Goal: Task Accomplishment & Management: Use online tool/utility

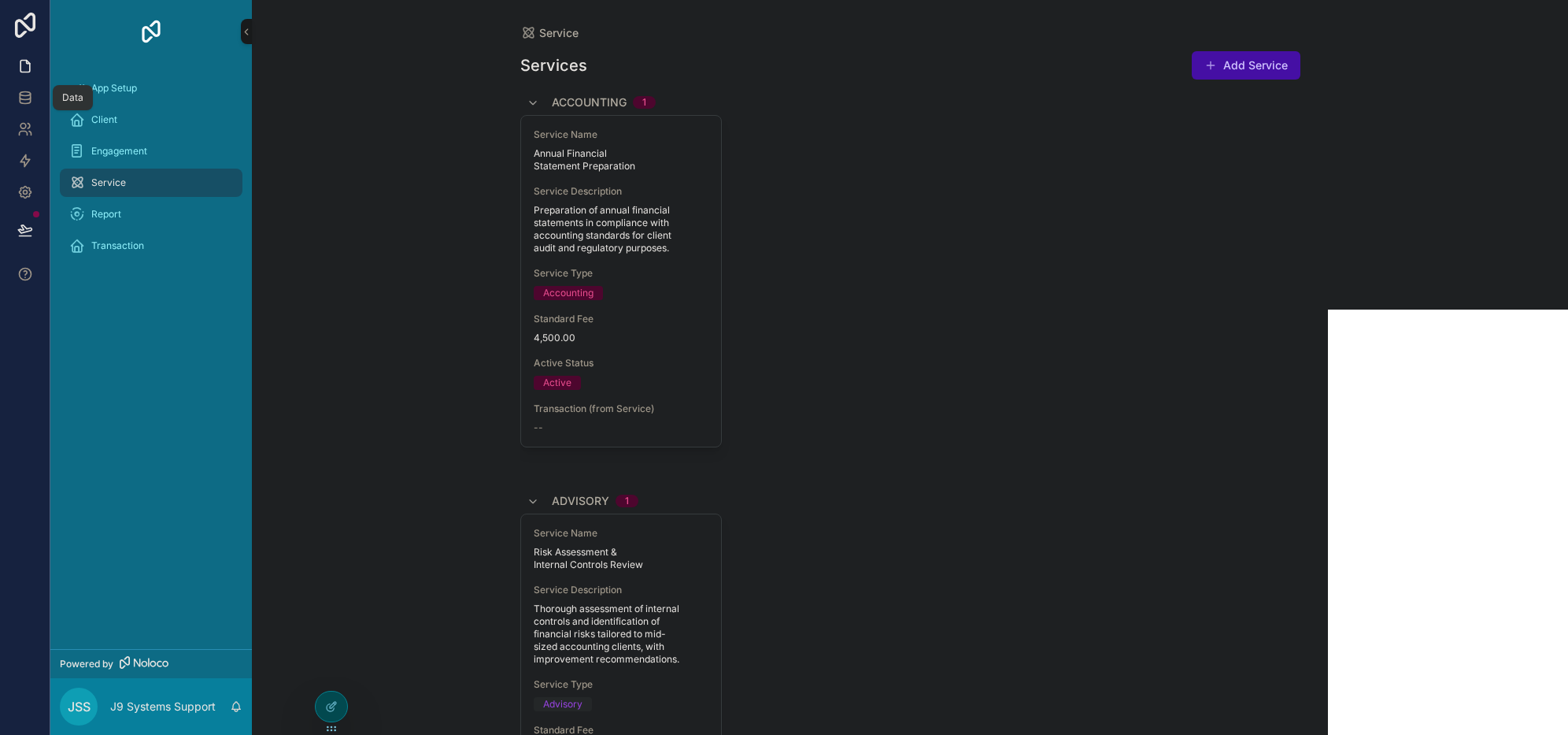
click at [20, 88] on link at bounding box center [25, 98] width 50 height 32
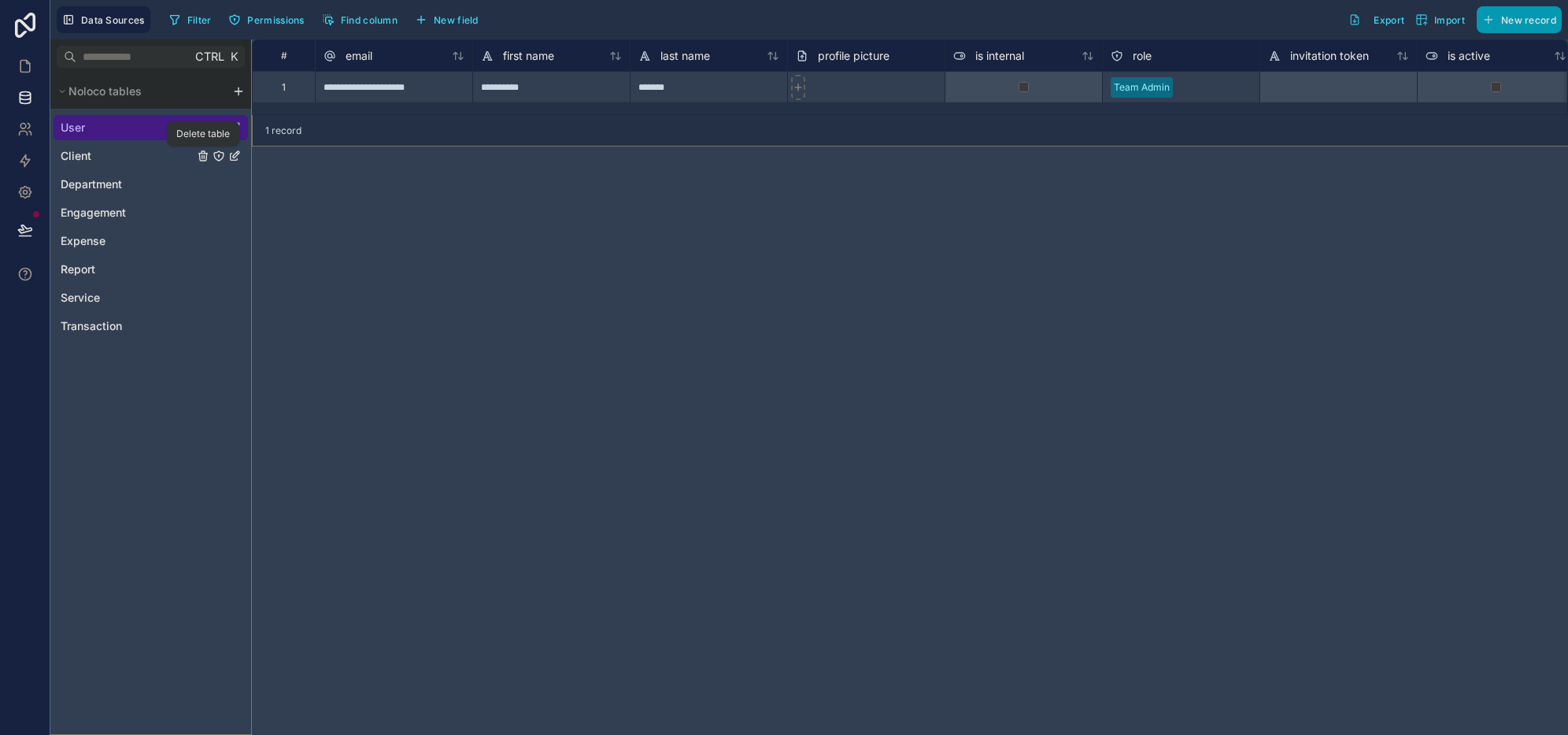
click at [201, 154] on icon "Client" at bounding box center [203, 155] width 12 height 12
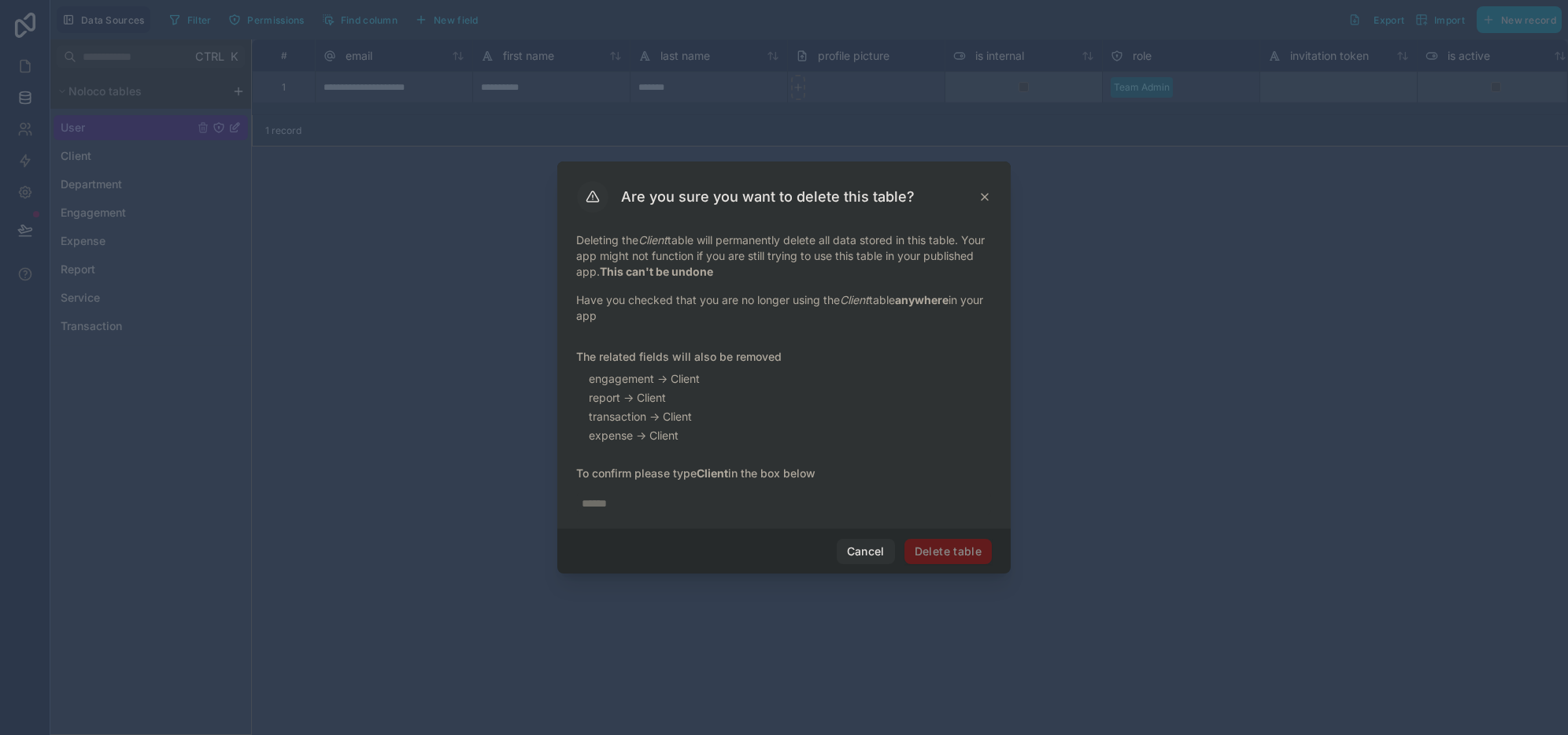
click at [646, 501] on input "text" at bounding box center [784, 503] width 416 height 25
type input "******"
click at [931, 554] on button "Delete table" at bounding box center [948, 551] width 87 height 25
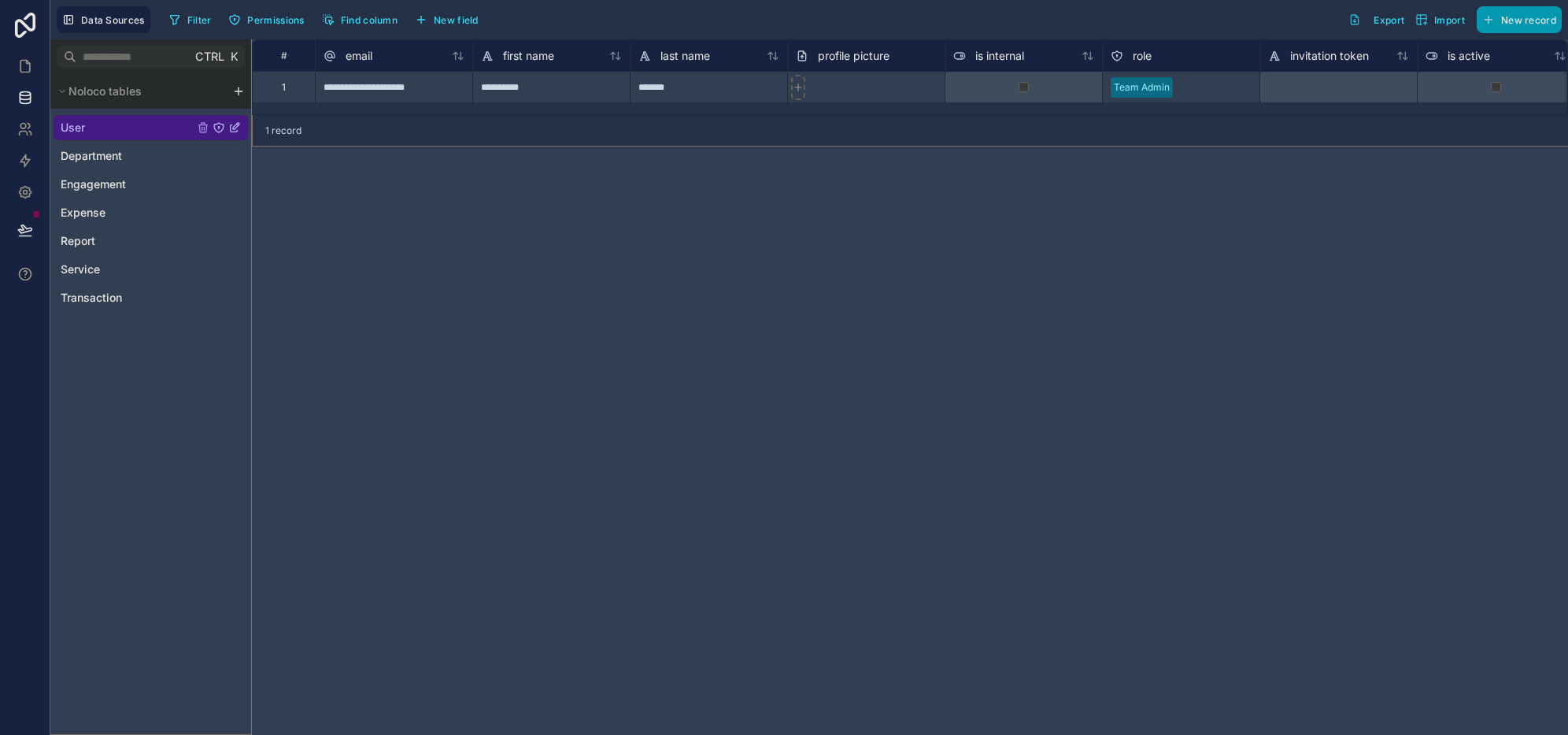
click at [204, 116] on div "User" at bounding box center [150, 127] width 194 height 25
click at [203, 101] on div "Delete table" at bounding box center [203, 105] width 54 height 12
click at [202, 138] on div "User" at bounding box center [150, 127] width 194 height 25
click at [200, 106] on div "Delete table" at bounding box center [203, 105] width 54 height 12
click at [143, 120] on div "User" at bounding box center [150, 127] width 194 height 25
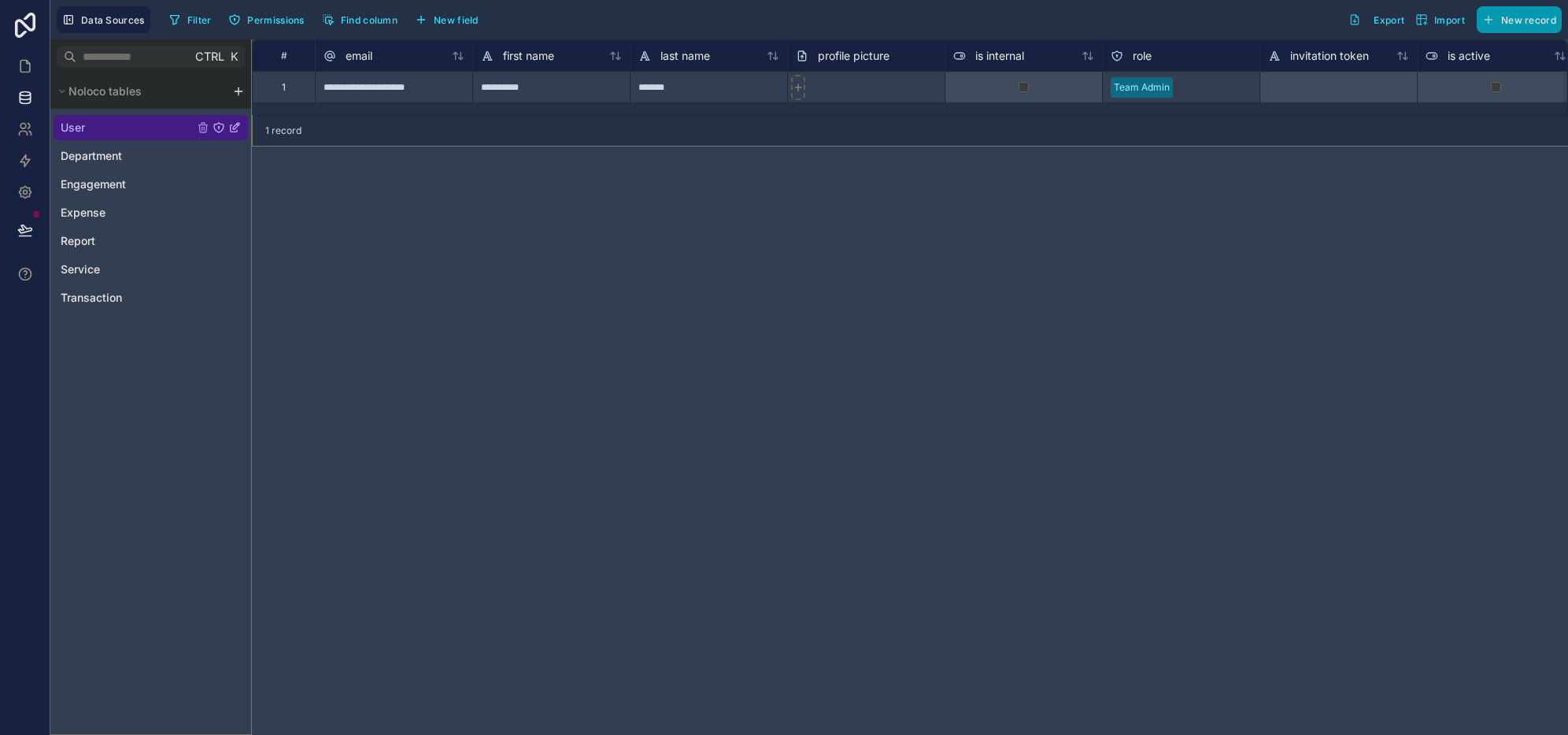
click at [191, 171] on div "User Department Engagement Expense Report Service Transaction" at bounding box center [150, 210] width 194 height 202
click at [201, 154] on icon "Department" at bounding box center [203, 155] width 12 height 12
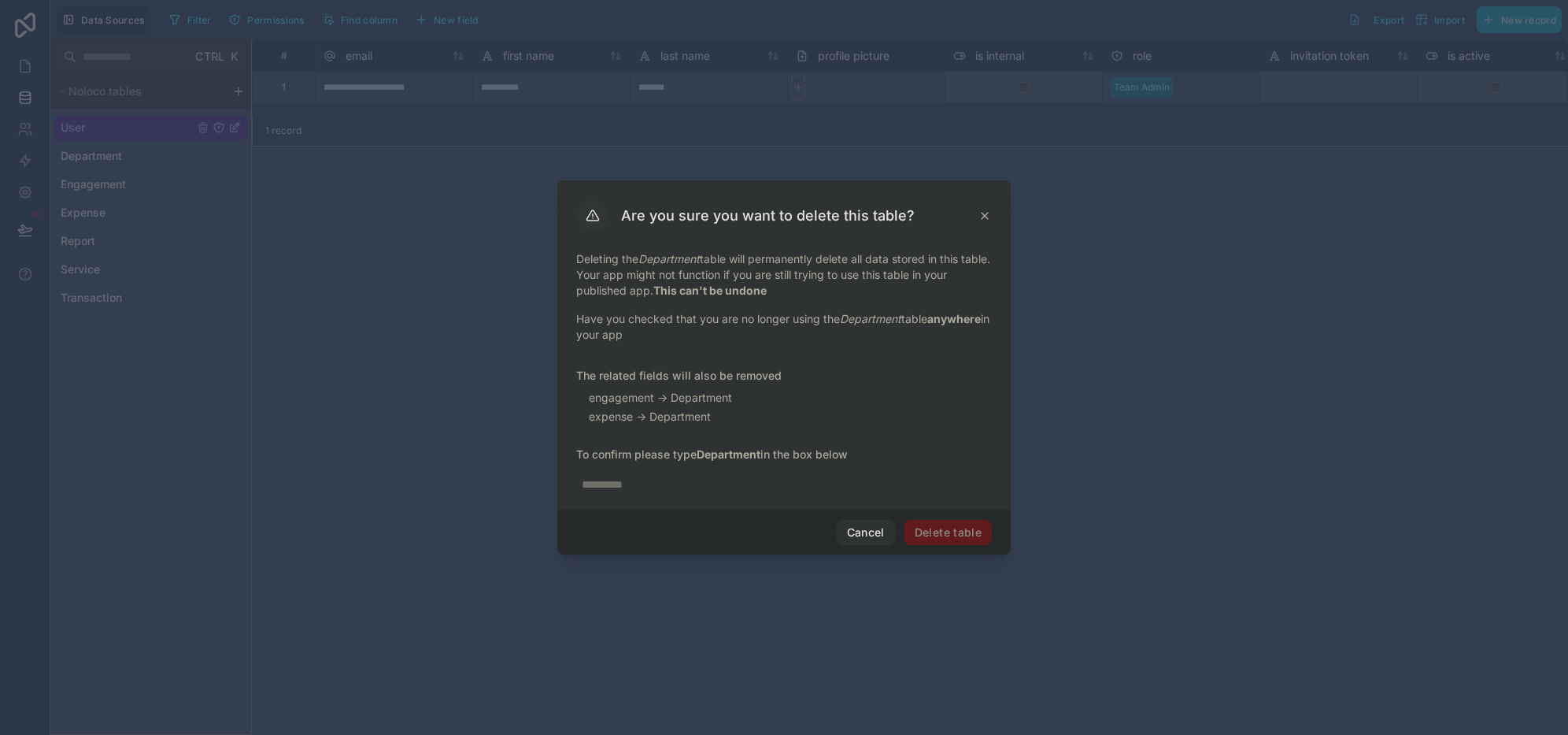
click at [736, 481] on input "text" at bounding box center [784, 484] width 416 height 25
type input "**********"
click at [950, 526] on button "Delete table" at bounding box center [948, 532] width 87 height 25
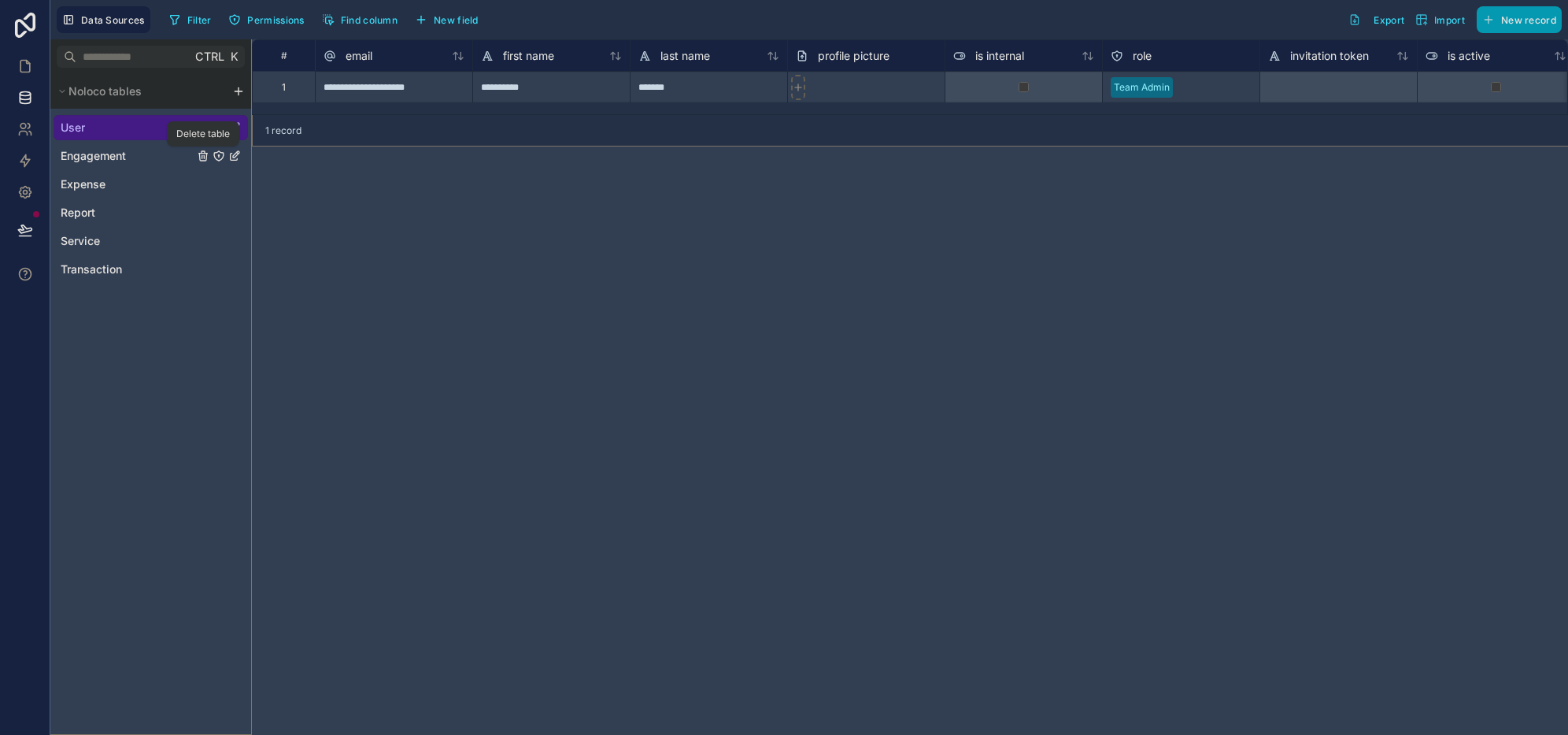
click at [204, 153] on icon "Engagement" at bounding box center [203, 153] width 9 height 0
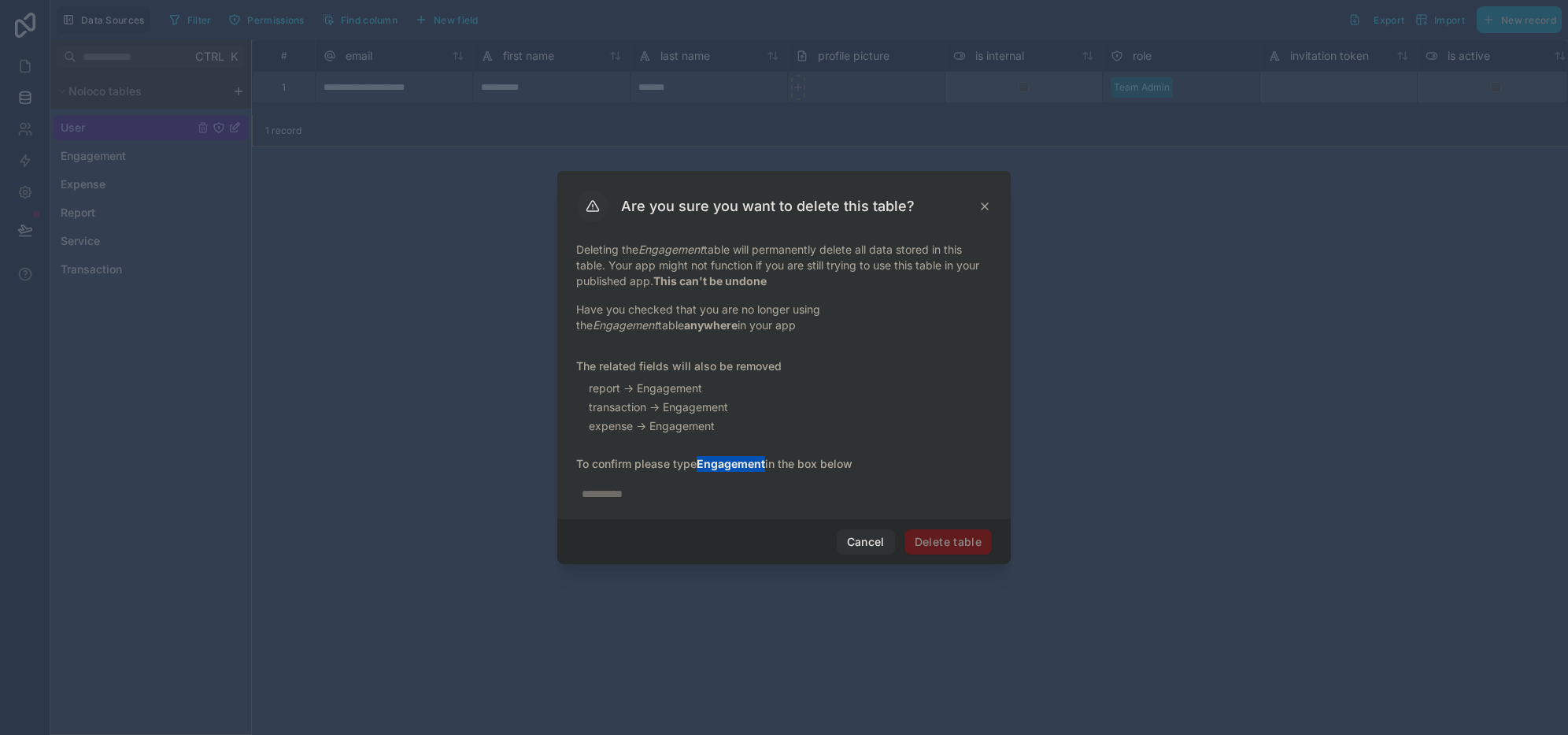
drag, startPoint x: 767, startPoint y: 465, endPoint x: 700, endPoint y: 470, distance: 67.2
click at [700, 470] on strong "Engagement" at bounding box center [731, 463] width 69 height 13
copy strong "Engagement"
drag, startPoint x: 692, startPoint y: 479, endPoint x: 689, endPoint y: 491, distance: 12.4
click at [692, 481] on div at bounding box center [784, 489] width 416 height 34
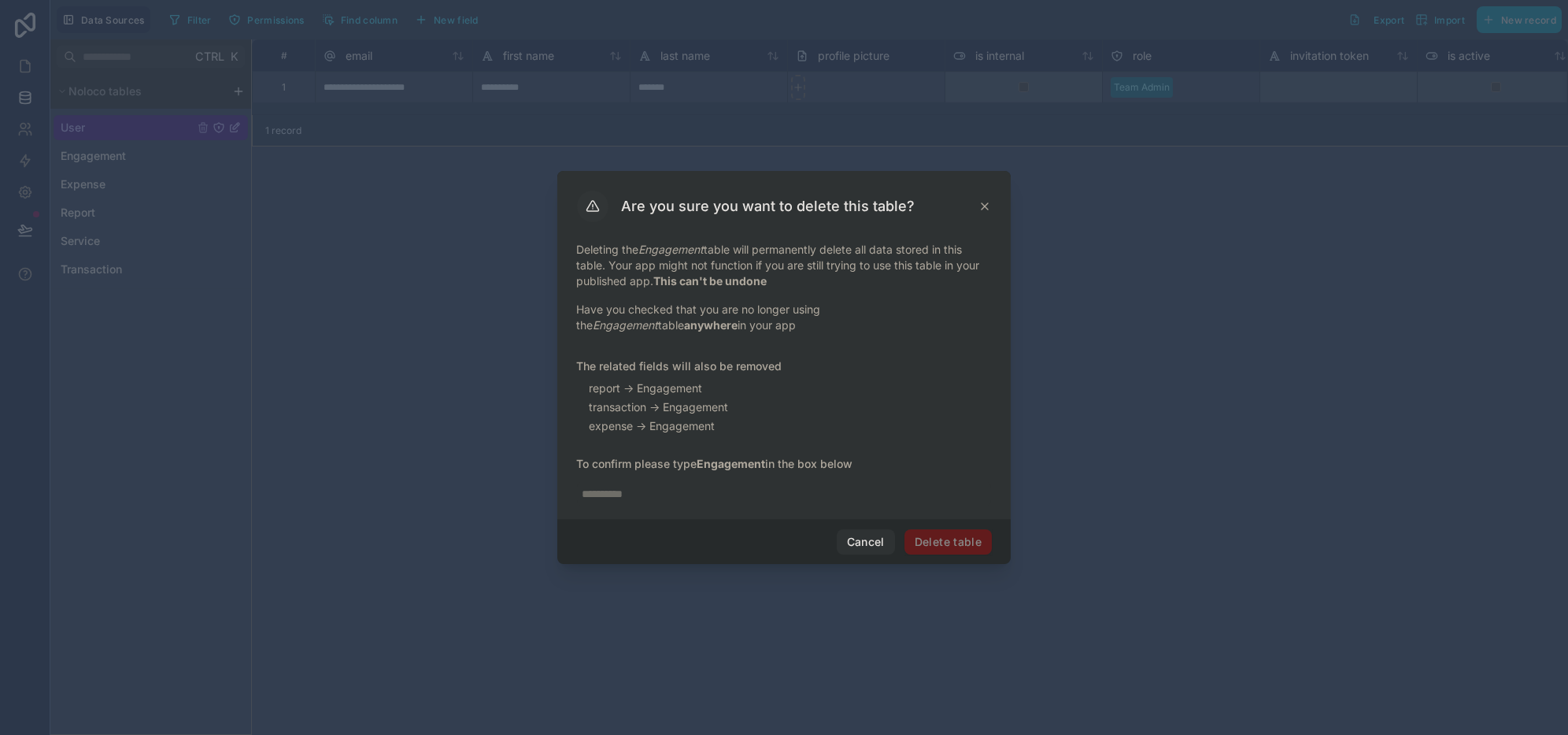
click at [689, 494] on input "text" at bounding box center [784, 494] width 416 height 25
paste input "**********"
type input "**********"
click at [967, 546] on button "Delete table" at bounding box center [948, 542] width 87 height 25
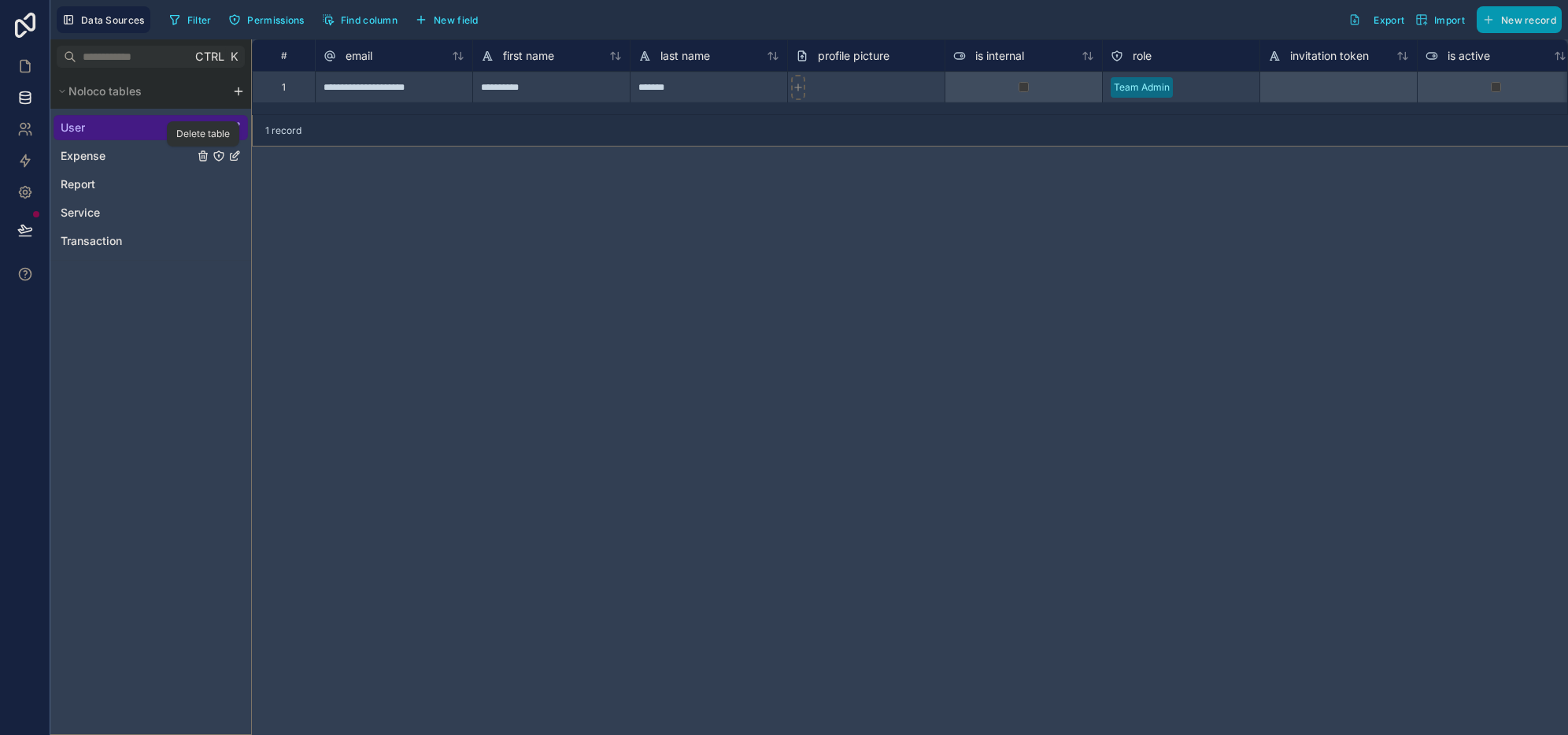
click at [198, 160] on icon "Expense" at bounding box center [203, 155] width 12 height 12
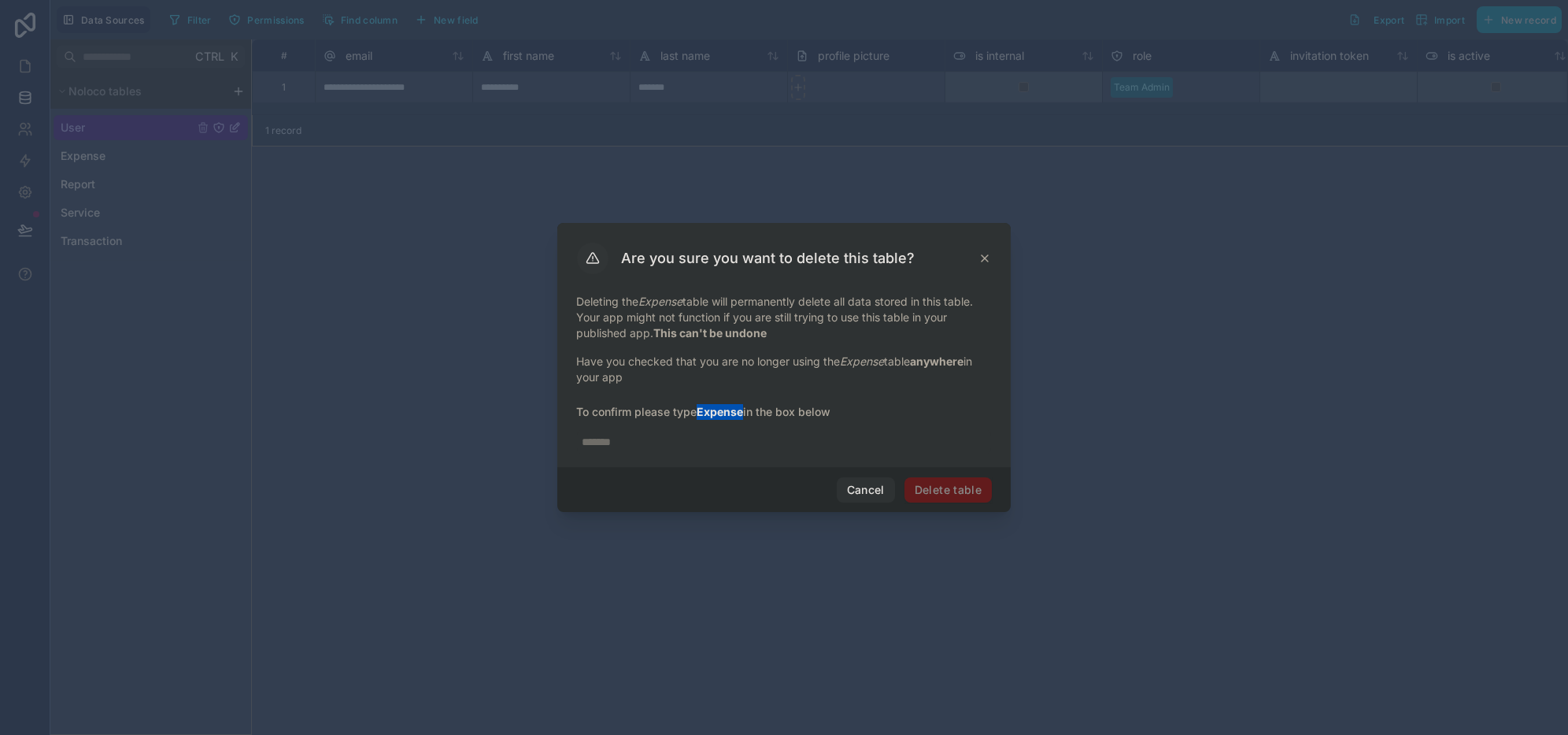
drag, startPoint x: 744, startPoint y: 412, endPoint x: 703, endPoint y: 412, distance: 41.0
click at [703, 412] on strong "Expense" at bounding box center [719, 412] width 47 height 13
copy strong "Expense"
click at [700, 449] on input "text" at bounding box center [784, 442] width 416 height 25
paste input "*******"
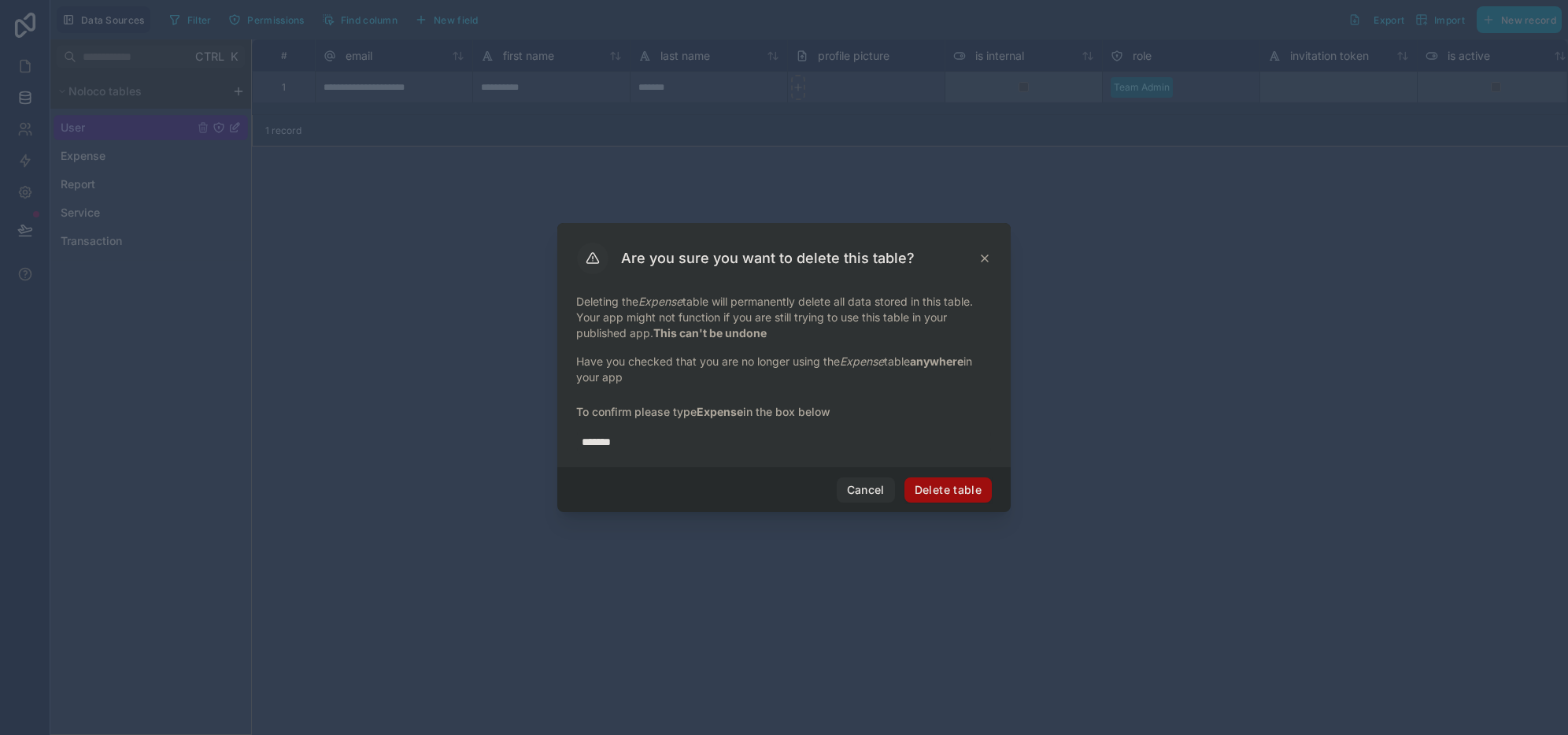
type input "*******"
click at [947, 496] on button "Delete table" at bounding box center [948, 490] width 87 height 25
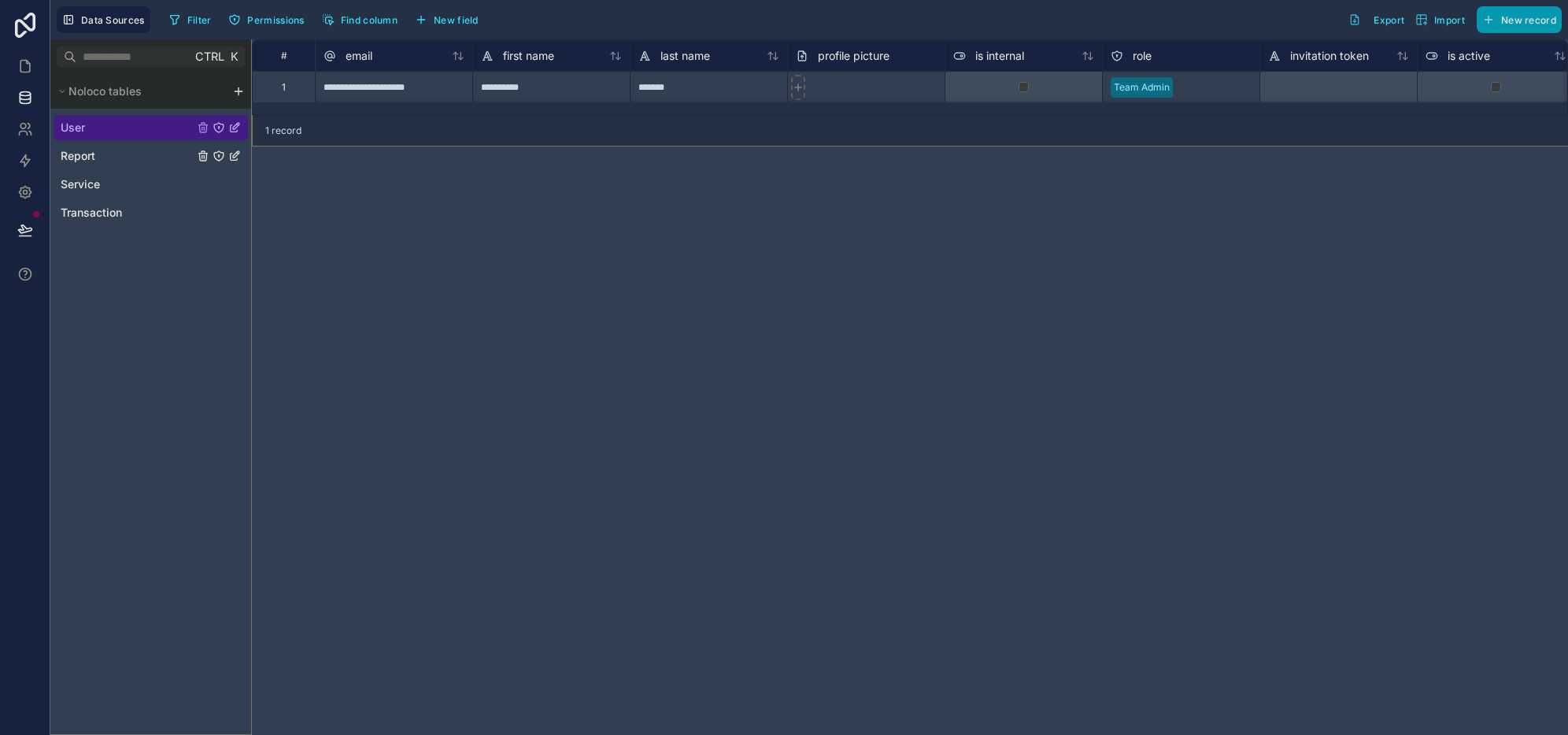
click at [148, 161] on div "Report" at bounding box center [150, 156] width 194 height 25
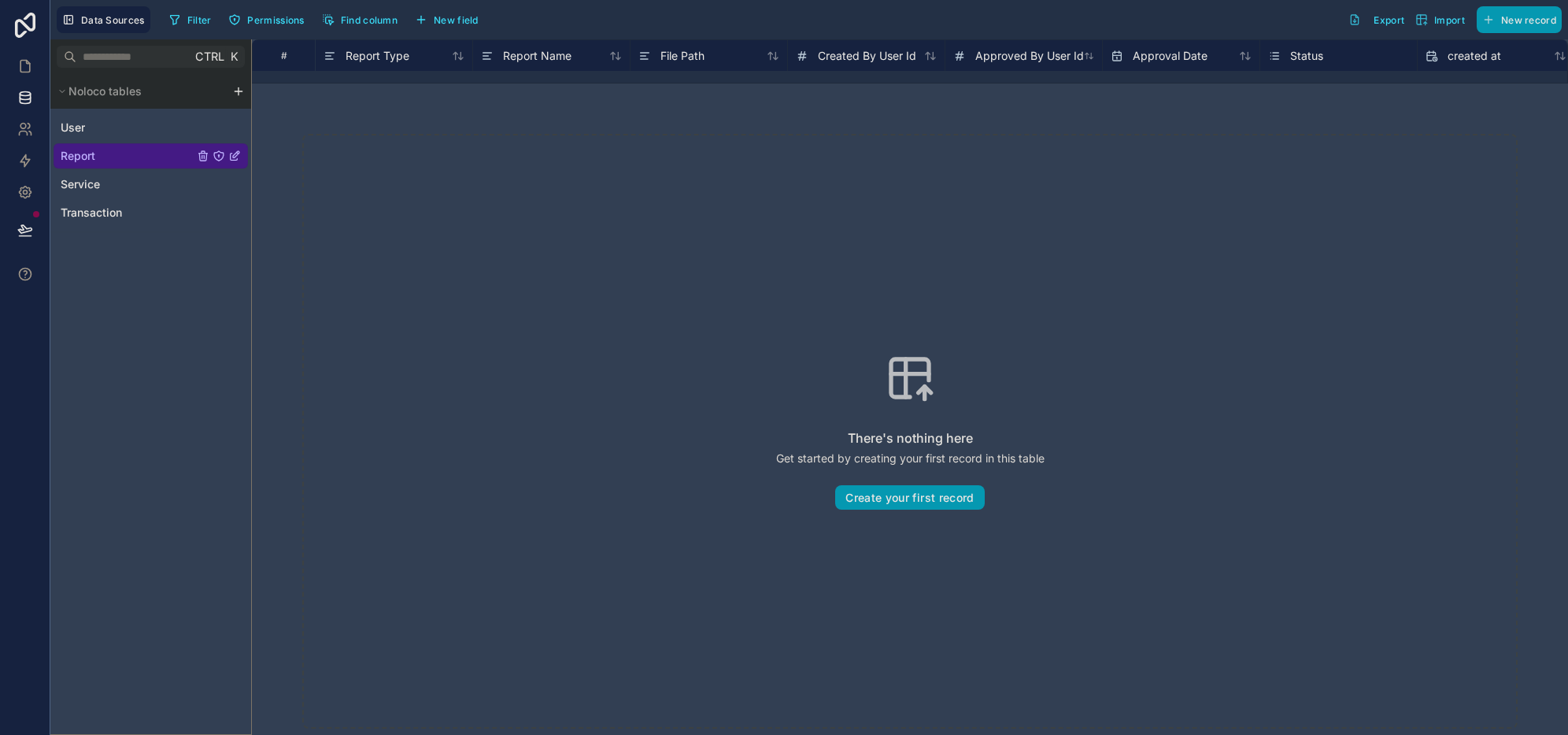
click at [196, 155] on div "Report" at bounding box center [150, 156] width 194 height 25
click at [200, 155] on icon "Report" at bounding box center [202, 156] width 7 height 7
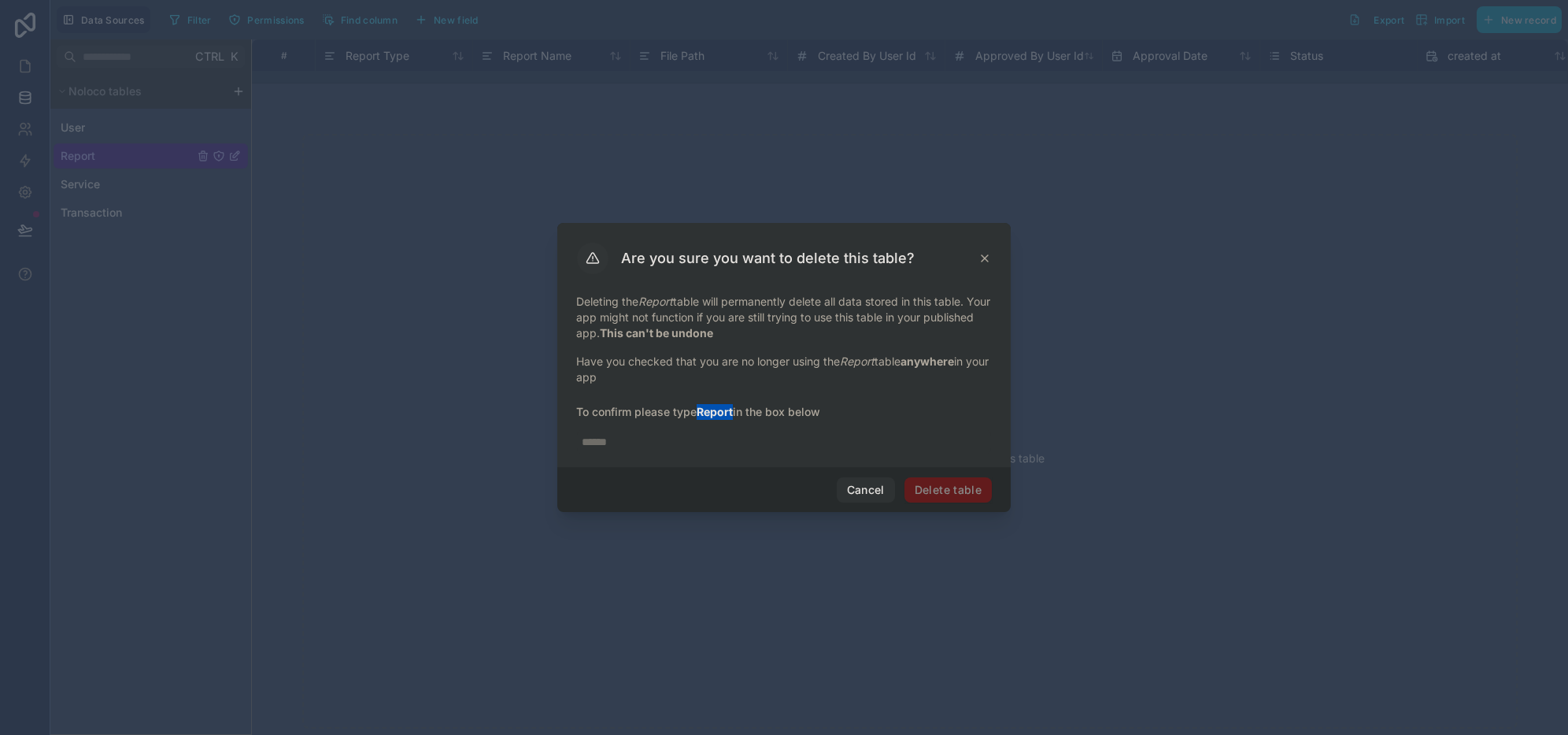
drag, startPoint x: 736, startPoint y: 414, endPoint x: 704, endPoint y: 412, distance: 32.1
click at [704, 412] on span "To confirm please type Report in the box below" at bounding box center [784, 412] width 416 height 15
copy strong "Report"
click at [700, 438] on input "text" at bounding box center [784, 442] width 416 height 25
paste input "******"
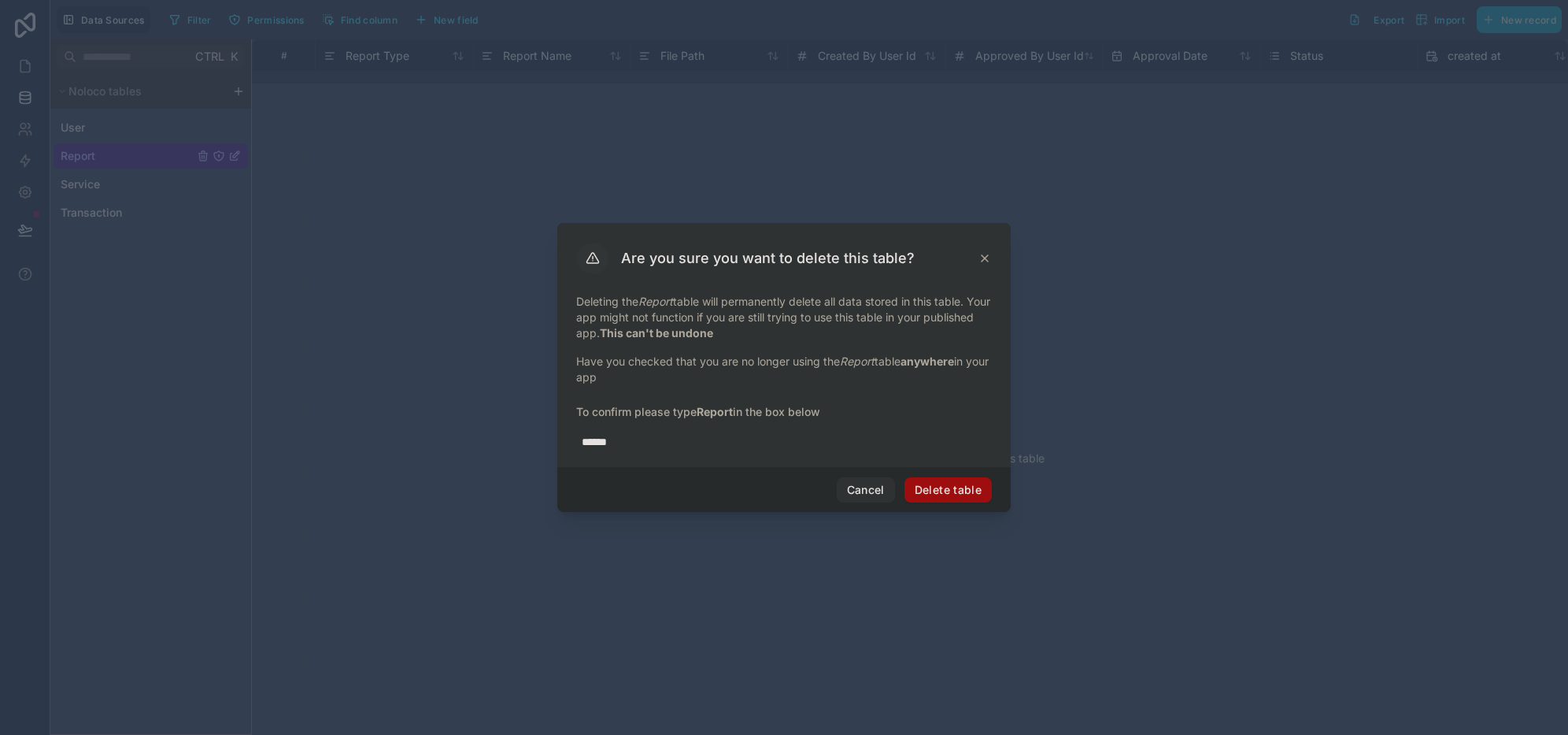
type input "******"
click at [941, 494] on button "Delete table" at bounding box center [948, 490] width 87 height 25
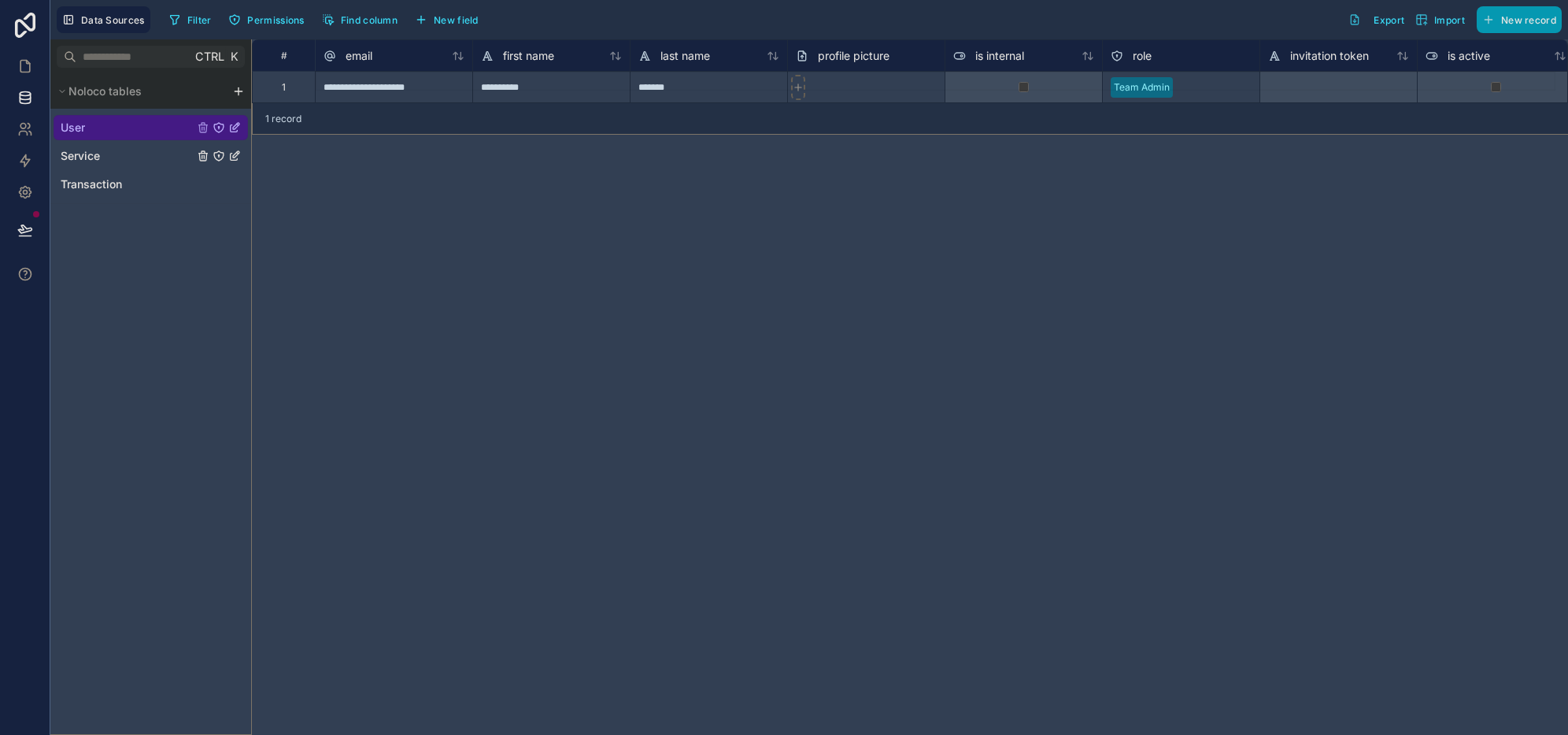
click at [145, 159] on div "Service" at bounding box center [150, 156] width 194 height 25
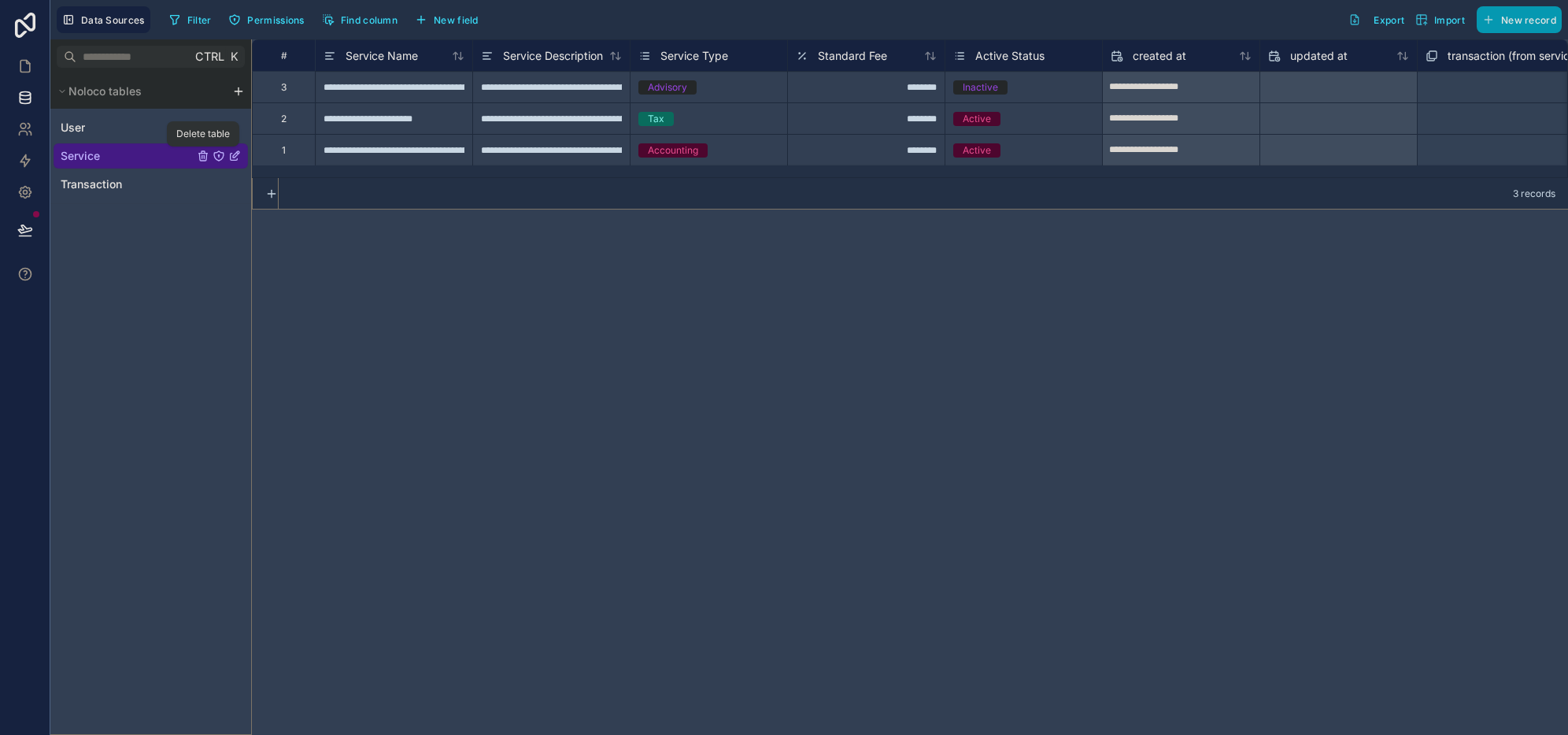
click at [198, 150] on icon "Service" at bounding box center [203, 155] width 12 height 12
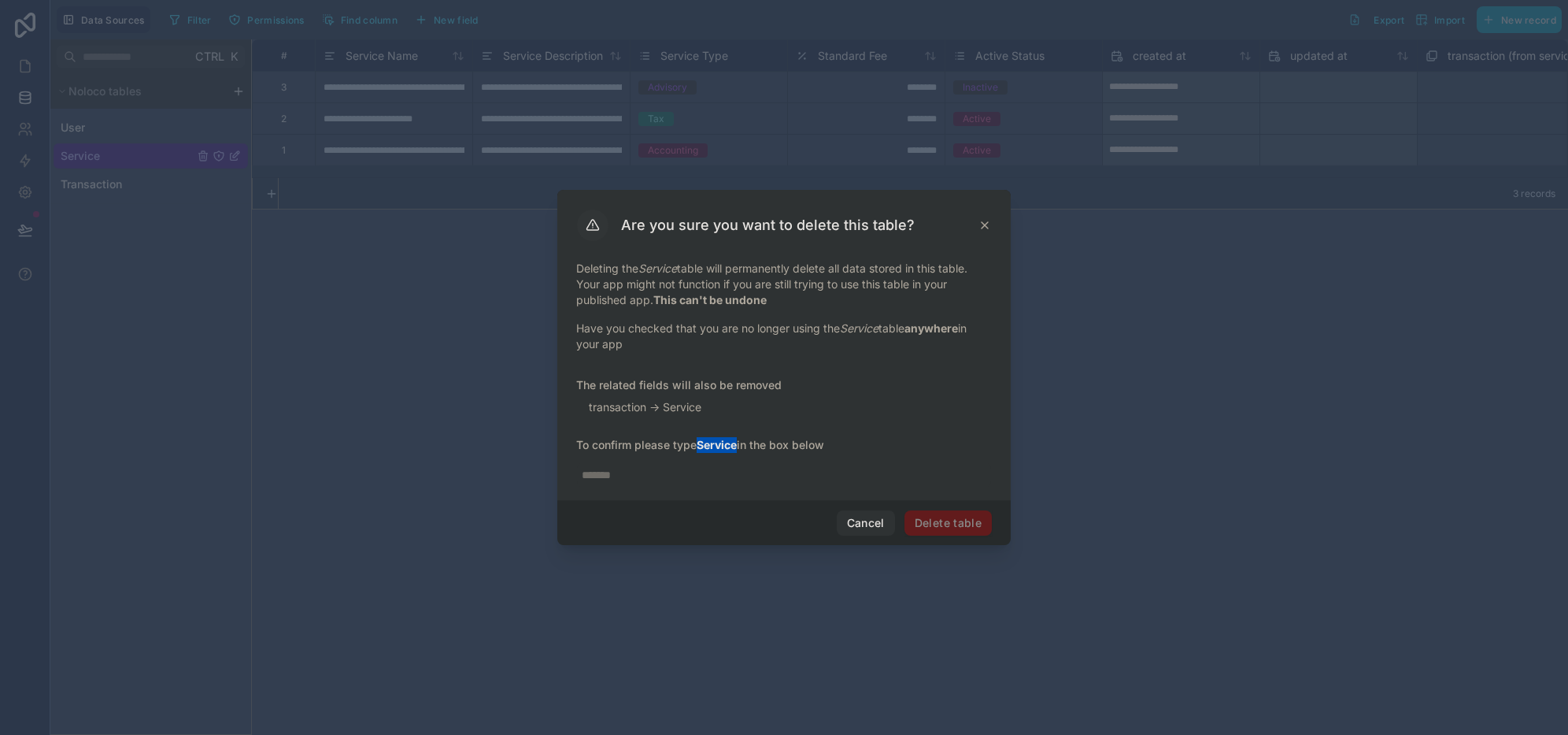
drag, startPoint x: 740, startPoint y: 447, endPoint x: 702, endPoint y: 451, distance: 38.2
click at [702, 451] on strong "Service" at bounding box center [717, 445] width 40 height 13
copy strong "Service"
click at [702, 479] on input "text" at bounding box center [784, 475] width 416 height 25
paste input "*******"
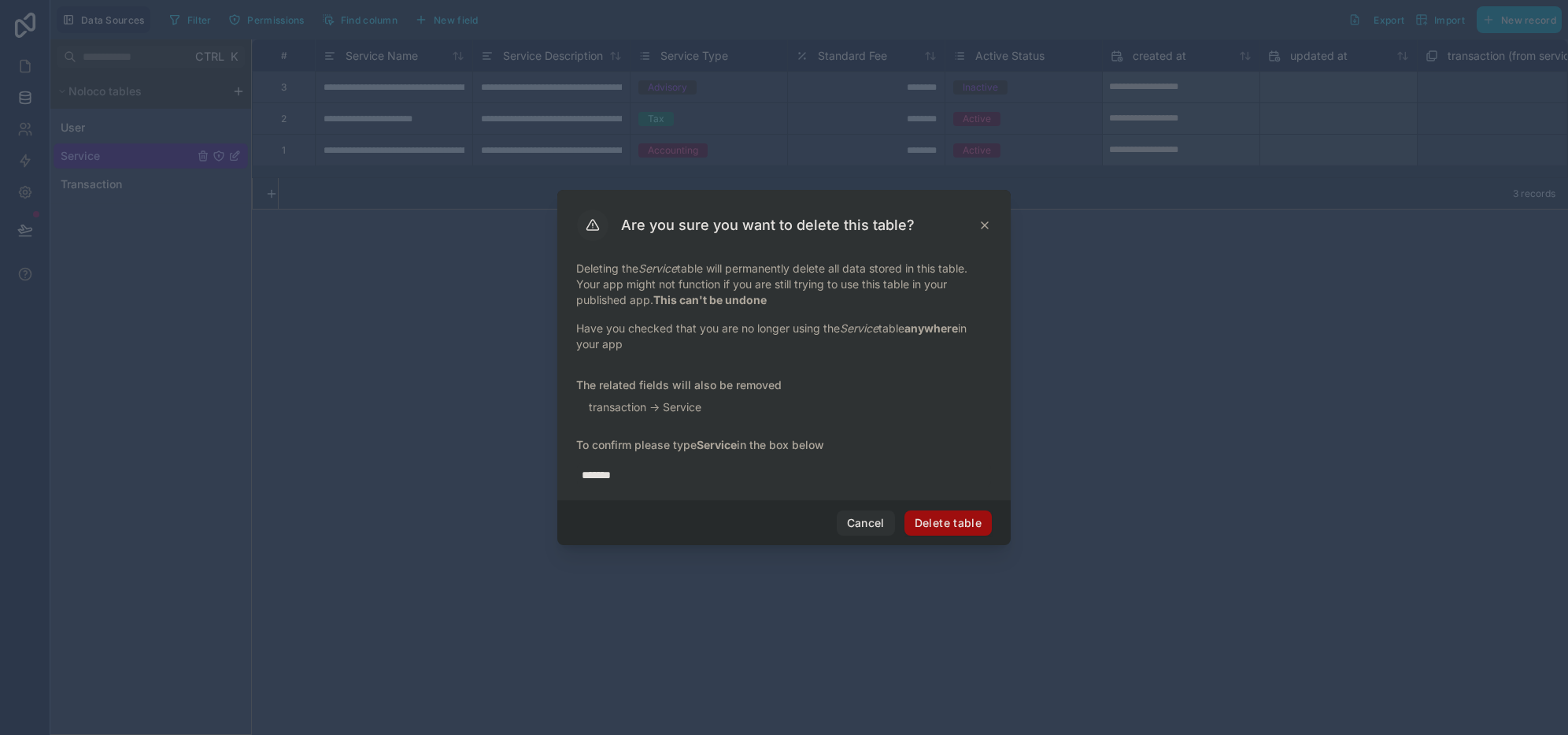
type input "*******"
click at [945, 525] on button "Delete table" at bounding box center [948, 523] width 87 height 25
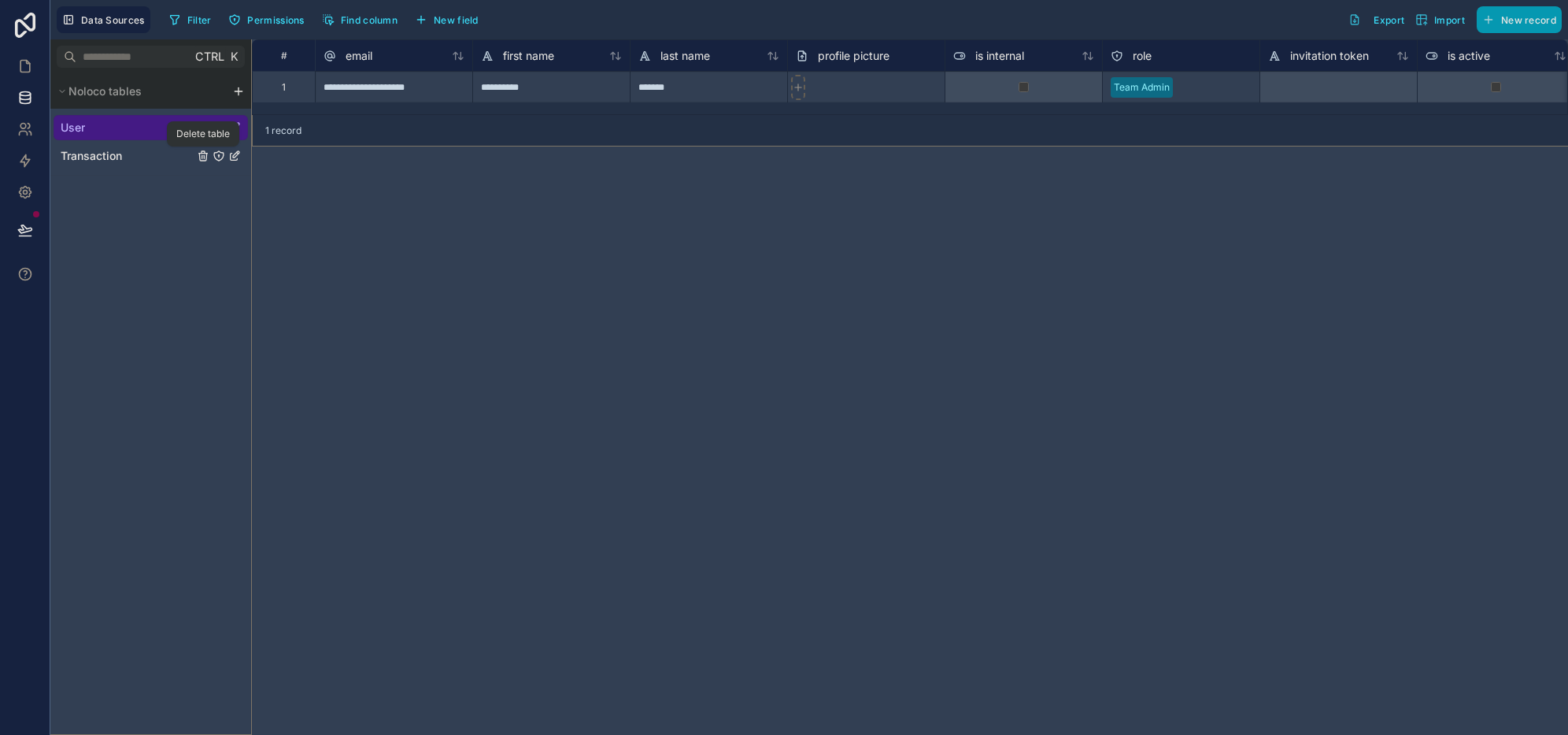
click at [198, 155] on icon "Transaction" at bounding box center [203, 155] width 12 height 12
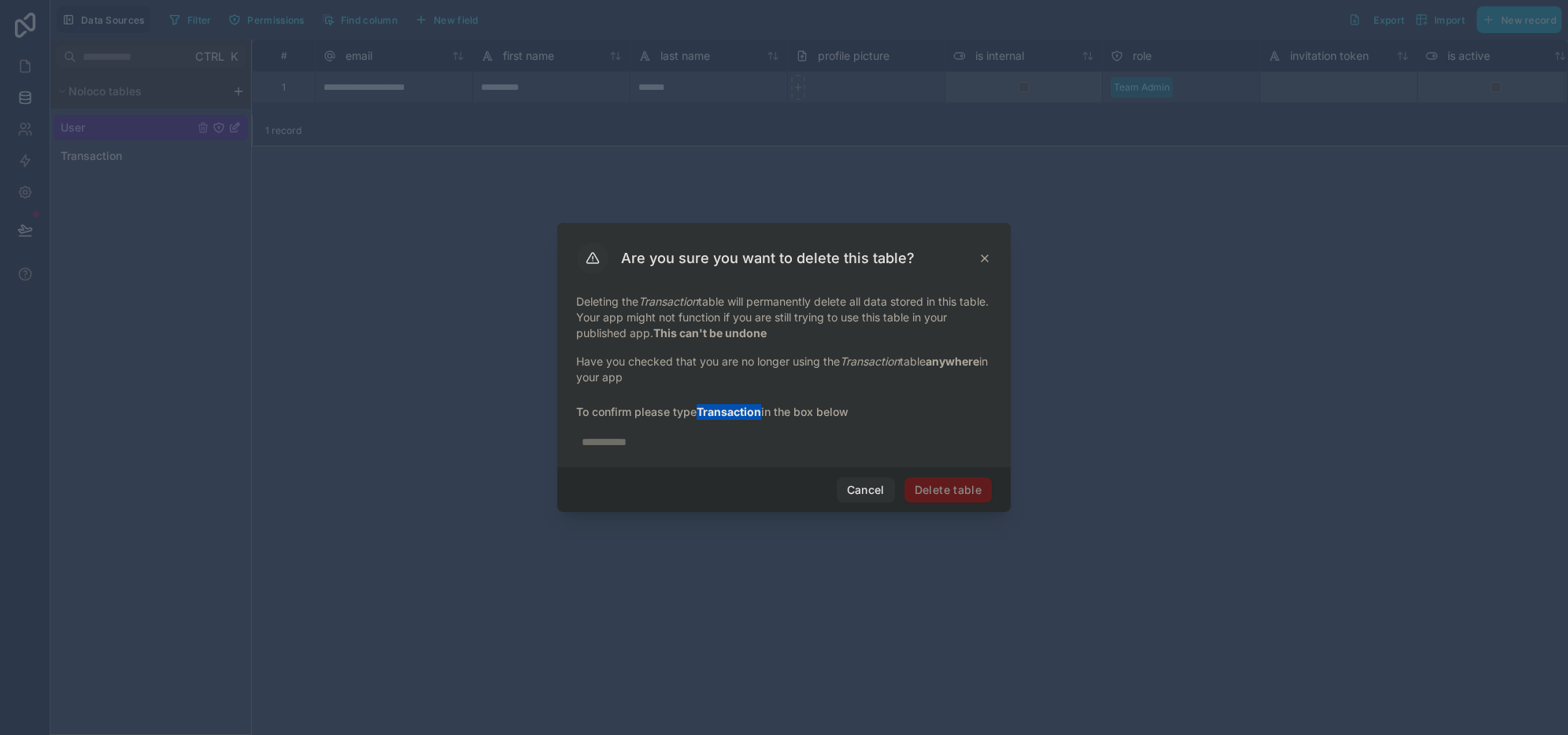
drag, startPoint x: 701, startPoint y: 412, endPoint x: 762, endPoint y: 413, distance: 61.0
click at [762, 413] on strong "Transaction" at bounding box center [728, 412] width 64 height 13
copy strong "Transaction"
click at [765, 426] on div at bounding box center [784, 437] width 416 height 34
click at [764, 433] on input "text" at bounding box center [784, 442] width 416 height 25
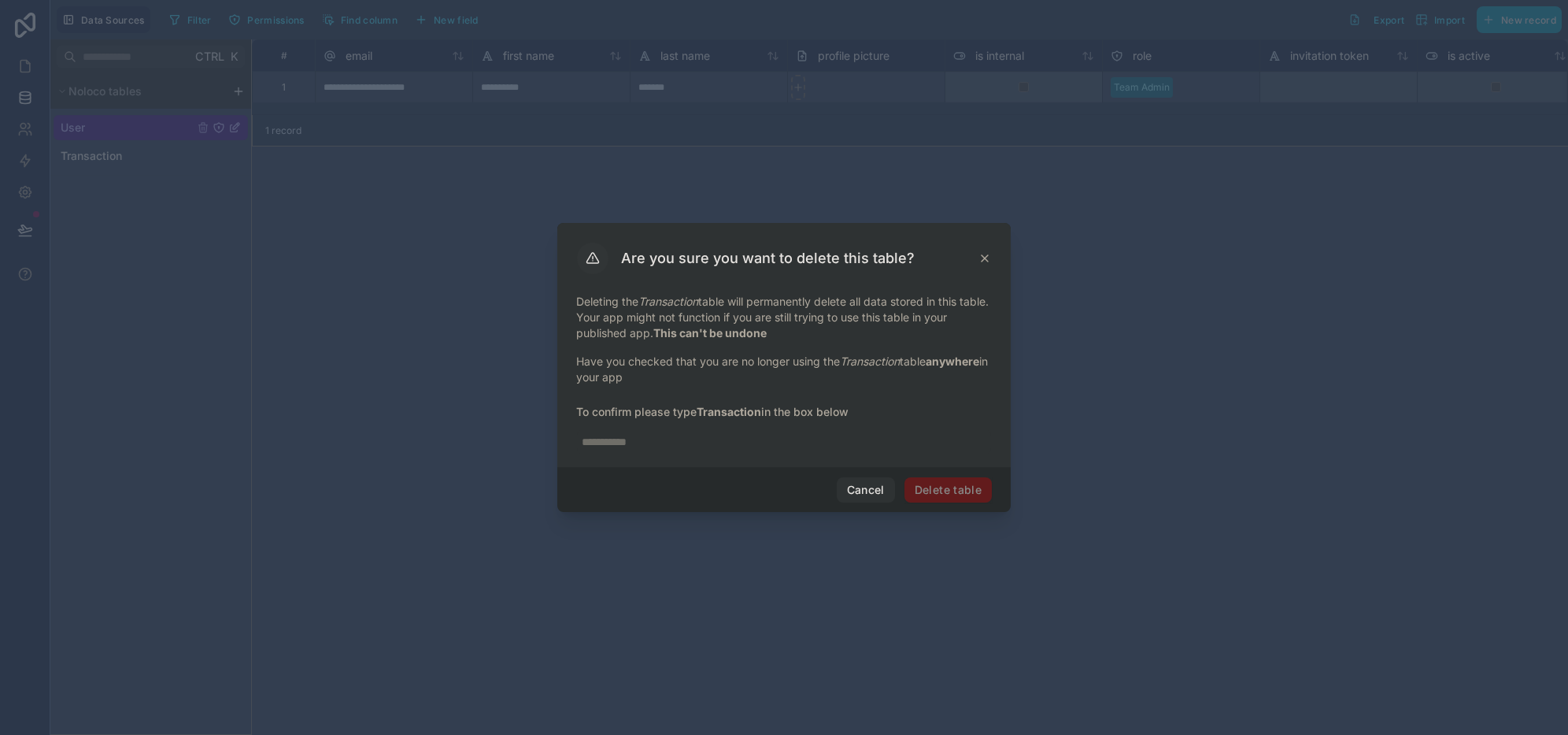
paste input "**********"
type input "**********"
click at [939, 498] on button "Delete table" at bounding box center [948, 490] width 87 height 25
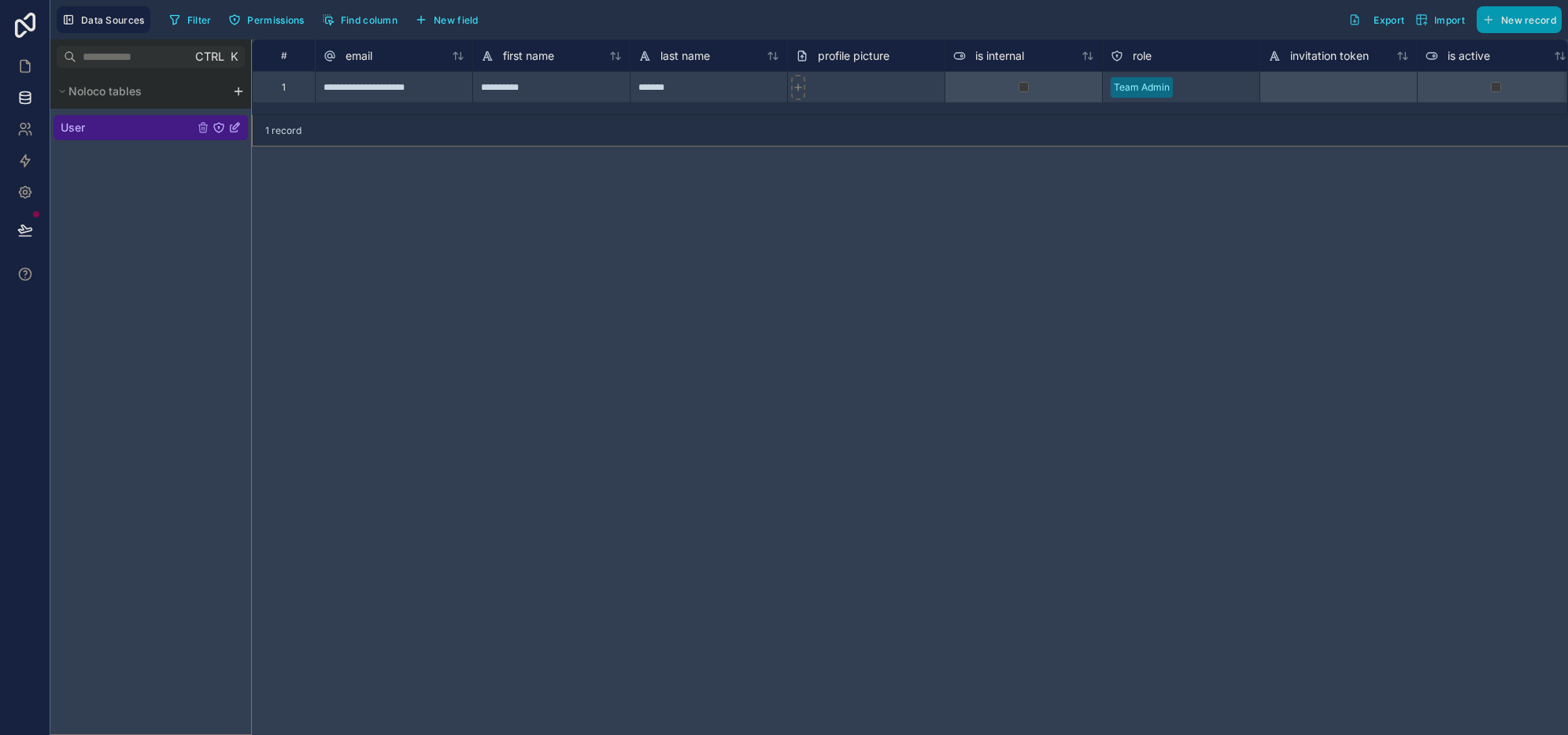
click at [238, 95] on html "**********" at bounding box center [784, 368] width 1568 height 735
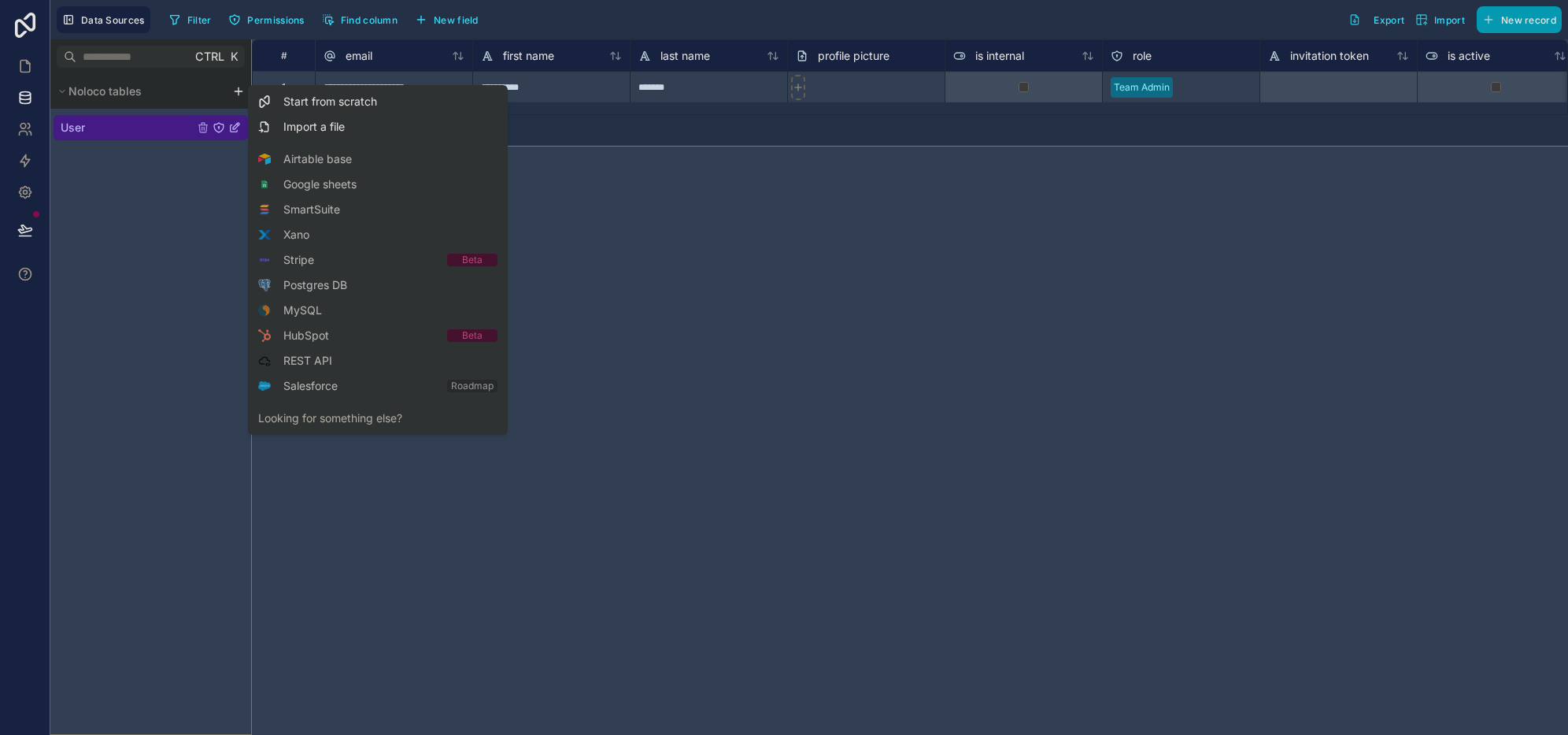
click at [0, 0] on div "Starter" at bounding box center [0, 0] width 0 height 0
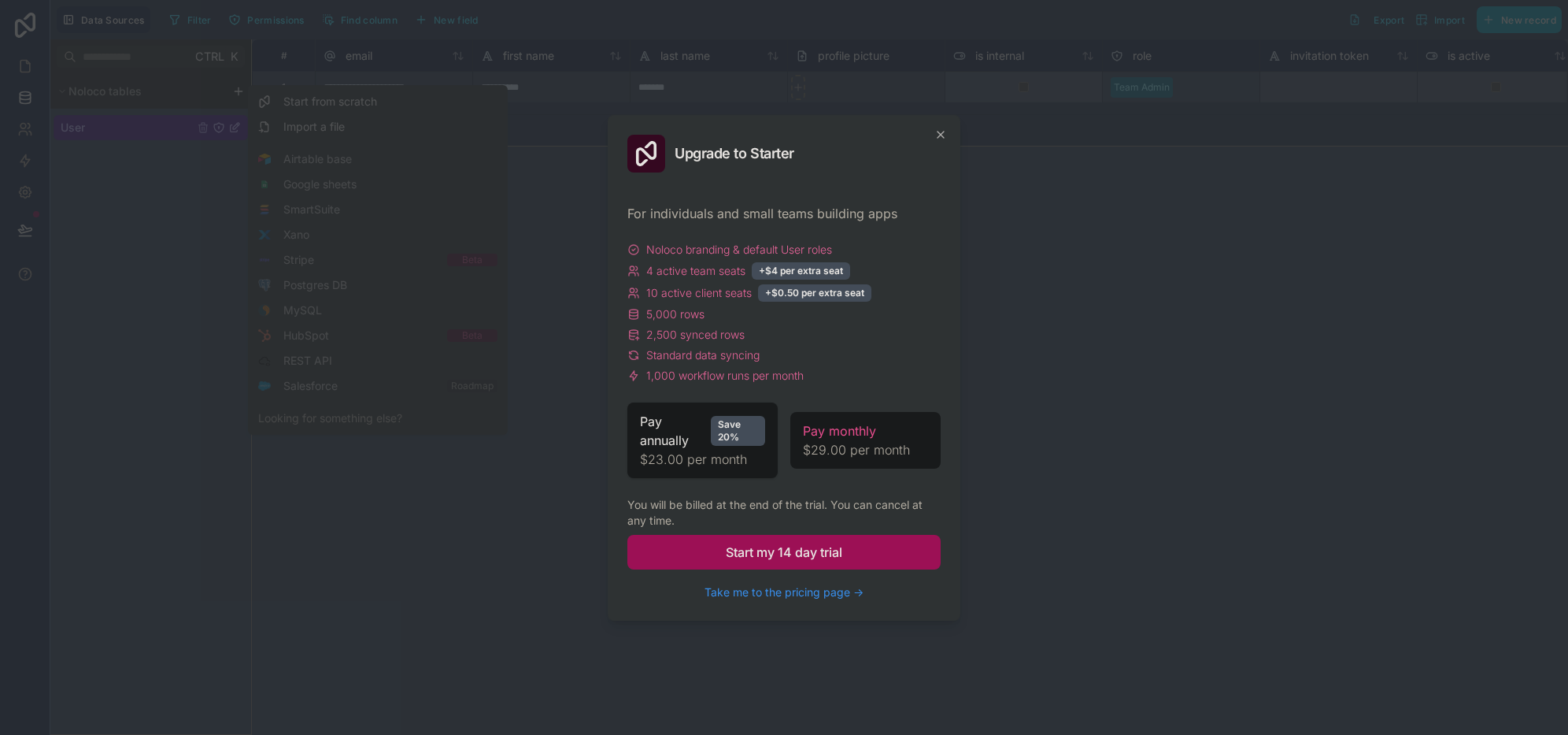
click at [786, 549] on span "Start my 14 day trial" at bounding box center [784, 552] width 117 height 19
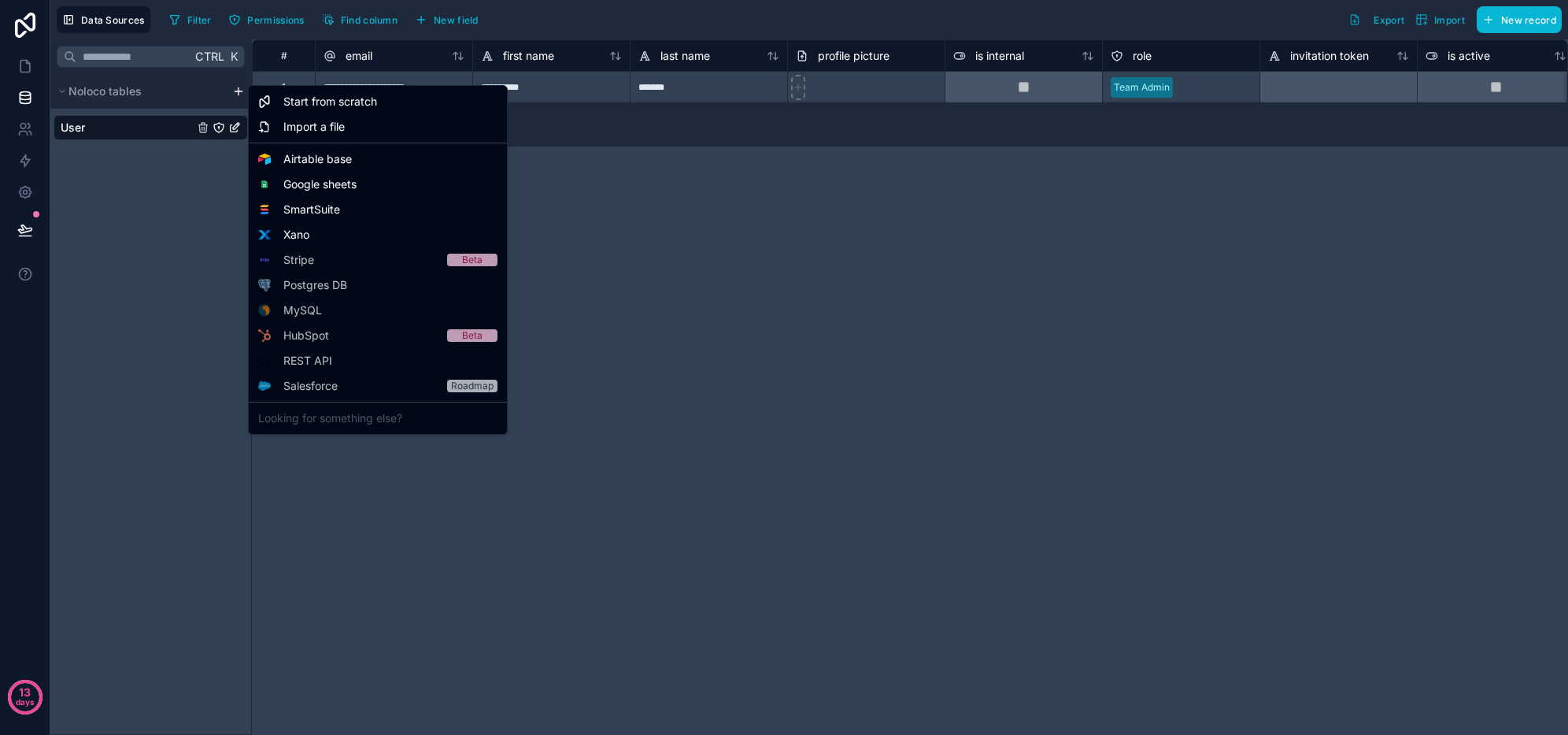
click at [236, 87] on html "**********" at bounding box center [784, 368] width 1568 height 735
click at [304, 159] on span "Airtable base" at bounding box center [318, 159] width 69 height 15
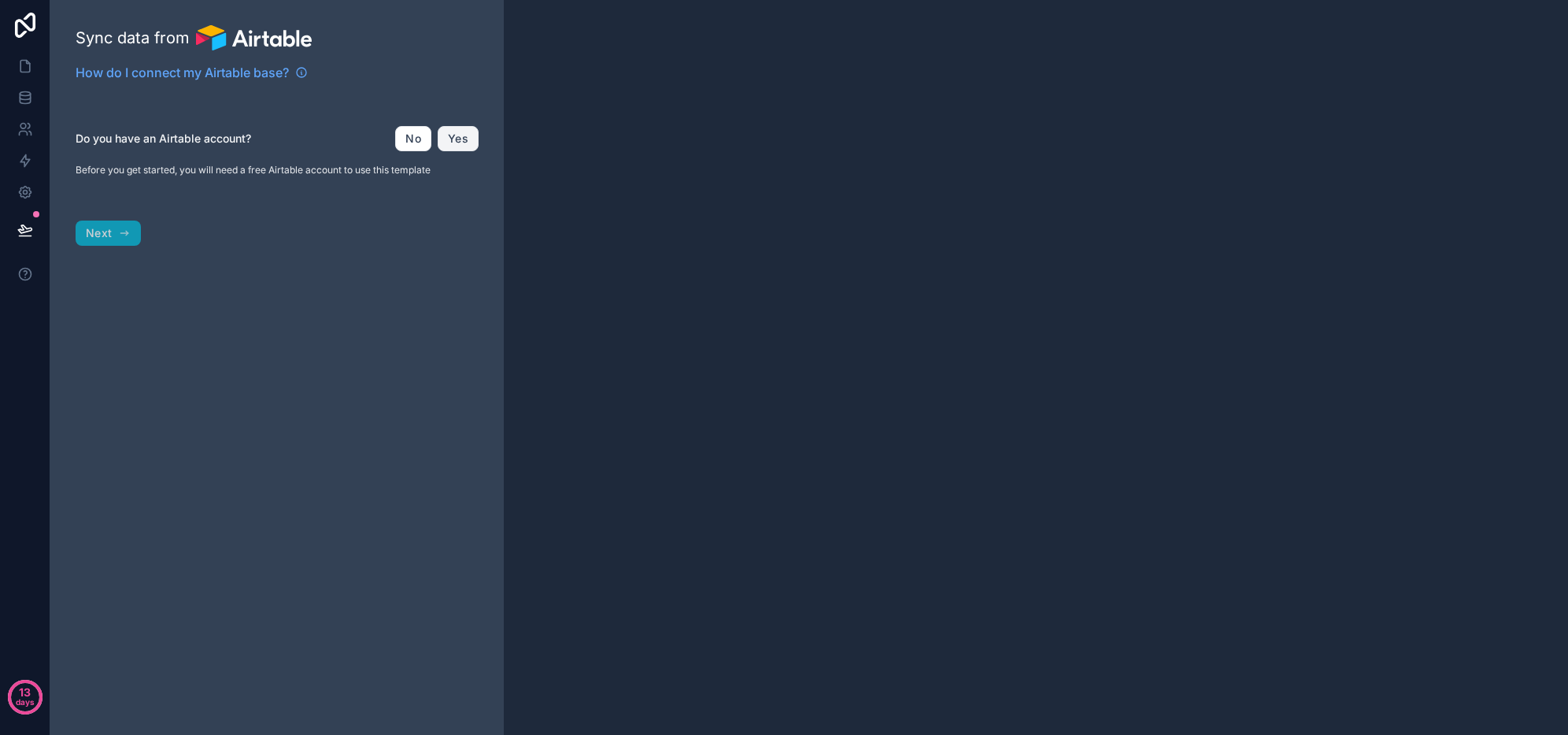
click at [448, 140] on button "Yes" at bounding box center [458, 139] width 41 height 25
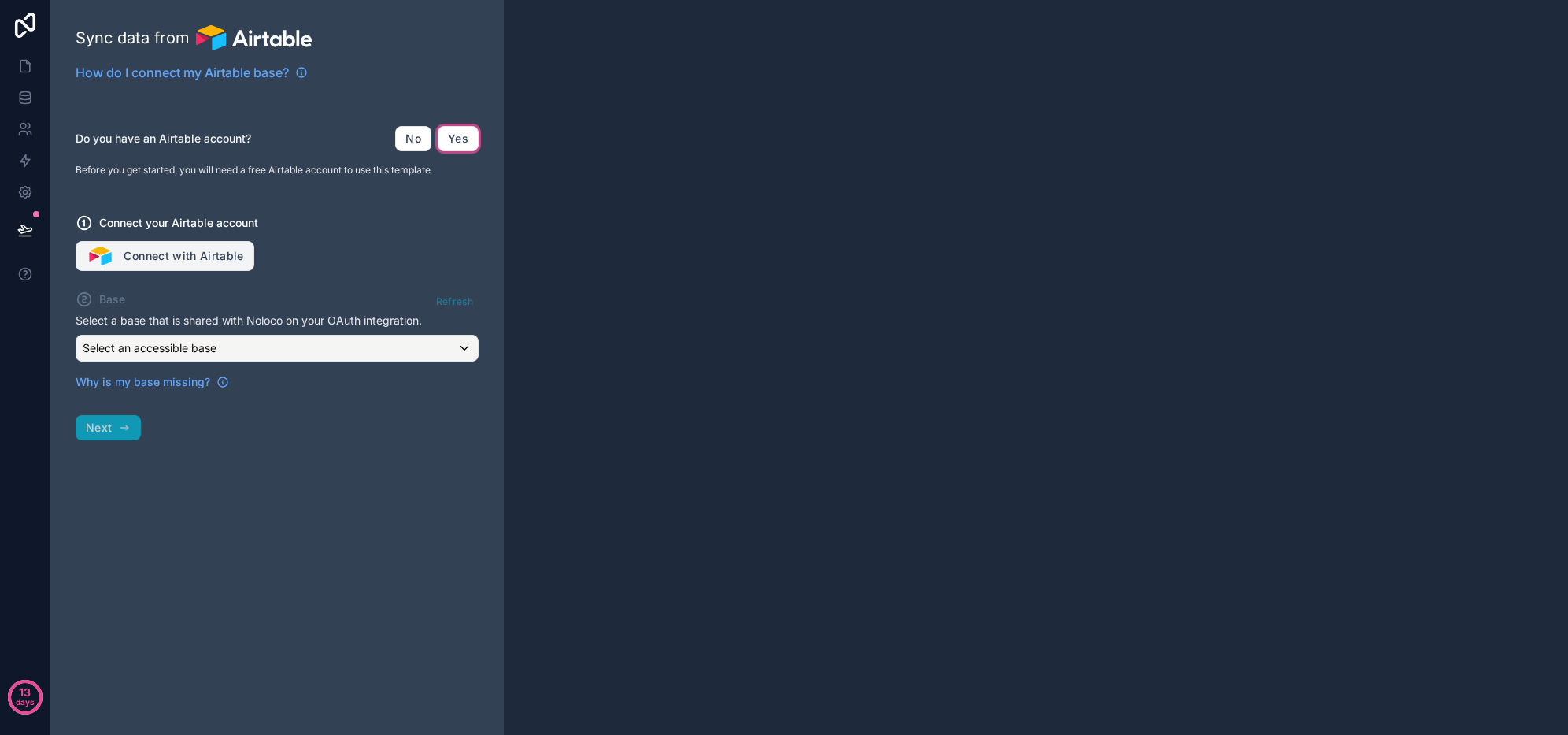
click at [218, 258] on button "Connect with Airtable" at bounding box center [165, 256] width 179 height 30
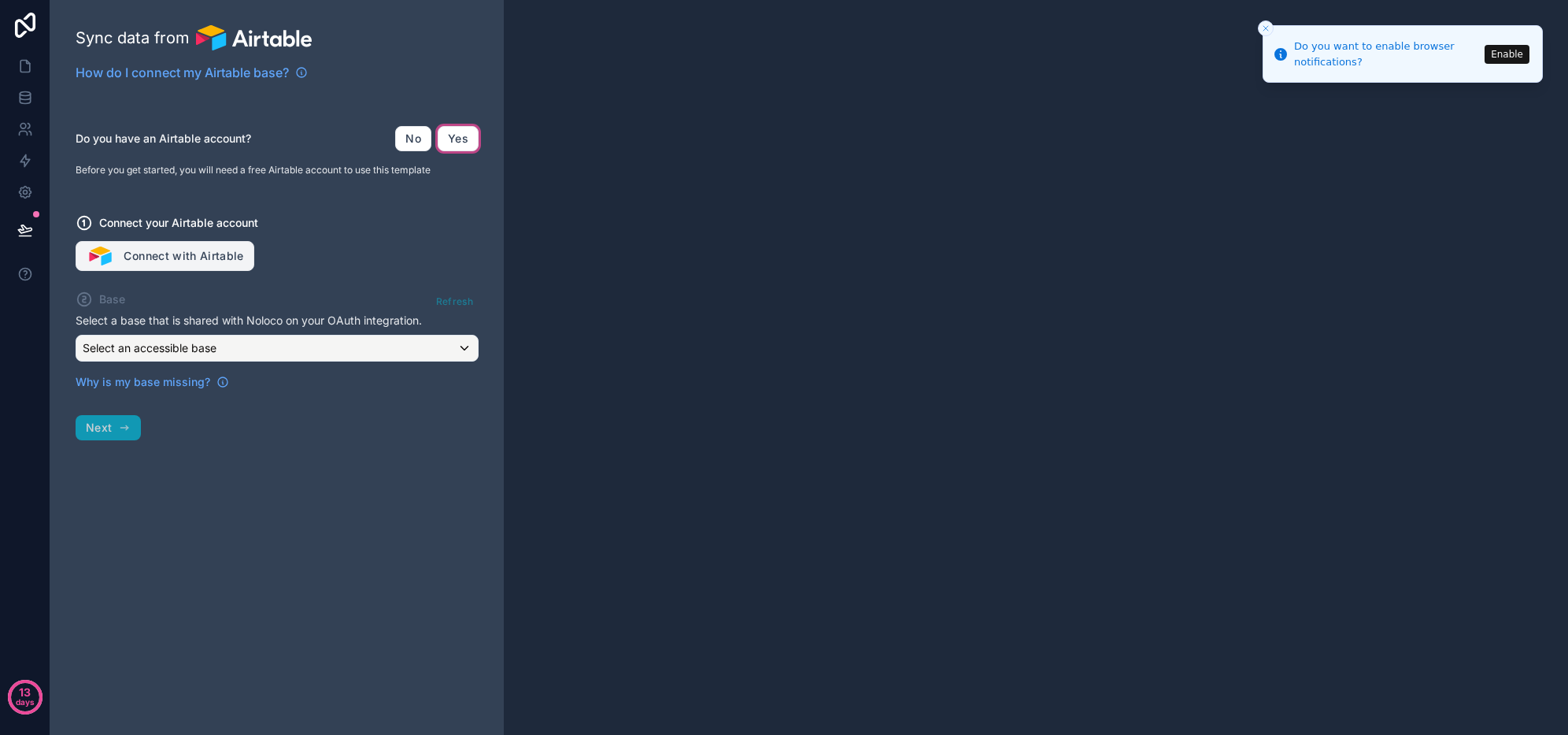
click at [175, 258] on button "Connect with Airtable" at bounding box center [165, 256] width 179 height 30
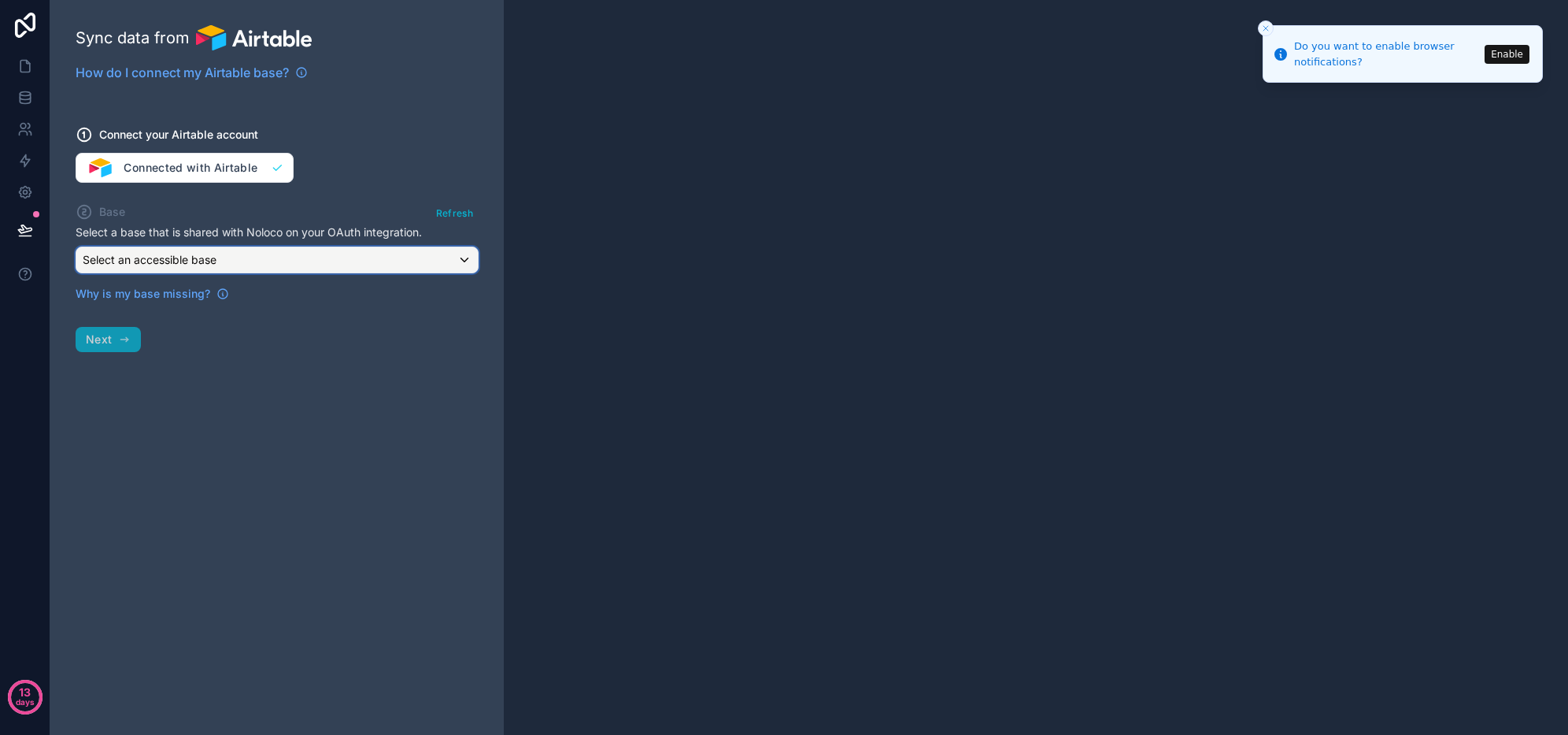
click at [356, 266] on div "Select an accessible base" at bounding box center [277, 259] width 402 height 25
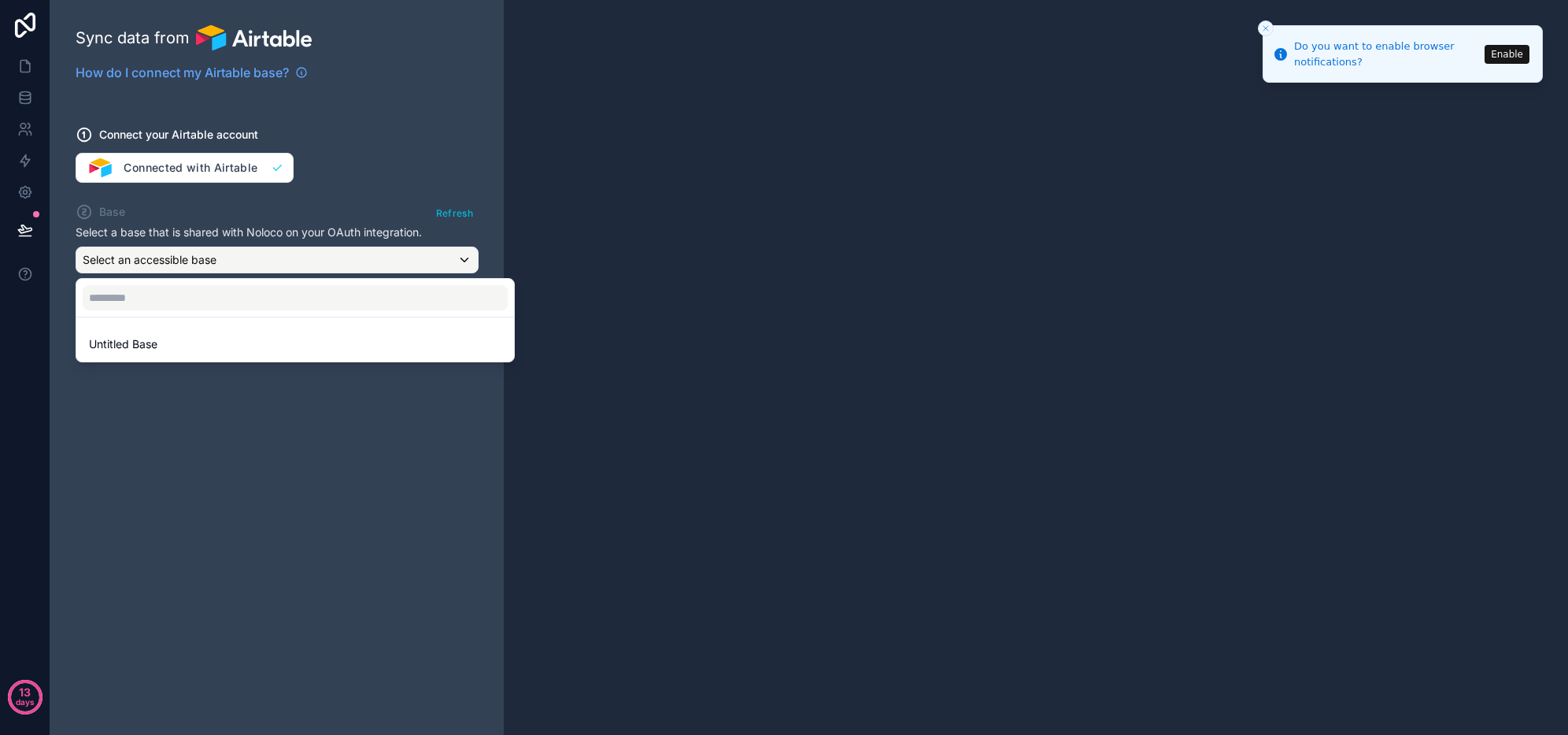
click at [246, 347] on div "Untitled Base" at bounding box center [295, 345] width 412 height 19
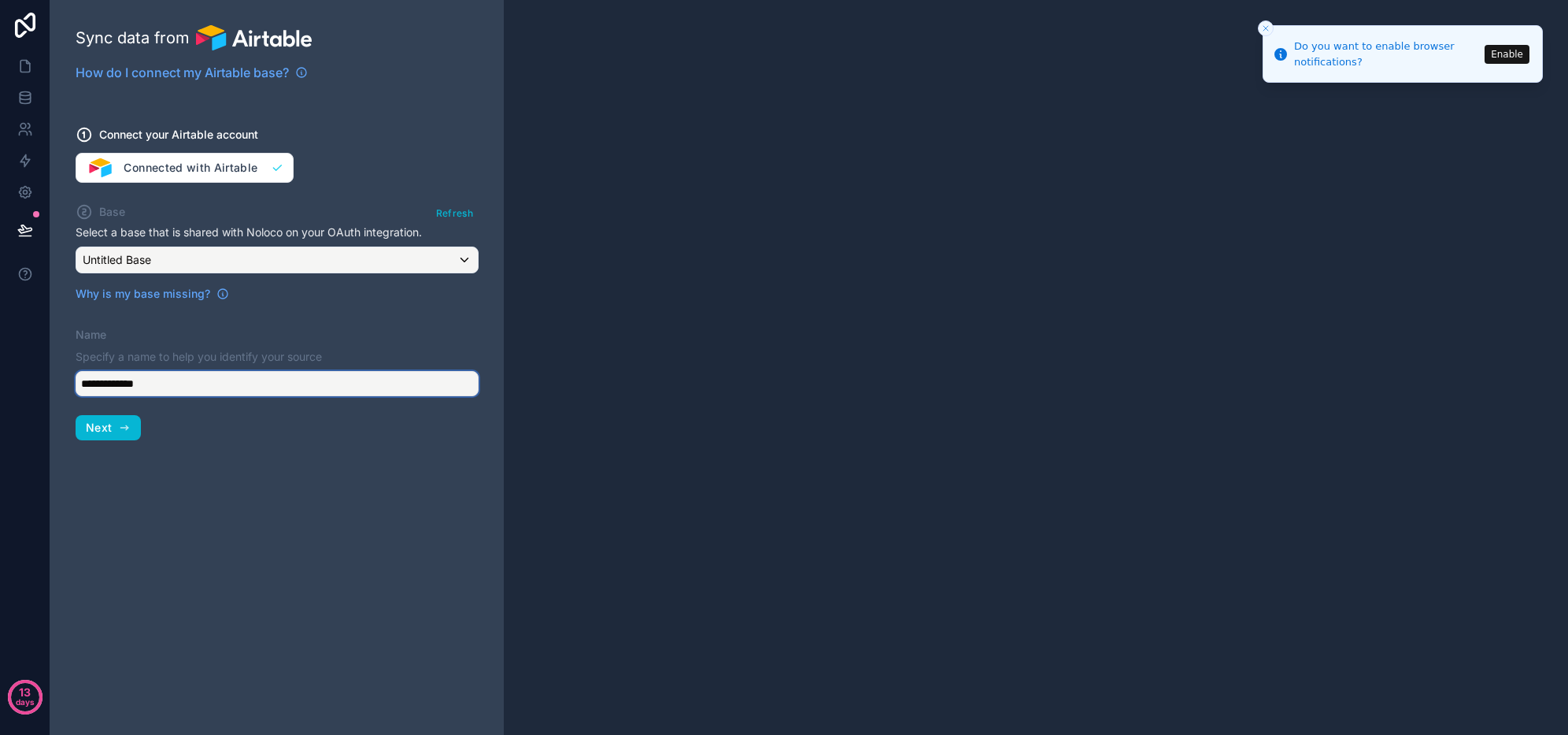
click at [189, 385] on input "**********" at bounding box center [276, 384] width 403 height 25
type input "**********"
click at [127, 418] on button "Next" at bounding box center [108, 428] width 65 height 25
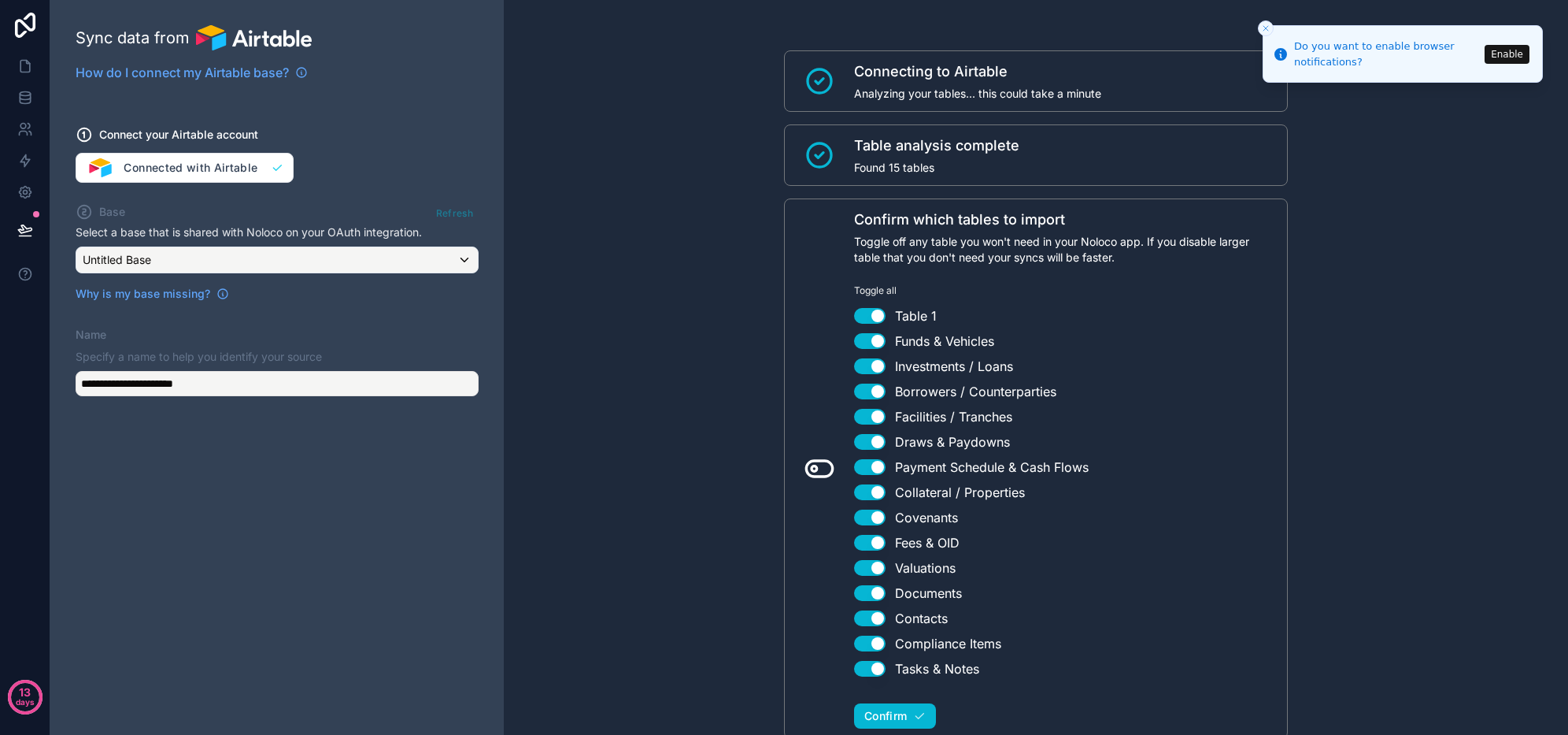
scroll to position [55, 0]
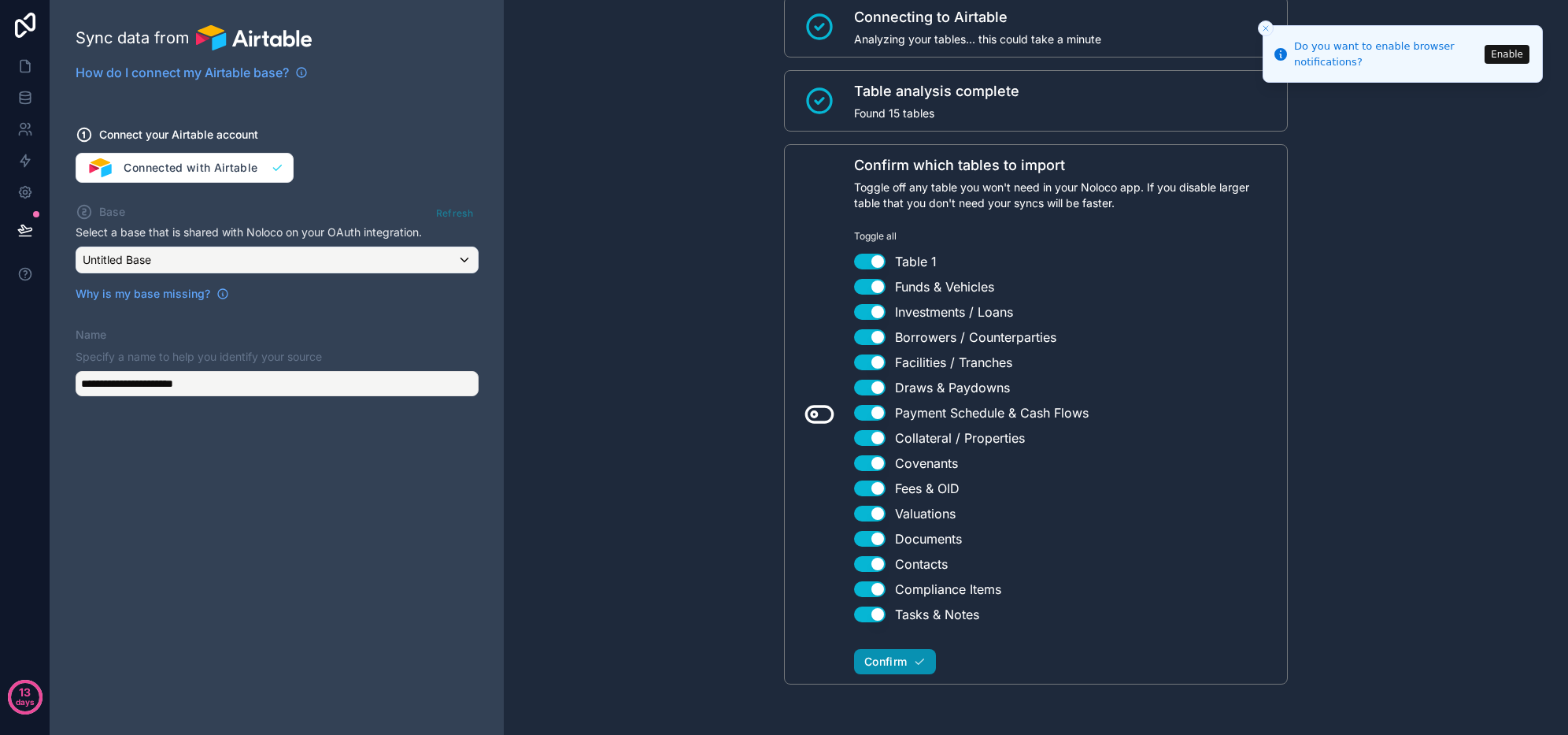
click at [901, 662] on span "Confirm" at bounding box center [886, 661] width 42 height 14
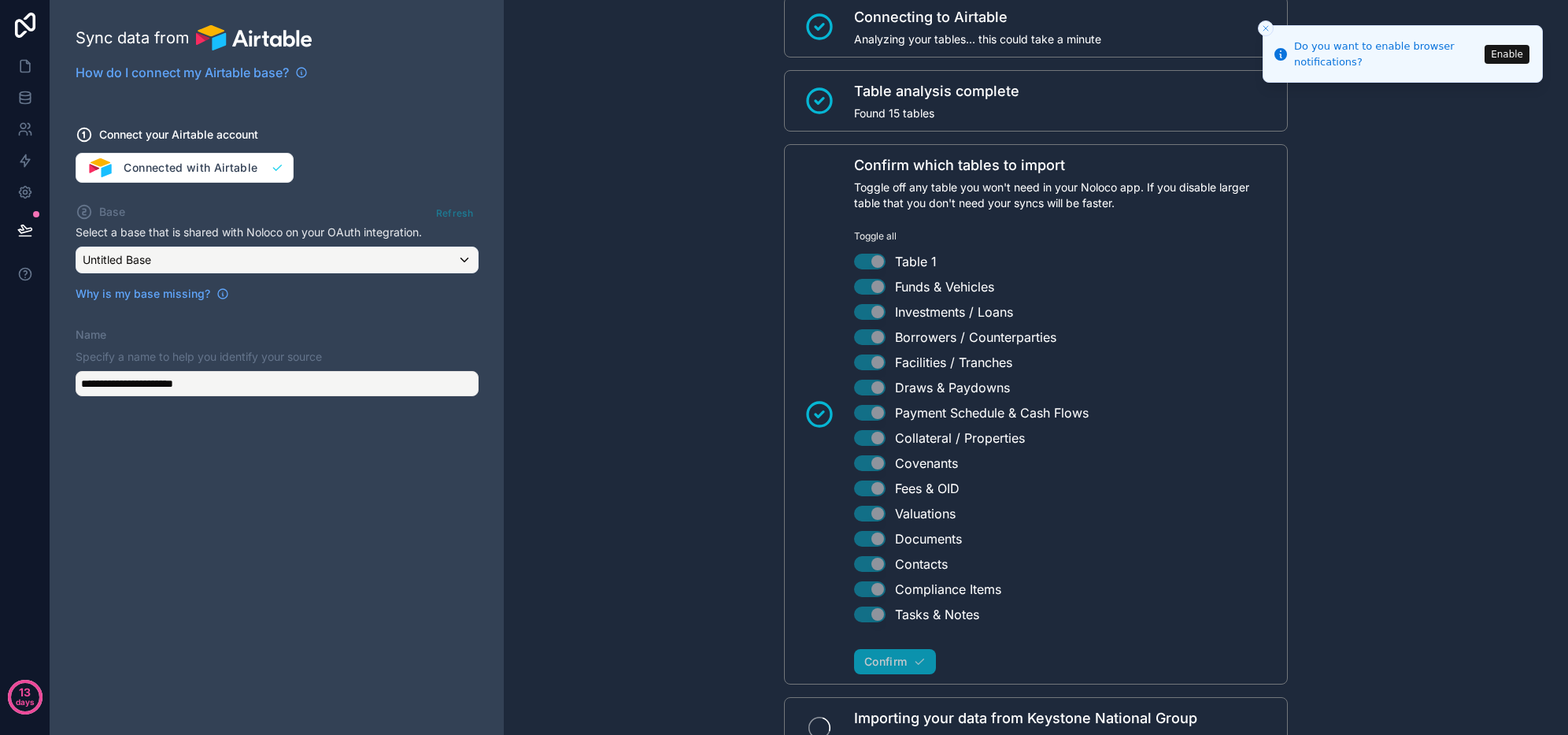
scroll to position [128, 0]
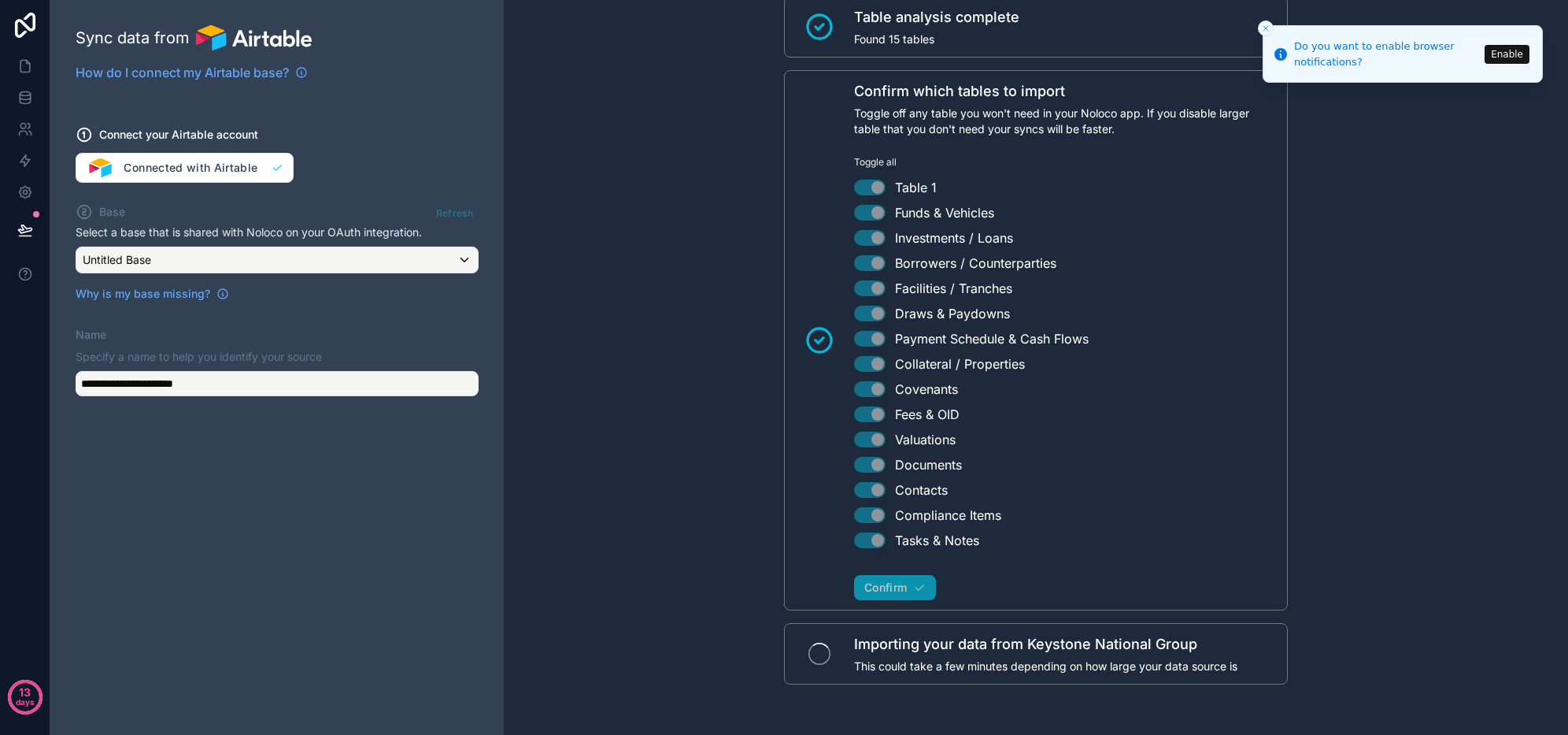
click at [1260, 31] on button "Close toast" at bounding box center [1266, 28] width 15 height 15
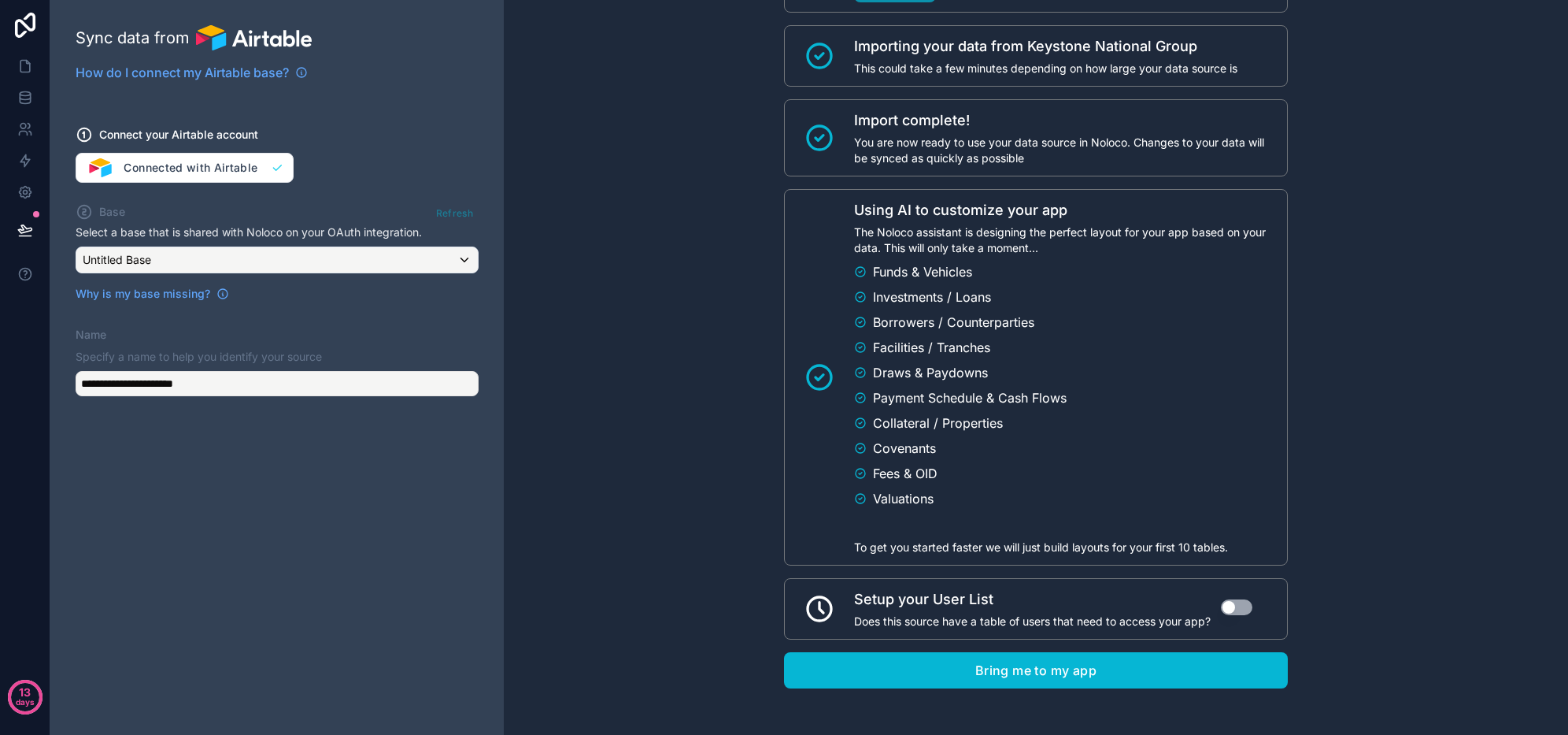
scroll to position [730, 0]
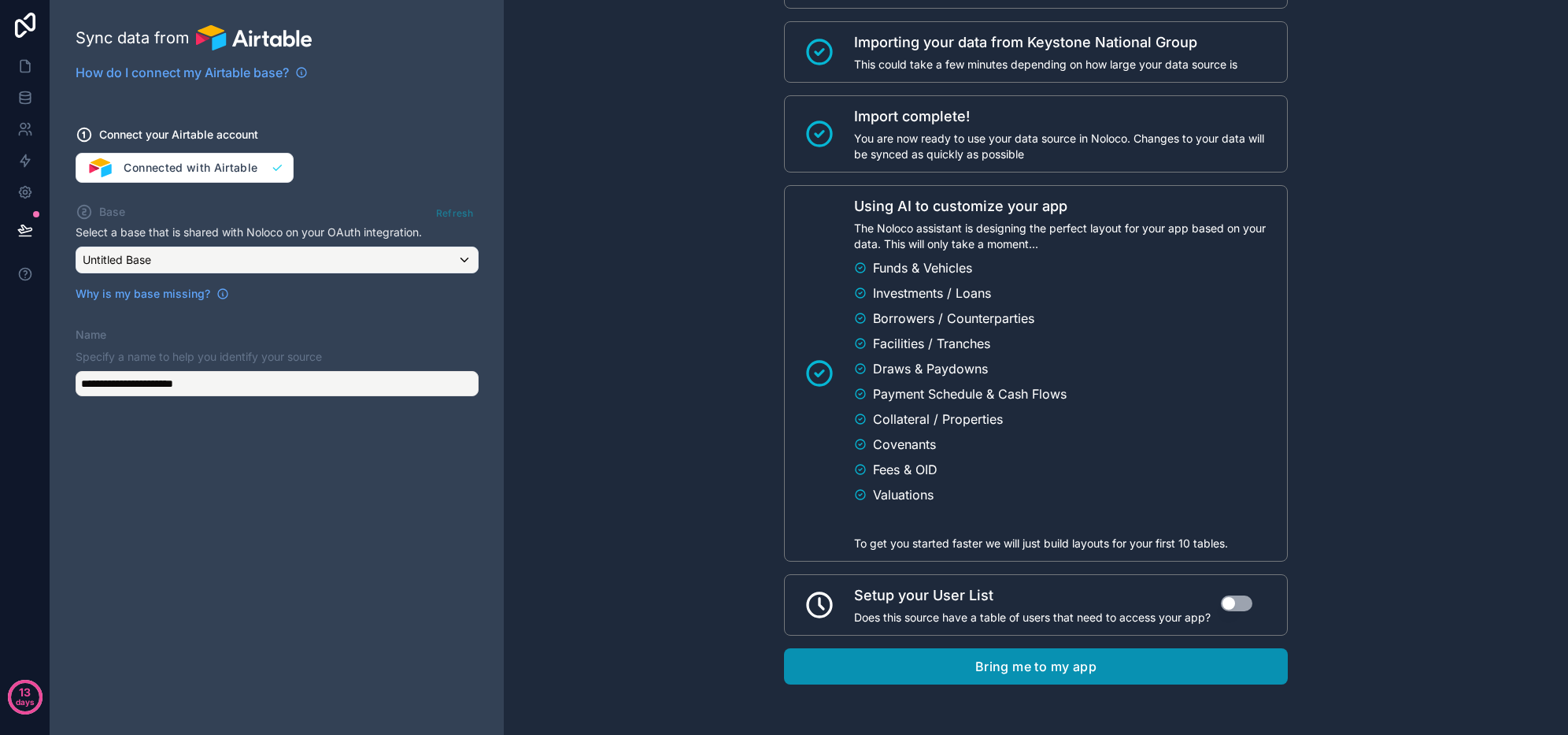
click at [1052, 659] on button "Bring me to my app" at bounding box center [1036, 666] width 504 height 36
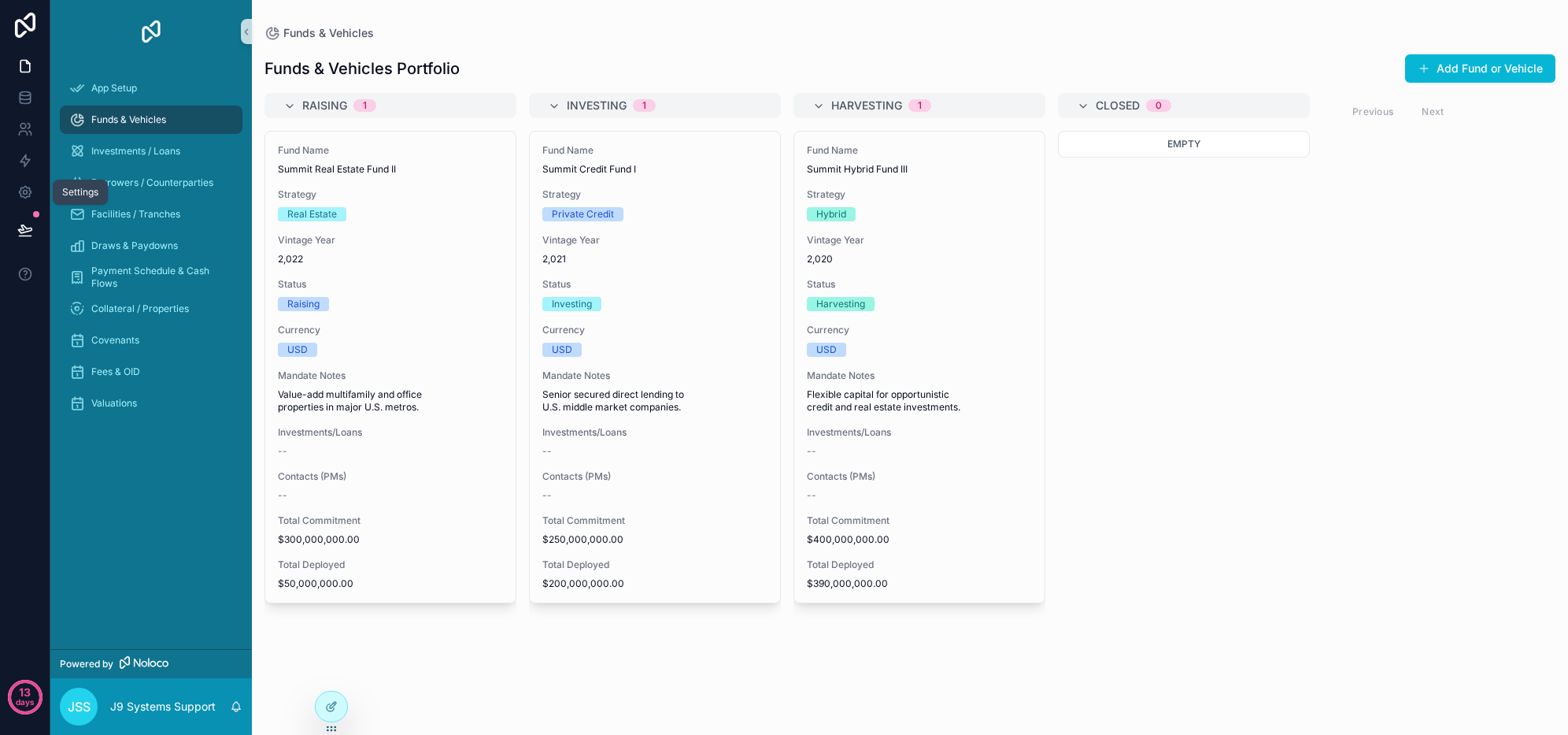
click at [32, 195] on icon at bounding box center [25, 192] width 15 height 15
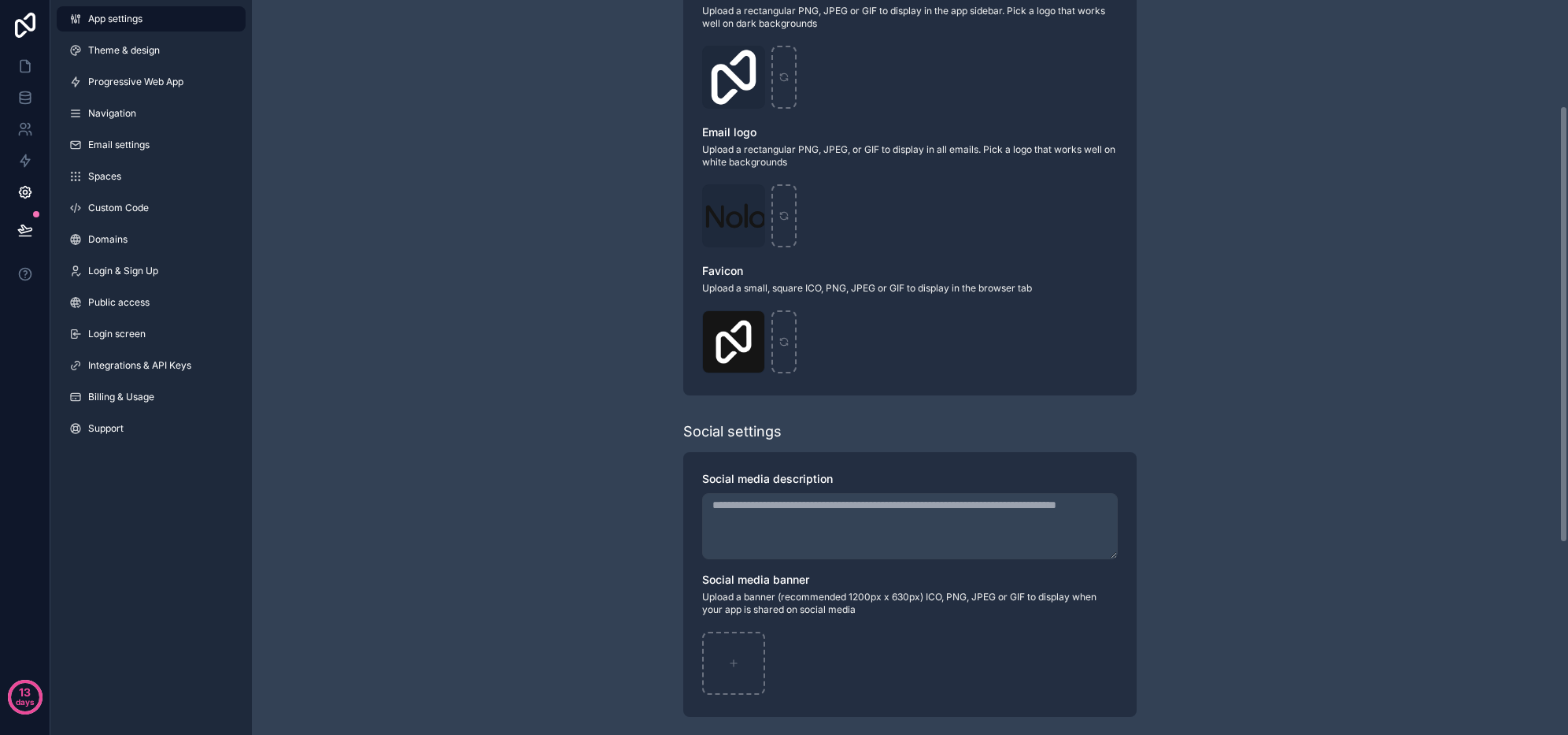
scroll to position [501, 0]
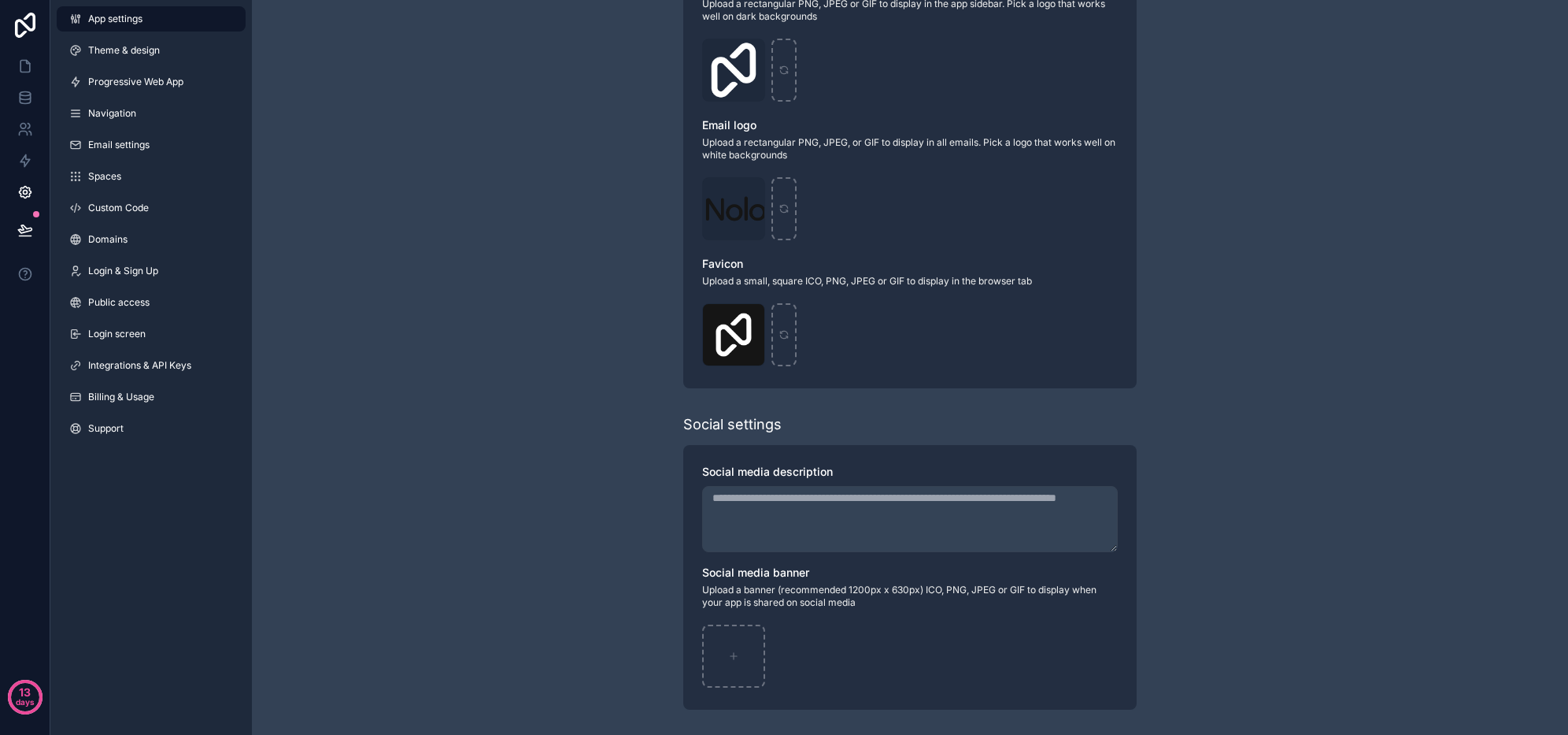
click at [122, 62] on link "Theme & design" at bounding box center [151, 51] width 189 height 25
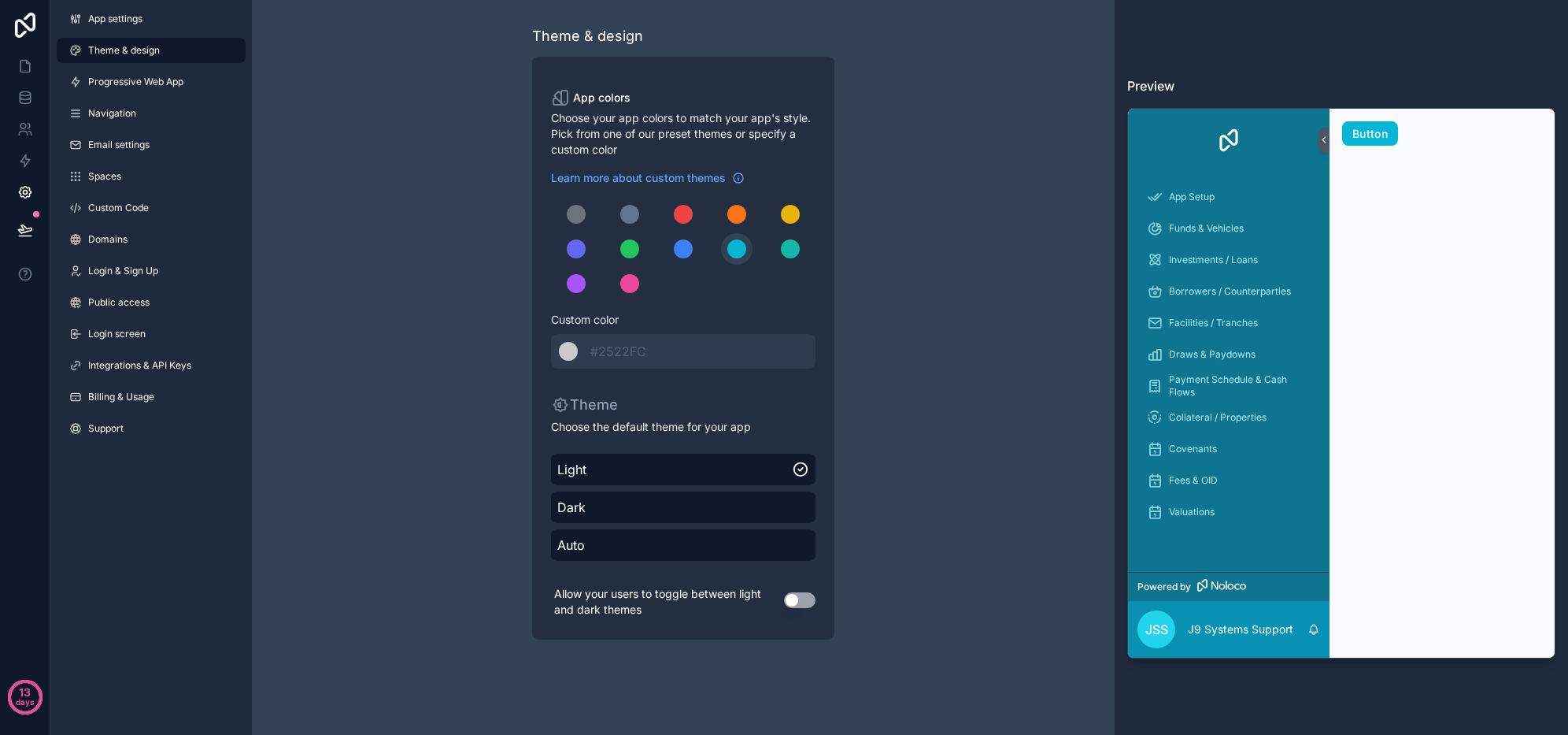
click at [670, 547] on span "Auto" at bounding box center [683, 546] width 252 height 19
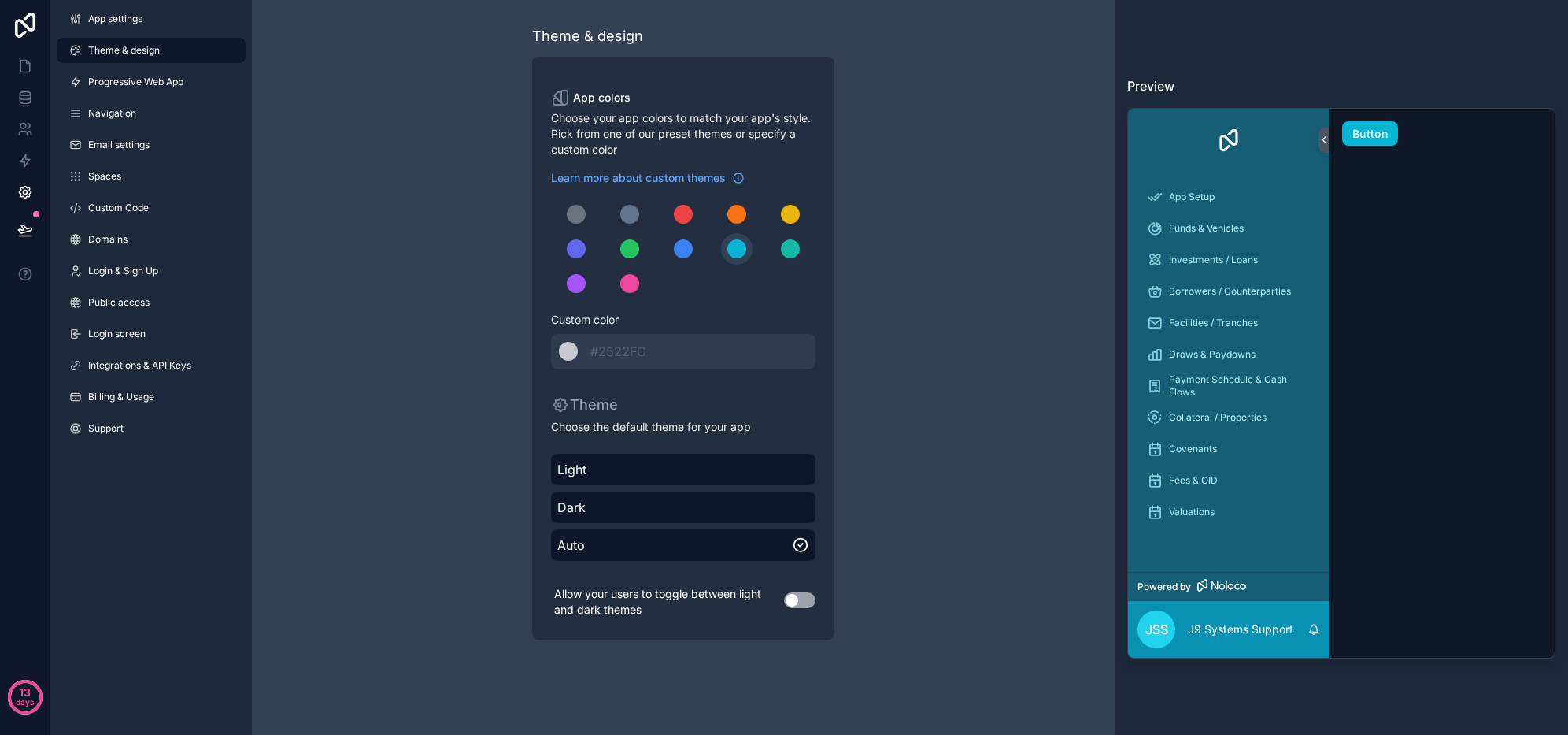
click at [134, 50] on span "Theme & design" at bounding box center [123, 50] width 72 height 12
click at [129, 29] on link "App settings" at bounding box center [151, 19] width 189 height 25
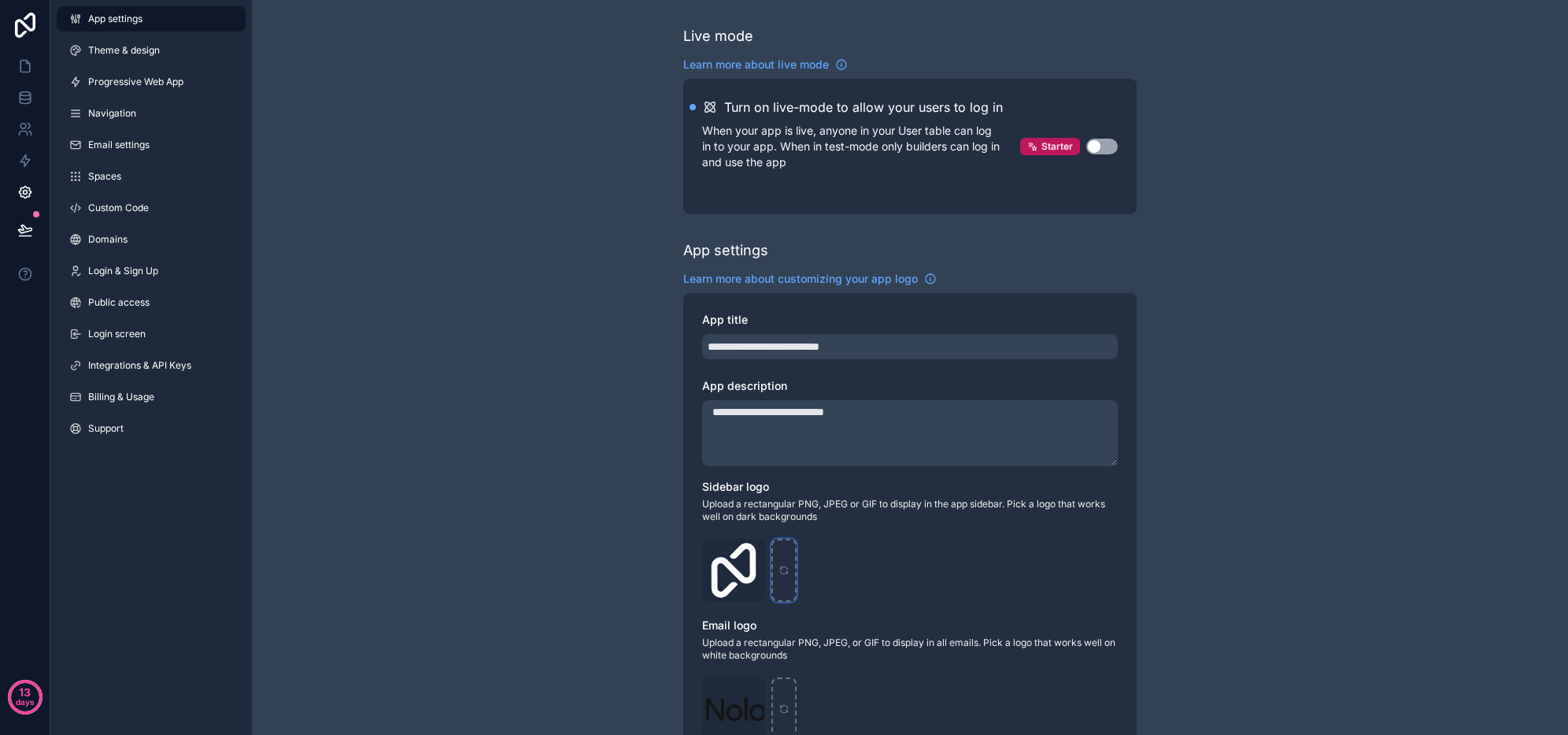
click at [791, 588] on div "scrollable content" at bounding box center [784, 570] width 25 height 63
type input "**********"
click at [34, 76] on link at bounding box center [25, 66] width 50 height 32
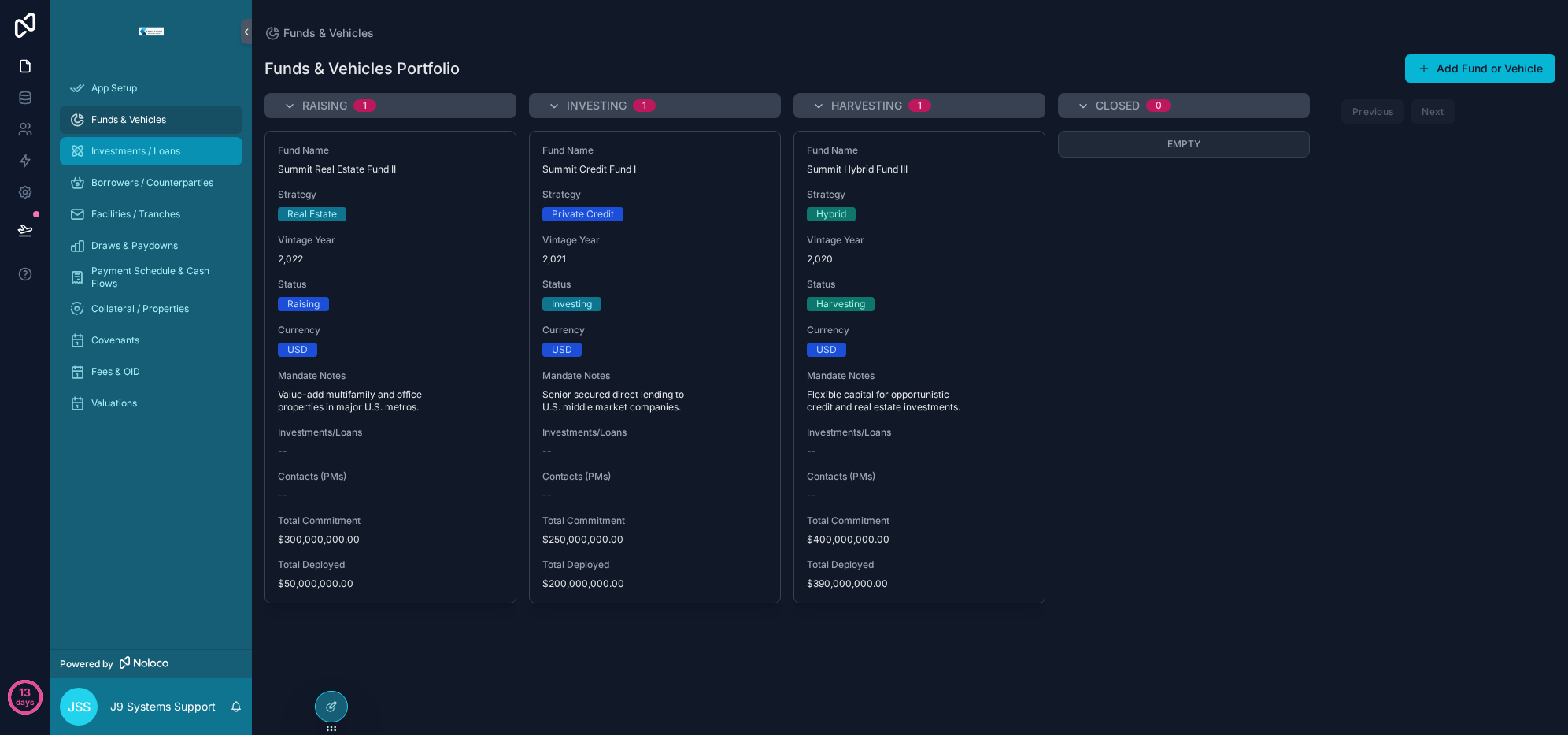
click at [154, 163] on div "Investments / Loans" at bounding box center [150, 151] width 164 height 25
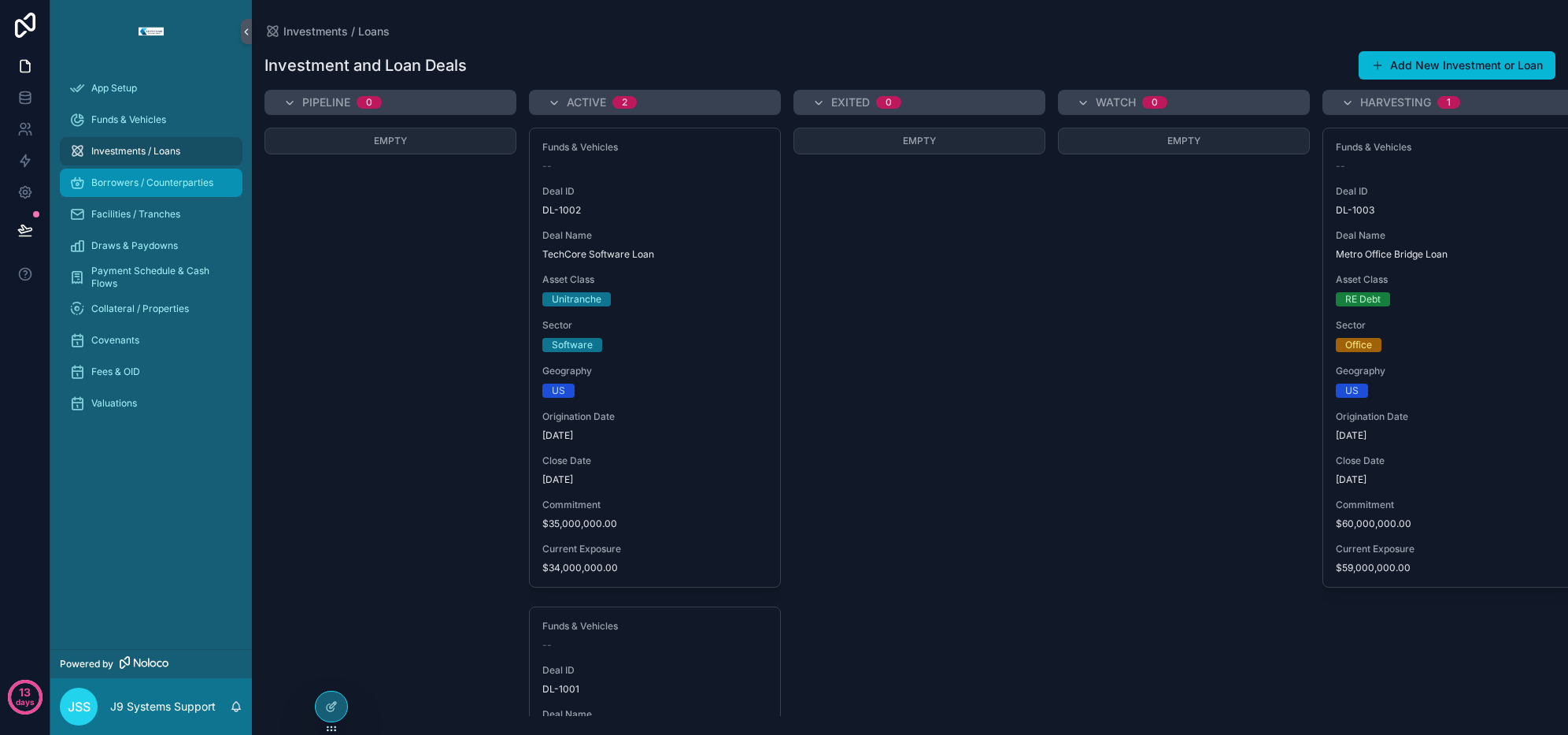
click at [173, 180] on span "Borrowers / Counterparties" at bounding box center [152, 182] width 122 height 12
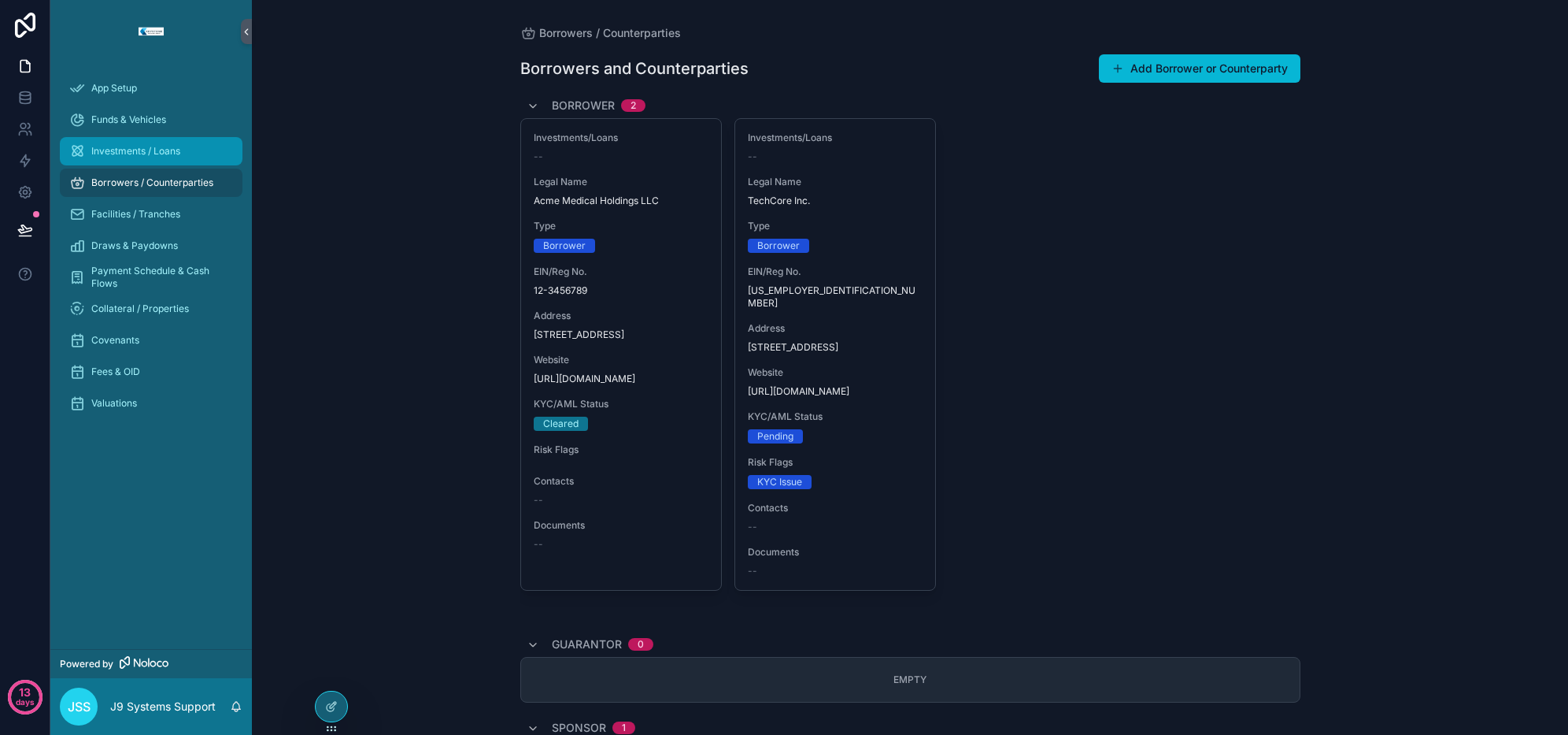
click at [118, 158] on div "Investments / Loans" at bounding box center [150, 151] width 164 height 25
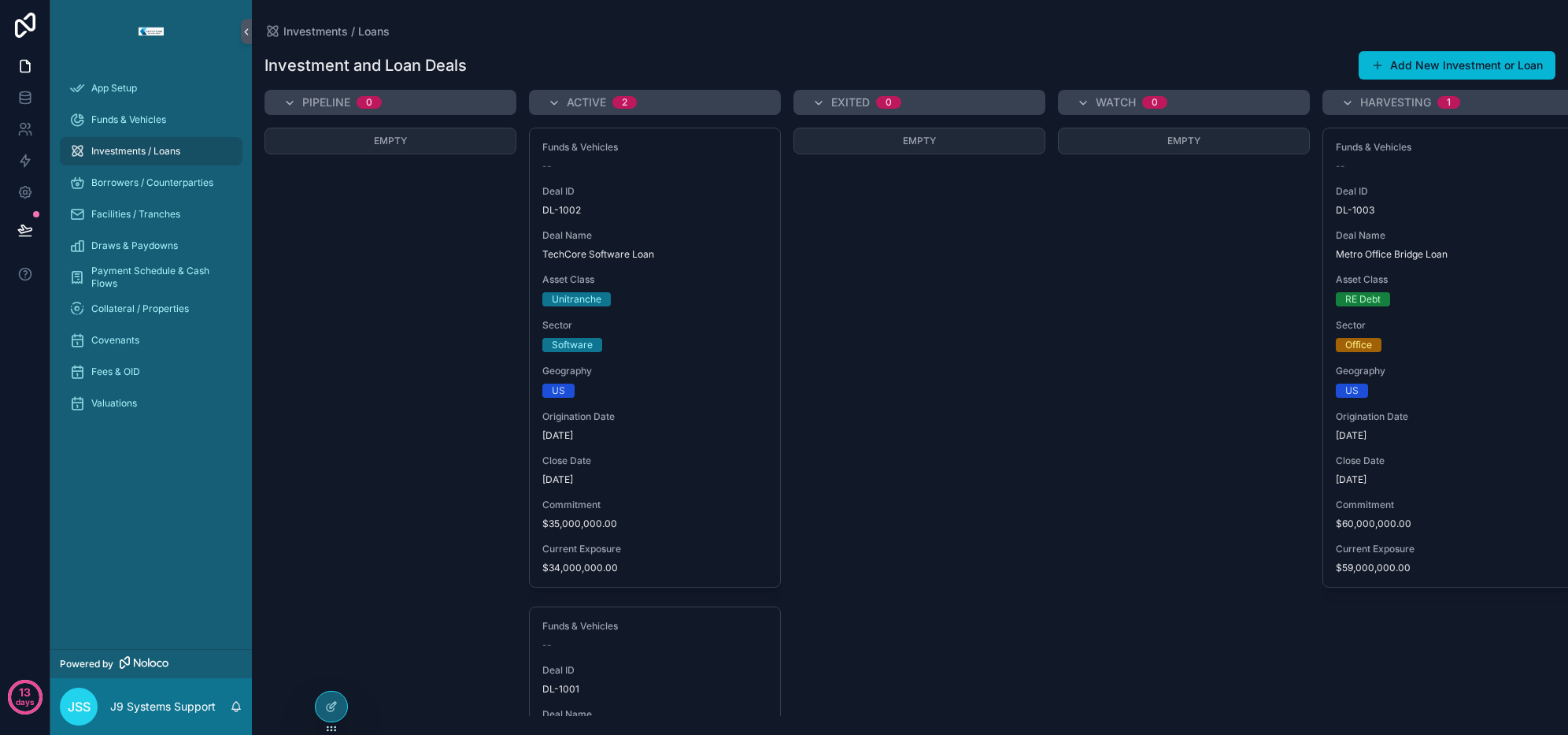
click at [696, 390] on div "US" at bounding box center [654, 390] width 225 height 14
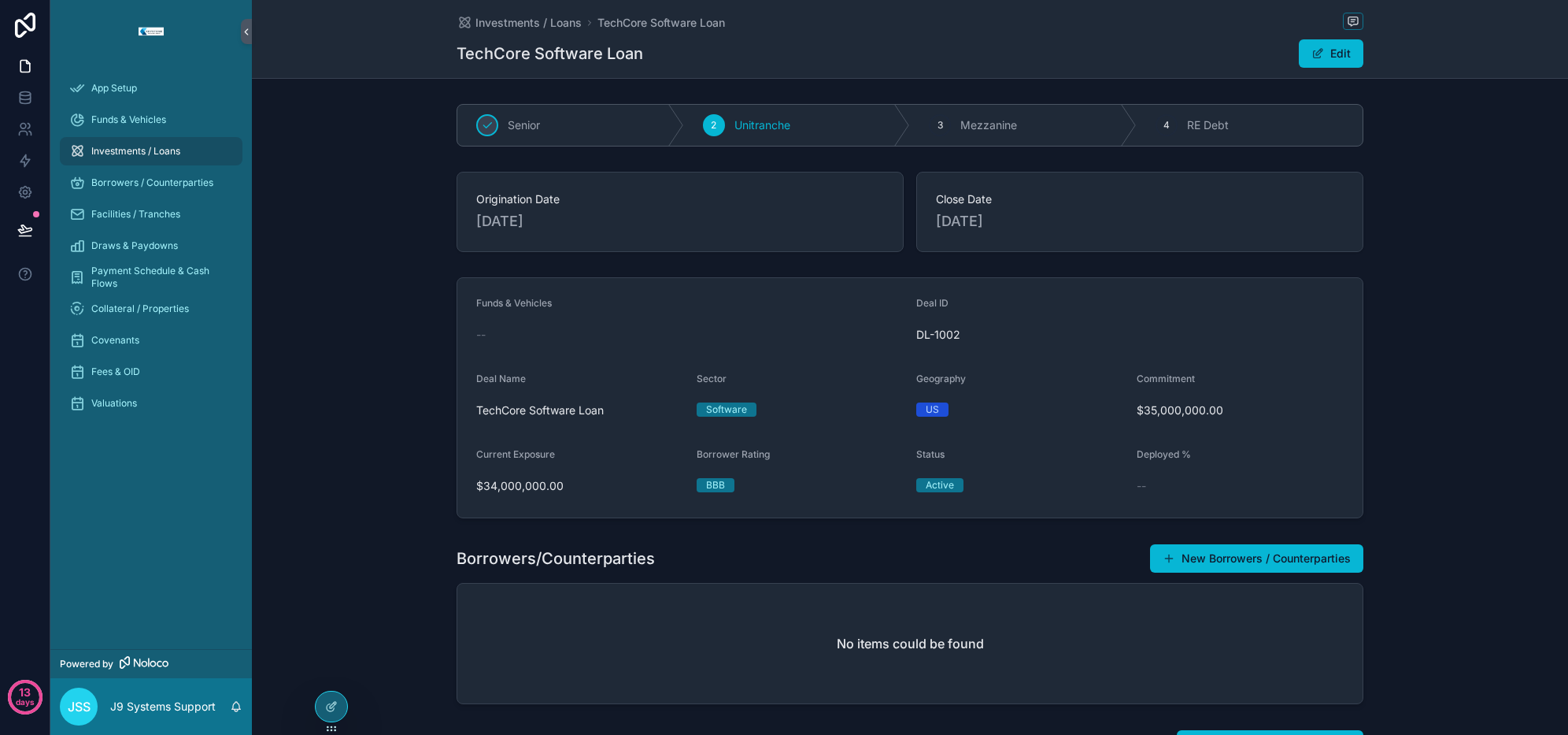
click at [1436, 342] on div "Funds & Vehicles -- Deal ID DL-1002 Deal Name TechCore Software Loan Sector Sof…" at bounding box center [910, 397] width 1316 height 254
click at [1074, 228] on span "[DATE]" at bounding box center [1140, 221] width 408 height 22
click at [117, 183] on span "Borrowers / Counterparties" at bounding box center [152, 182] width 122 height 12
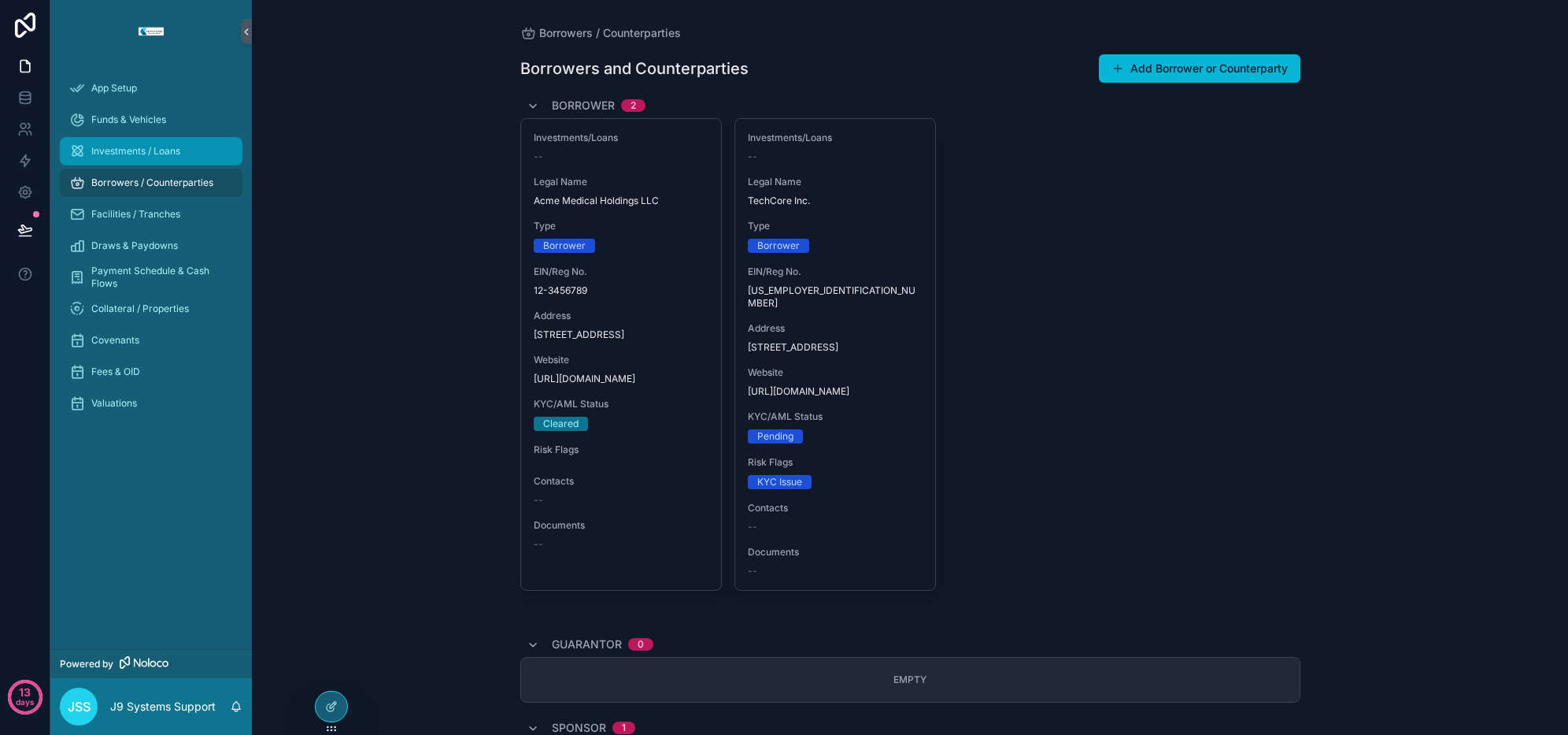
click at [145, 151] on span "Investments / Loans" at bounding box center [135, 150] width 89 height 12
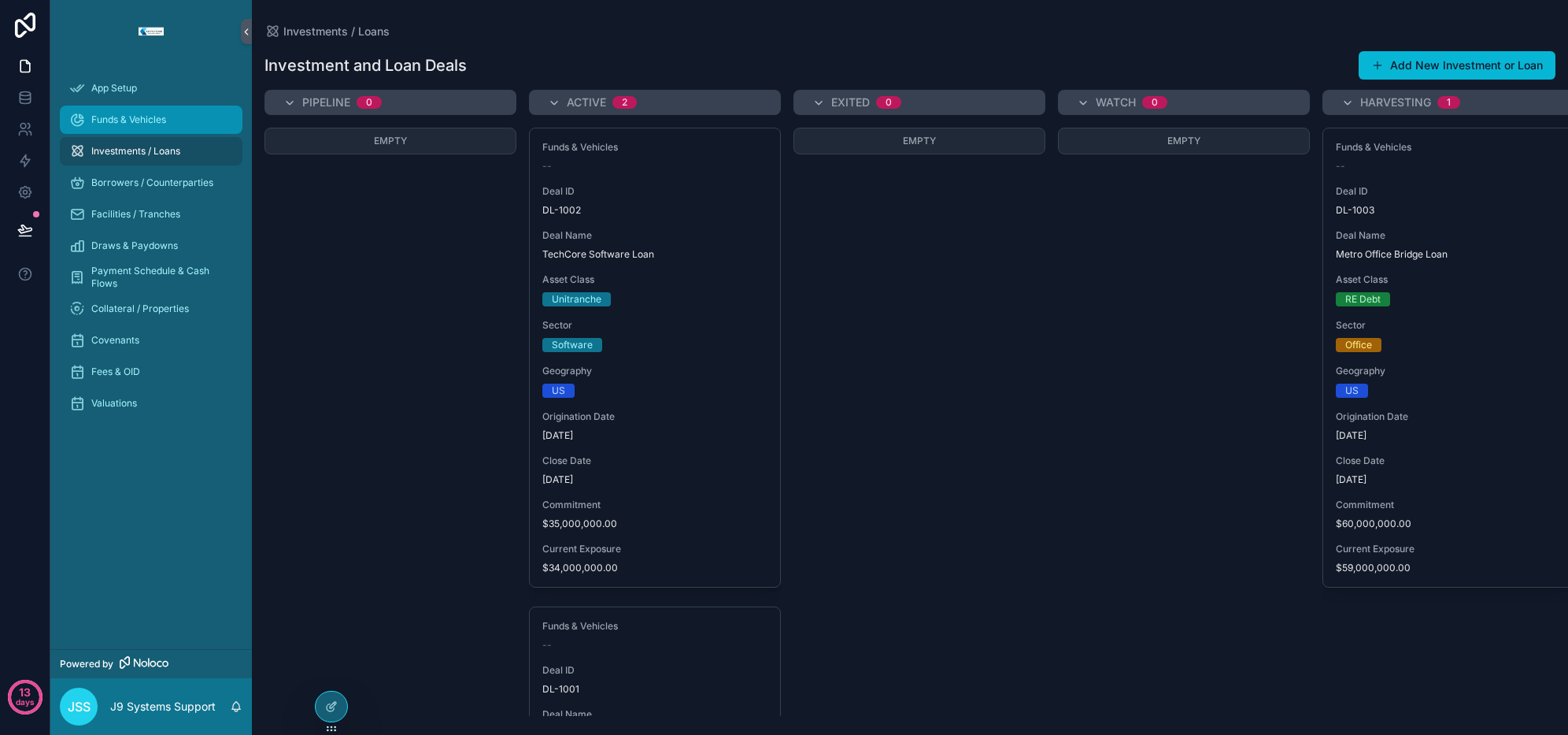
click at [143, 121] on span "Funds & Vehicles" at bounding box center [128, 120] width 75 height 12
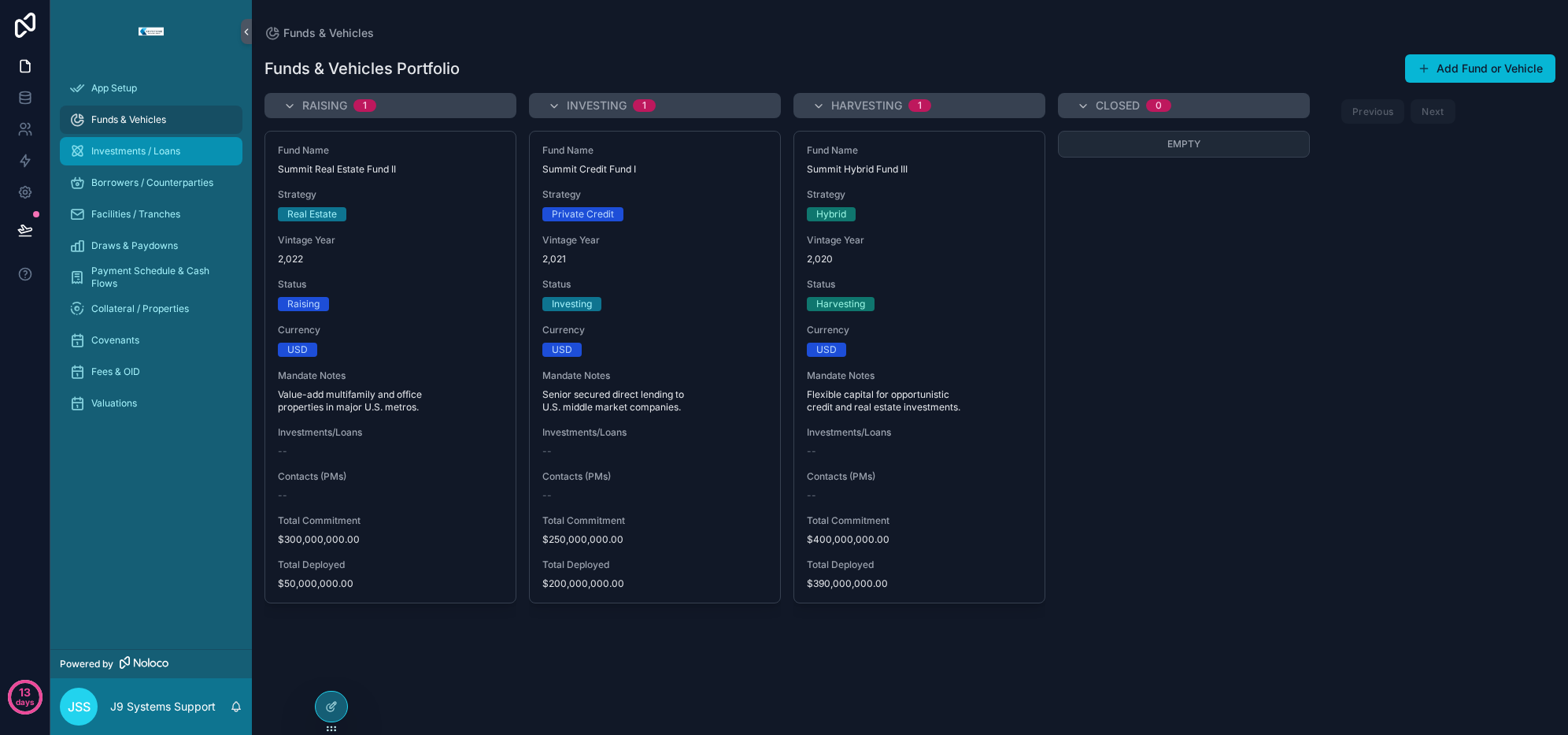
click at [138, 159] on div "Investments / Loans" at bounding box center [150, 151] width 164 height 25
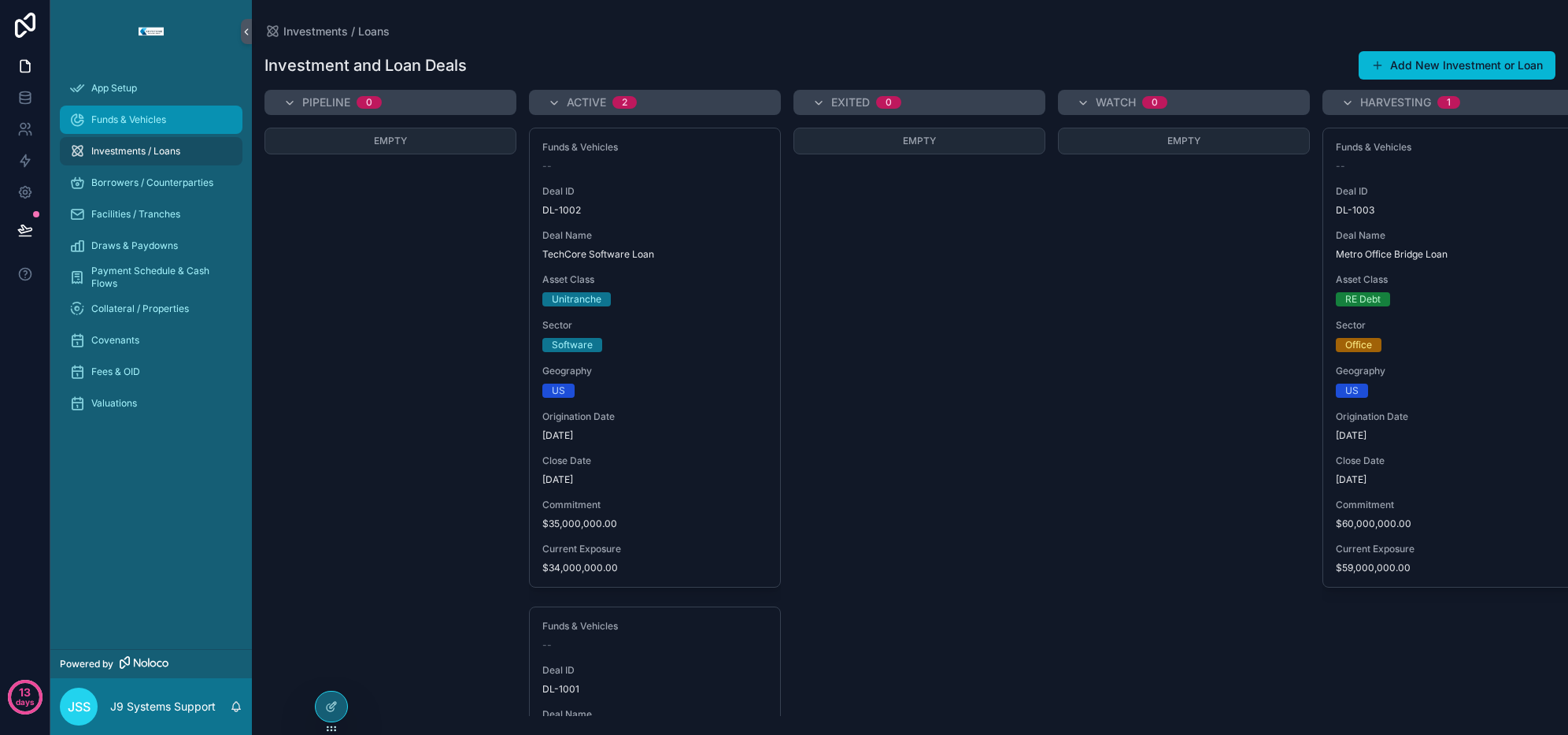
click at [151, 120] on span "Funds & Vehicles" at bounding box center [128, 120] width 75 height 12
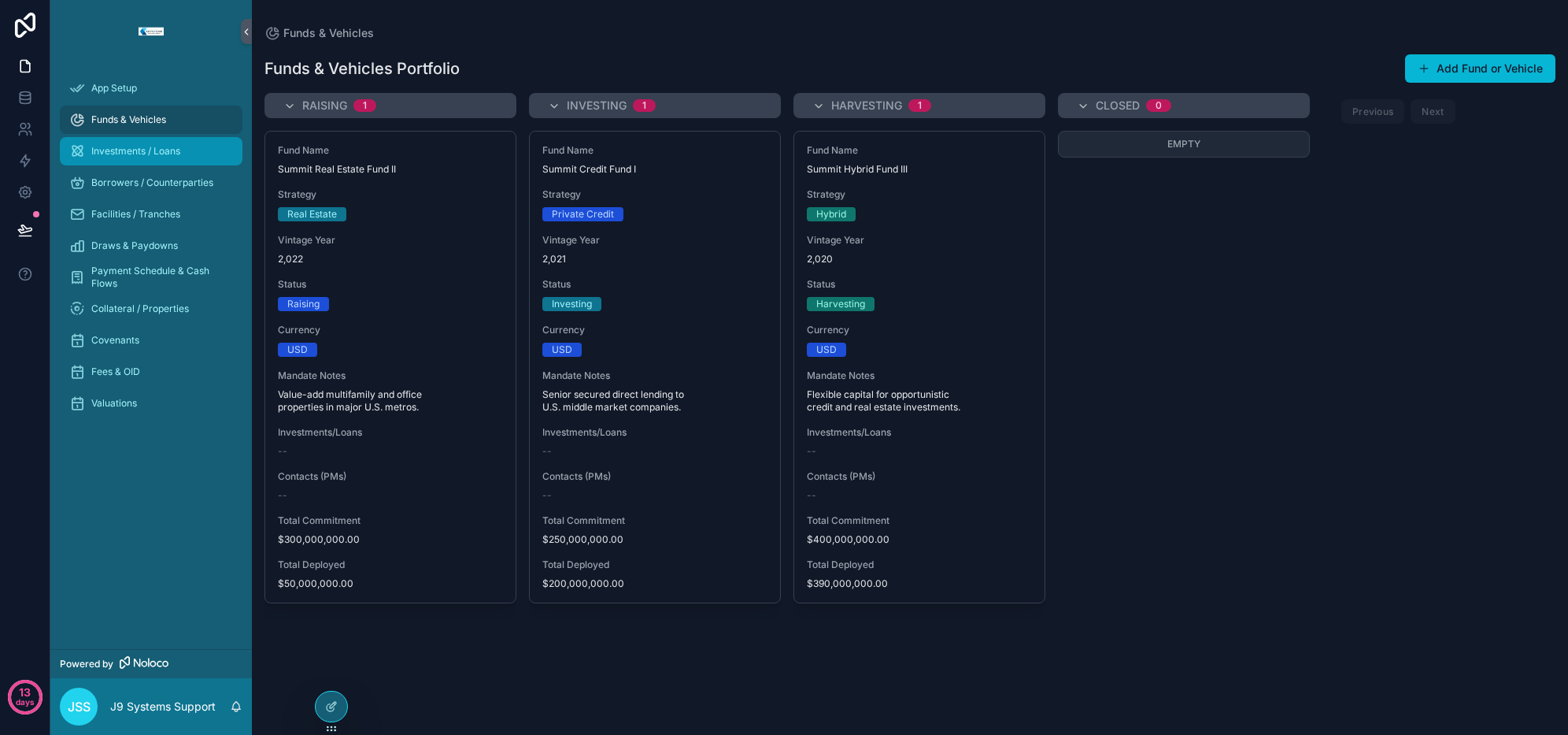
click at [145, 141] on div "Investments / Loans" at bounding box center [150, 151] width 164 height 25
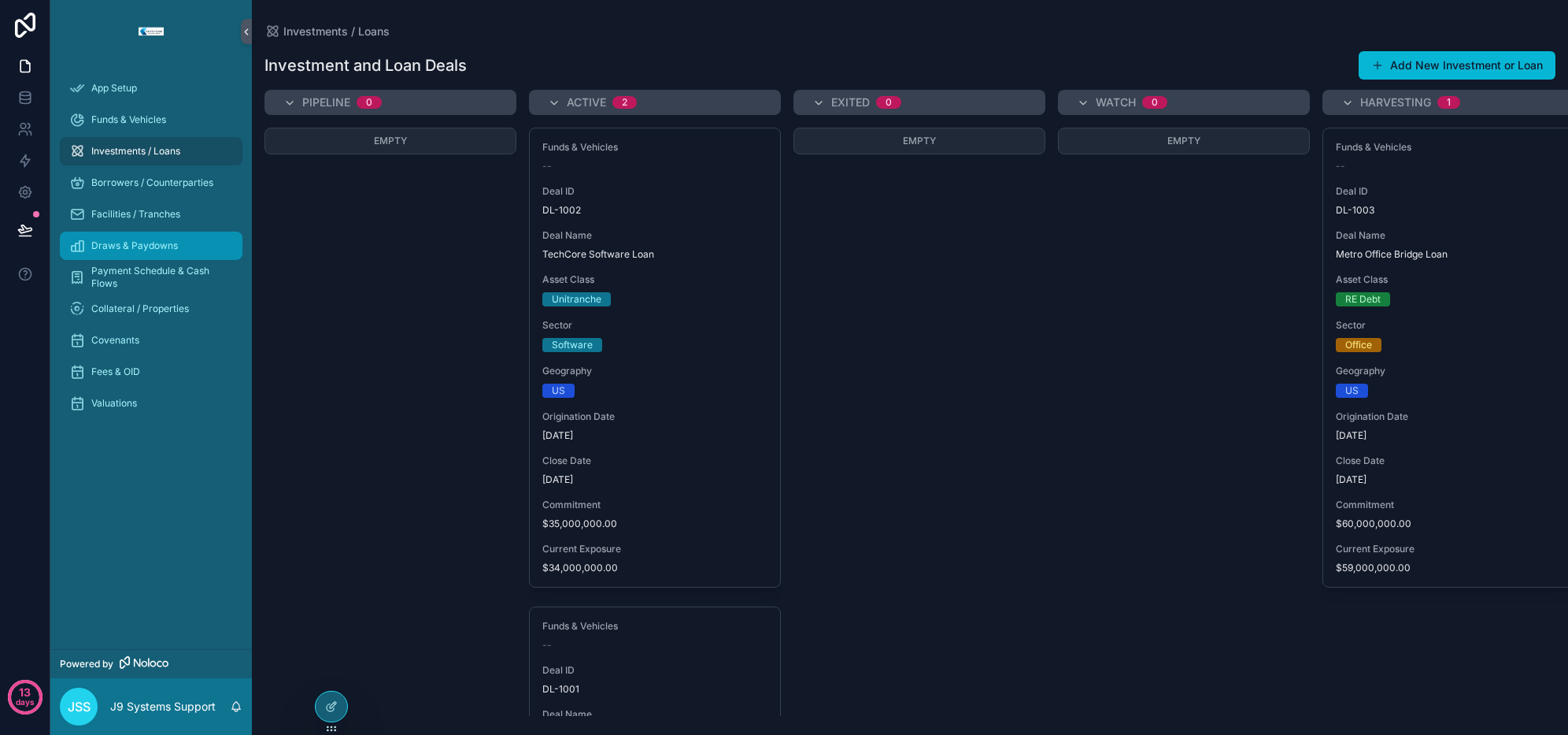
click at [140, 256] on div "Draws & Paydowns" at bounding box center [150, 246] width 164 height 25
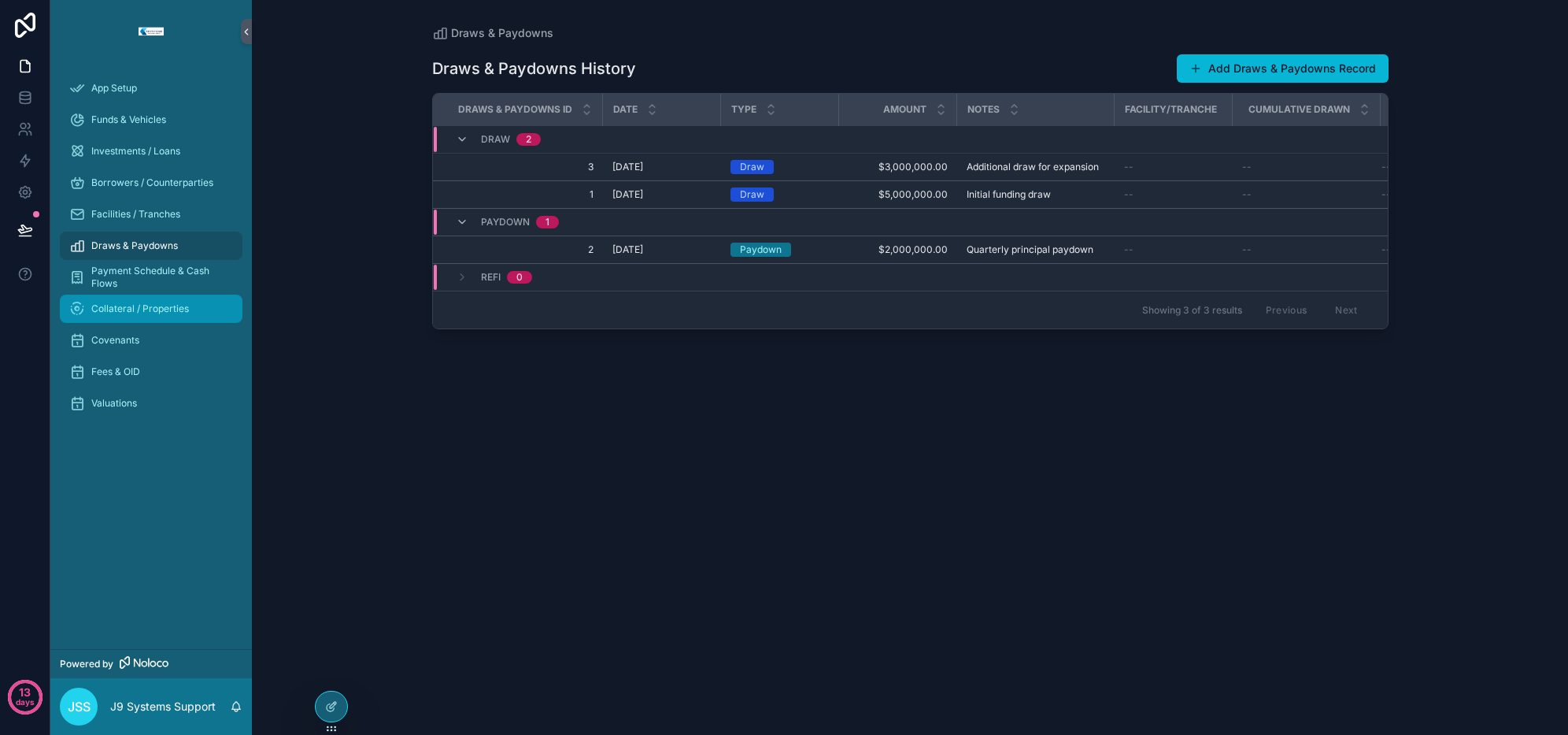
click at [151, 317] on div "Collateral / Properties" at bounding box center [150, 308] width 164 height 25
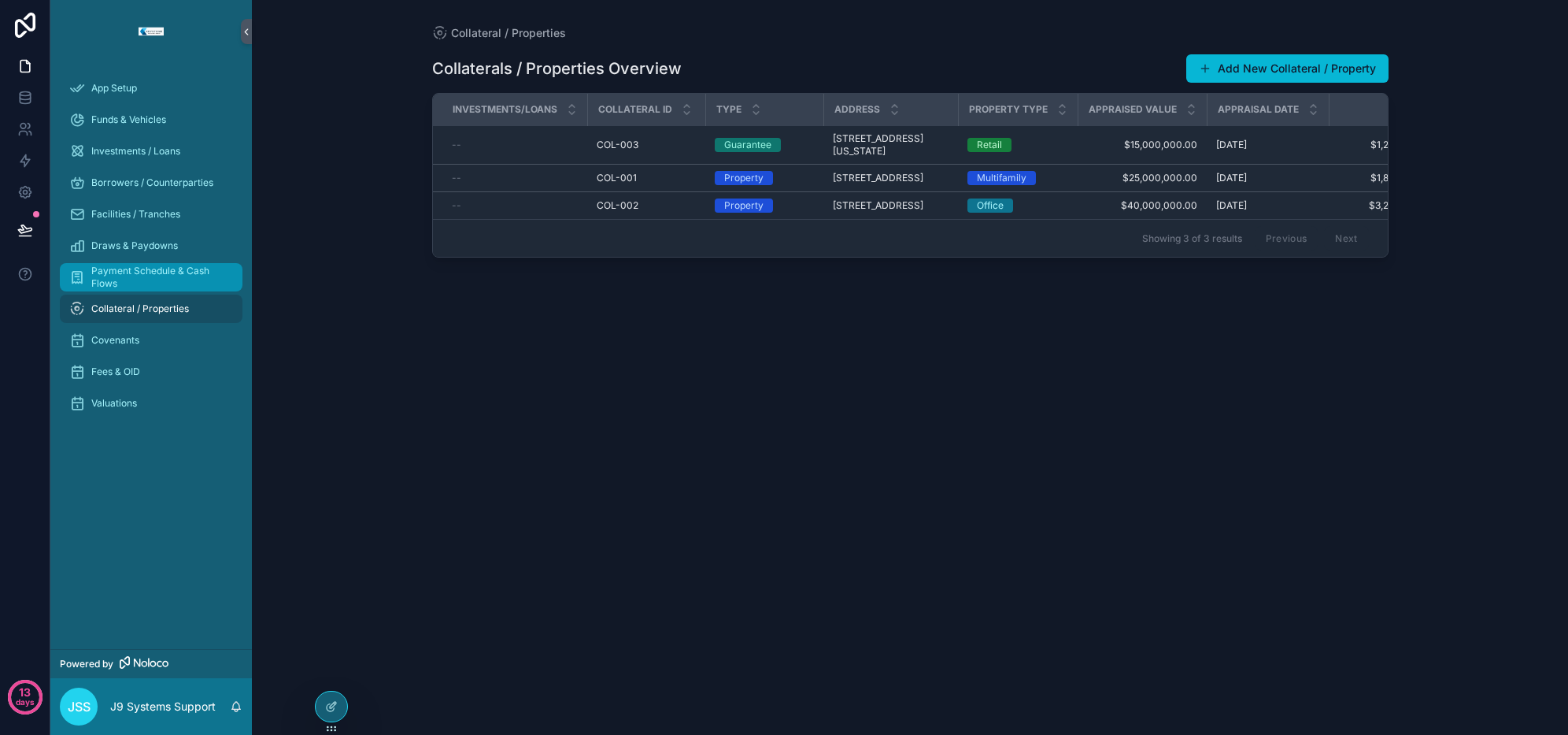
click at [153, 283] on span "Payment Schedule & Cash Flows" at bounding box center [159, 278] width 136 height 25
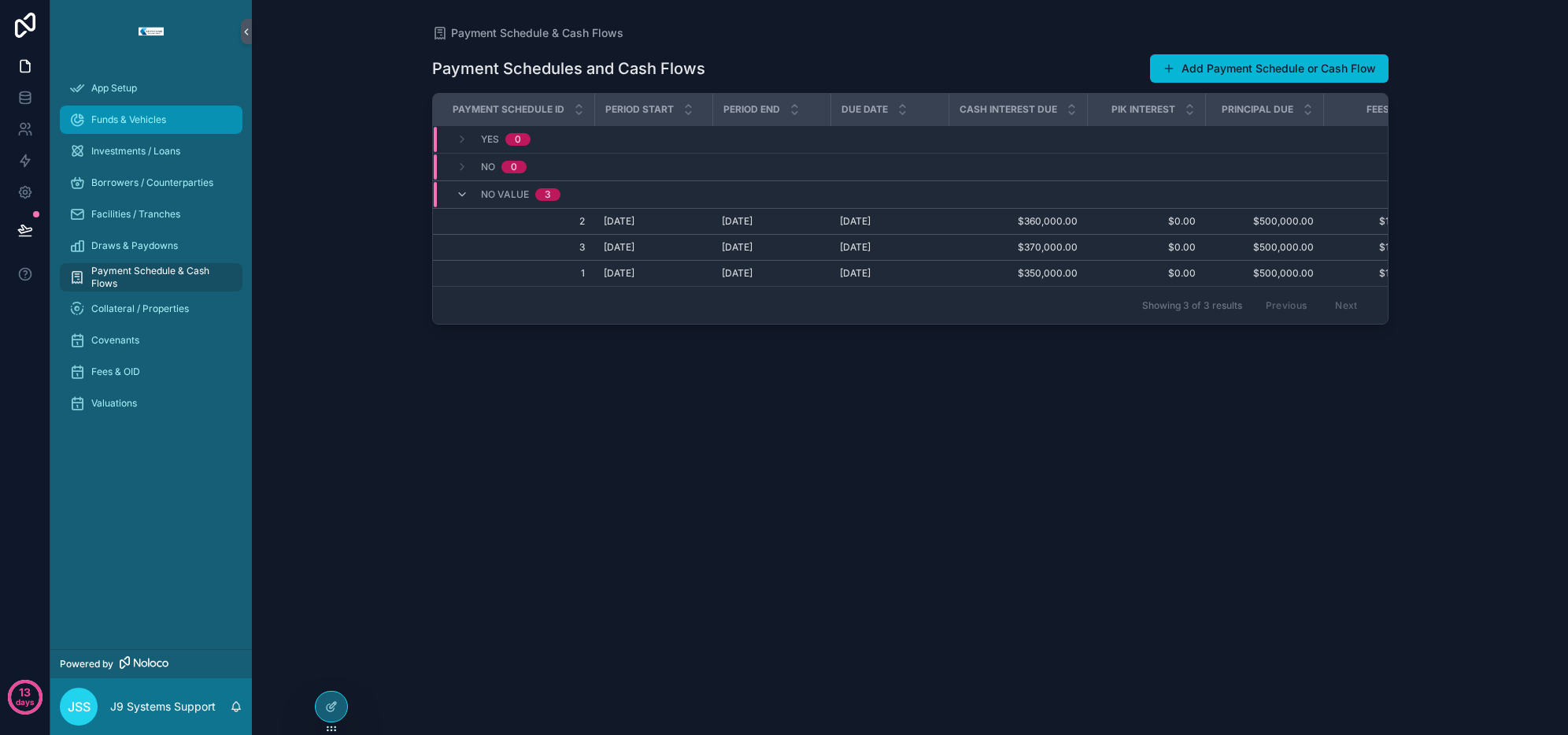
click at [133, 118] on span "Funds & Vehicles" at bounding box center [128, 120] width 75 height 12
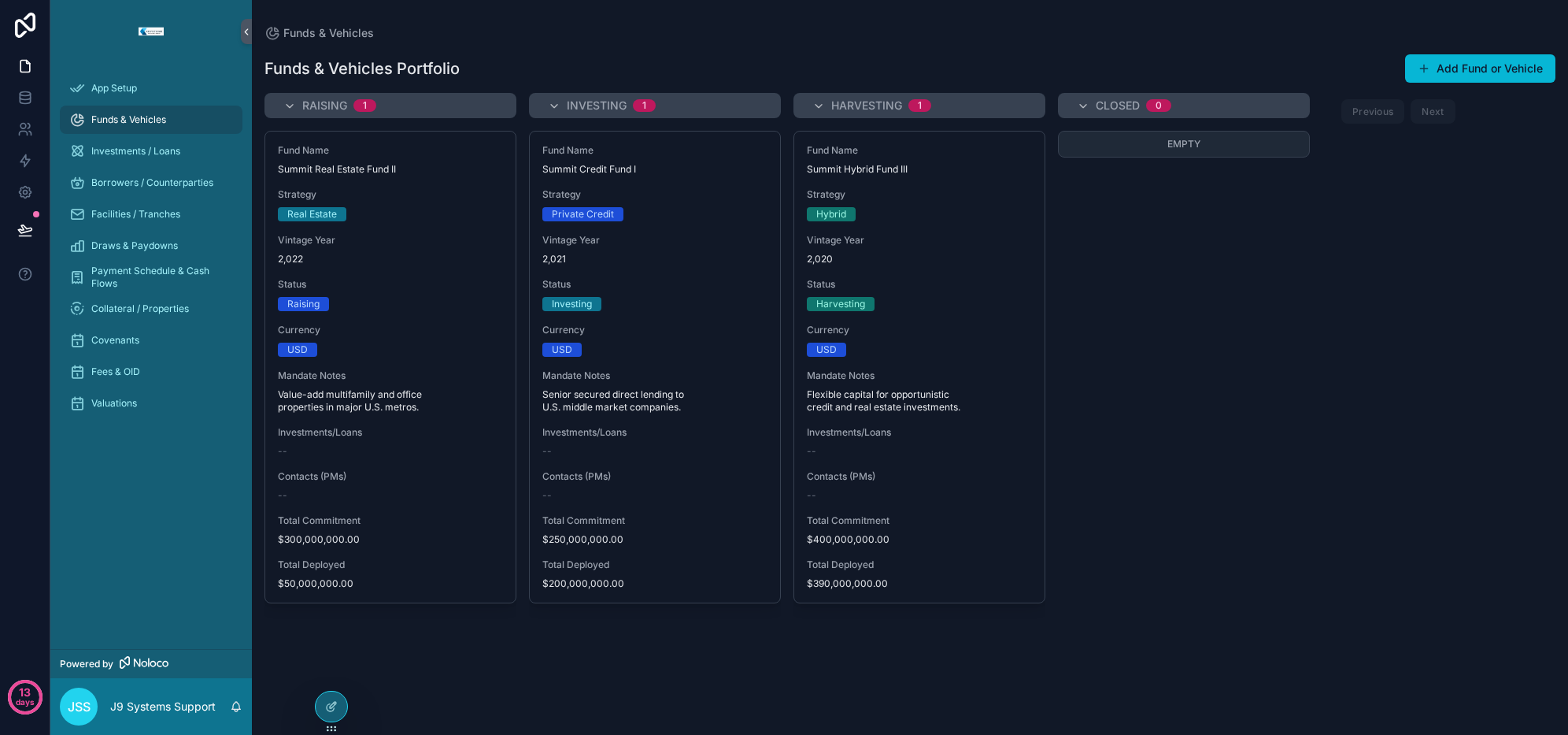
click at [1224, 421] on div "Empty" at bounding box center [1183, 423] width 252 height 585
click at [719, 314] on div "Fund Name Summit Credit Fund I Strategy Private Credit Vintage Year 2,021 Statu…" at bounding box center [655, 367] width 251 height 471
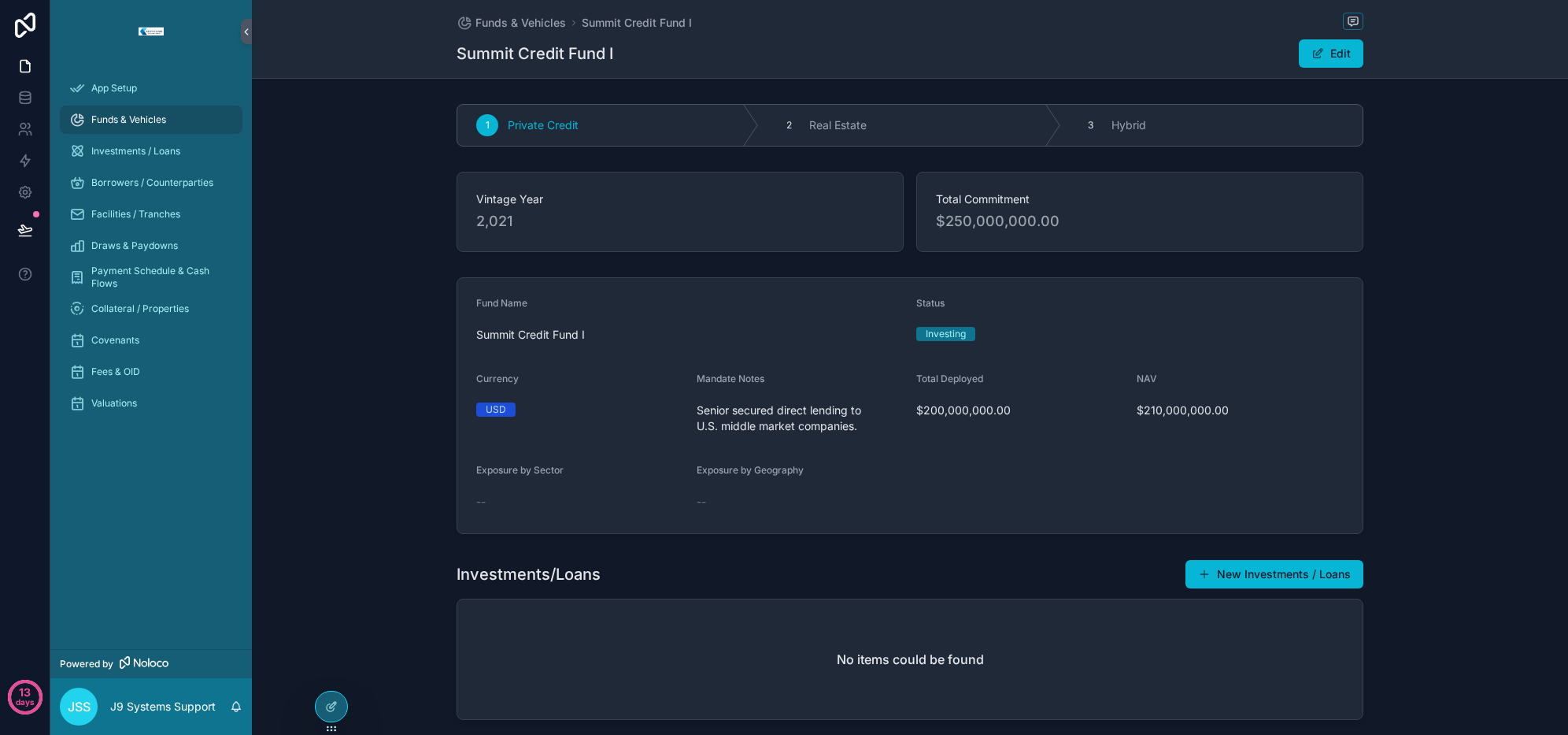
click at [335, 699] on div at bounding box center [331, 706] width 32 height 30
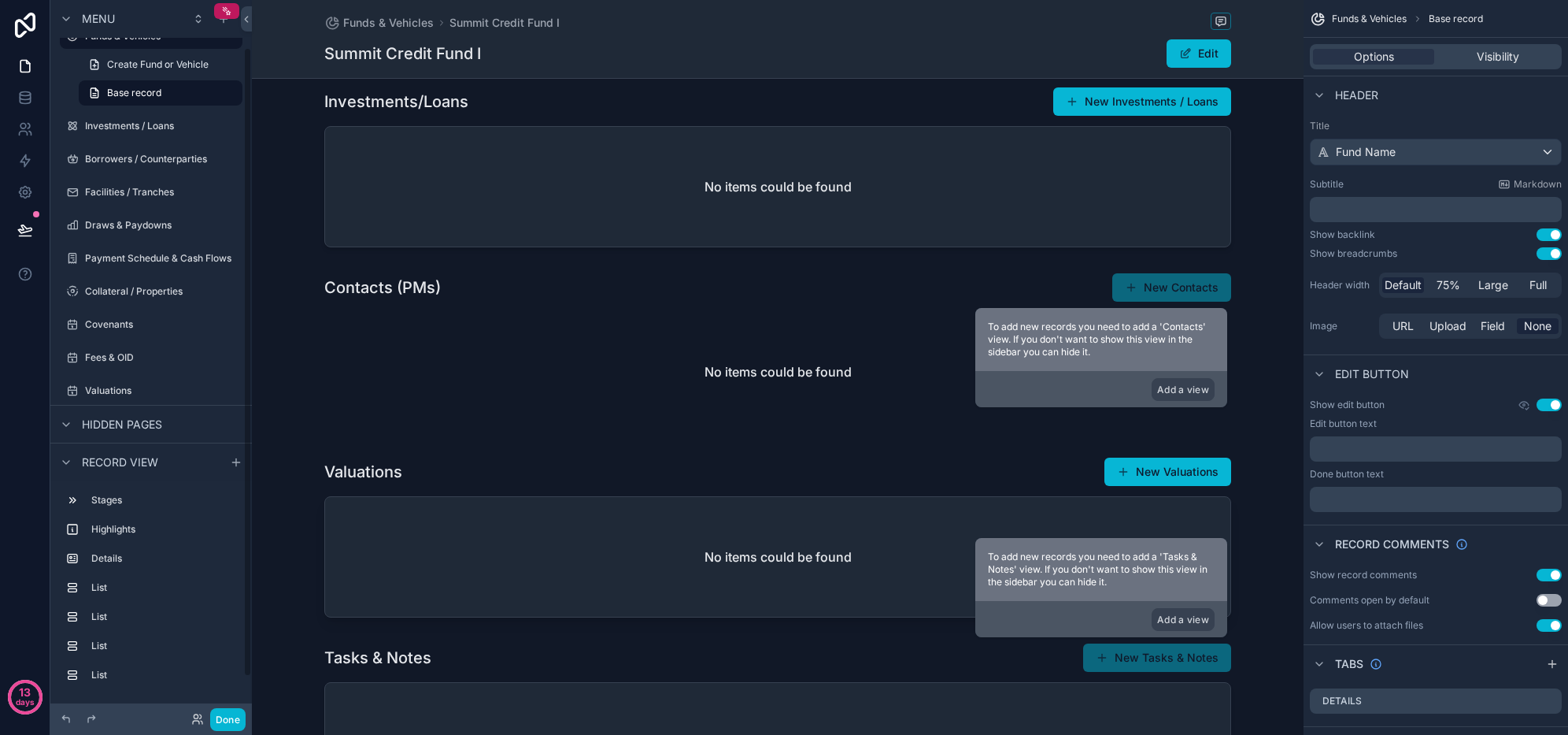
scroll to position [98, 0]
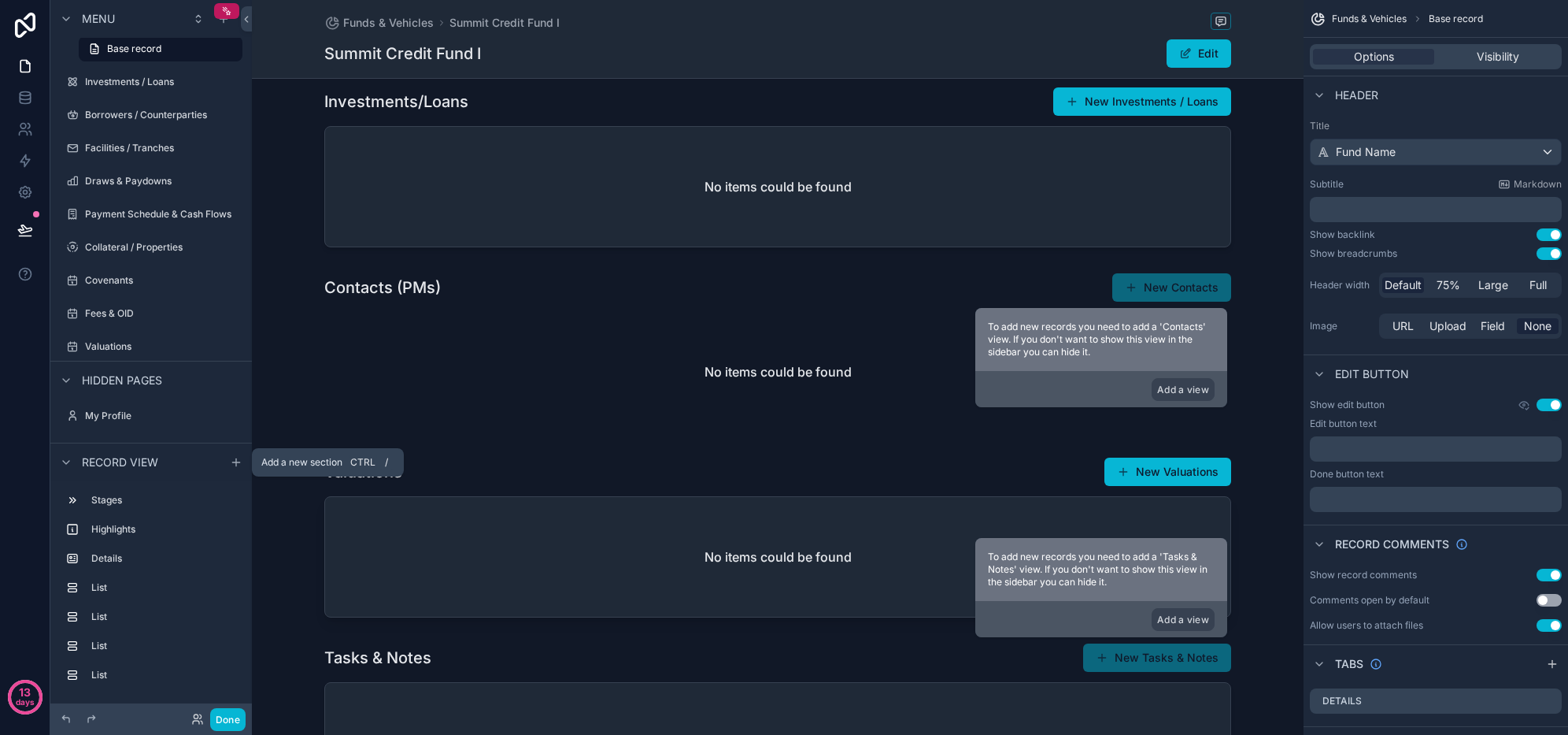
click at [234, 463] on icon "scrollable content" at bounding box center [235, 462] width 12 height 12
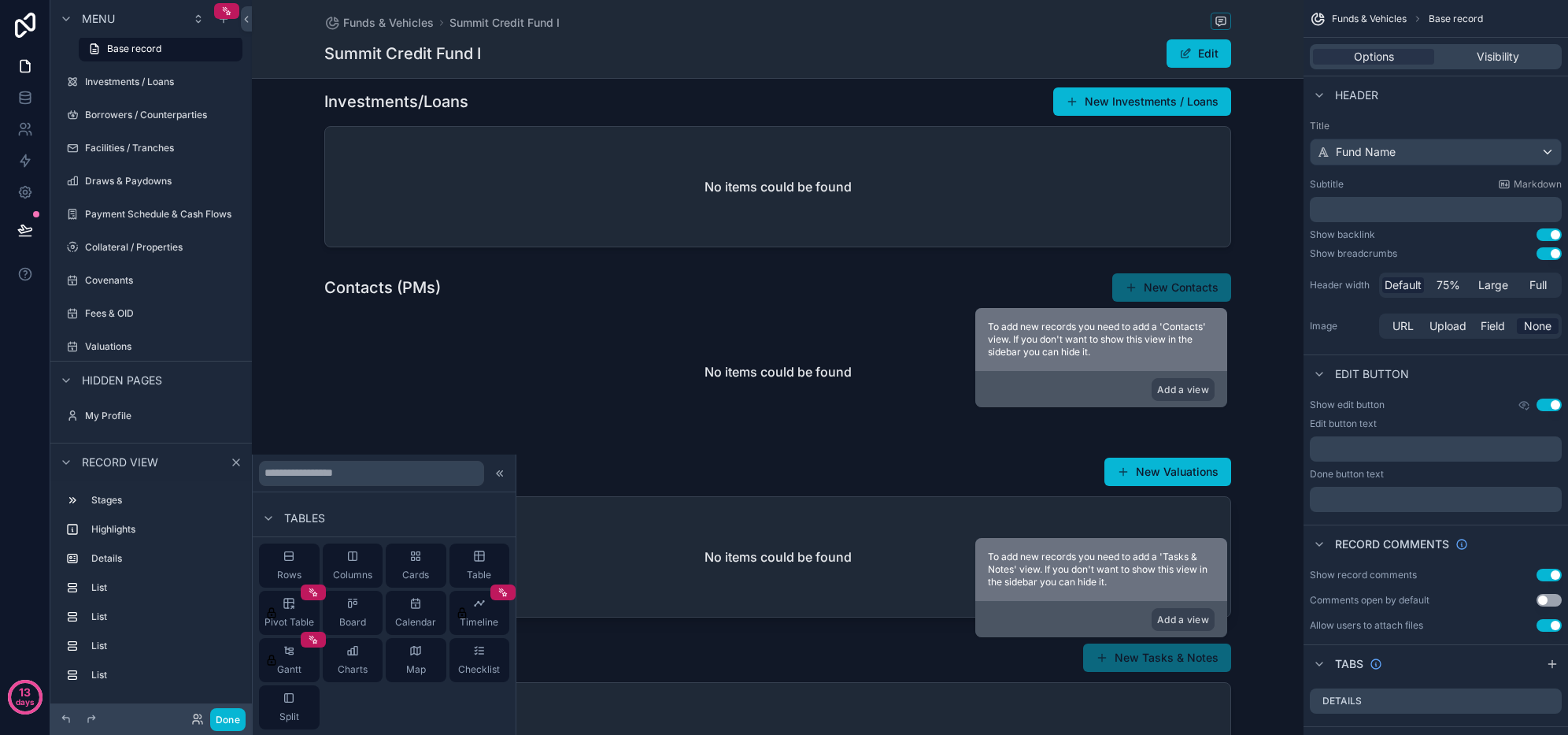
scroll to position [315, 0]
click at [497, 474] on icon at bounding box center [499, 473] width 12 height 12
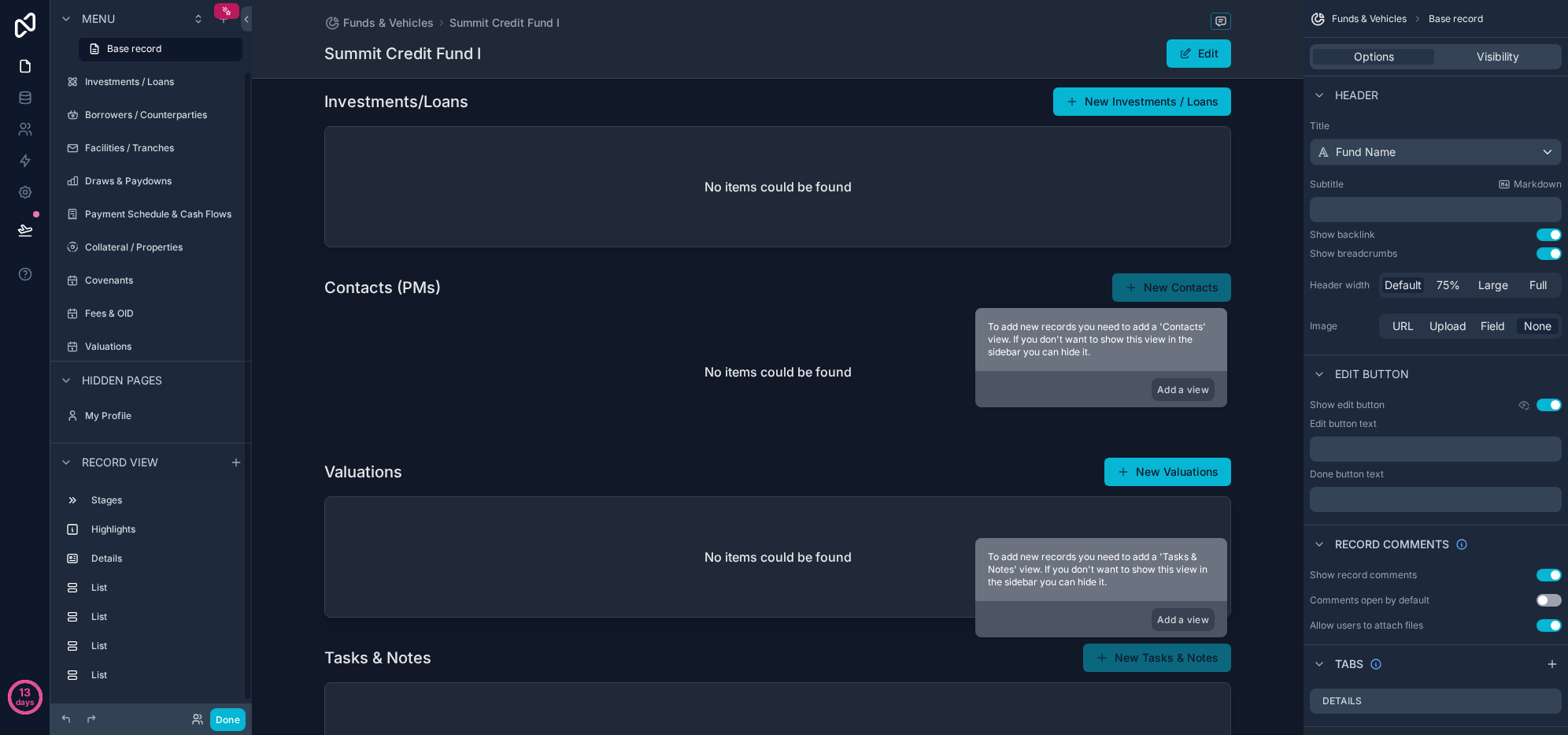
scroll to position [0, 0]
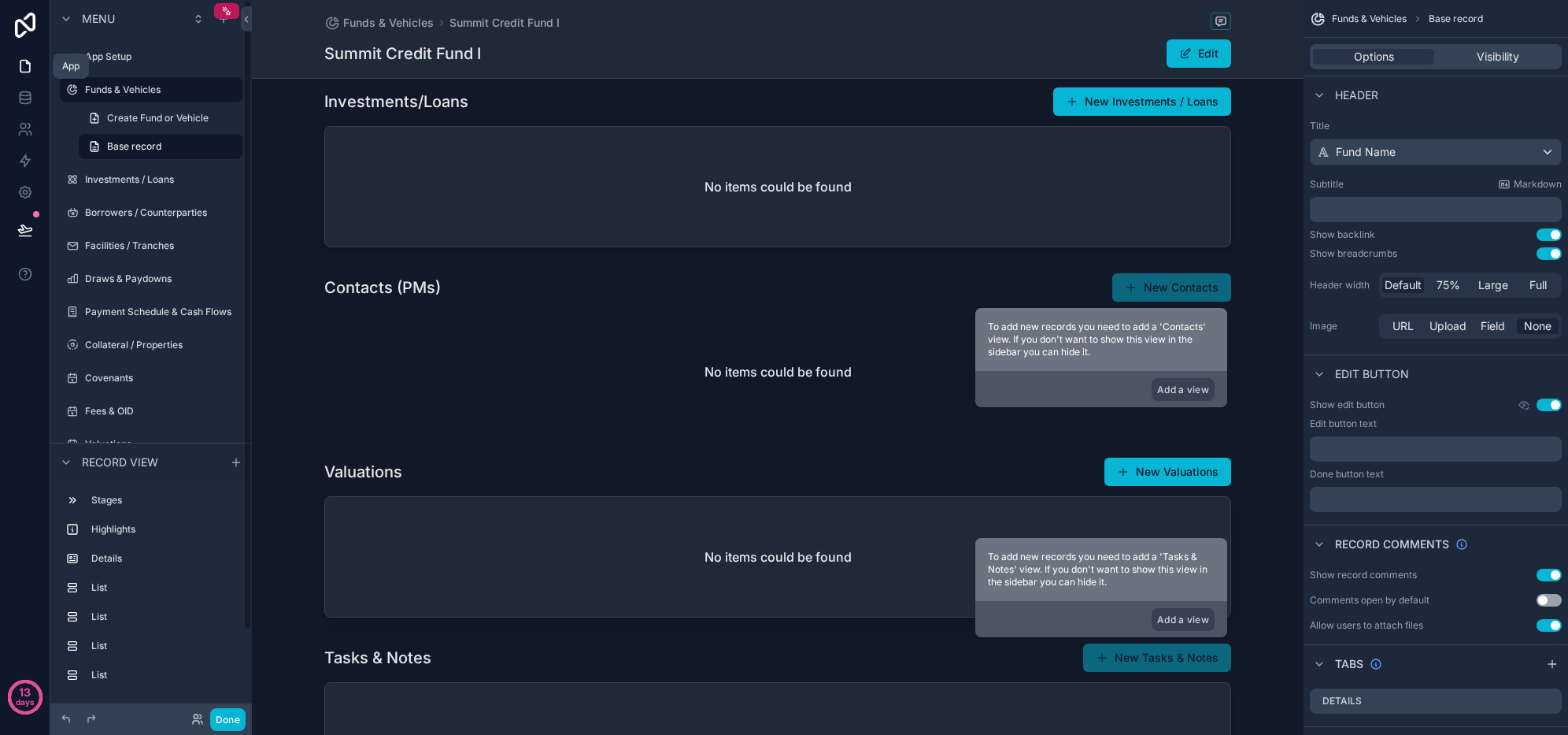
click at [29, 69] on icon at bounding box center [25, 66] width 15 height 15
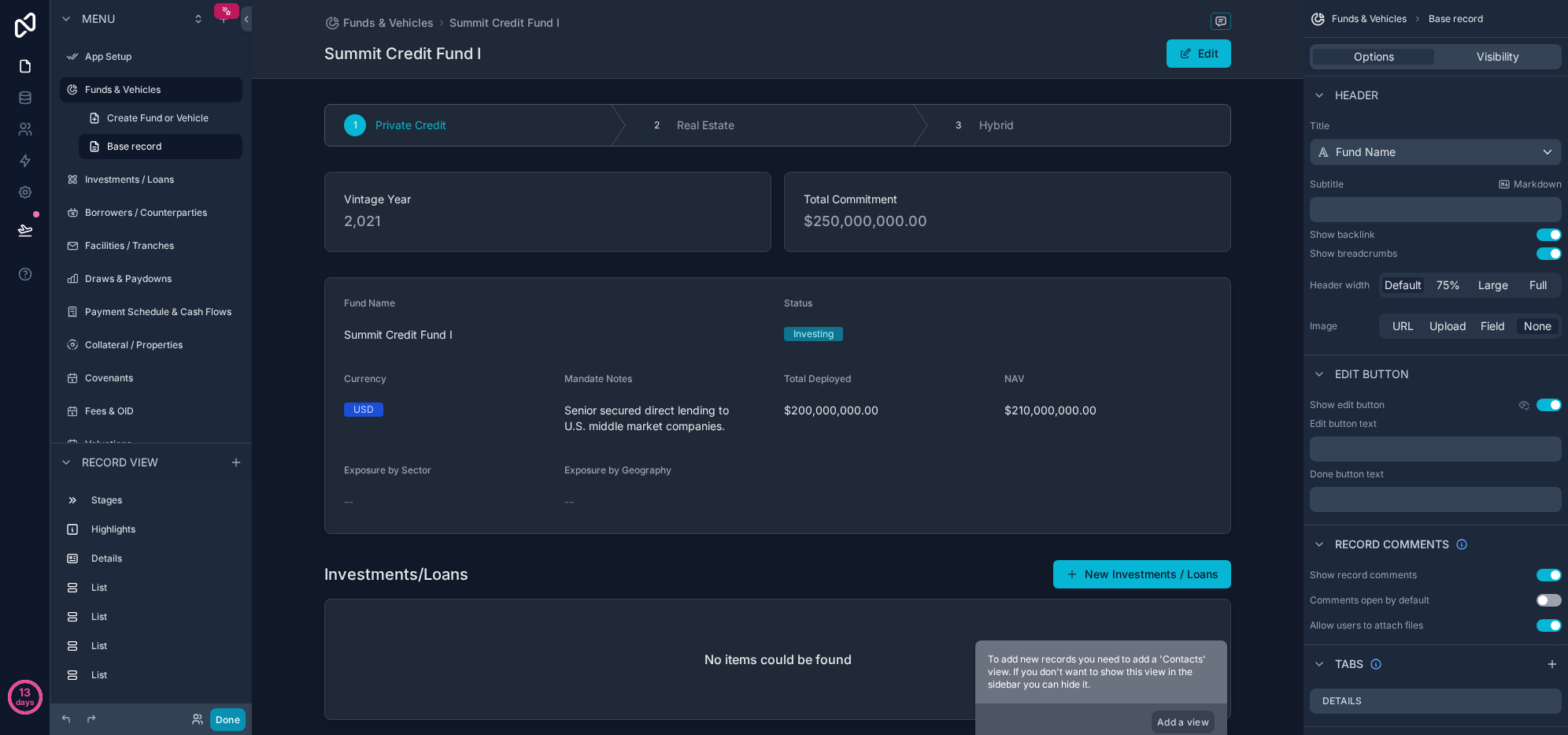
click at [224, 710] on button "Done" at bounding box center [228, 720] width 35 height 23
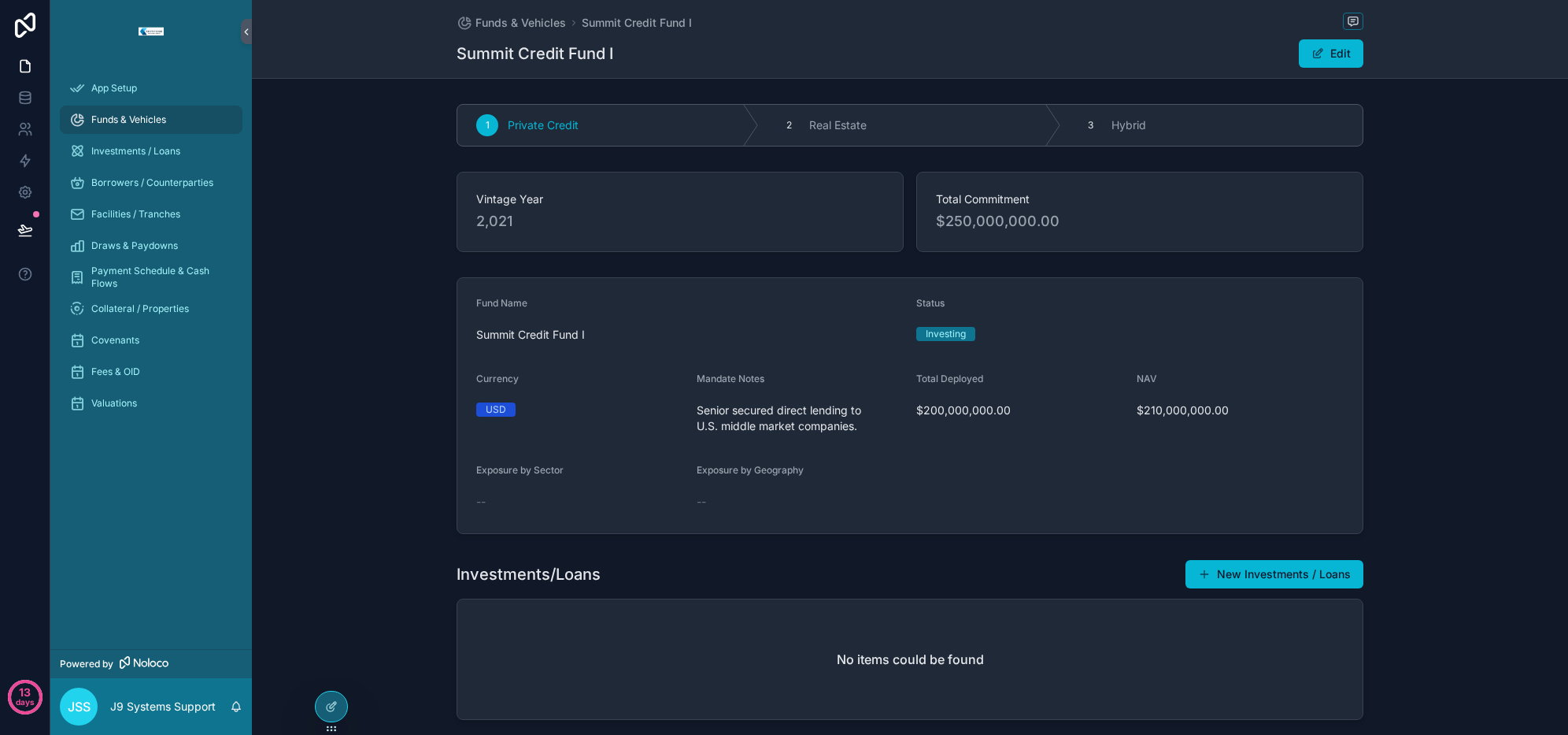
click at [135, 114] on span "Funds & Vehicles" at bounding box center [128, 120] width 75 height 12
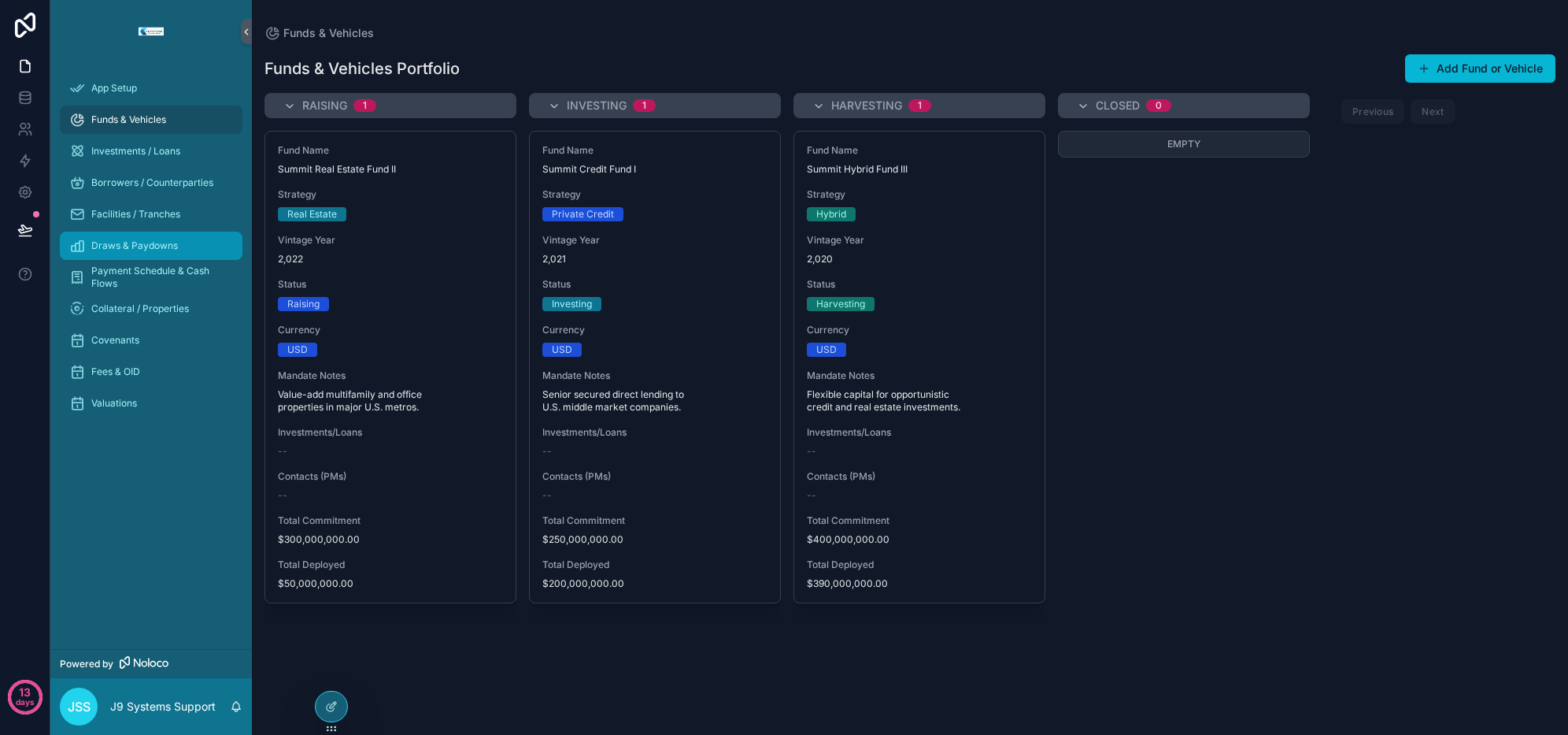
click at [132, 239] on span "Draws & Paydowns" at bounding box center [134, 245] width 87 height 12
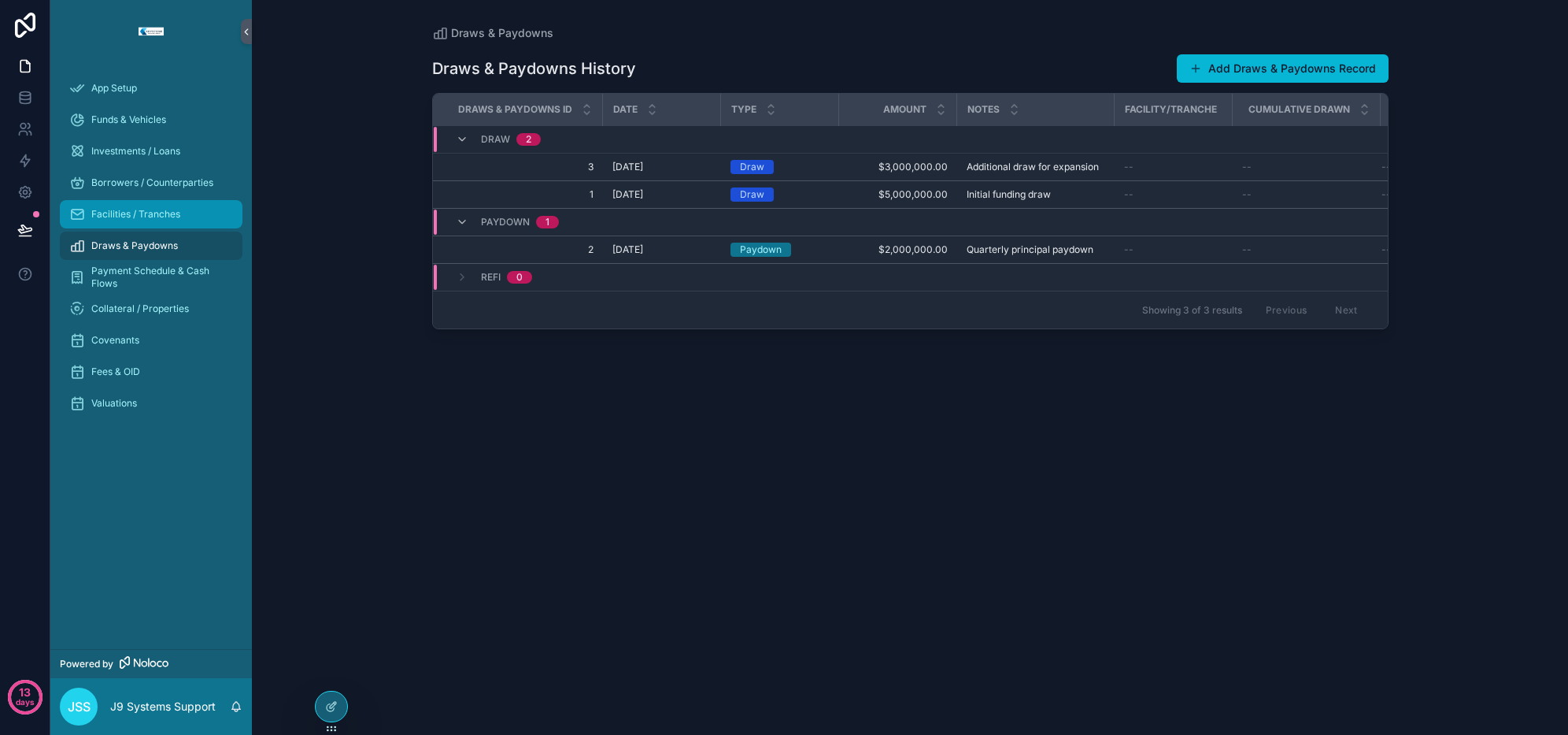
click at [140, 226] on div "Facilities / Tranches" at bounding box center [150, 214] width 164 height 25
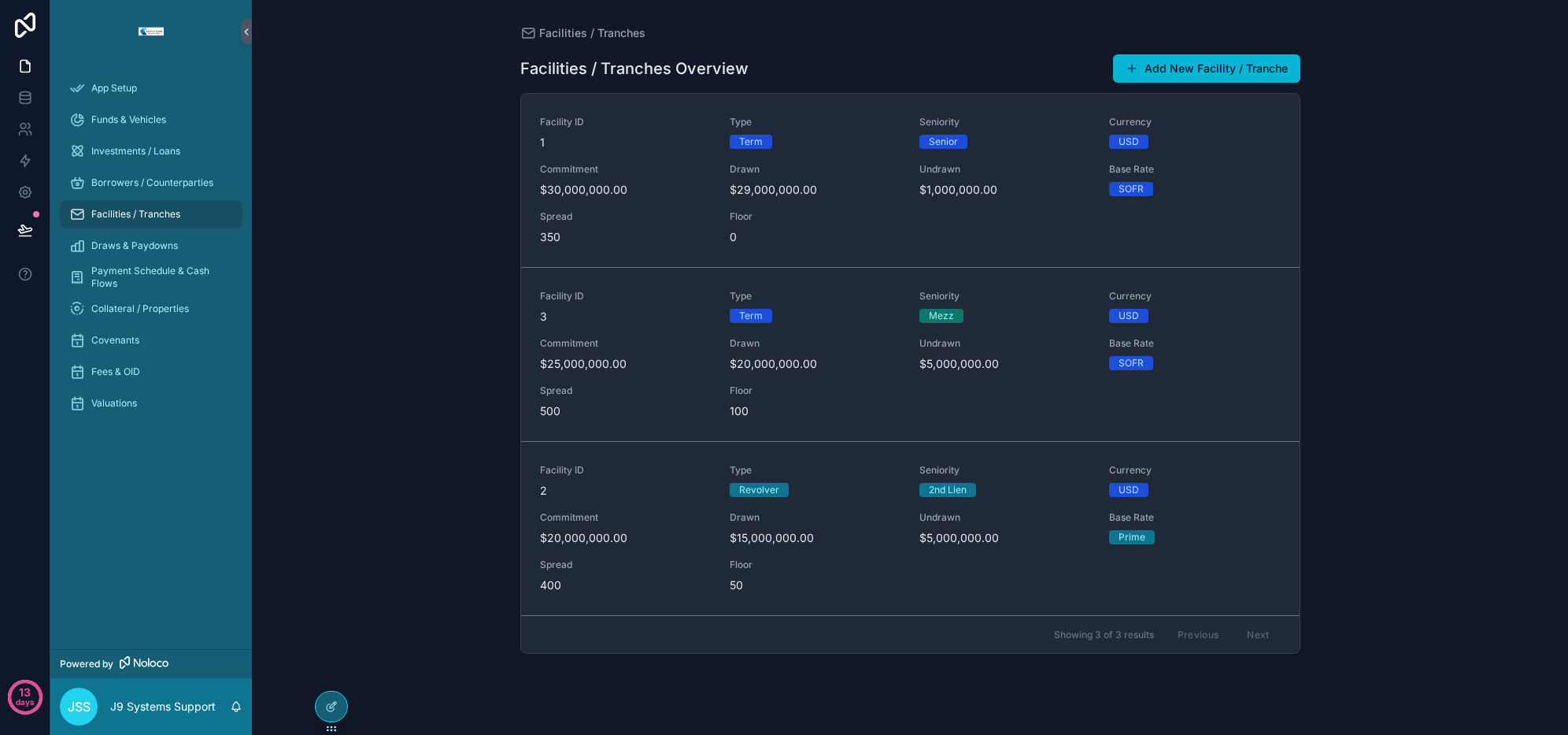
click at [126, 292] on div "Payment Schedule & Cash Flows" at bounding box center [151, 277] width 202 height 32
click at [126, 311] on span "Collateral / Properties" at bounding box center [140, 308] width 98 height 12
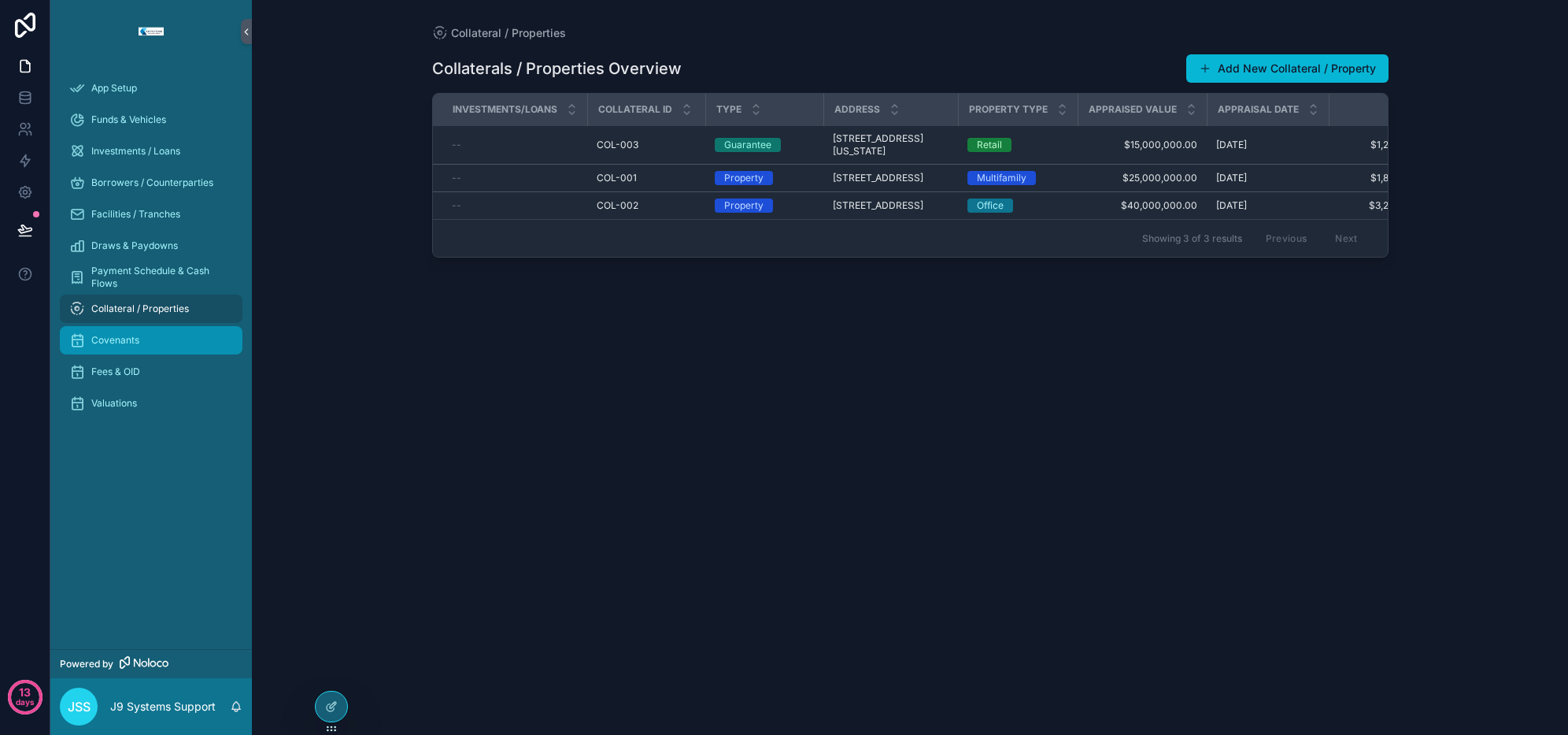
click at [120, 342] on span "Covenants" at bounding box center [115, 340] width 48 height 12
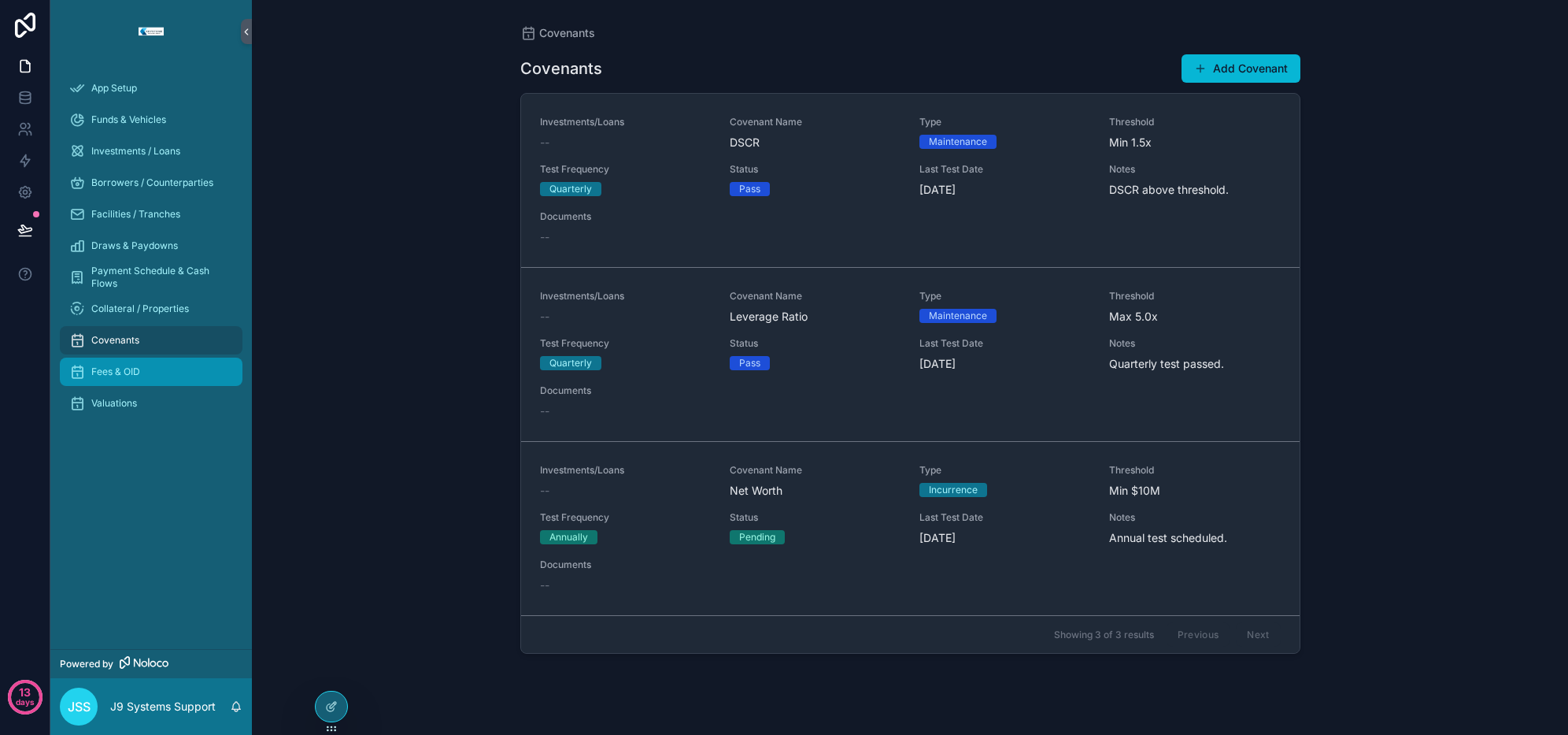
click at [114, 368] on span "Fees & OID" at bounding box center [115, 371] width 49 height 12
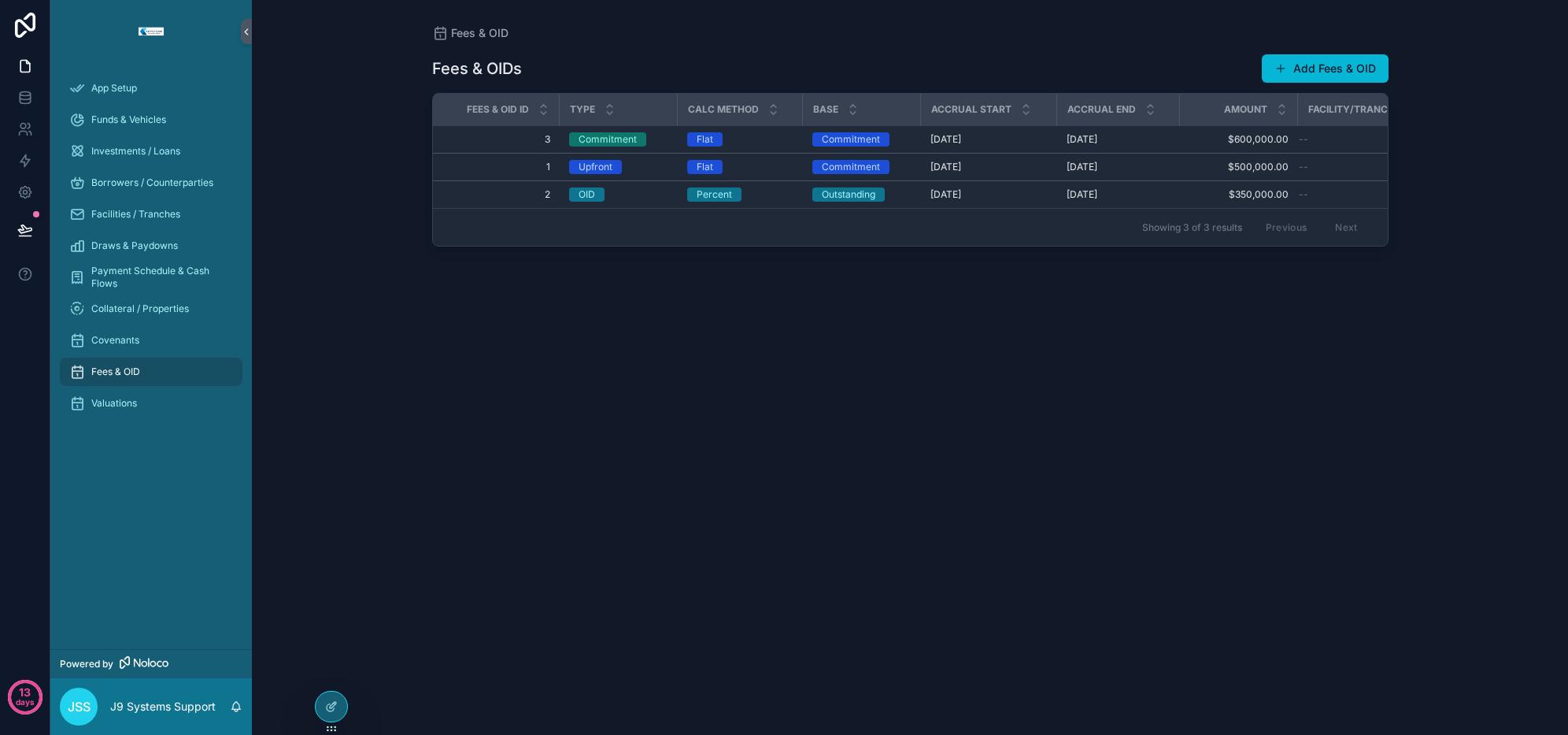
click at [463, 407] on div "Fees & OIDs Add Fees & OID Fees & OID ID Type Calc Method Base Accrual Start Ac…" at bounding box center [911, 378] width 957 height 675
click at [122, 568] on div "App Setup Funds & Vehicles Investments / Loans Borrowers / Counterparties Facil…" at bounding box center [151, 356] width 202 height 586
drag, startPoint x: 122, startPoint y: 568, endPoint x: 122, endPoint y: 530, distance: 38.0
click at [122, 530] on div "App Setup Funds & Vehicles Investments / Loans Borrowers / Counterparties Facil…" at bounding box center [151, 356] width 202 height 586
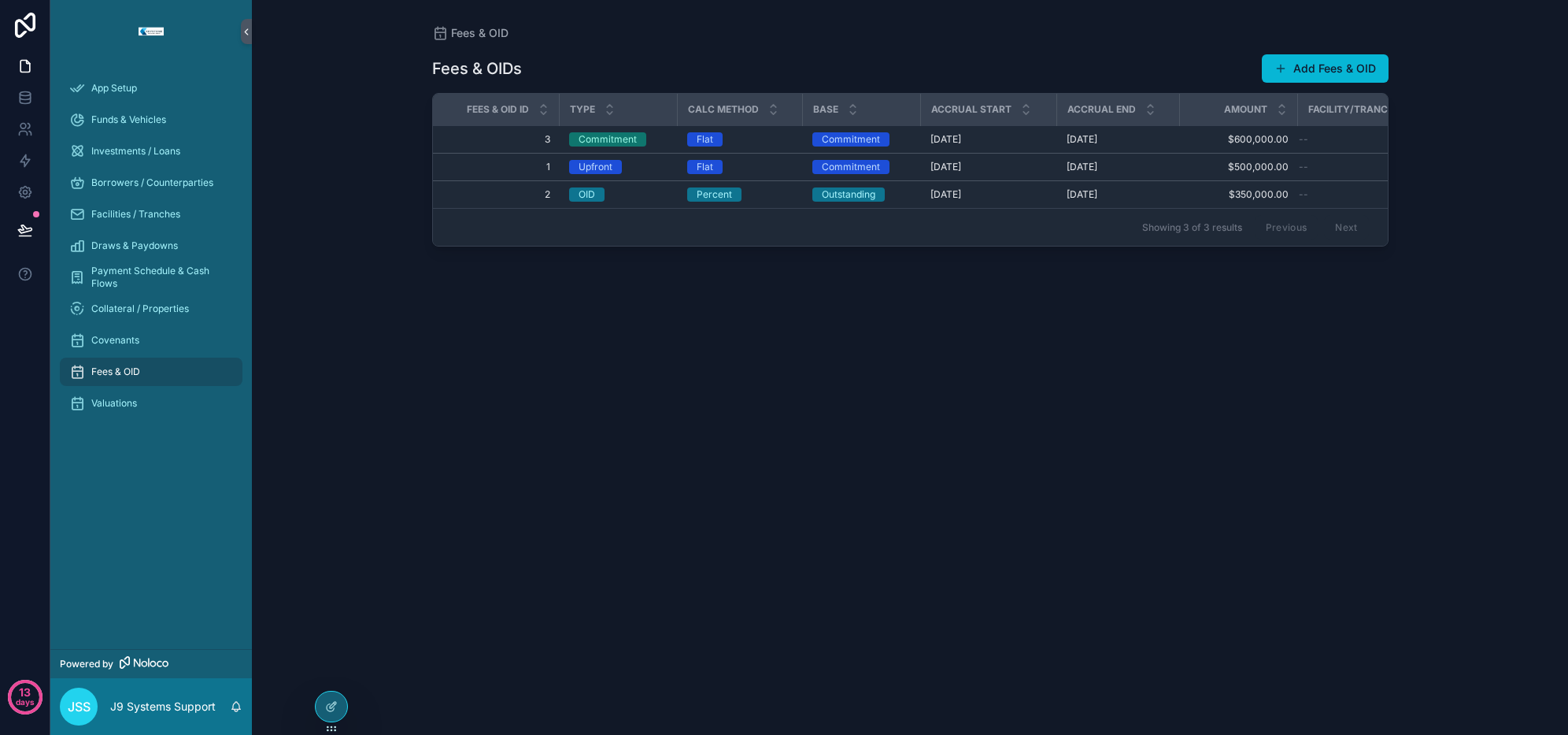
click at [717, 502] on div "Fees & OIDs Add Fees & OID Fees & OID ID Type Calc Method Base Accrual Start Ac…" at bounding box center [911, 378] width 957 height 675
click at [329, 706] on icon at bounding box center [331, 706] width 12 height 12
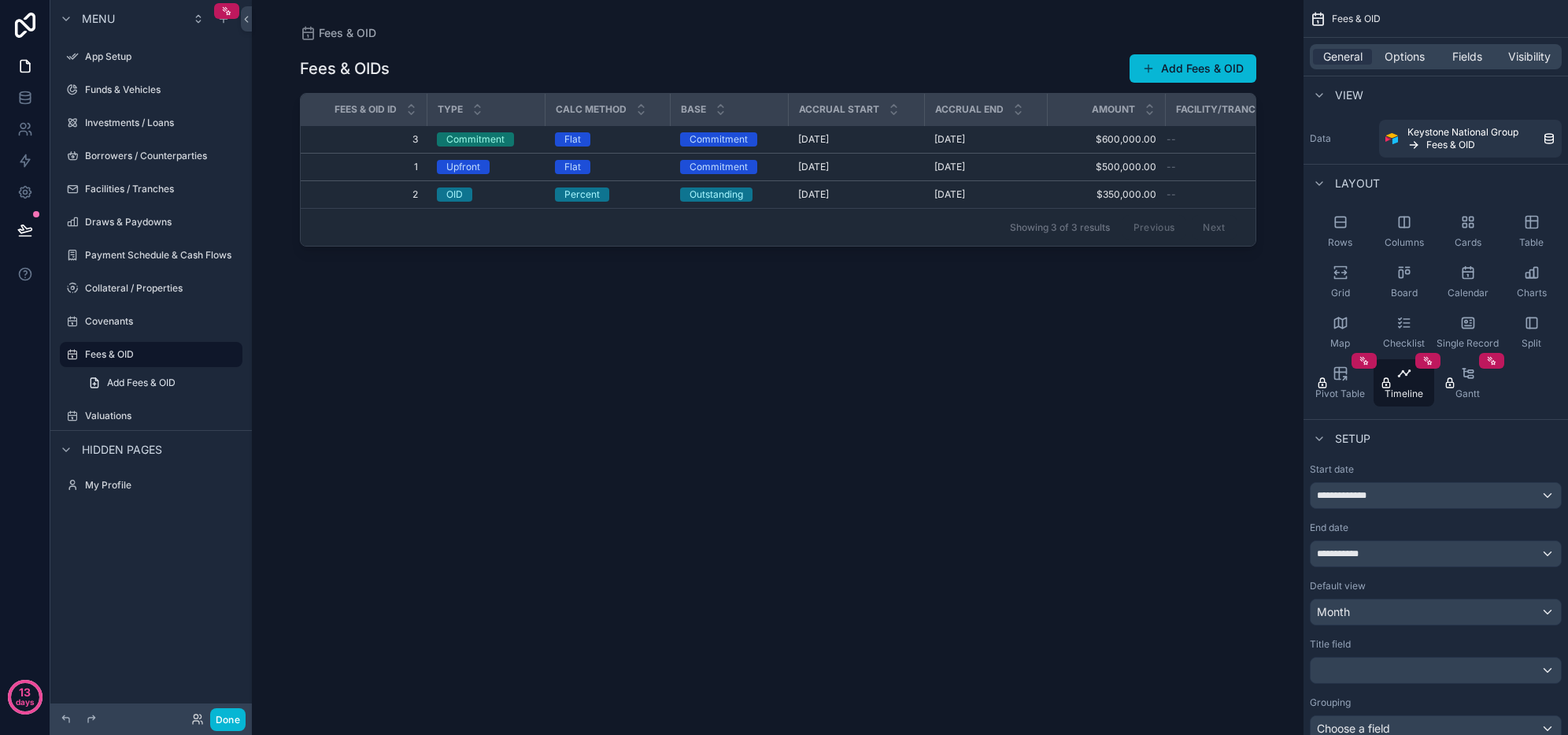
click at [0, 0] on icon "scrollable content" at bounding box center [0, 0] width 0 height 0
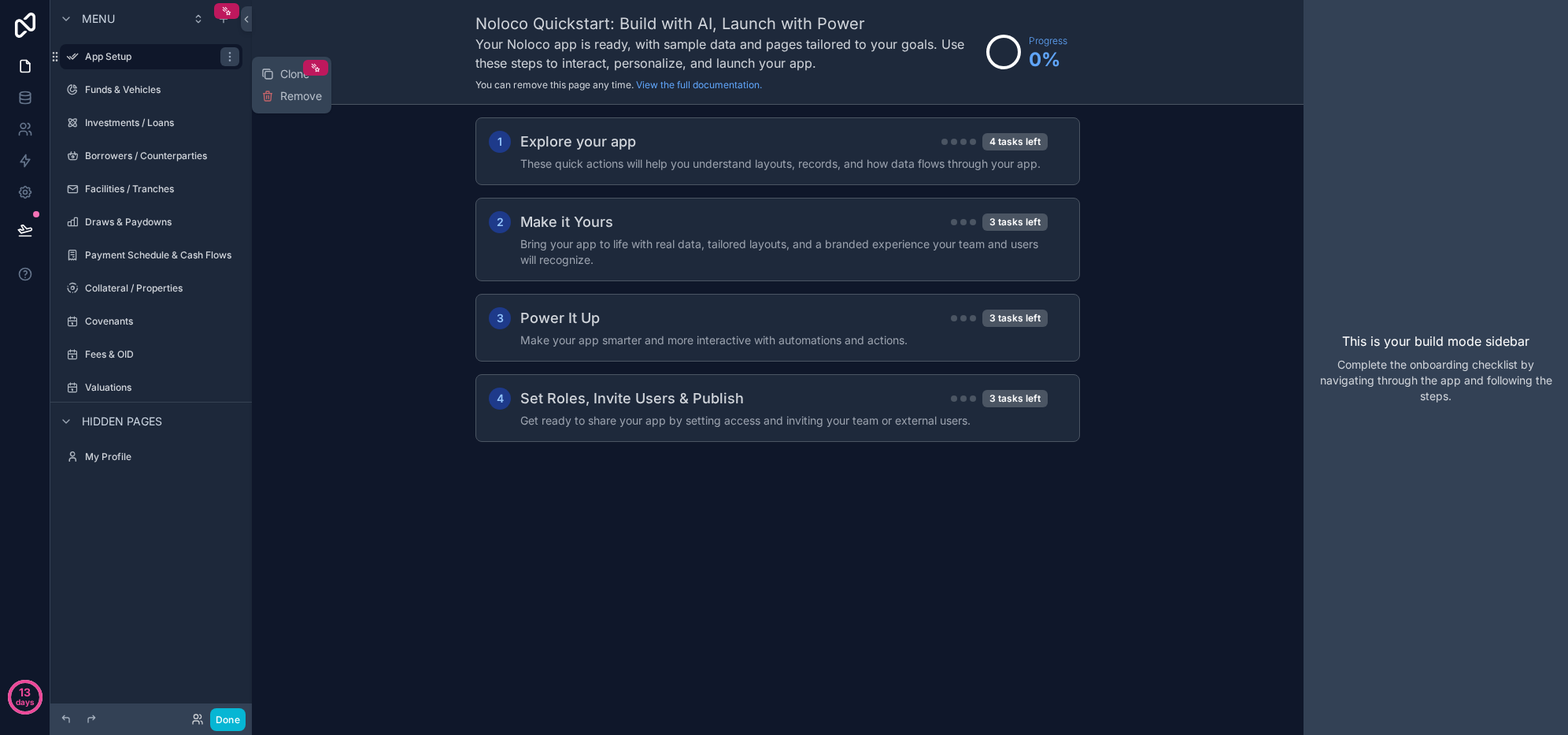
click at [287, 95] on span "Remove" at bounding box center [301, 96] width 42 height 15
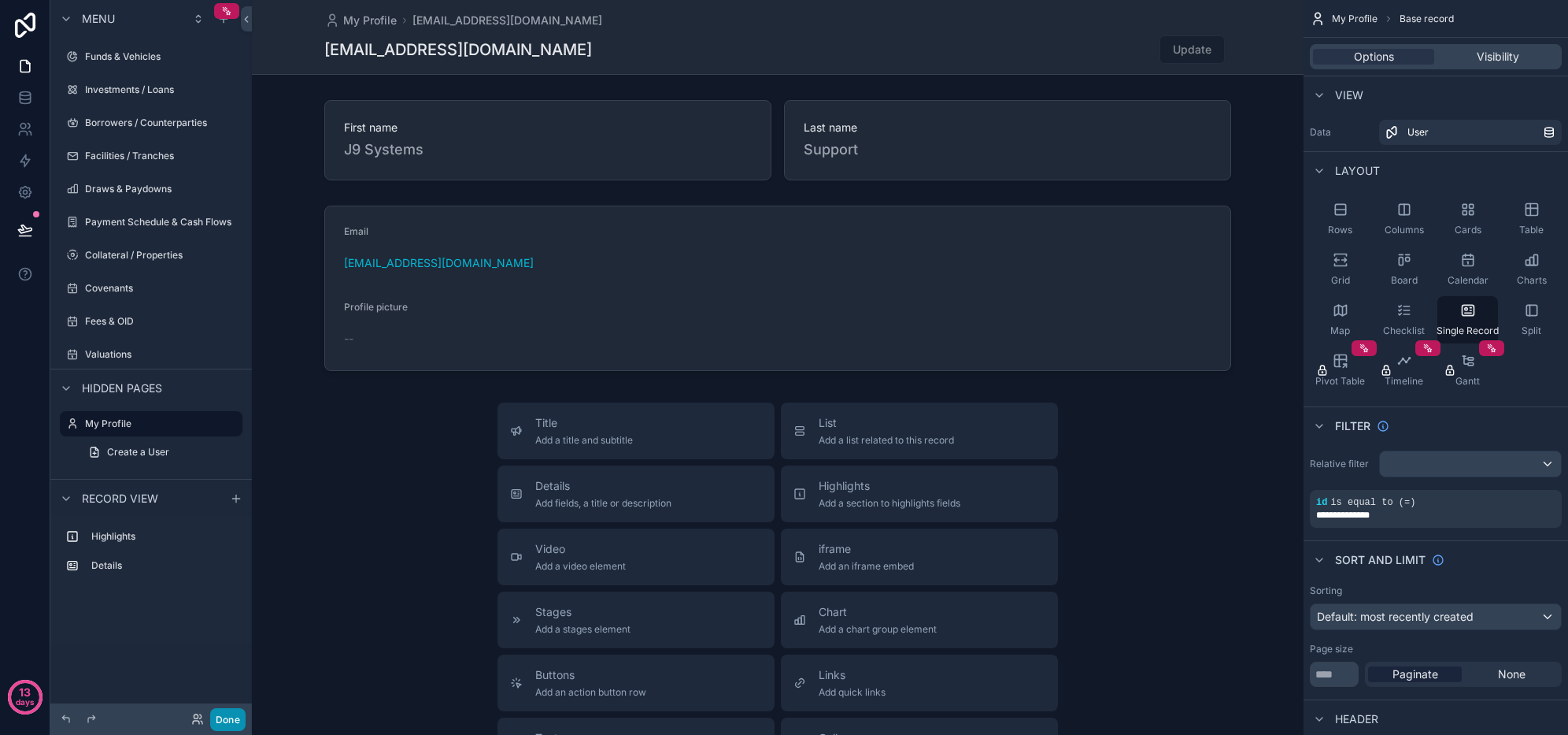
click at [229, 718] on button "Done" at bounding box center [228, 720] width 35 height 23
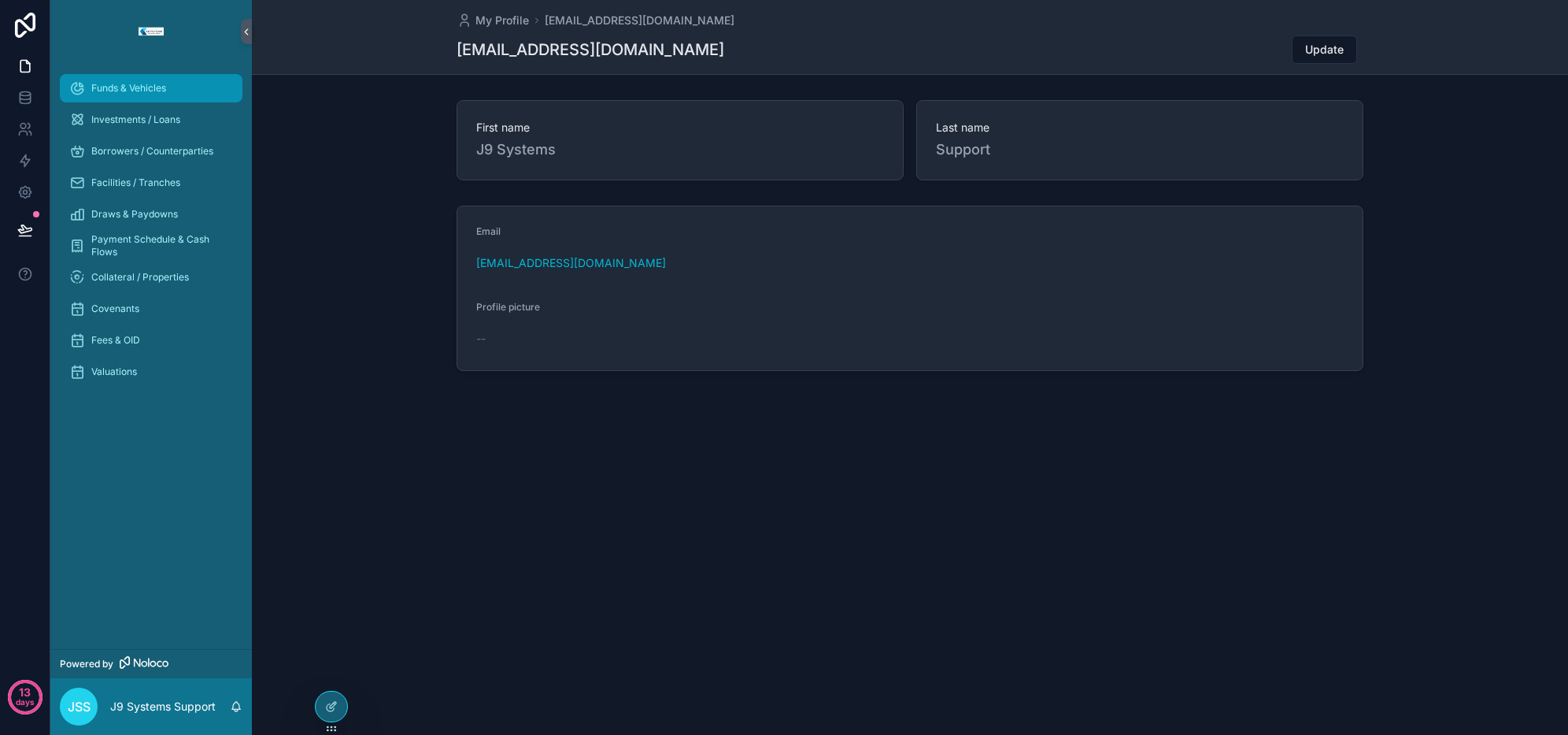
click at [137, 88] on span "Funds & Vehicles" at bounding box center [128, 88] width 75 height 12
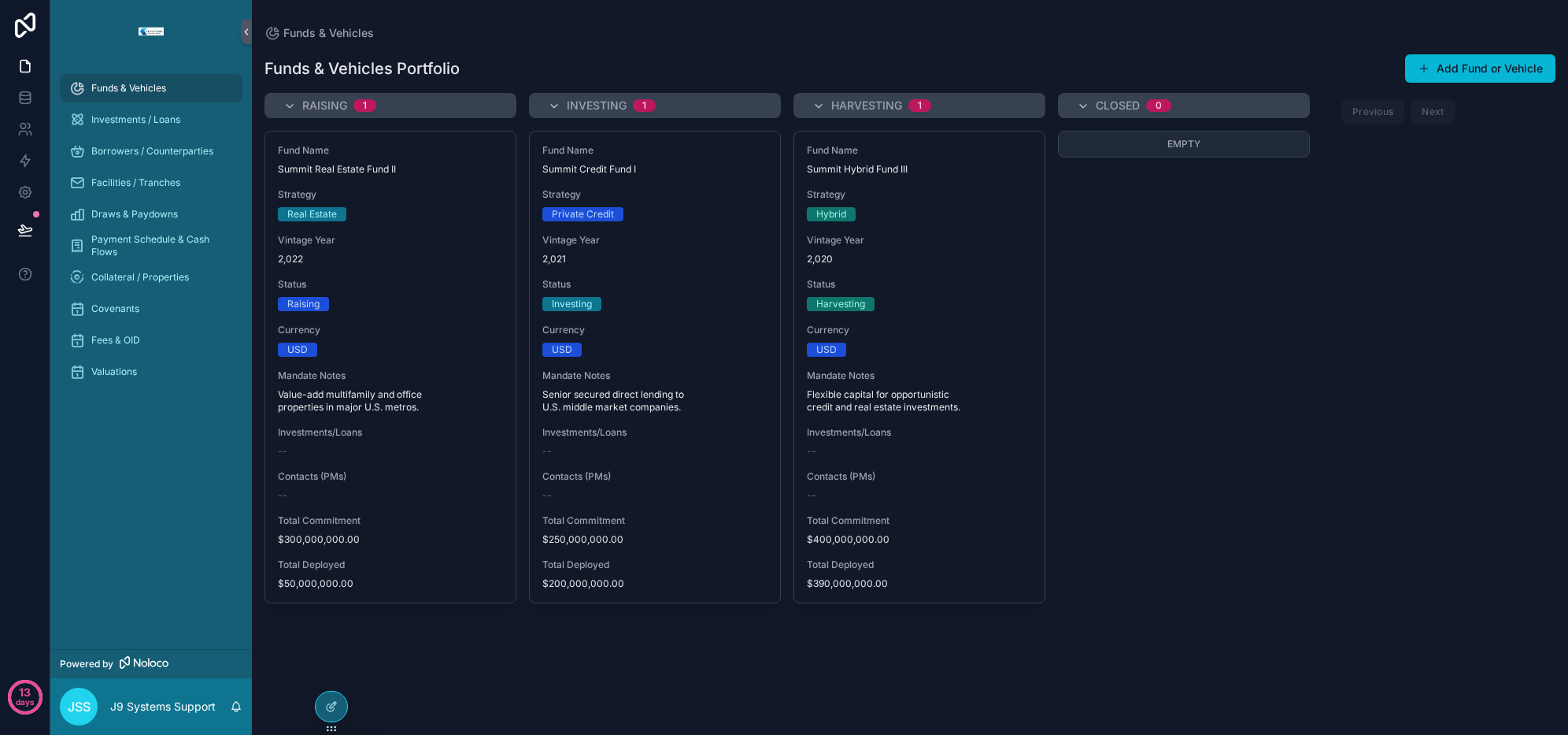
click at [322, 705] on div at bounding box center [331, 706] width 32 height 30
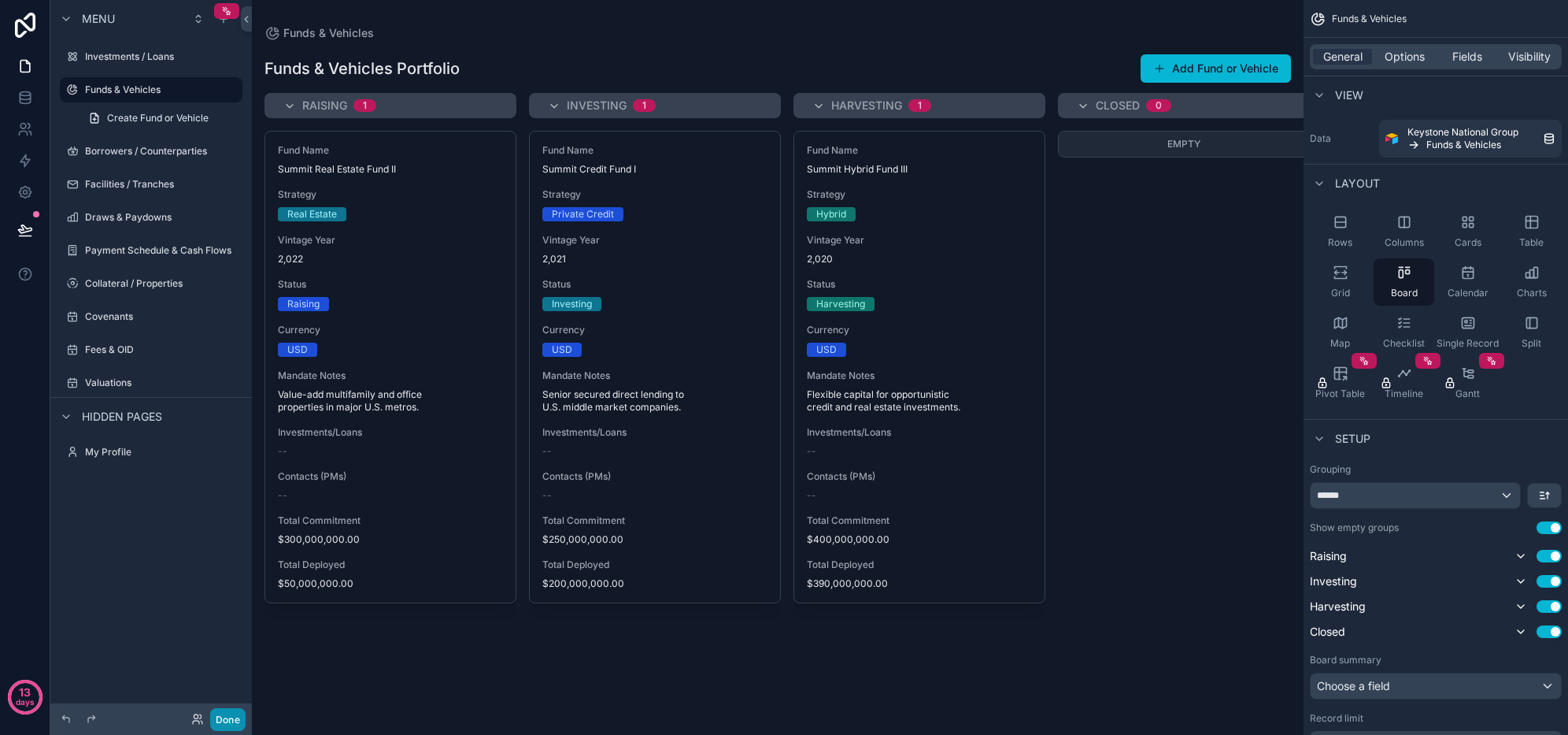
click at [225, 717] on button "Done" at bounding box center [228, 720] width 35 height 23
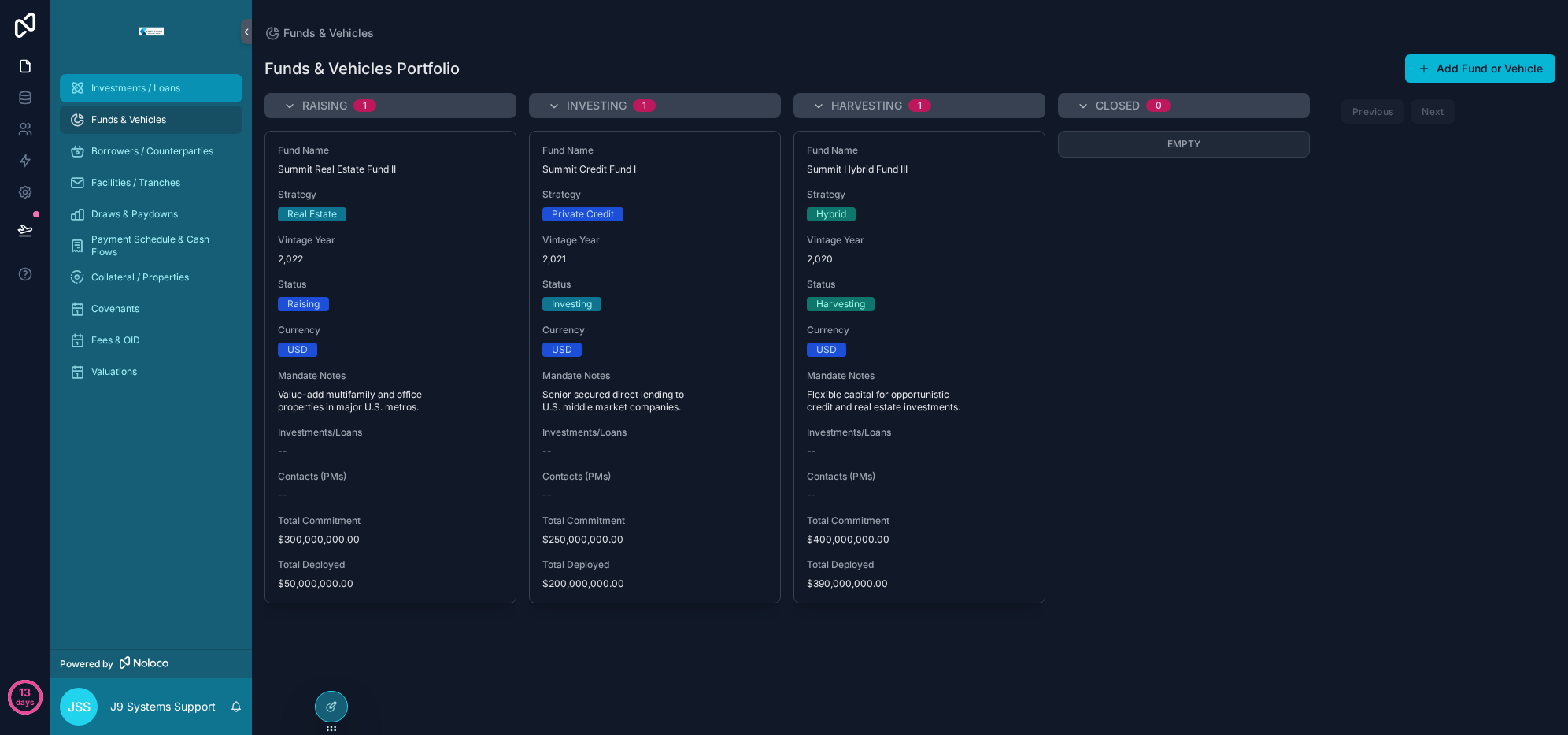
click at [144, 93] on span "Investments / Loans" at bounding box center [135, 88] width 89 height 12
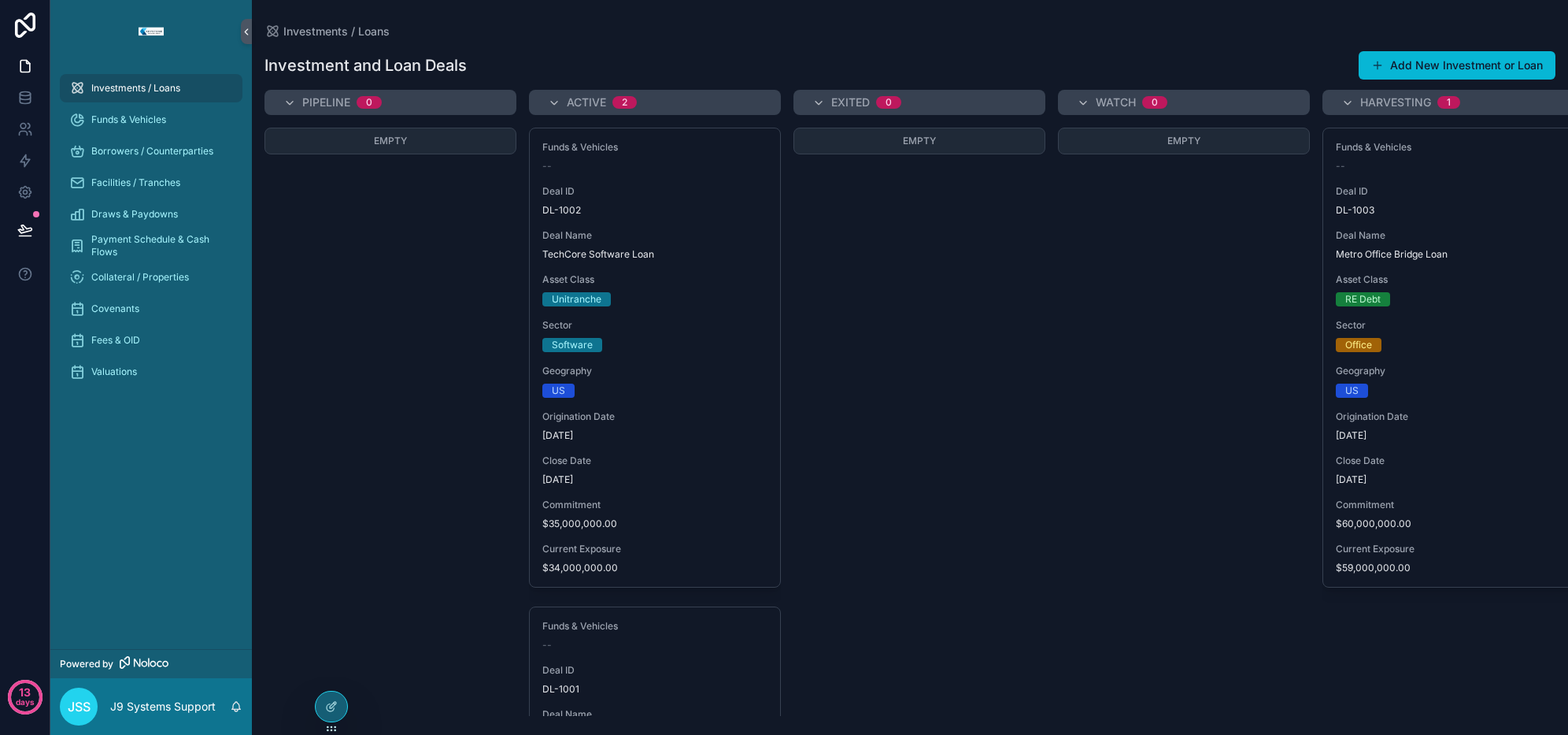
click at [681, 323] on span "Sector" at bounding box center [654, 324] width 225 height 12
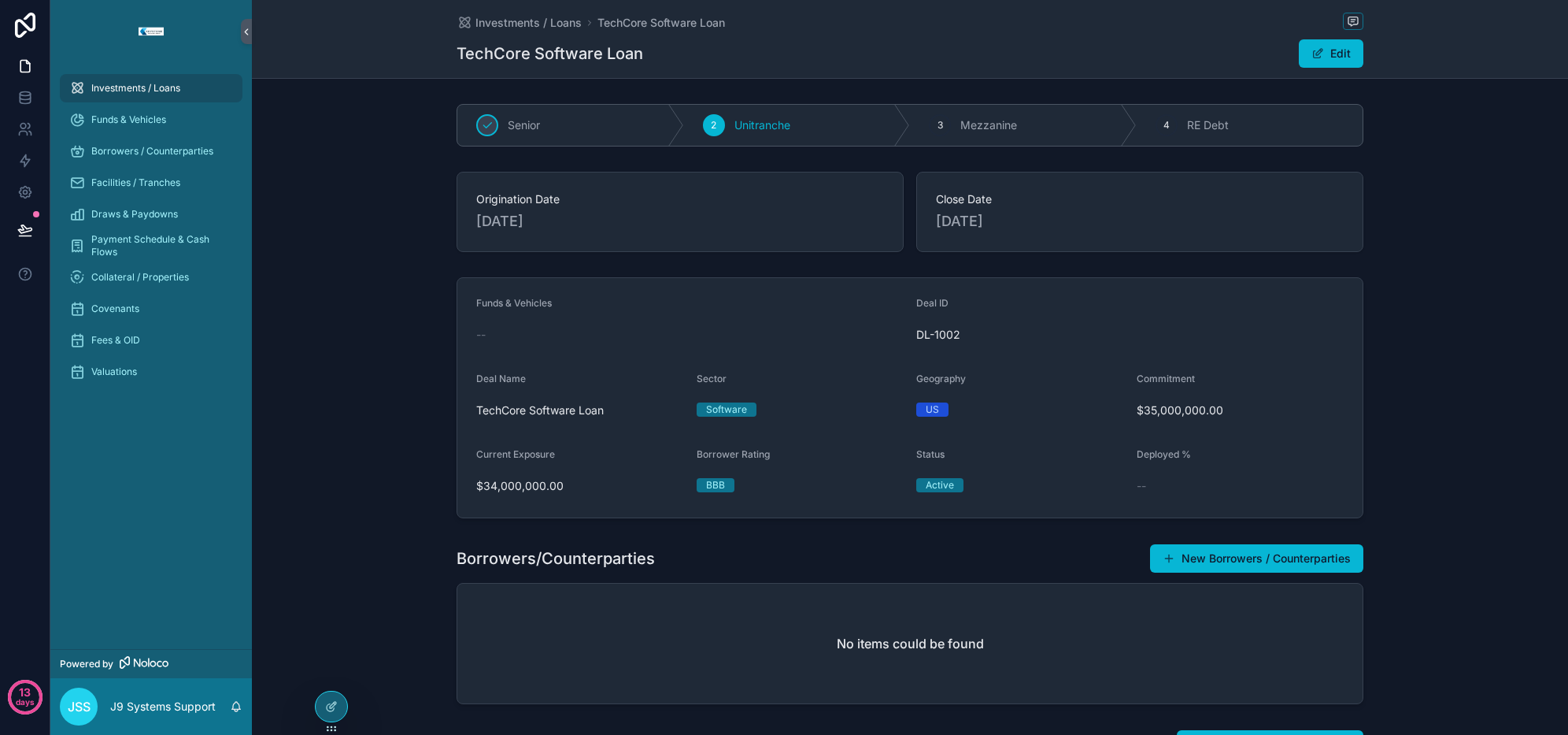
click at [343, 612] on div "Borrowers/Counterparties New Borrowers / Counterparties No items could be found" at bounding box center [910, 623] width 1316 height 173
drag, startPoint x: 343, startPoint y: 612, endPoint x: 349, endPoint y: 566, distance: 46.4
click at [349, 566] on div "Borrowers/Counterparties New Borrowers / Counterparties No items could be found" at bounding box center [910, 623] width 1316 height 173
click at [324, 711] on div at bounding box center [331, 706] width 32 height 30
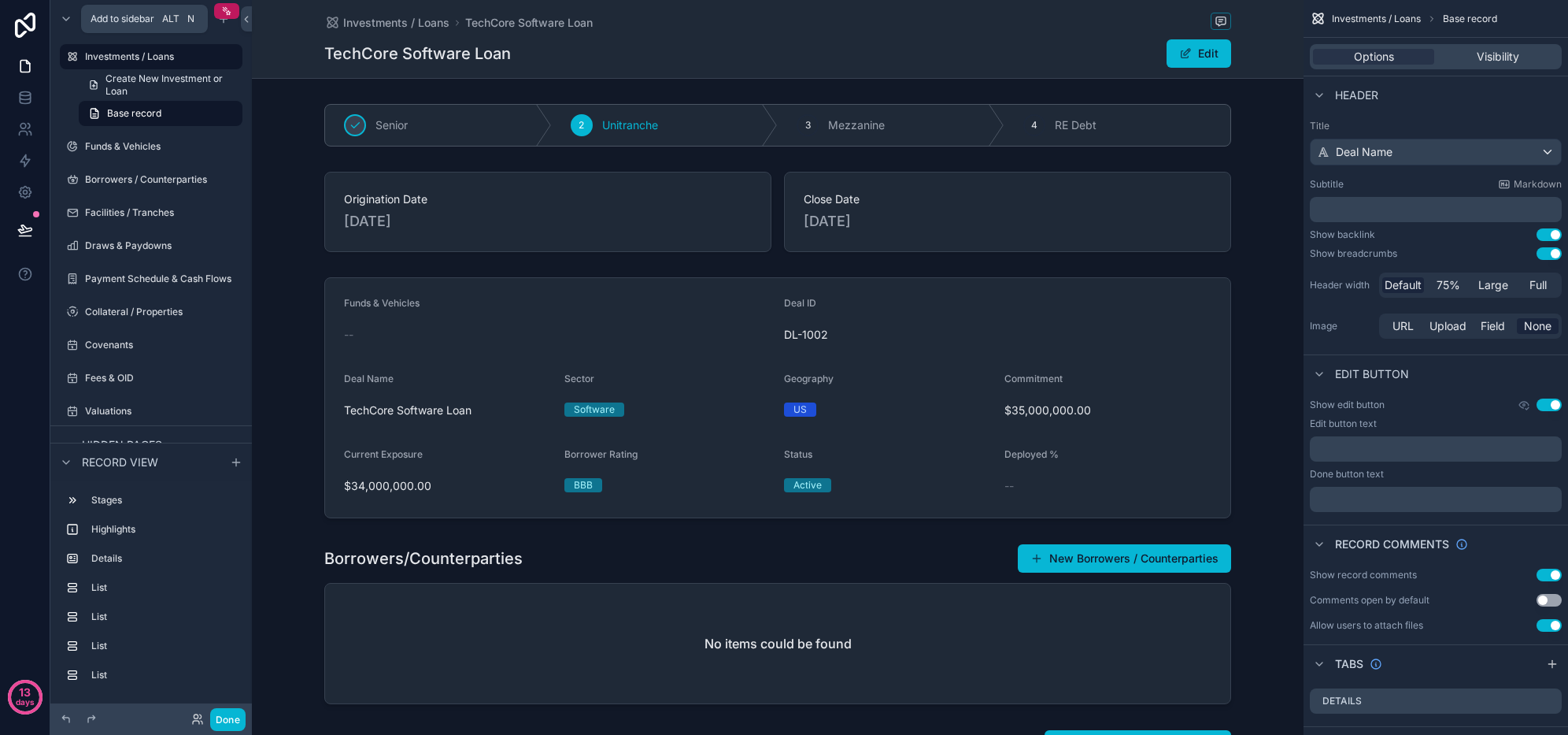
click at [227, 27] on div "scrollable content" at bounding box center [224, 19] width 19 height 19
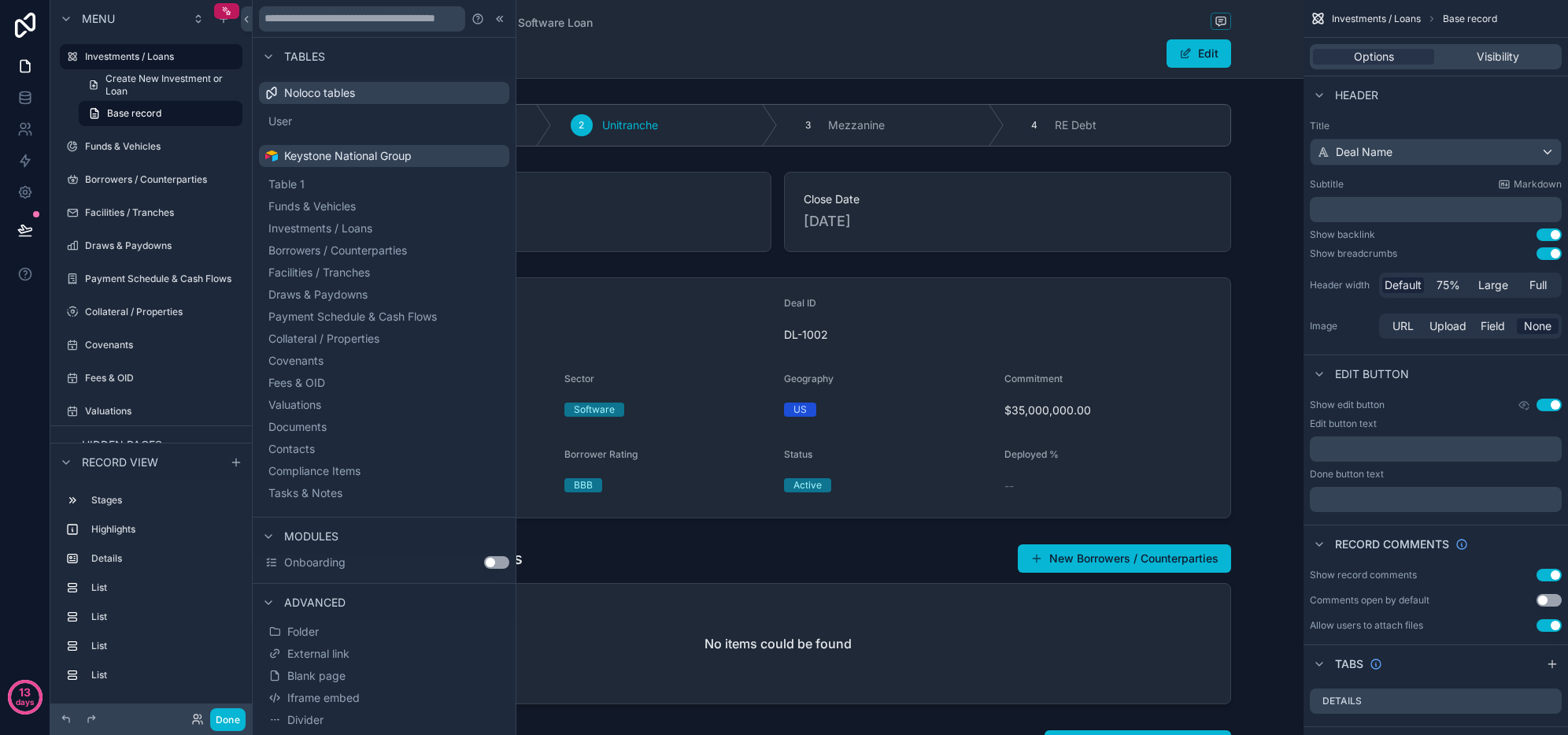
click at [338, 665] on button "Blank page" at bounding box center [384, 676] width 238 height 22
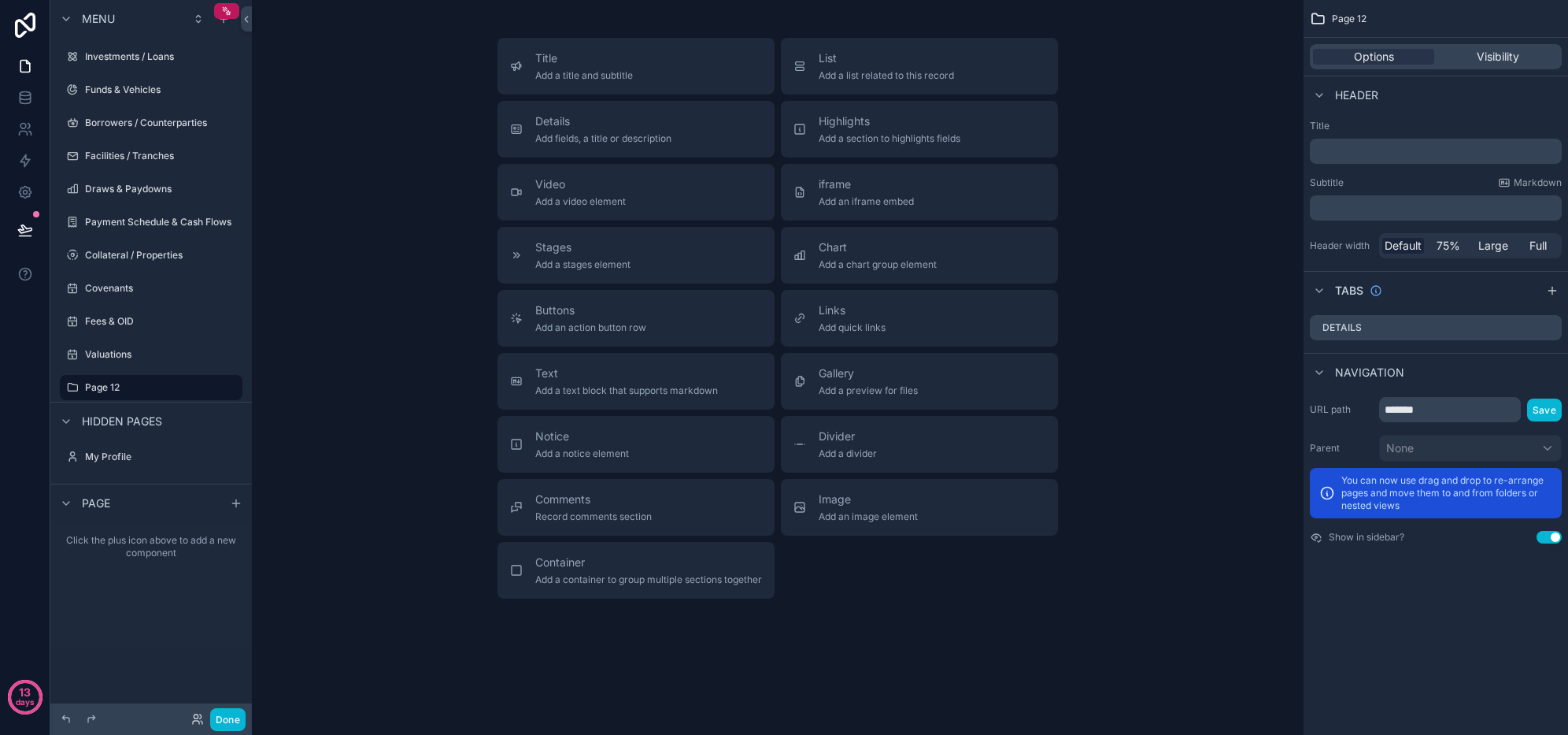
click at [117, 392] on label "Page 12" at bounding box center [159, 387] width 148 height 12
click at [117, 391] on label "Page 12" at bounding box center [159, 387] width 148 height 12
click at [0, 0] on icon "scrollable content" at bounding box center [0, 0] width 0 height 0
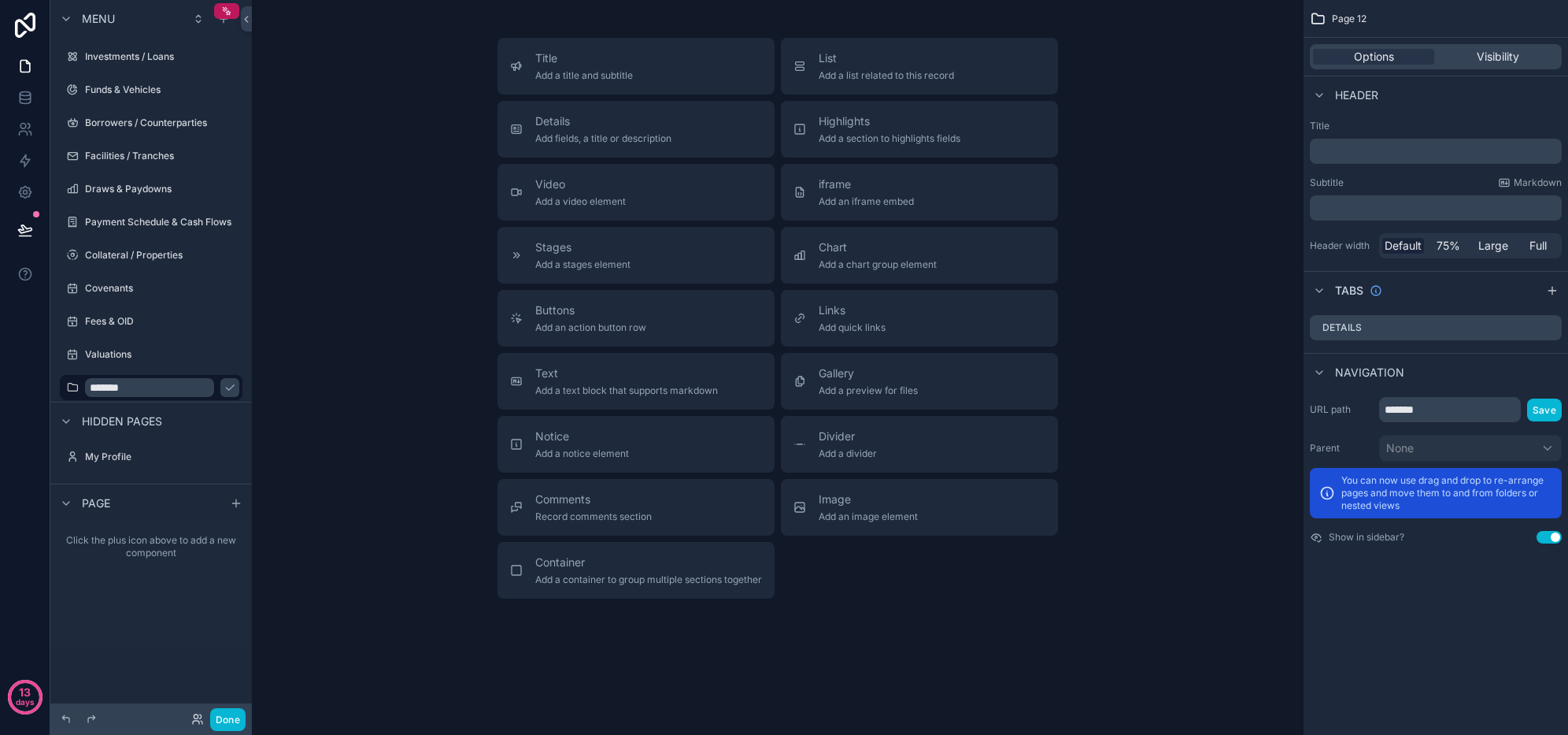
click at [168, 389] on input "*******" at bounding box center [149, 388] width 129 height 19
type input "**********"
click at [224, 383] on icon "scrollable content" at bounding box center [230, 387] width 12 height 12
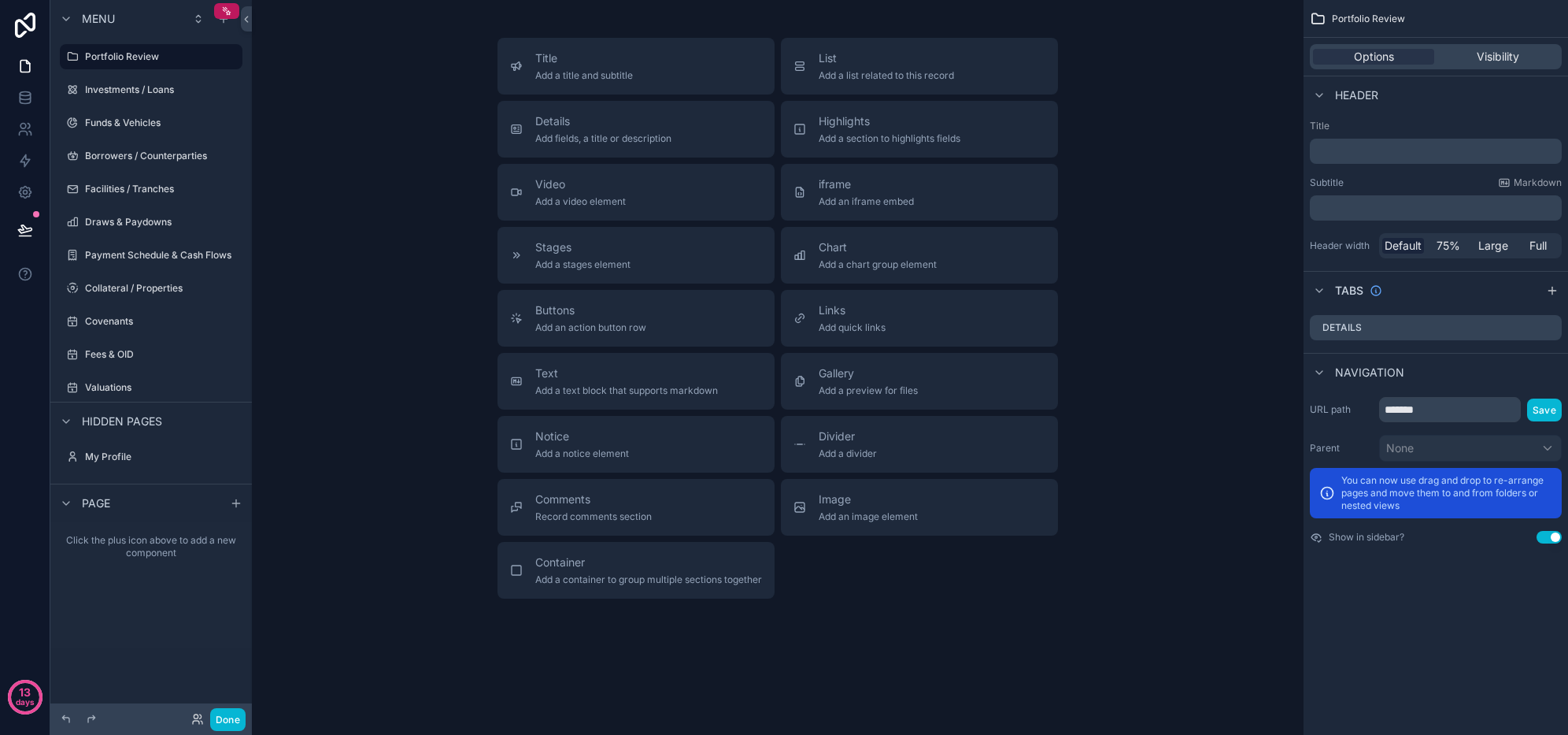
click at [74, 56] on icon "scrollable content" at bounding box center [72, 56] width 12 height 12
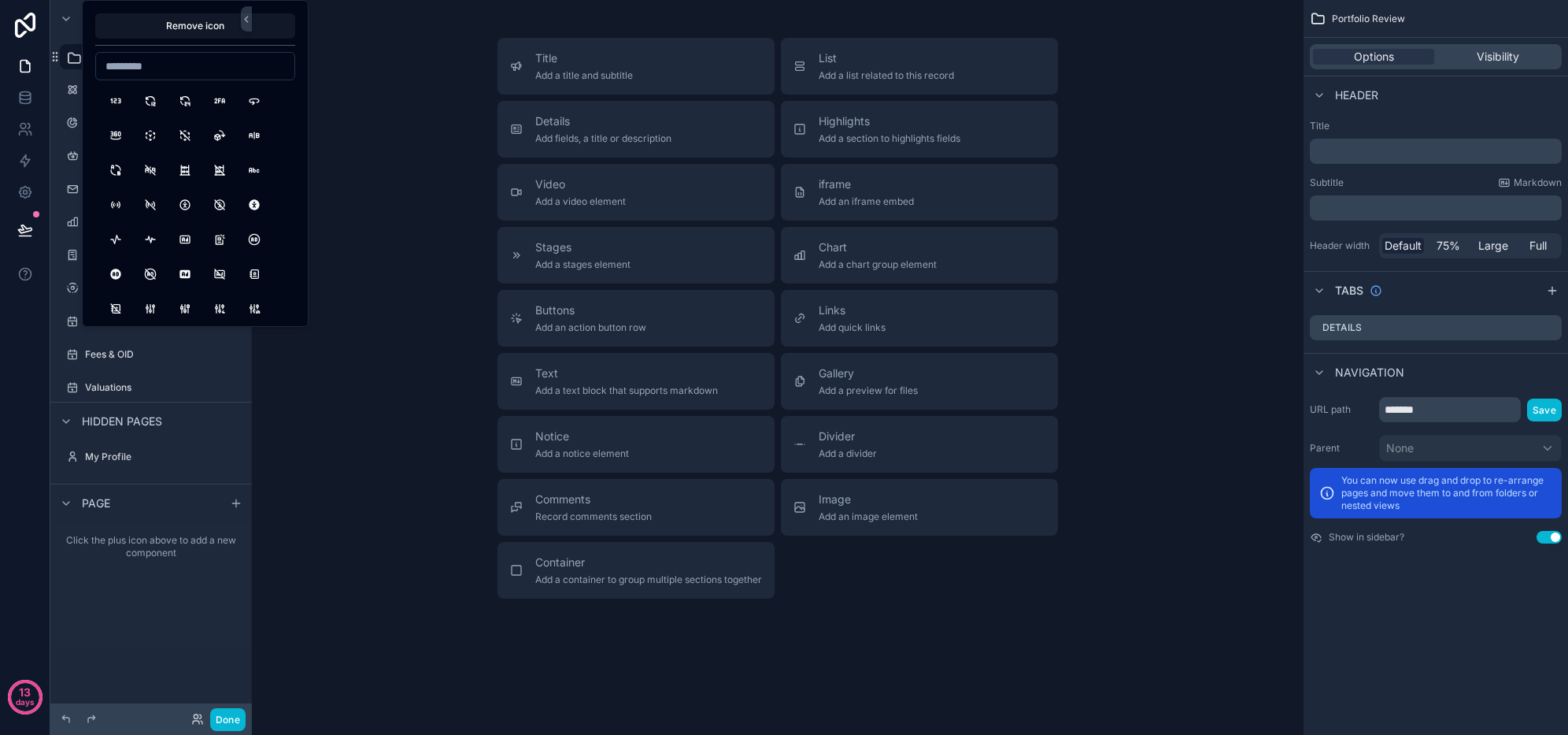
click at [158, 64] on input at bounding box center [194, 66] width 198 height 22
click at [149, 70] on input "*********" at bounding box center [194, 66] width 198 height 22
type input "****"
click at [110, 108] on button "Graph" at bounding box center [116, 101] width 29 height 29
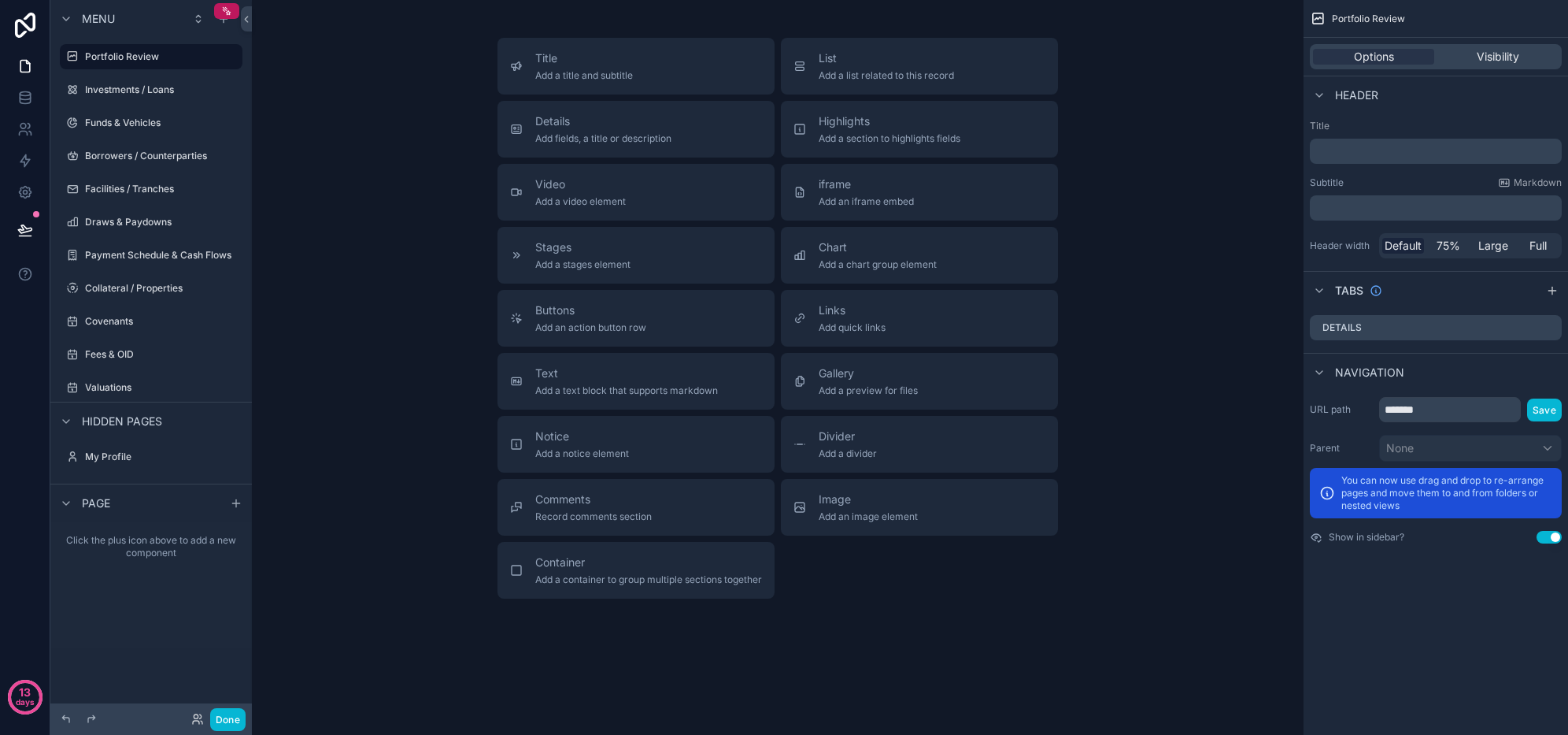
click at [129, 656] on div "Menu Portfolio Review Investments / Loans Funds & Vehicles Borrowers / Counterp…" at bounding box center [151, 330] width 202 height 660
click at [886, 267] on span "Add a chart group element" at bounding box center [877, 264] width 118 height 12
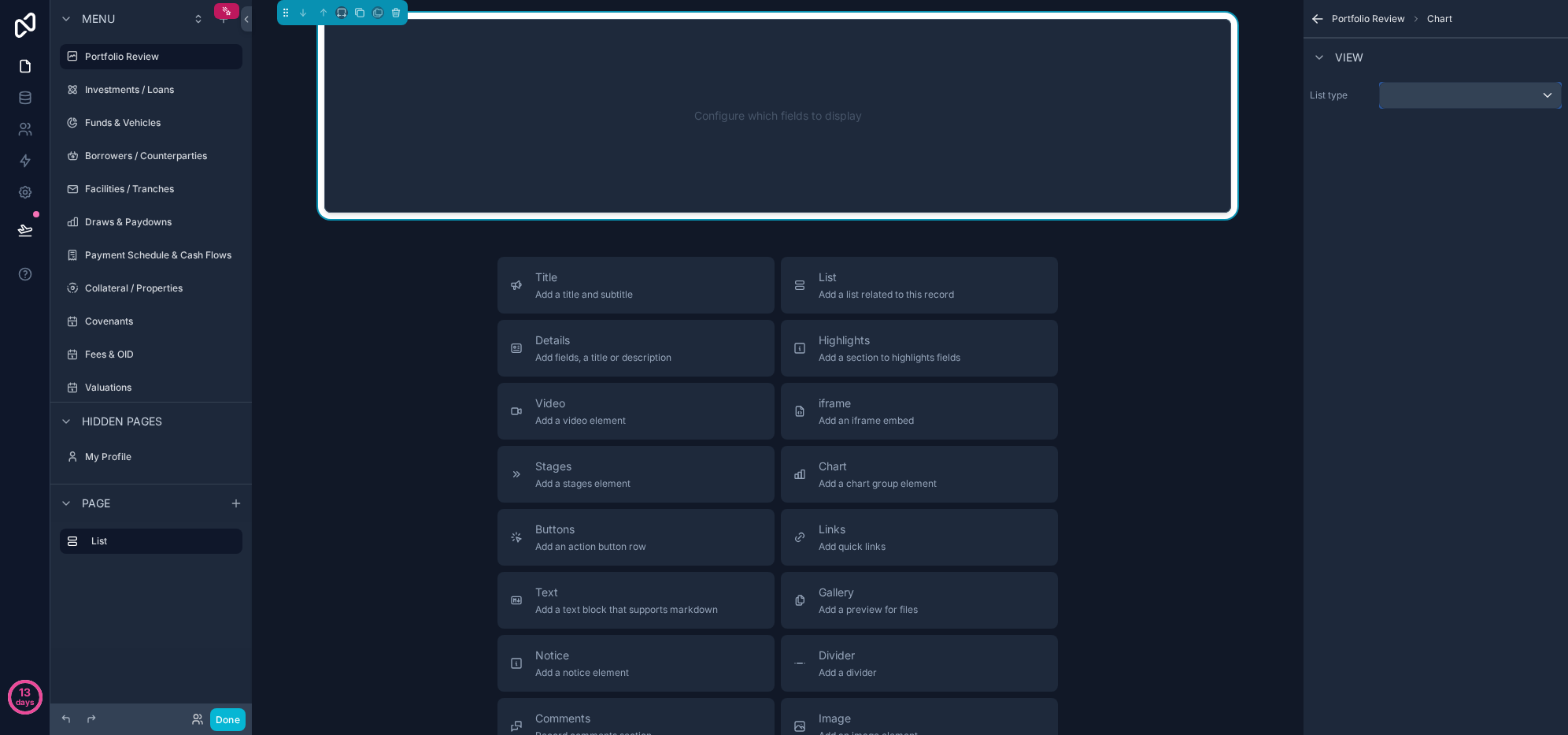
click at [1394, 105] on div "scrollable content" at bounding box center [1470, 95] width 181 height 25
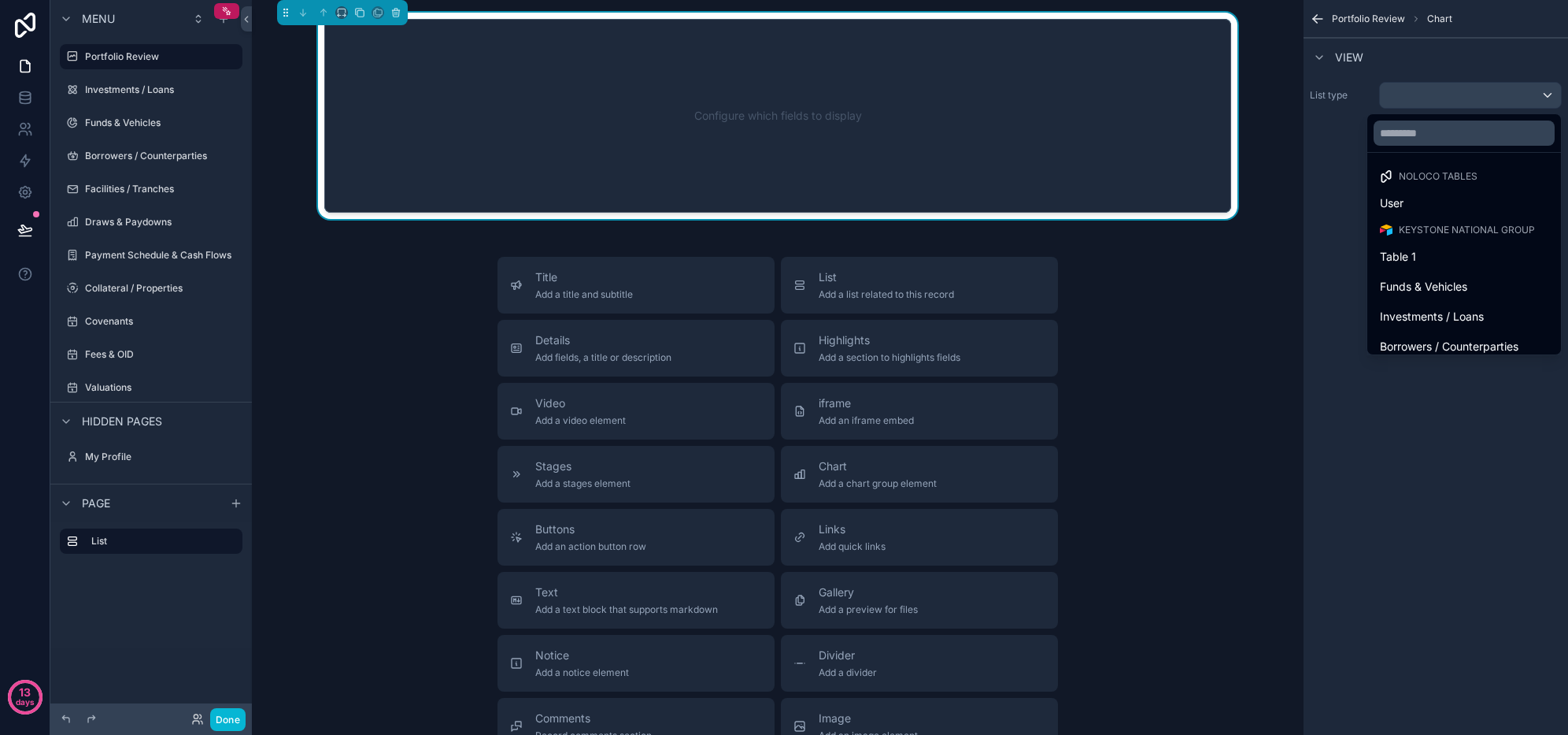
click at [1430, 309] on span "Investments / Loans" at bounding box center [1432, 317] width 104 height 19
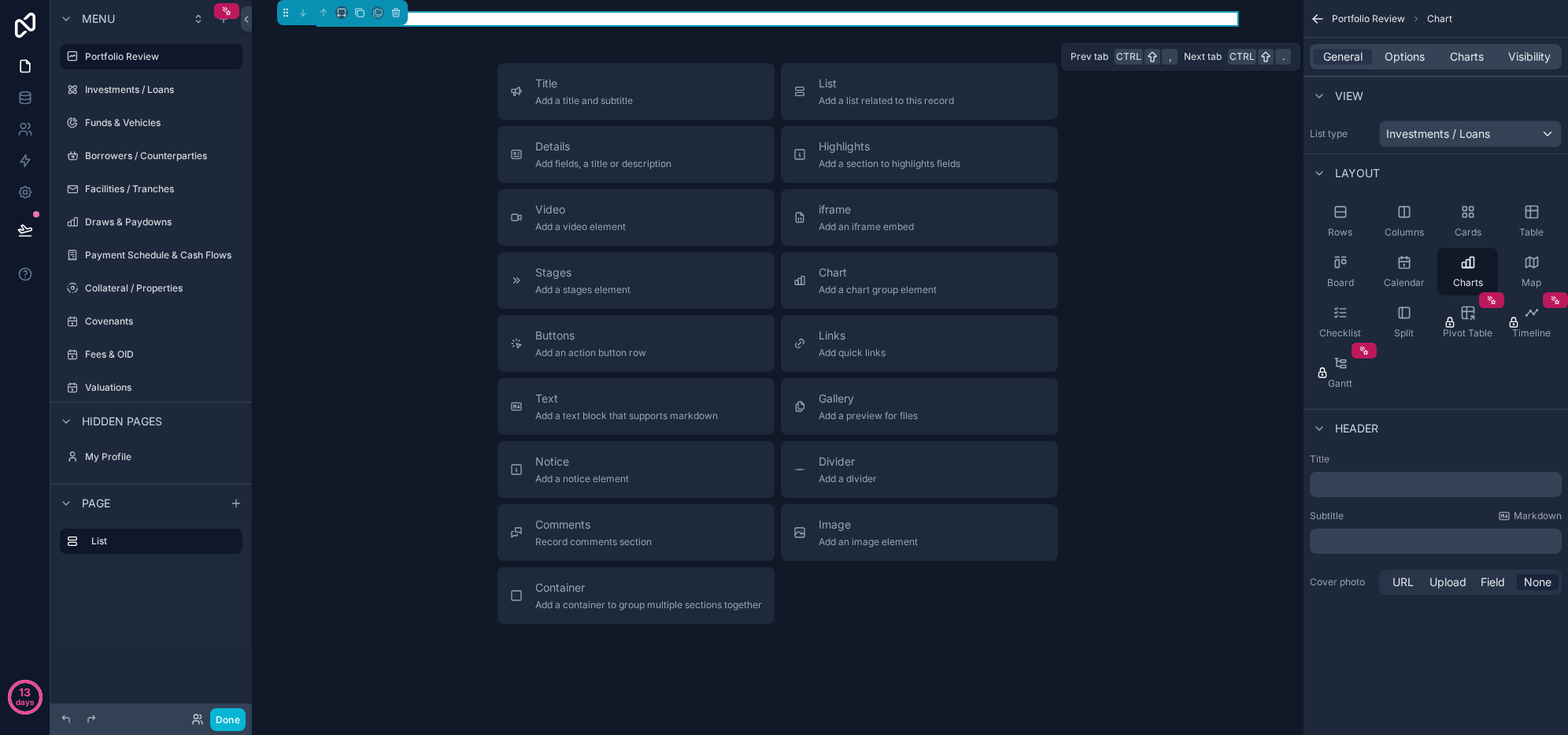
click at [1471, 57] on span "Charts" at bounding box center [1467, 56] width 33 height 15
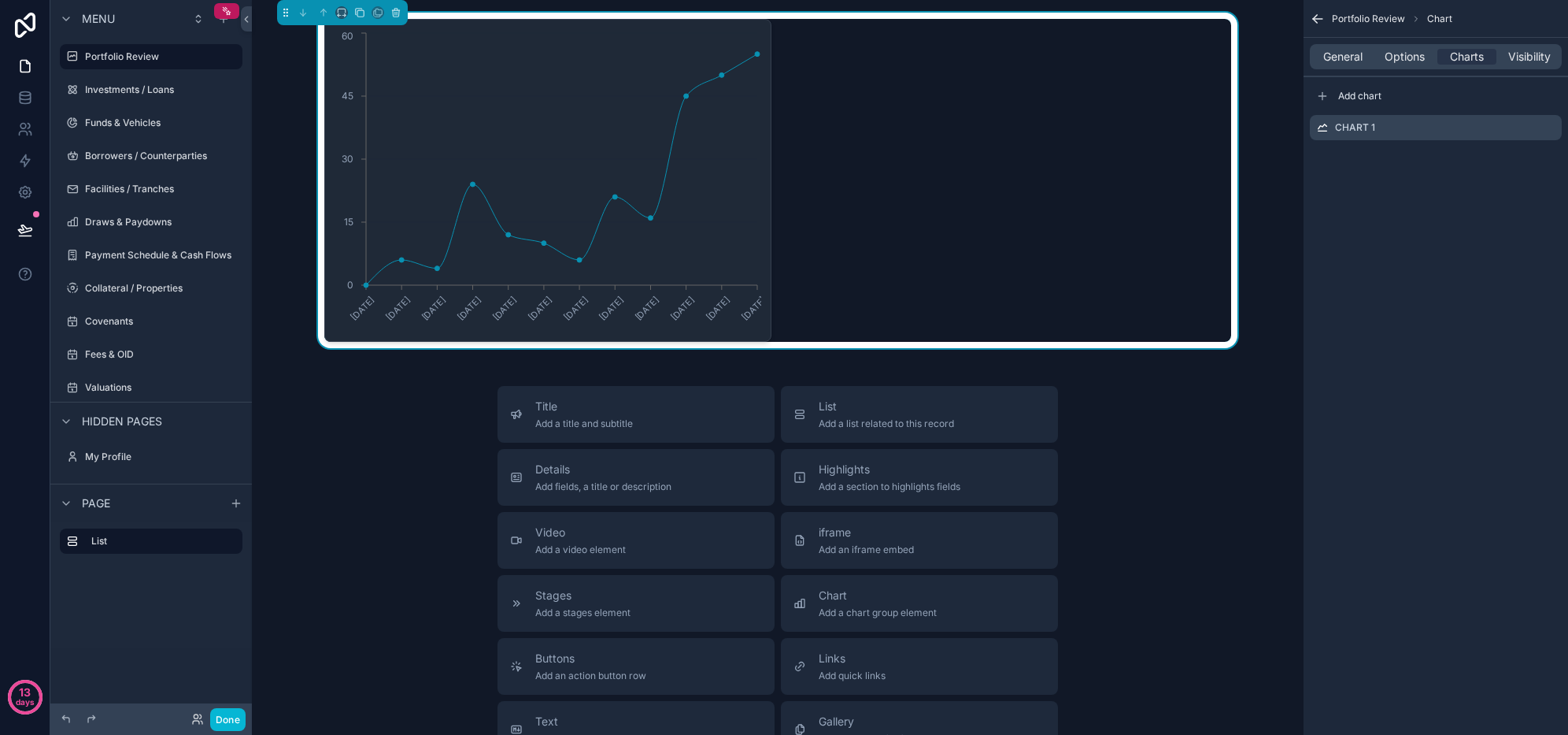
click at [0, 0] on icon "scrollable content" at bounding box center [0, 0] width 0 height 0
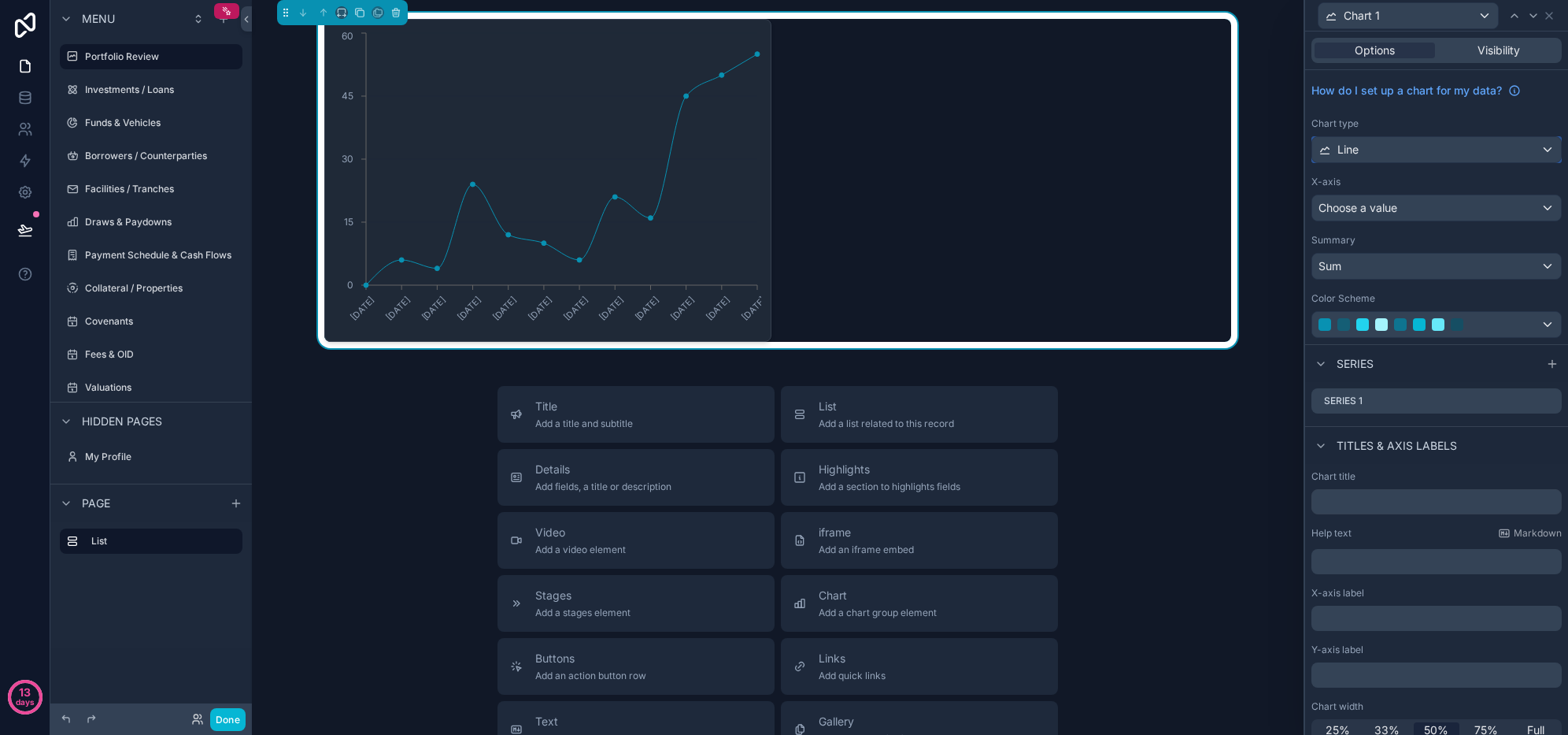
click at [1430, 150] on div "Line" at bounding box center [1437, 149] width 249 height 25
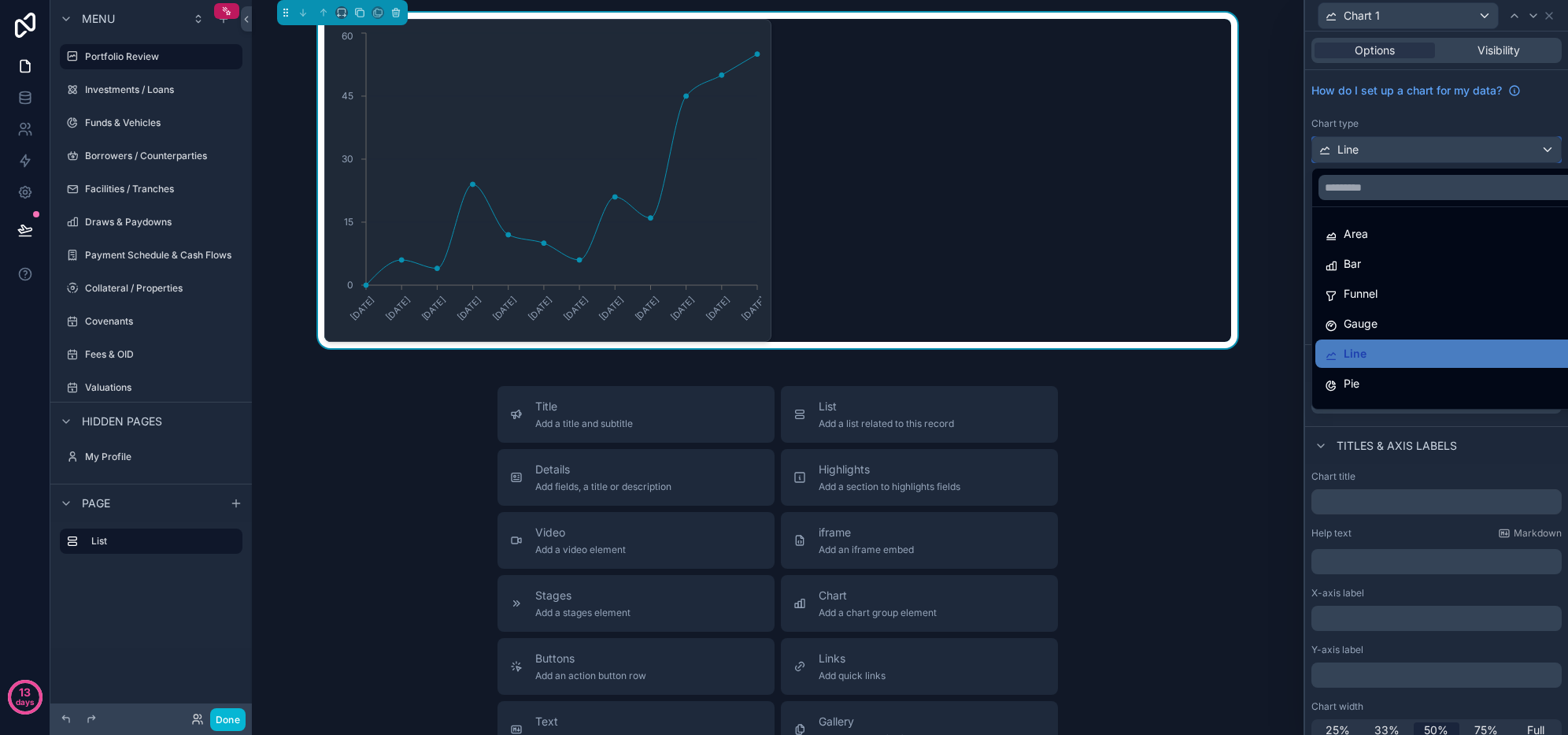
scroll to position [112, 0]
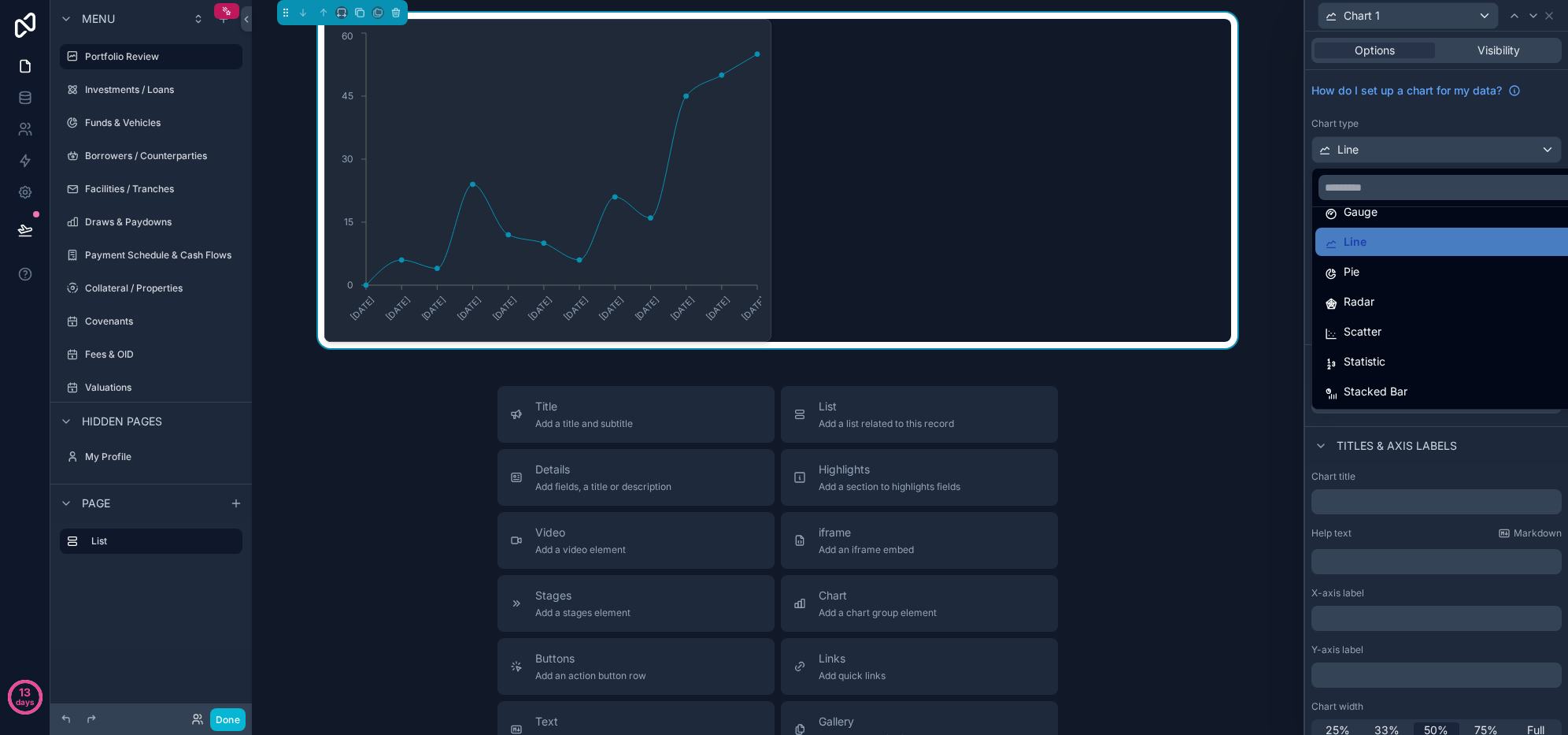
click at [1379, 354] on span "Statistic" at bounding box center [1365, 362] width 42 height 19
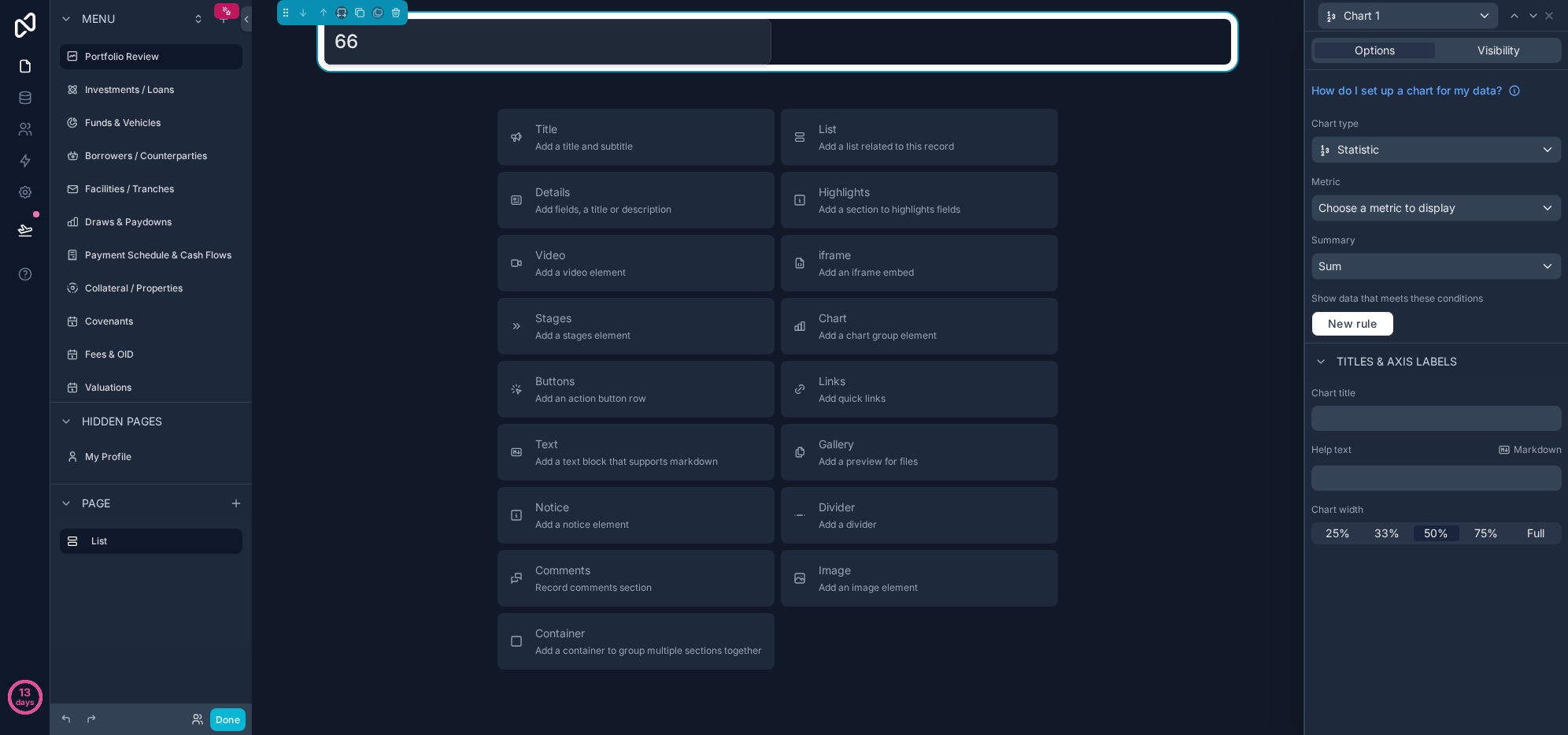
click at [1354, 536] on div "25%" at bounding box center [1337, 533] width 47 height 15
click at [1379, 420] on input "text" at bounding box center [1437, 418] width 251 height 25
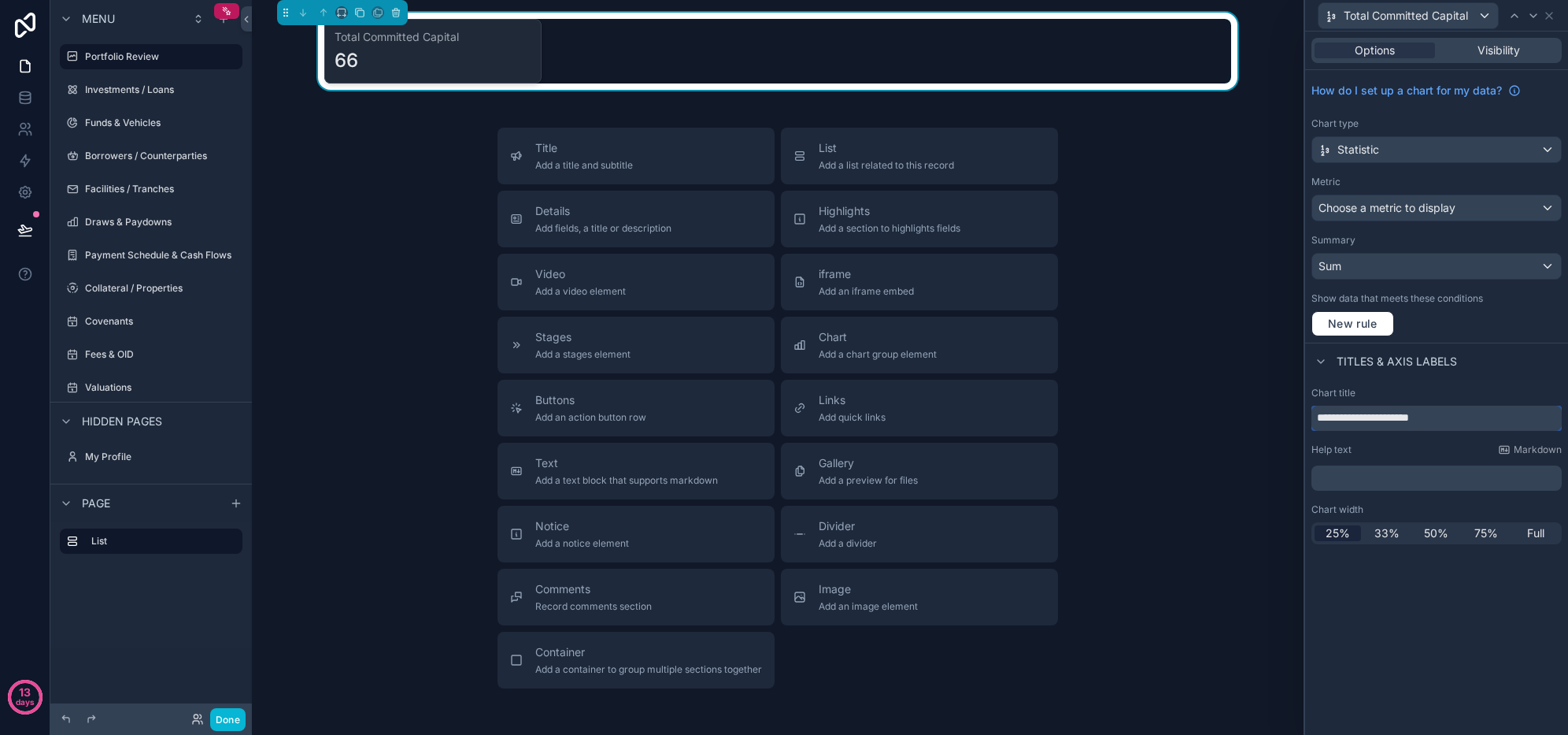
type input "**********"
click at [1420, 206] on span "Choose a metric to display" at bounding box center [1386, 208] width 137 height 13
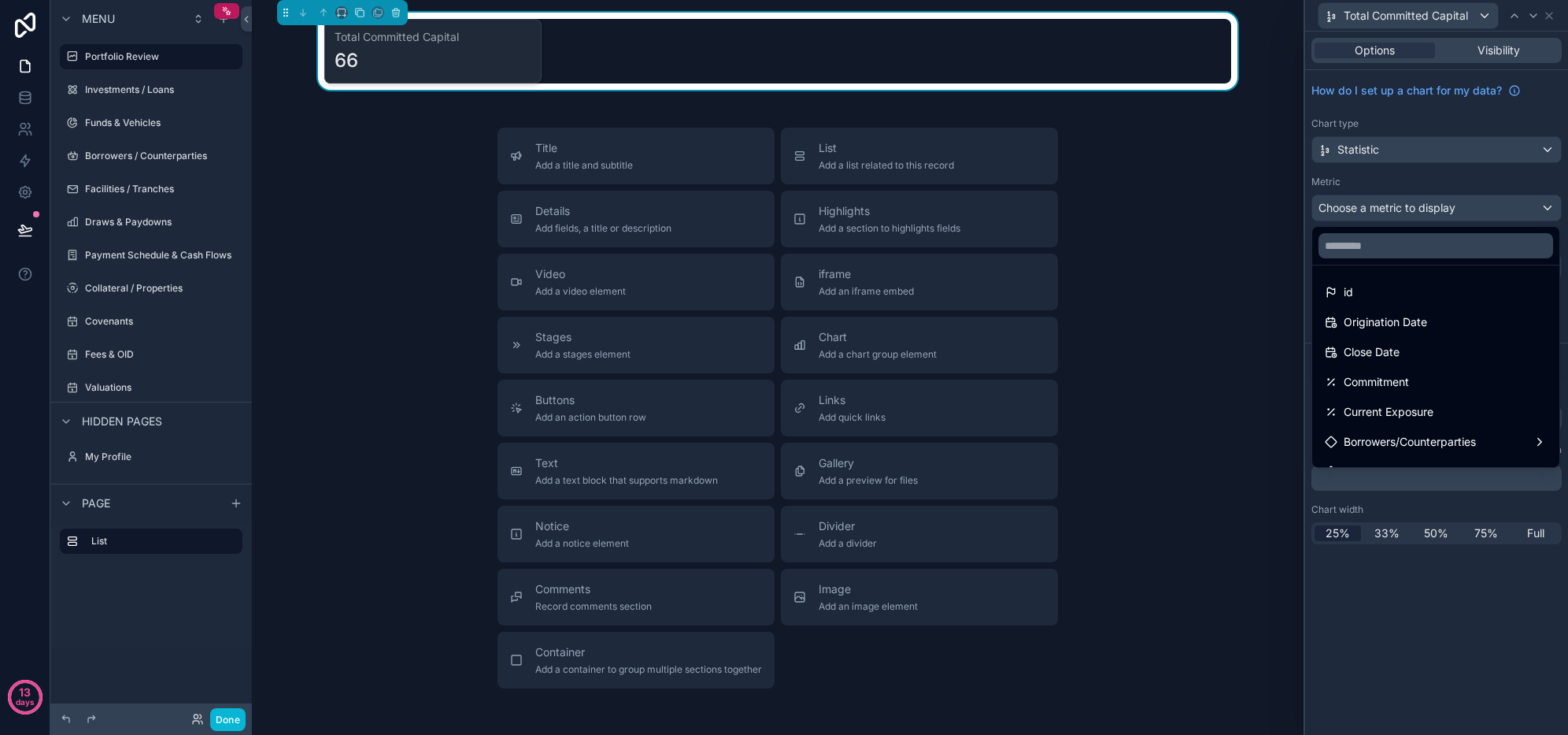
click at [1437, 372] on div "Commitment" at bounding box center [1436, 382] width 222 height 19
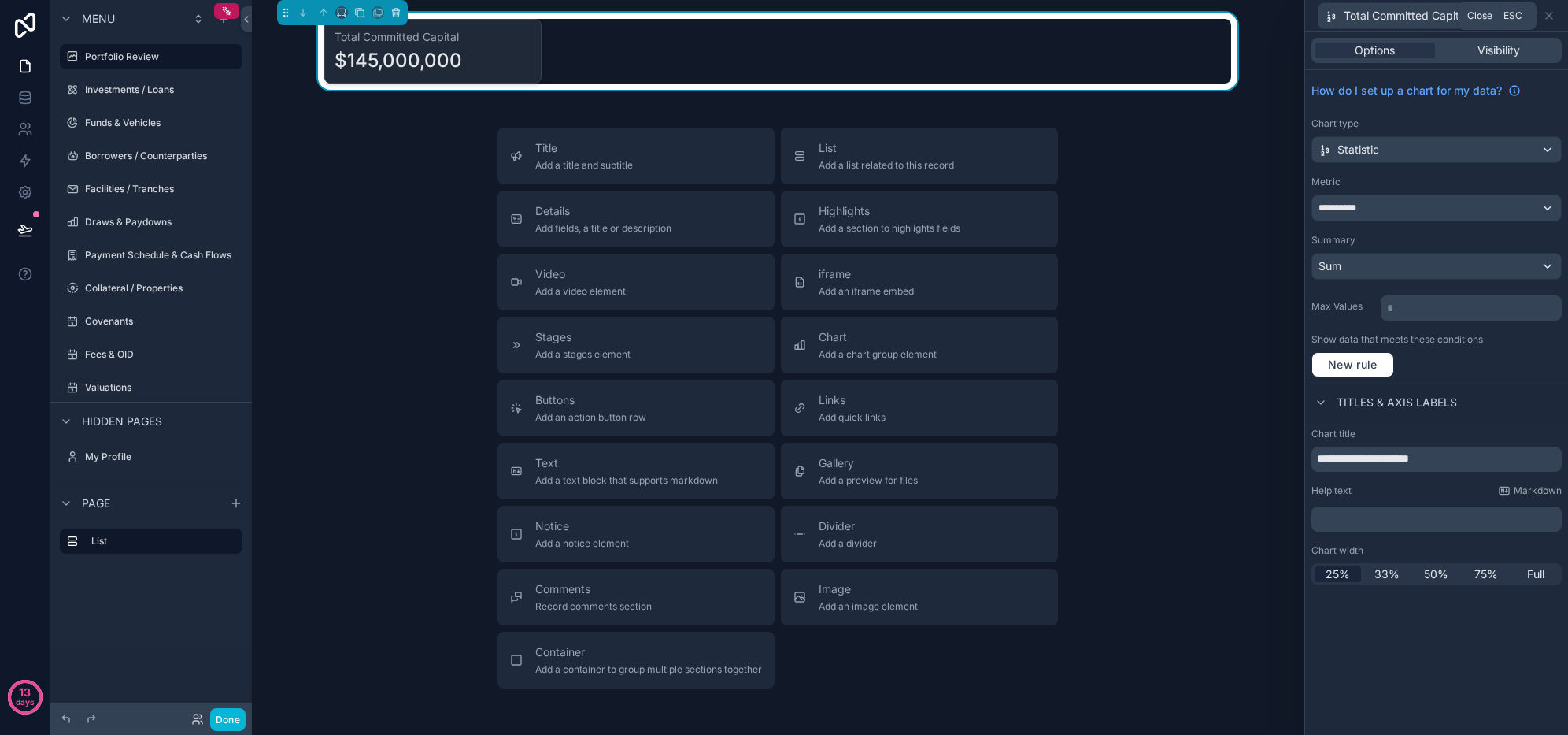
click at [1546, 15] on icon at bounding box center [1549, 15] width 12 height 12
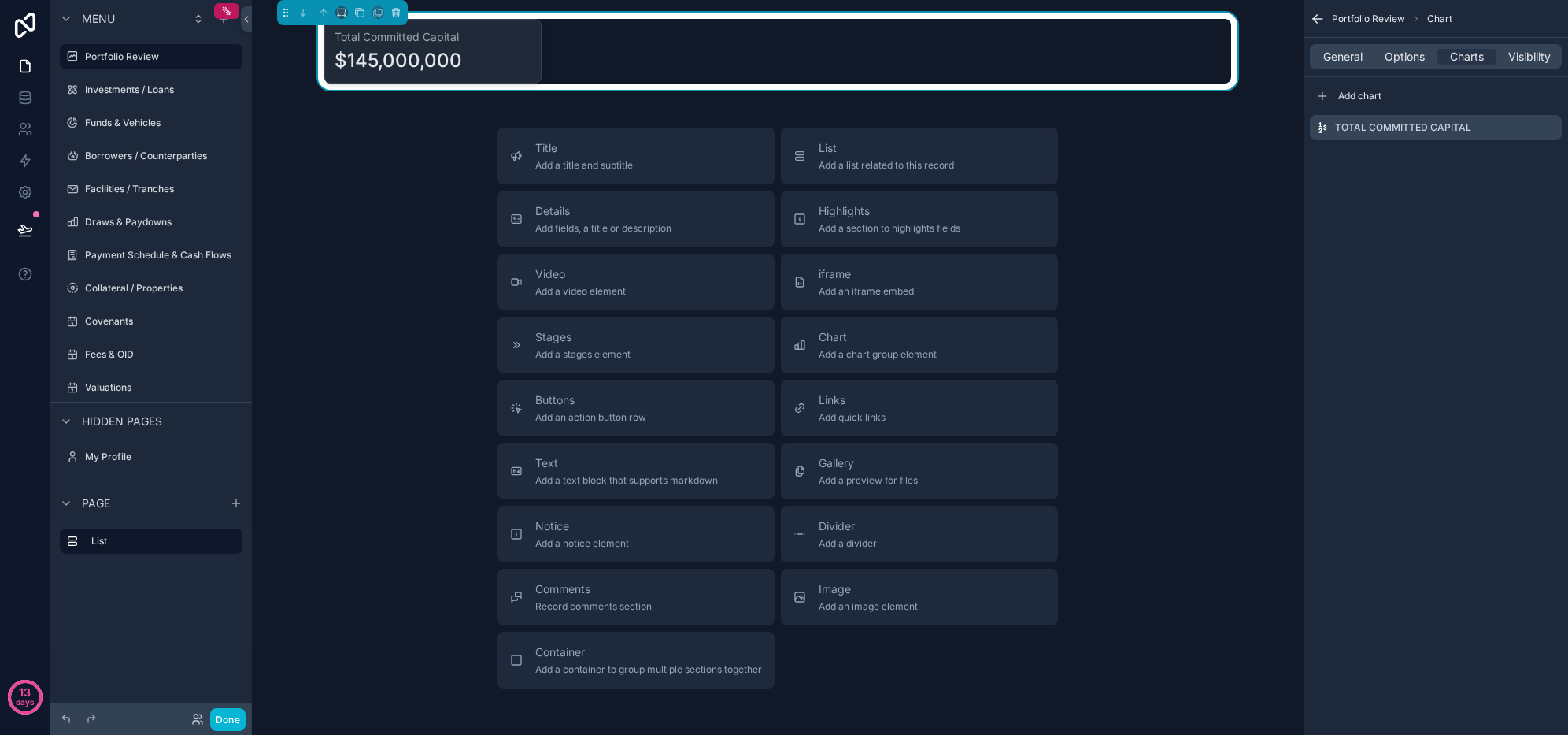
click at [0, 0] on icon "scrollable content" at bounding box center [0, 0] width 0 height 0
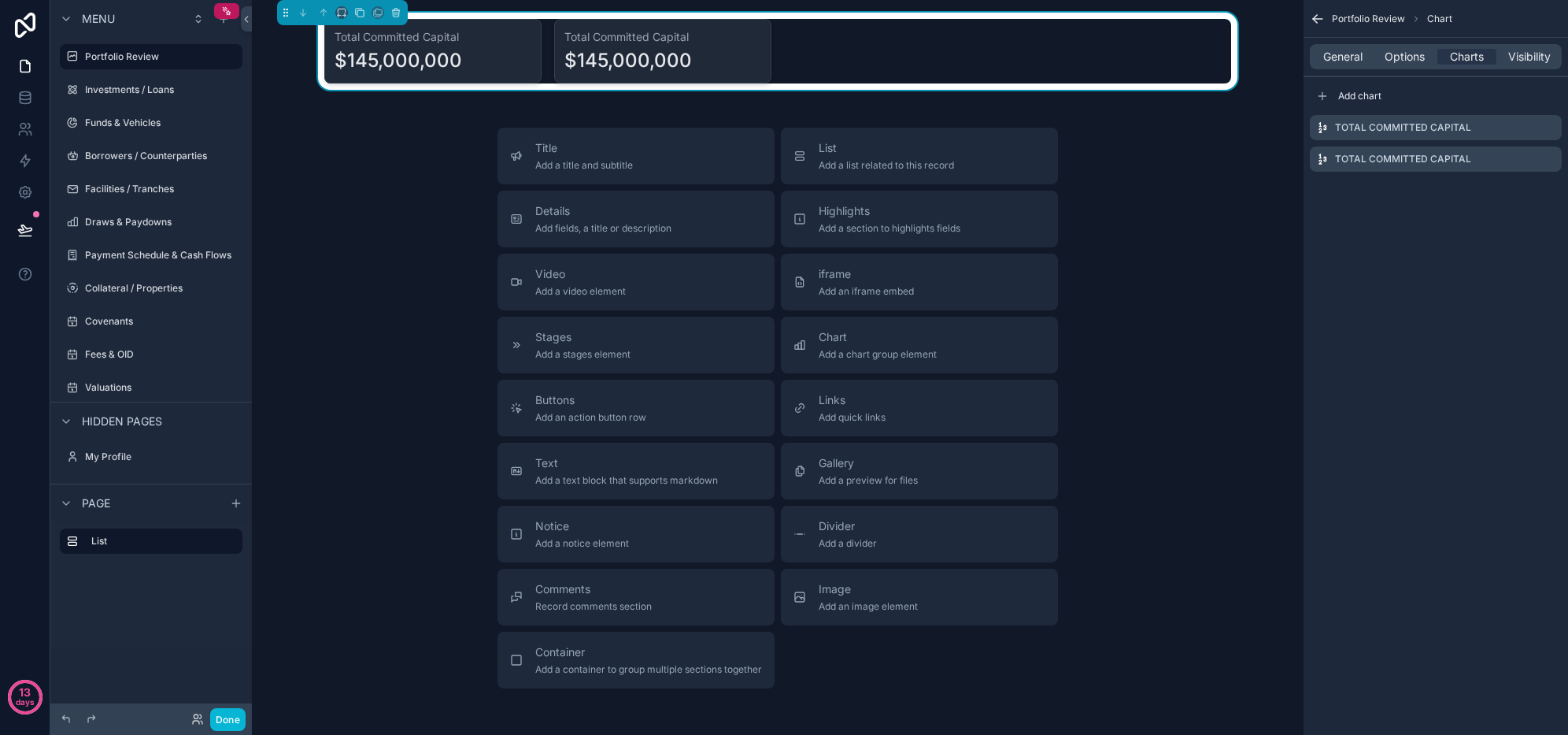
click at [0, 0] on icon "scrollable content" at bounding box center [0, 0] width 0 height 0
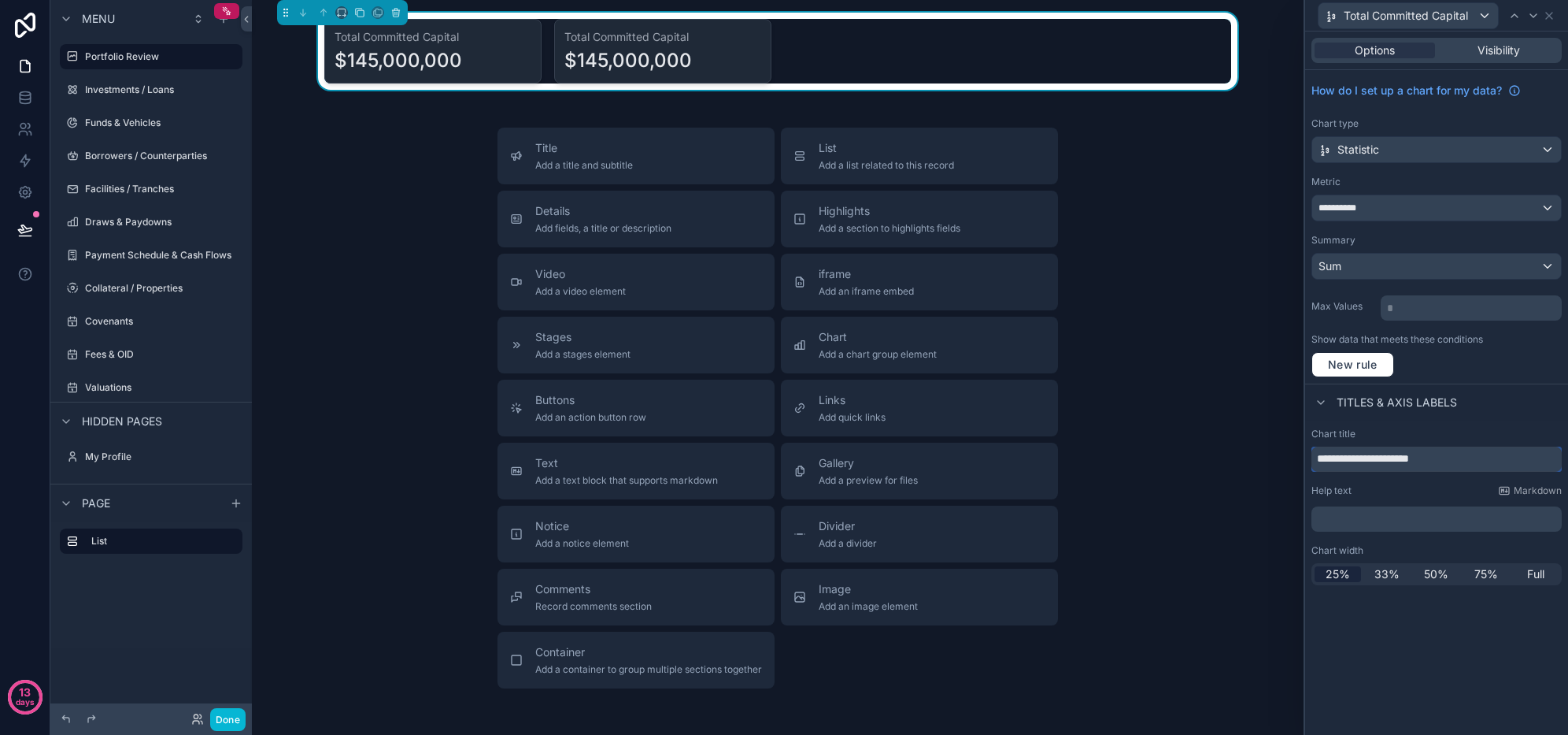
click at [1445, 452] on input "**********" at bounding box center [1437, 459] width 251 height 25
type input "**********"
click at [1391, 265] on div "Sum" at bounding box center [1437, 266] width 249 height 25
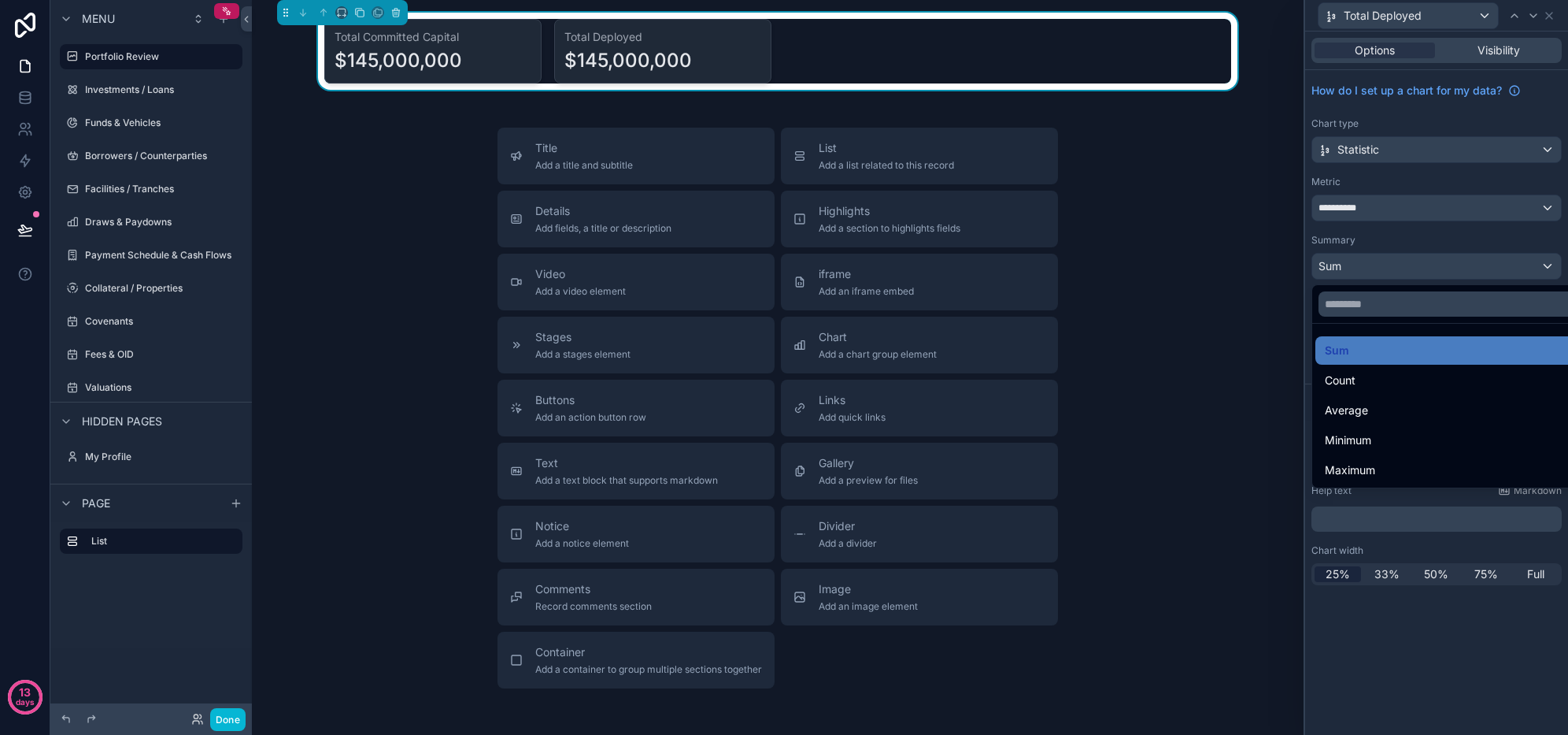
click at [1376, 374] on div "Count" at bounding box center [1455, 381] width 260 height 19
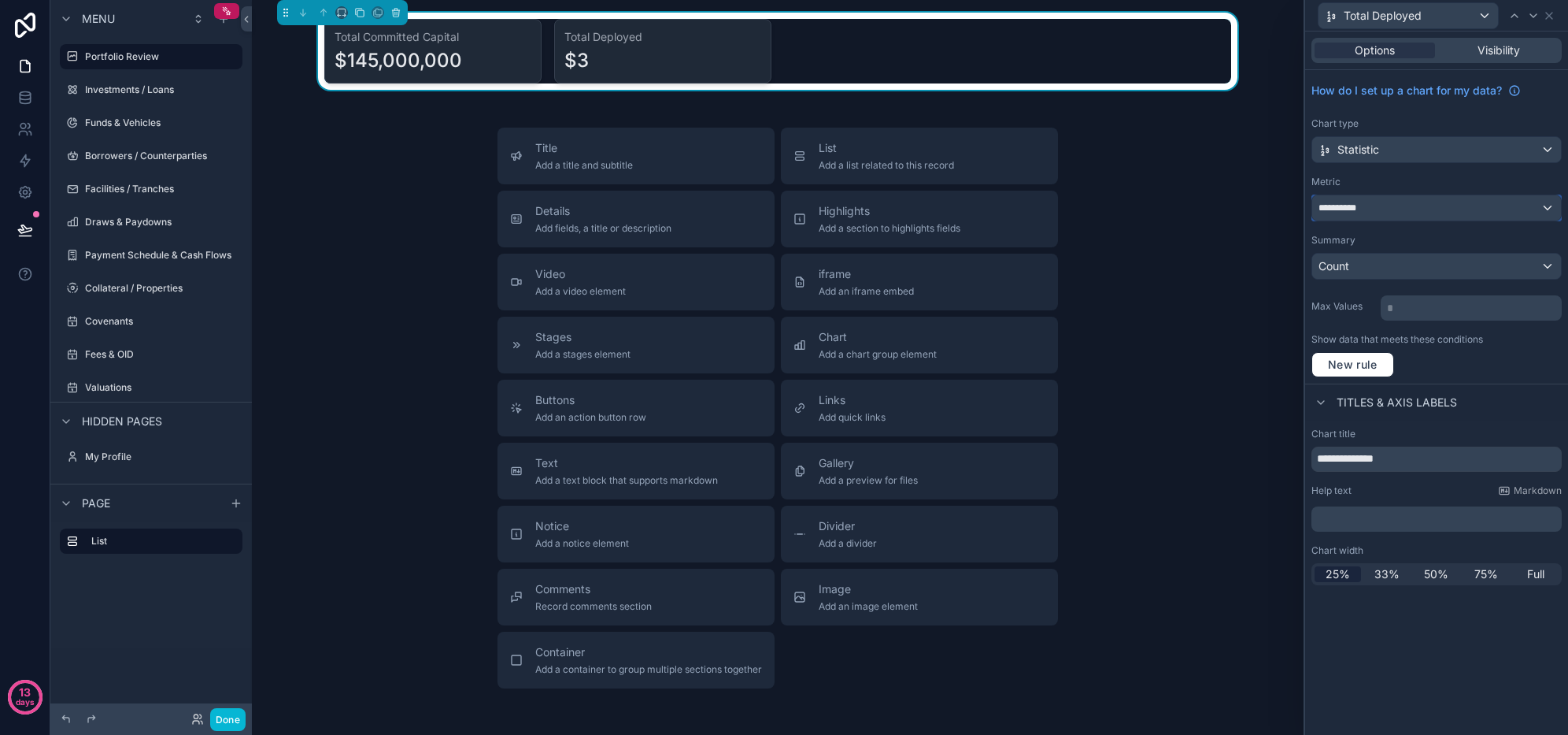
click at [1381, 212] on div "**********" at bounding box center [1437, 208] width 249 height 25
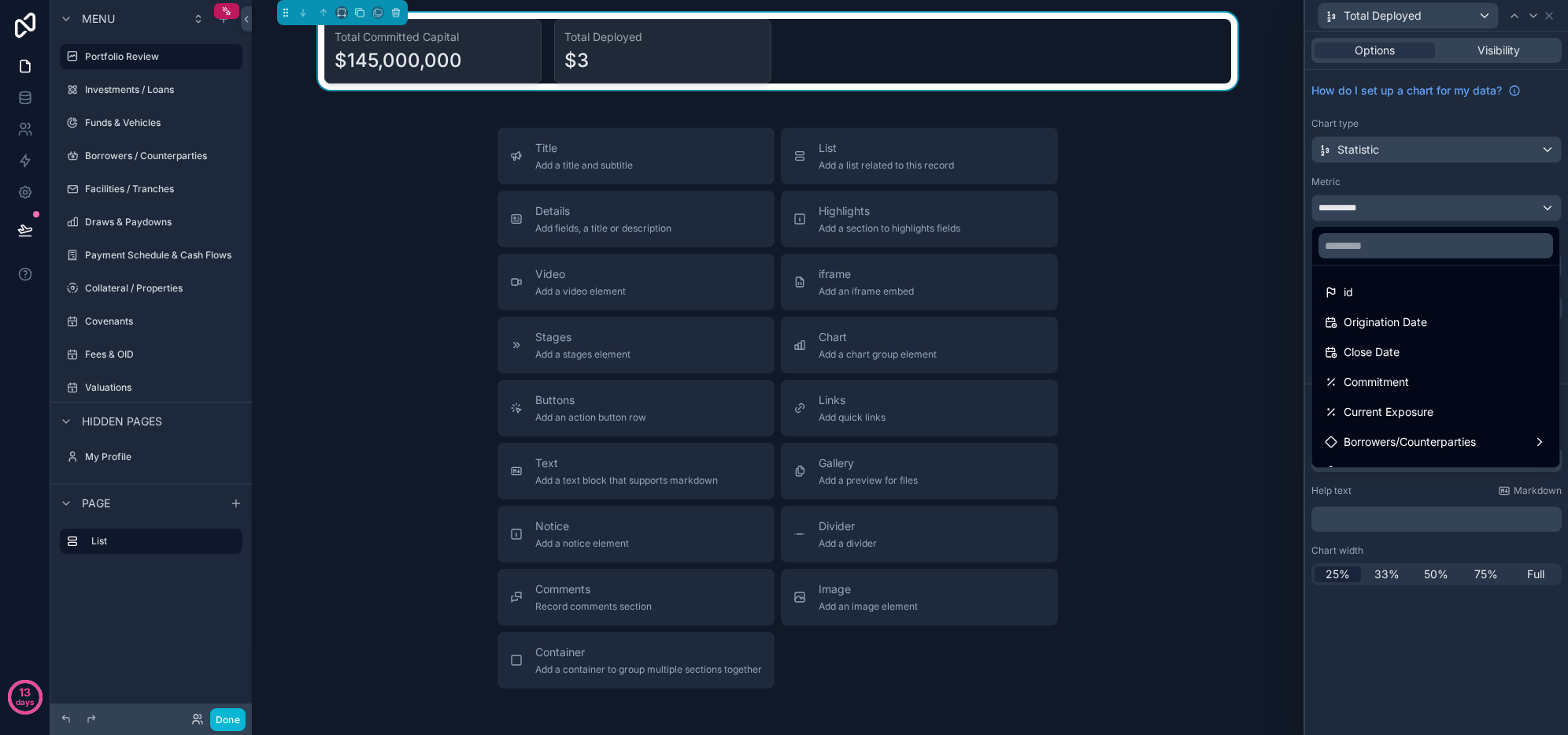
click at [1400, 299] on div "id" at bounding box center [1436, 292] width 222 height 19
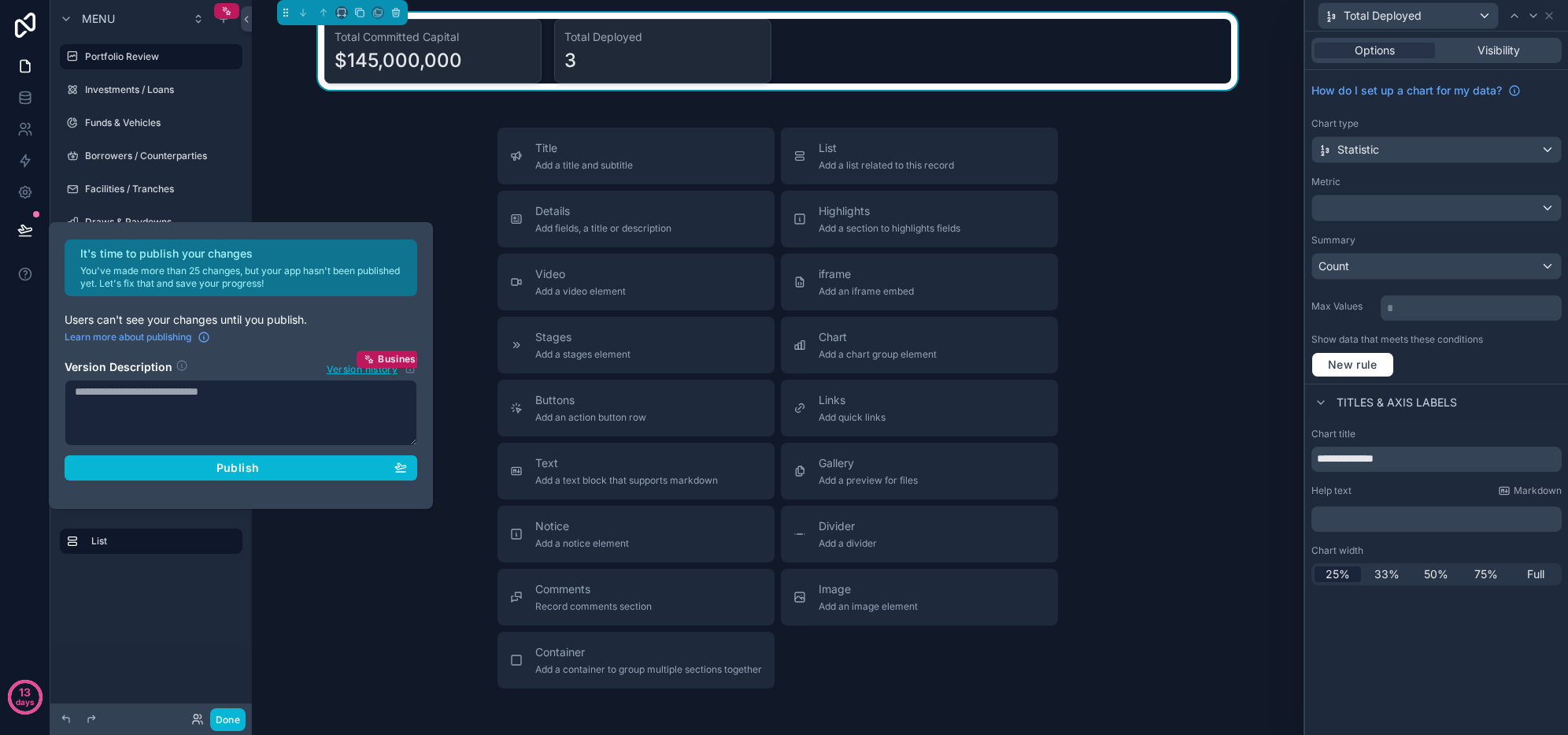
click at [1444, 631] on div "**********" at bounding box center [1436, 383] width 263 height 703
click at [344, 12] on icon "scrollable content" at bounding box center [342, 12] width 11 height 11
click at [371, 126] on span "50%" at bounding box center [362, 132] width 25 height 19
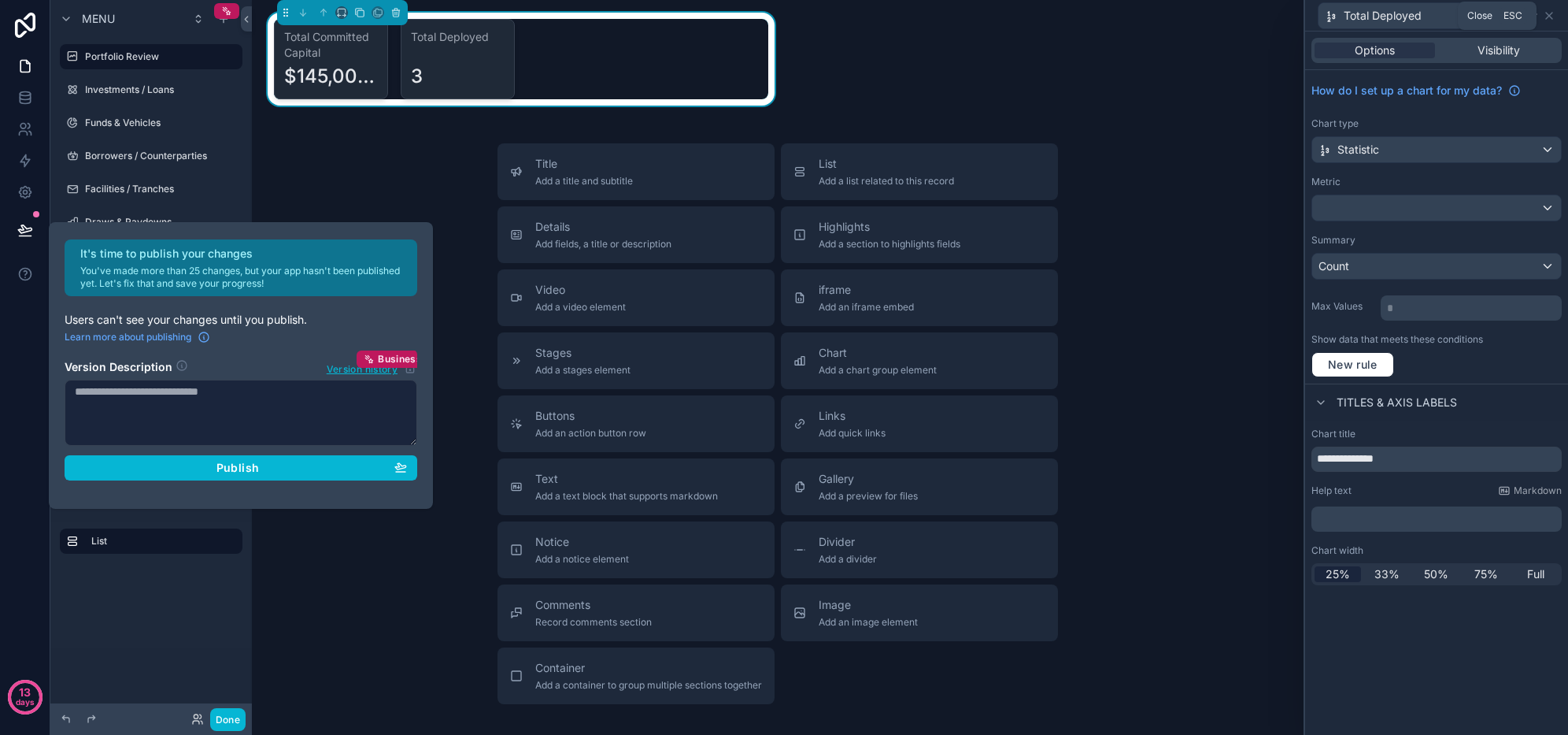
click at [1544, 12] on icon at bounding box center [1549, 15] width 12 height 12
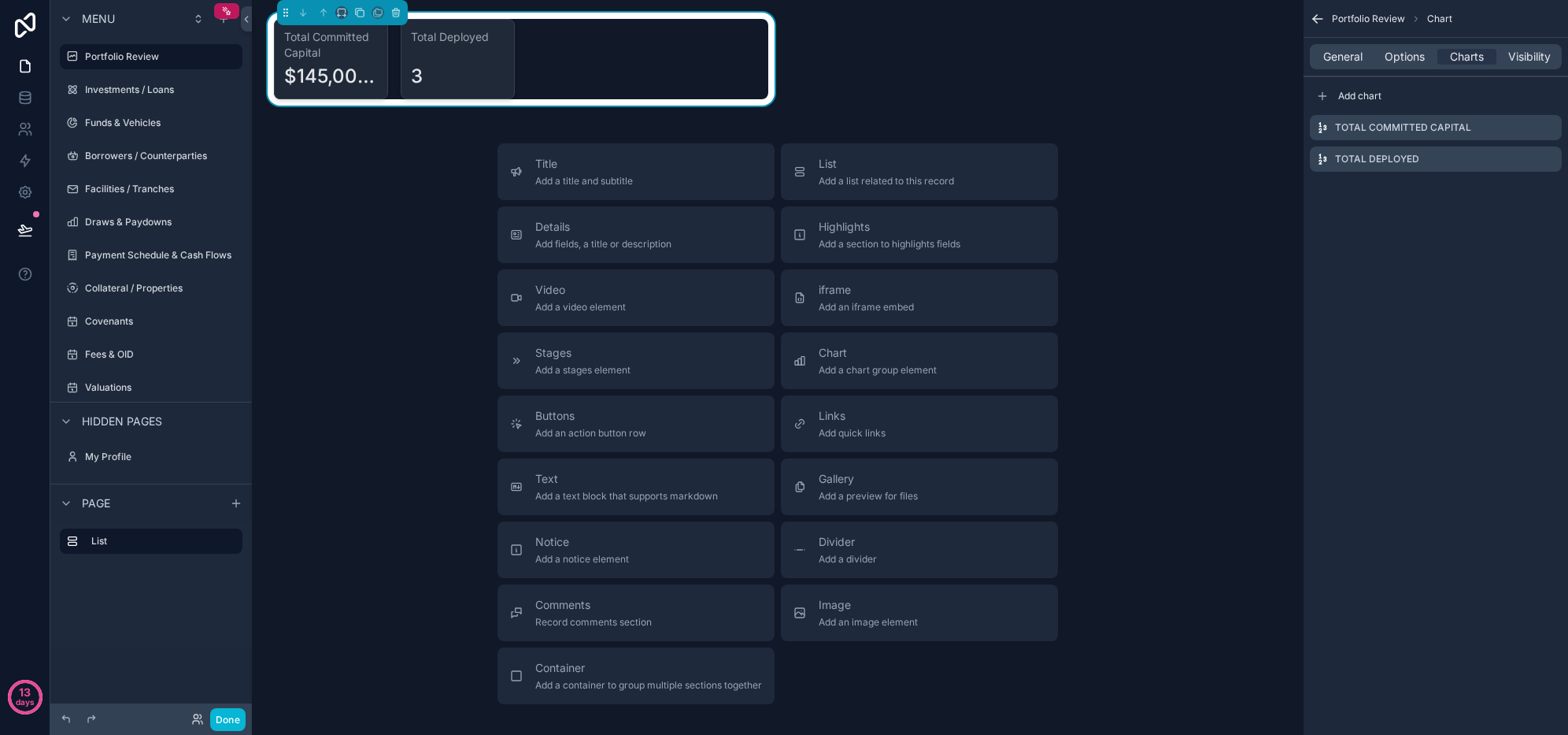
click at [0, 0] on icon "scrollable content" at bounding box center [0, 0] width 0 height 0
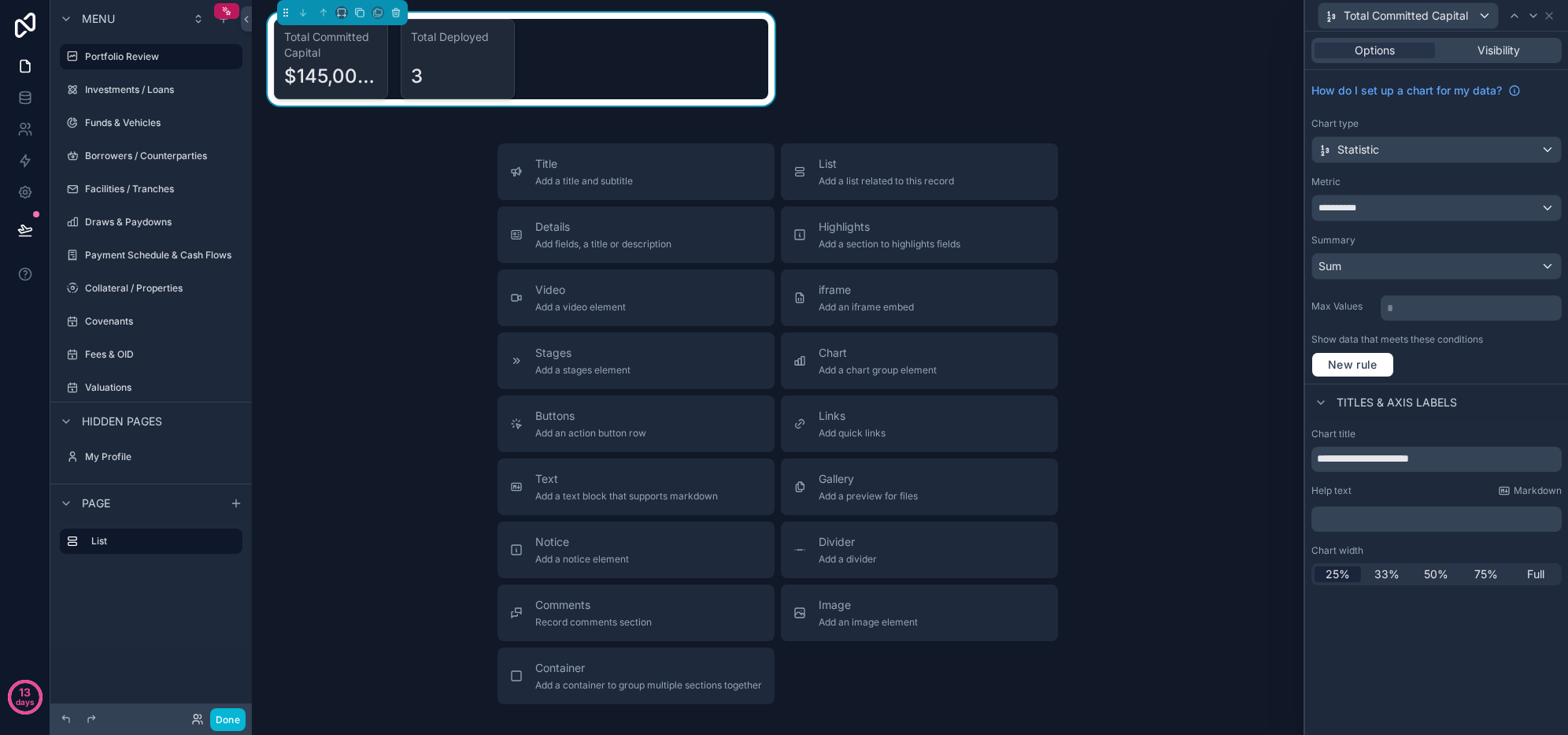
click at [1433, 571] on span "50%" at bounding box center [1437, 574] width 25 height 15
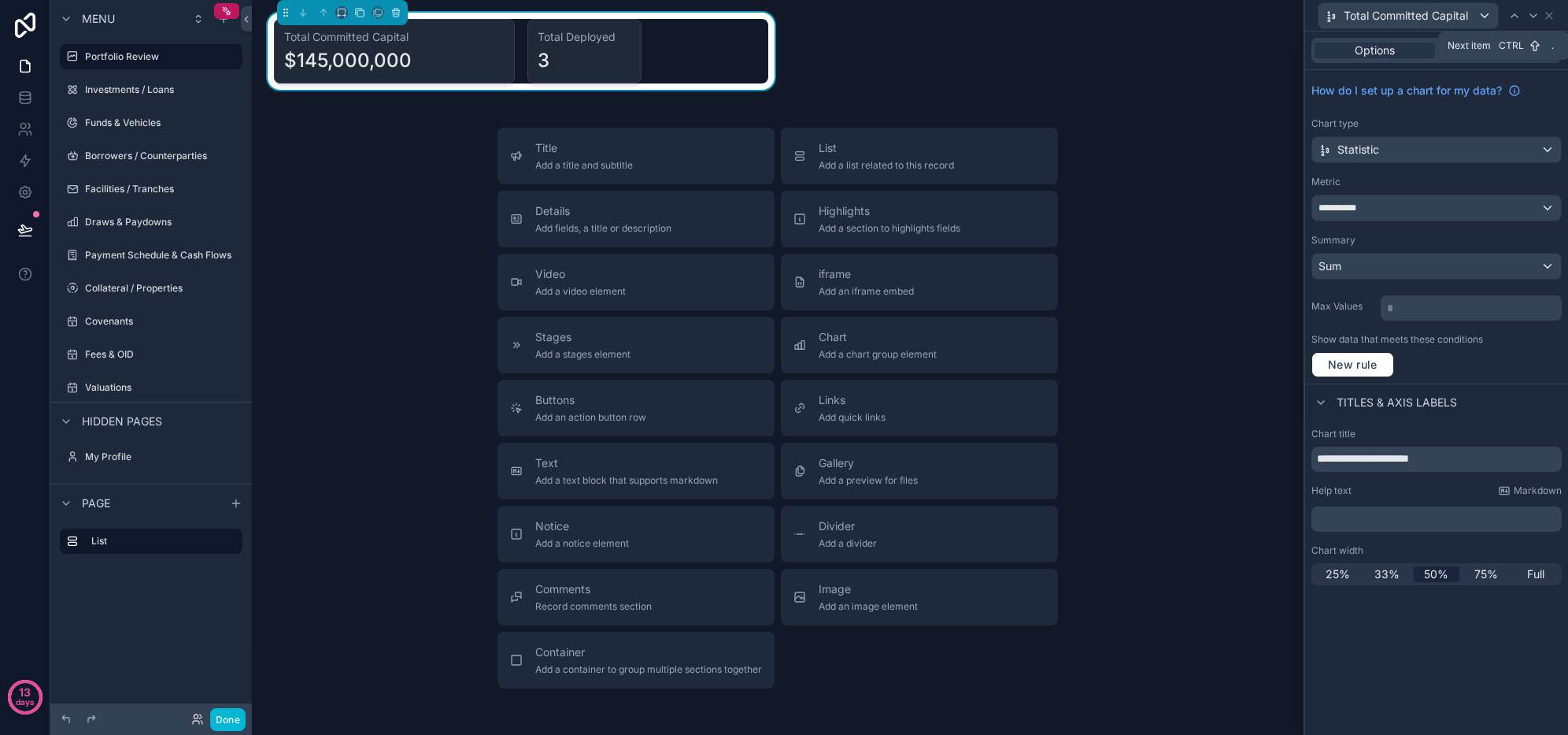
click at [1531, 21] on icon at bounding box center [1534, 15] width 12 height 12
click at [1434, 577] on span "50%" at bounding box center [1437, 574] width 25 height 15
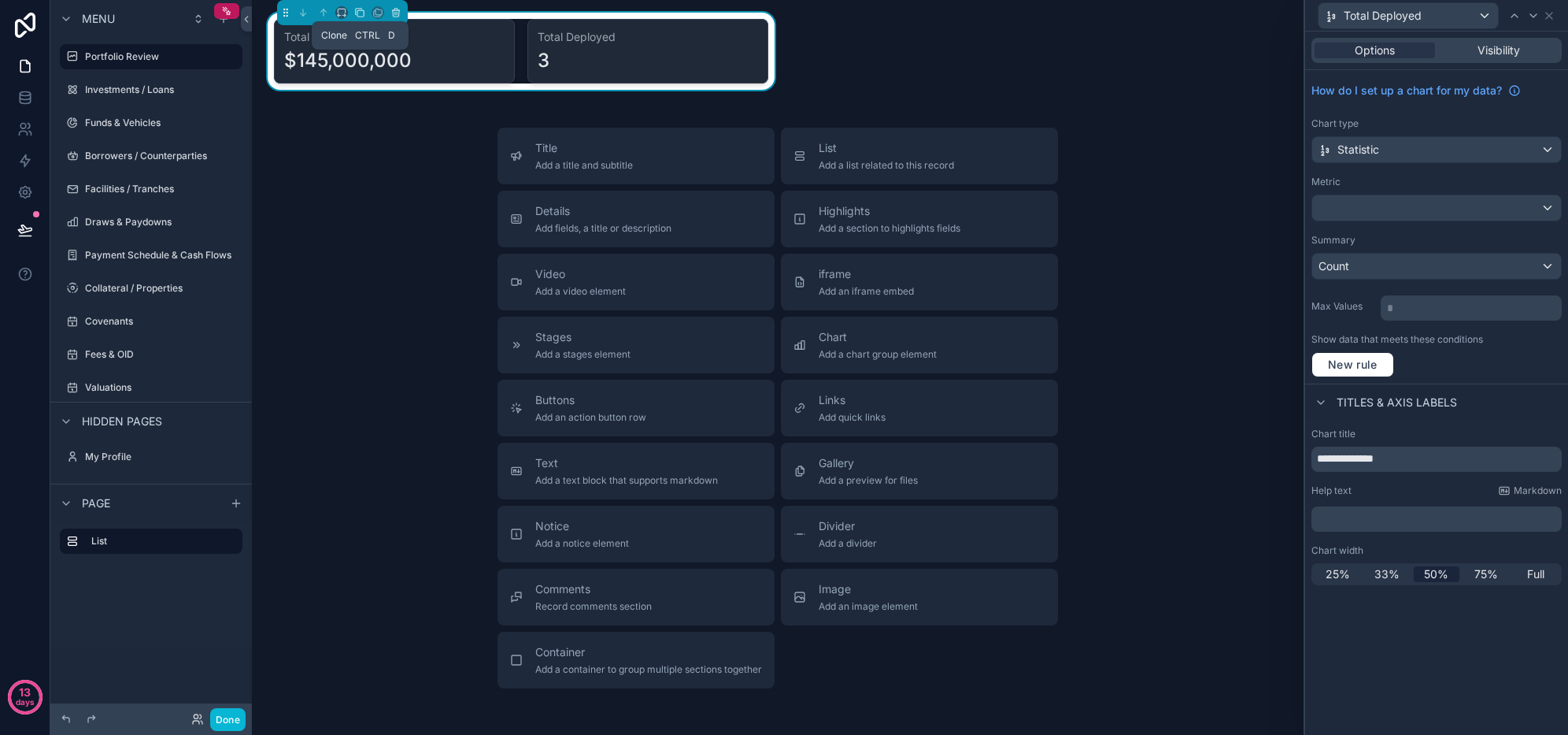
click at [363, 17] on icon "scrollable content" at bounding box center [360, 12] width 11 height 11
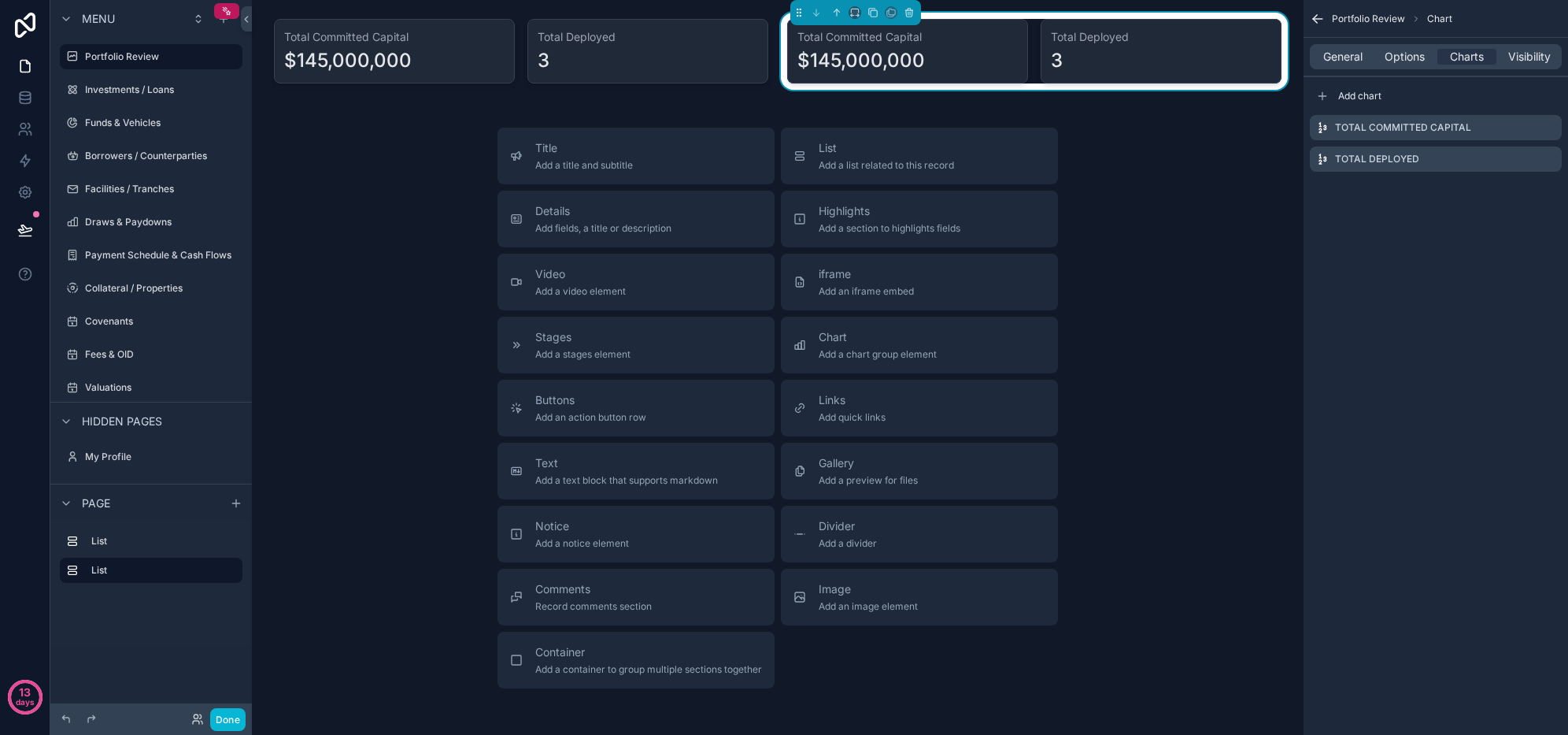
click at [1346, 59] on span "General" at bounding box center [1342, 56] width 39 height 15
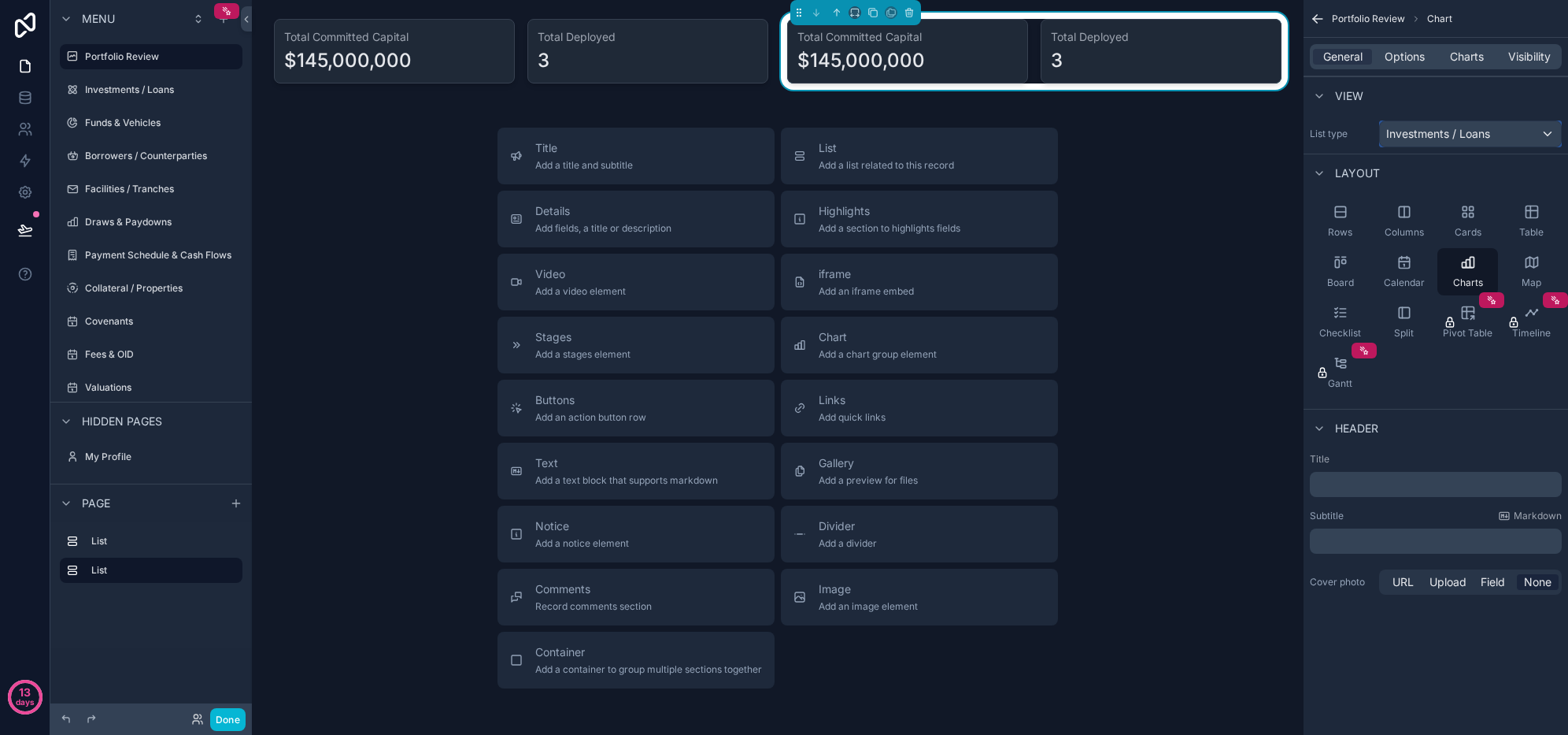
click at [1444, 127] on span "Investments / Loans" at bounding box center [1438, 134] width 104 height 15
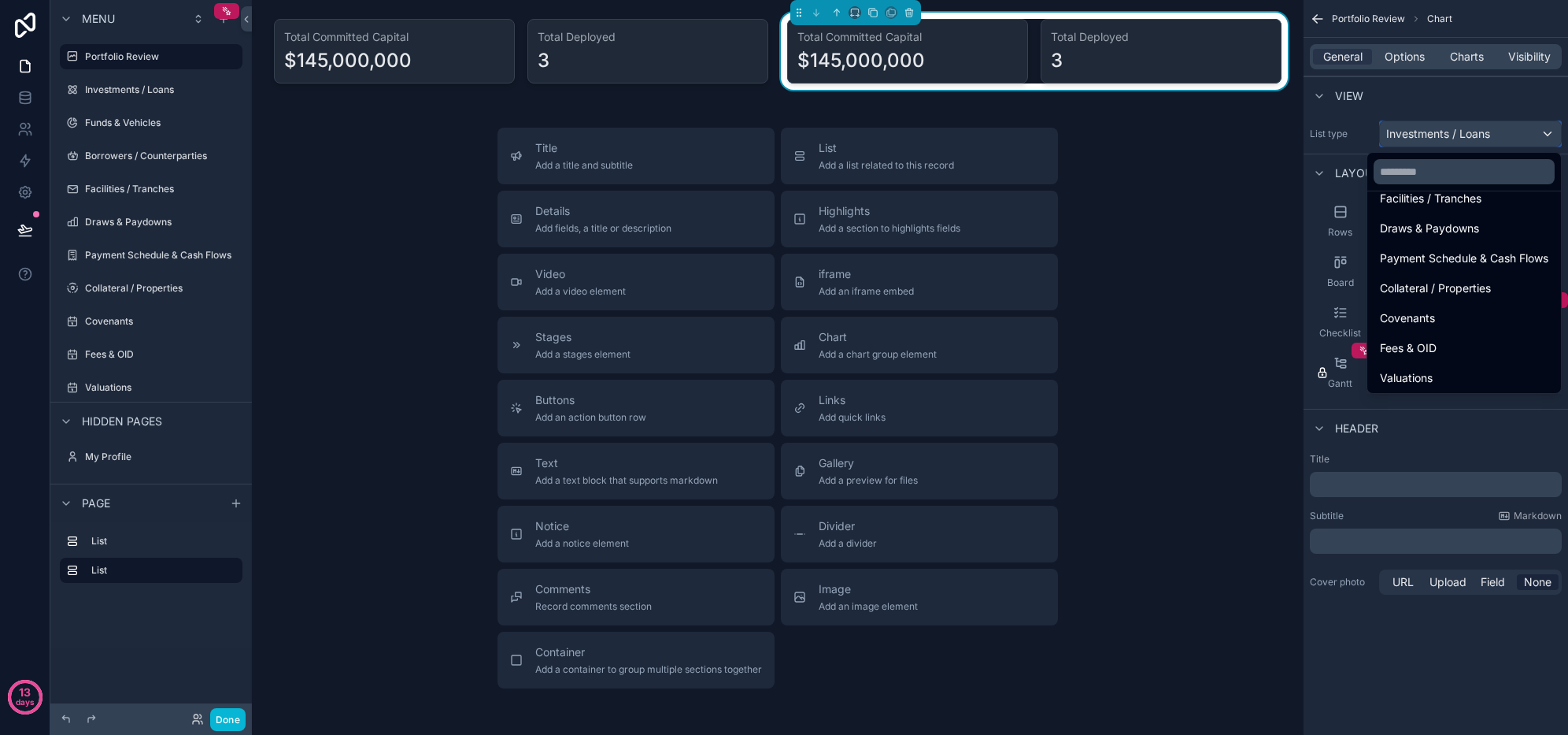
scroll to position [236, 0]
click at [1448, 354] on div "Valuations" at bounding box center [1465, 359] width 168 height 19
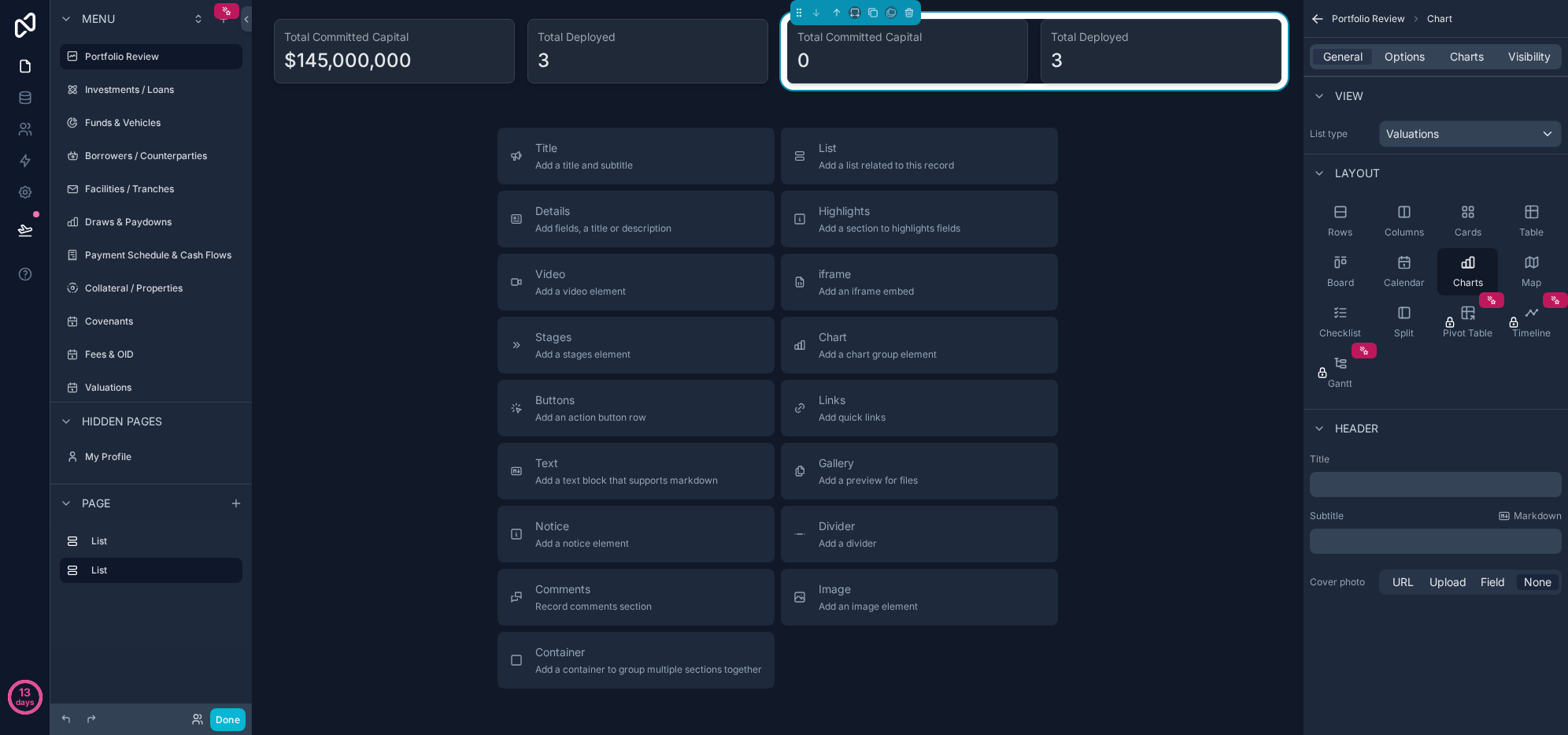
click at [1462, 59] on span "Charts" at bounding box center [1467, 56] width 33 height 15
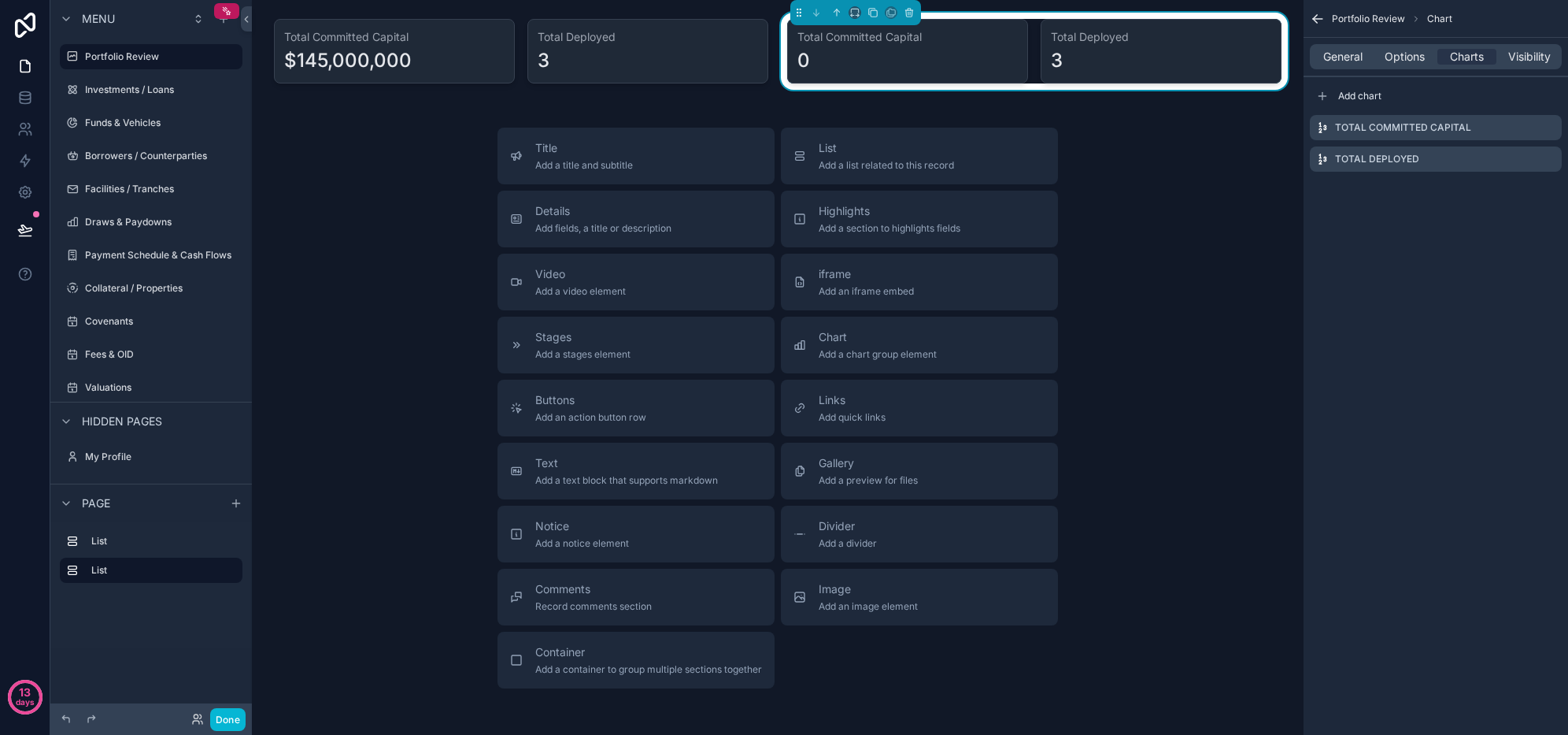
click at [0, 0] on icon "scrollable content" at bounding box center [0, 0] width 0 height 0
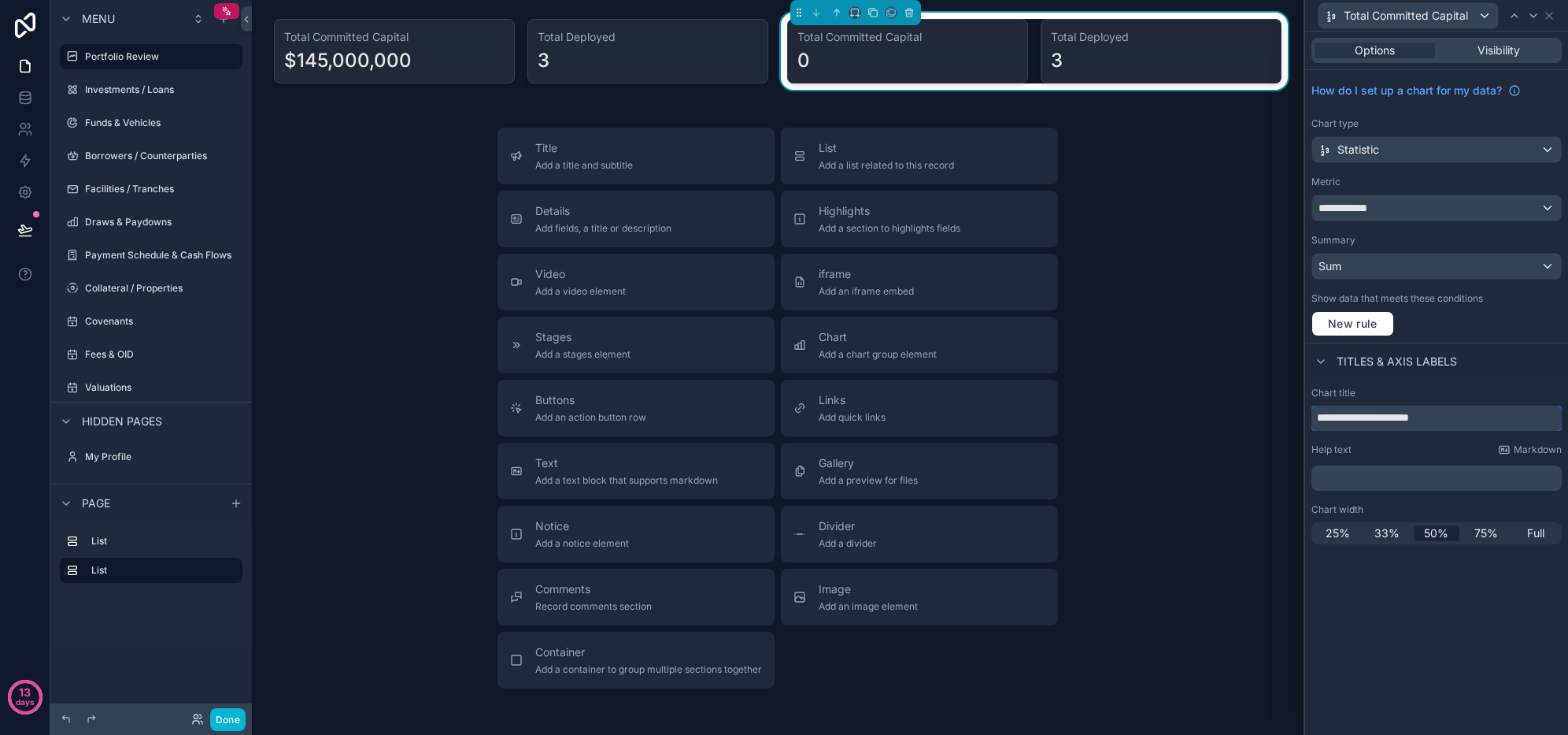
click at [1387, 414] on input "**********" at bounding box center [1437, 418] width 251 height 25
click at [1385, 415] on input "**********" at bounding box center [1437, 418] width 251 height 25
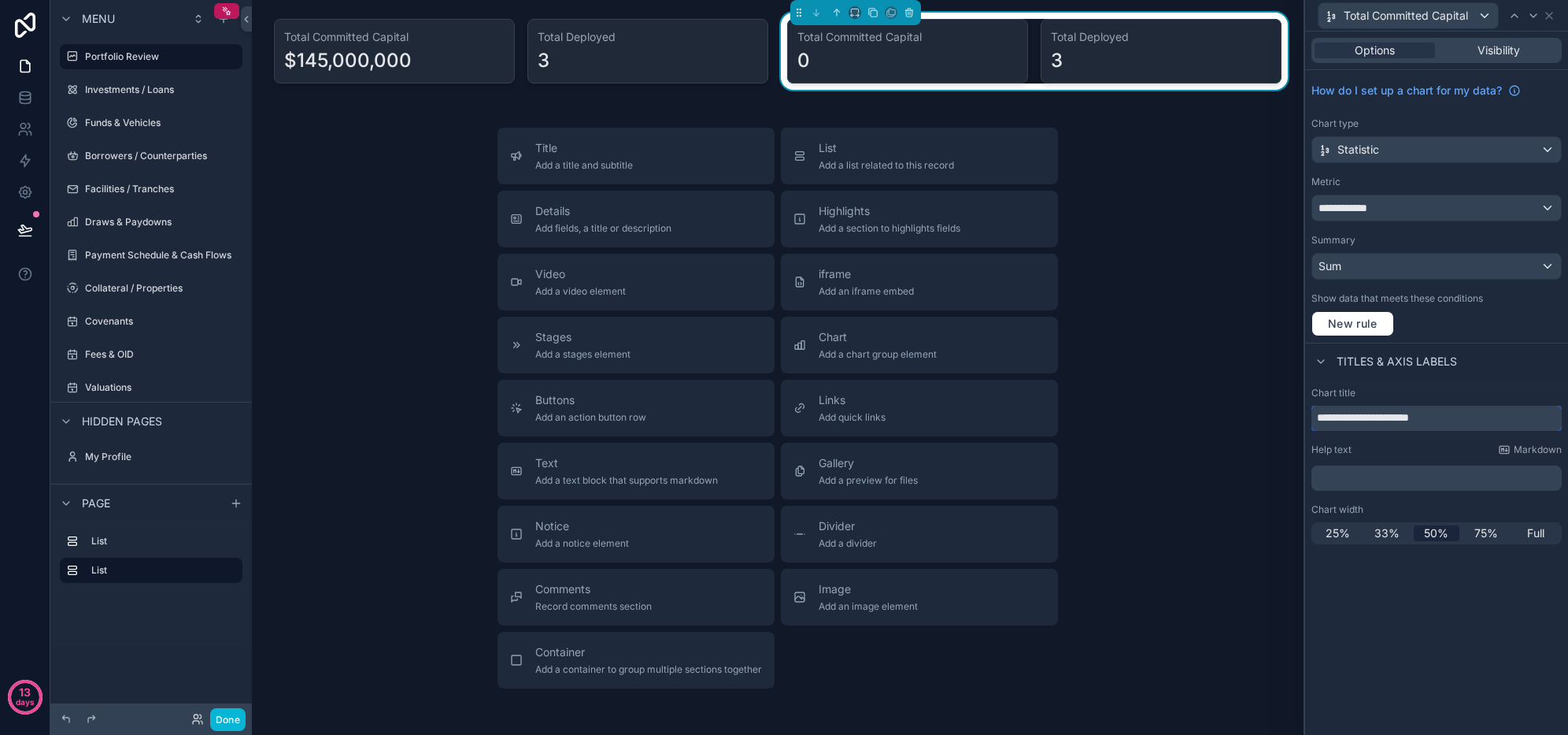
click at [1385, 415] on input "**********" at bounding box center [1437, 418] width 251 height 25
type input "**********"
click at [1406, 203] on div "**********" at bounding box center [1437, 208] width 249 height 25
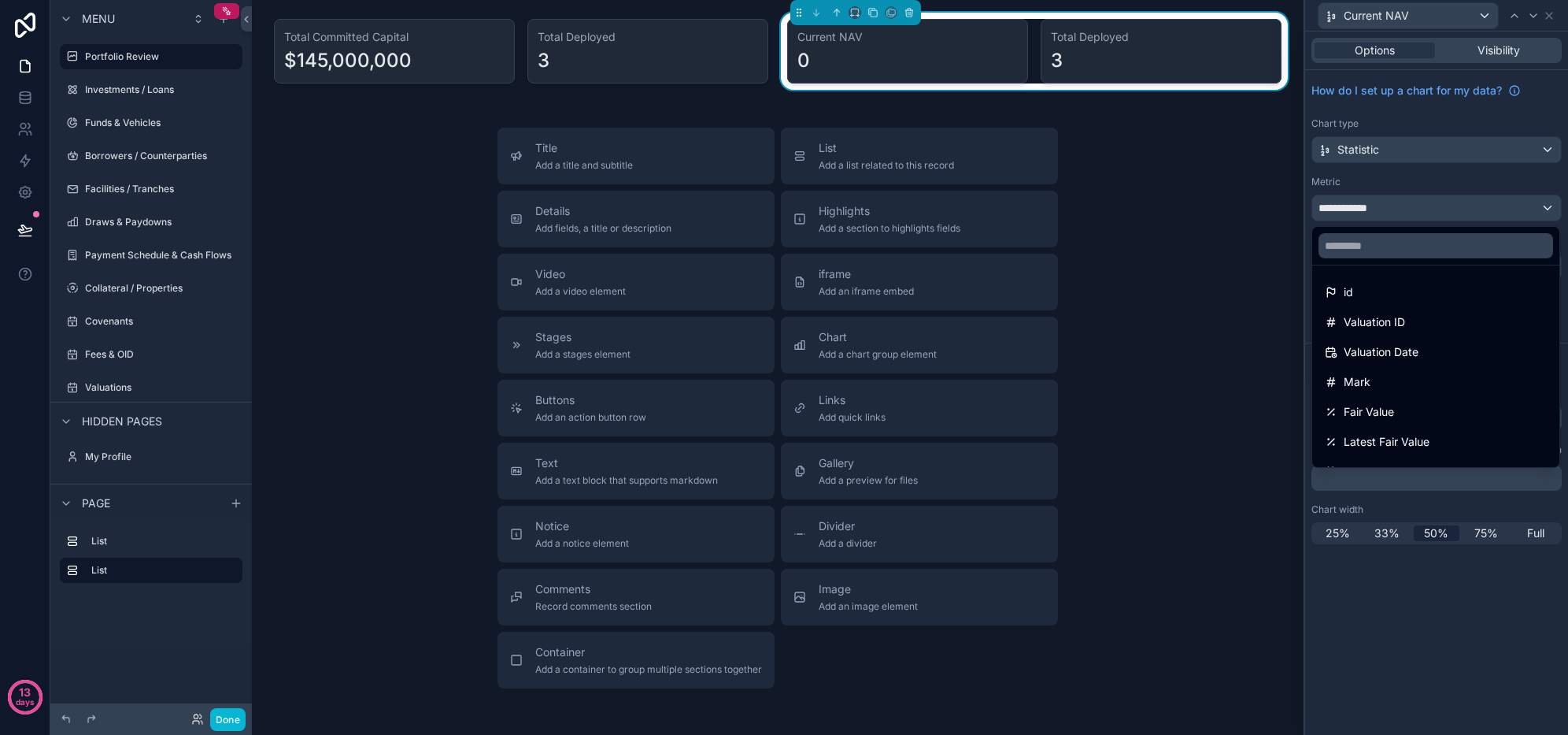
click at [1412, 407] on div "Fair Value" at bounding box center [1436, 412] width 222 height 19
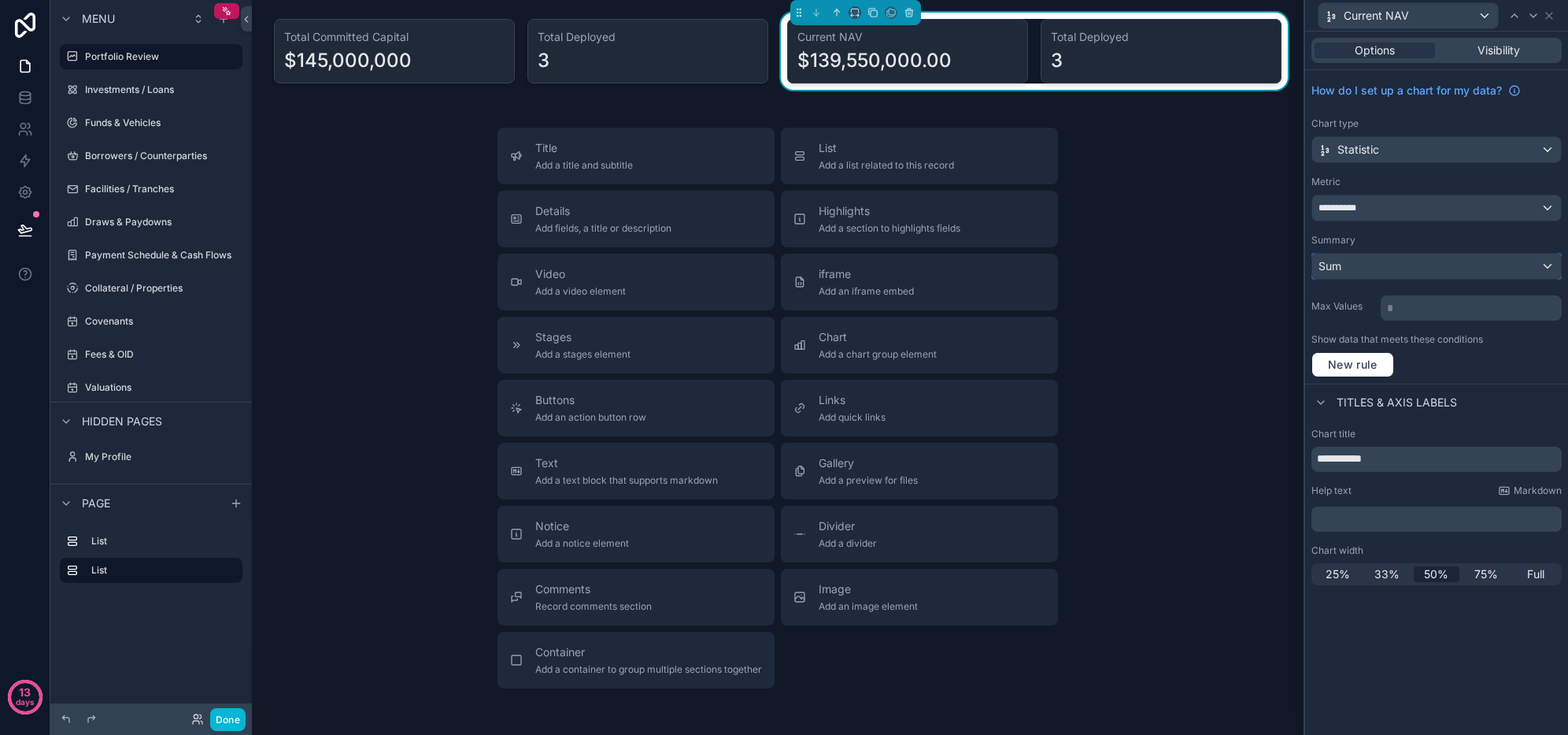
click at [1425, 271] on div "Sum" at bounding box center [1437, 266] width 249 height 25
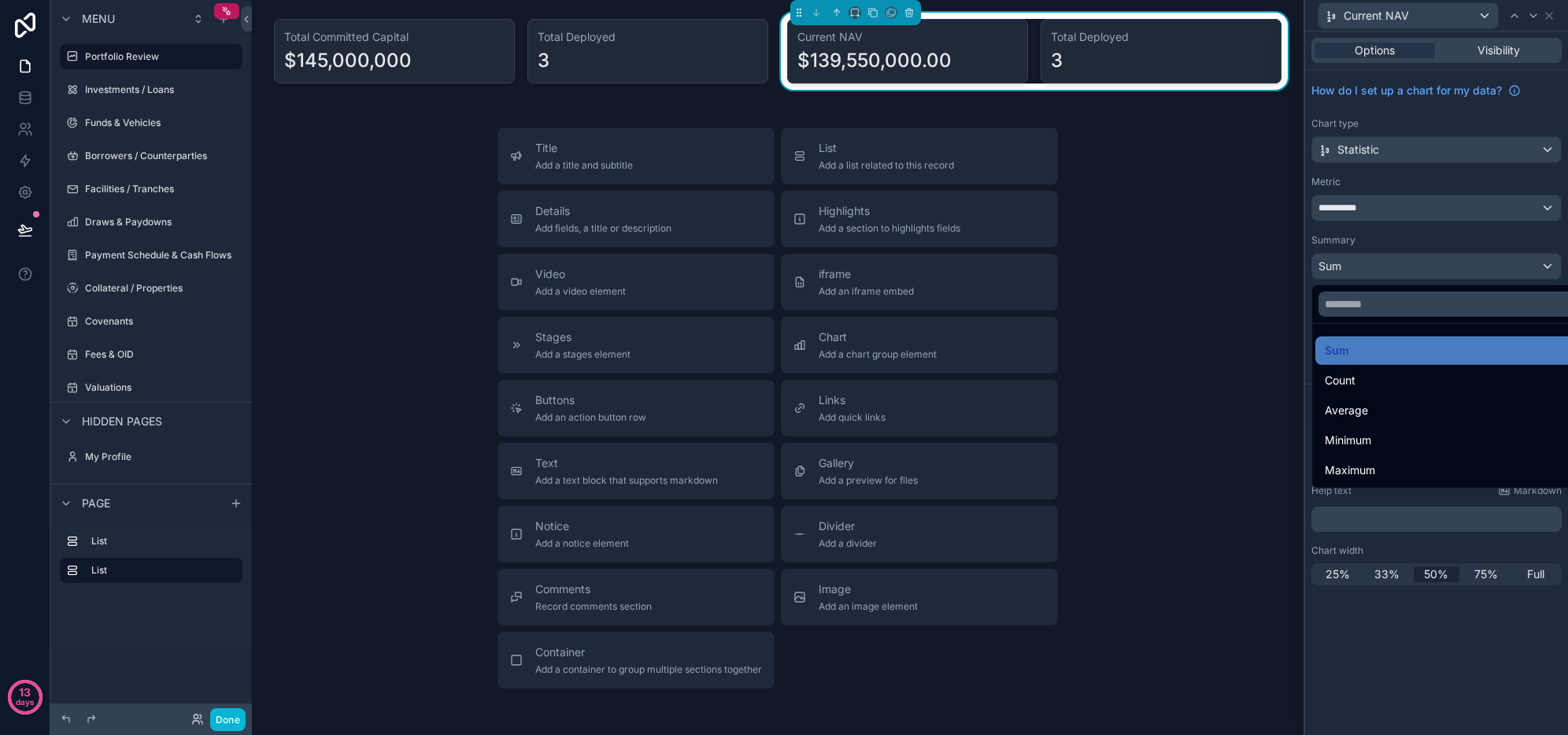
click at [1389, 406] on div "Average" at bounding box center [1455, 411] width 260 height 19
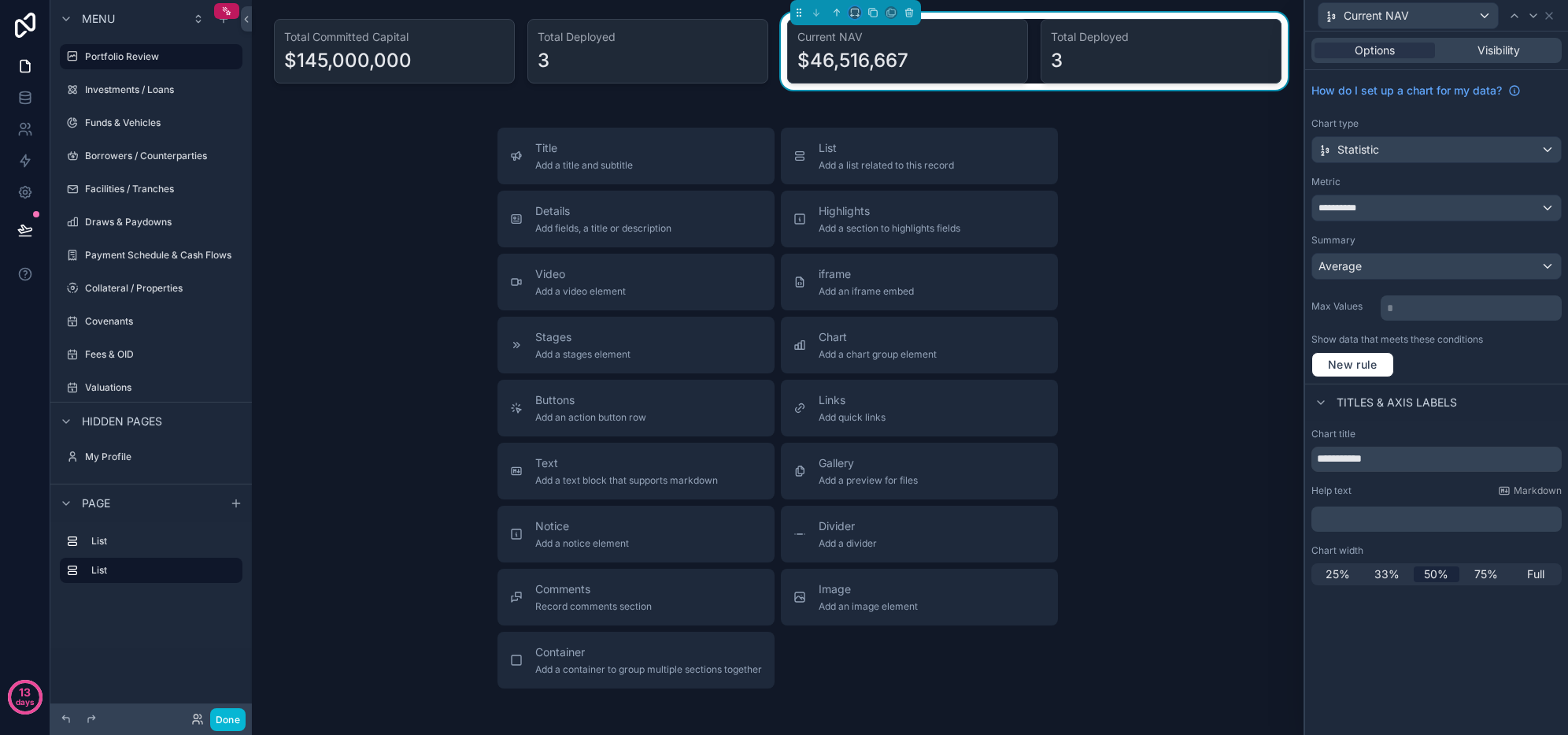
click at [853, 18] on button "scrollable content" at bounding box center [854, 12] width 12 height 12
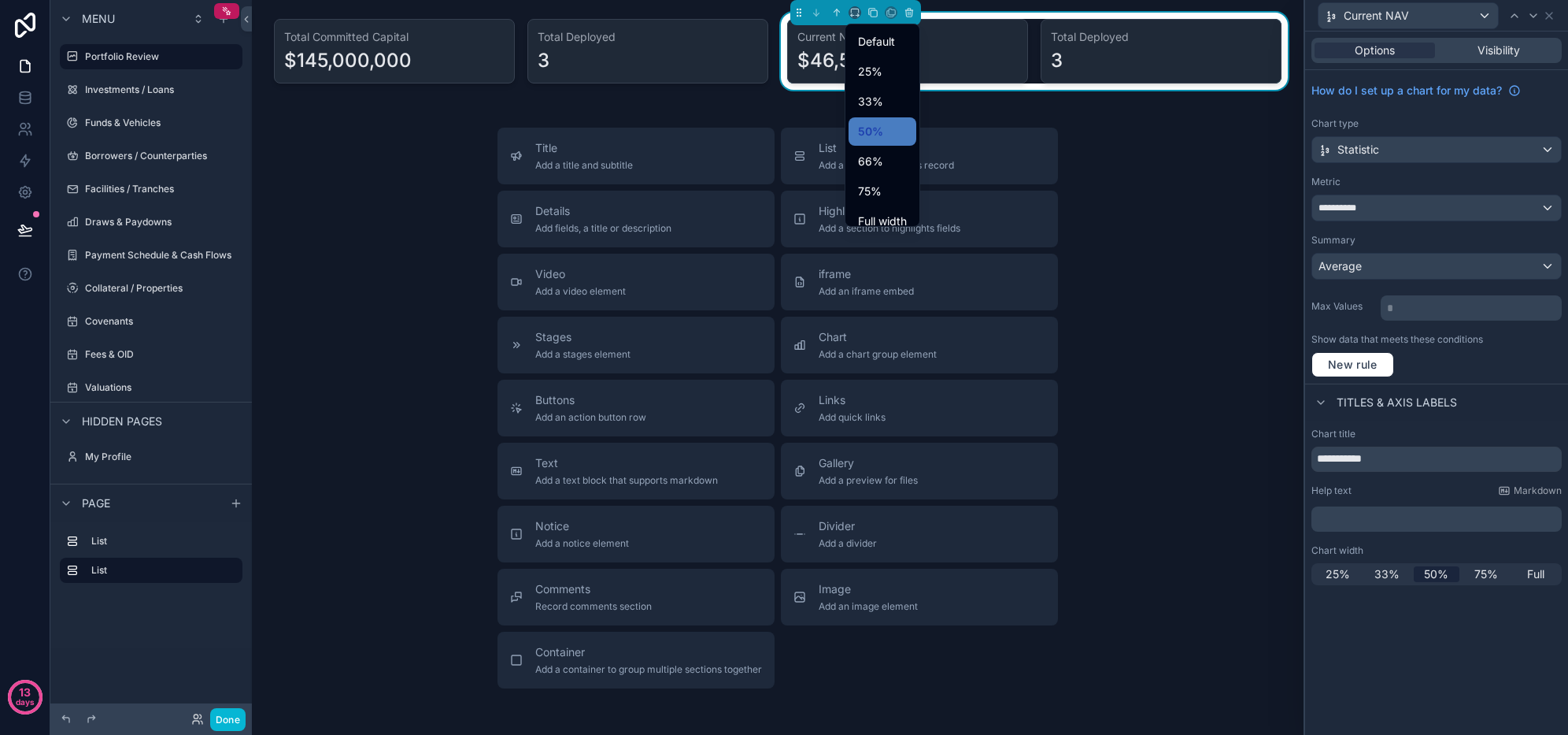
click at [877, 75] on span "25%" at bounding box center [871, 72] width 25 height 19
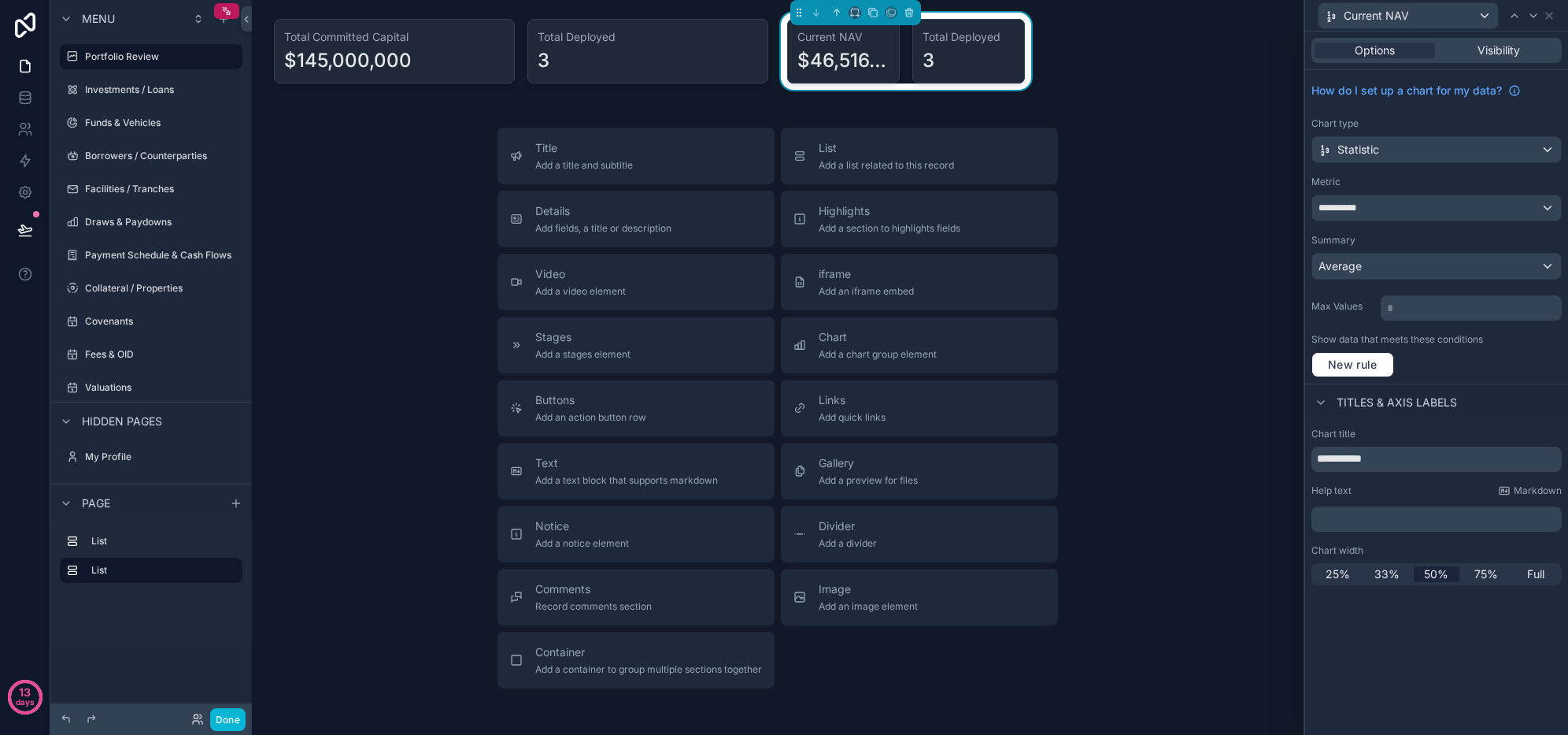
click at [1526, 571] on div "Full" at bounding box center [1535, 574] width 47 height 15
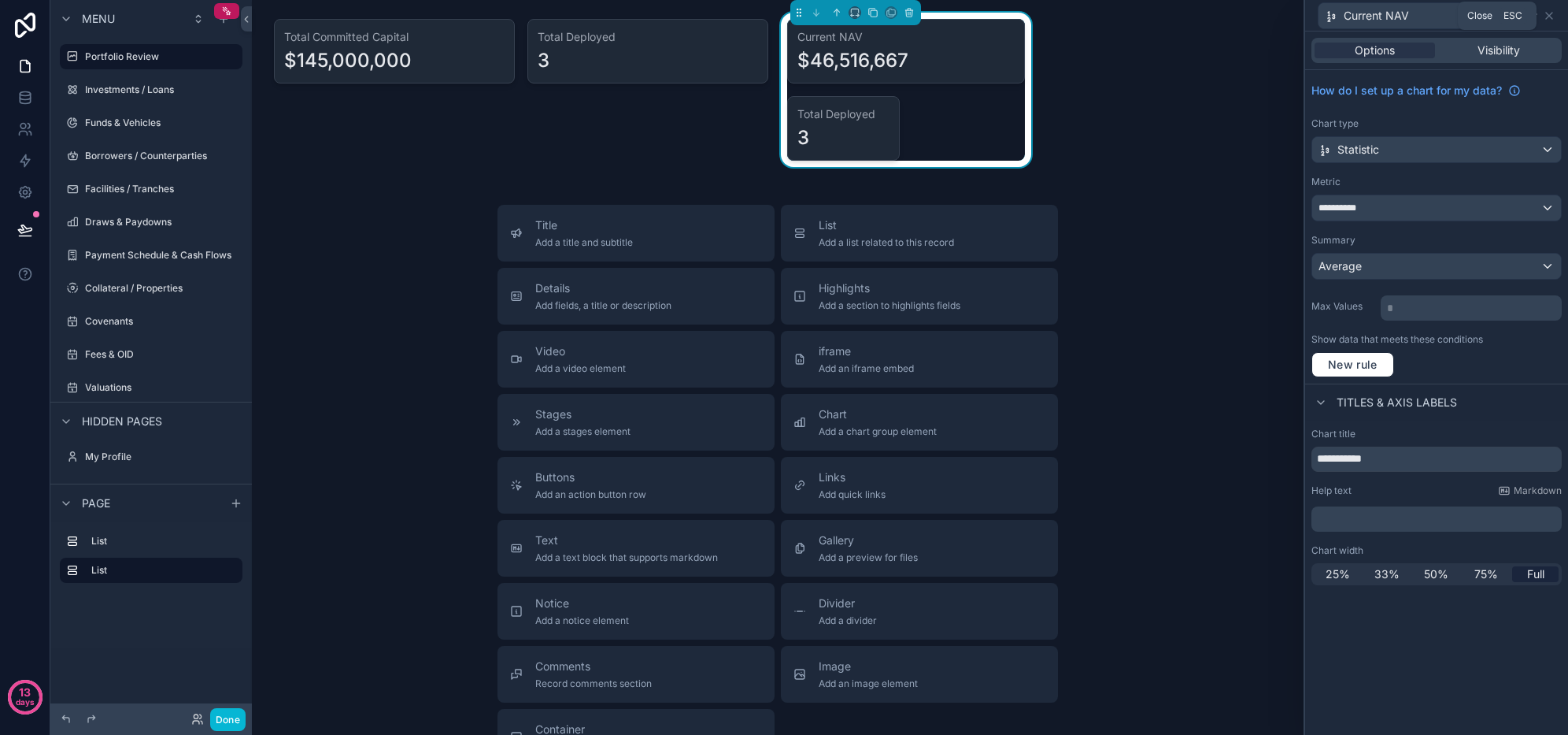
click at [1548, 19] on icon at bounding box center [1549, 15] width 12 height 12
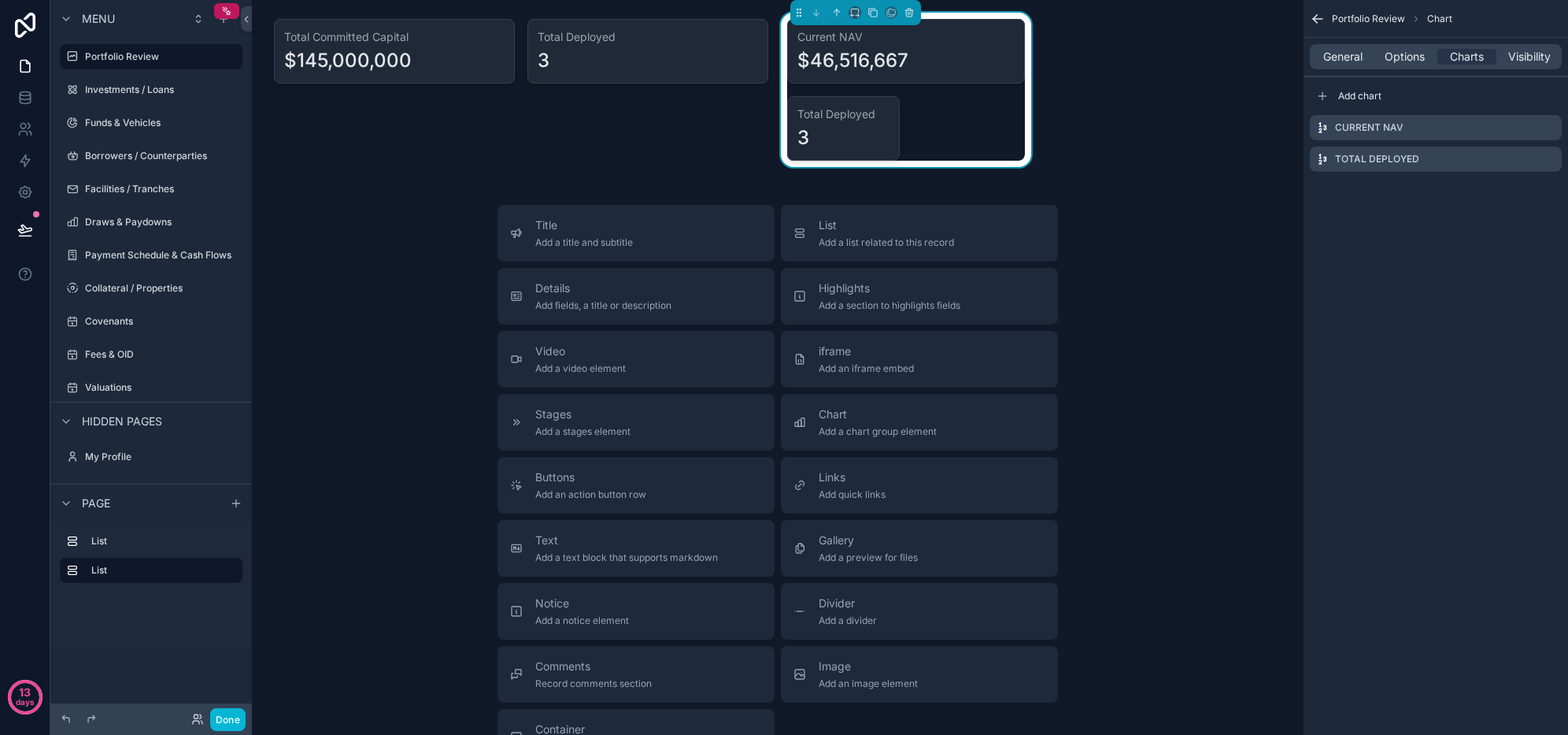
click at [0, 0] on icon "scrollable content" at bounding box center [0, 0] width 0 height 0
click at [1526, 137] on icon at bounding box center [1524, 133] width 12 height 12
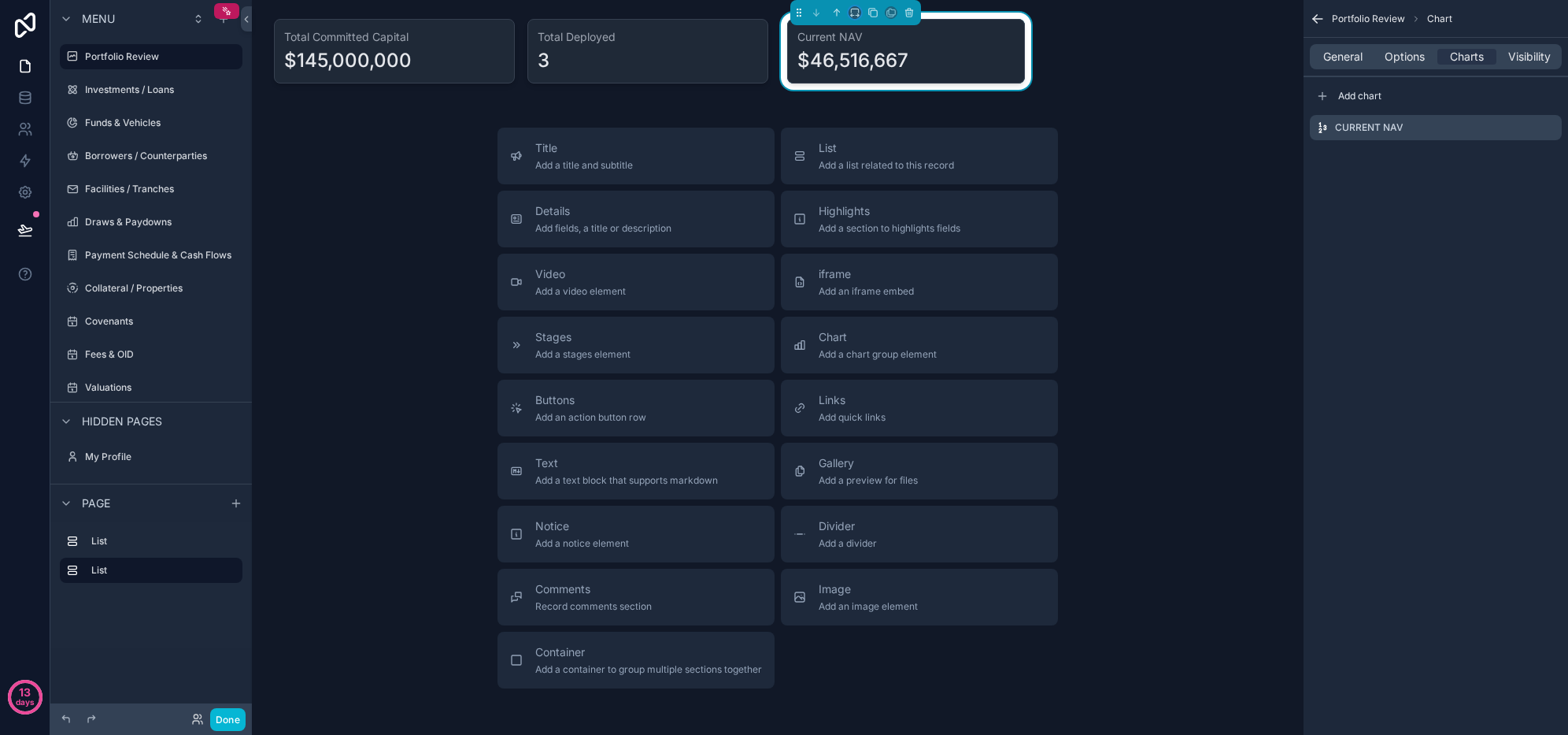
click at [854, 17] on button "scrollable content" at bounding box center [854, 12] width 12 height 12
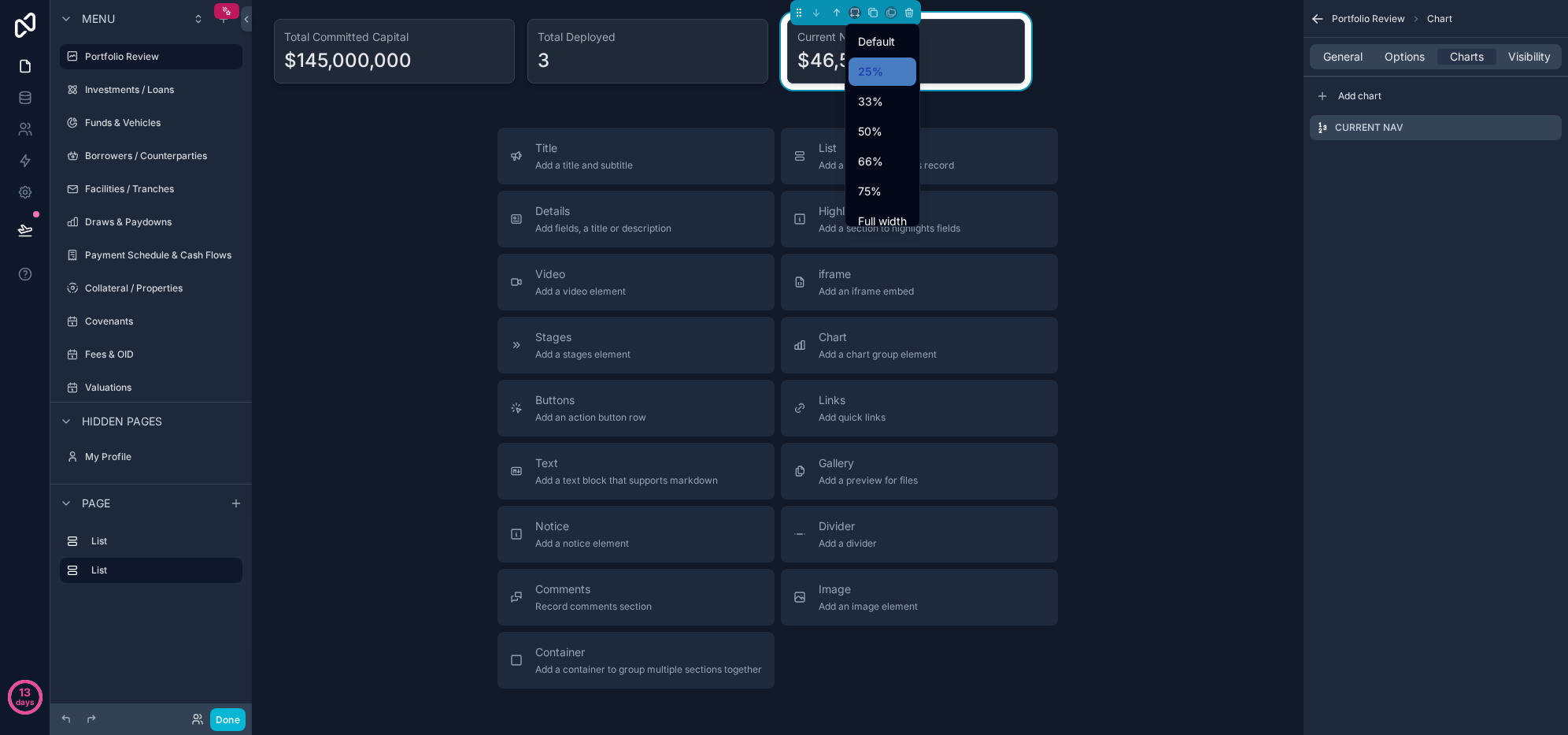
click at [872, 11] on div "scrollable content" at bounding box center [784, 368] width 1568 height 735
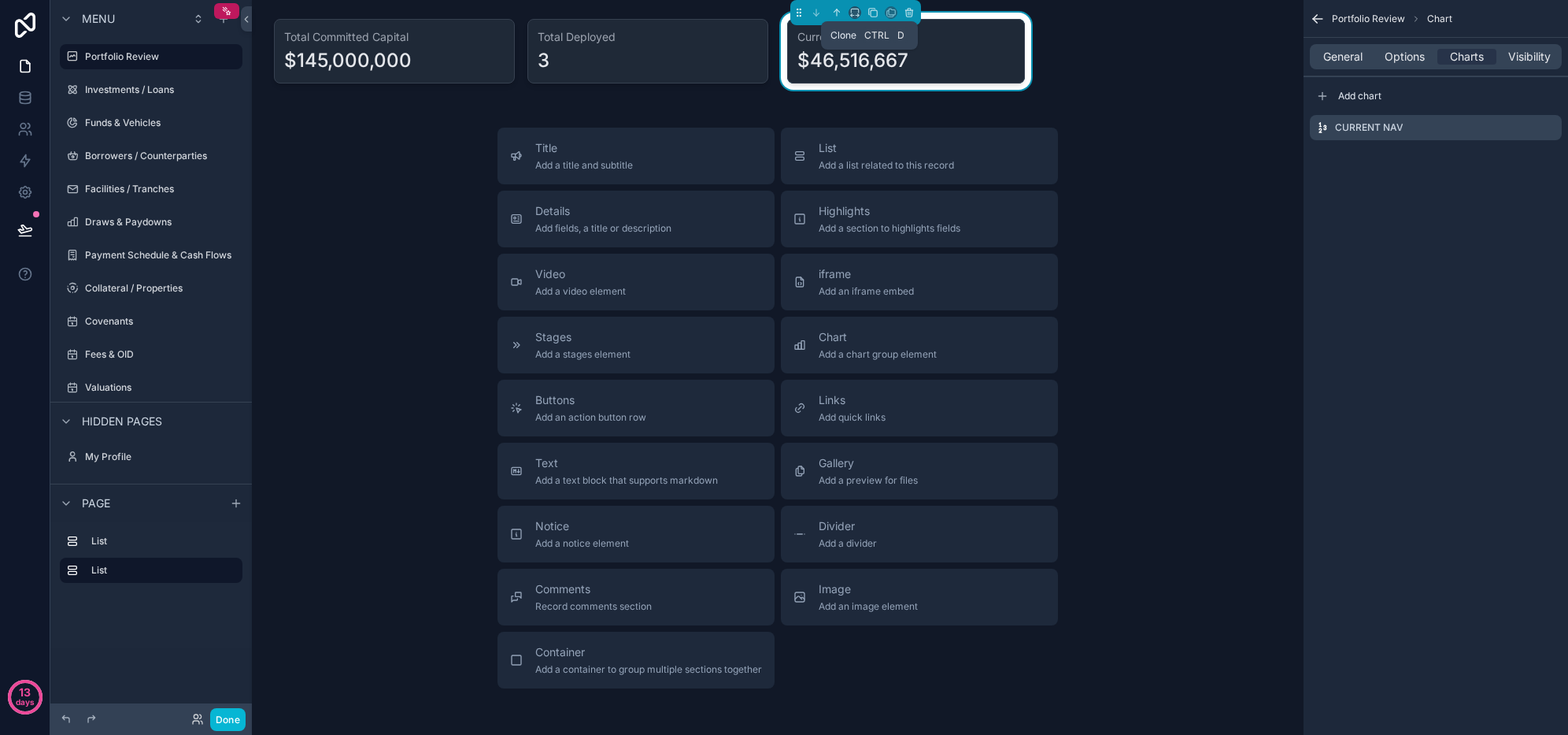
click at [872, 11] on icon "scrollable content" at bounding box center [873, 12] width 11 height 11
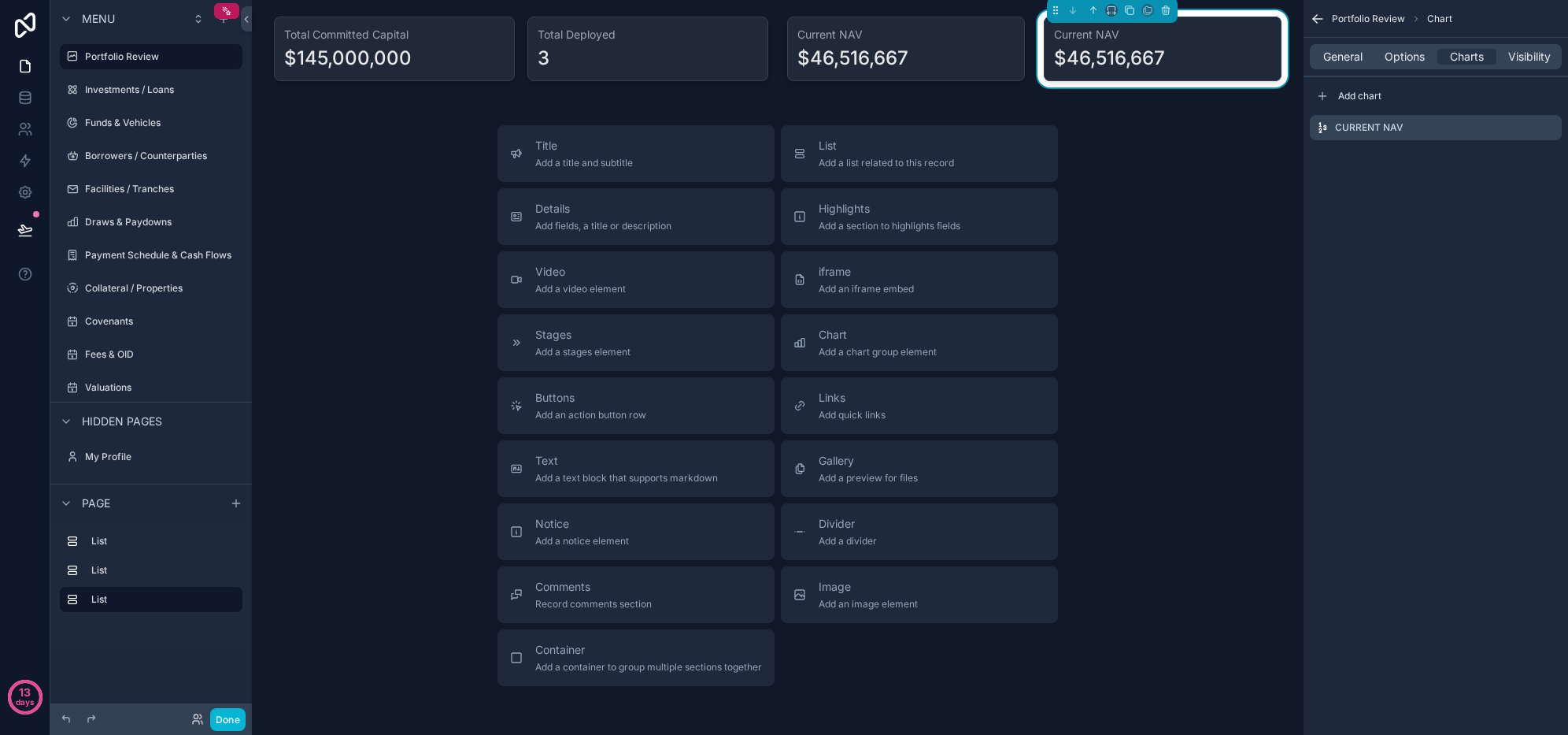
scroll to position [0, 0]
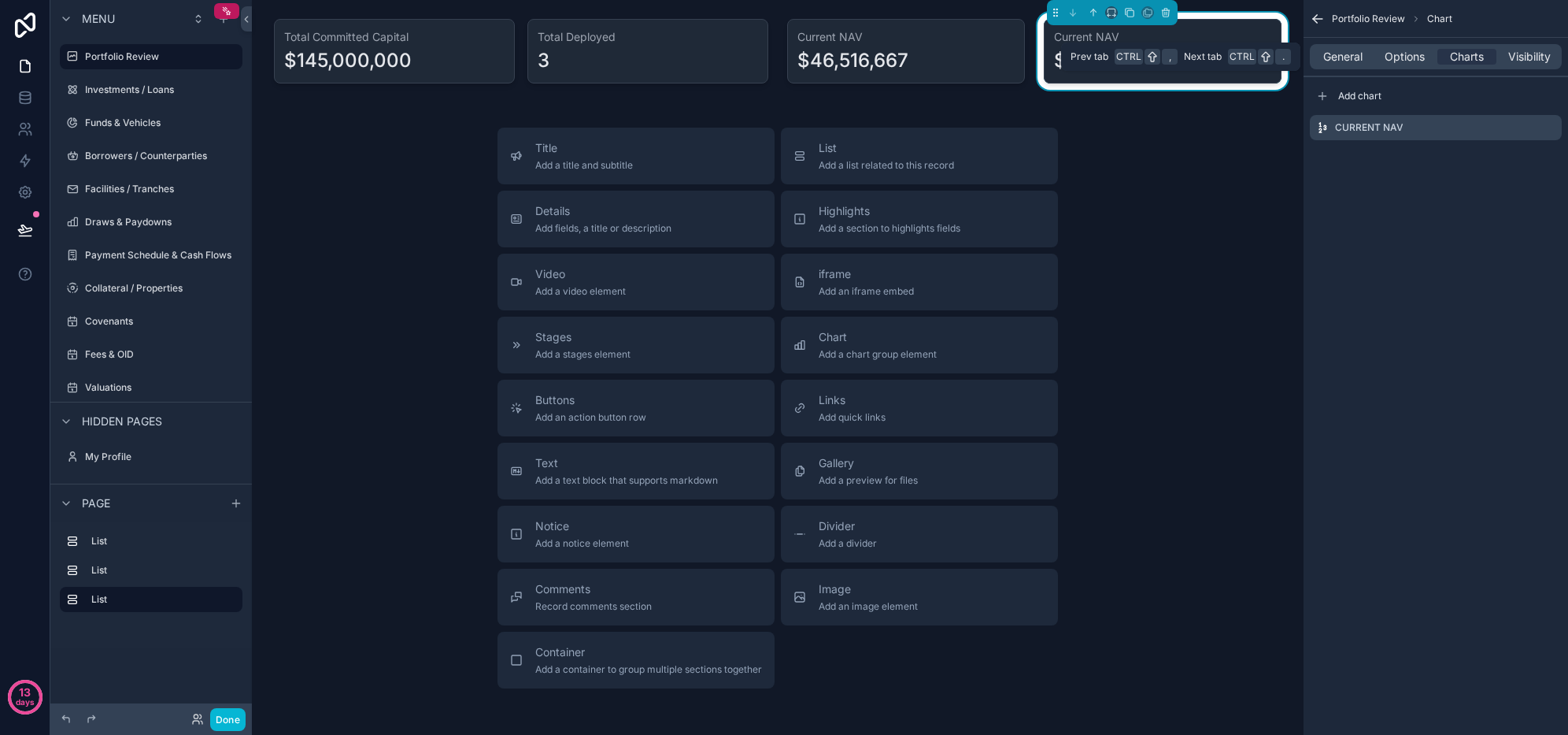
click at [1358, 56] on span "General" at bounding box center [1342, 56] width 39 height 15
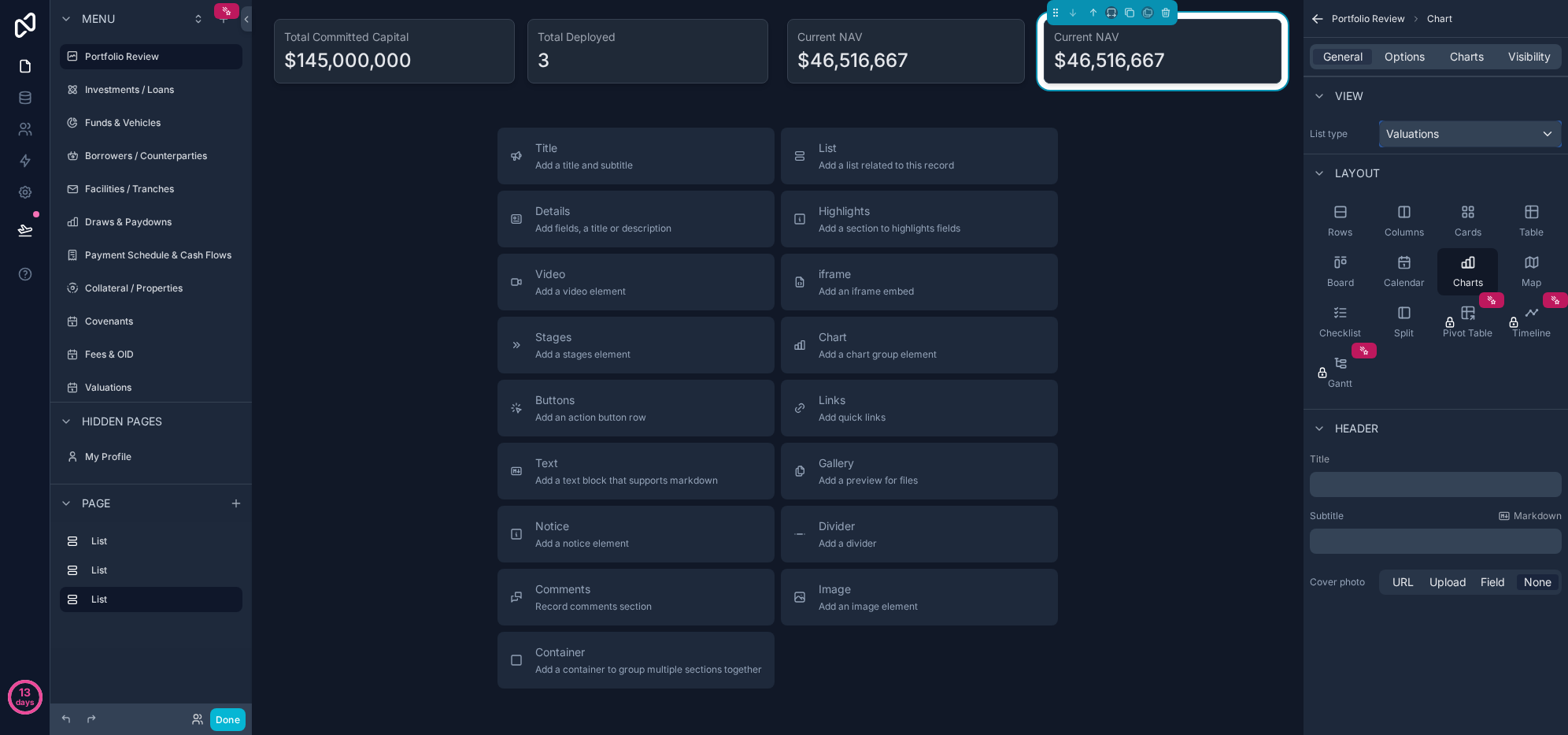
click at [1452, 122] on div "Valuations" at bounding box center [1470, 134] width 181 height 25
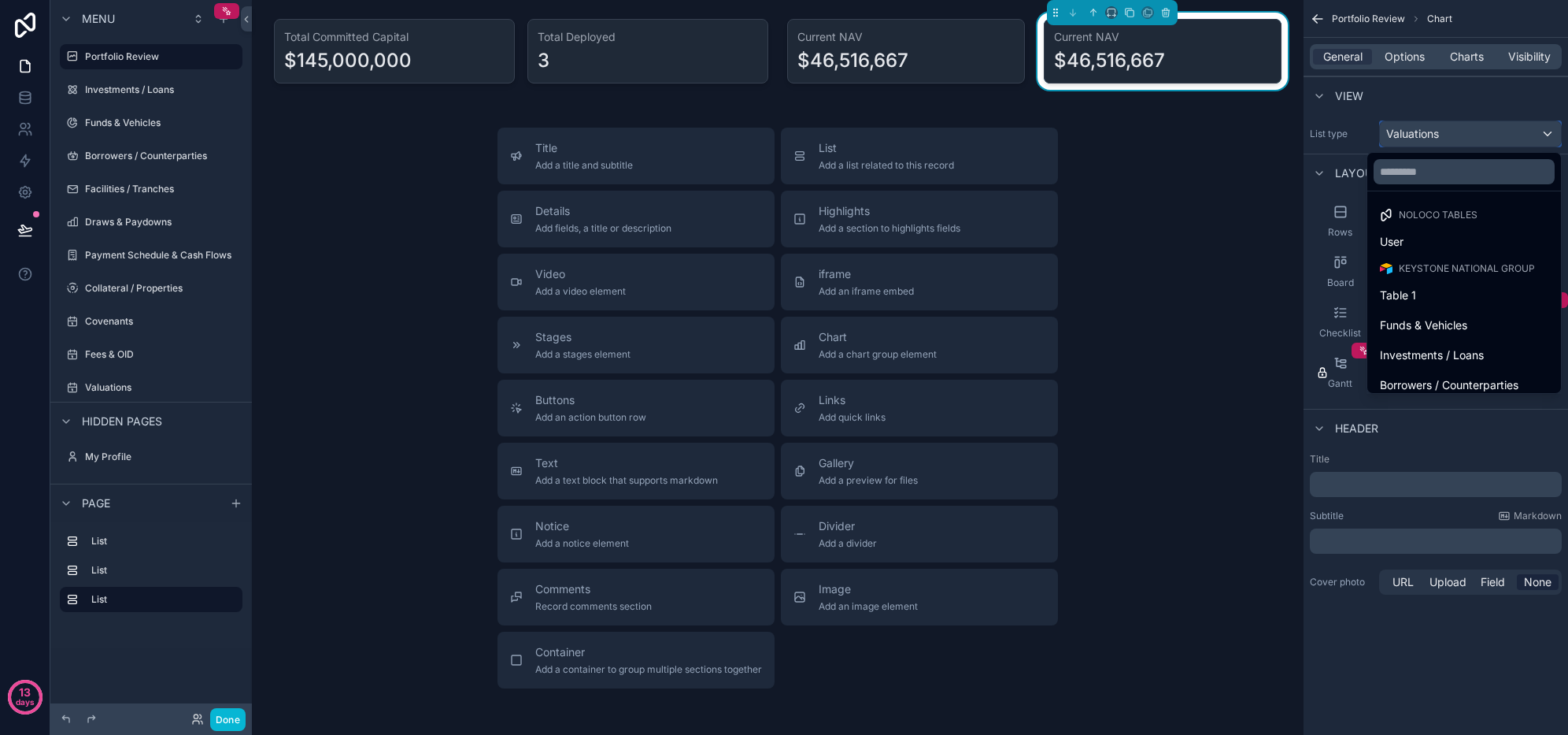
scroll to position [78, 0]
click at [1452, 326] on div "Facilities / Tranches" at bounding box center [1465, 337] width 188 height 29
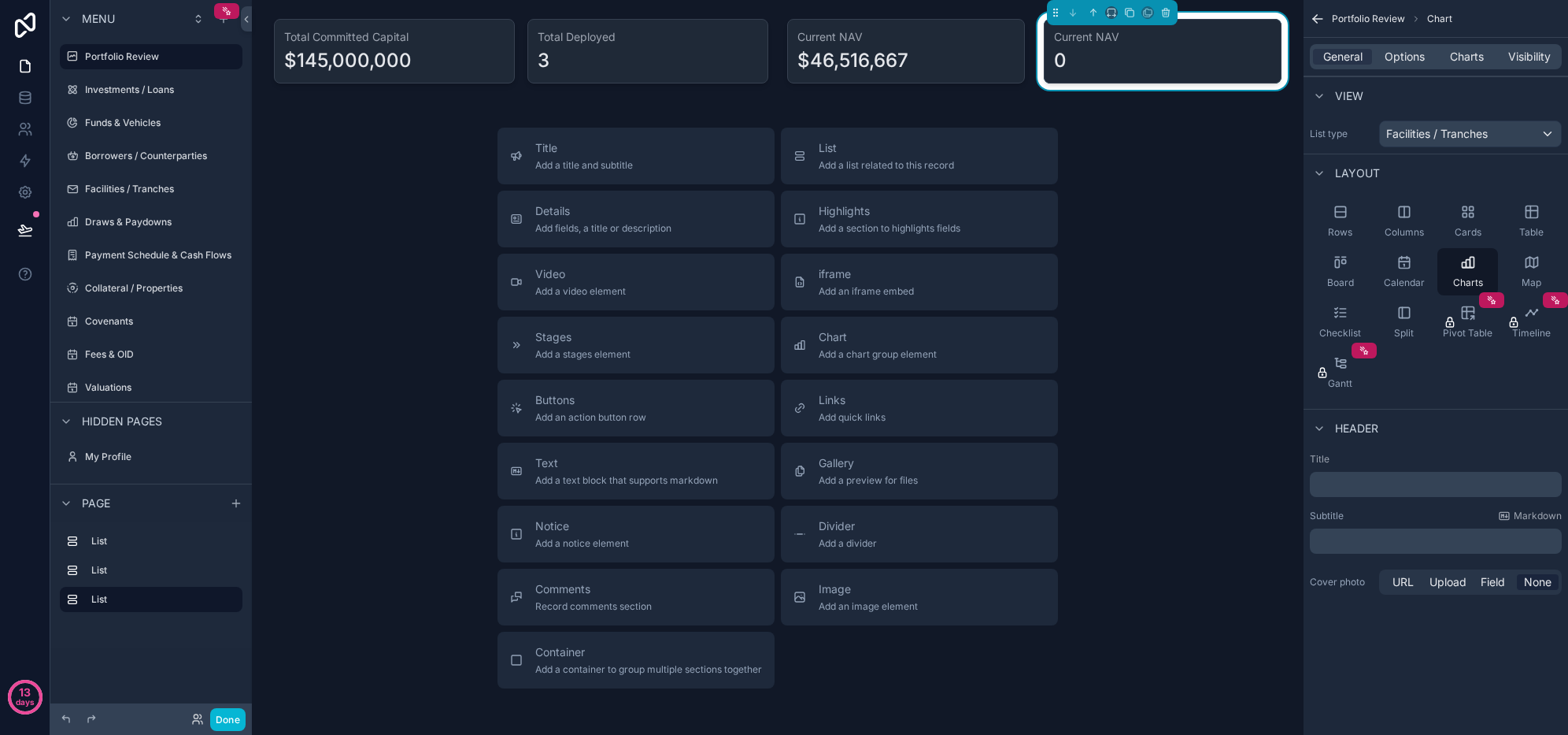
click at [1468, 59] on span "Charts" at bounding box center [1467, 56] width 33 height 15
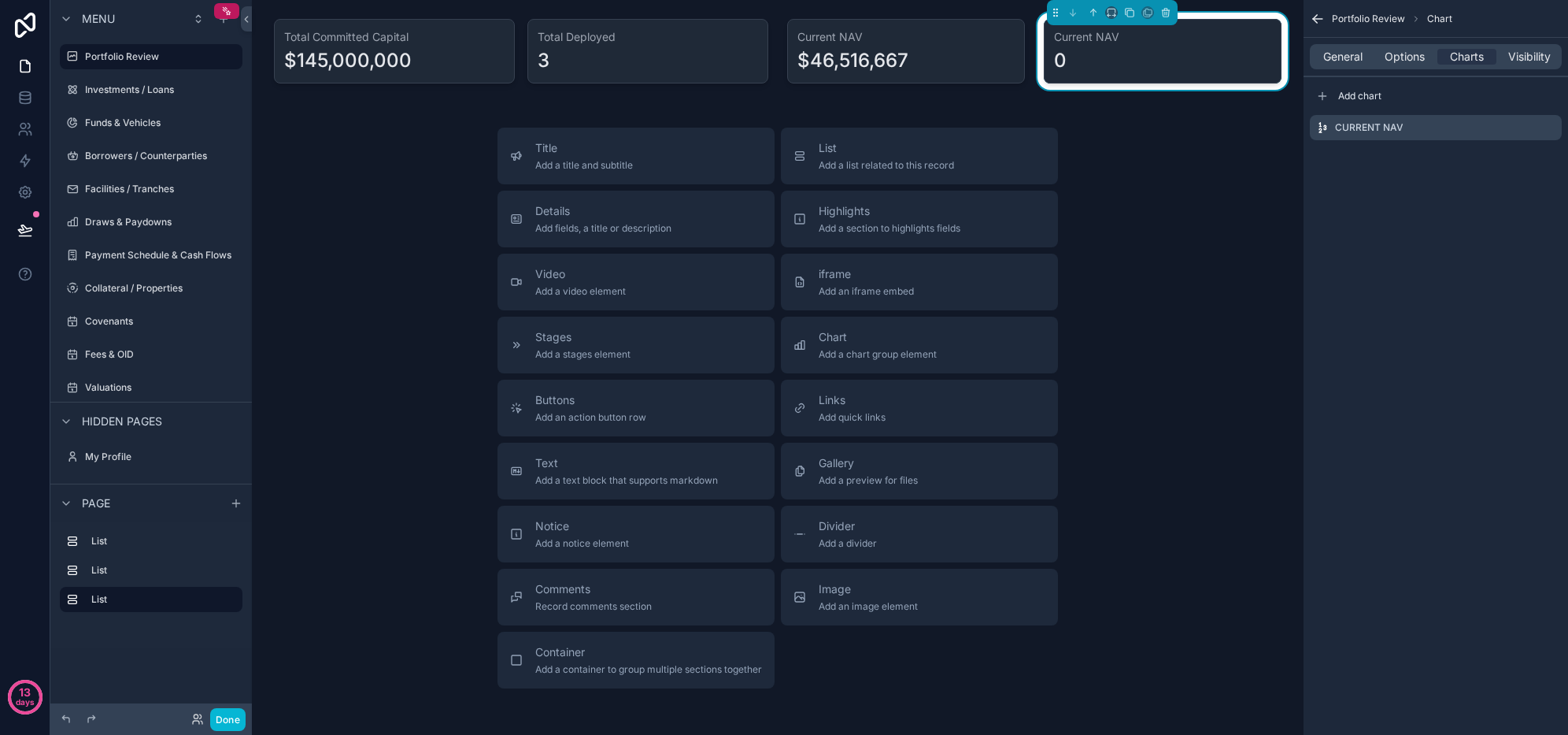
click at [0, 0] on icon "scrollable content" at bounding box center [0, 0] width 0 height 0
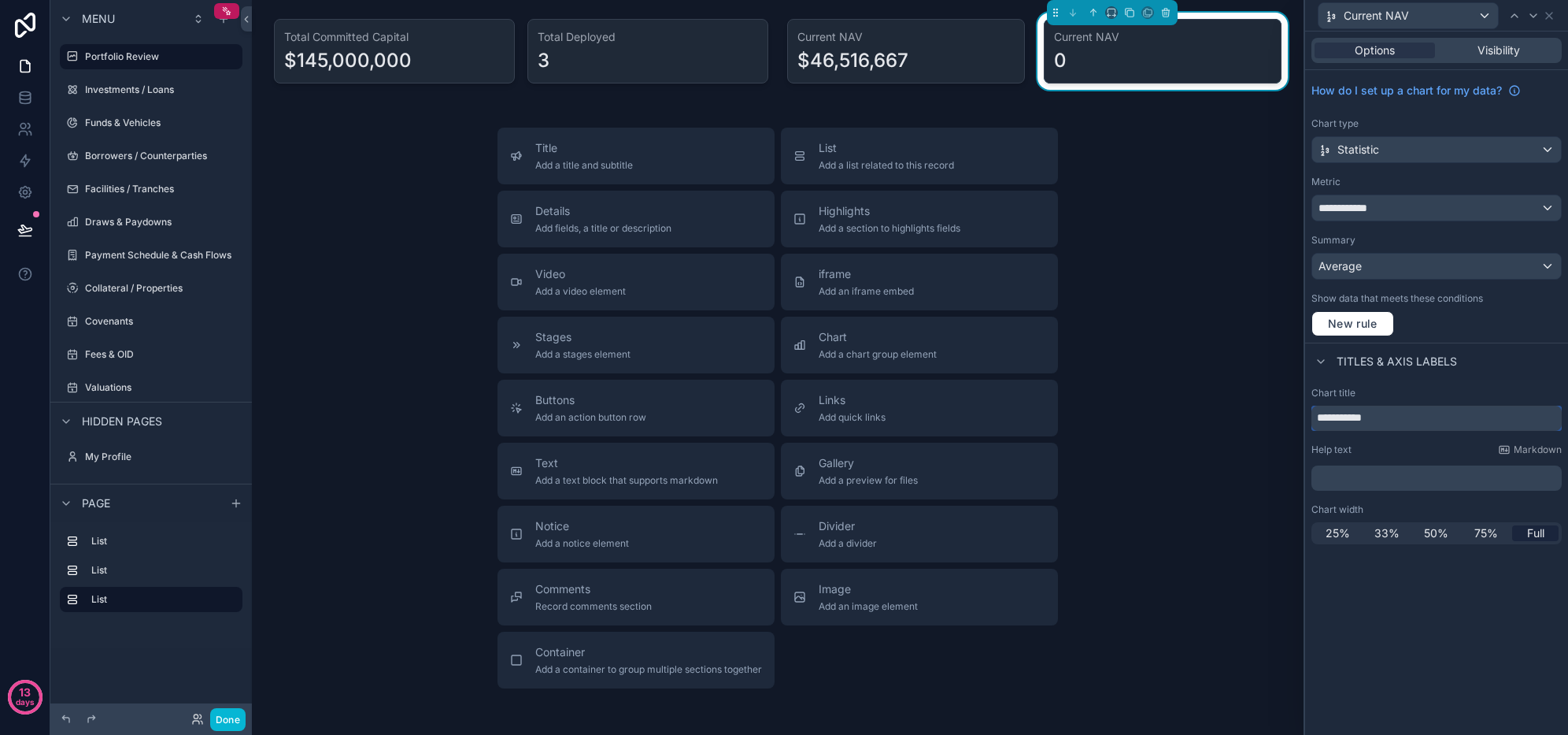
click at [1404, 420] on input "**********" at bounding box center [1437, 418] width 251 height 25
type input "**********"
click at [1360, 616] on div "**********" at bounding box center [1436, 383] width 263 height 703
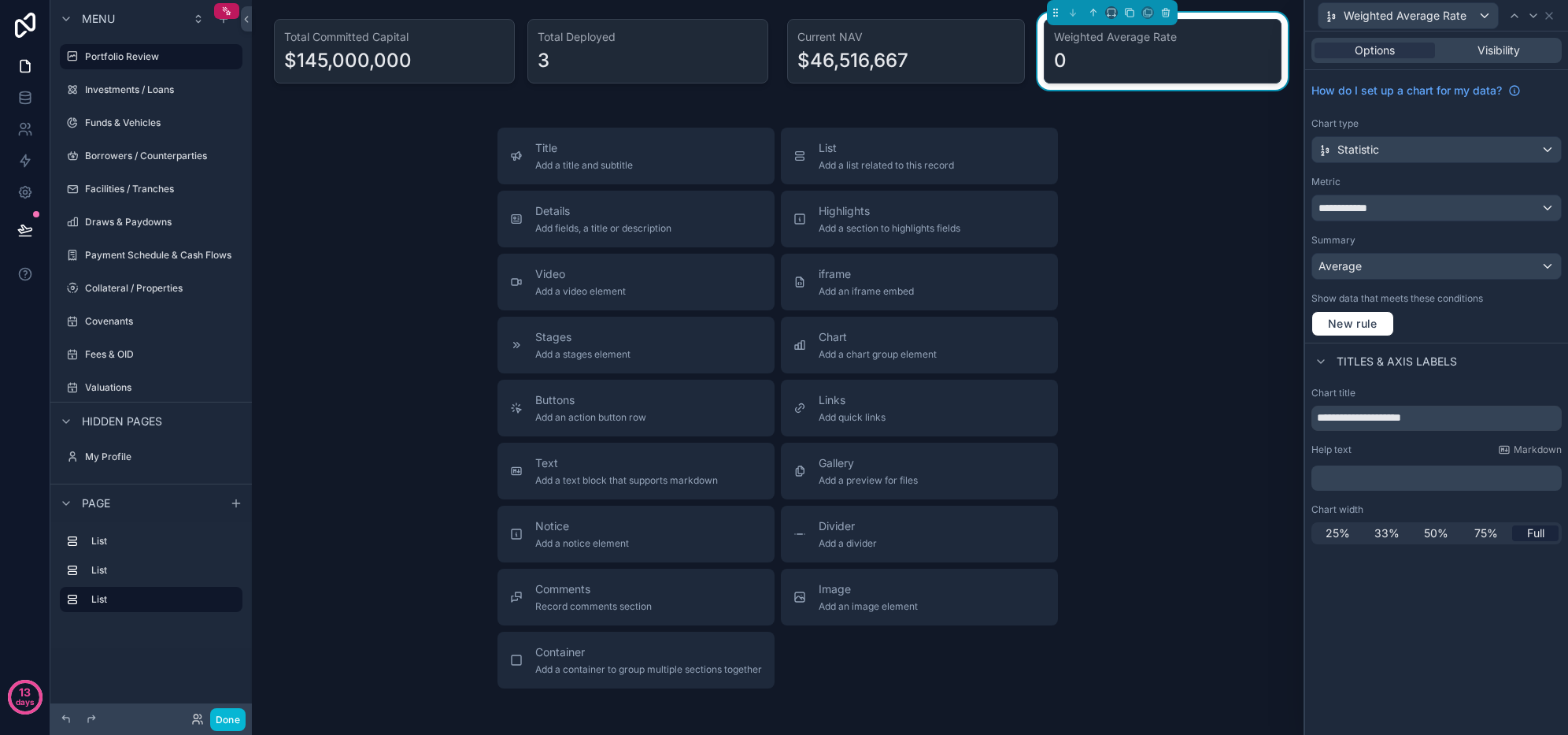
click at [1360, 616] on div "**********" at bounding box center [1436, 383] width 263 height 703
click at [1355, 612] on div "**********" at bounding box center [1436, 383] width 263 height 703
drag, startPoint x: 1355, startPoint y: 612, endPoint x: 1355, endPoint y: 603, distance: 9.0
click at [1355, 603] on div "**********" at bounding box center [1436, 383] width 263 height 703
drag, startPoint x: 1469, startPoint y: 609, endPoint x: 1447, endPoint y: 588, distance: 30.4
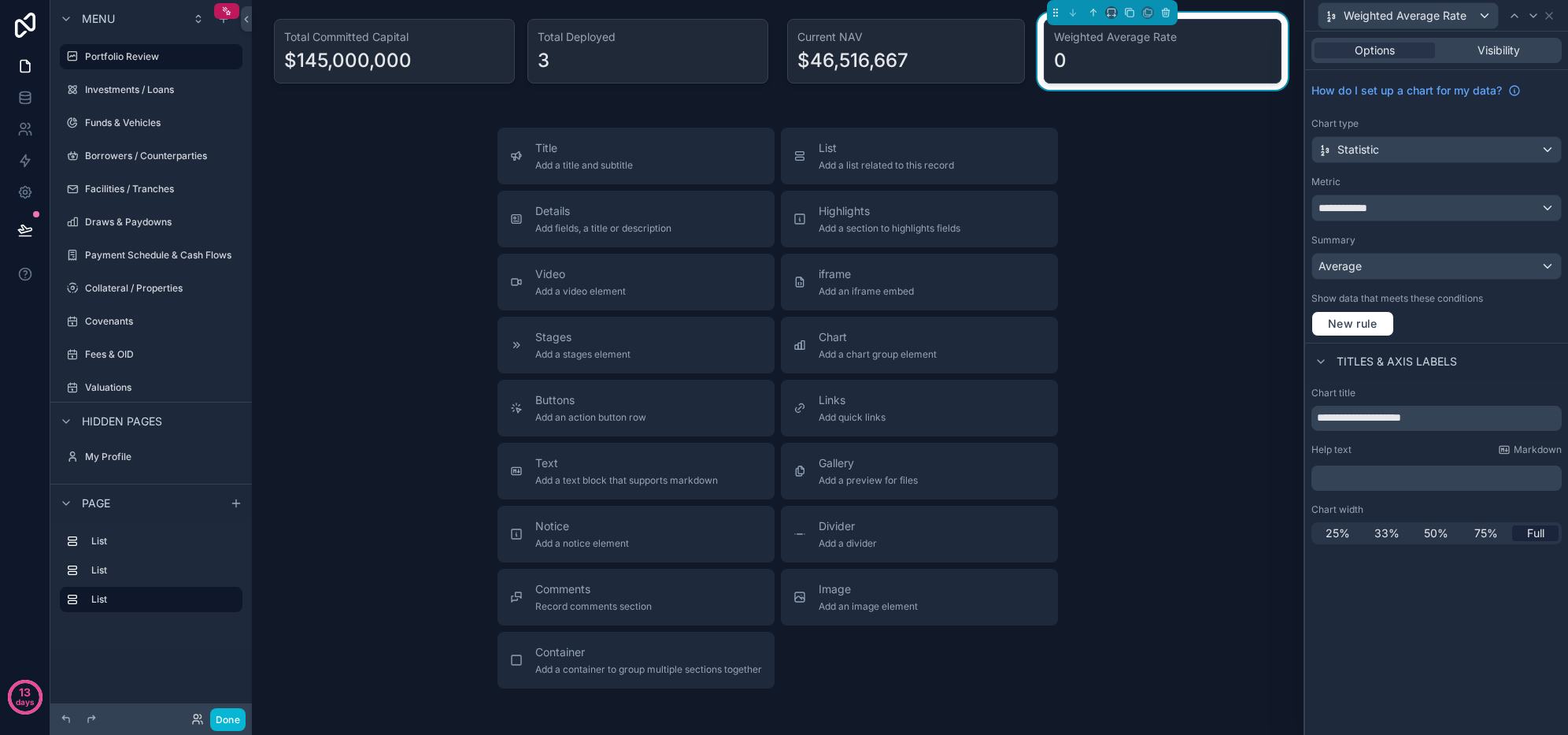
click at [1447, 588] on div "**********" at bounding box center [1436, 383] width 263 height 703
click at [1386, 212] on div "**********" at bounding box center [1437, 208] width 249 height 25
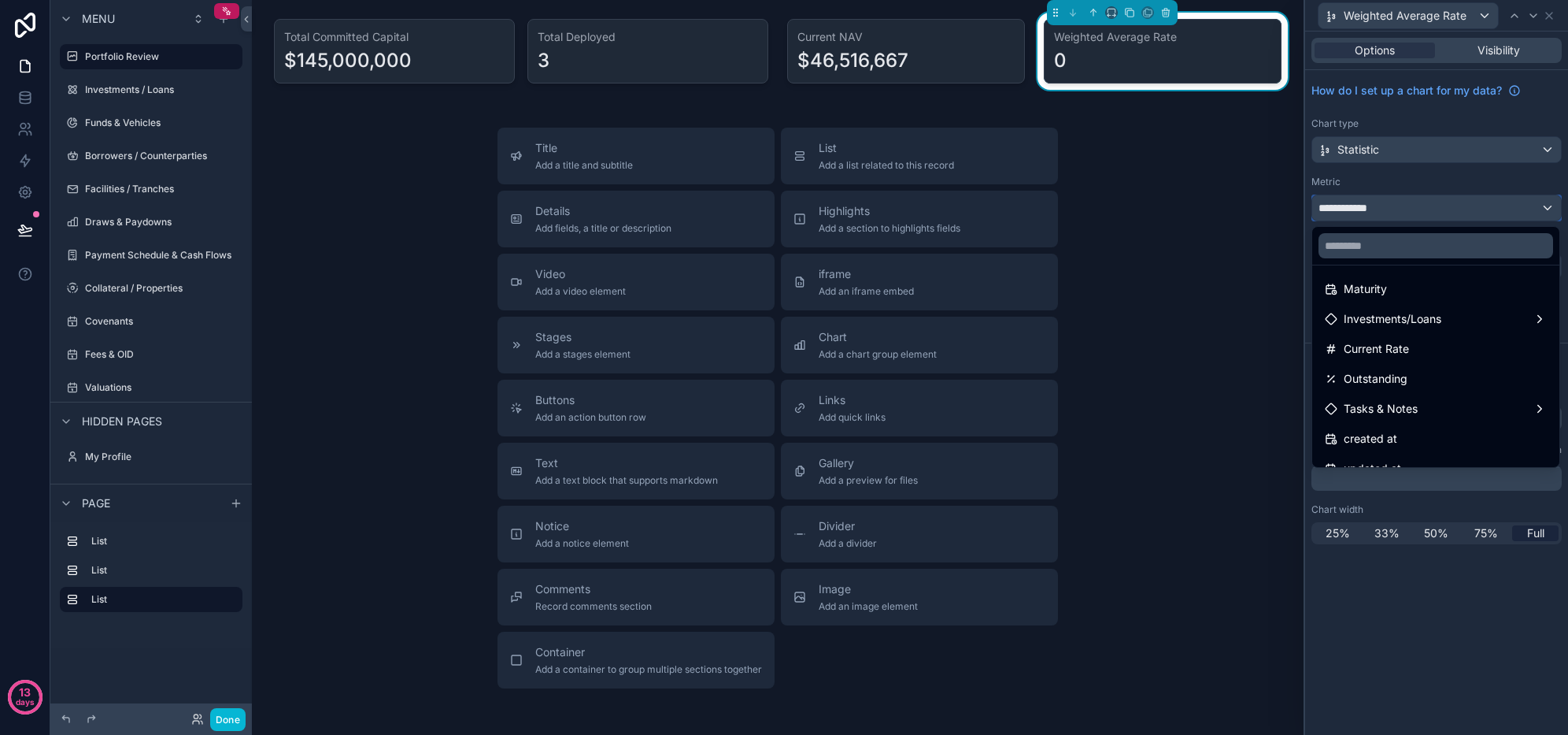
scroll to position [236, 0]
click at [1417, 330] on div "Current Rate" at bounding box center [1436, 325] width 222 height 19
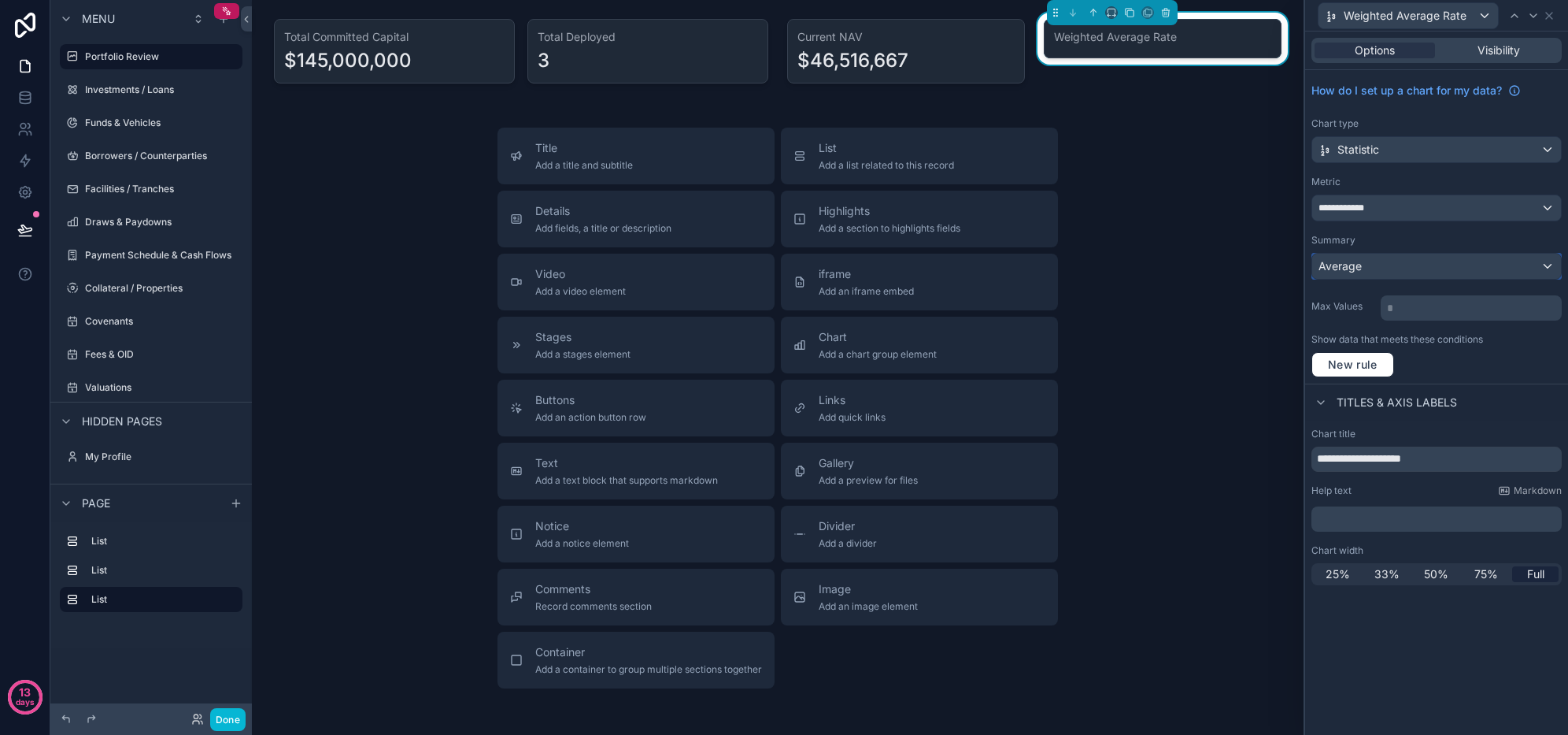
click at [1395, 272] on div "Average" at bounding box center [1437, 266] width 249 height 25
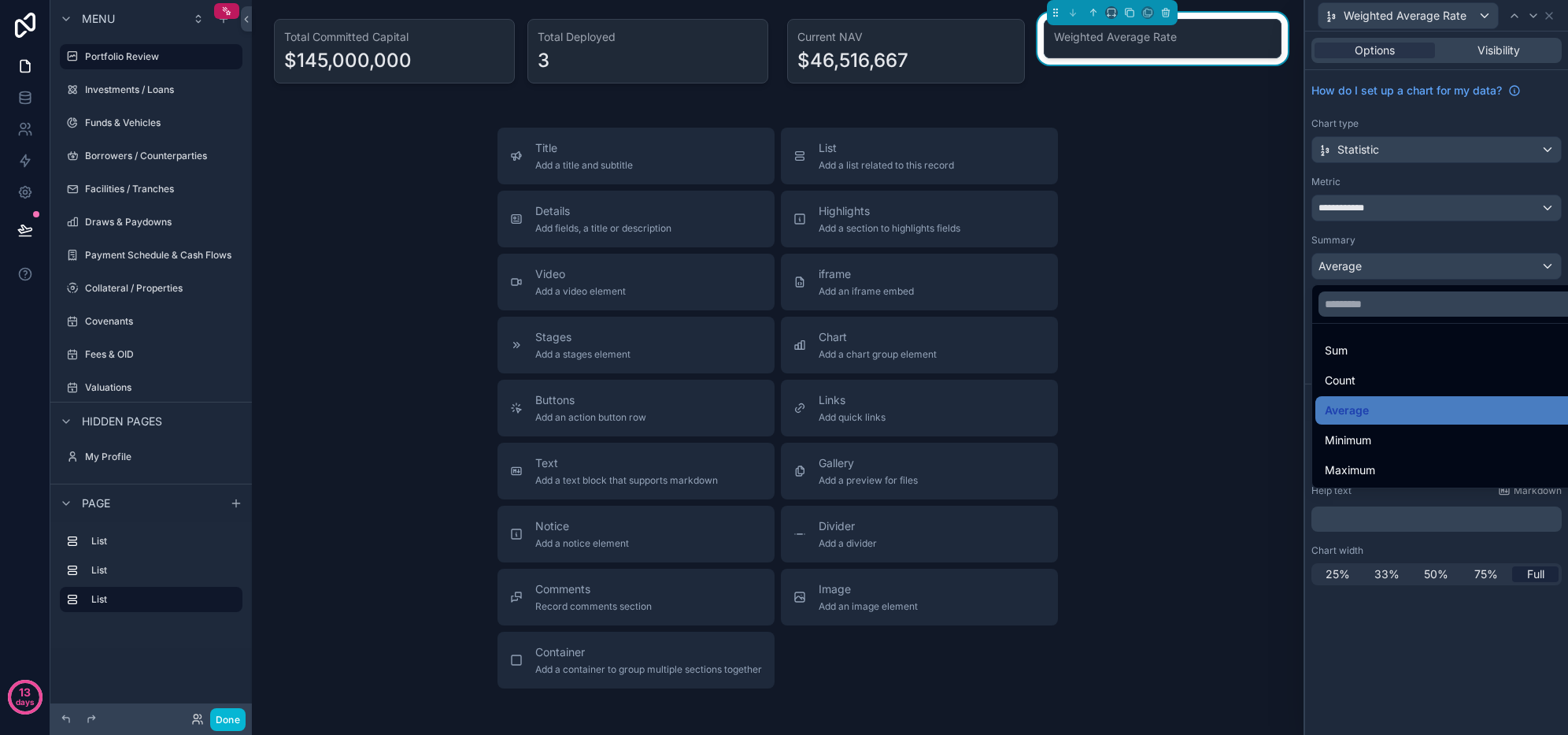
click at [1404, 463] on div "Maximum" at bounding box center [1455, 470] width 260 height 19
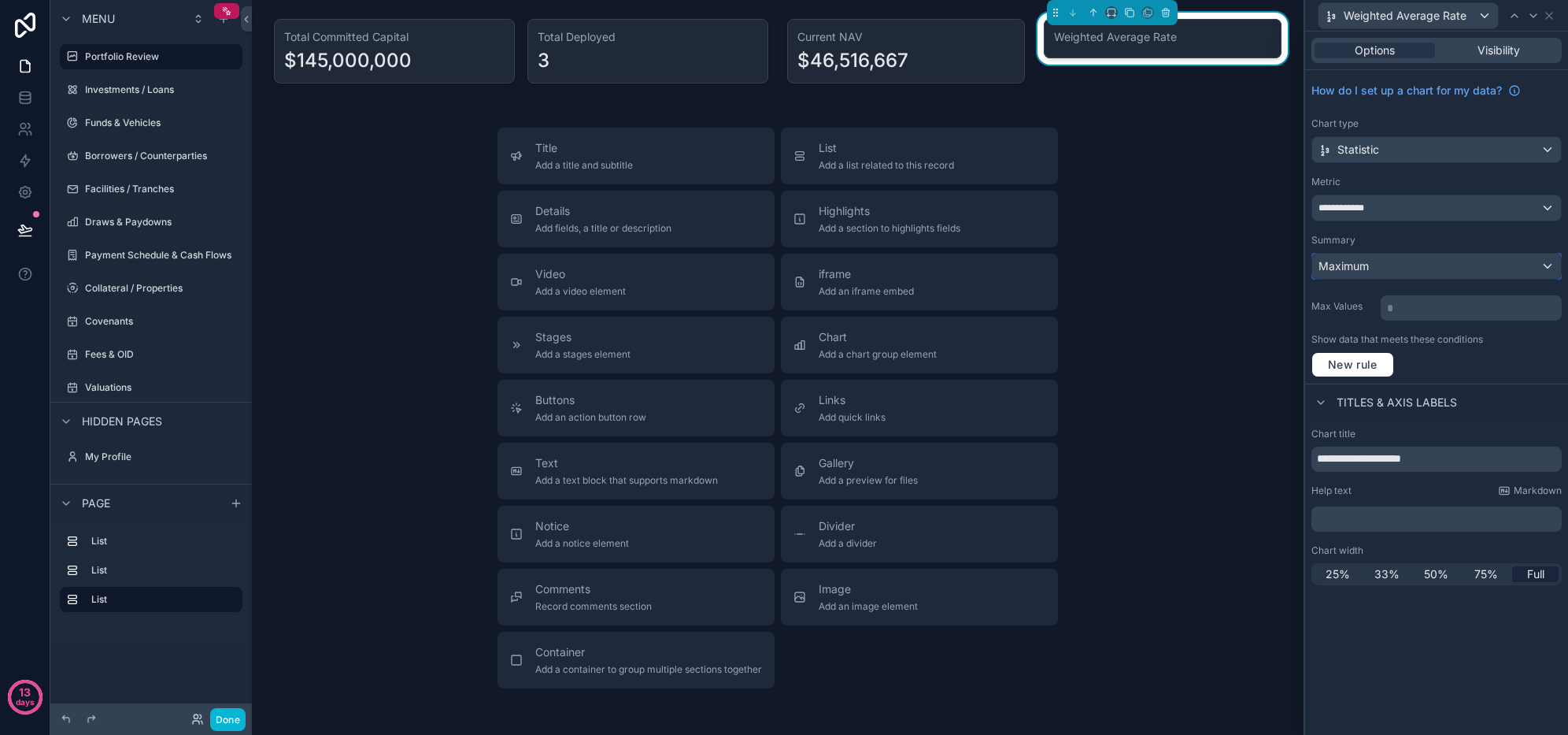
click at [1399, 271] on div "Maximum" at bounding box center [1437, 266] width 249 height 25
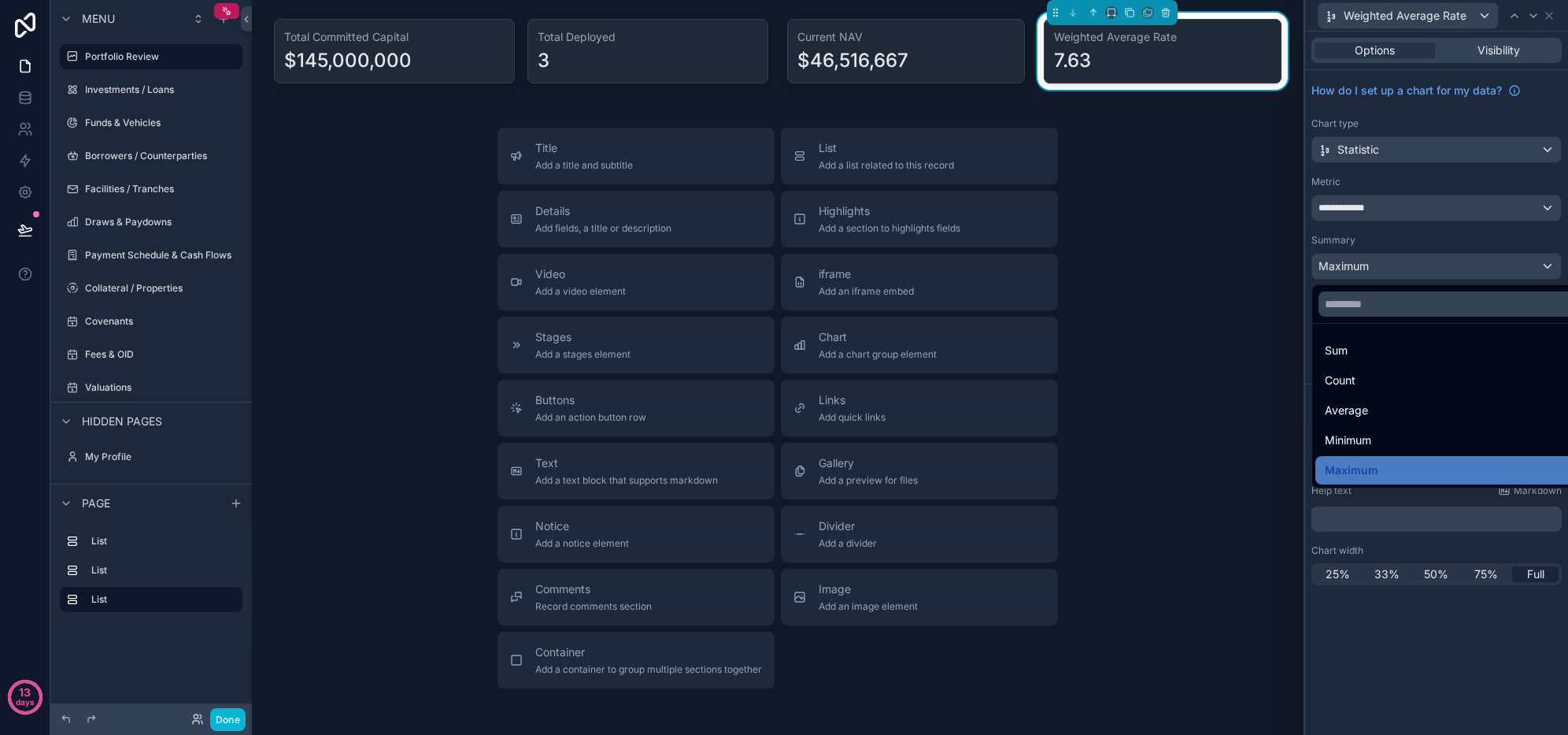
click at [1378, 411] on div "Average" at bounding box center [1455, 411] width 260 height 19
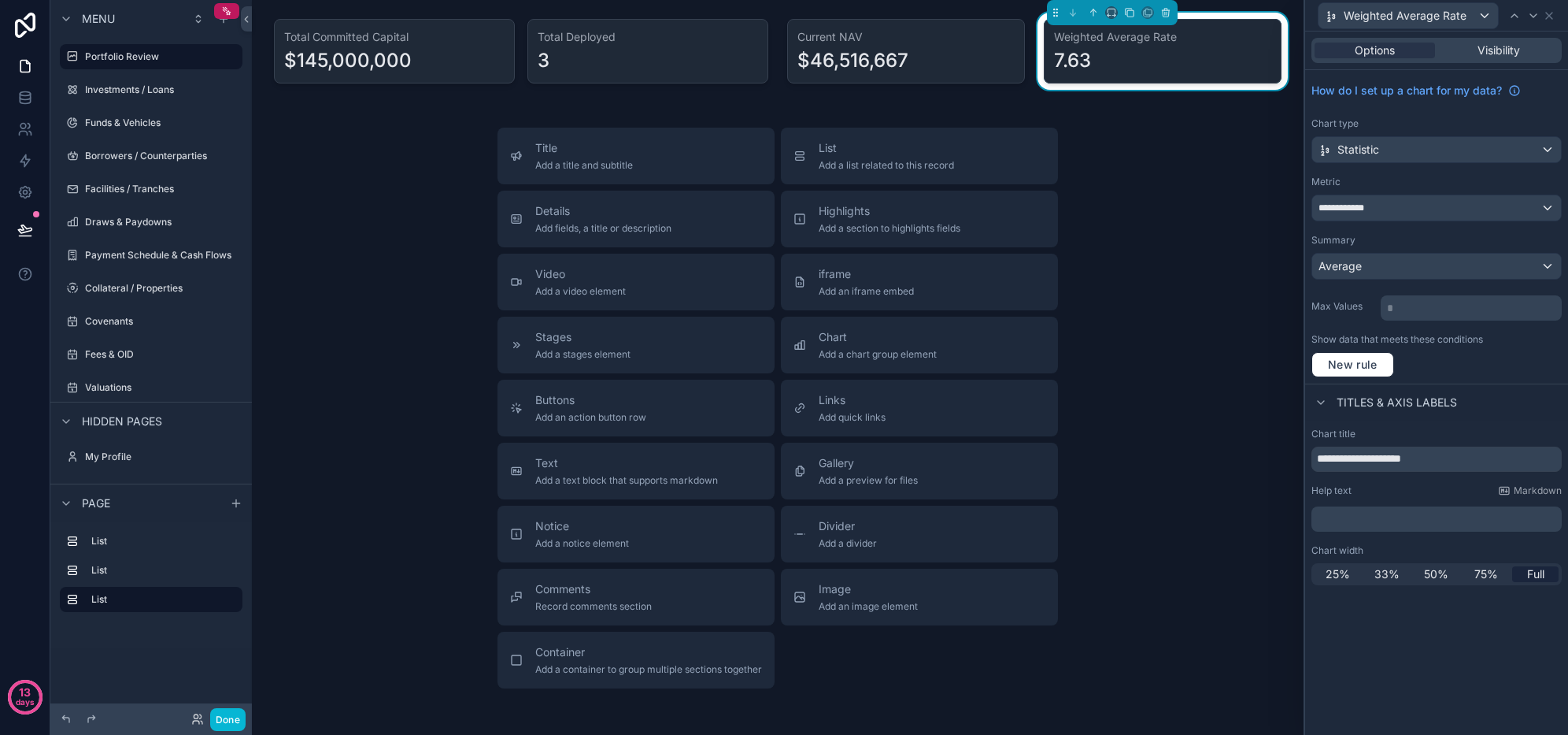
click at [1466, 327] on div "**********" at bounding box center [1436, 227] width 263 height 314
click at [433, 344] on div "Title Add a title and subtitle List Add a list related to this record Details A…" at bounding box center [778, 408] width 1027 height 561
click at [909, 347] on div "Chart Add a chart group element" at bounding box center [877, 345] width 118 height 32
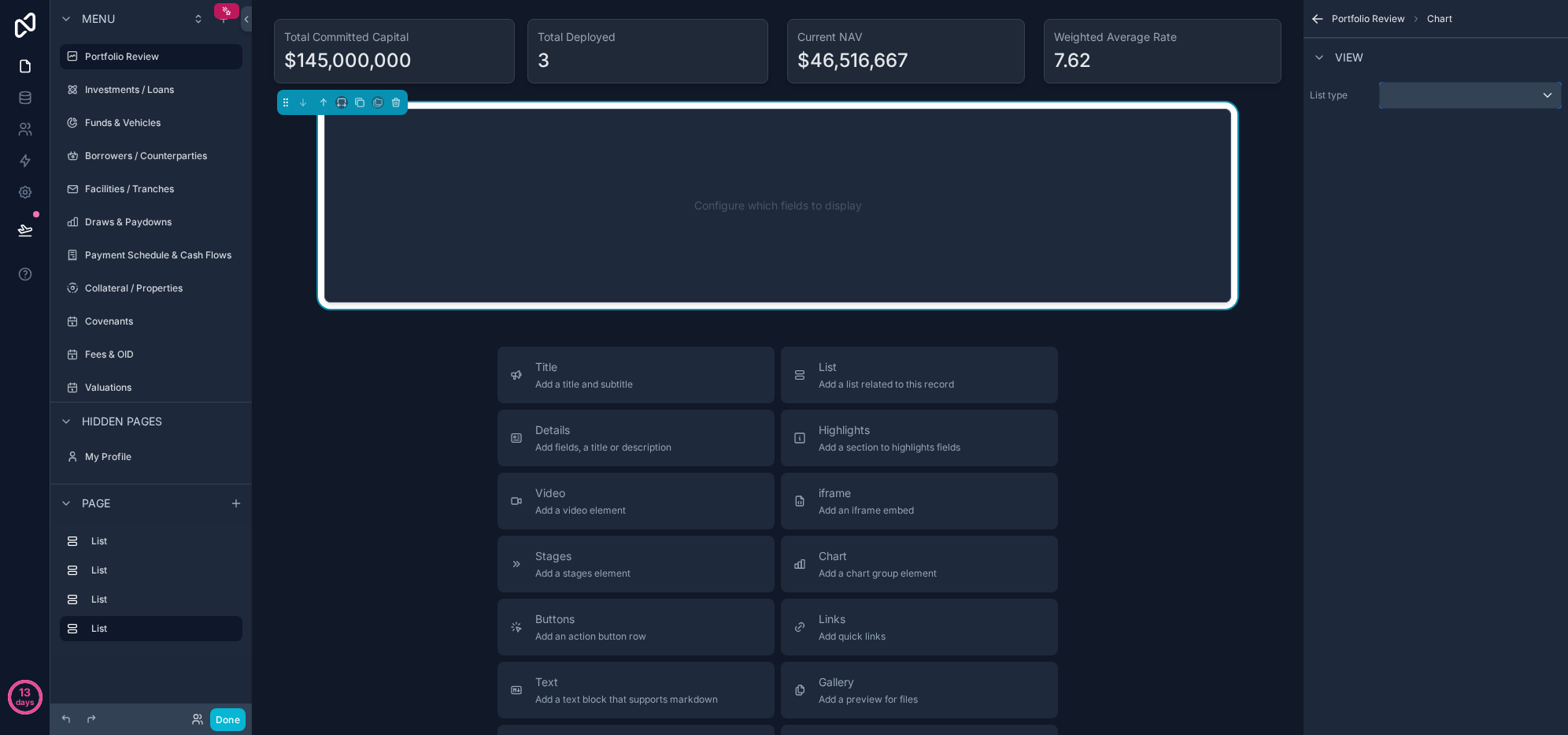
click at [1456, 95] on div "scrollable content" at bounding box center [1470, 95] width 181 height 25
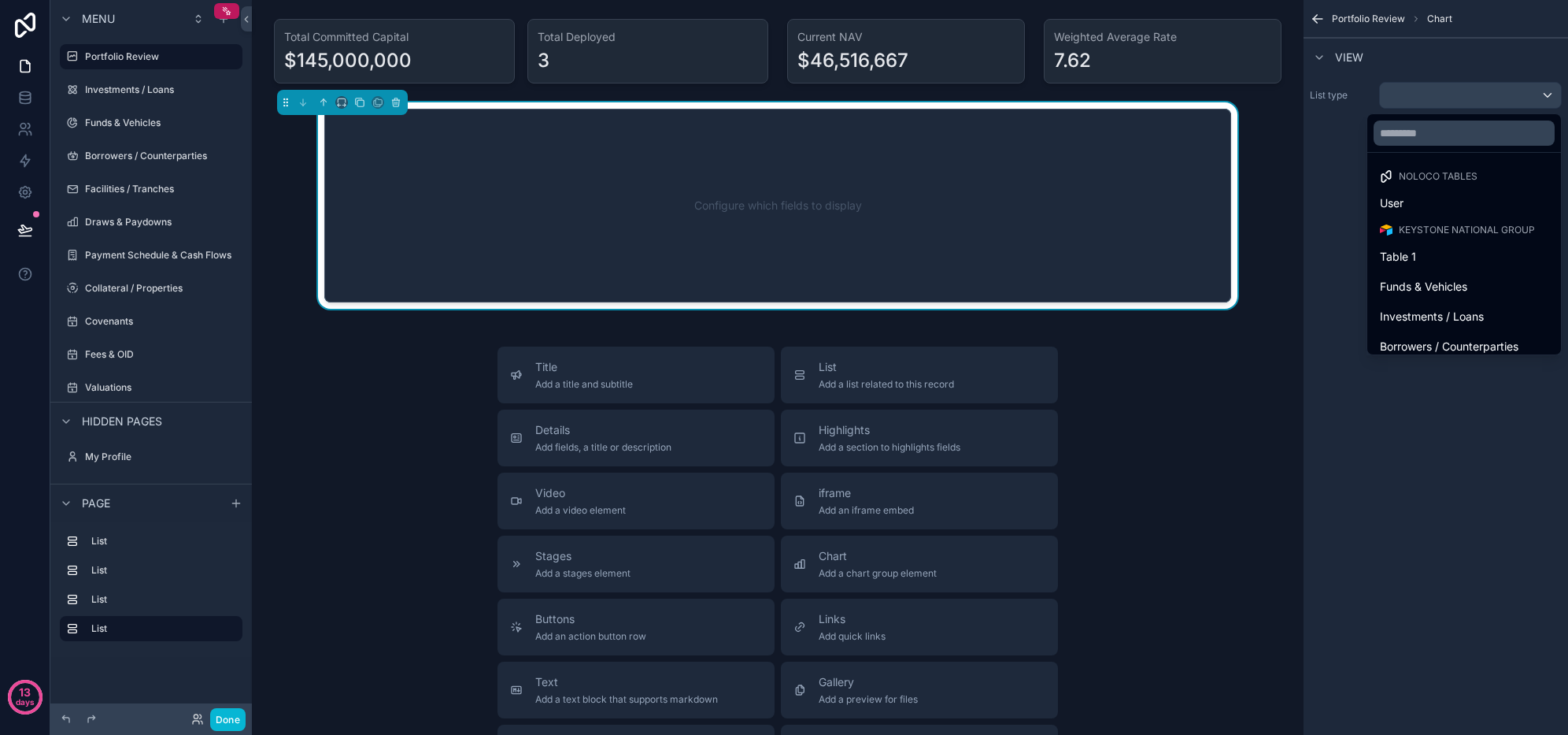
click at [1465, 315] on span "Investments / Loans" at bounding box center [1432, 317] width 104 height 19
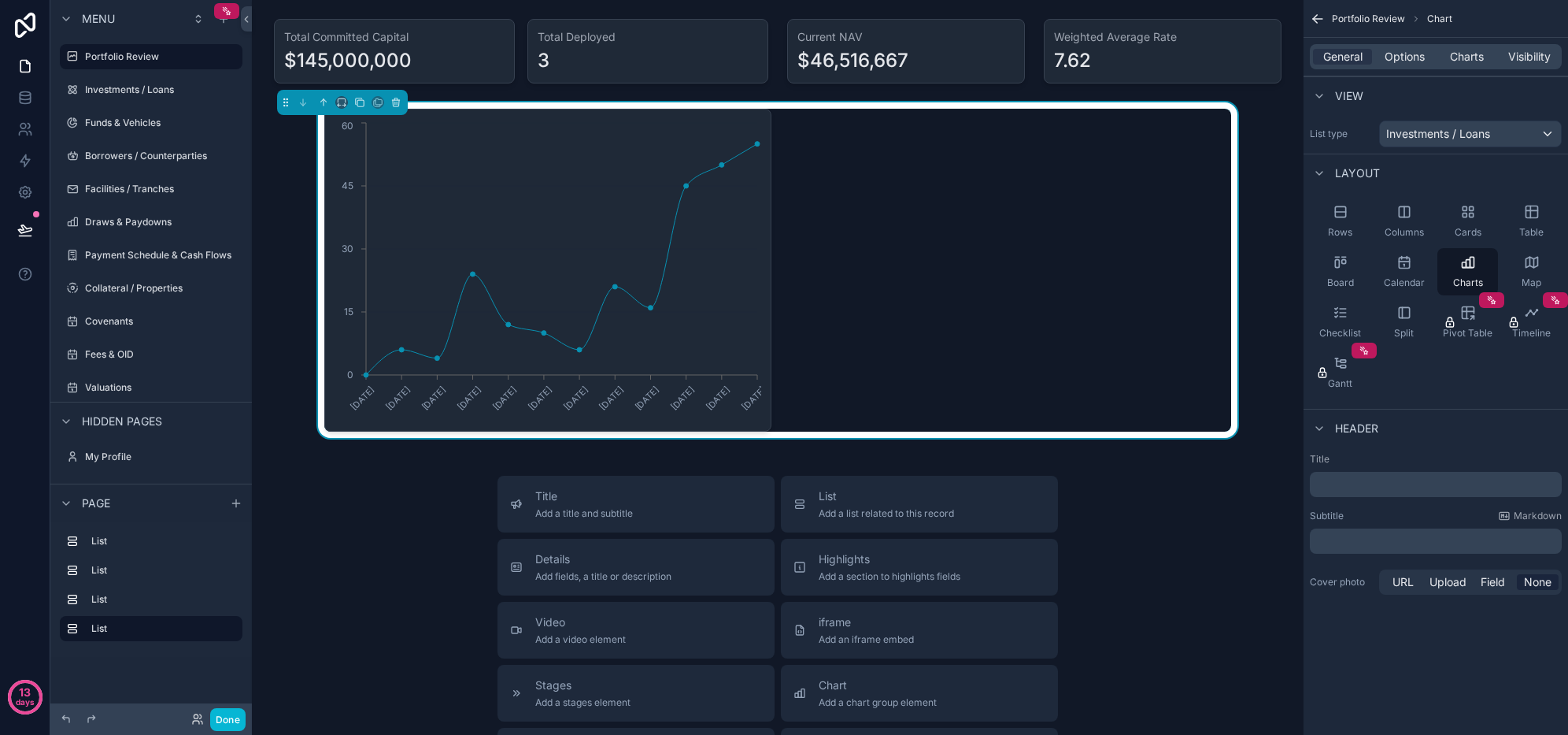
click at [1463, 56] on span "Charts" at bounding box center [1467, 56] width 33 height 15
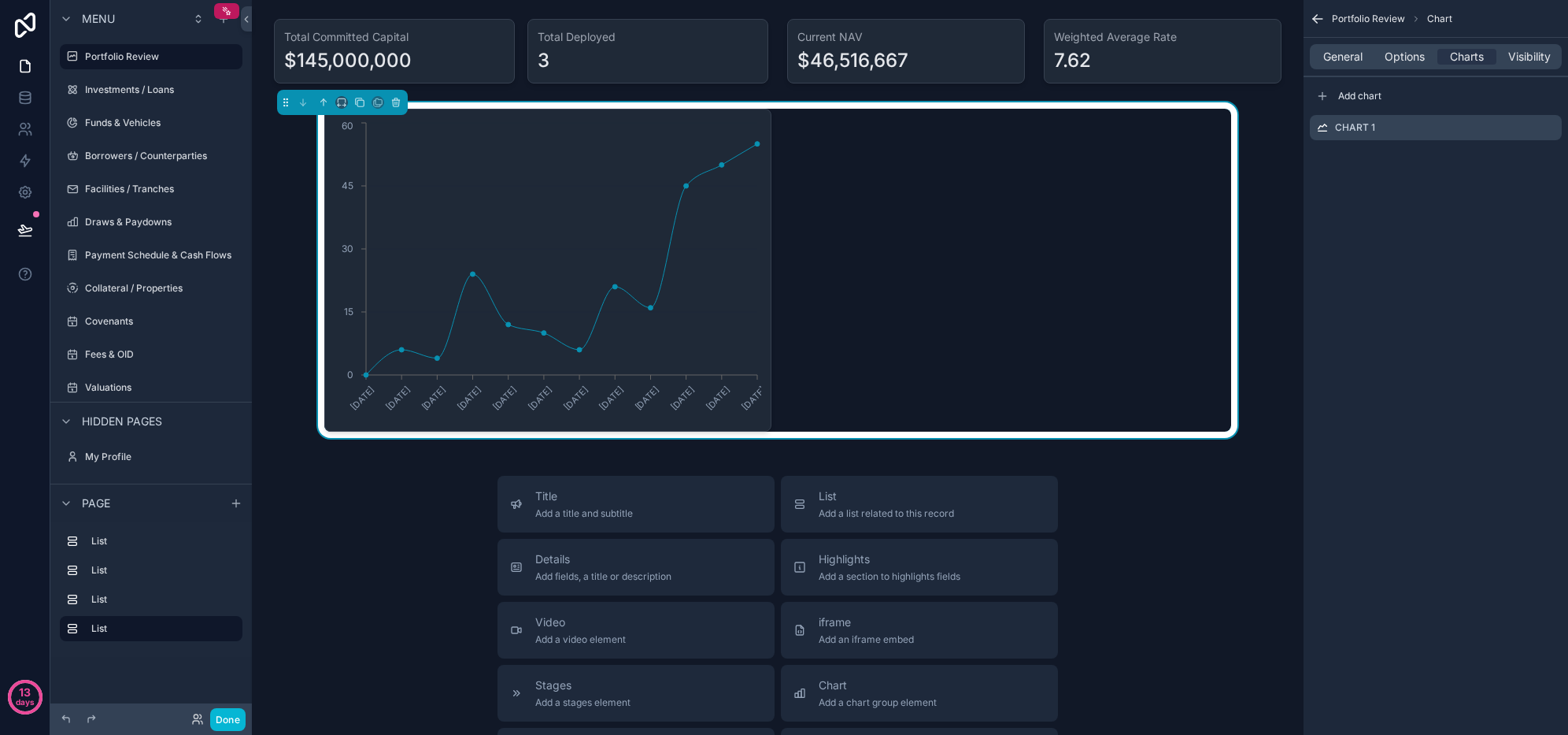
click at [0, 0] on icon "scrollable content" at bounding box center [0, 0] width 0 height 0
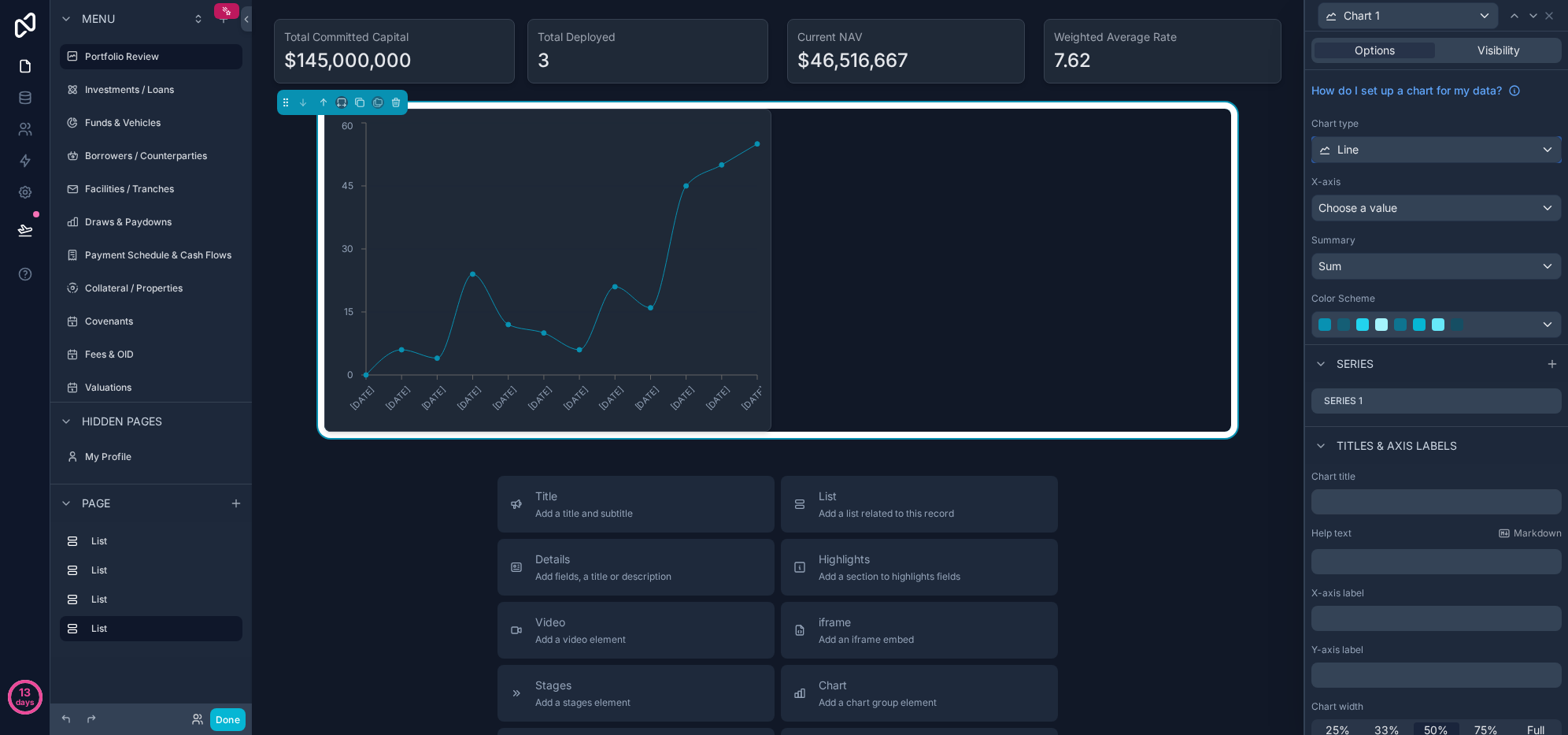
click at [1436, 140] on div "Line" at bounding box center [1437, 149] width 249 height 25
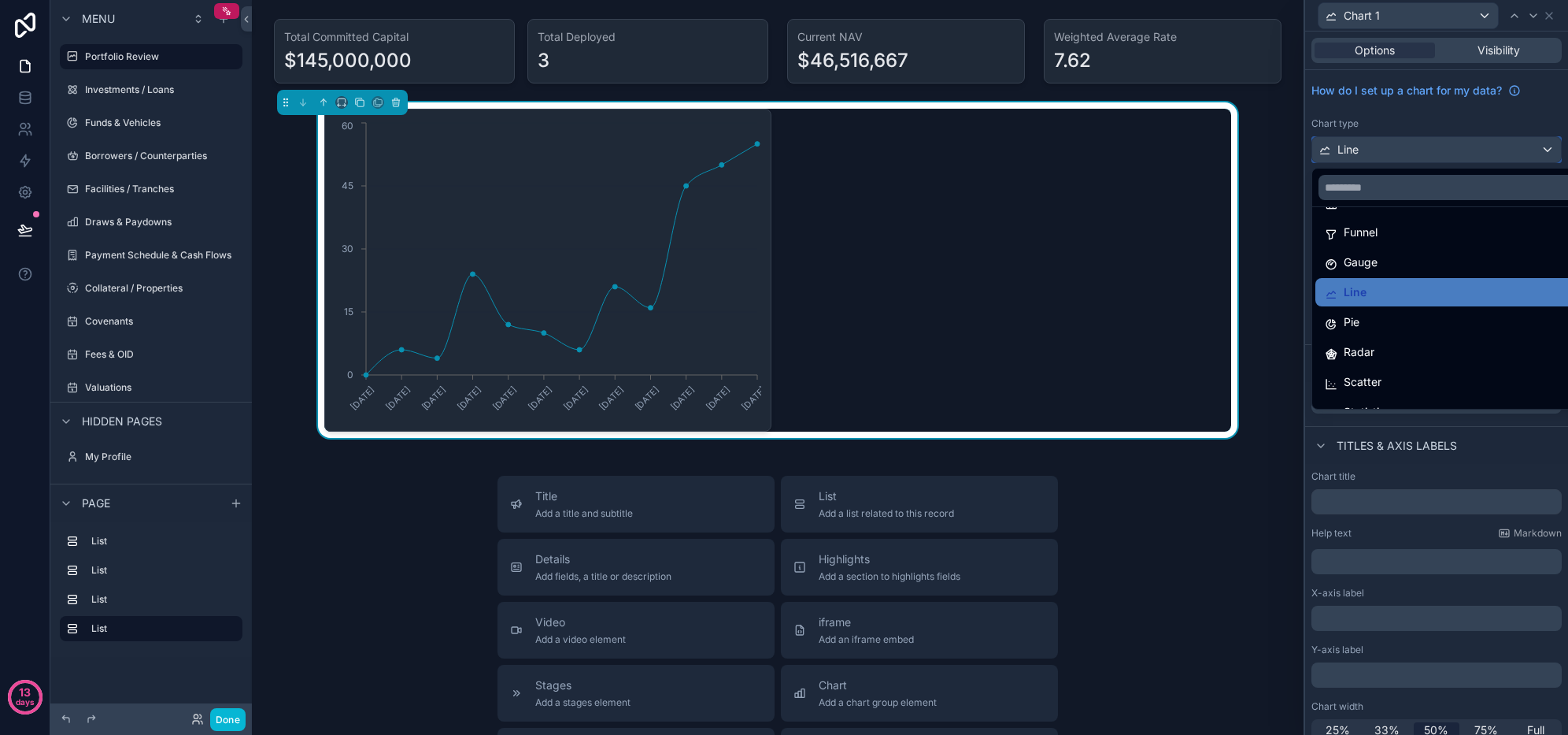
scroll to position [33, 0]
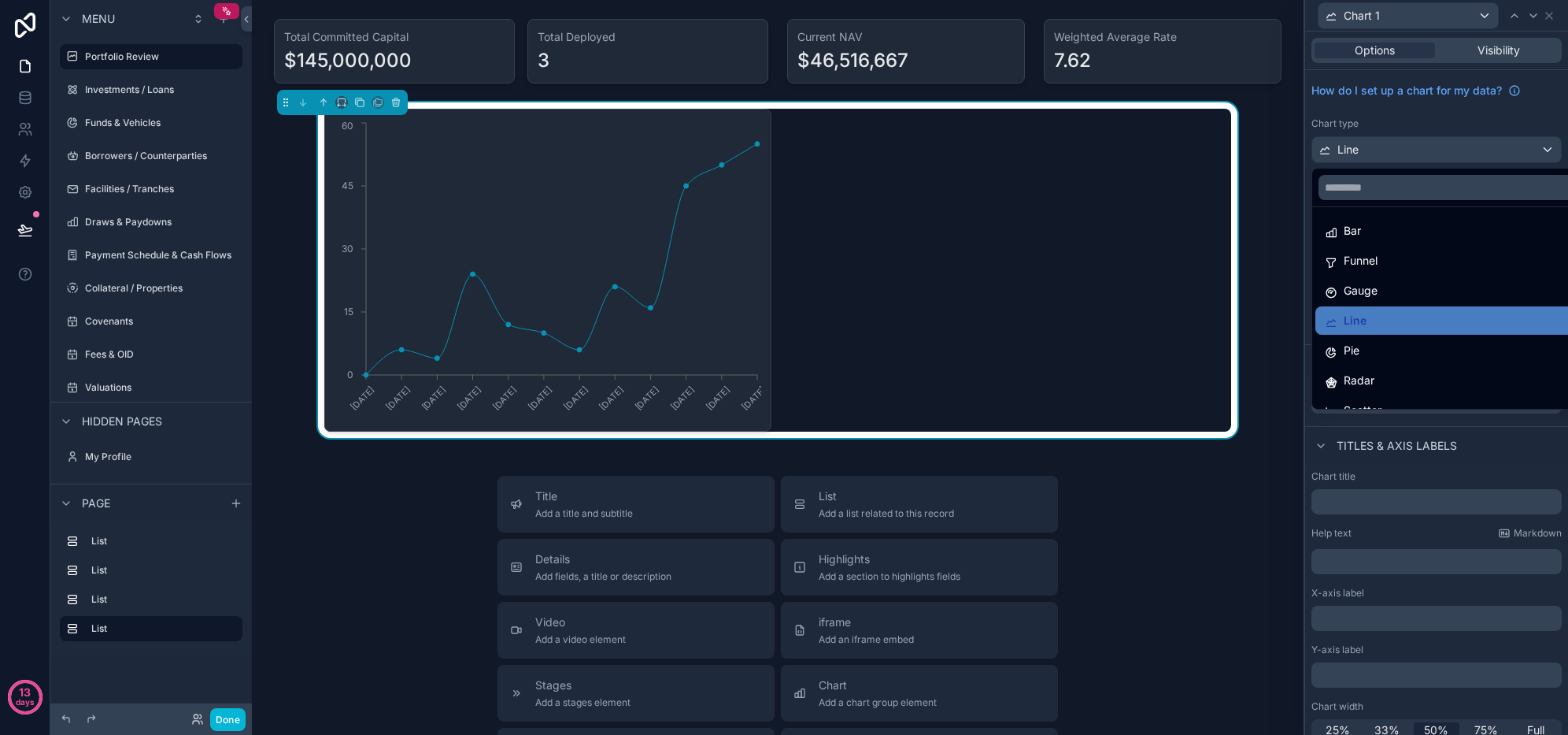
click at [1384, 345] on div "Pie" at bounding box center [1448, 350] width 248 height 19
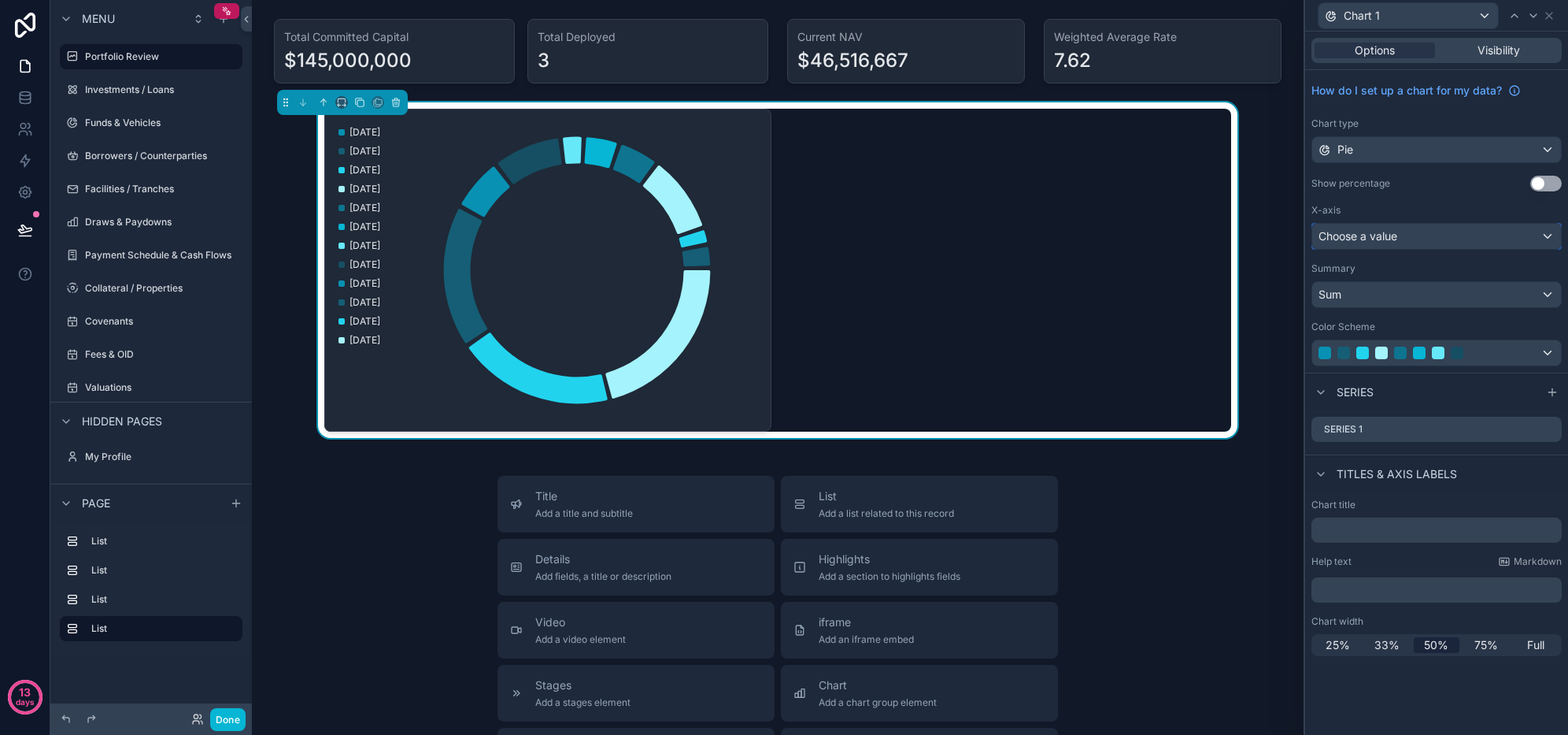
click at [1430, 242] on div "Choose a value" at bounding box center [1437, 236] width 249 height 25
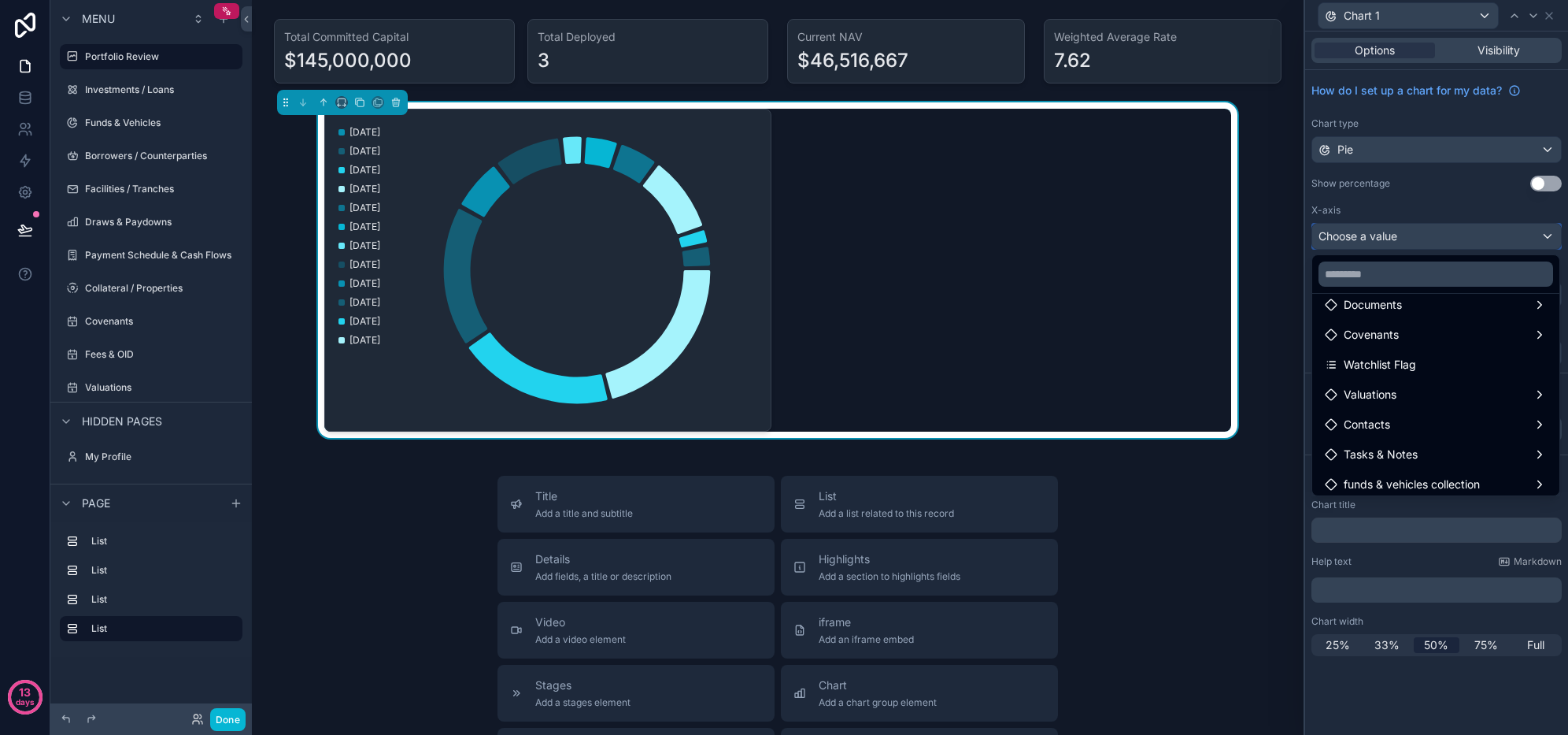
scroll to position [393, 0]
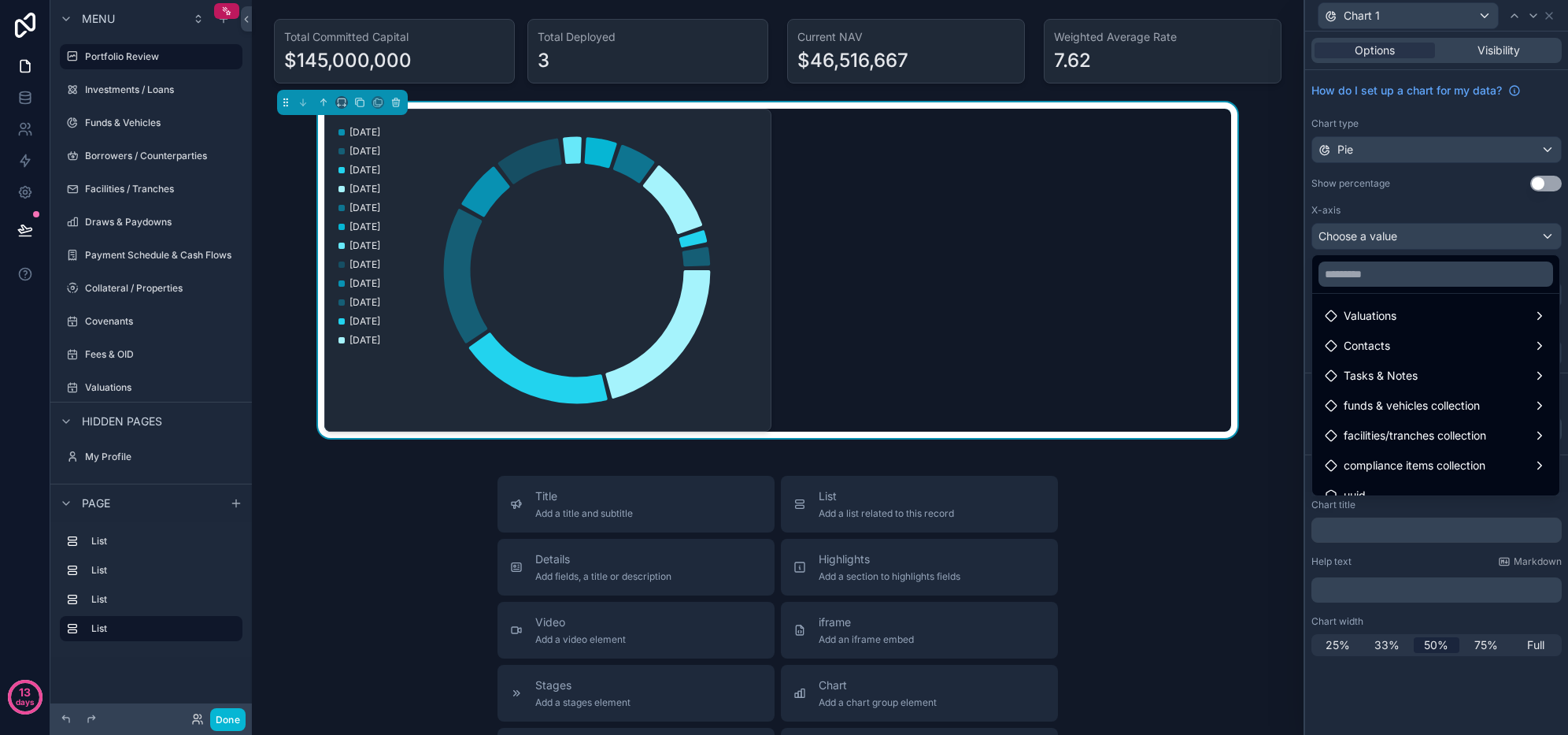
click at [1445, 242] on div at bounding box center [1436, 368] width 263 height 735
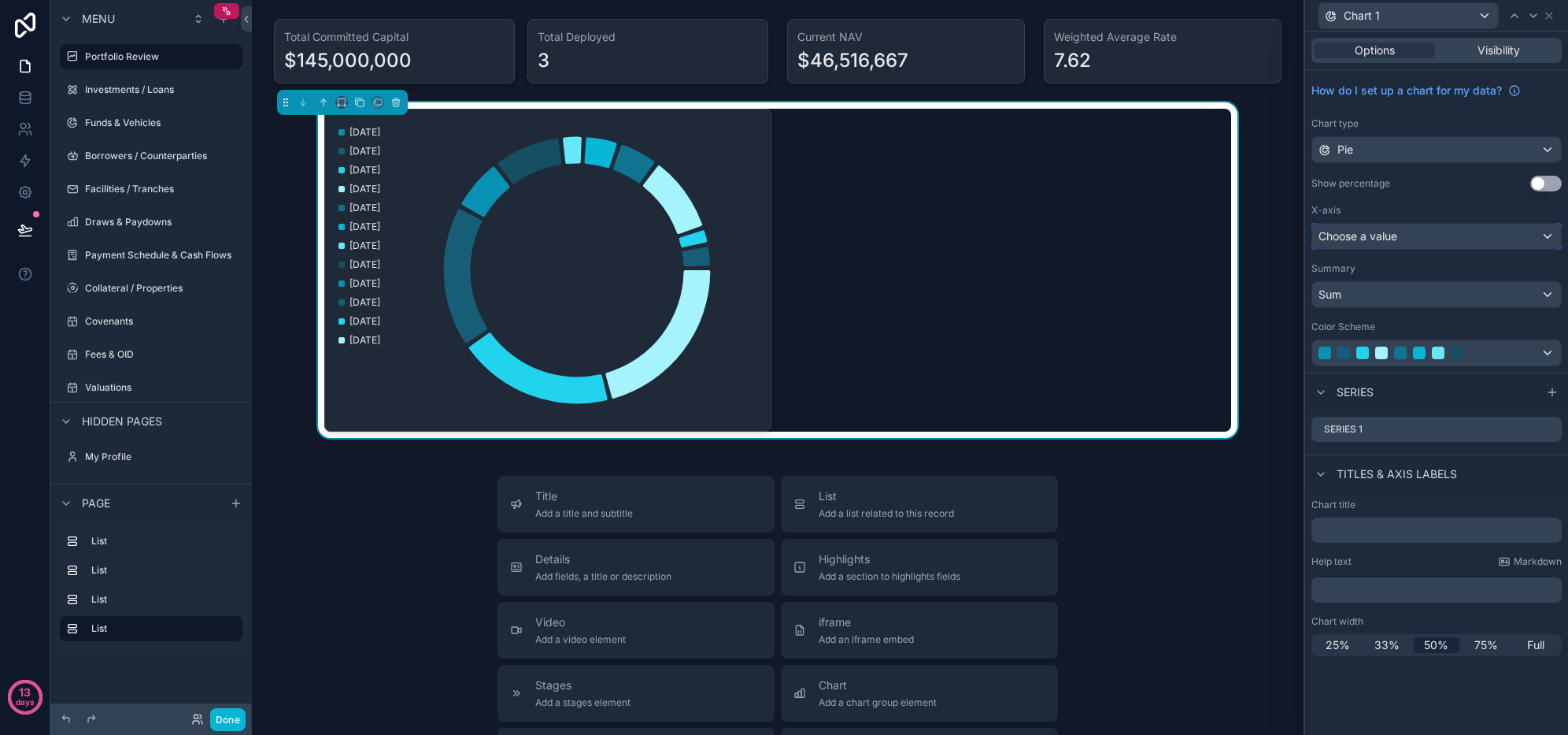
click at [1425, 242] on div "Choose a value" at bounding box center [1437, 236] width 249 height 25
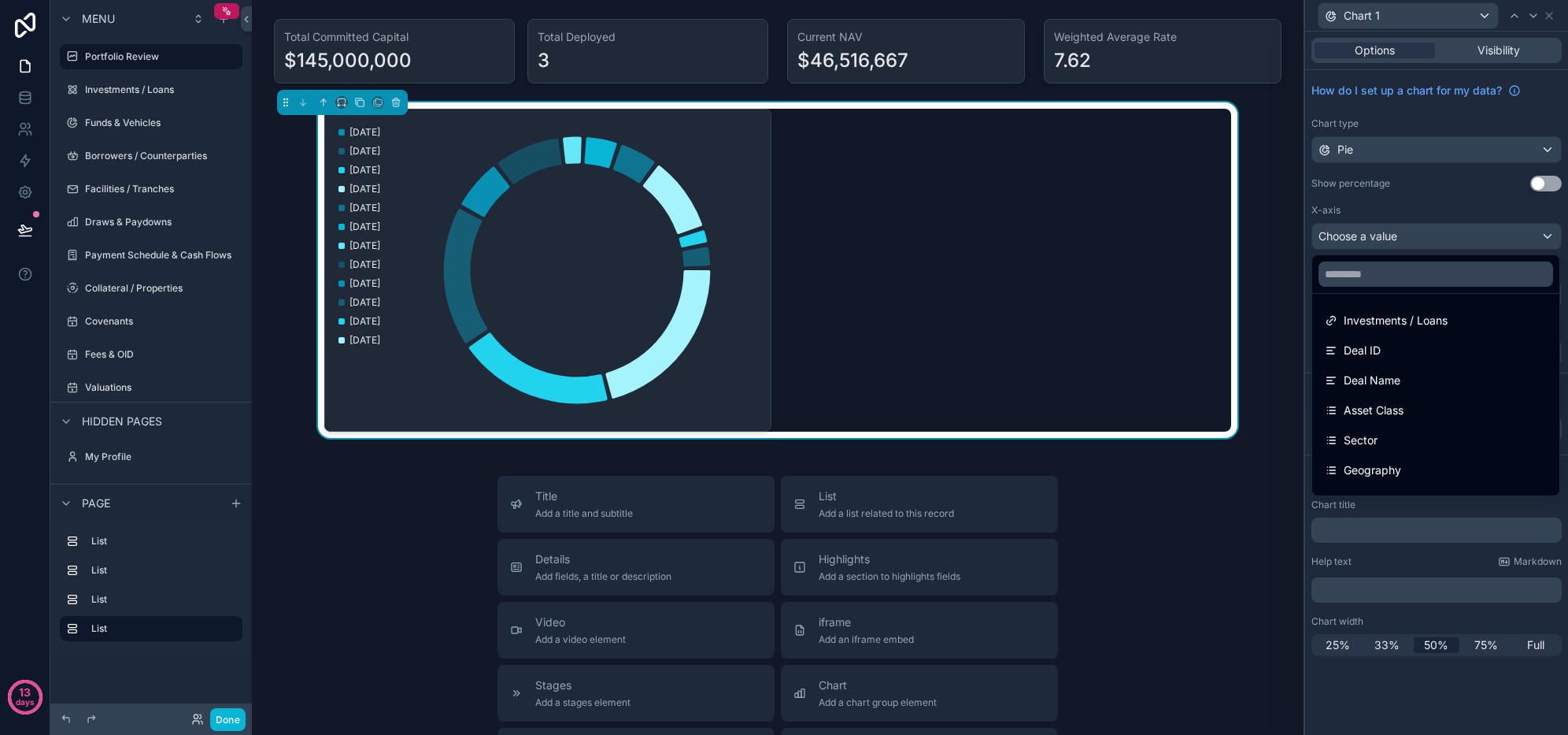
click at [1434, 322] on span "Investments / Loans" at bounding box center [1396, 321] width 104 height 19
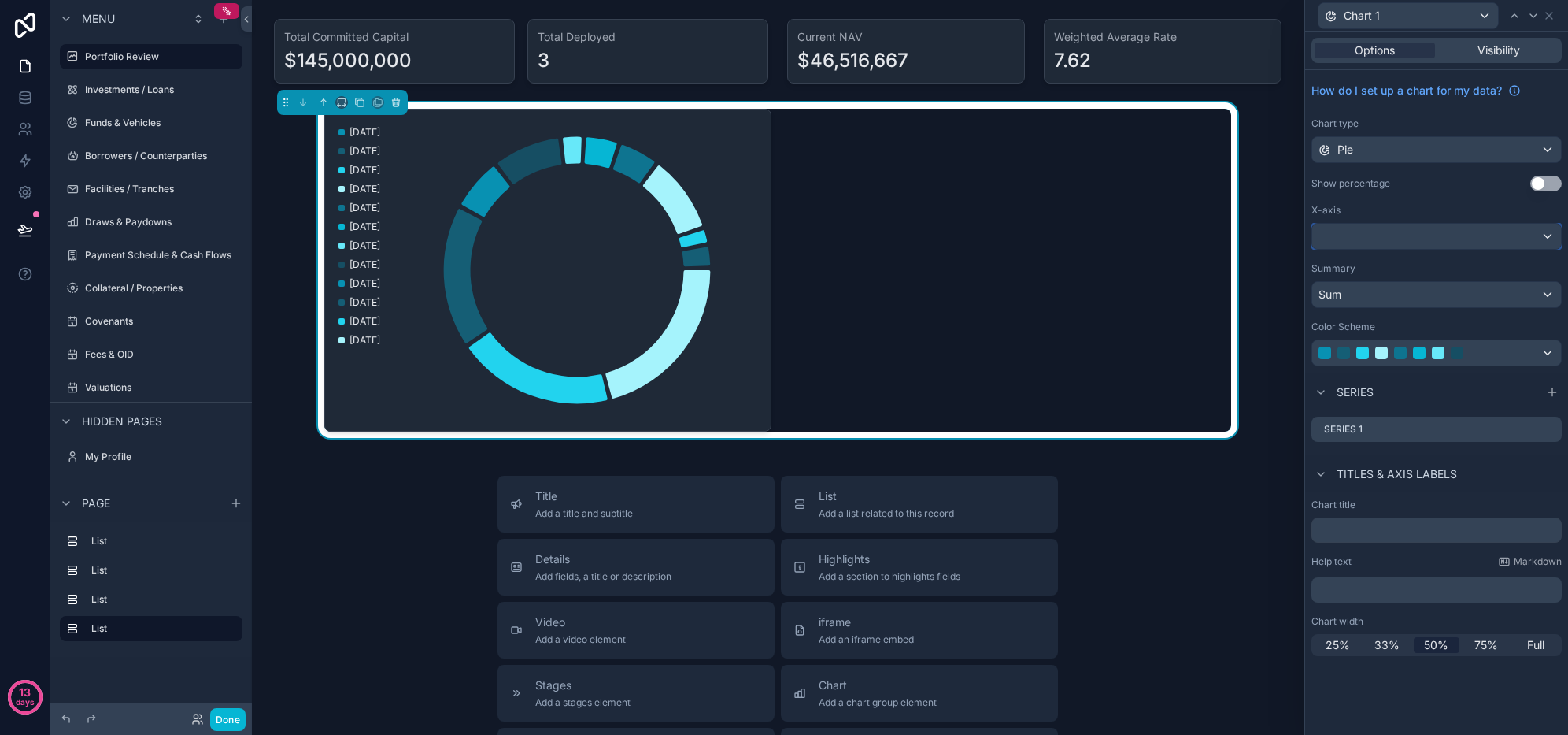
click at [1410, 238] on div at bounding box center [1437, 236] width 249 height 25
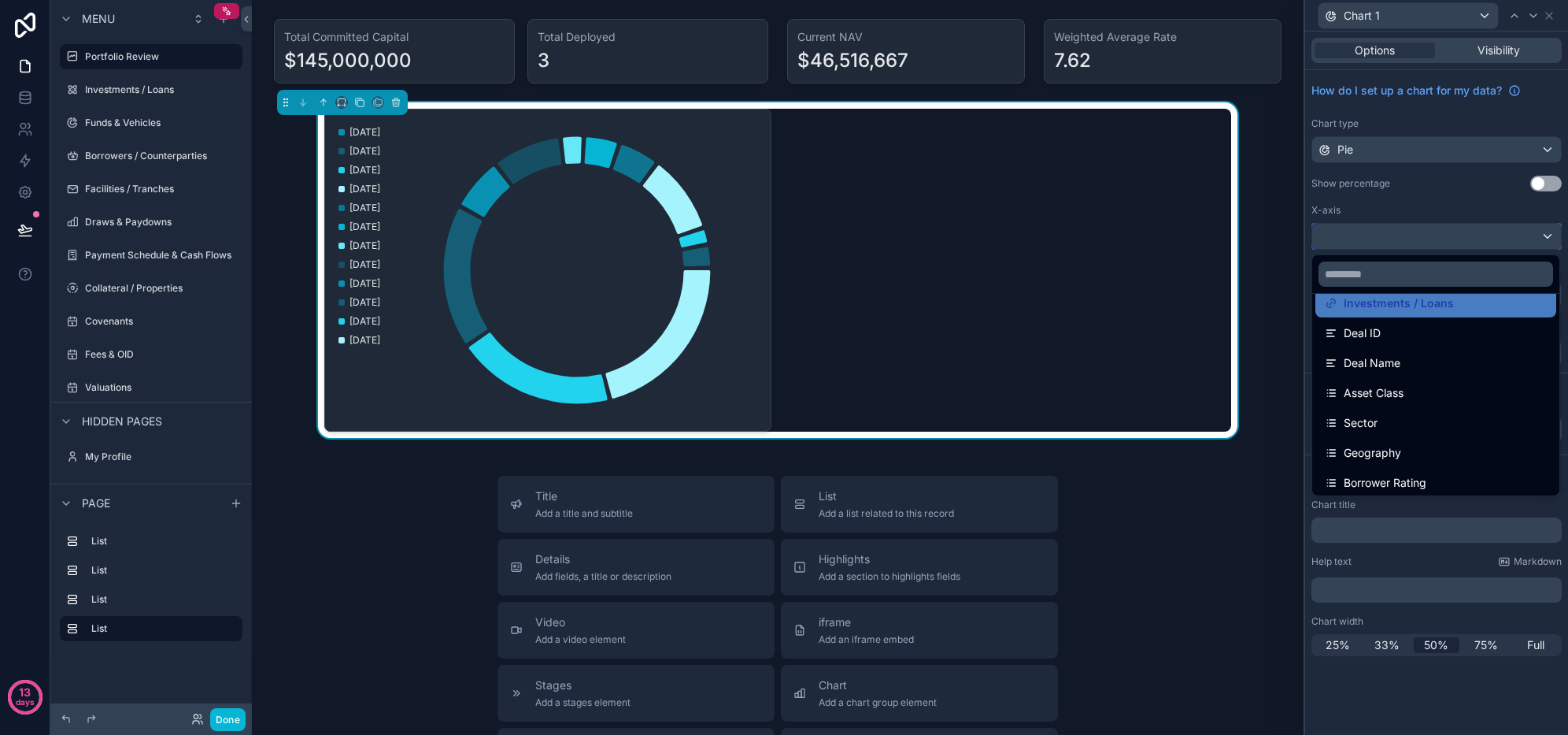
scroll to position [0, 0]
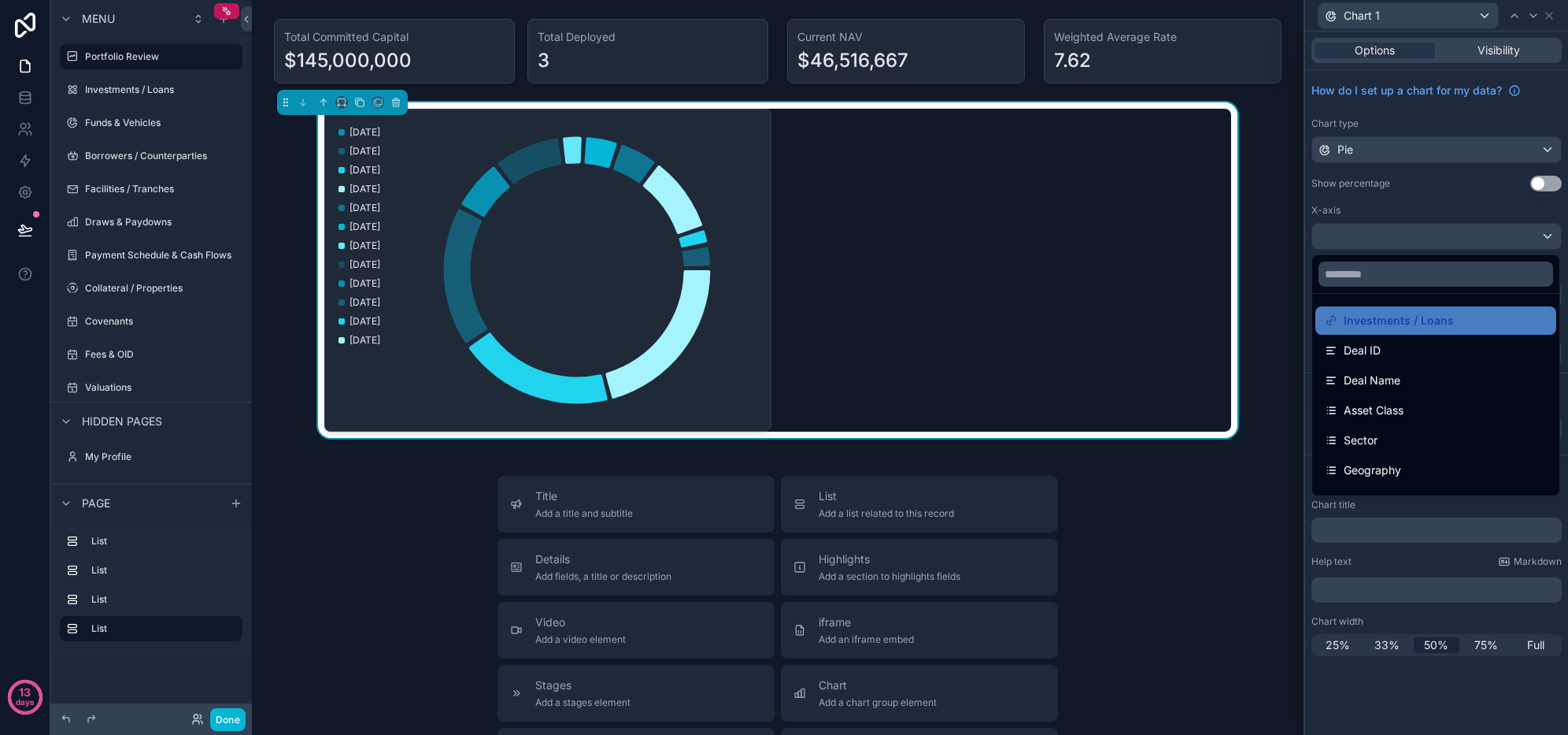
click at [1556, 19] on div at bounding box center [1436, 368] width 263 height 735
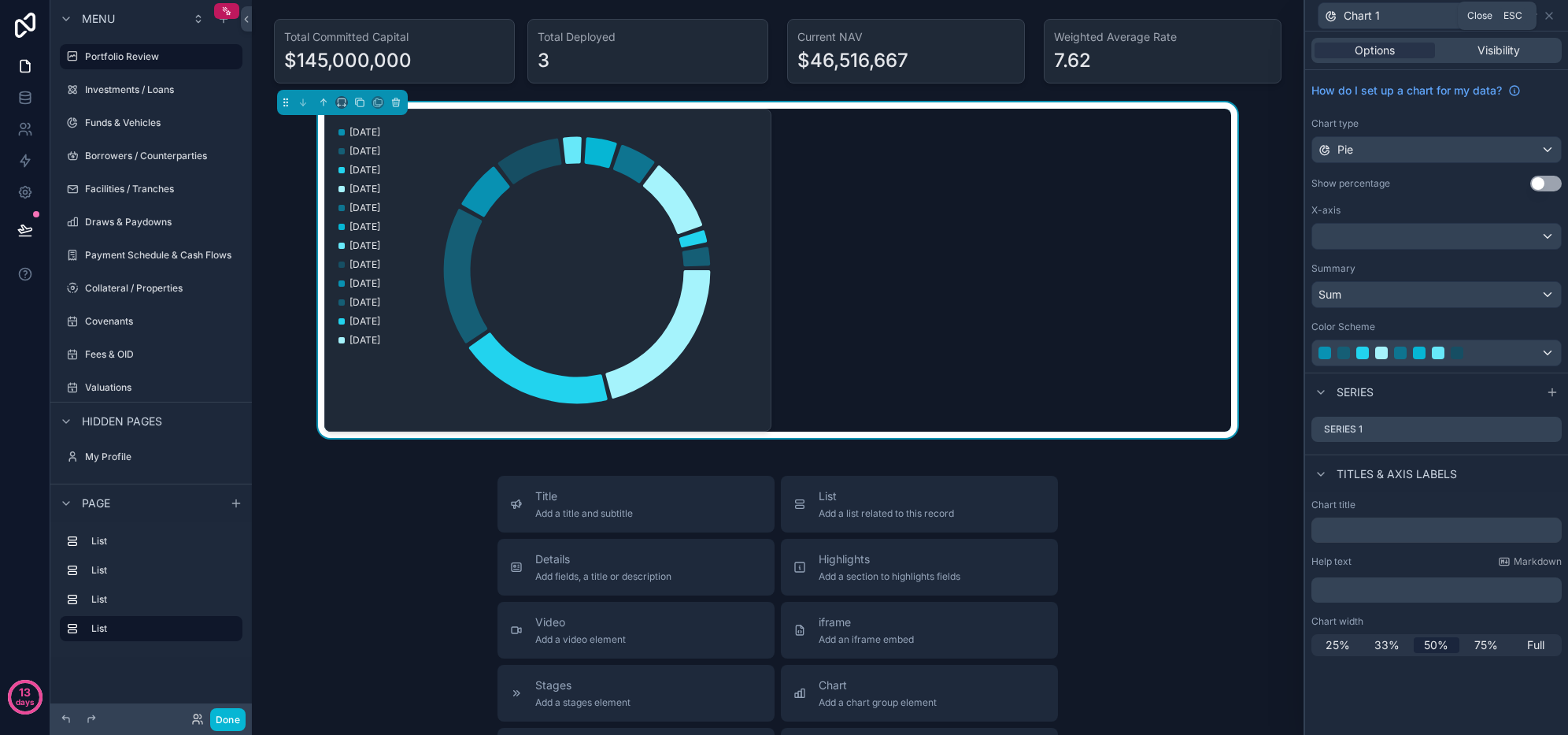
click at [1553, 13] on icon at bounding box center [1549, 15] width 12 height 12
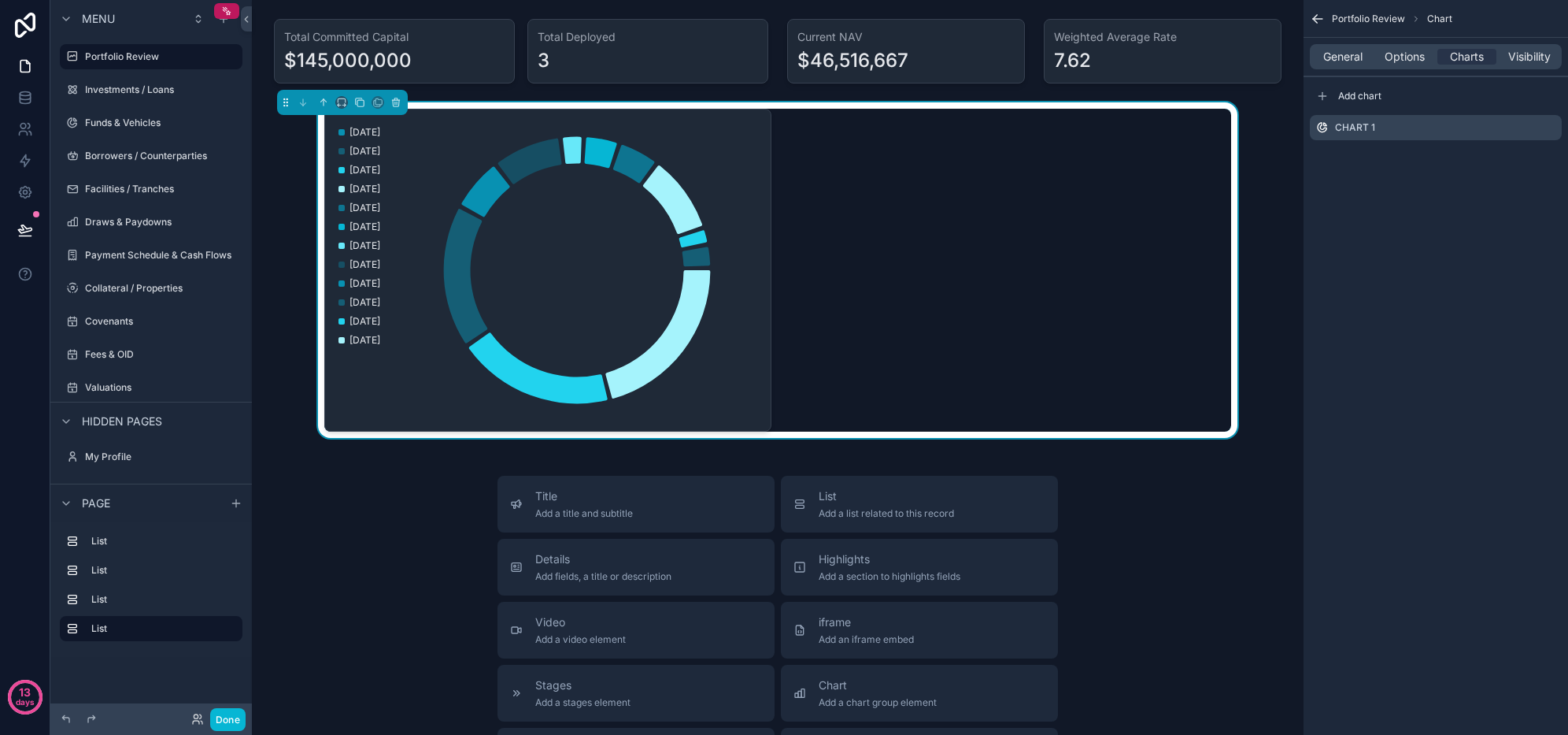
click at [1325, 57] on span "General" at bounding box center [1342, 56] width 39 height 15
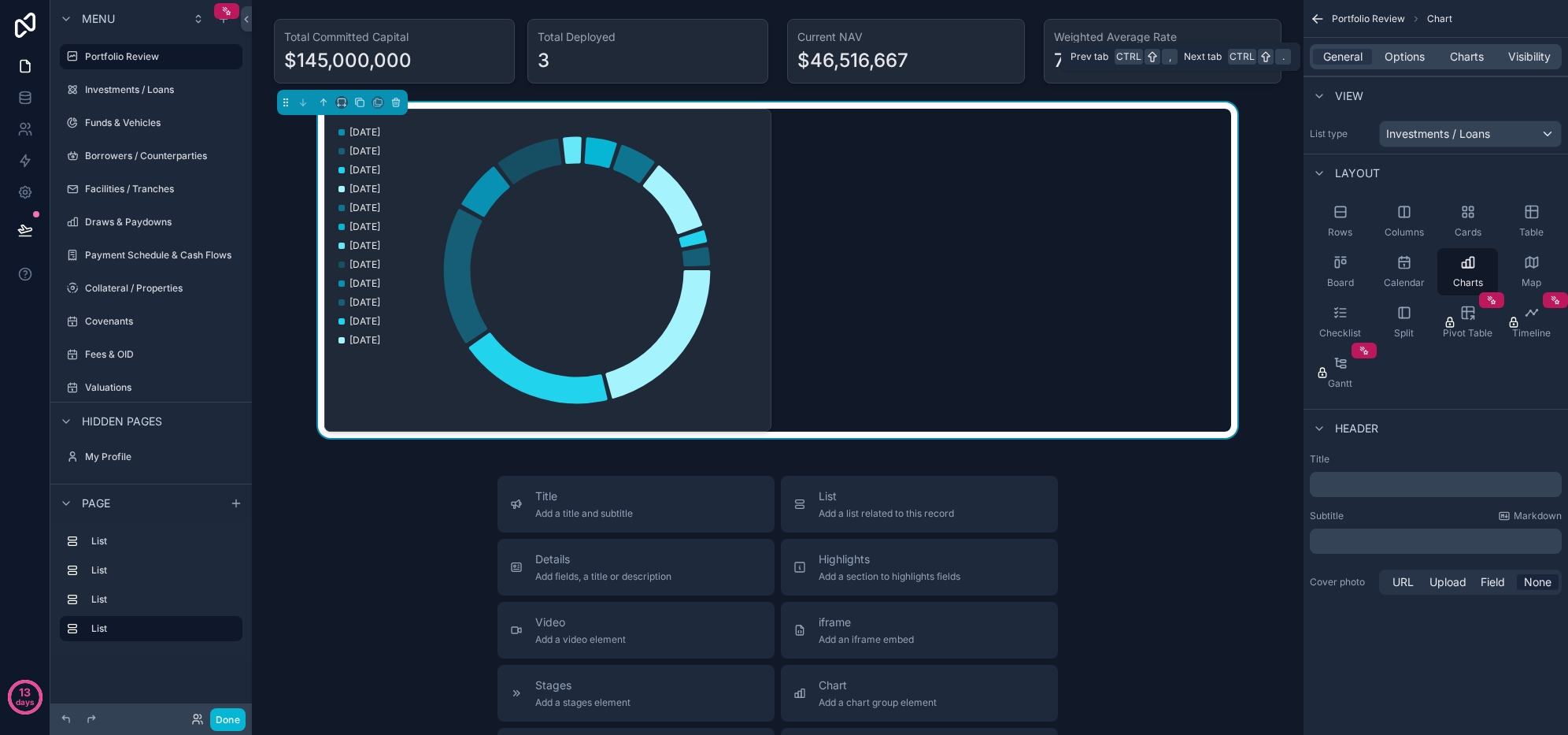
click at [1474, 53] on span "Charts" at bounding box center [1467, 56] width 33 height 15
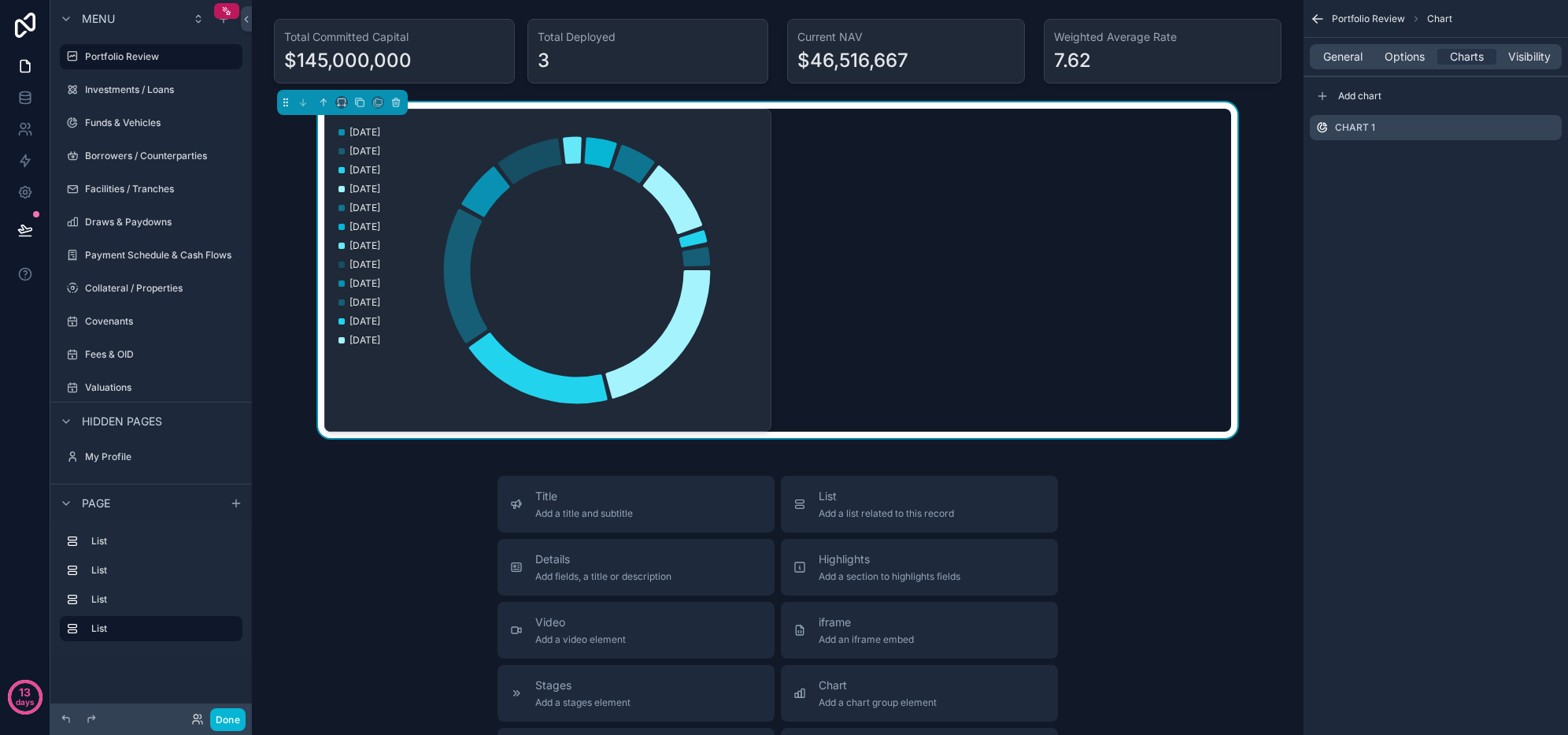
click at [0, 0] on icon "scrollable content" at bounding box center [0, 0] width 0 height 0
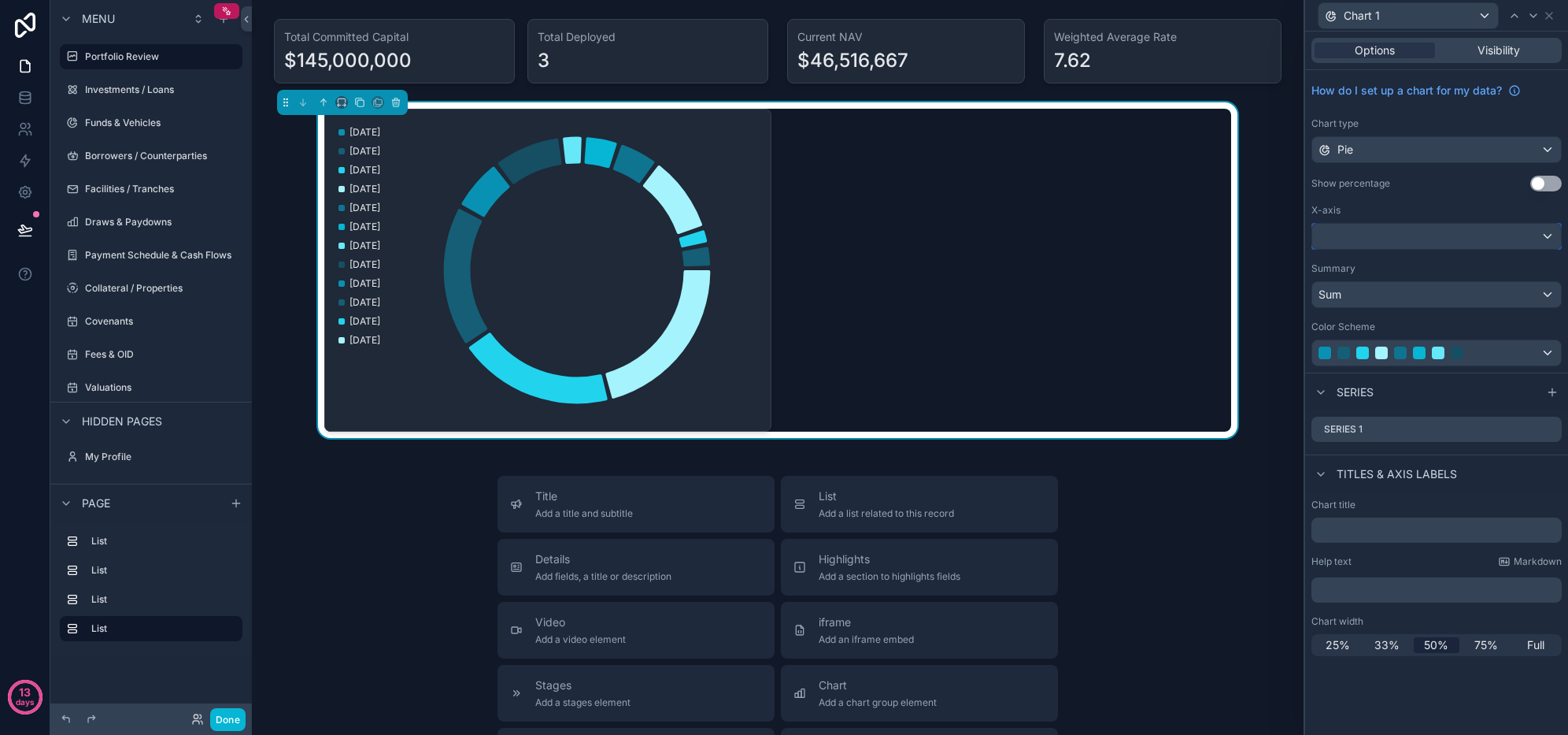
click at [1444, 239] on div at bounding box center [1437, 236] width 249 height 25
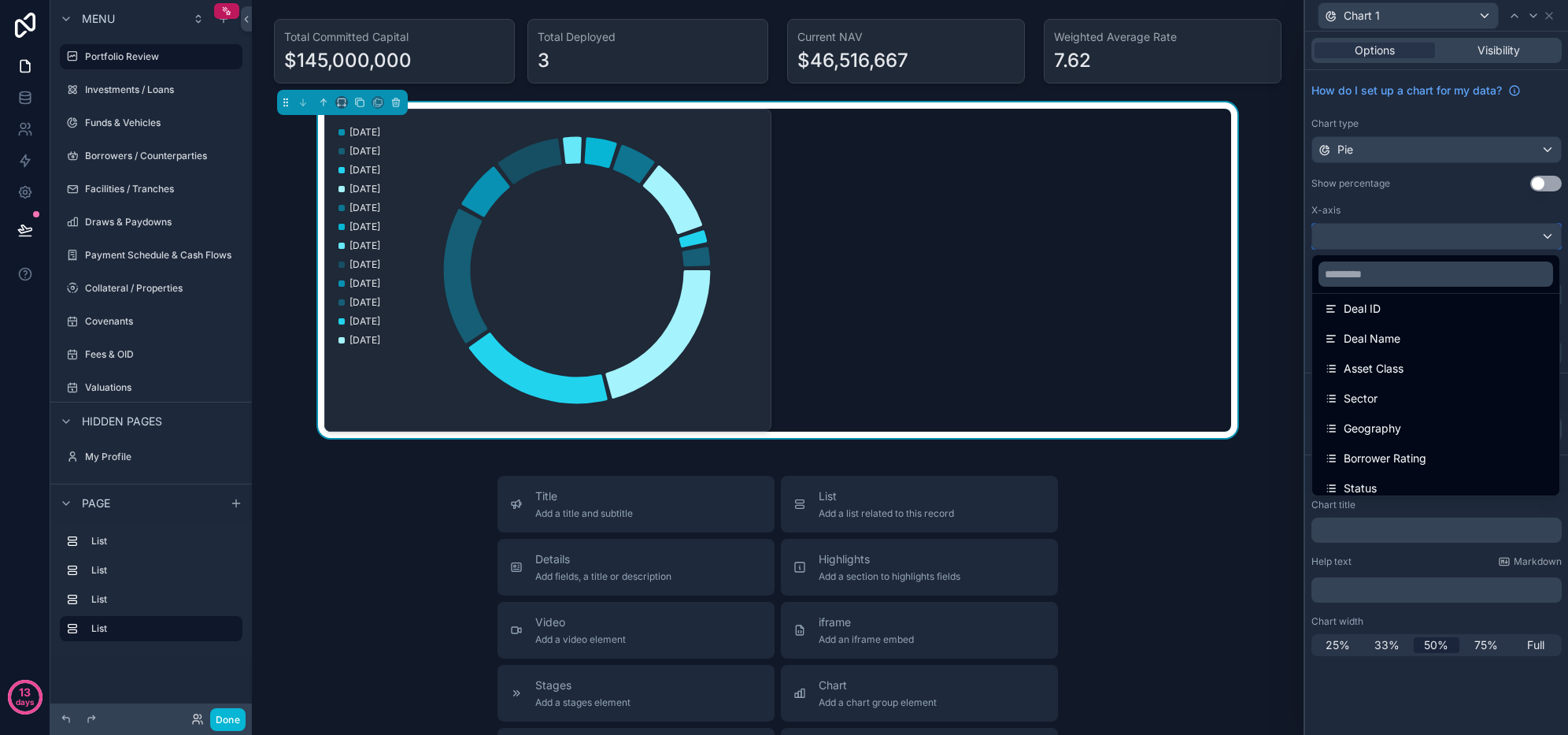
scroll to position [78, 0]
click at [1380, 358] on div "Sector" at bounding box center [1436, 362] width 222 height 19
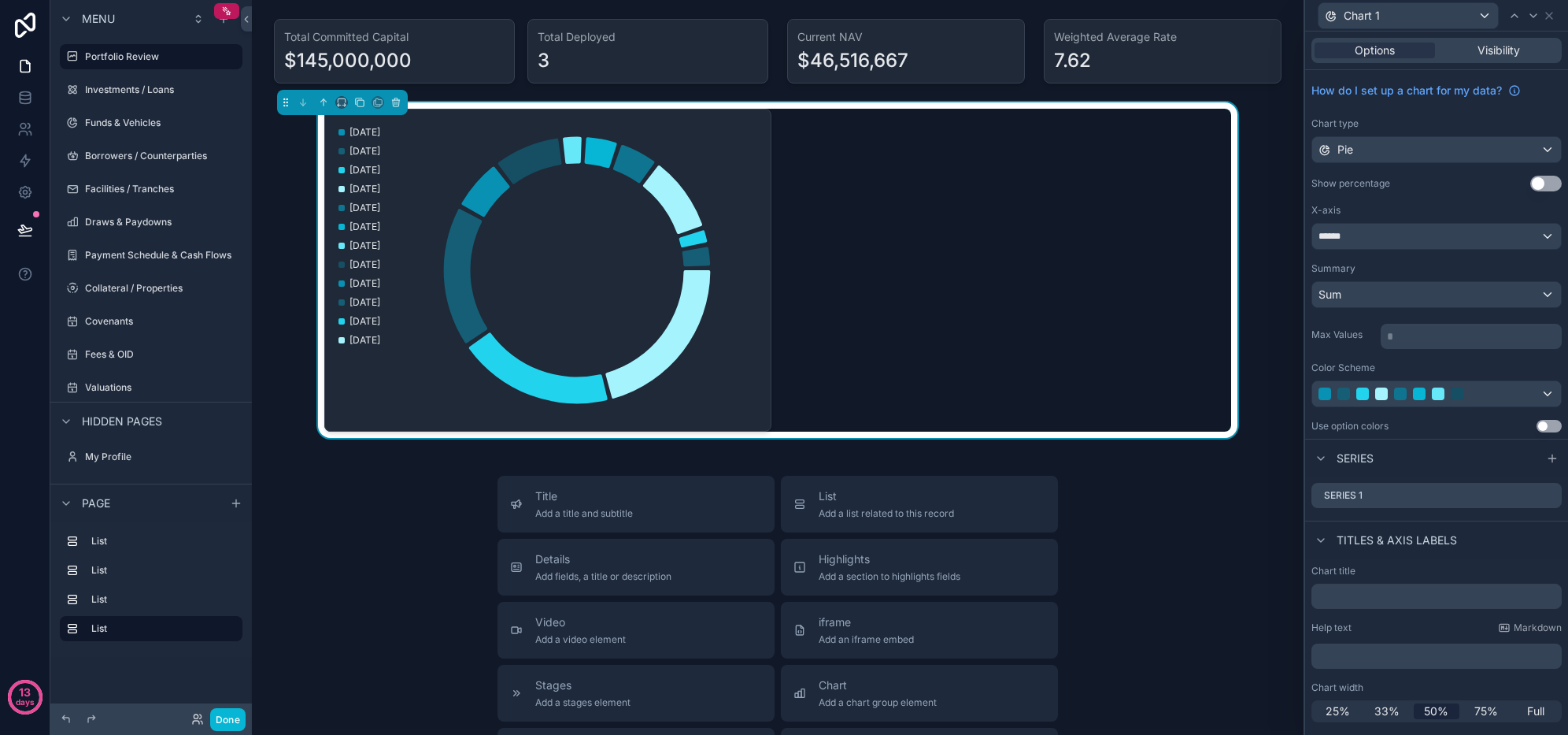
click at [0, 0] on icon at bounding box center [0, 0] width 0 height 0
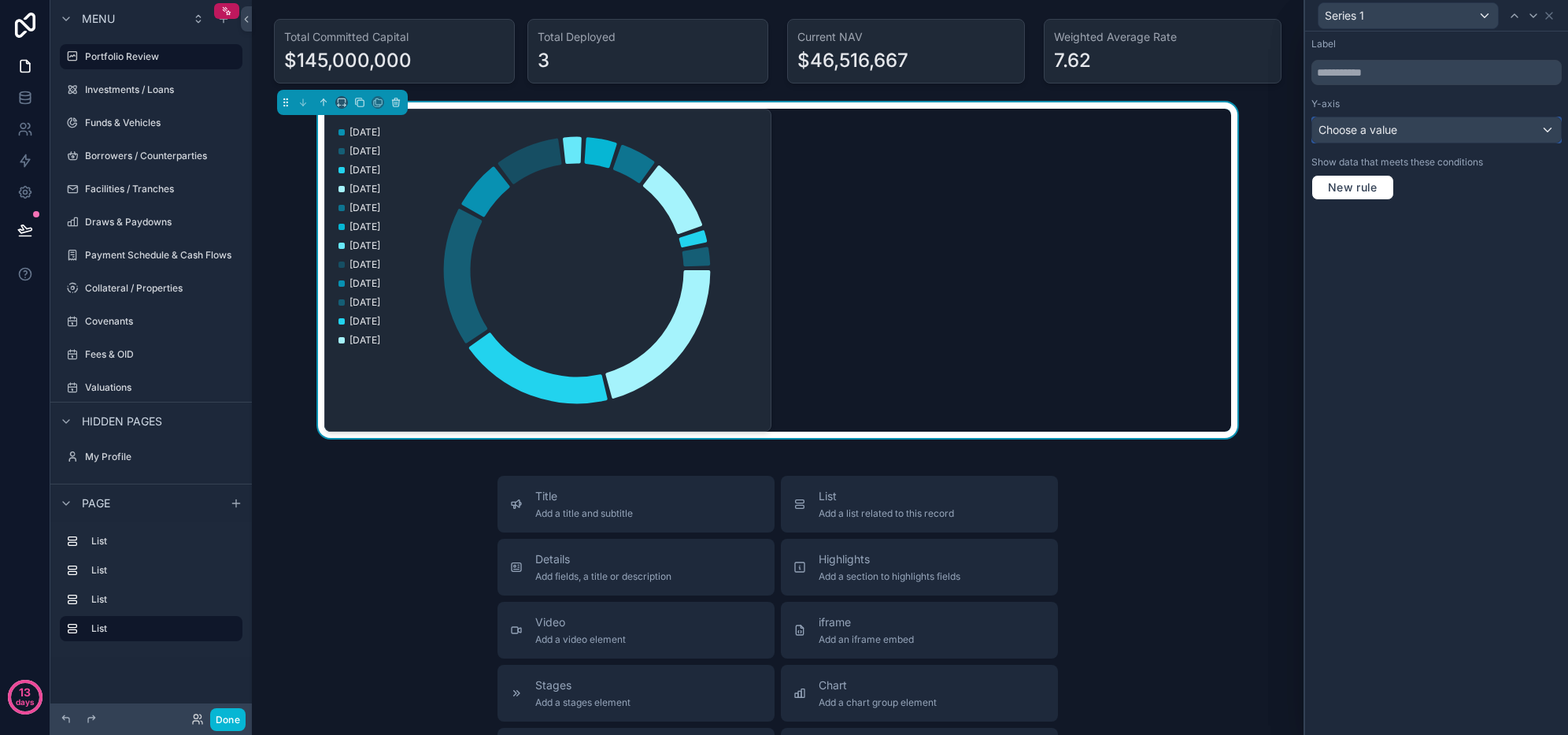
click at [1419, 134] on div "Choose a value" at bounding box center [1437, 130] width 249 height 25
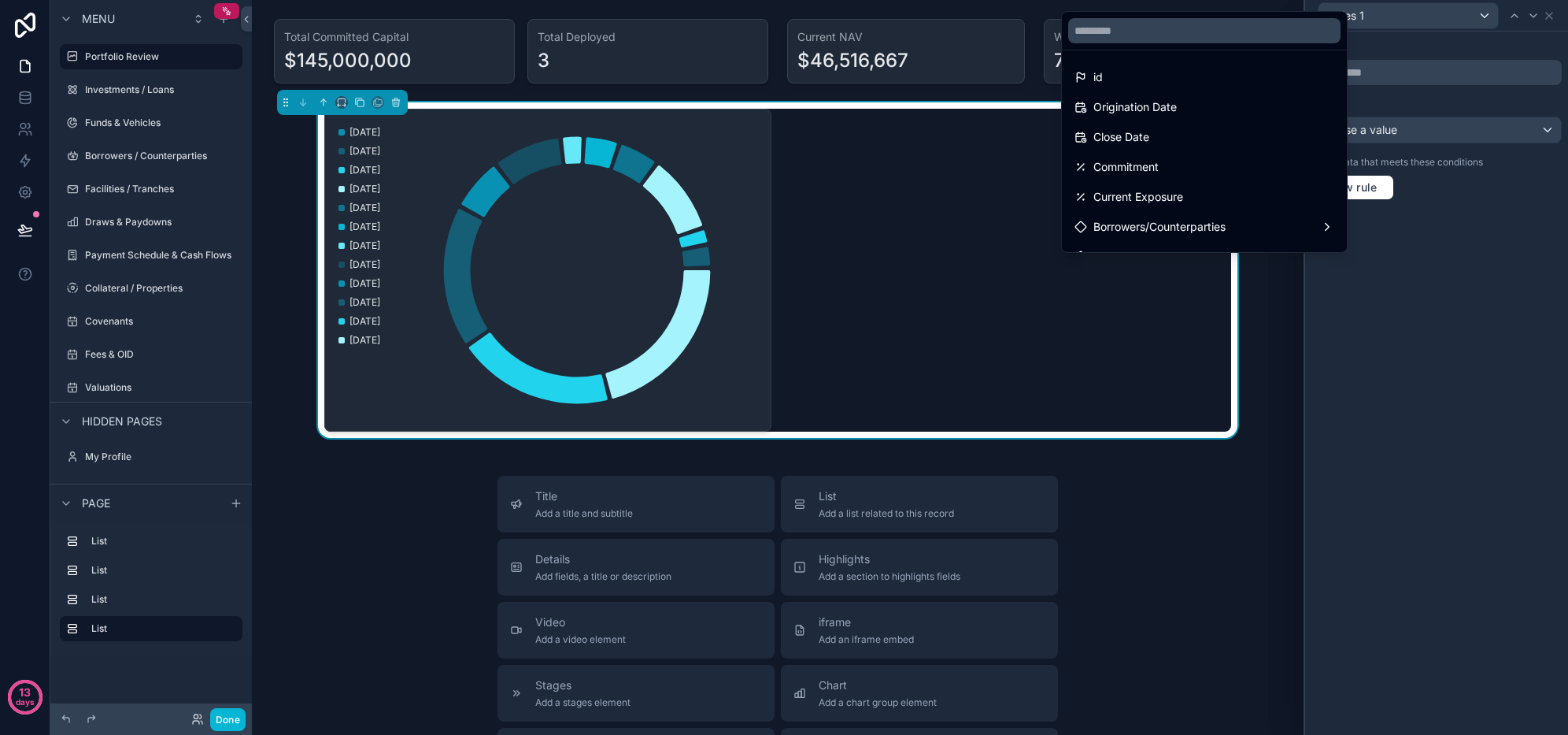
click at [1211, 187] on div "Current Exposure" at bounding box center [1204, 197] width 278 height 29
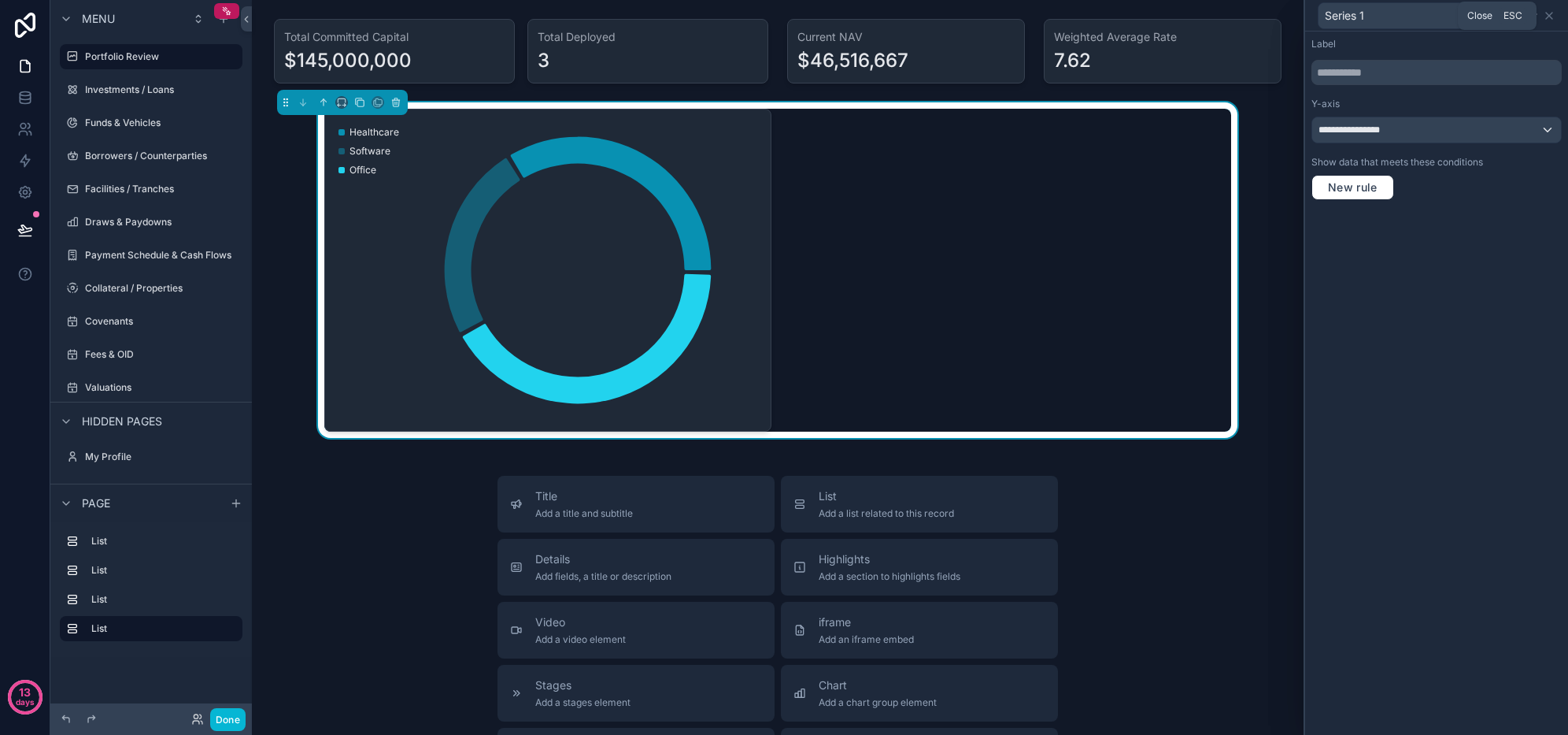
click at [1550, 12] on icon at bounding box center [1549, 15] width 12 height 12
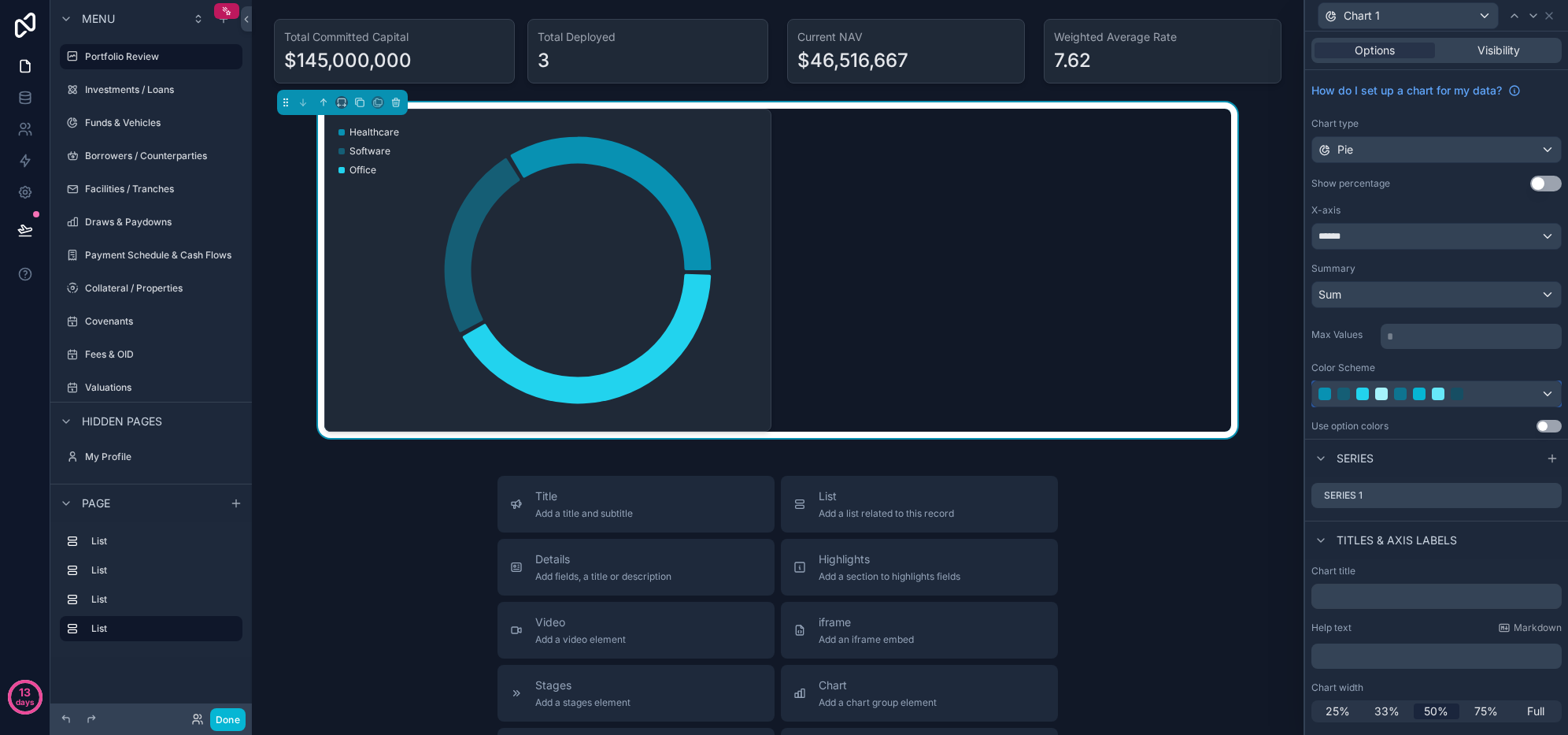
click at [1461, 398] on div at bounding box center [1457, 393] width 12 height 12
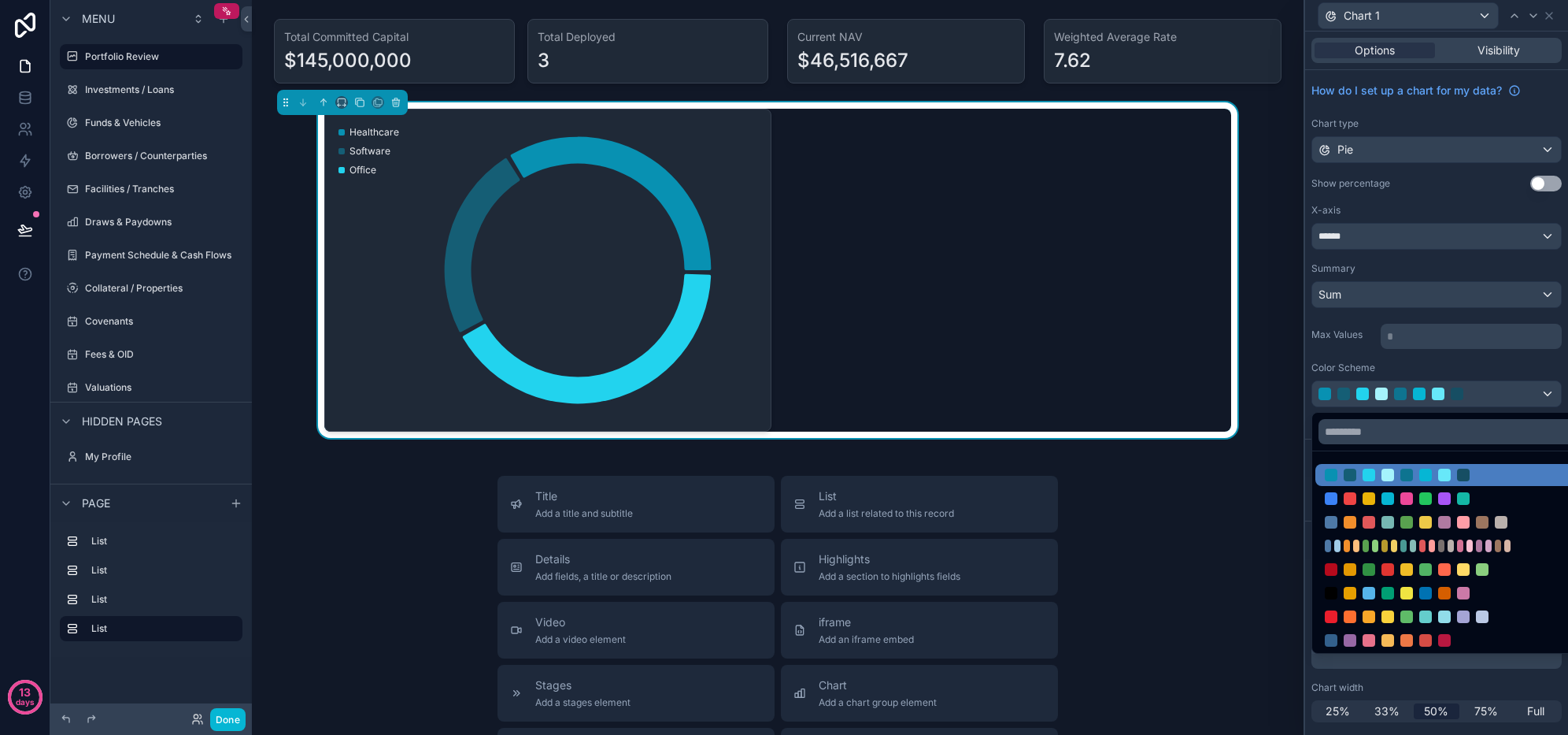
click at [1428, 504] on div at bounding box center [1425, 498] width 12 height 12
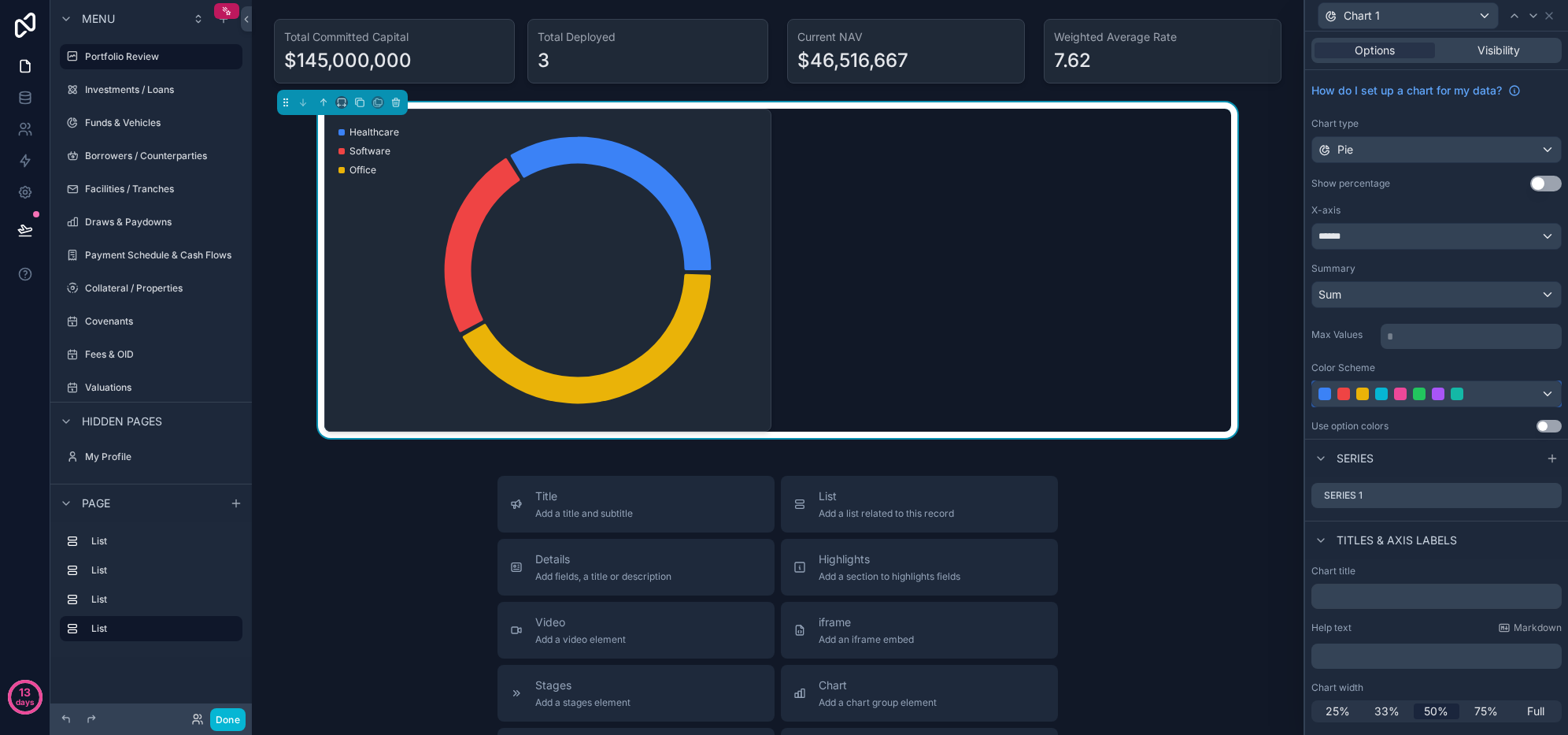
click at [1455, 397] on div at bounding box center [1457, 393] width 12 height 12
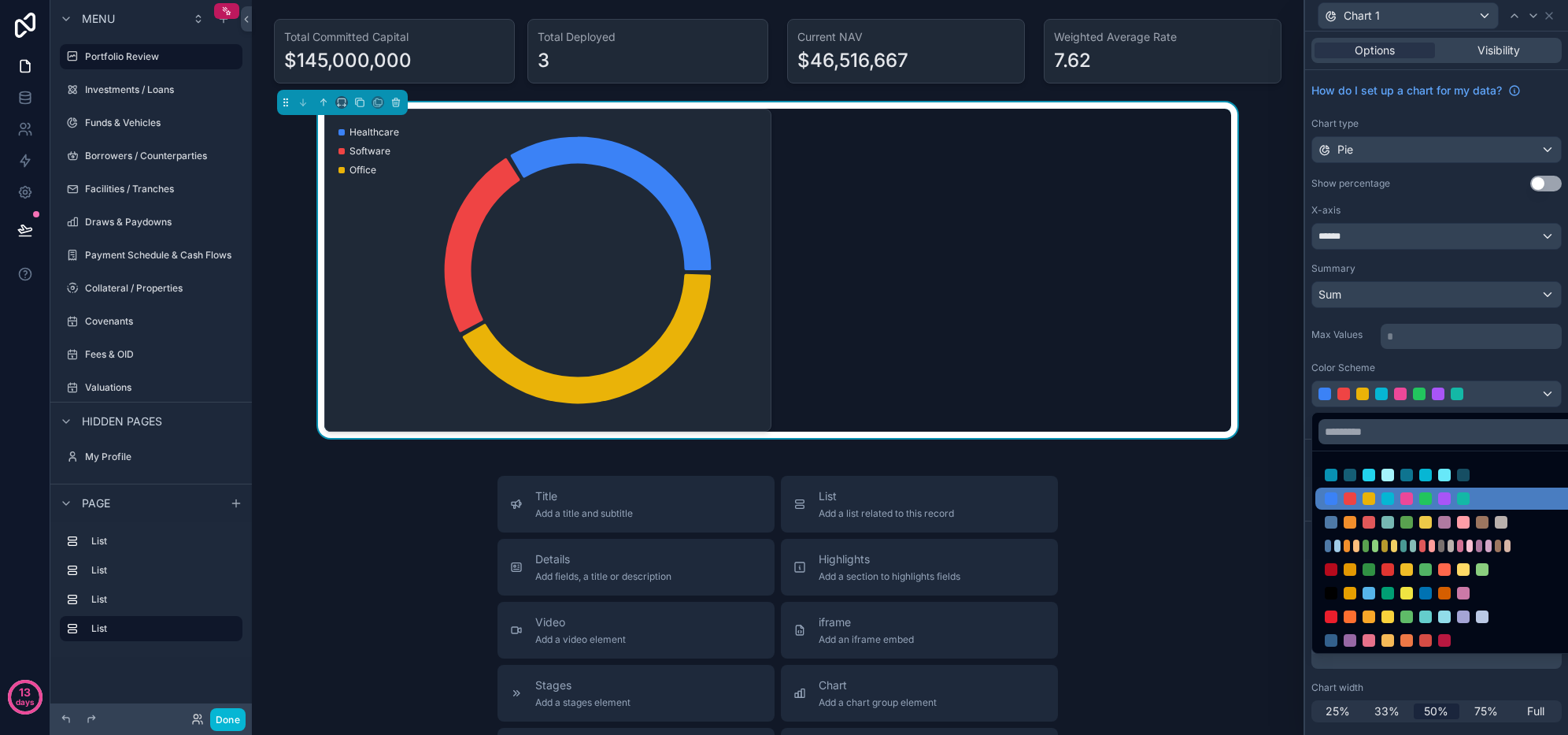
click at [1445, 515] on div at bounding box center [1454, 522] width 278 height 22
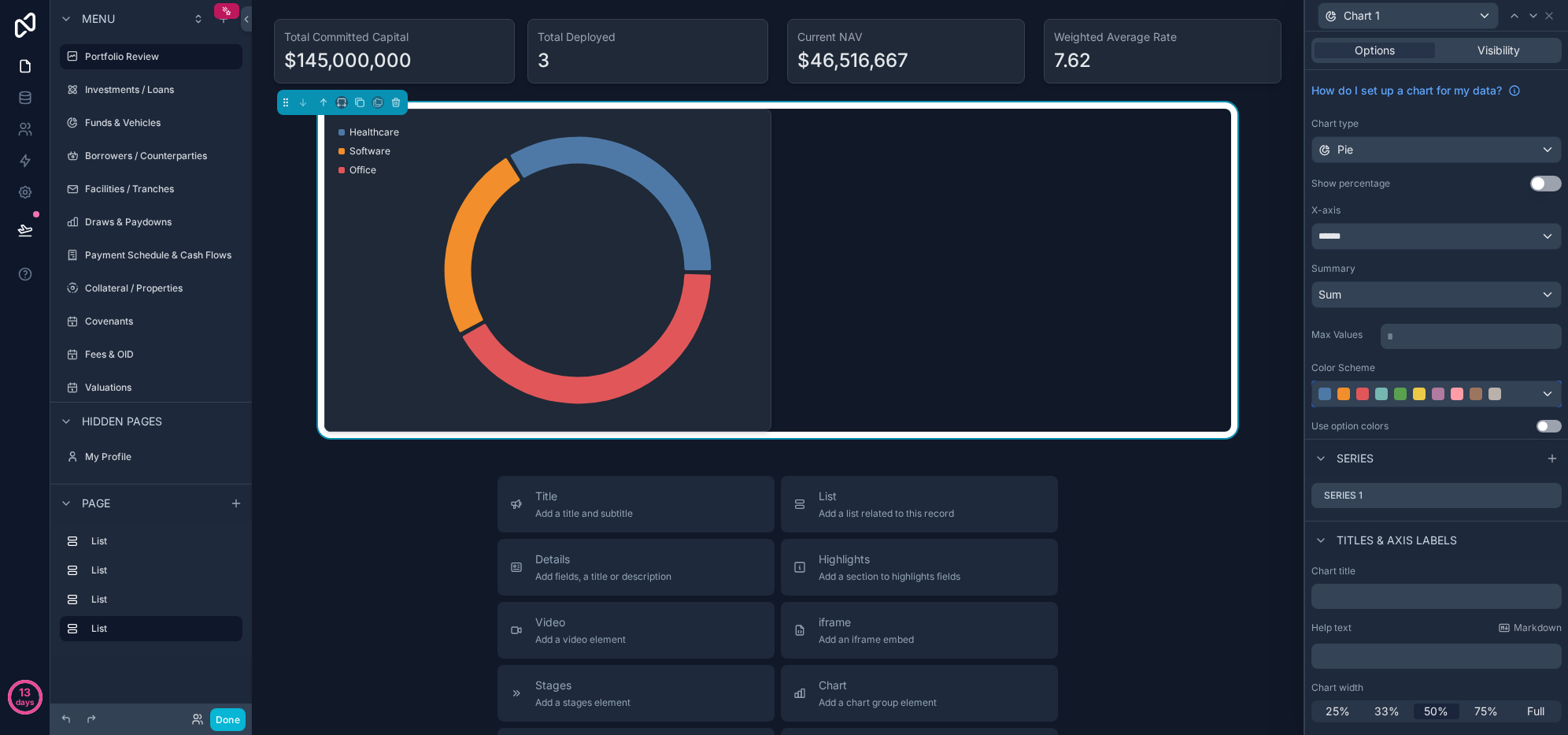
click at [1449, 402] on div at bounding box center [1437, 393] width 249 height 25
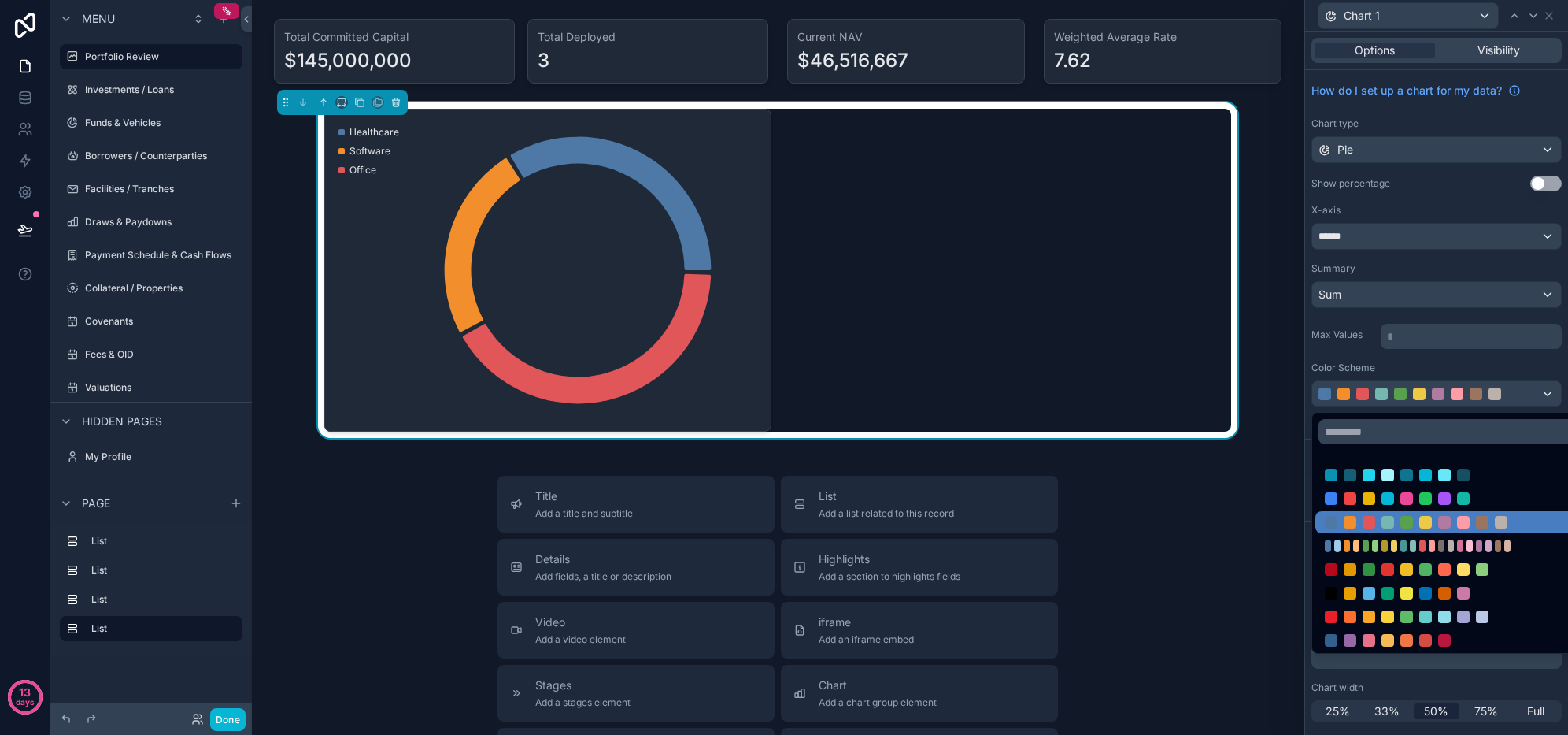
click at [1452, 630] on div at bounding box center [1454, 640] width 278 height 22
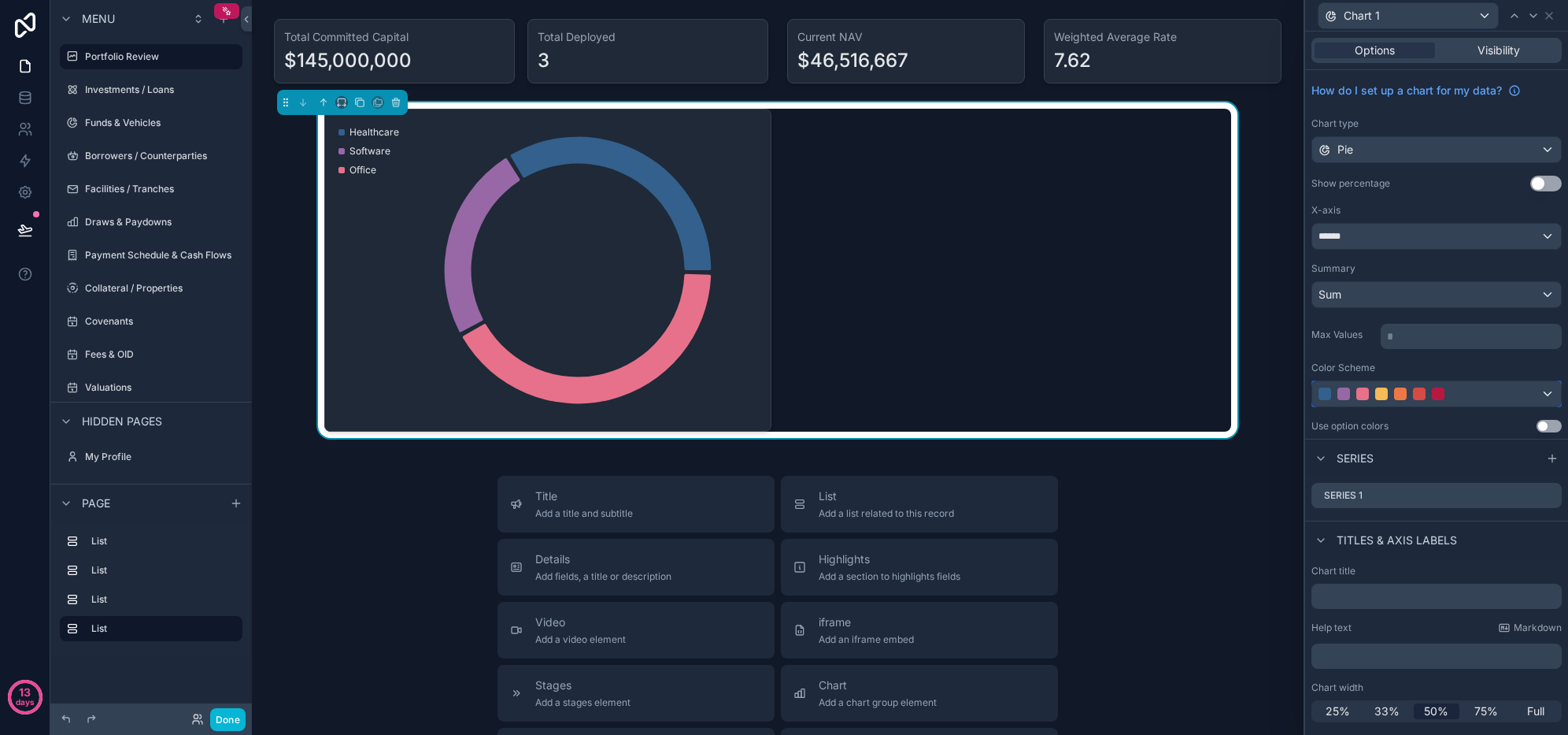
click at [1459, 397] on div at bounding box center [1419, 393] width 202 height 12
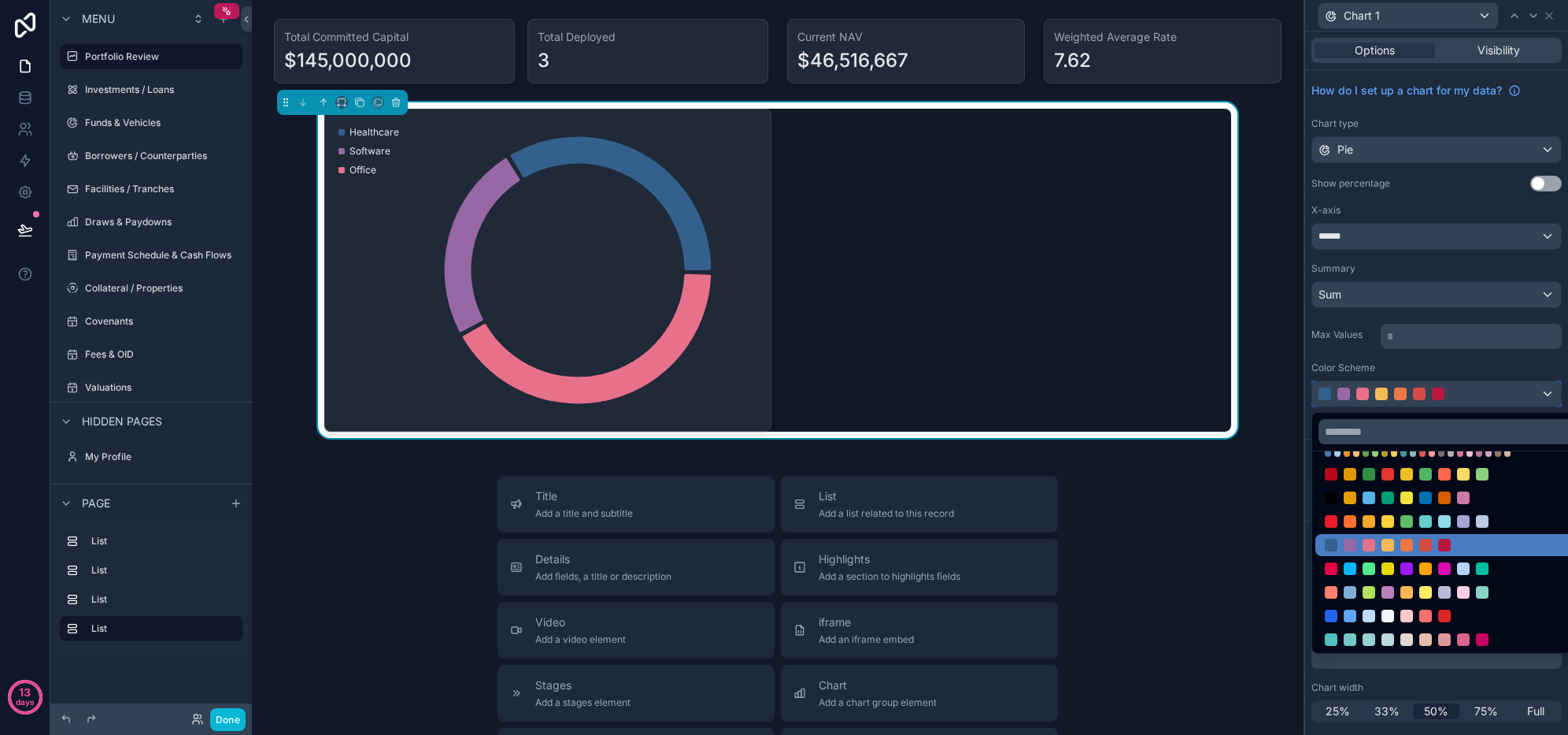
scroll to position [96, 0]
click at [1433, 638] on div at bounding box center [1425, 638] width 202 height 12
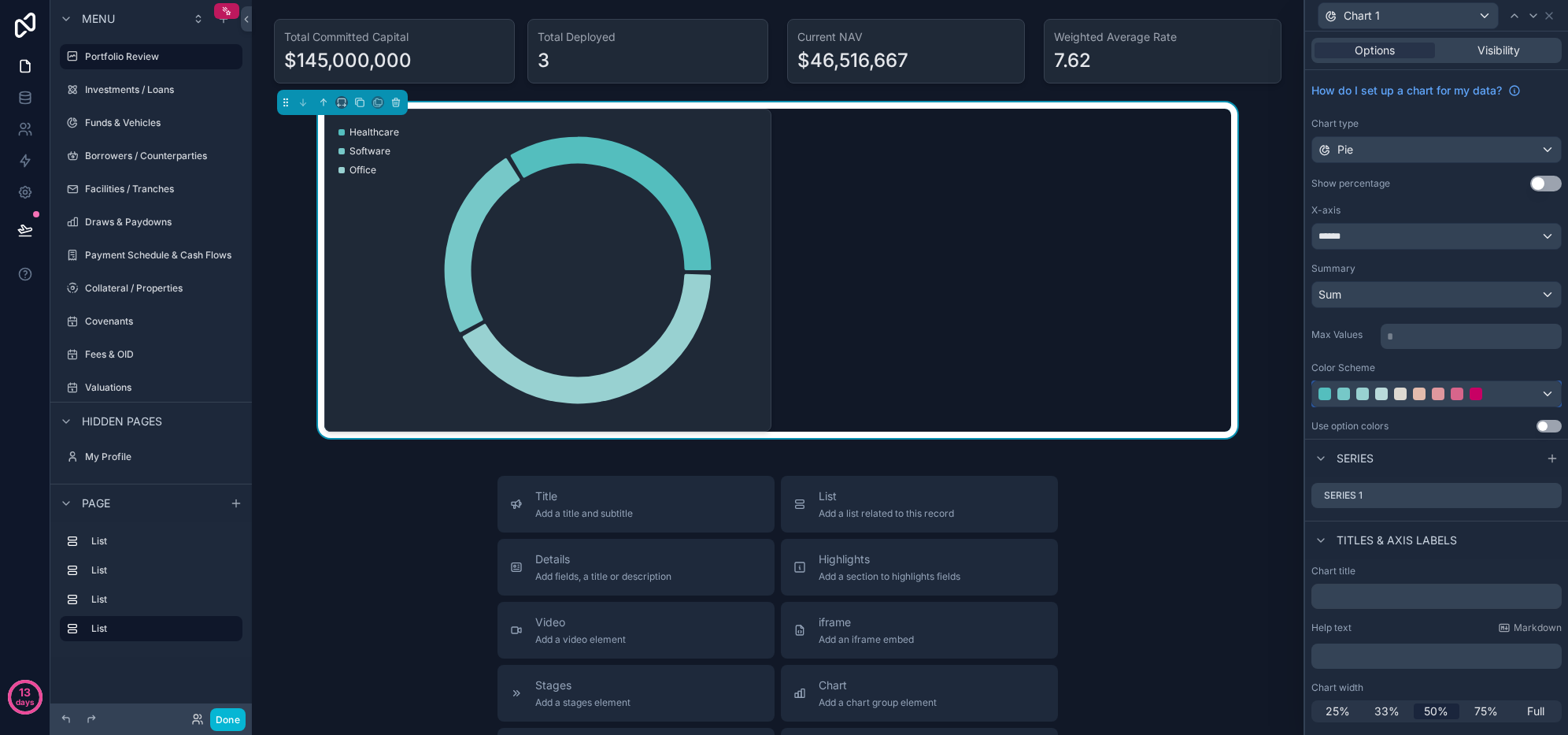
click at [1434, 402] on div at bounding box center [1437, 393] width 249 height 25
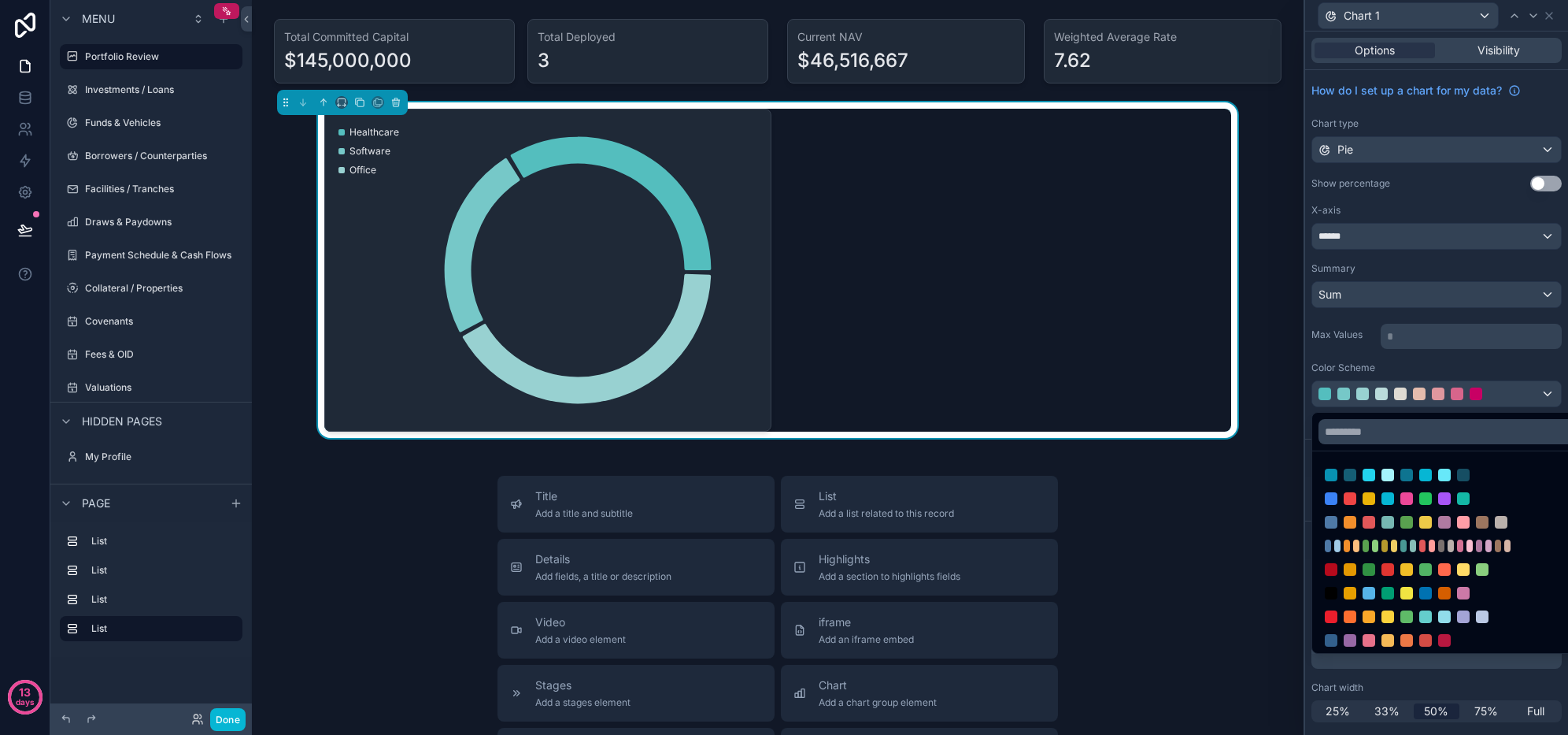
click at [1425, 476] on div at bounding box center [1425, 475] width 12 height 12
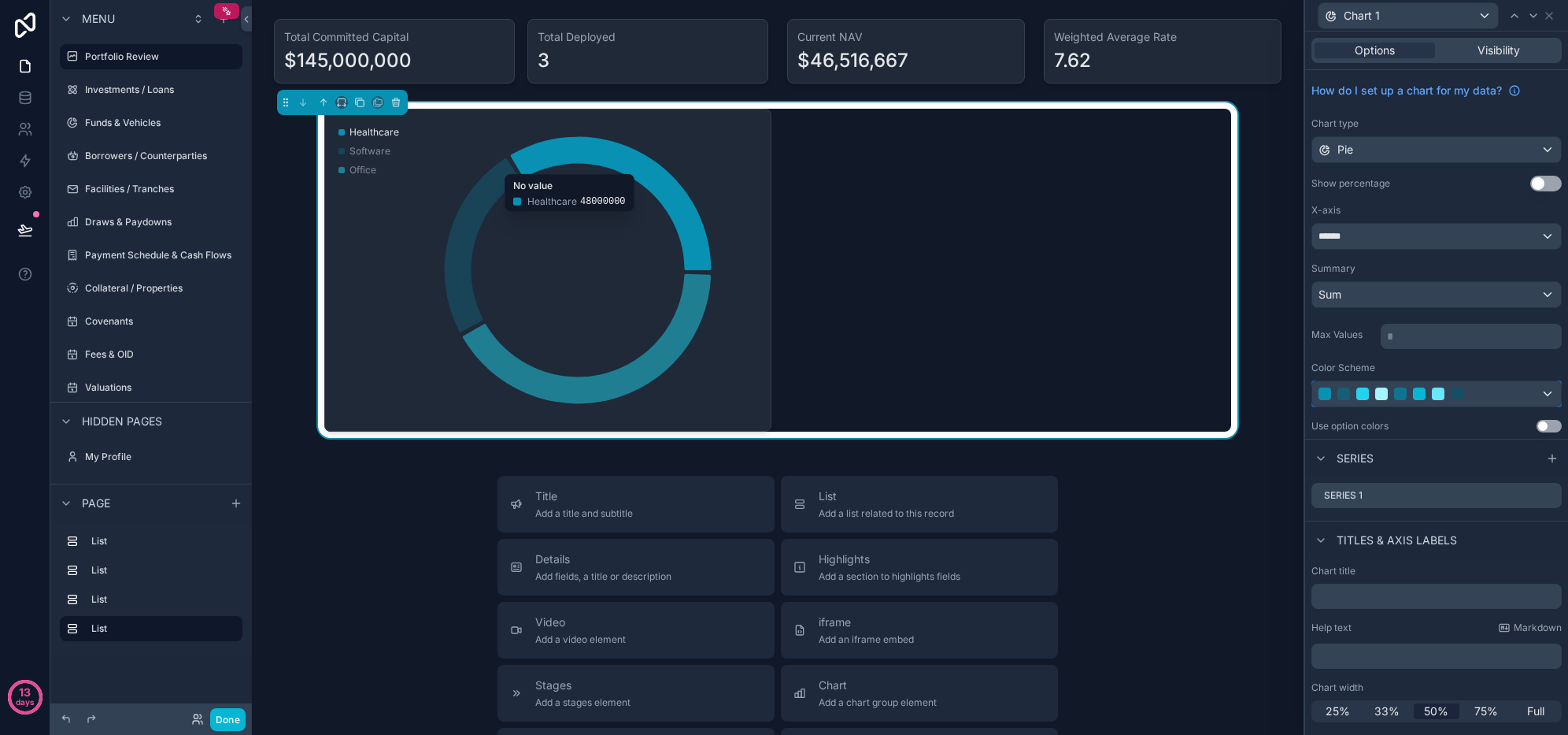
click at [1386, 387] on div at bounding box center [1437, 393] width 249 height 25
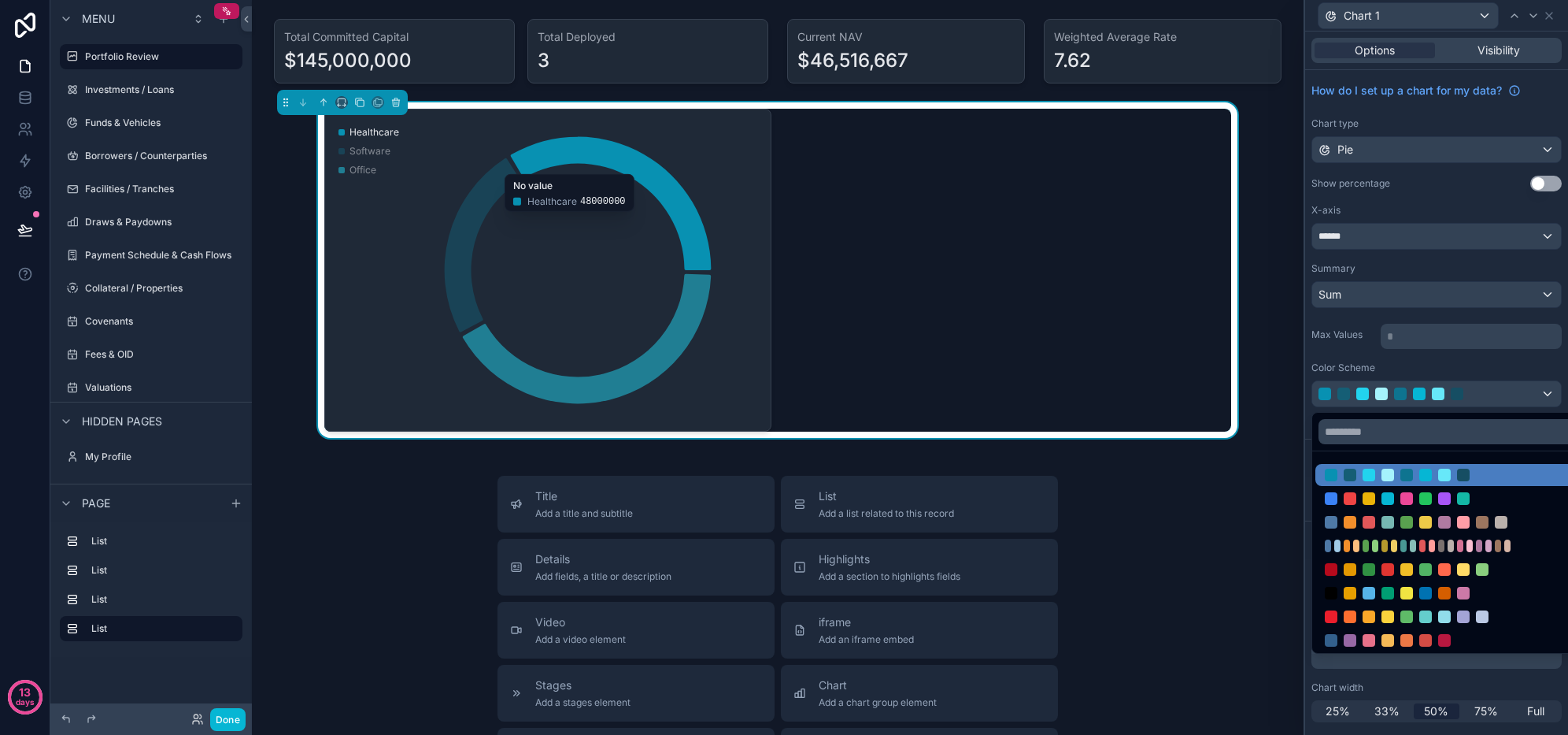
click at [1414, 514] on div at bounding box center [1454, 522] width 278 height 22
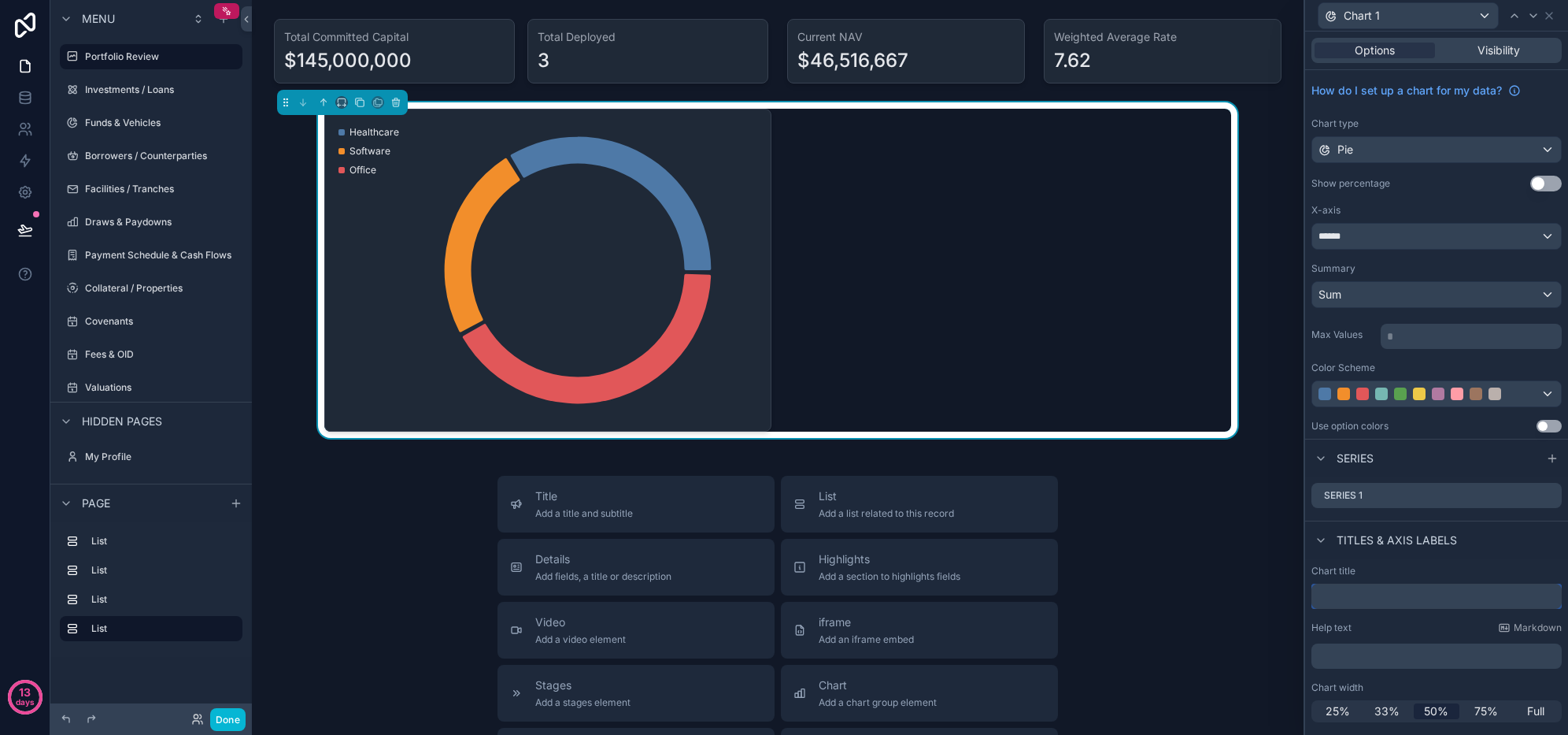
click at [1362, 601] on input "text" at bounding box center [1437, 596] width 251 height 25
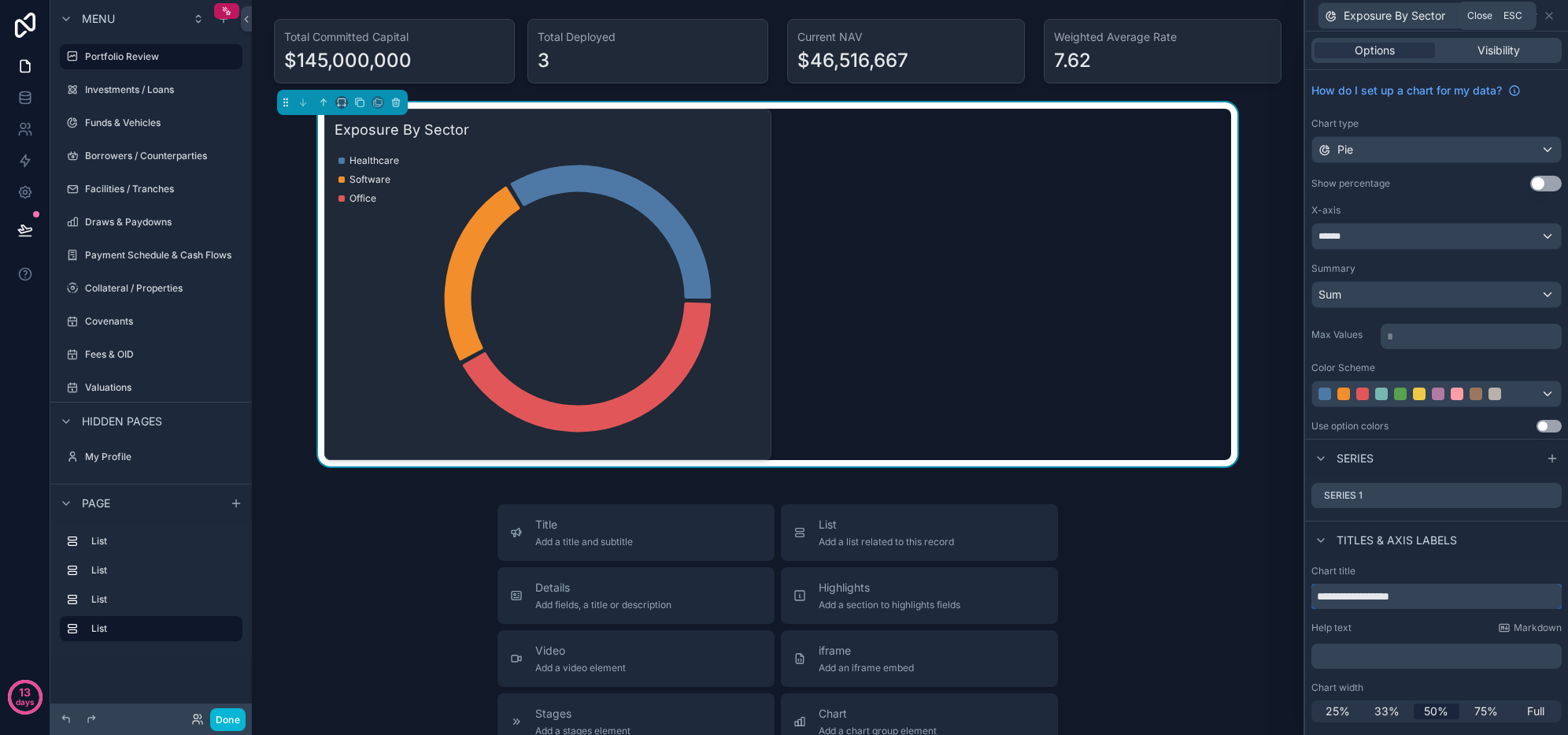
type input "**********"
click at [1553, 18] on icon at bounding box center [1549, 15] width 7 height 7
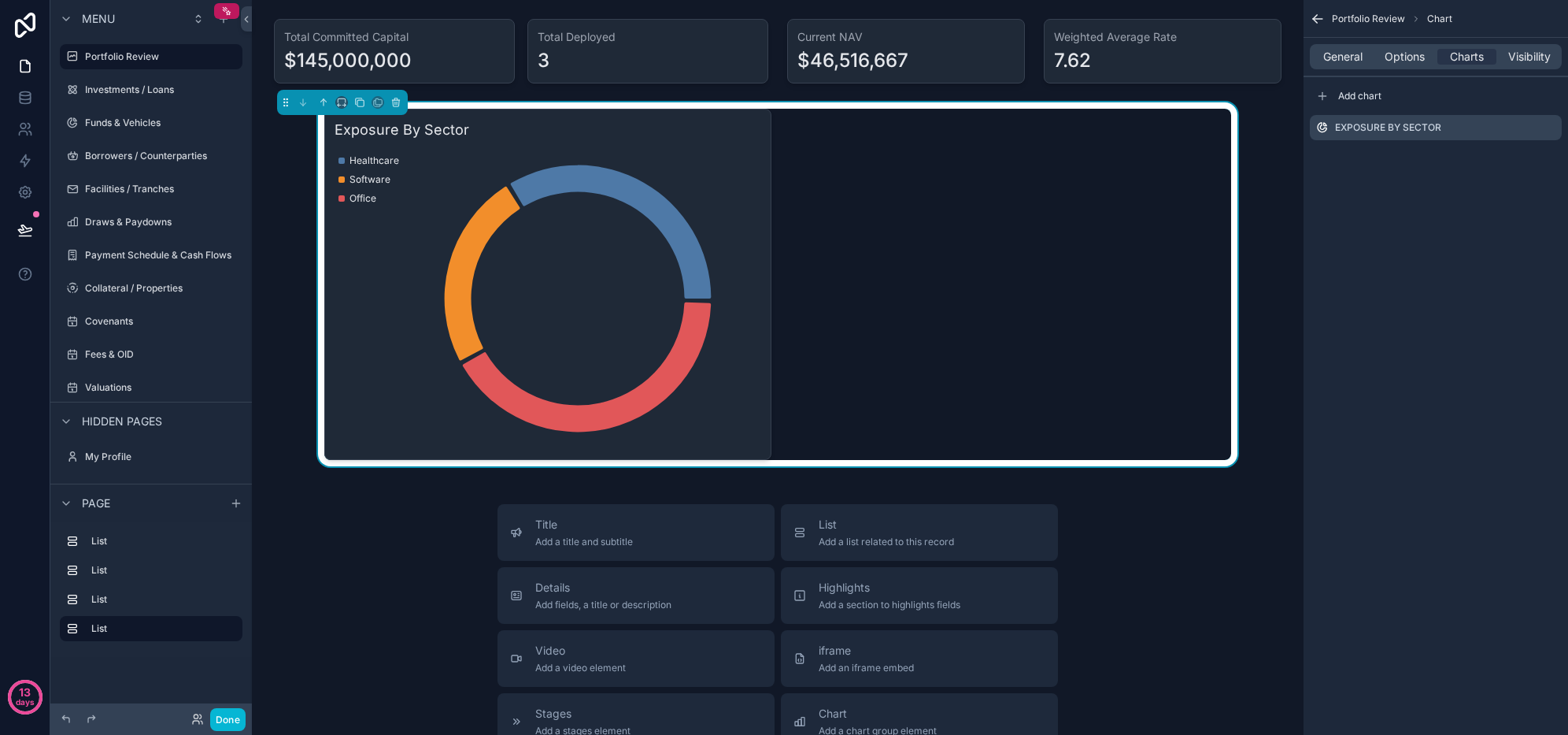
click at [0, 0] on icon "scrollable content" at bounding box center [0, 0] width 0 height 0
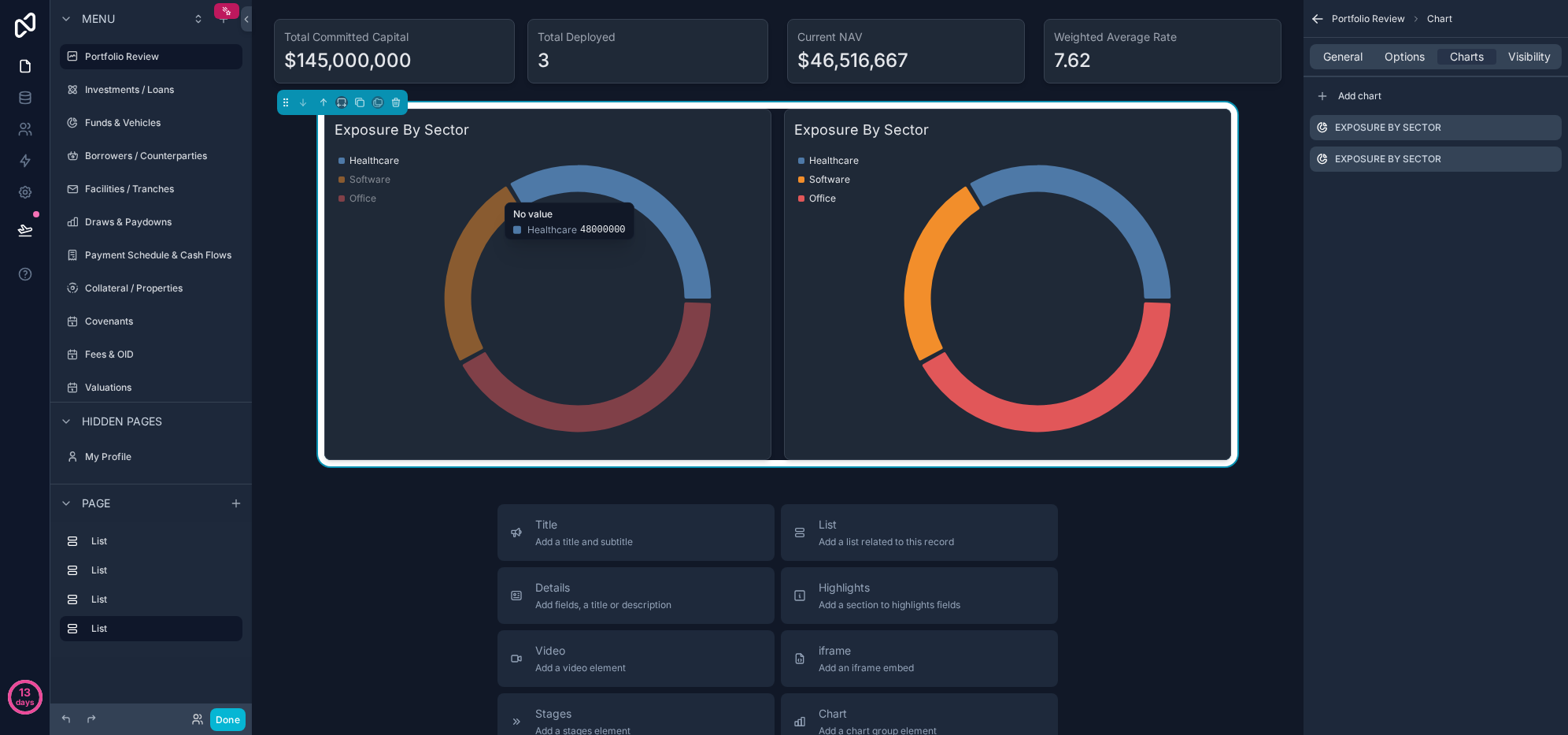
click at [0, 0] on icon "scrollable content" at bounding box center [0, 0] width 0 height 0
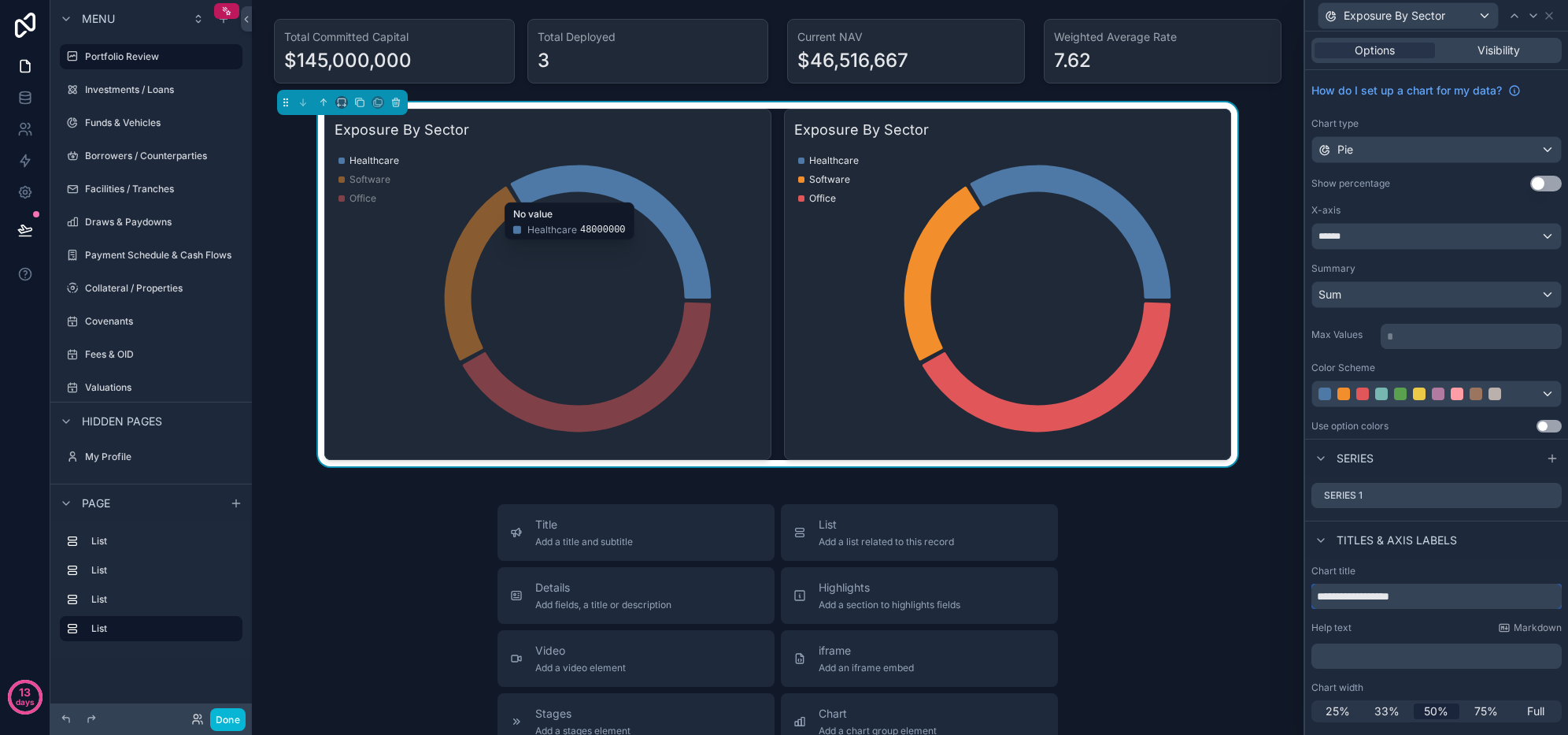
click at [1429, 594] on input "**********" at bounding box center [1437, 596] width 251 height 25
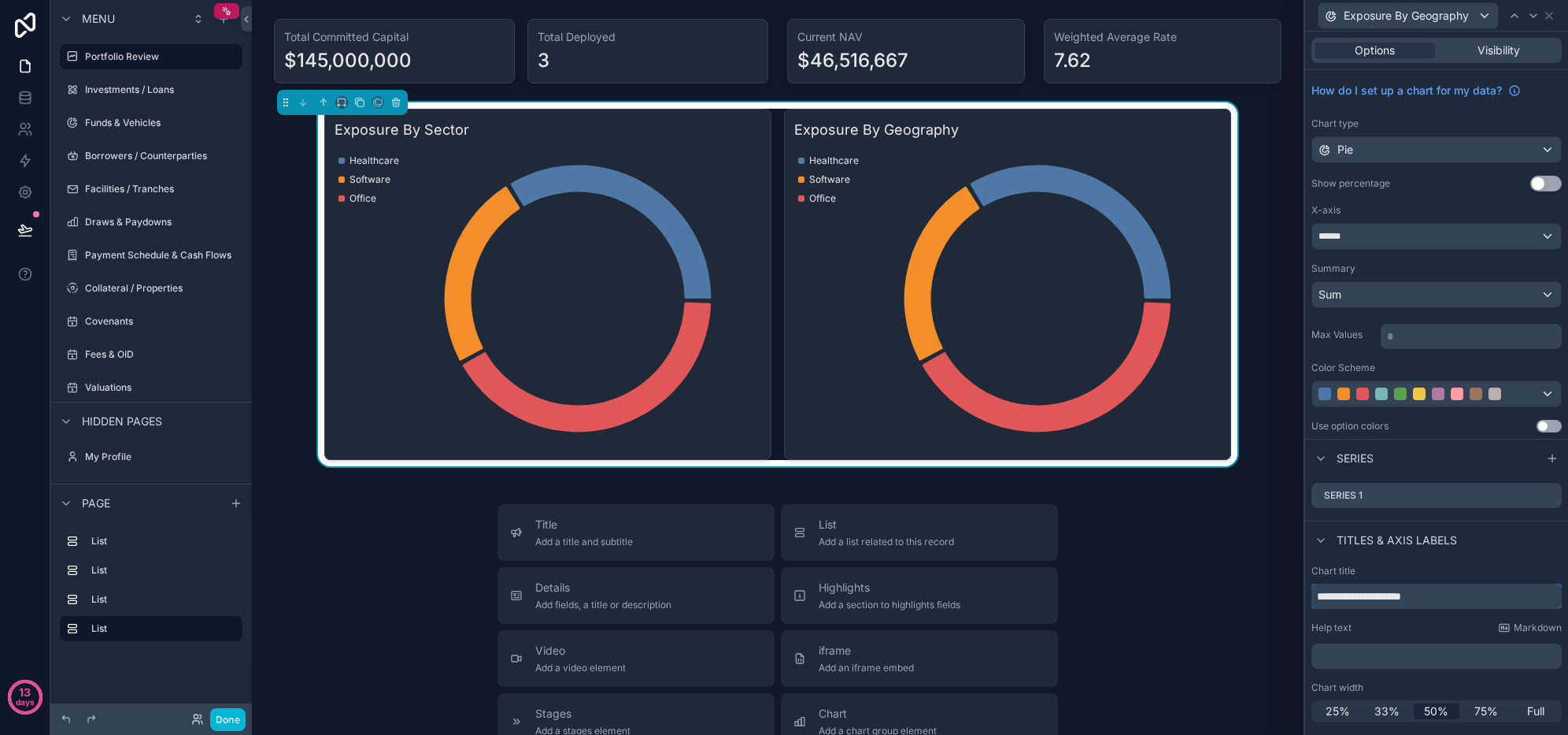
type input "**********"
click at [0, 0] on icon at bounding box center [0, 0] width 0 height 0
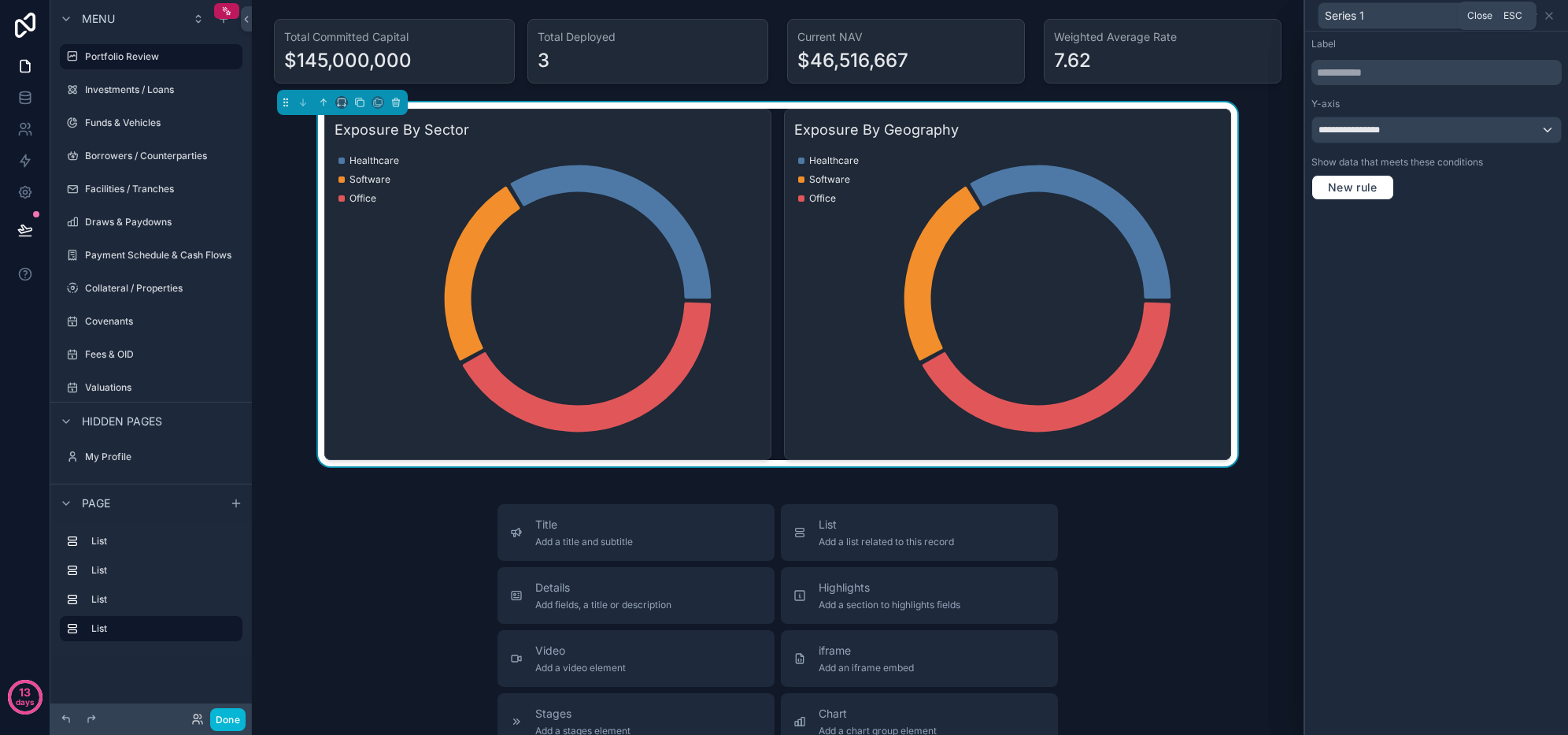
click at [1547, 19] on icon at bounding box center [1549, 15] width 12 height 12
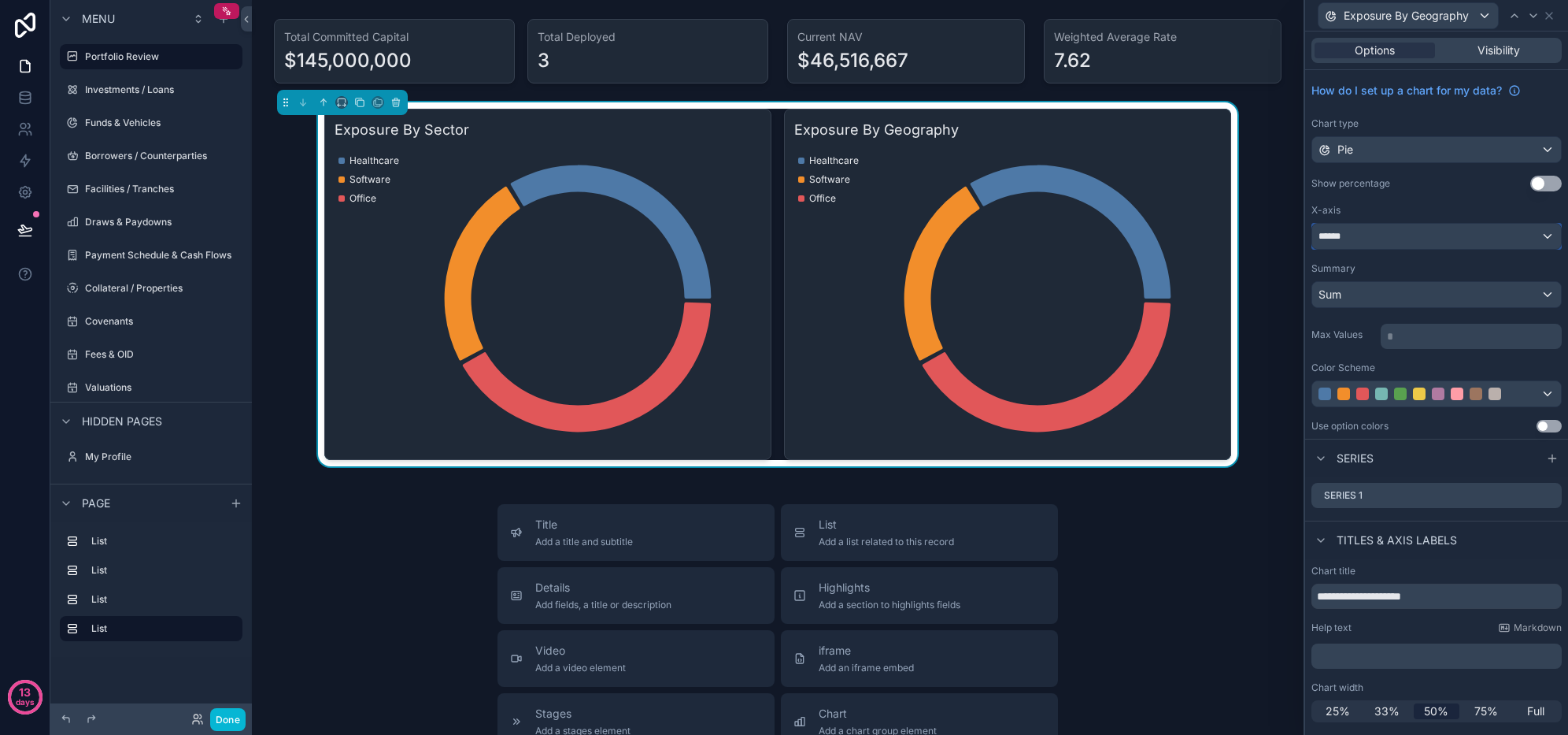
click at [1425, 235] on div "******" at bounding box center [1437, 236] width 249 height 25
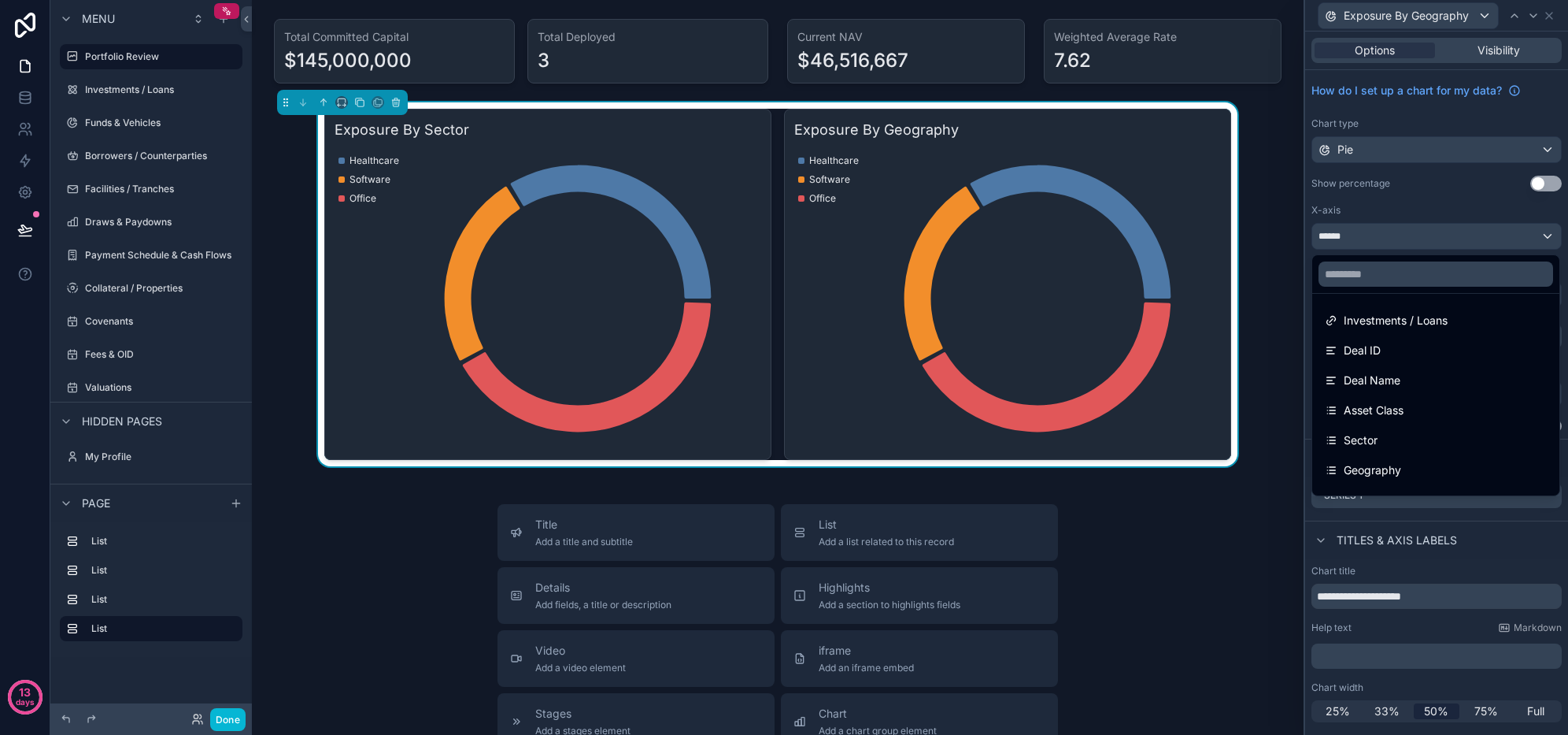
click at [1403, 463] on div "Geography" at bounding box center [1436, 470] width 222 height 19
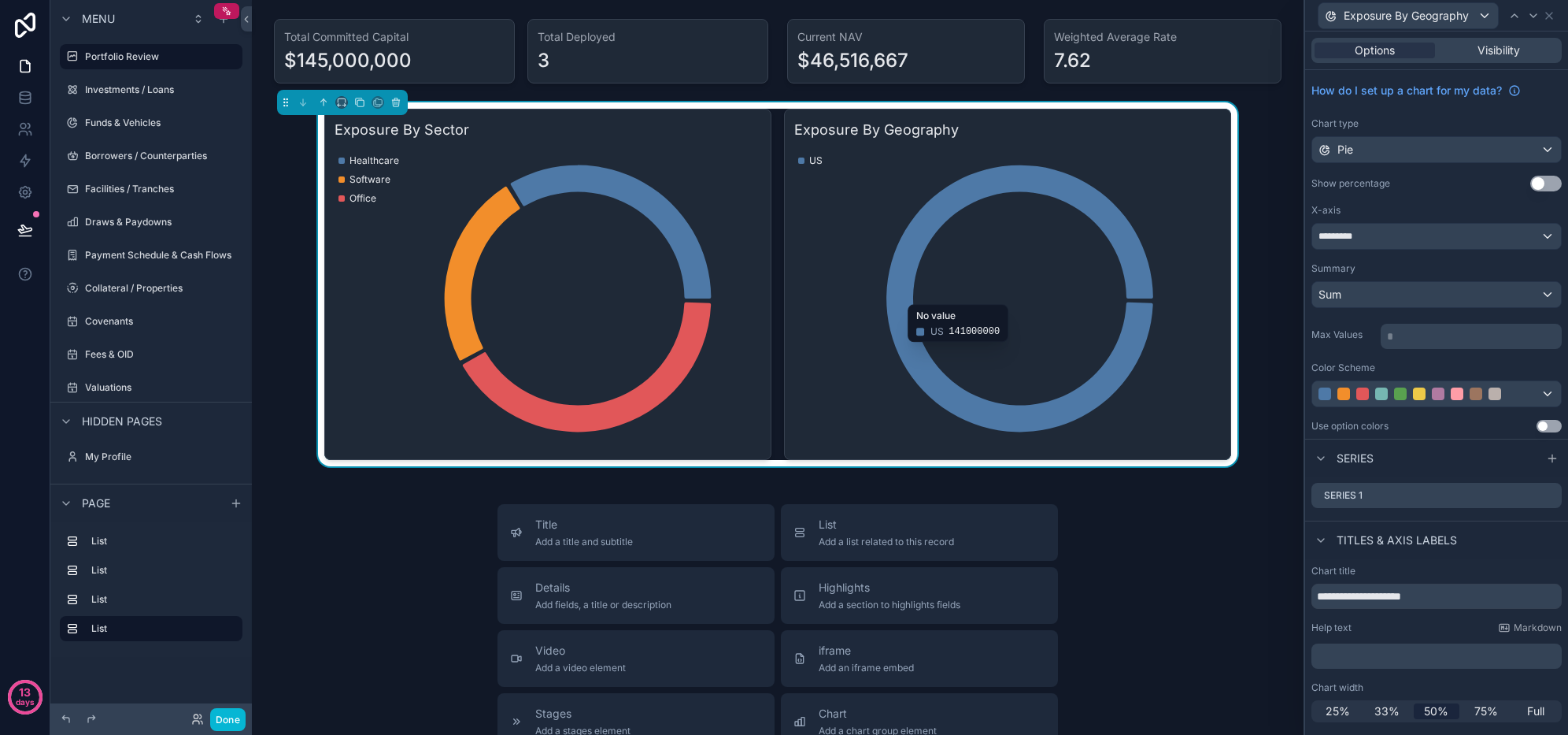
click at [1546, 185] on button "Use setting" at bounding box center [1546, 184] width 32 height 15
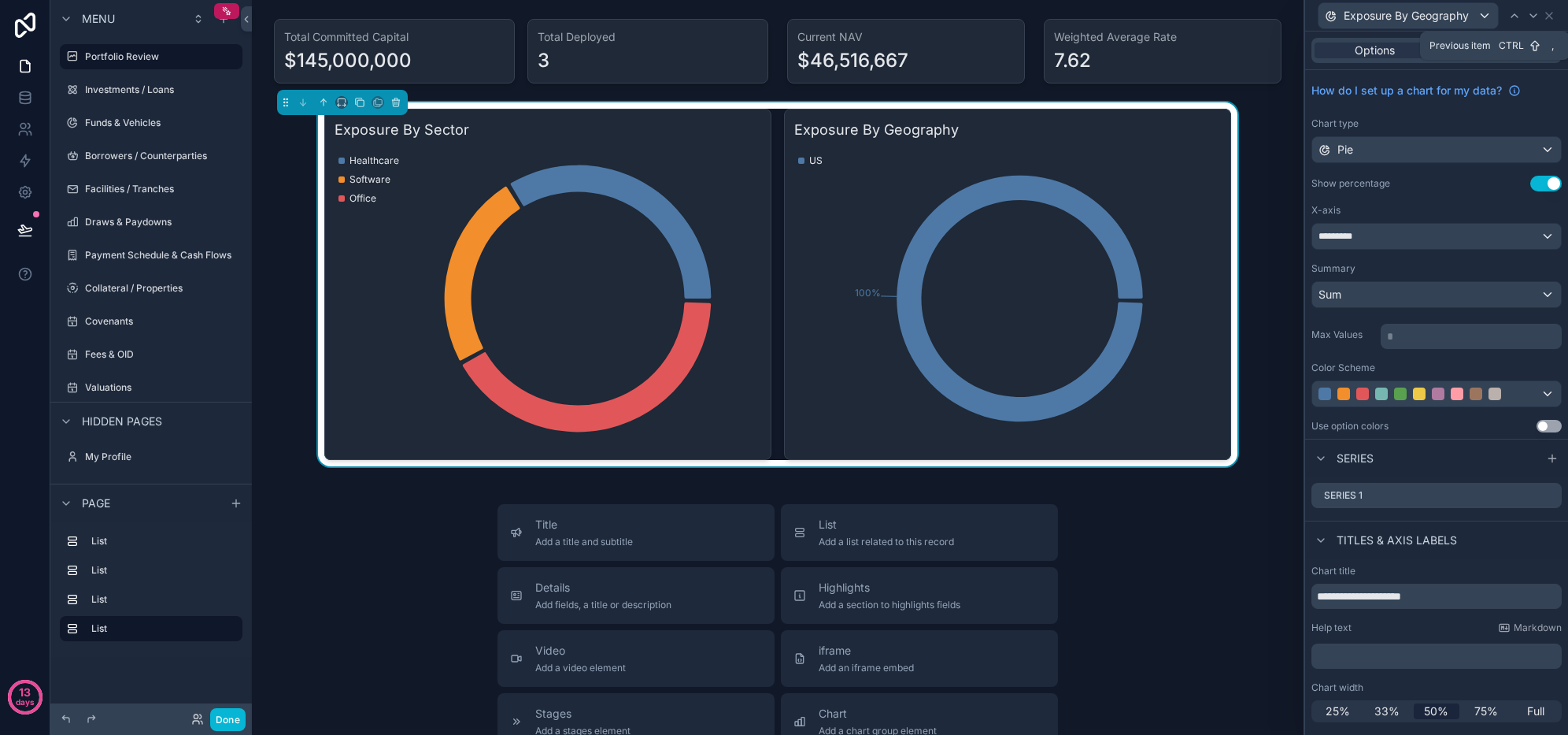
click at [1512, 20] on icon at bounding box center [1514, 15] width 12 height 12
click at [1543, 179] on button "Use setting" at bounding box center [1546, 184] width 32 height 15
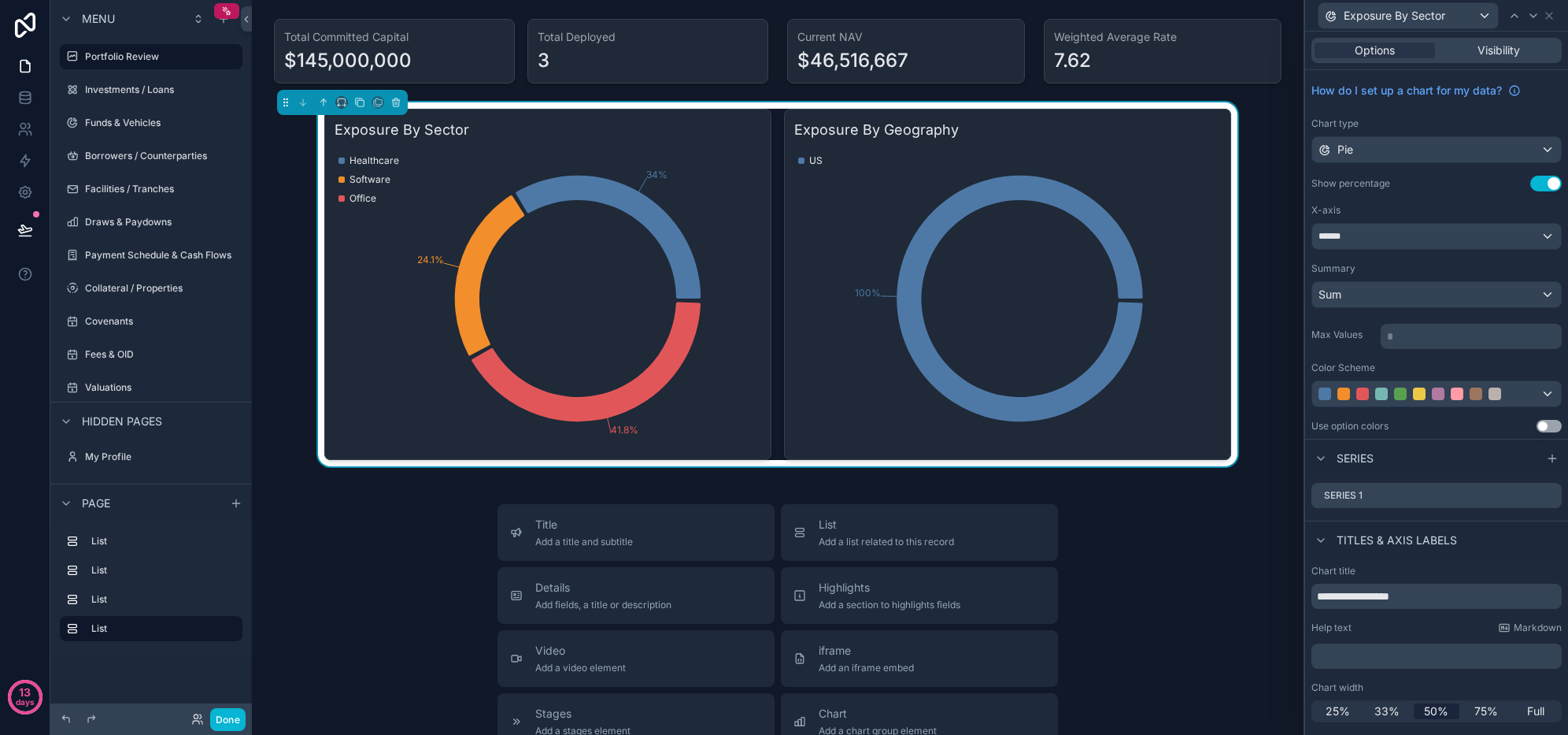
click at [1533, 18] on icon at bounding box center [1534, 15] width 12 height 12
click at [1413, 238] on div "*********" at bounding box center [1437, 236] width 249 height 25
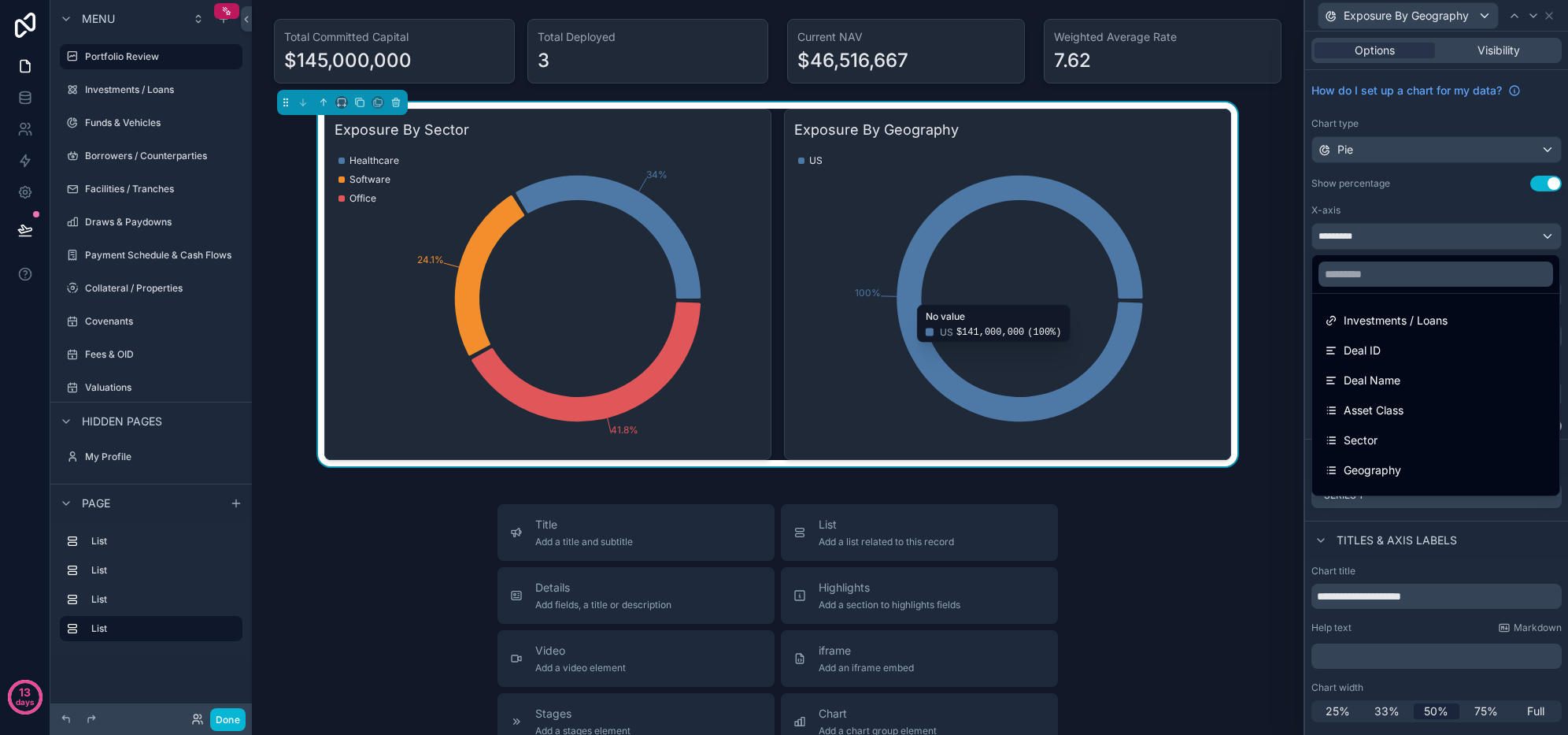
click at [1430, 405] on div "Asset Class" at bounding box center [1436, 411] width 222 height 19
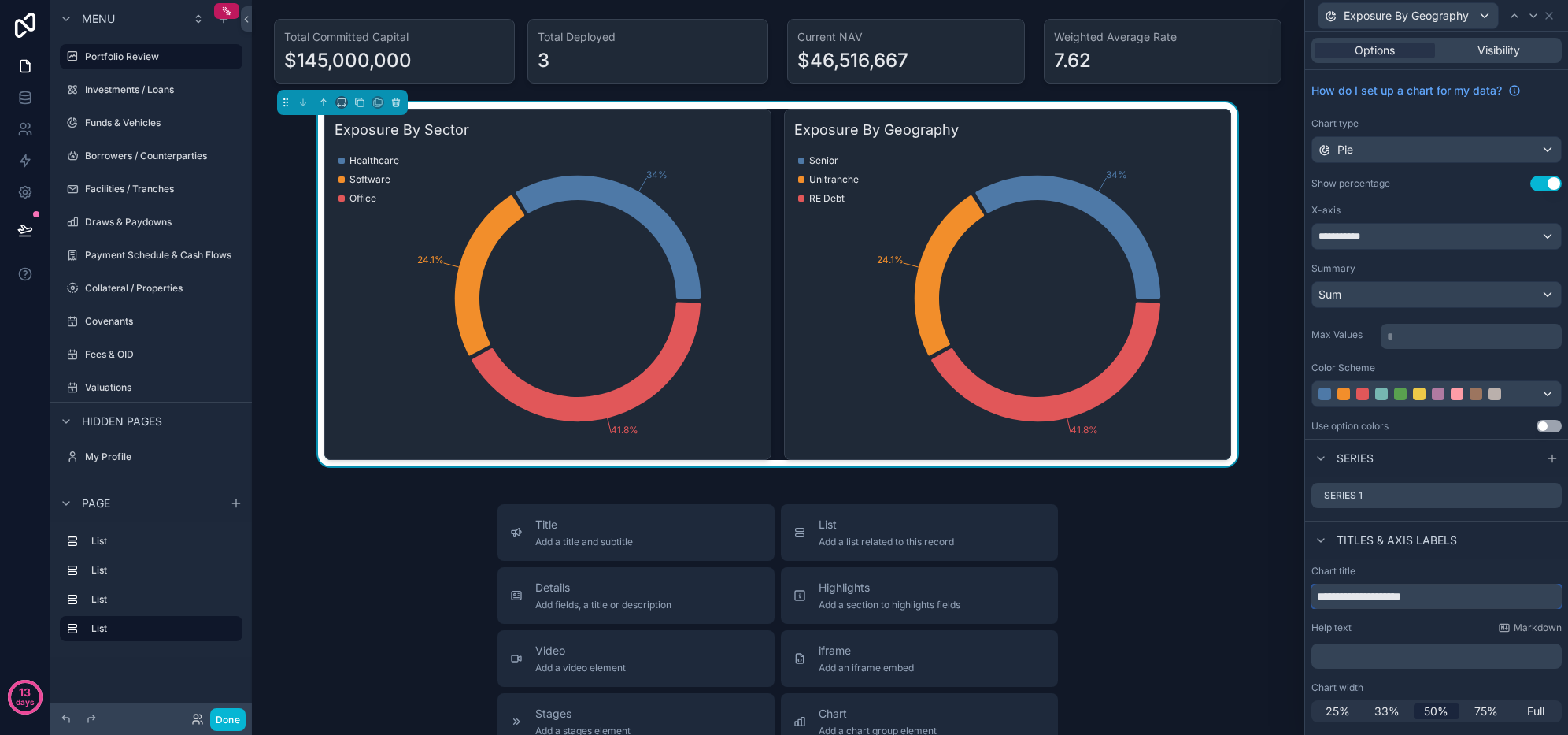
click at [1462, 592] on input "**********" at bounding box center [1437, 596] width 251 height 25
type input "**********"
click at [1433, 234] on div "**********" at bounding box center [1437, 236] width 249 height 25
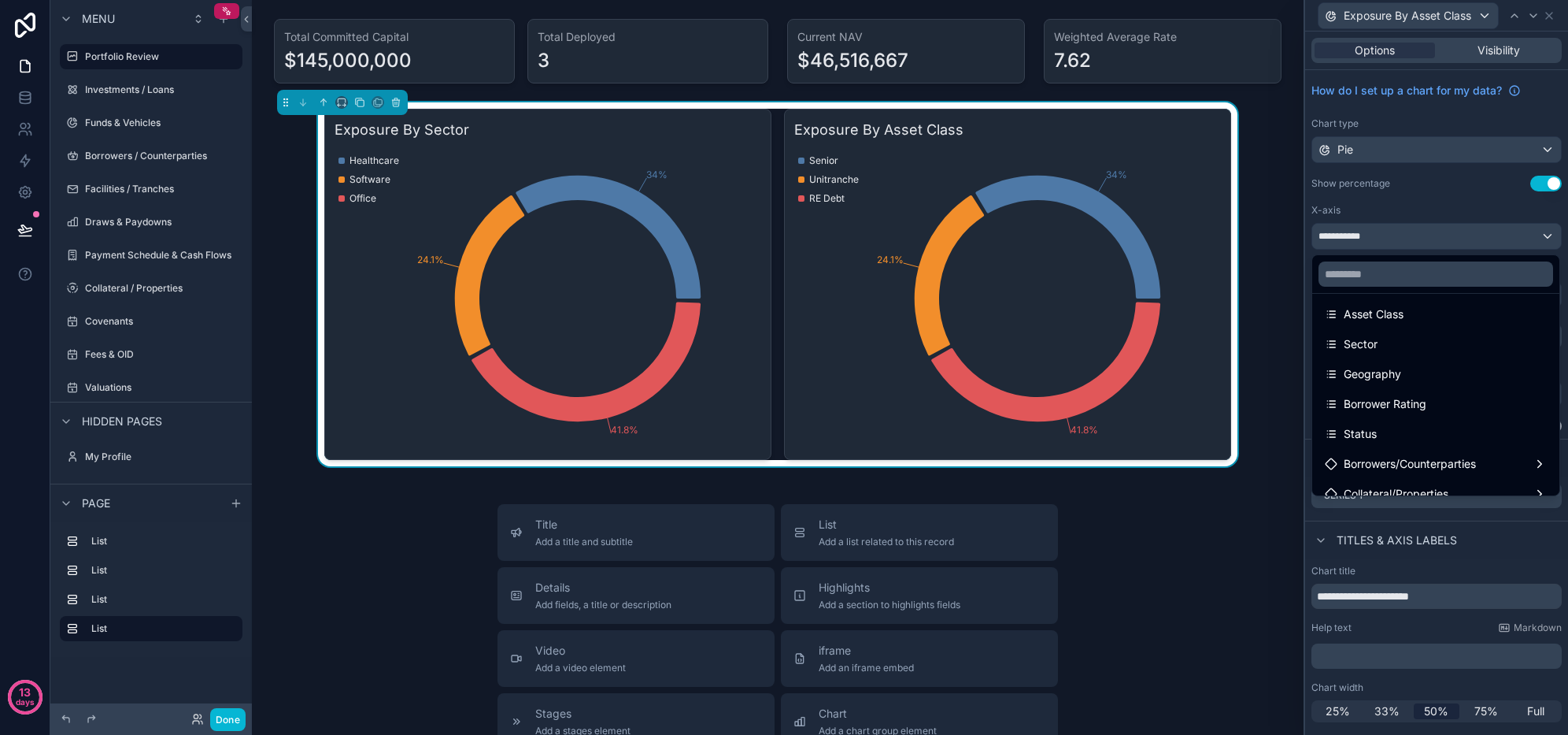
click at [1417, 429] on div "Status" at bounding box center [1436, 434] width 222 height 19
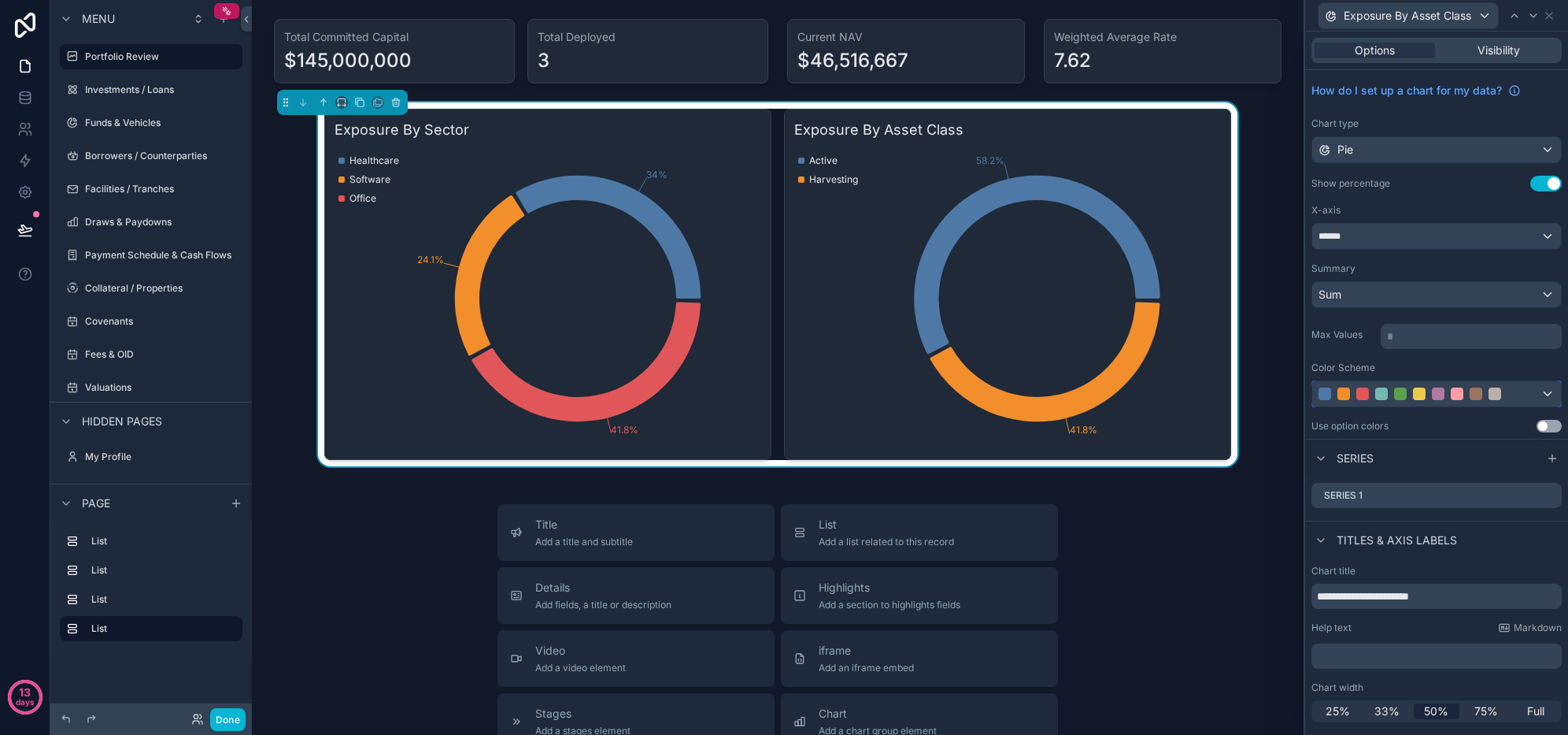
click at [1405, 402] on div at bounding box center [1437, 393] width 249 height 25
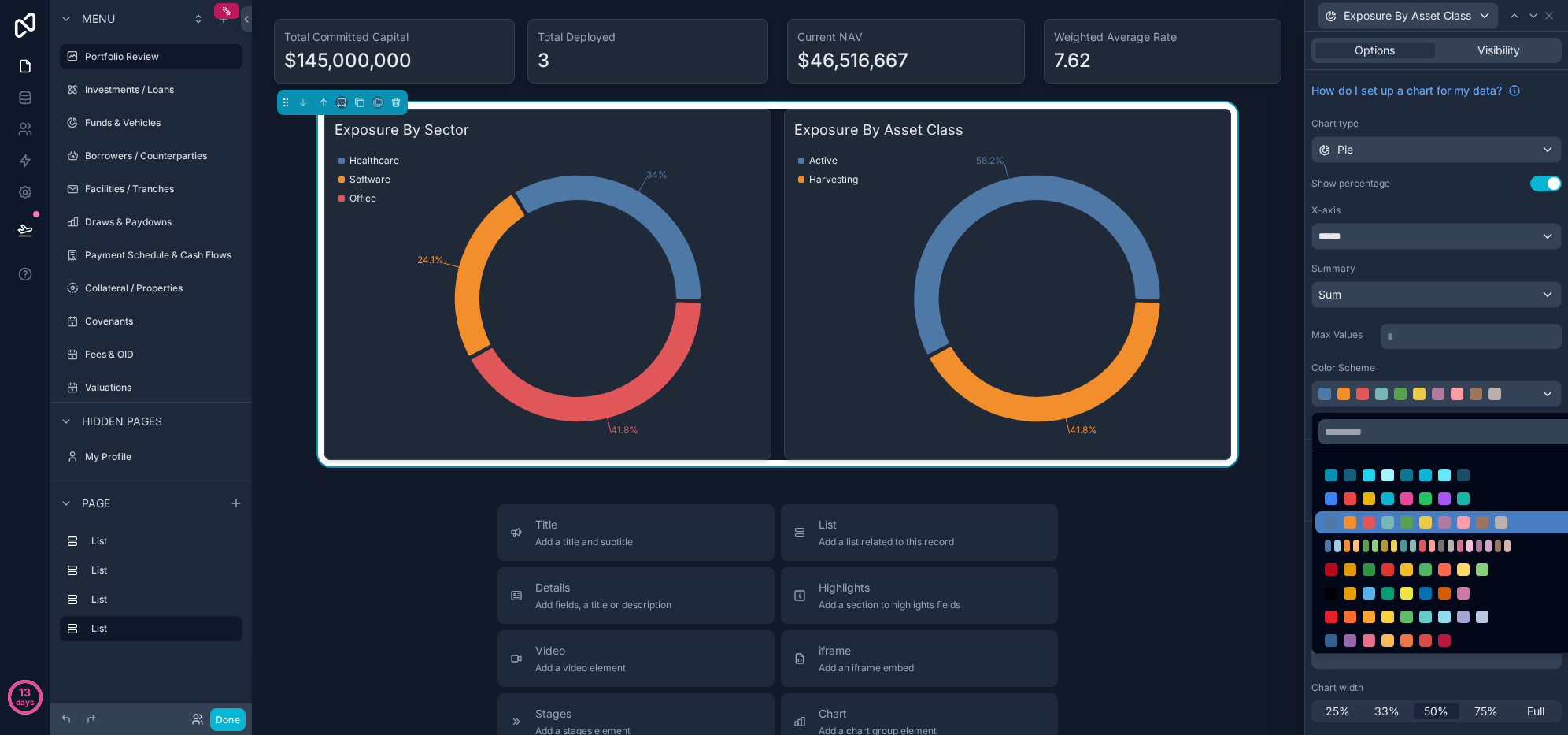
click at [1400, 476] on div at bounding box center [1425, 475] width 202 height 12
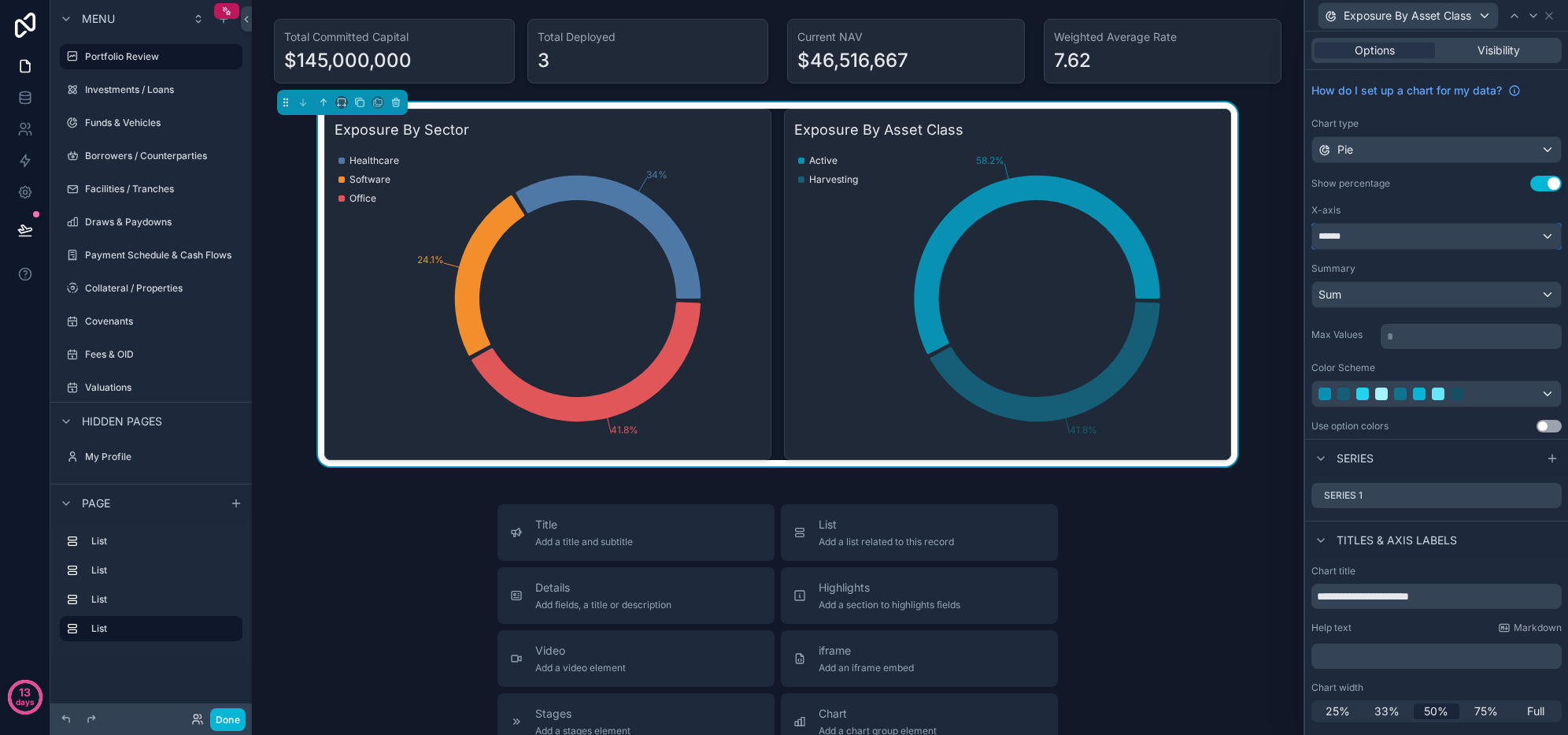
click at [1416, 234] on div "******" at bounding box center [1437, 236] width 249 height 25
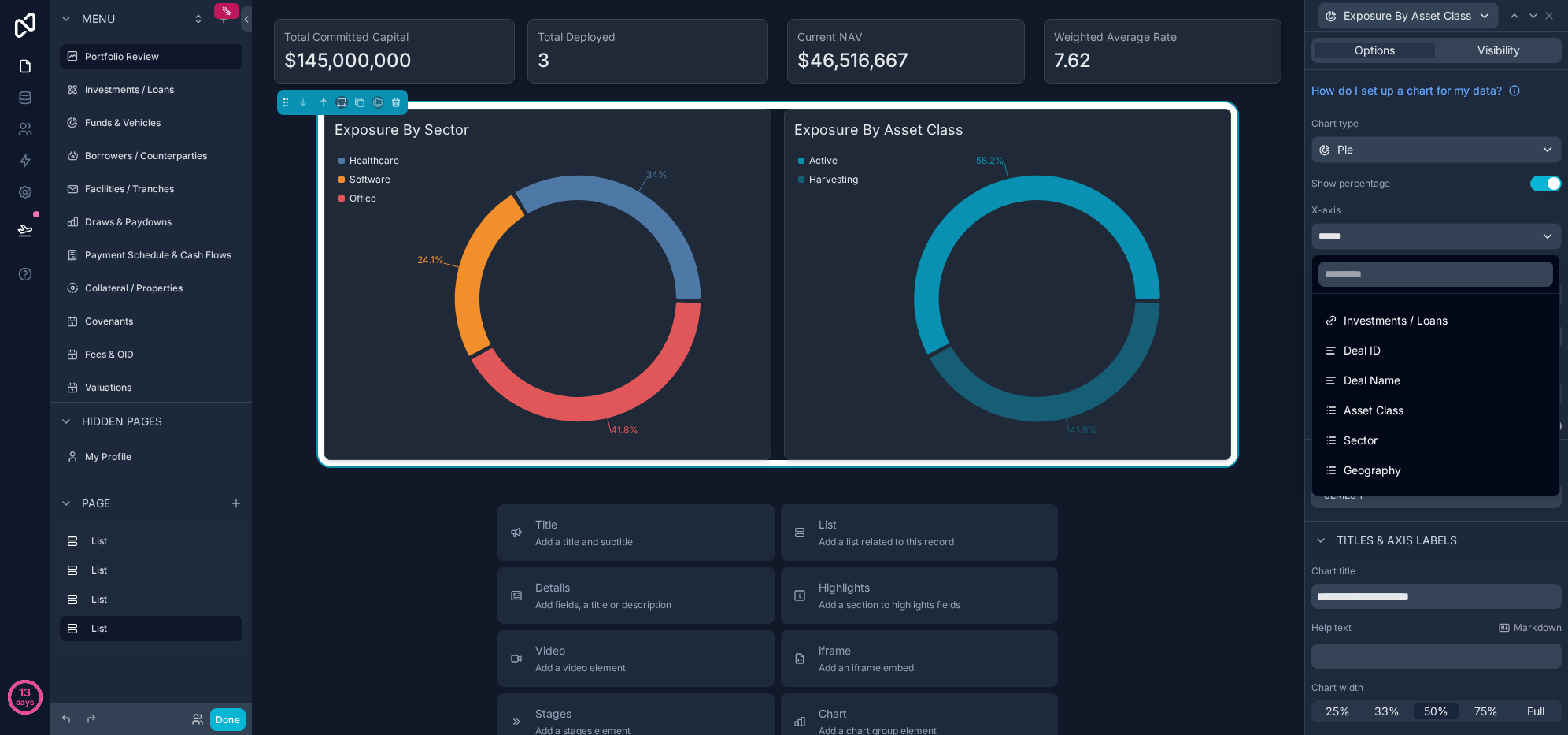
click at [1394, 408] on span "Asset Class" at bounding box center [1374, 411] width 60 height 19
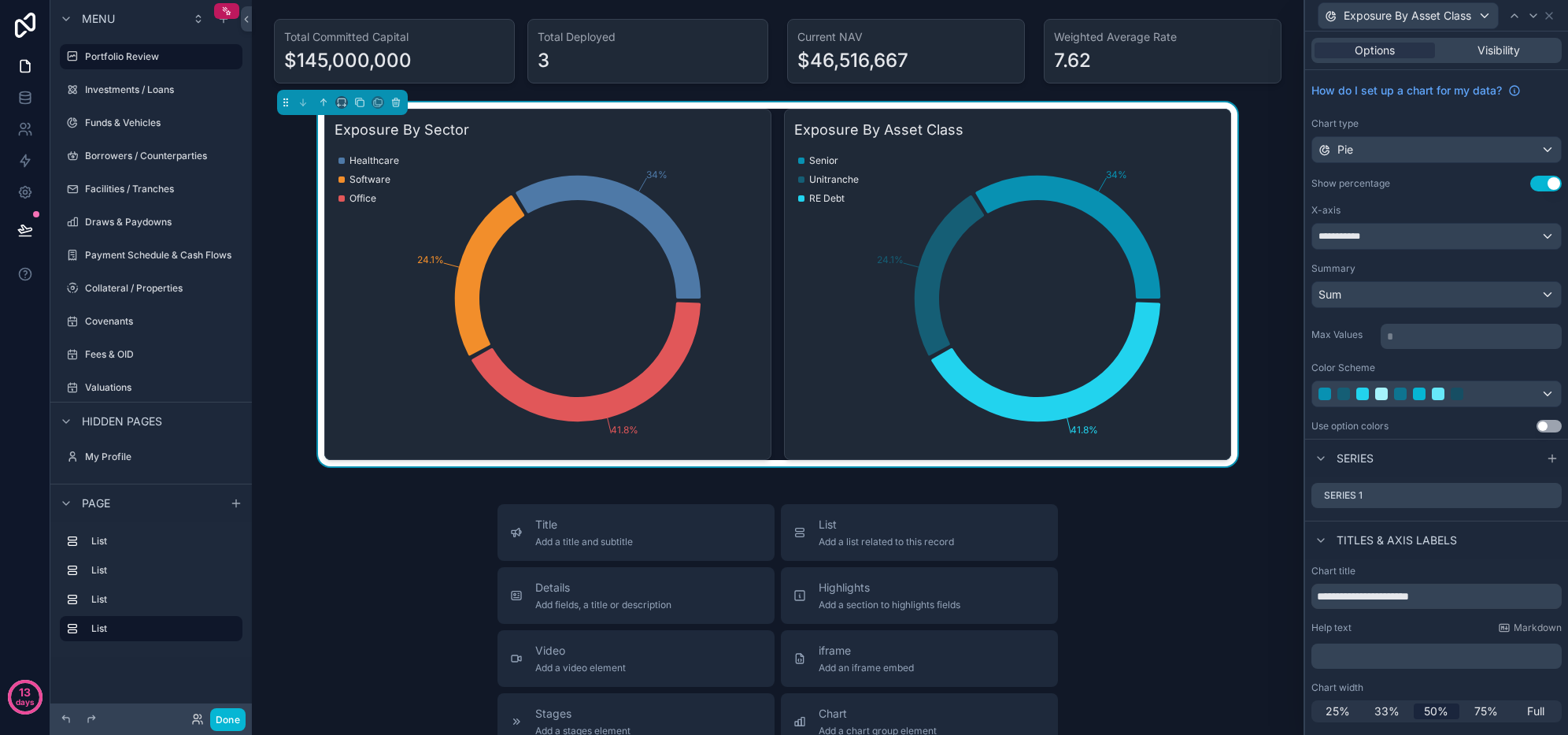
click at [835, 704] on button "Chart Add a chart group element" at bounding box center [919, 721] width 277 height 56
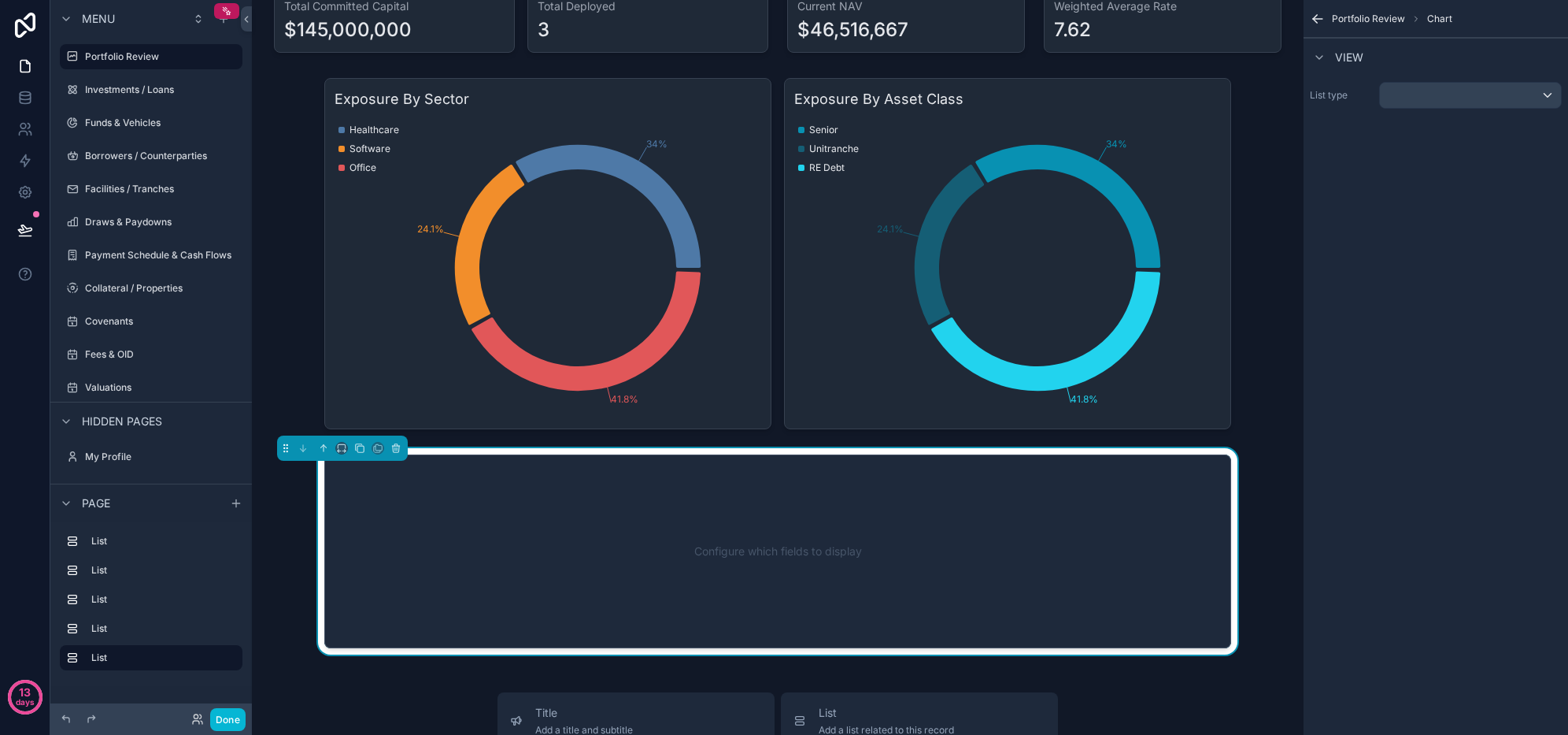
scroll to position [0, 0]
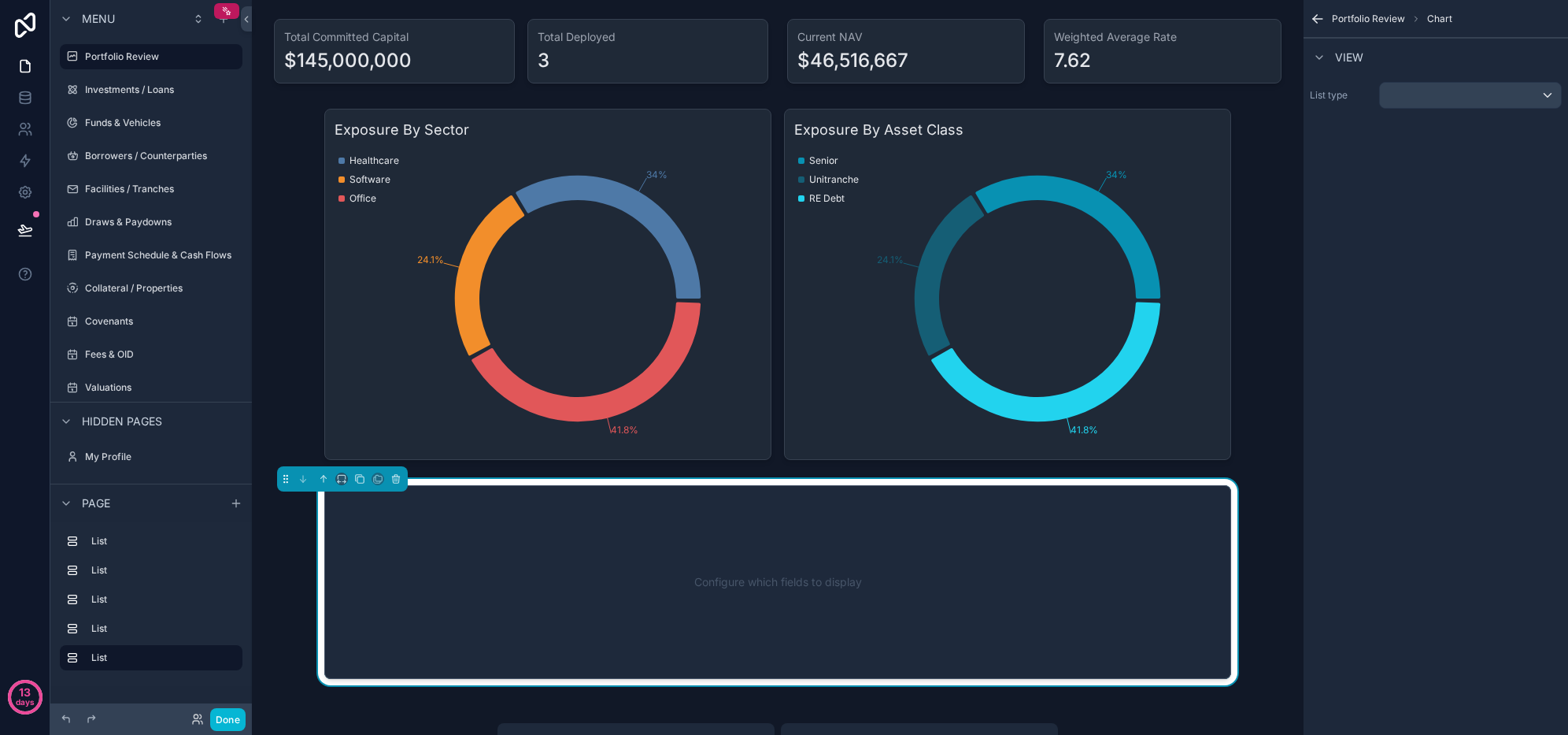
click at [489, 212] on div "scrollable content" at bounding box center [778, 284] width 1027 height 364
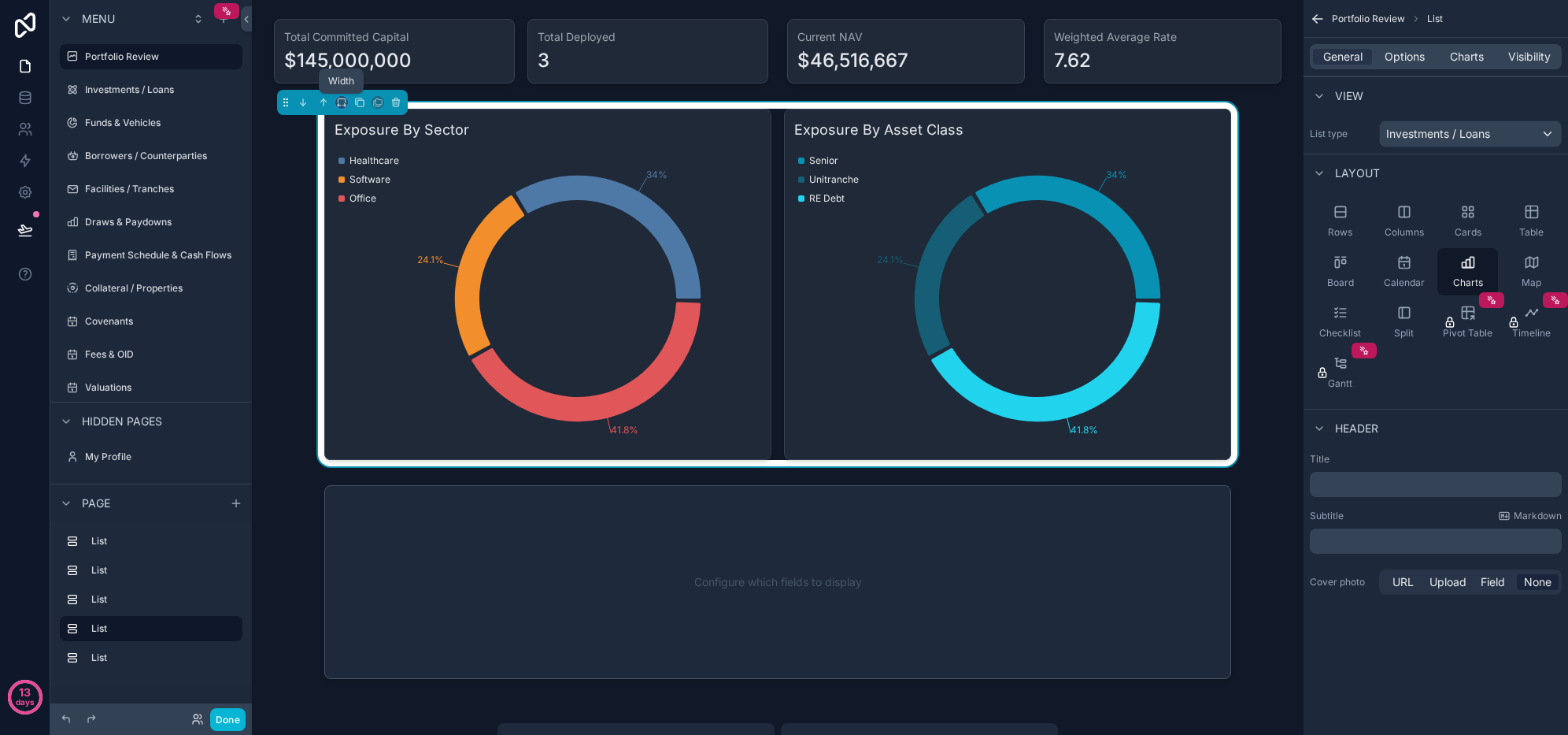
click at [339, 100] on icon "scrollable content" at bounding box center [342, 102] width 11 height 11
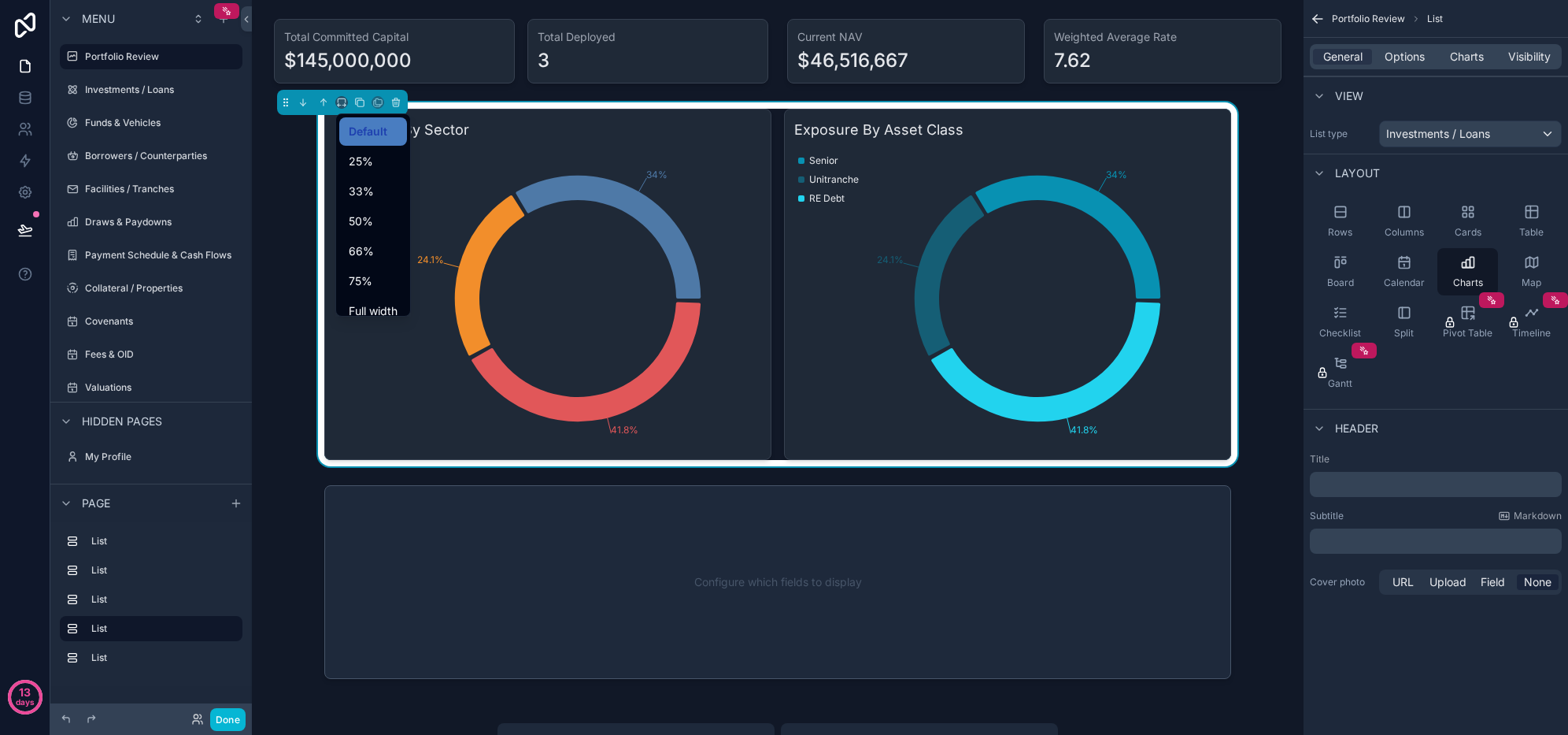
click at [359, 304] on span "Full width" at bounding box center [373, 311] width 49 height 19
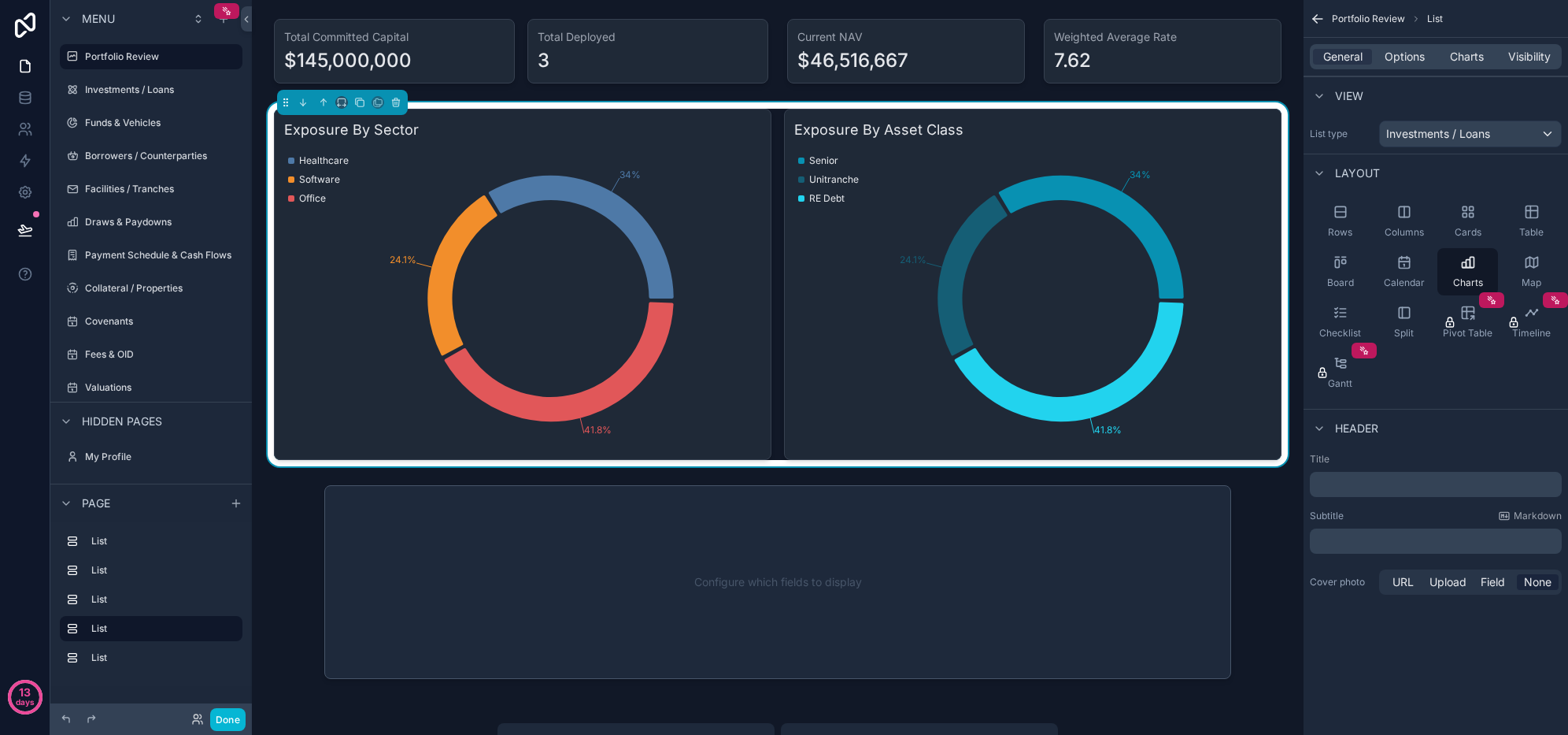
click at [558, 563] on div "scrollable content" at bounding box center [778, 582] width 1027 height 207
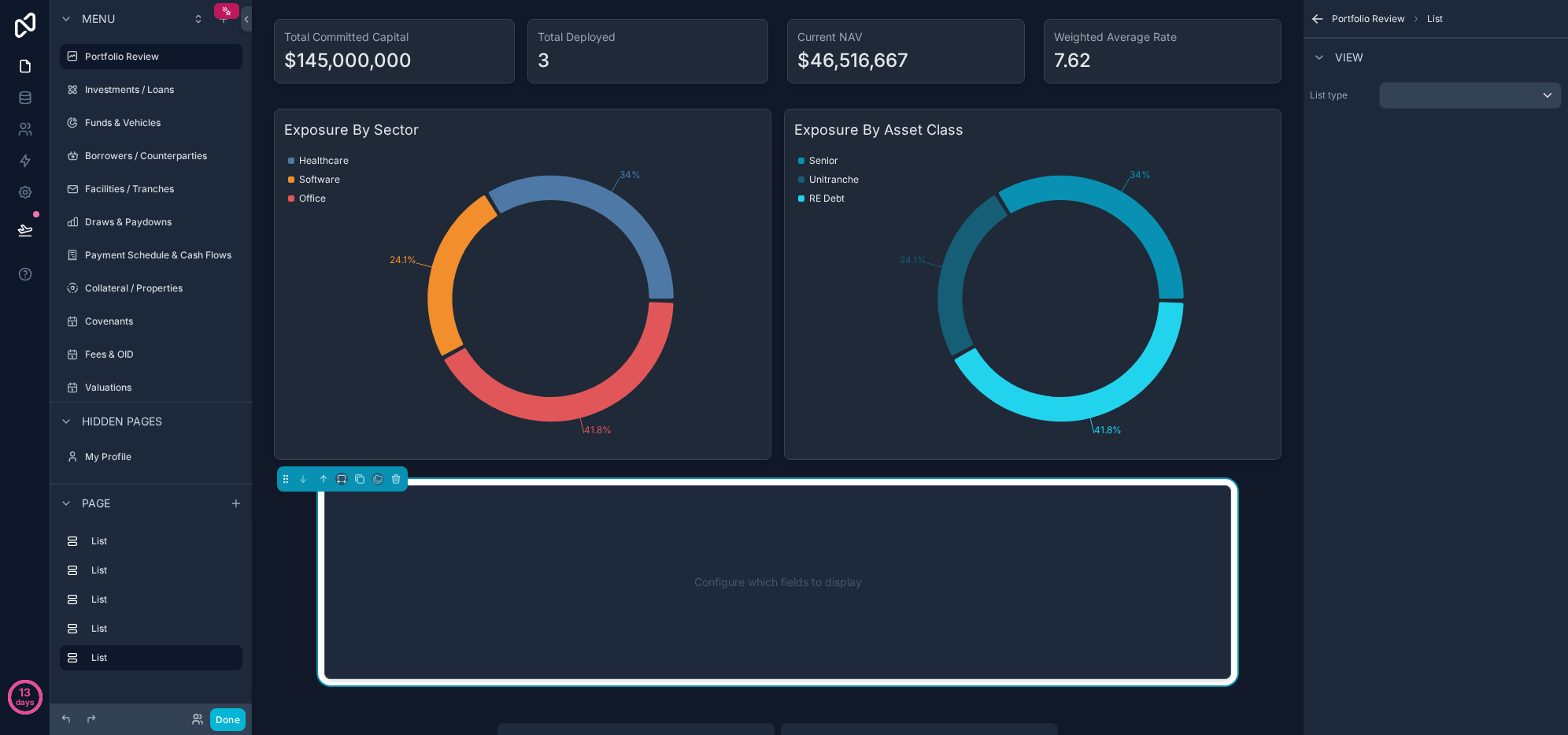
click at [540, 403] on div "scrollable content" at bounding box center [778, 284] width 1027 height 364
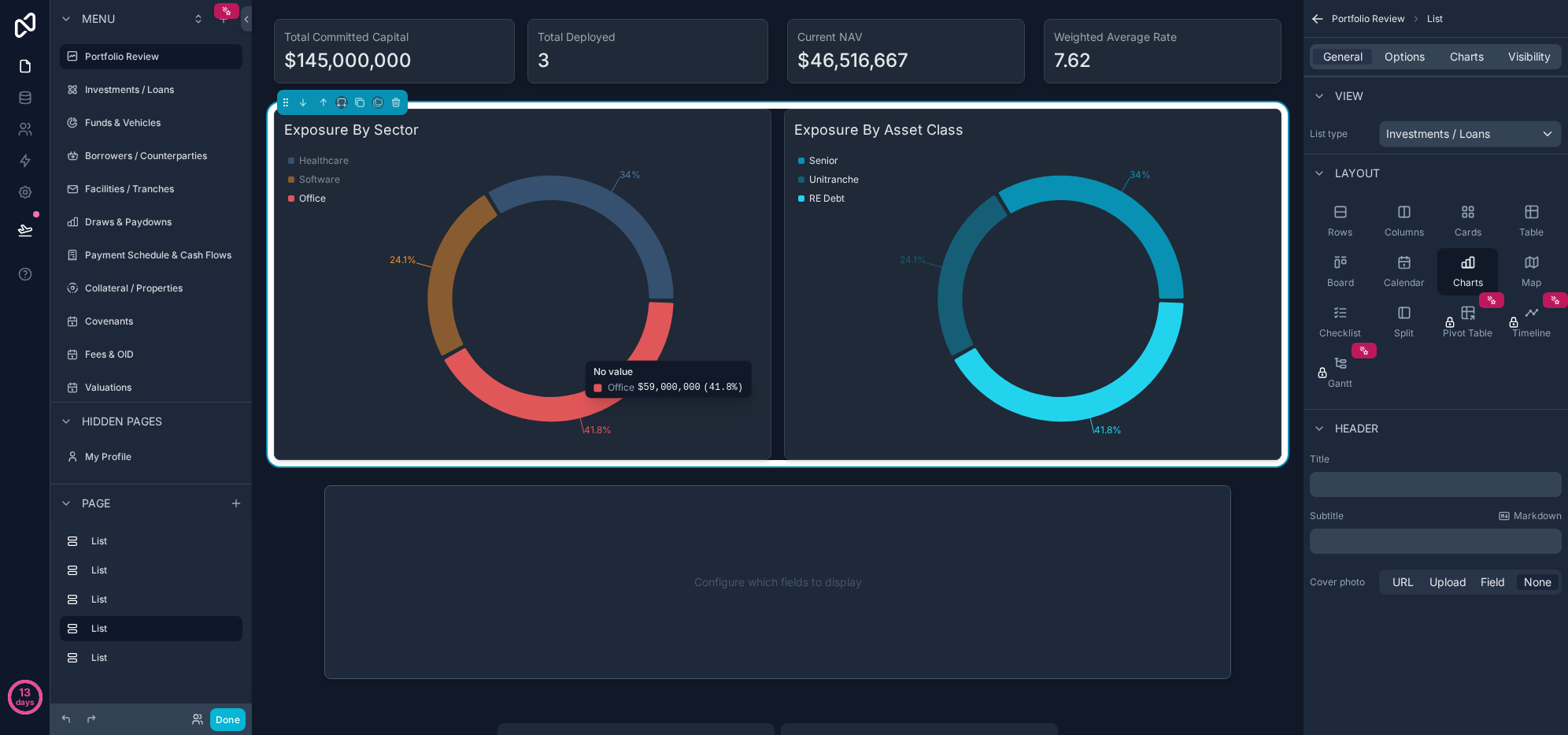
click at [540, 403] on icon "chart" at bounding box center [559, 361] width 229 height 120
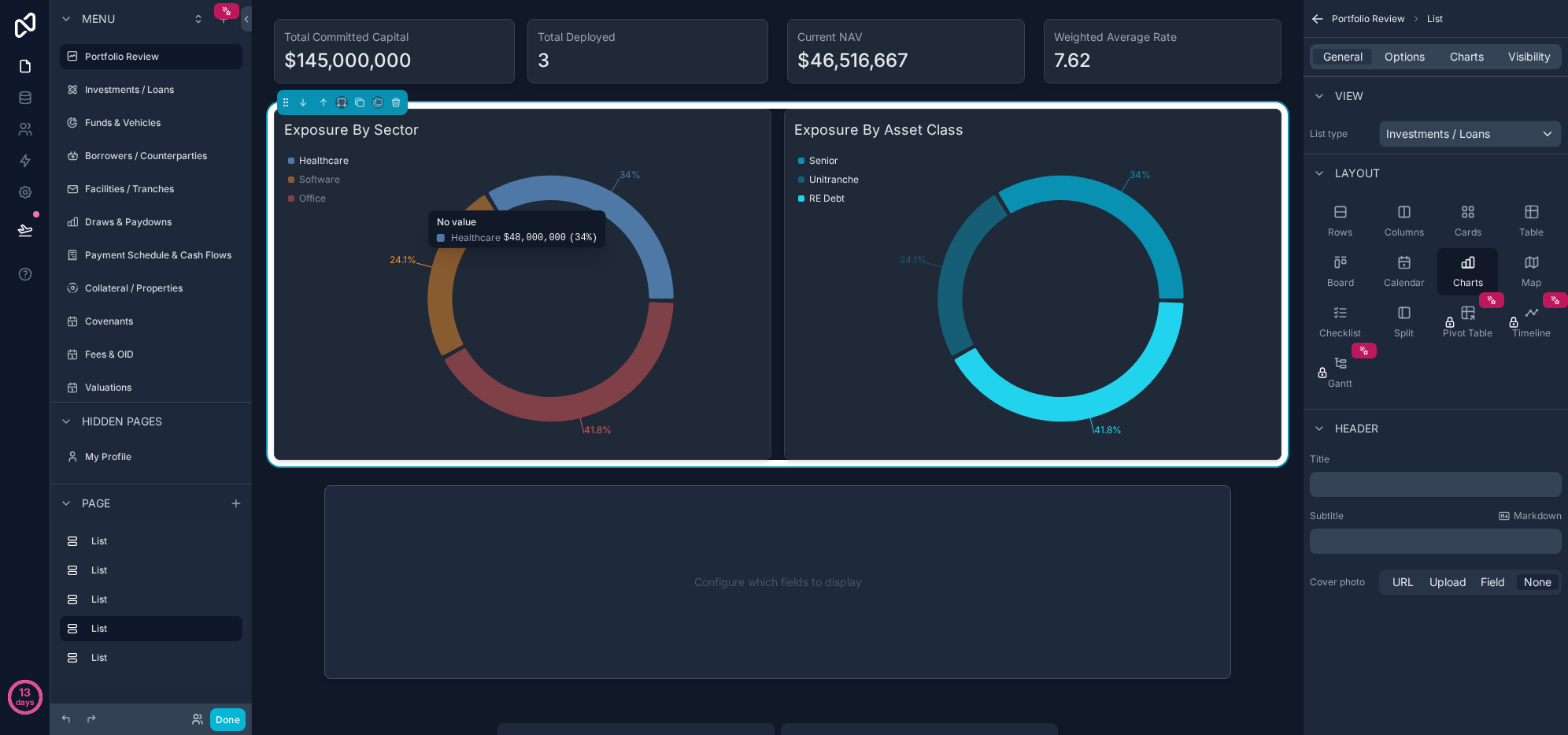
click at [641, 247] on icon "chart" at bounding box center [581, 237] width 185 height 122
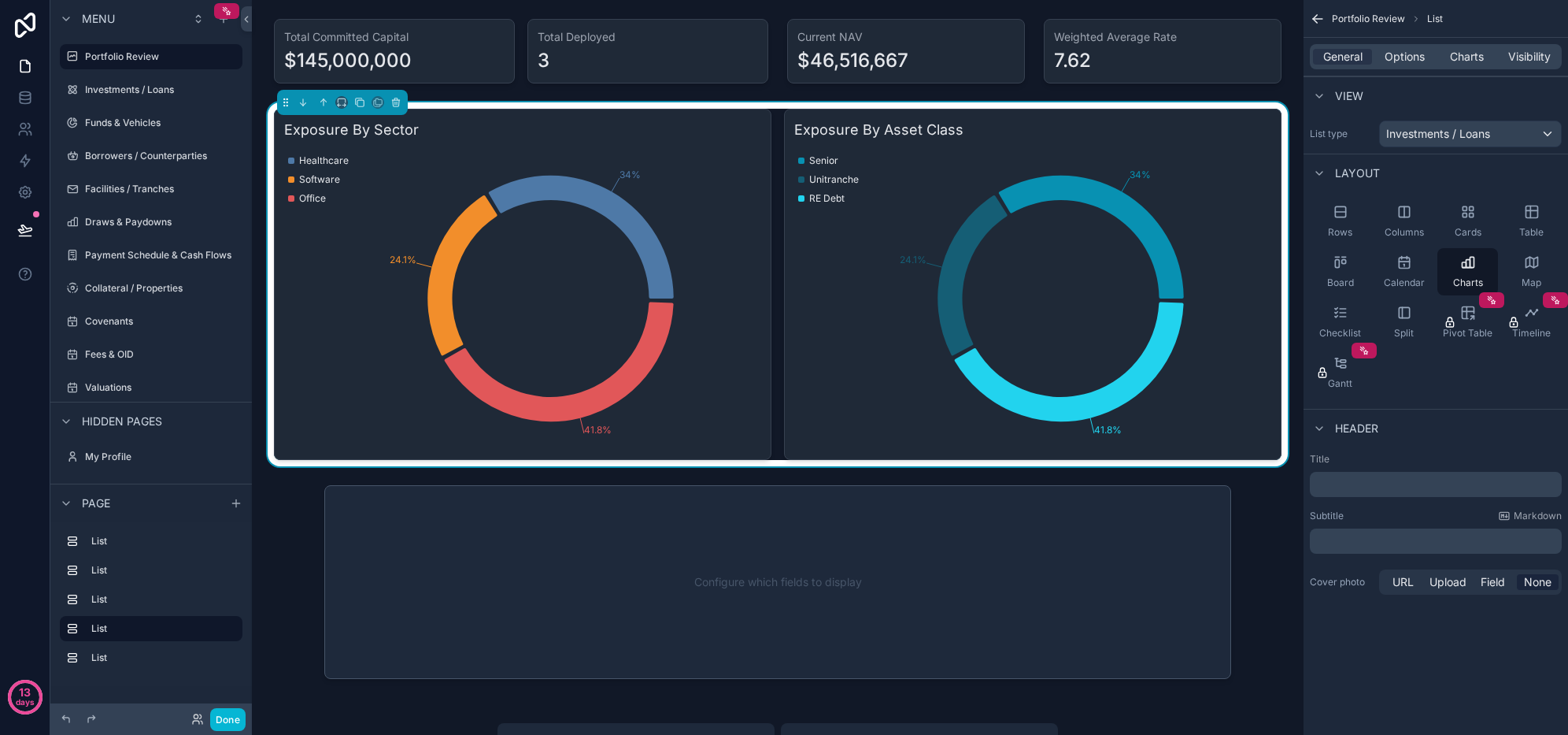
click at [677, 558] on div "scrollable content" at bounding box center [778, 582] width 1027 height 207
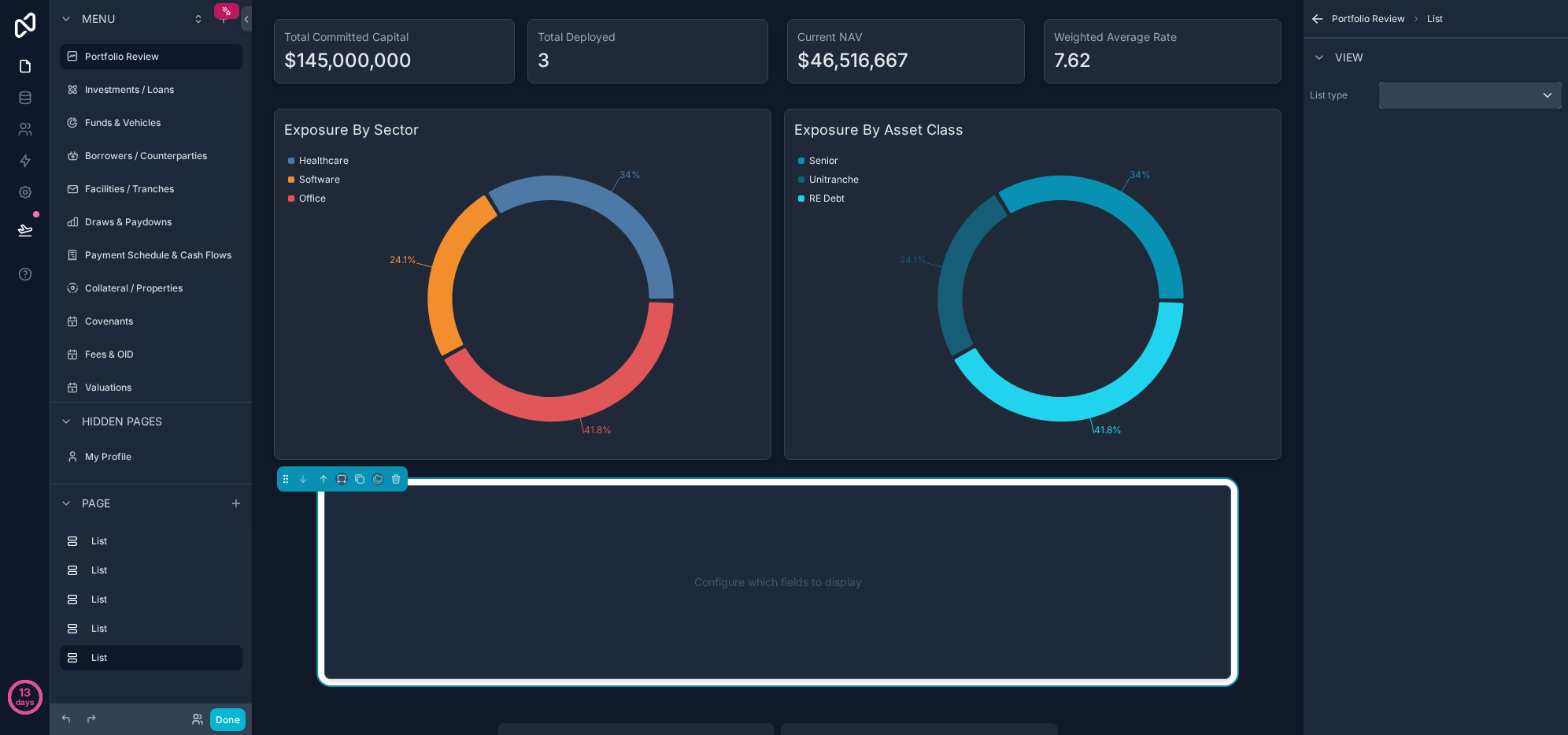
click at [1423, 91] on div "scrollable content" at bounding box center [1470, 95] width 181 height 25
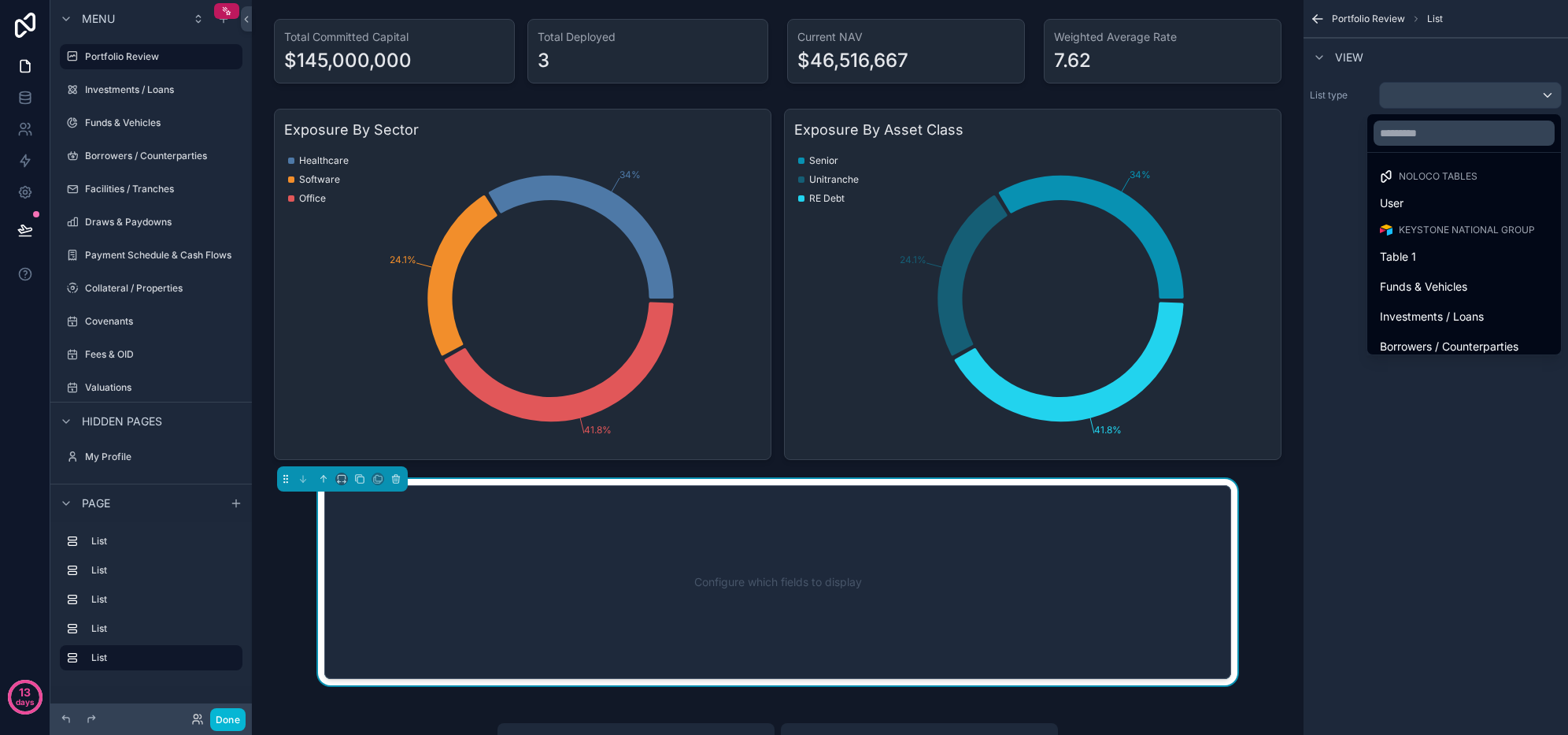
click at [1444, 313] on span "Investments / Loans" at bounding box center [1432, 317] width 104 height 19
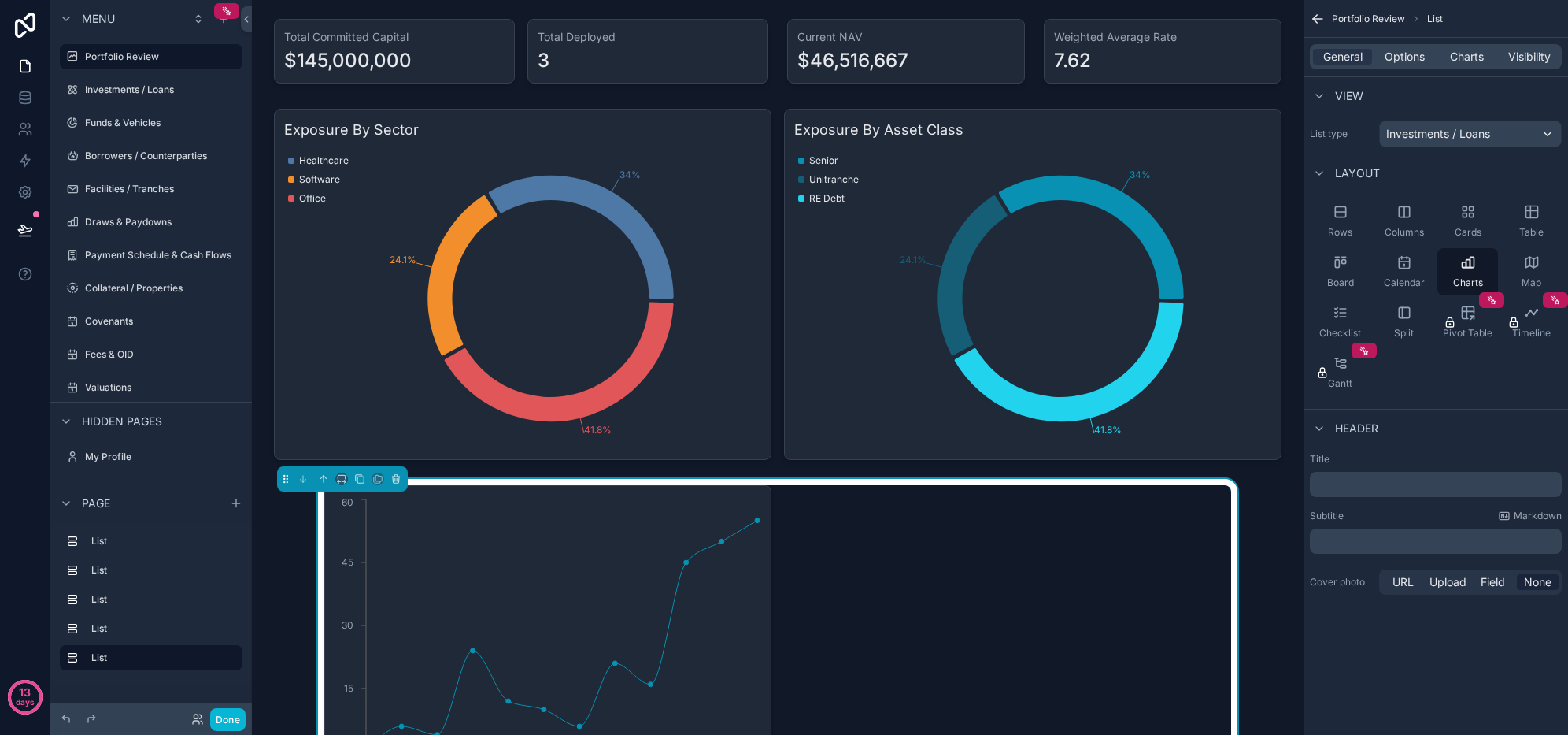
click at [1467, 55] on span "Charts" at bounding box center [1467, 56] width 33 height 15
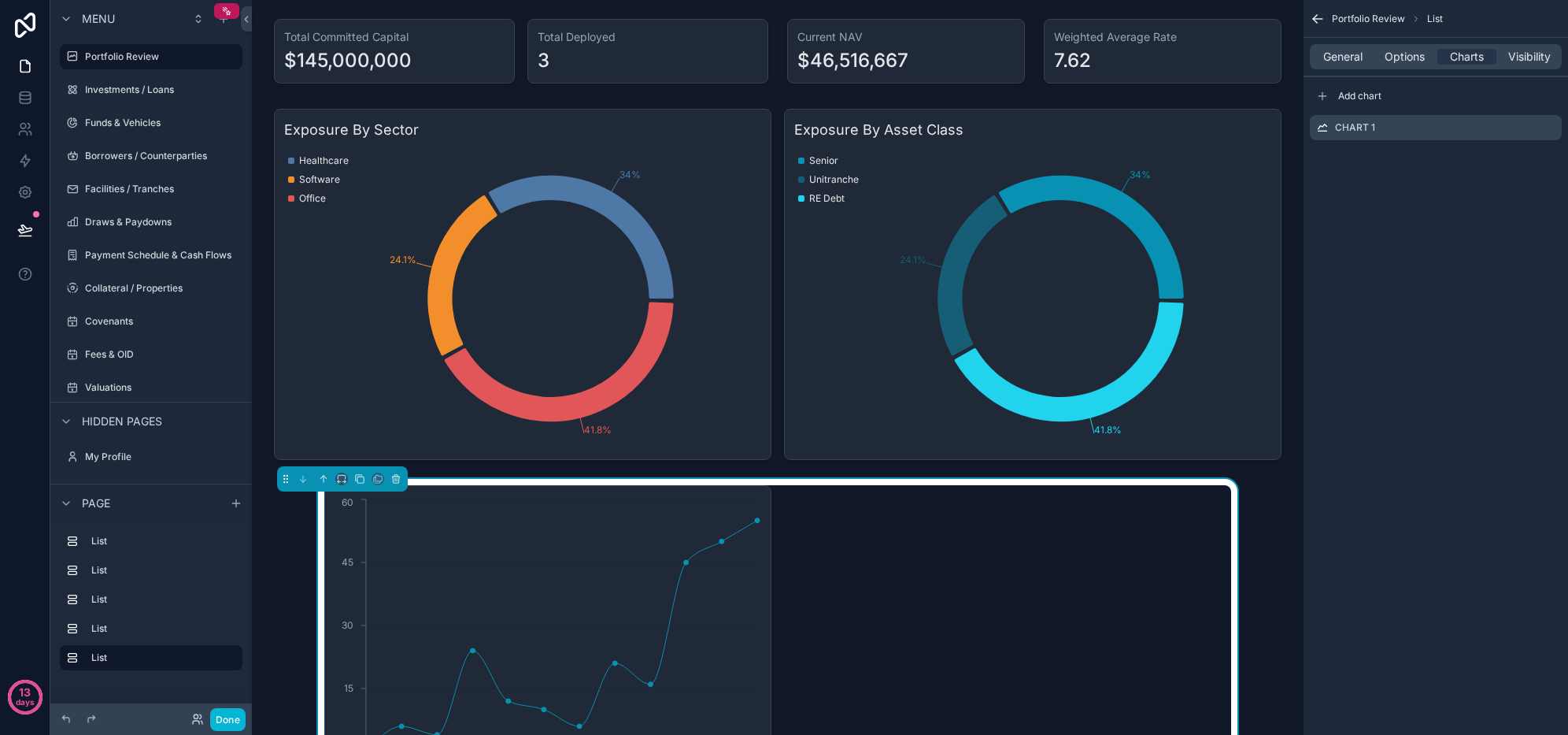
click at [0, 0] on icon "scrollable content" at bounding box center [0, 0] width 0 height 0
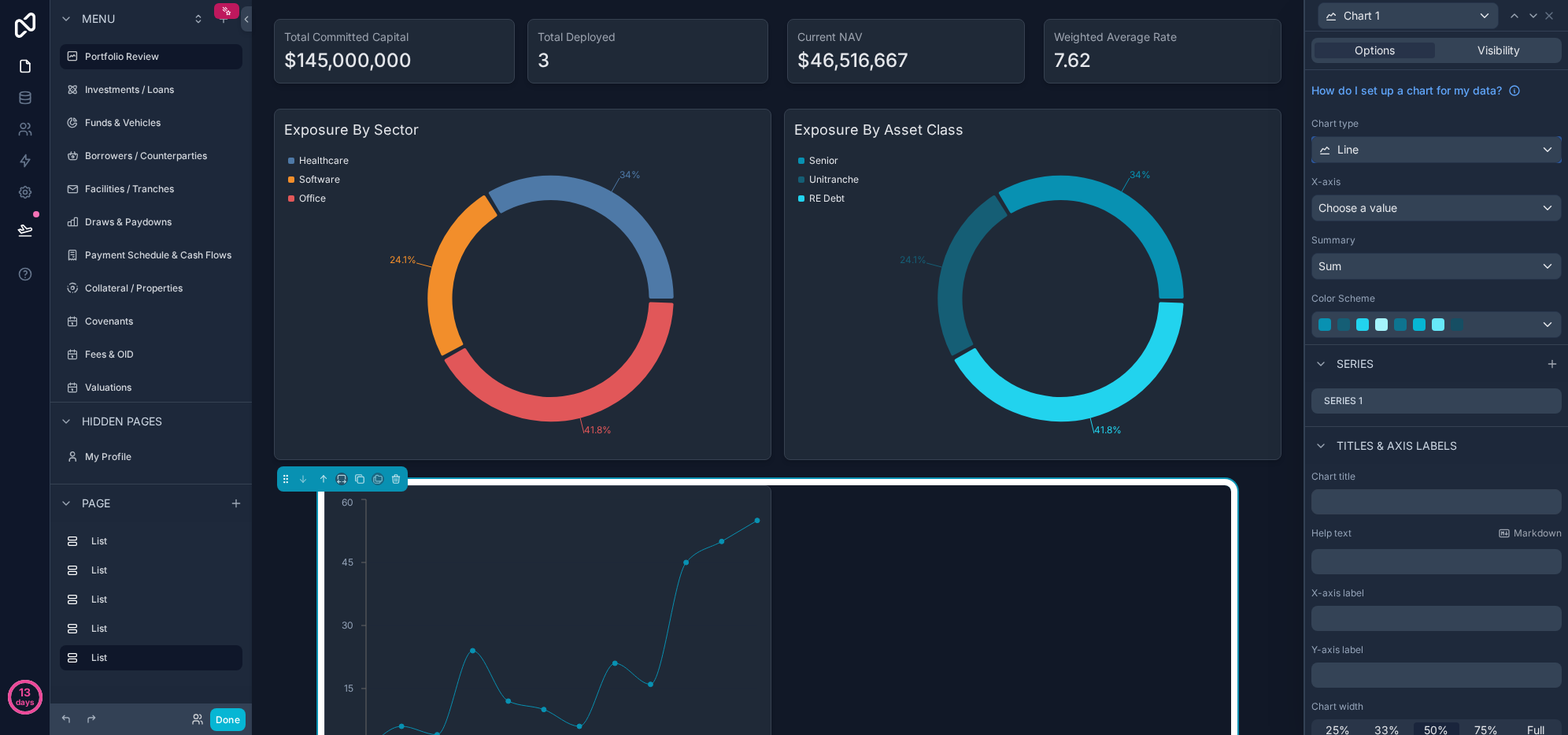
click at [1424, 153] on div "Line" at bounding box center [1437, 149] width 249 height 25
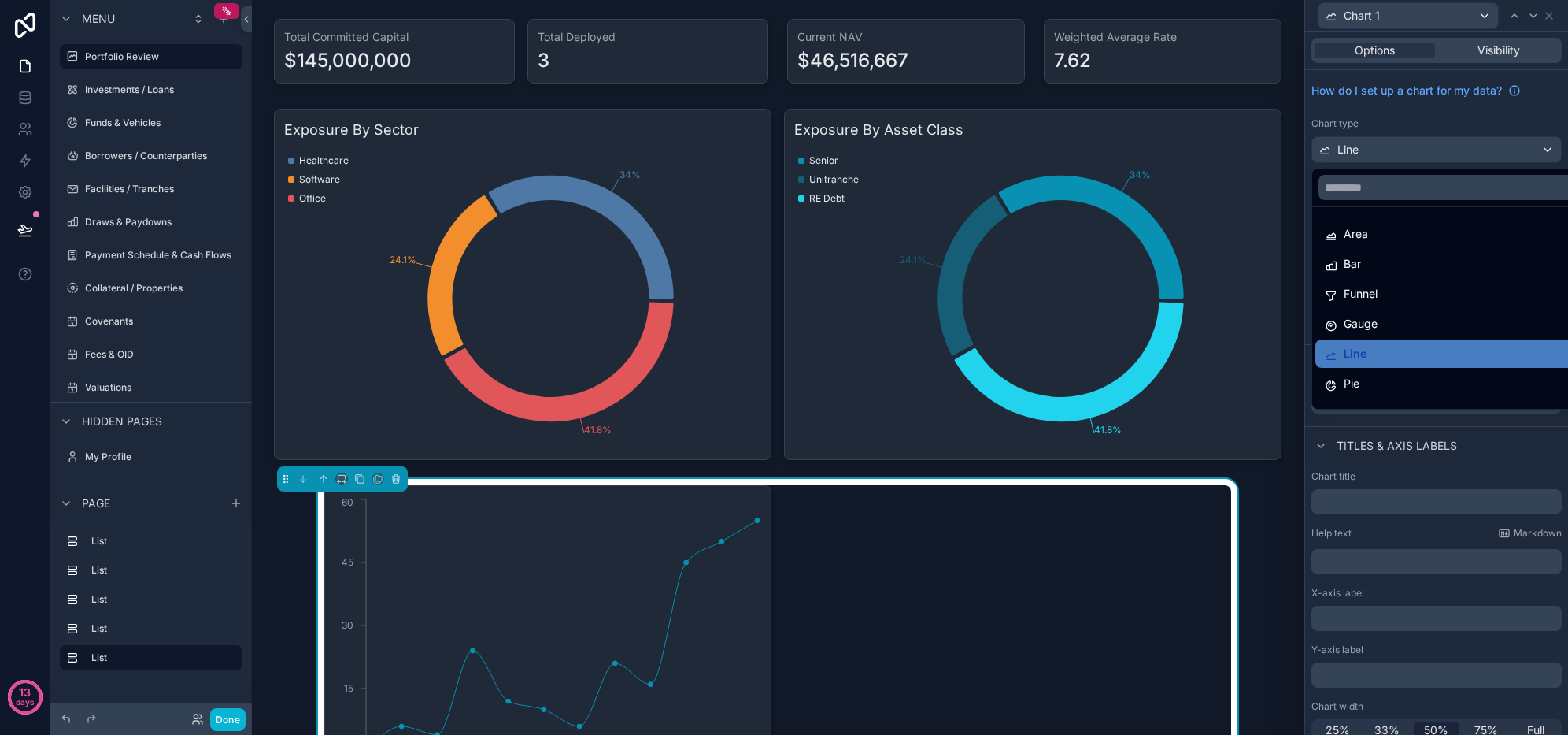
click at [1387, 272] on div "Bar" at bounding box center [1448, 264] width 248 height 19
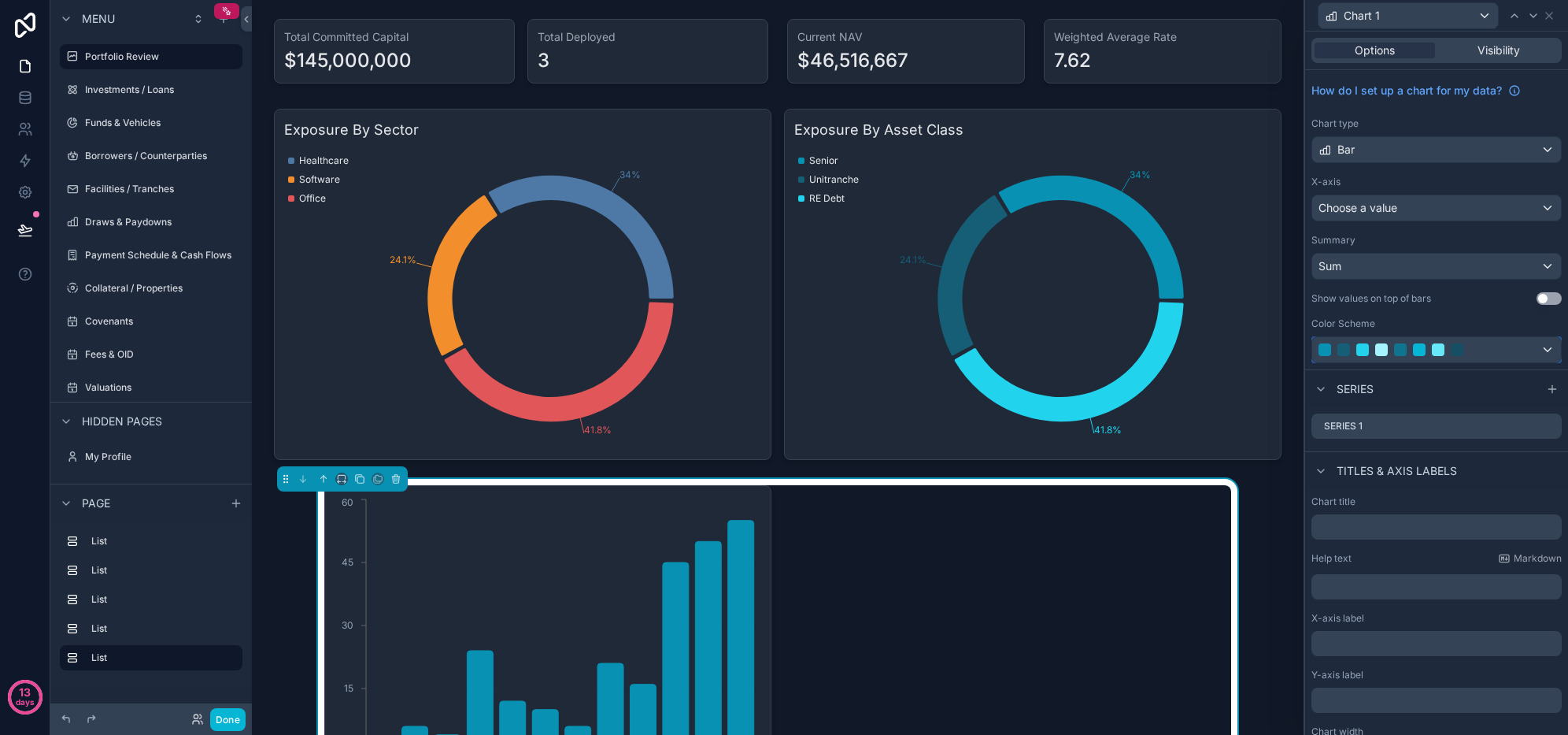
click at [1351, 350] on div at bounding box center [1419, 349] width 202 height 12
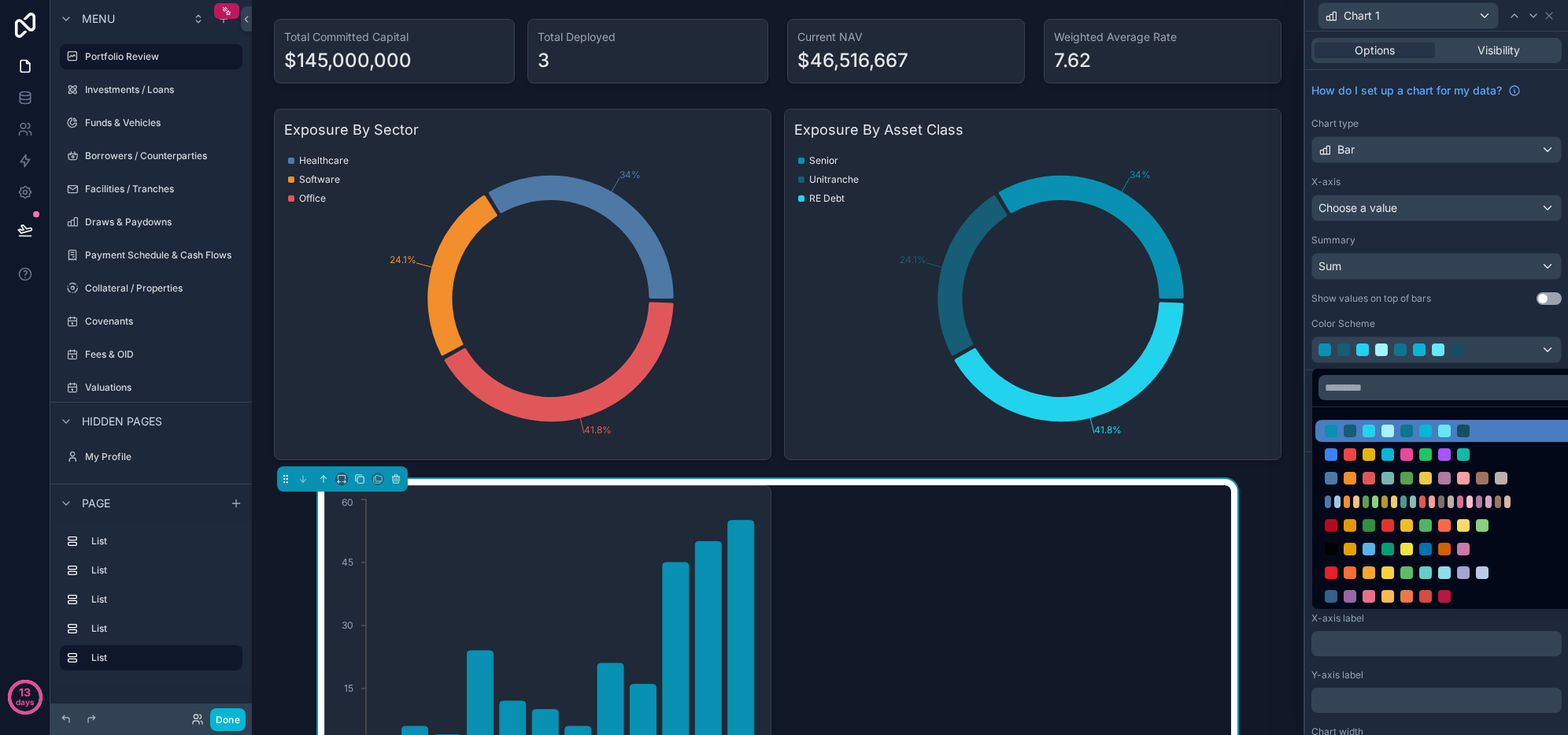
click at [1360, 447] on div at bounding box center [1448, 454] width 267 height 22
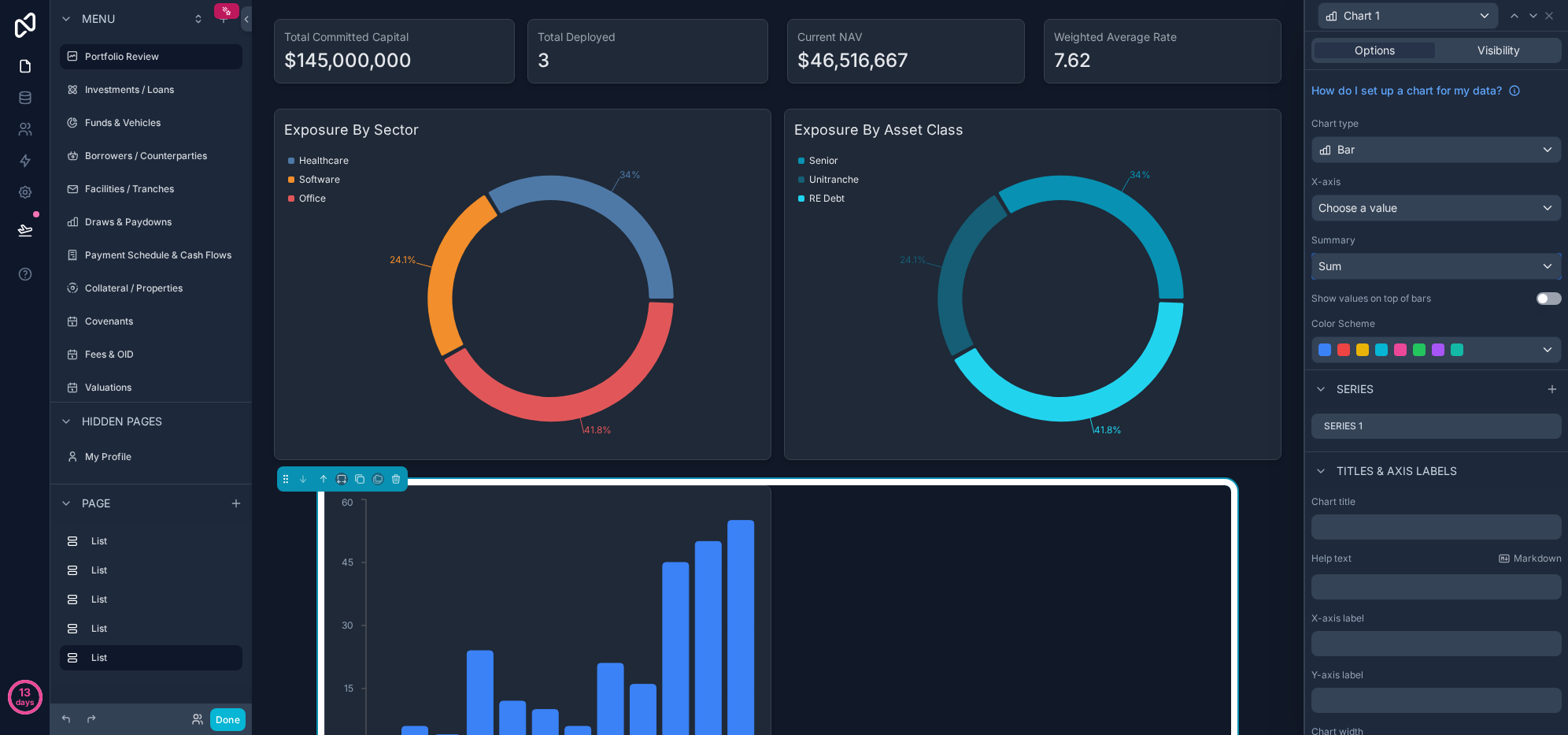
click at [1346, 263] on div "Sum" at bounding box center [1437, 266] width 249 height 25
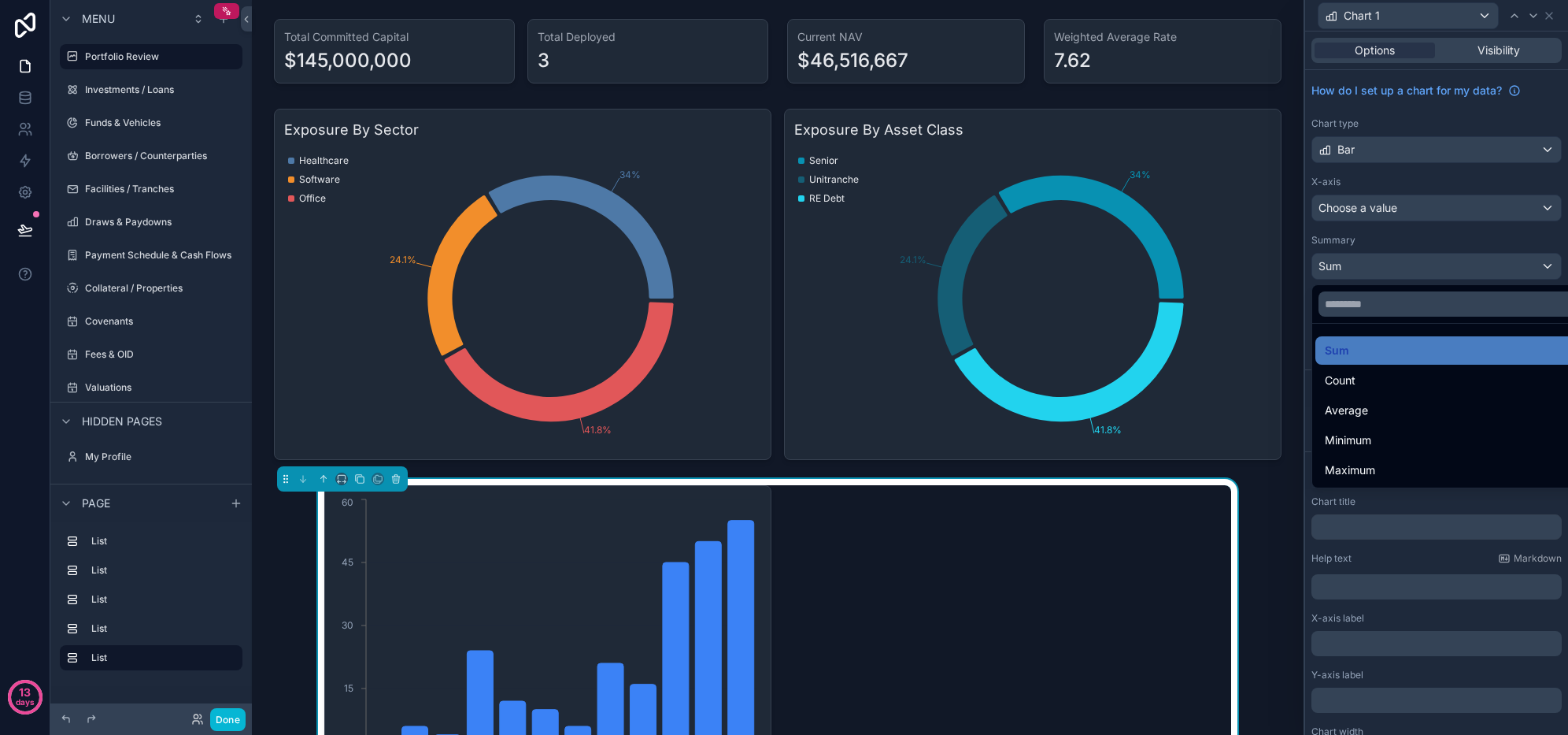
click at [1394, 274] on div at bounding box center [1436, 368] width 263 height 735
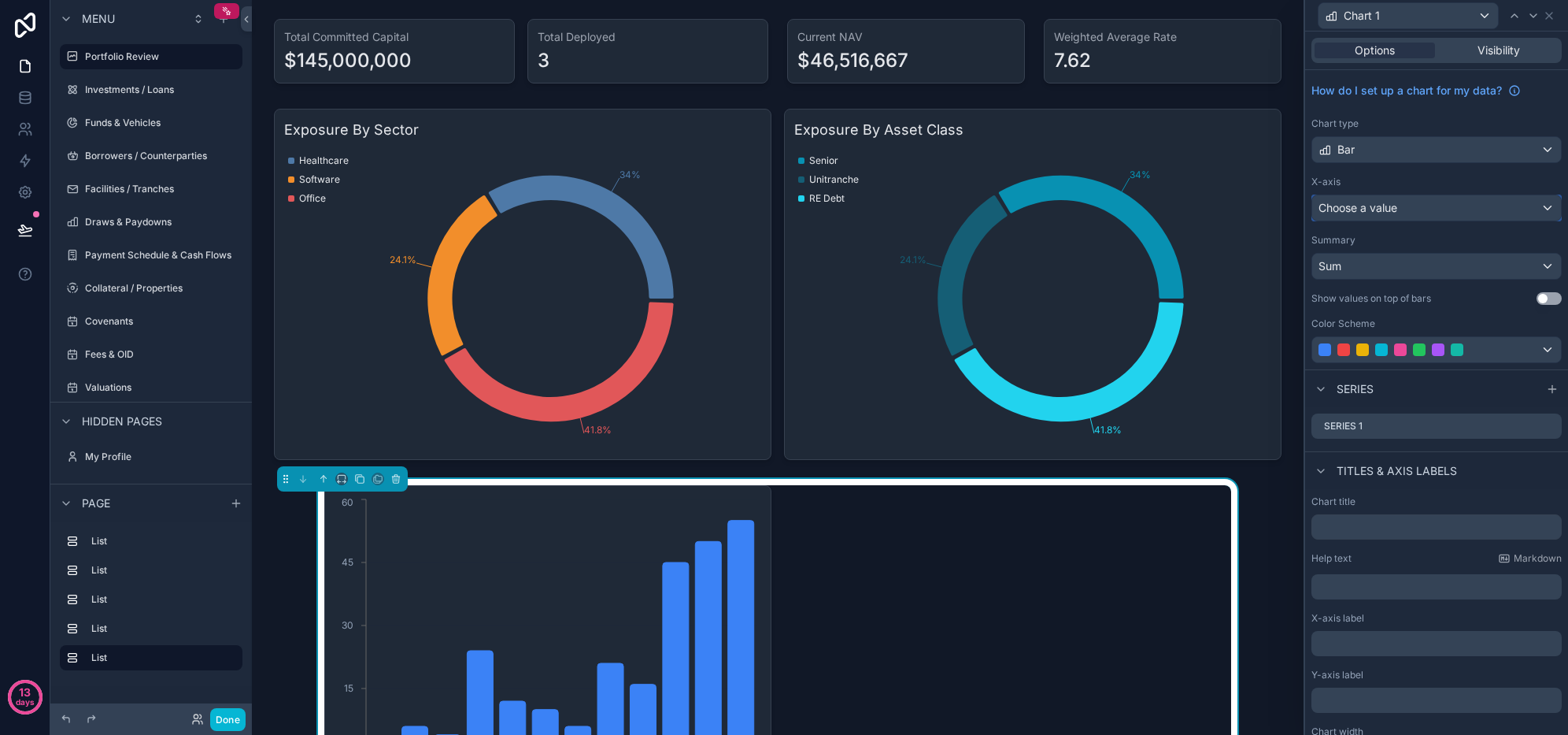
click at [1399, 215] on div "Choose a value" at bounding box center [1437, 208] width 249 height 25
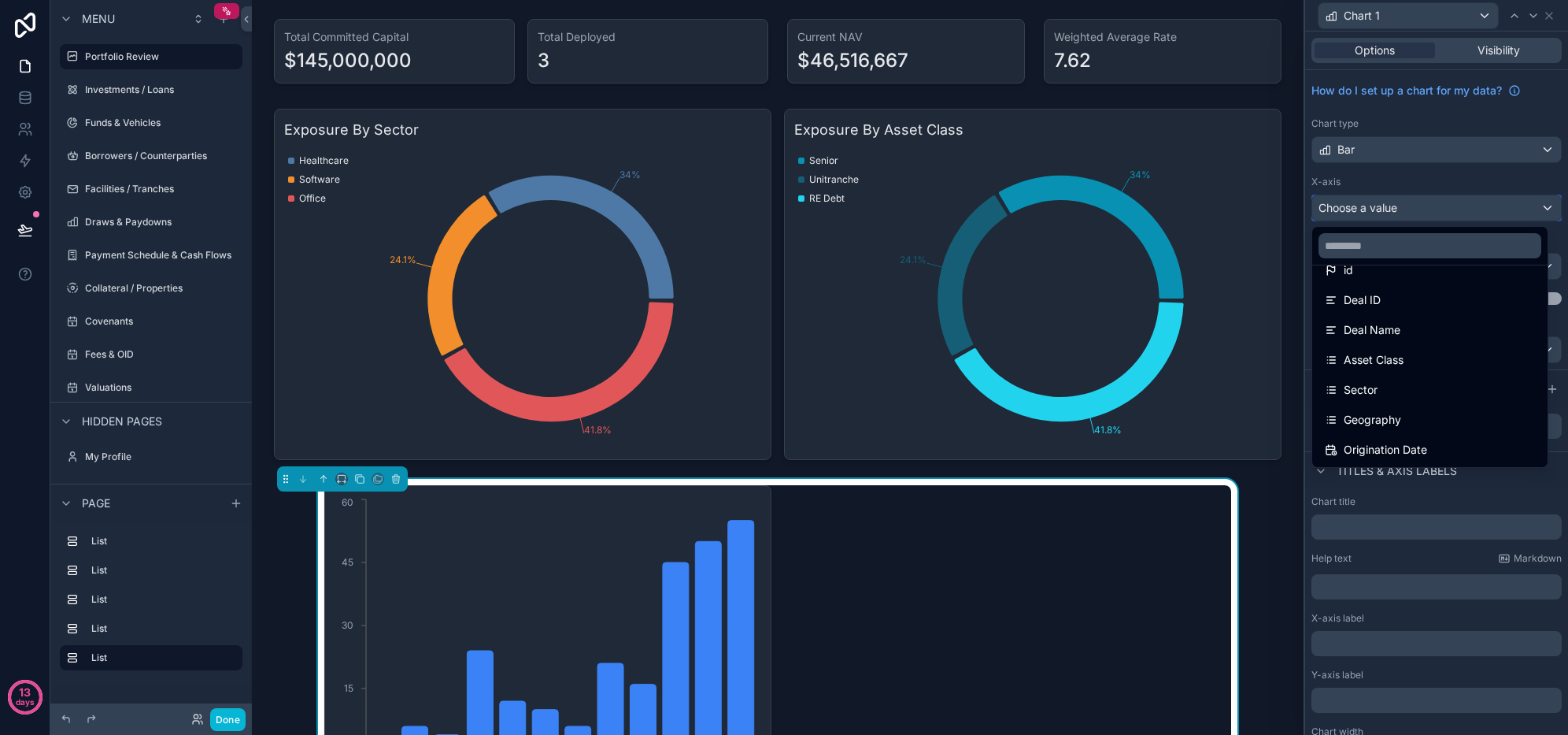
scroll to position [78, 0]
click at [1390, 330] on span "Asset Class" at bounding box center [1374, 333] width 60 height 19
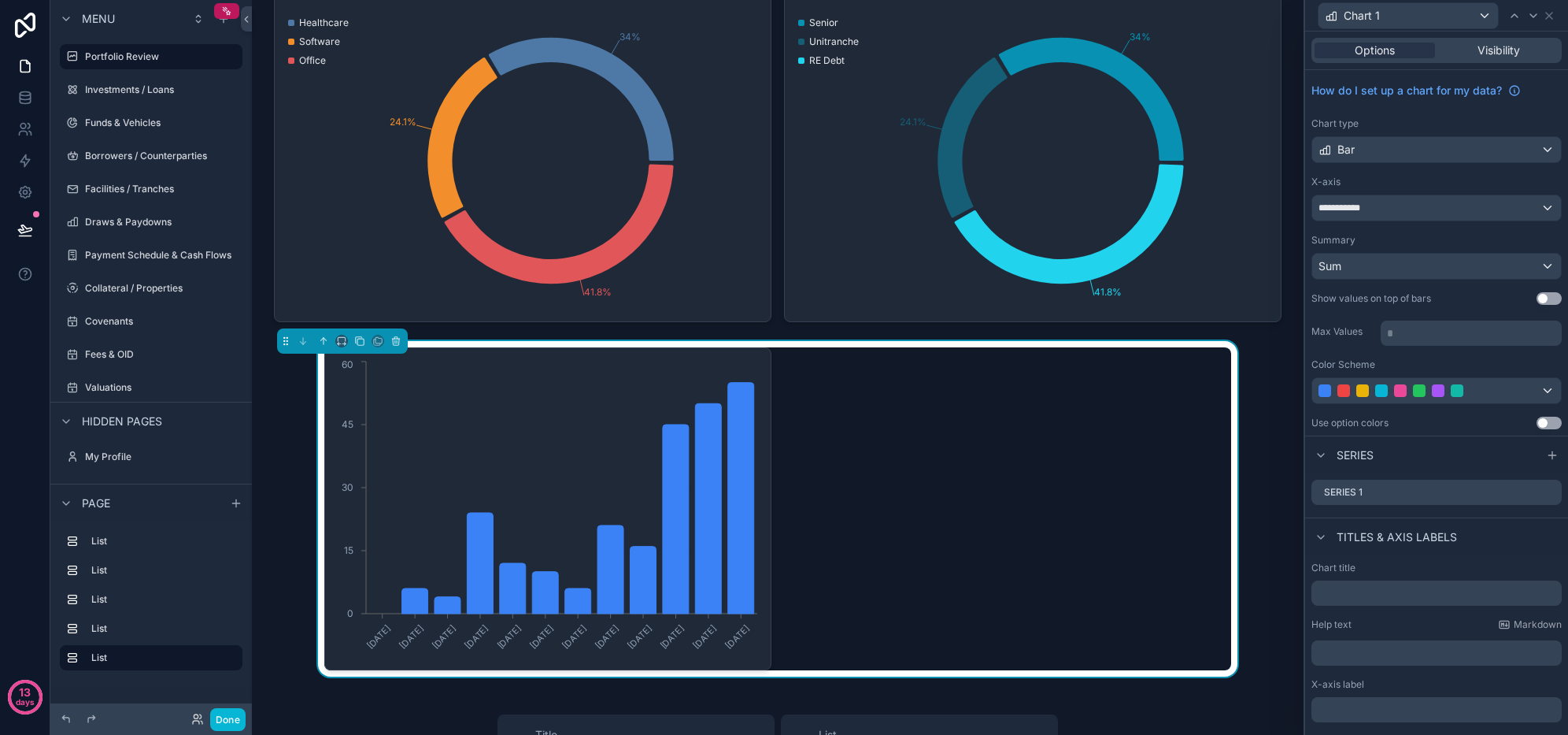
scroll to position [158, 0]
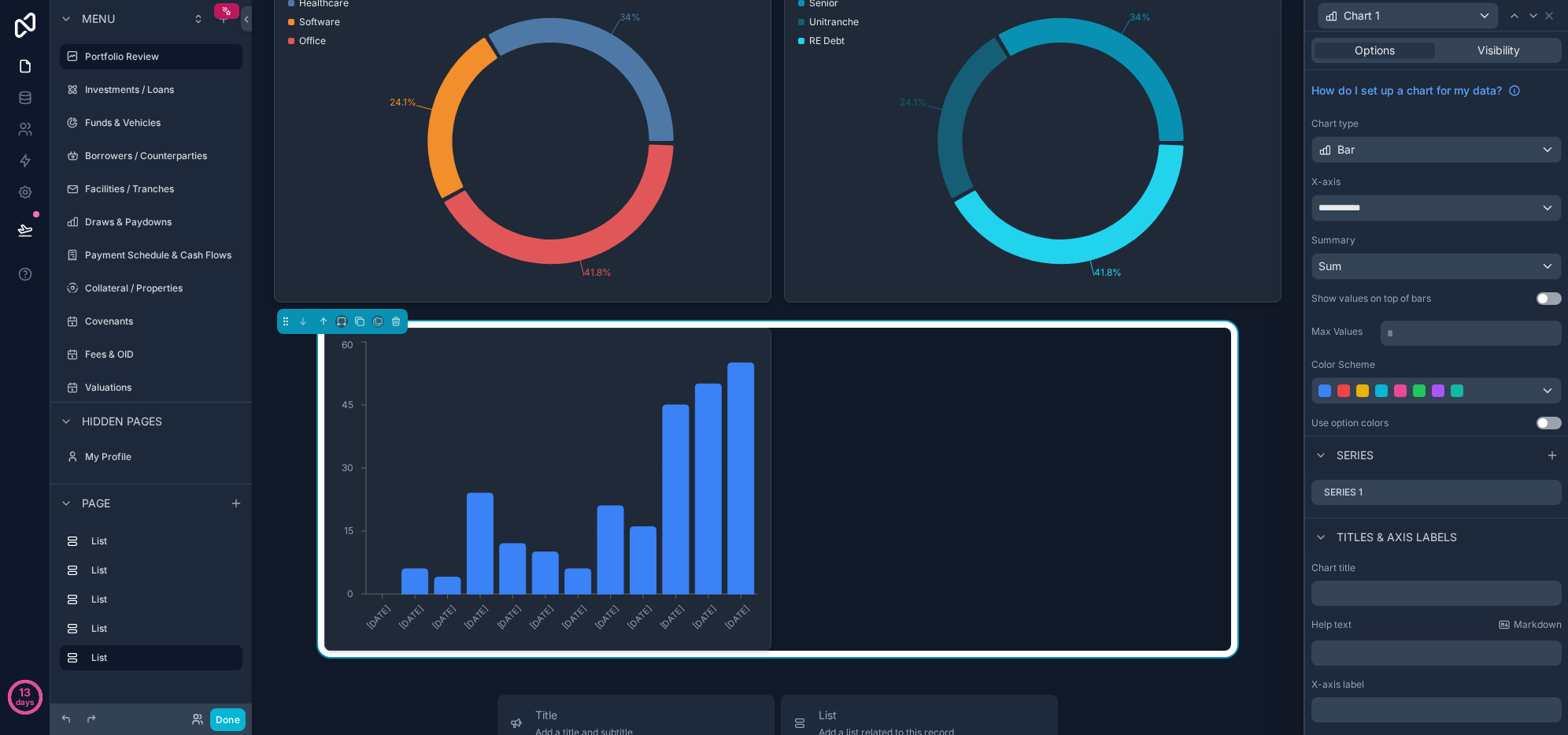
click at [0, 0] on icon at bounding box center [0, 0] width 0 height 0
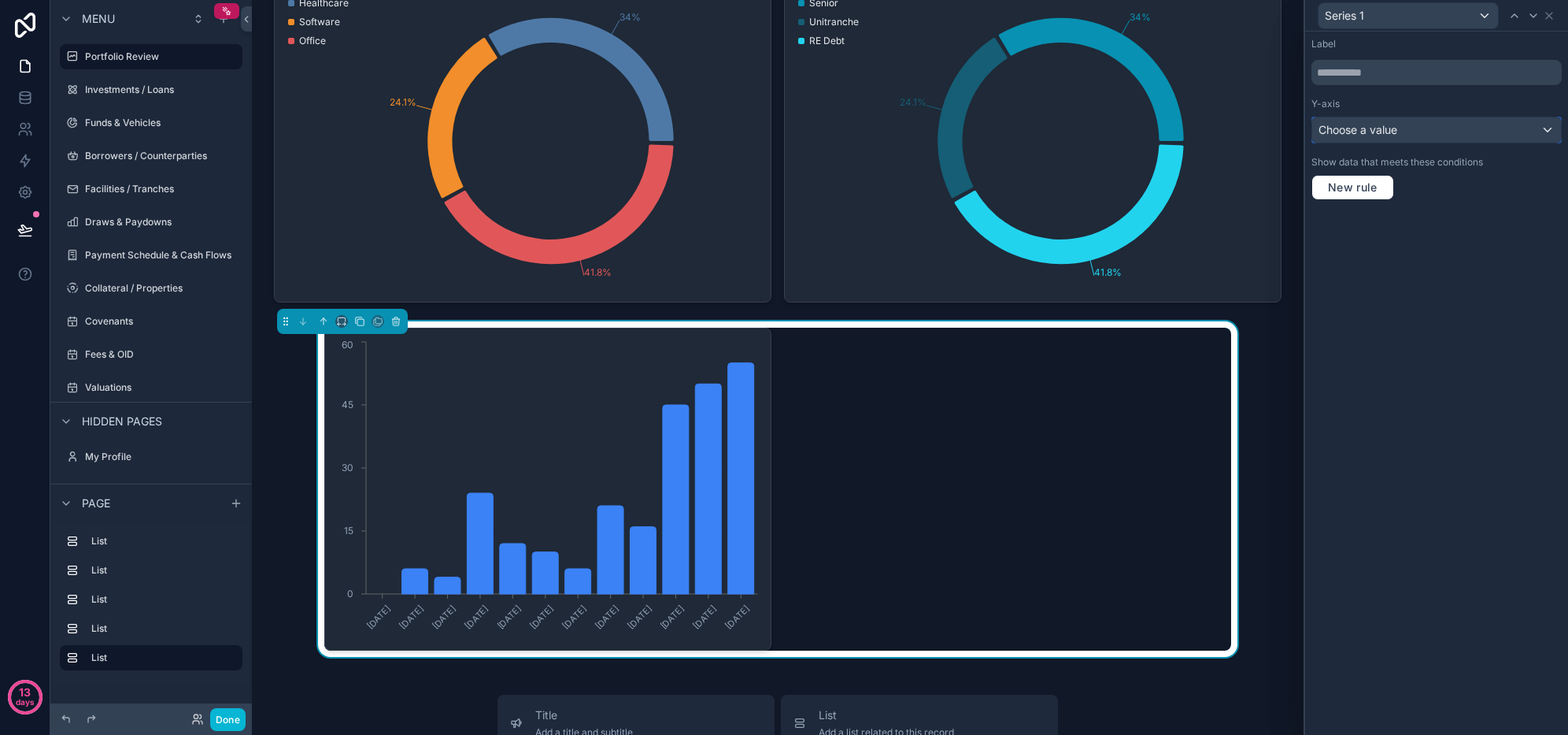
click at [1407, 122] on div "Choose a value" at bounding box center [1437, 130] width 249 height 25
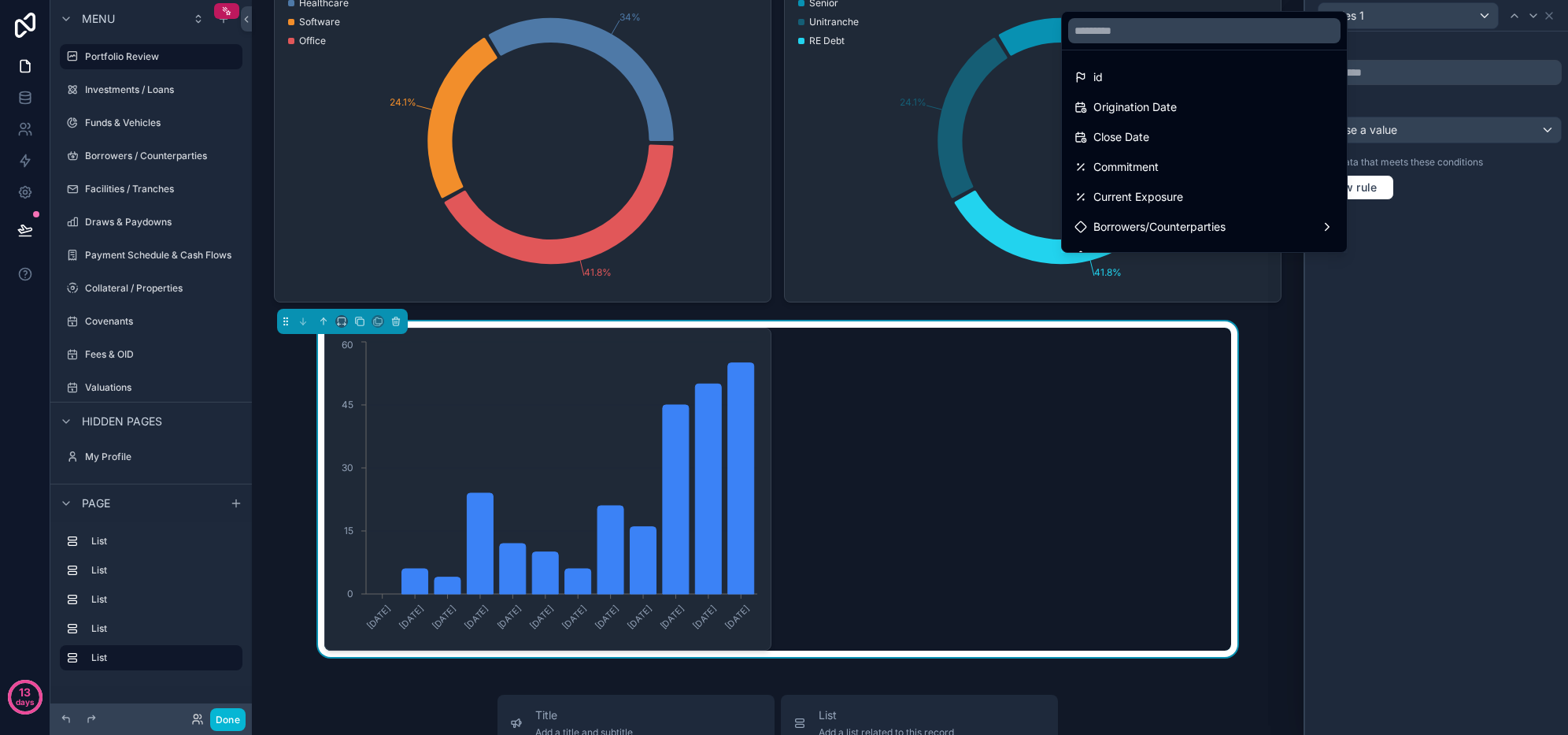
click at [1137, 172] on span "Commitment" at bounding box center [1126, 167] width 65 height 19
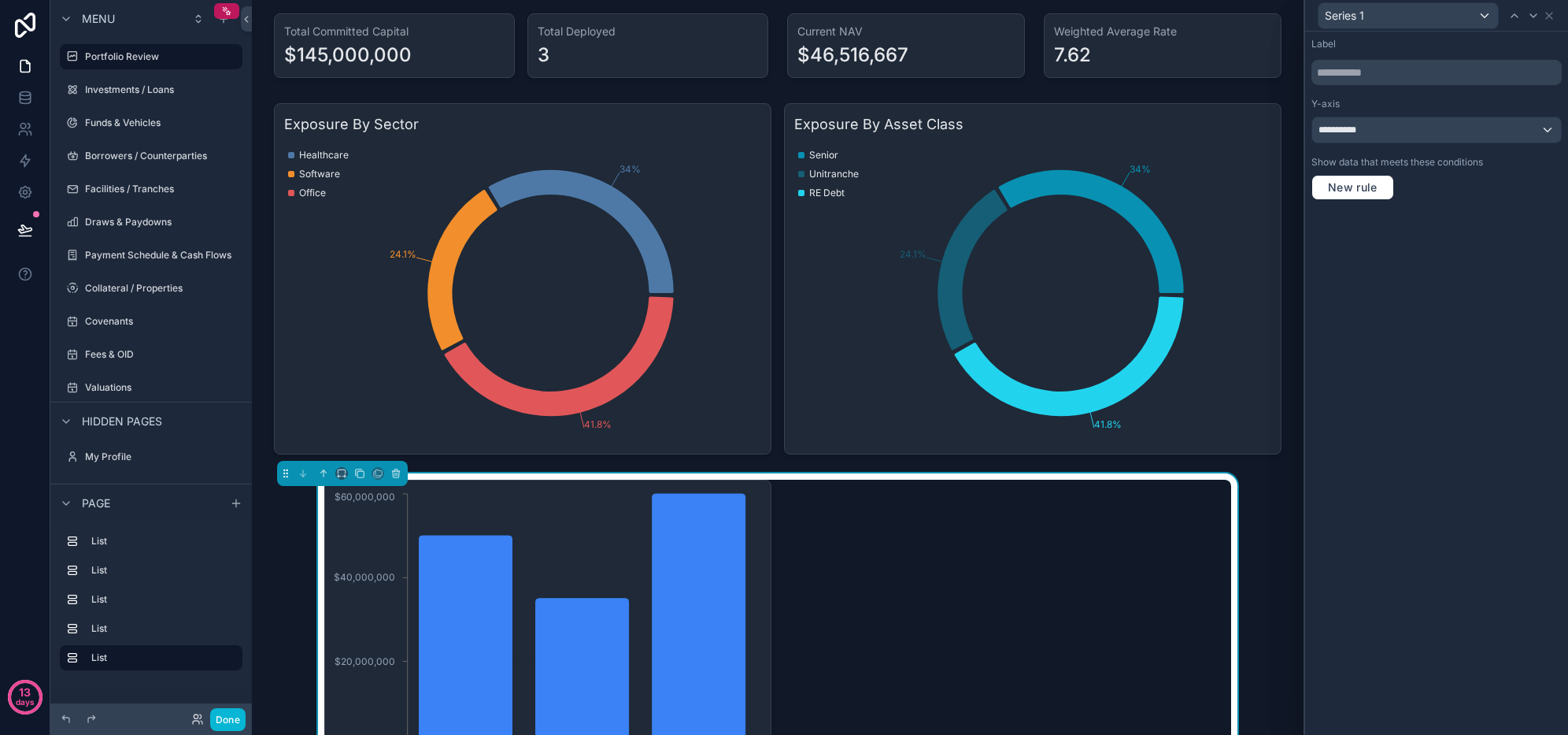
scroll to position [0, 0]
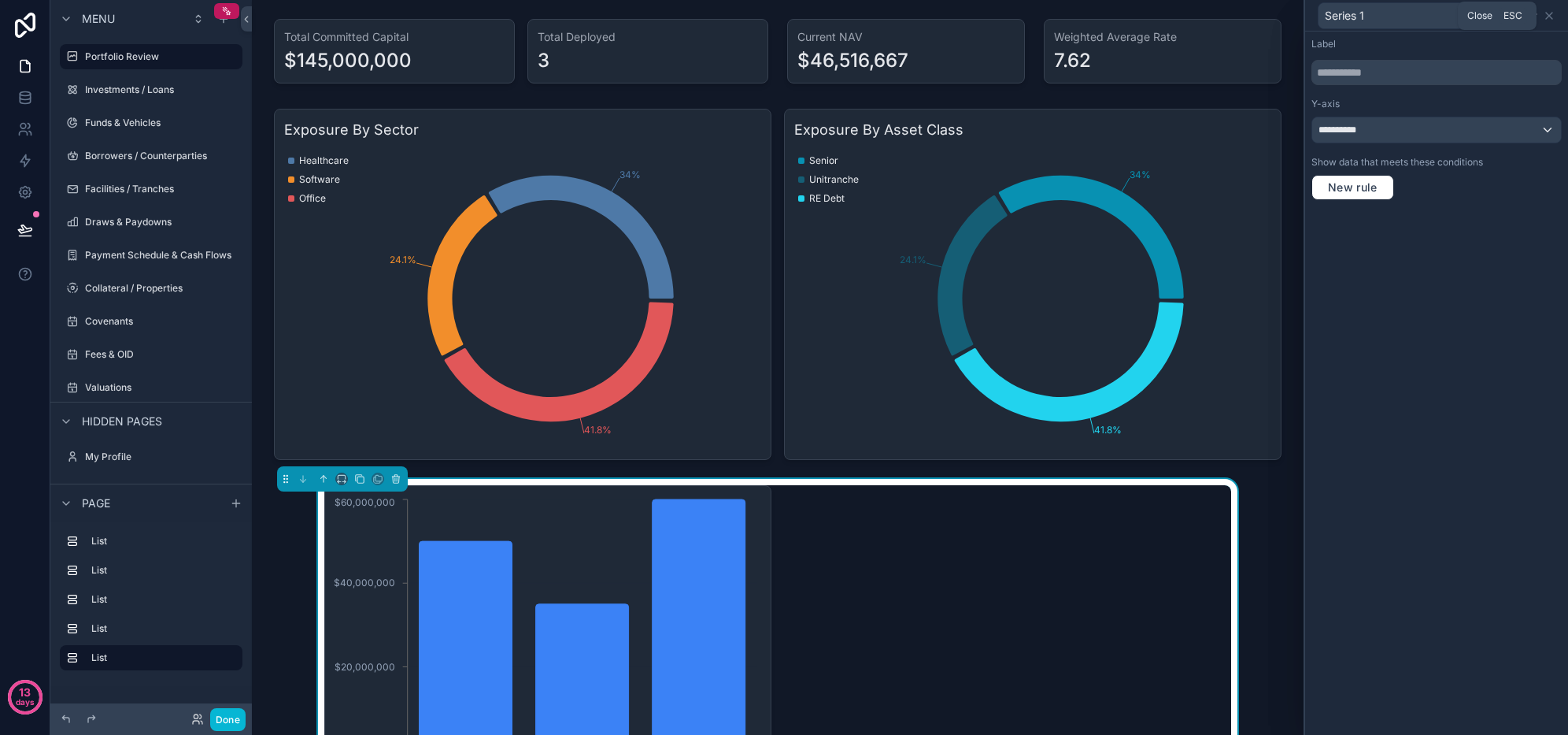
click at [1546, 19] on icon at bounding box center [1549, 15] width 12 height 12
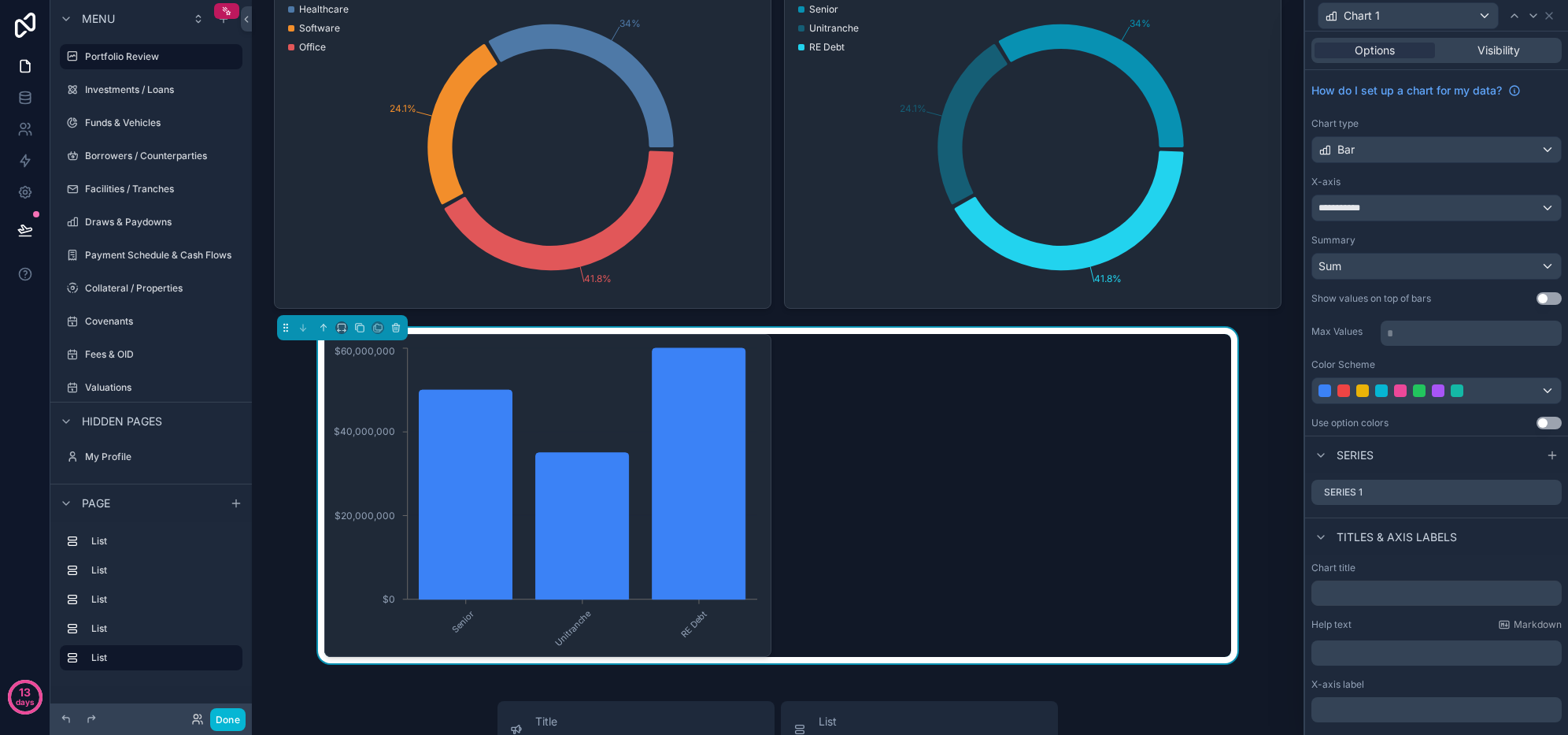
scroll to position [158, 0]
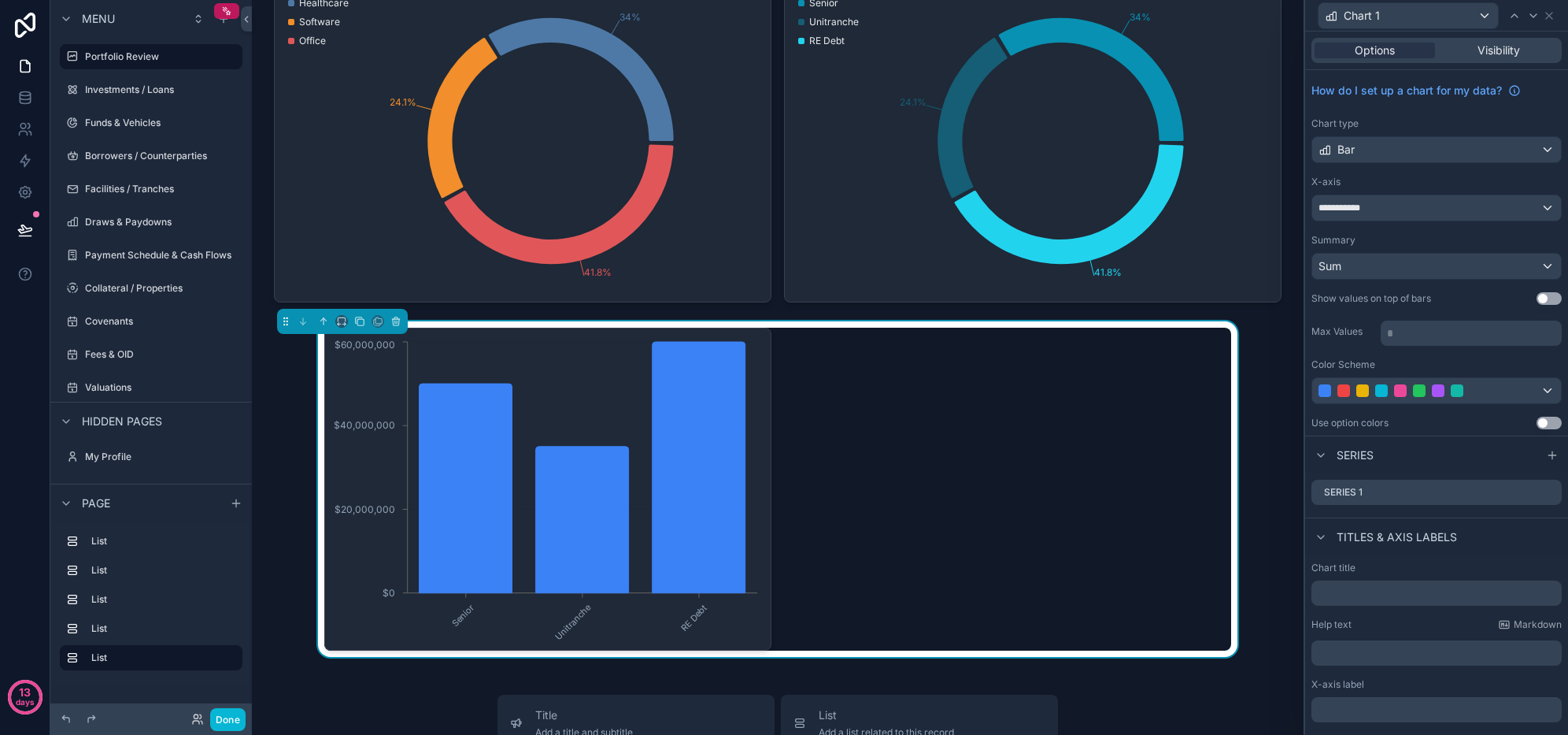
click at [1536, 424] on button "Use setting" at bounding box center [1549, 422] width 25 height 12
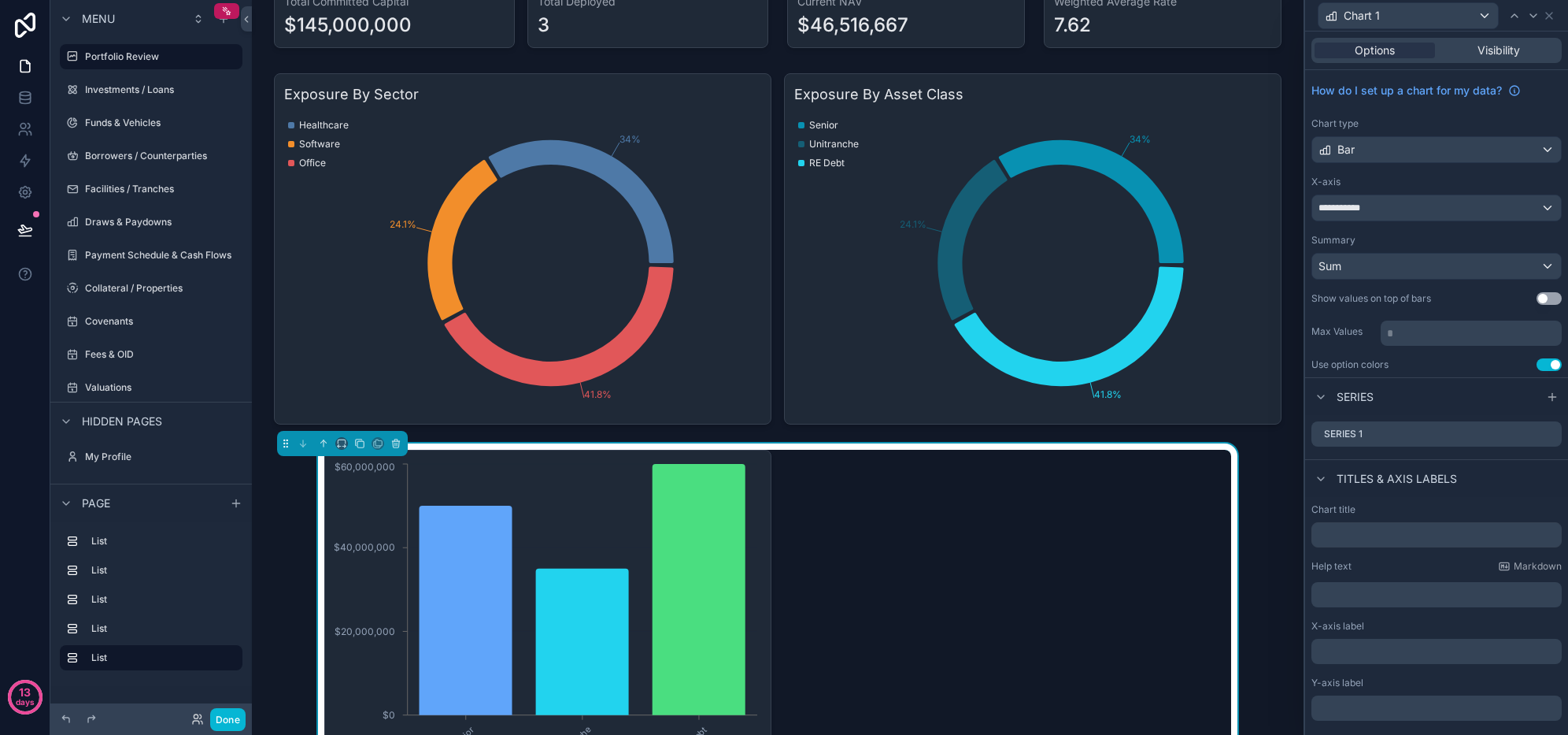
scroll to position [0, 0]
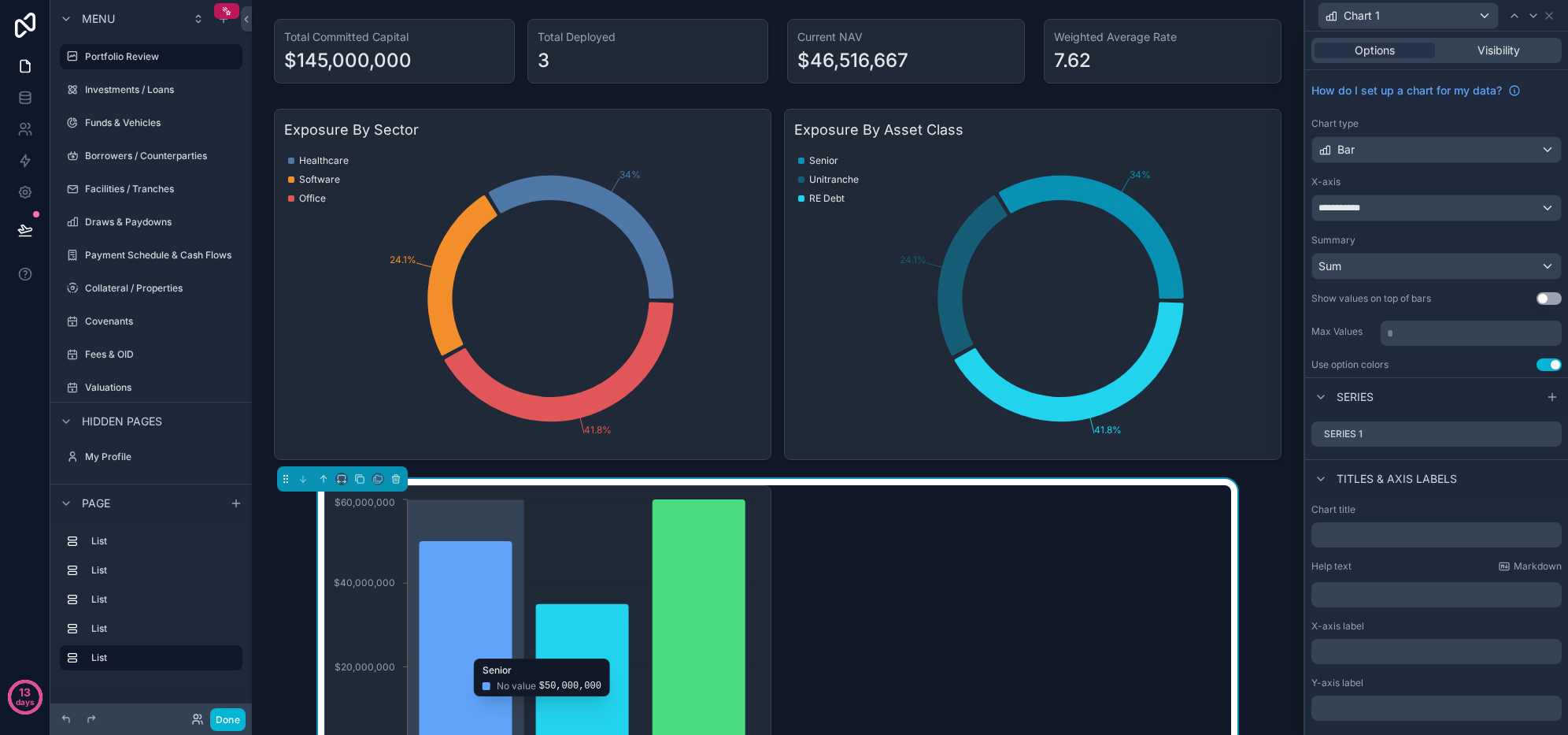
click at [675, 612] on icon "chart" at bounding box center [698, 625] width 93 height 252
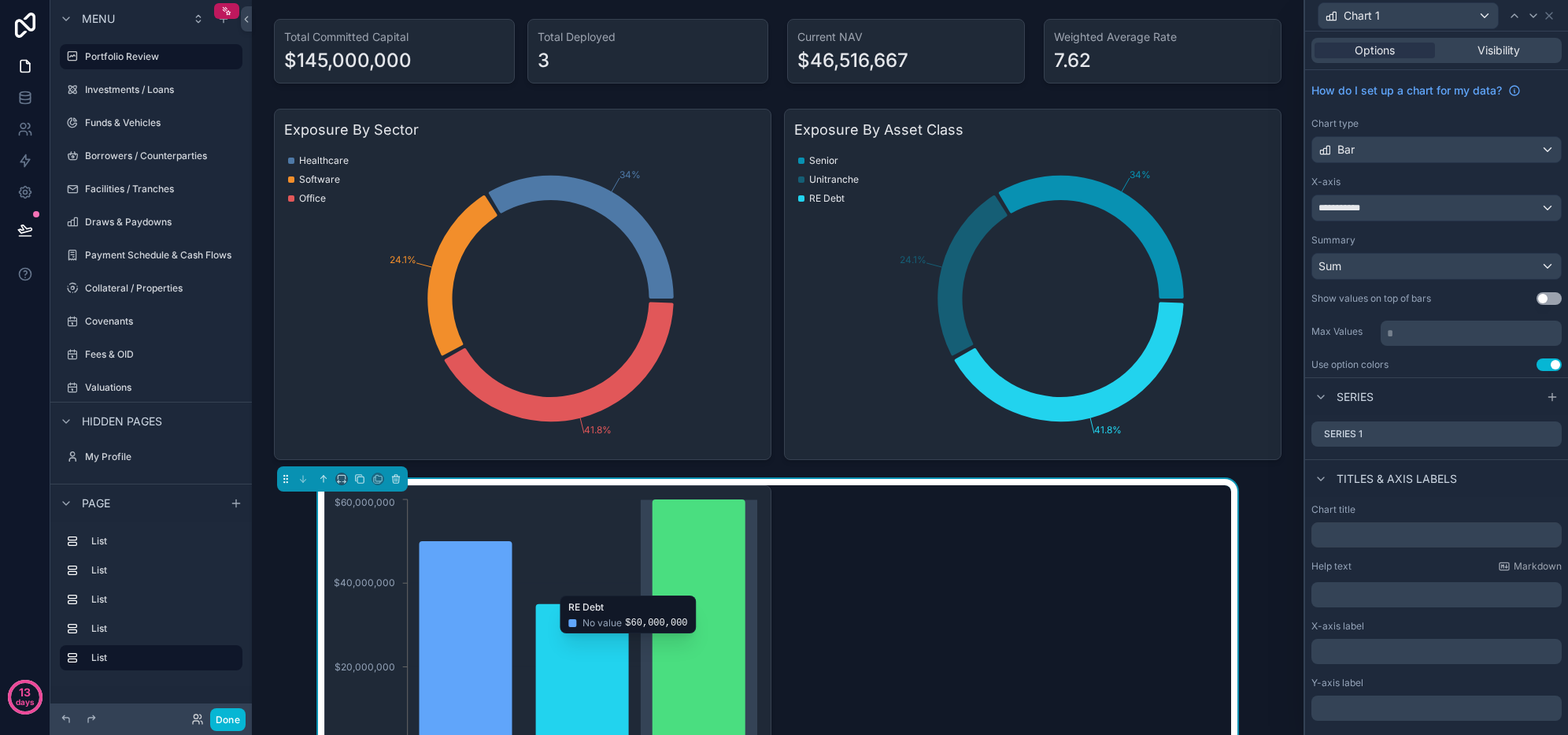
click at [726, 588] on icon "chart" at bounding box center [698, 625] width 93 height 252
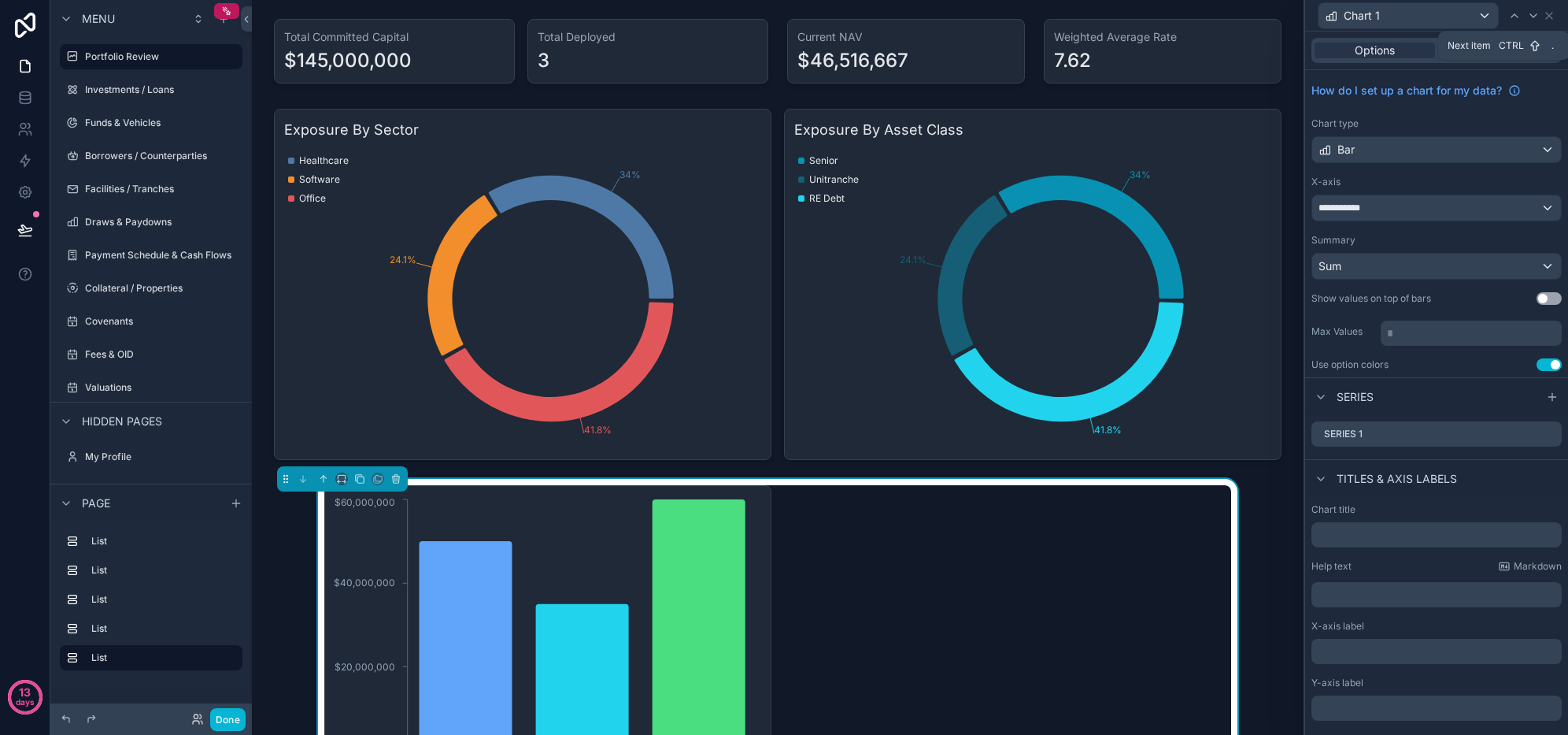
click at [1536, 14] on icon at bounding box center [1534, 15] width 7 height 3
click at [1520, 14] on icon at bounding box center [1514, 15] width 12 height 12
click at [1547, 11] on icon at bounding box center [1549, 15] width 12 height 12
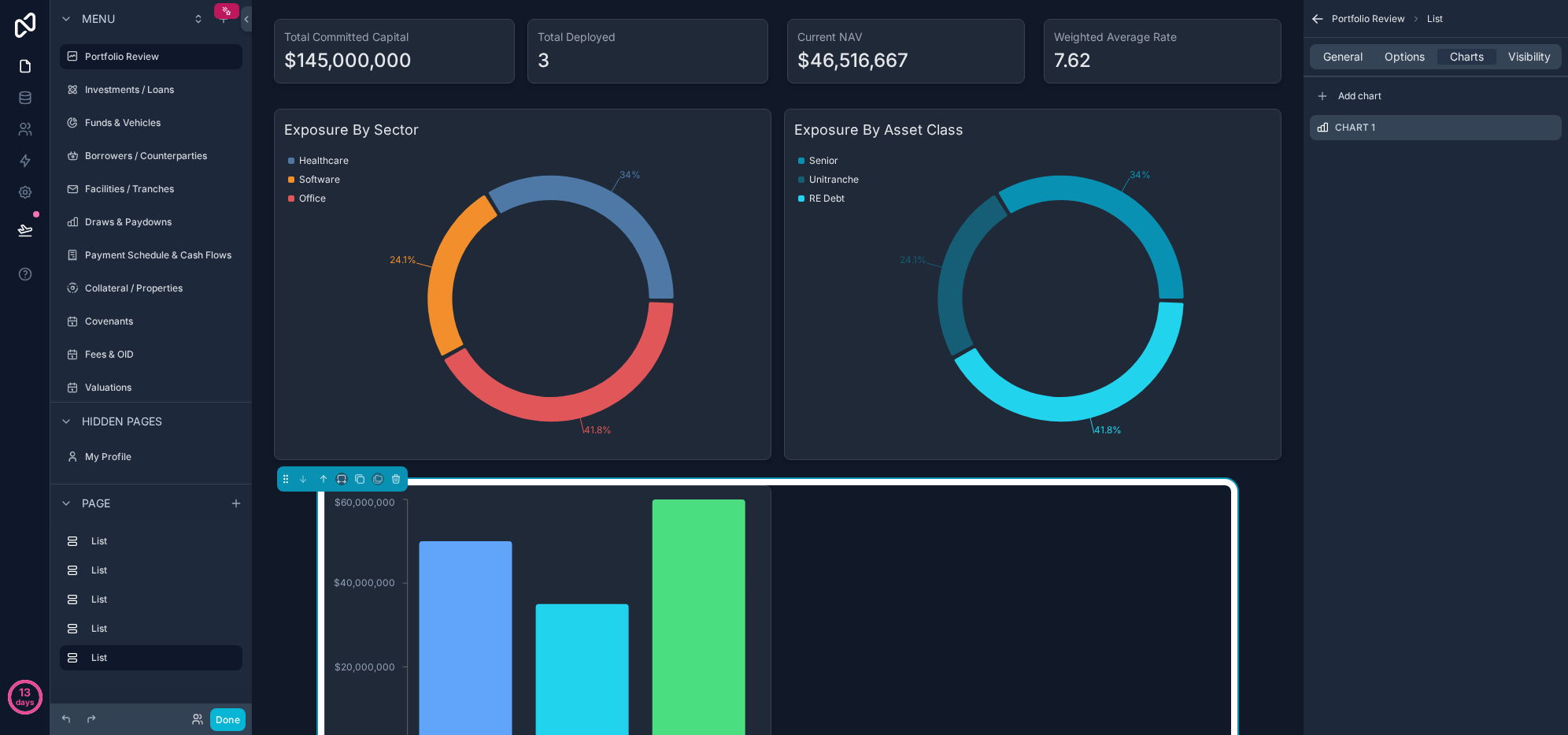
click at [0, 0] on icon "scrollable content" at bounding box center [0, 0] width 0 height 0
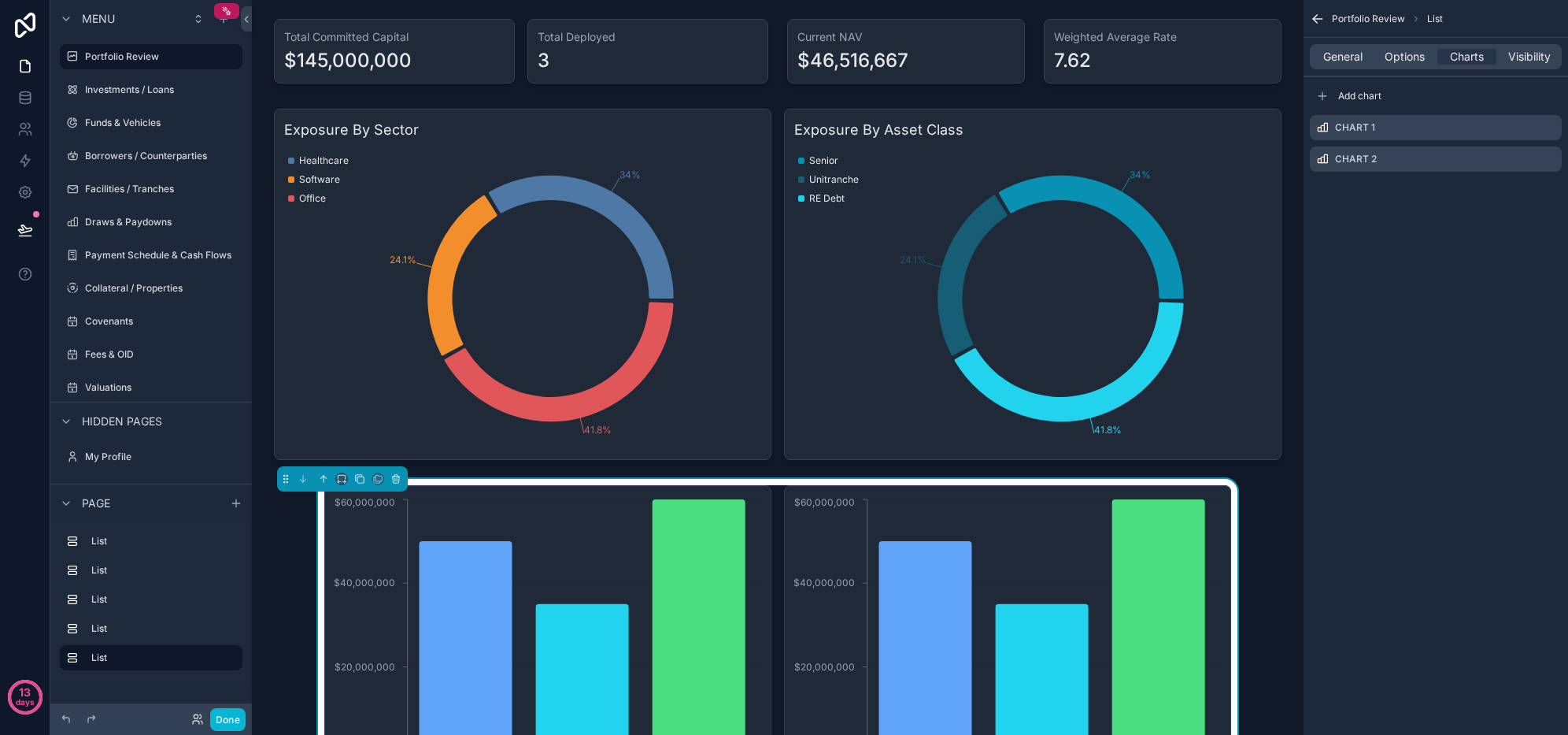
click at [0, 0] on icon "scrollable content" at bounding box center [0, 0] width 0 height 0
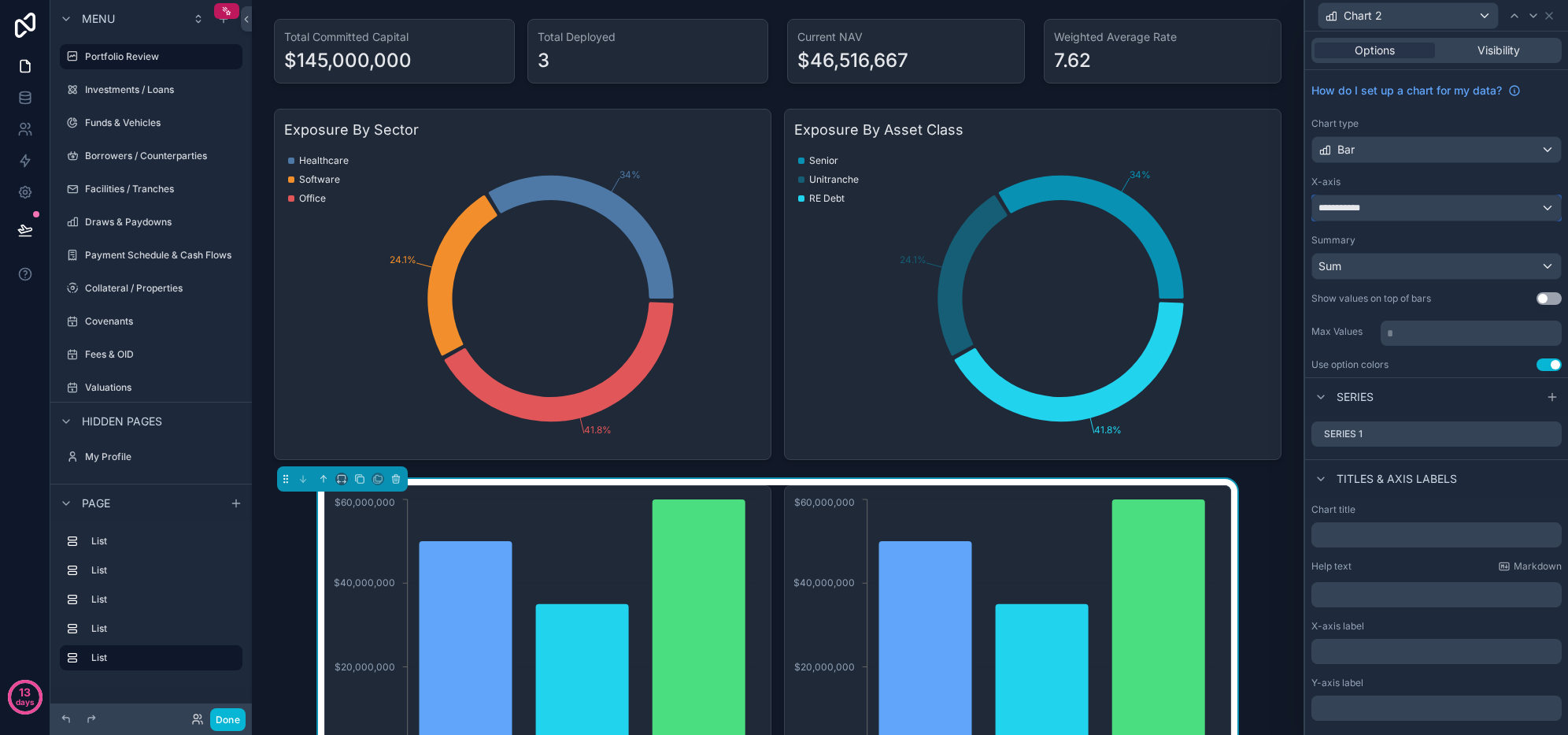
click at [1441, 206] on div "**********" at bounding box center [1437, 208] width 249 height 25
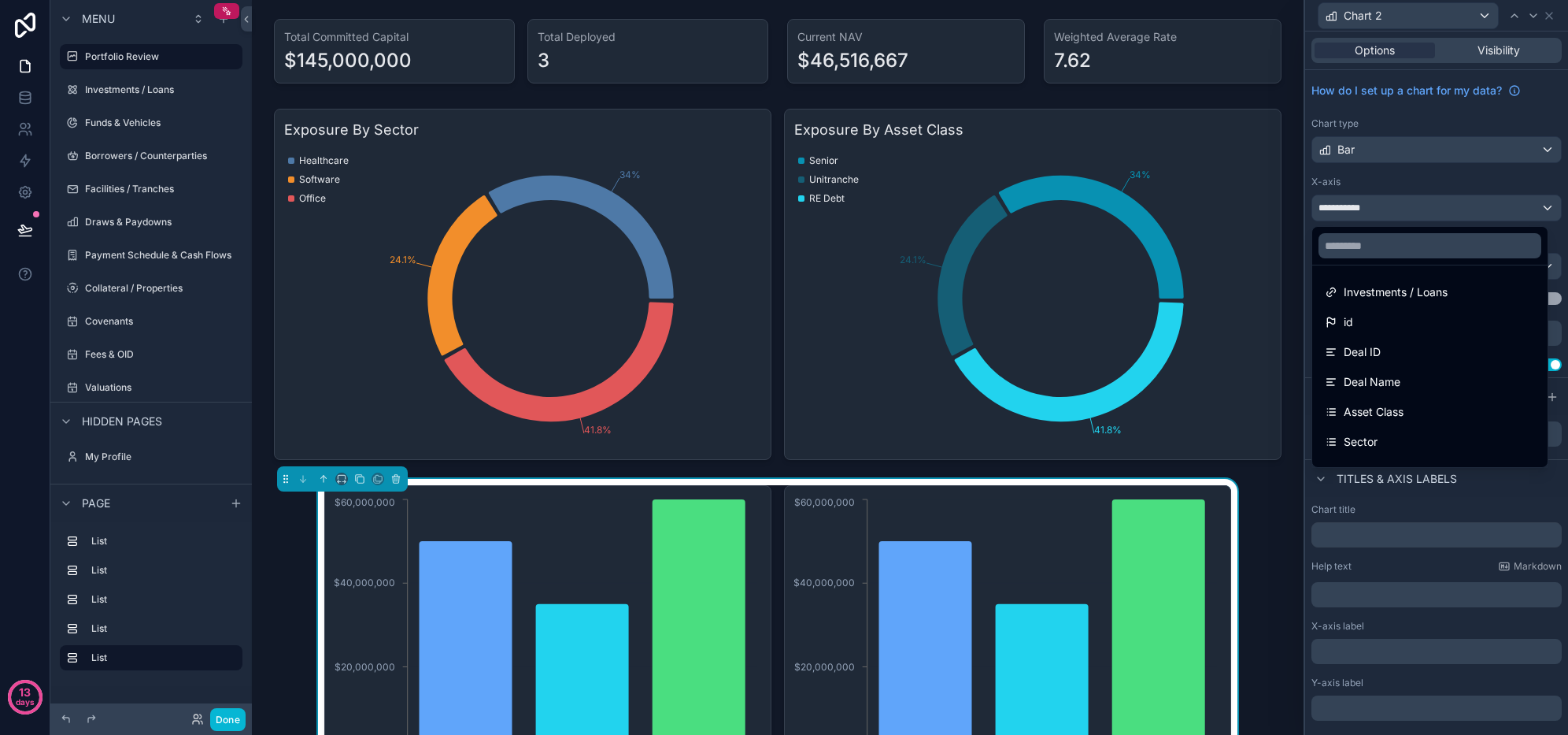
click at [1408, 385] on div "Deal Name" at bounding box center [1430, 382] width 210 height 19
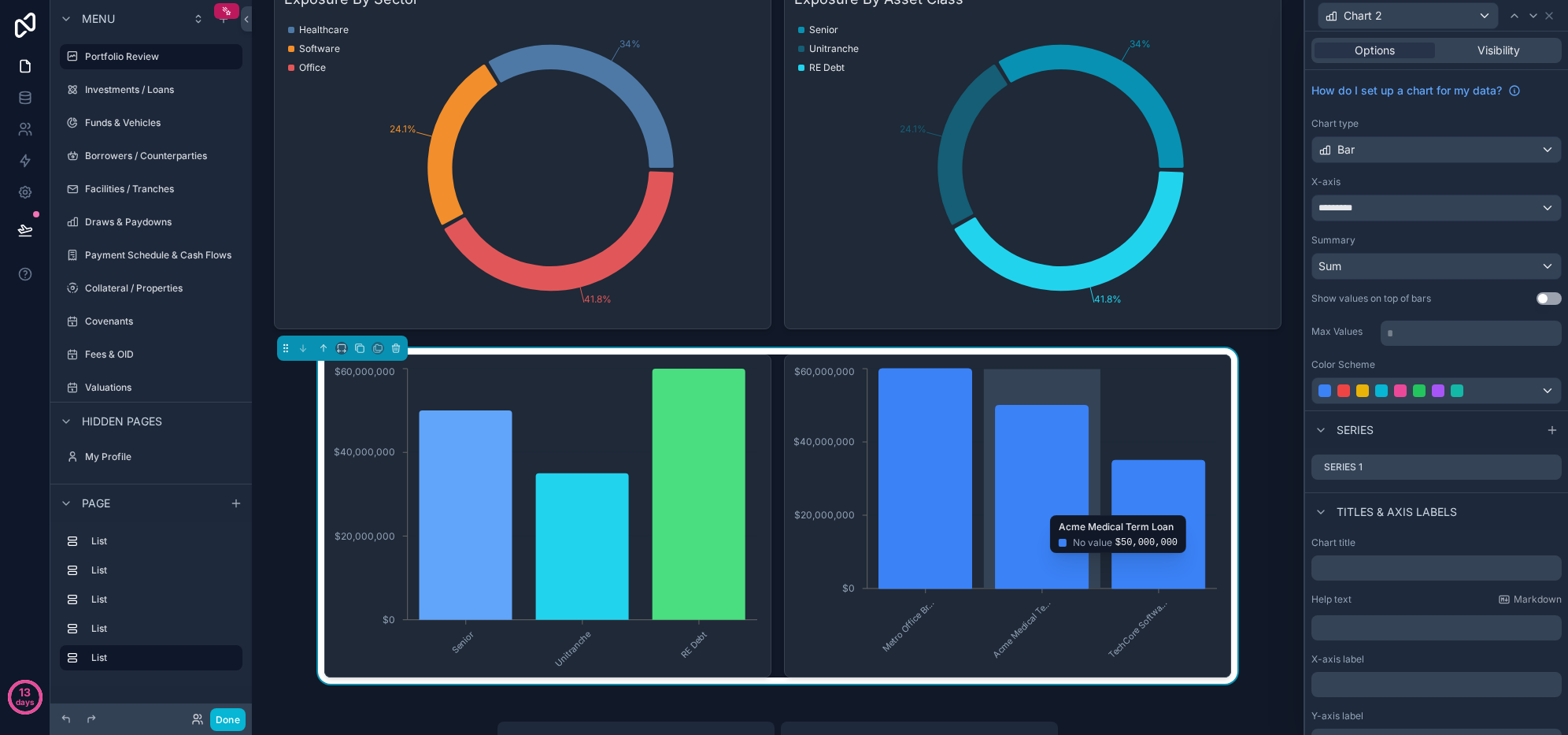
scroll to position [158, 0]
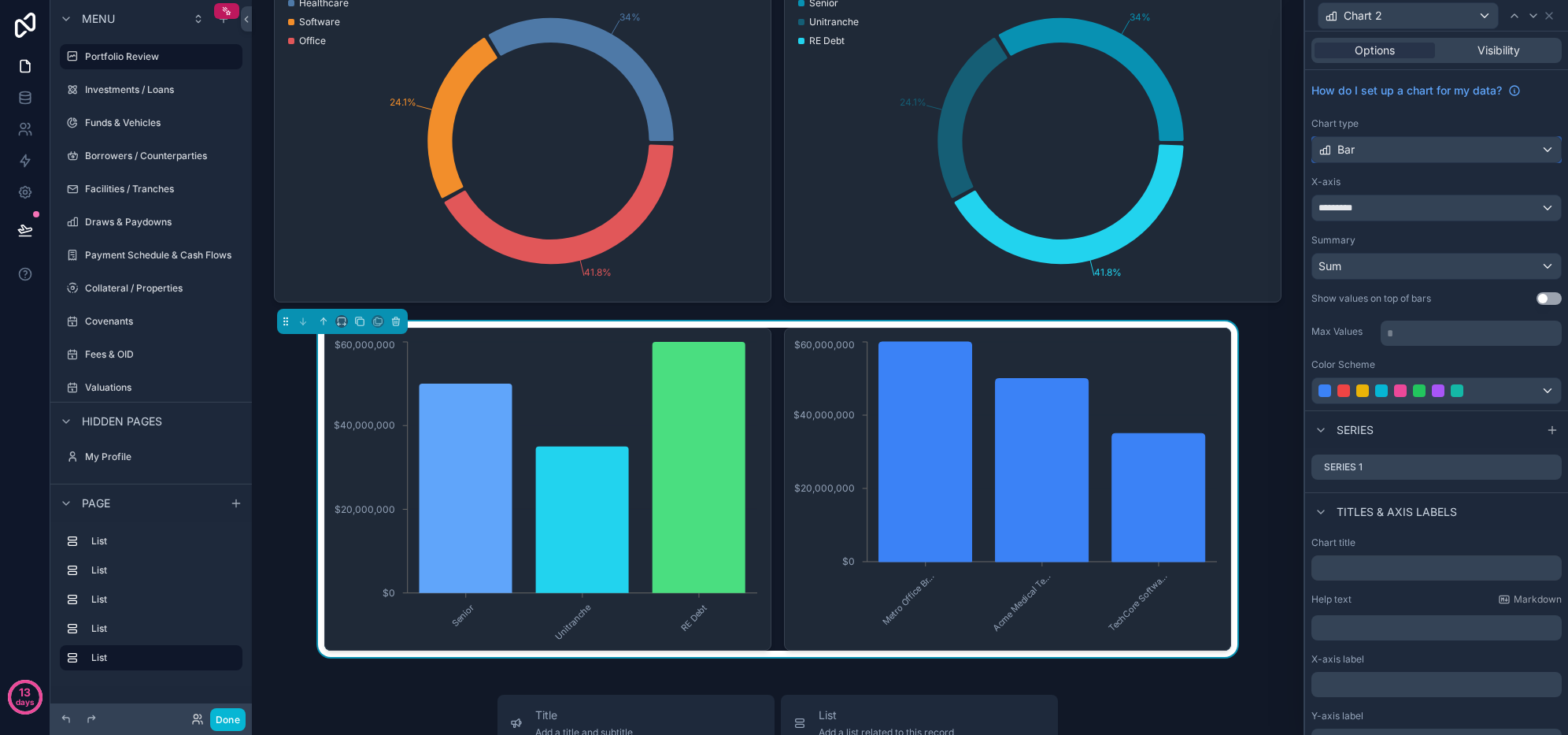
click at [1408, 153] on div "Bar" at bounding box center [1437, 149] width 249 height 25
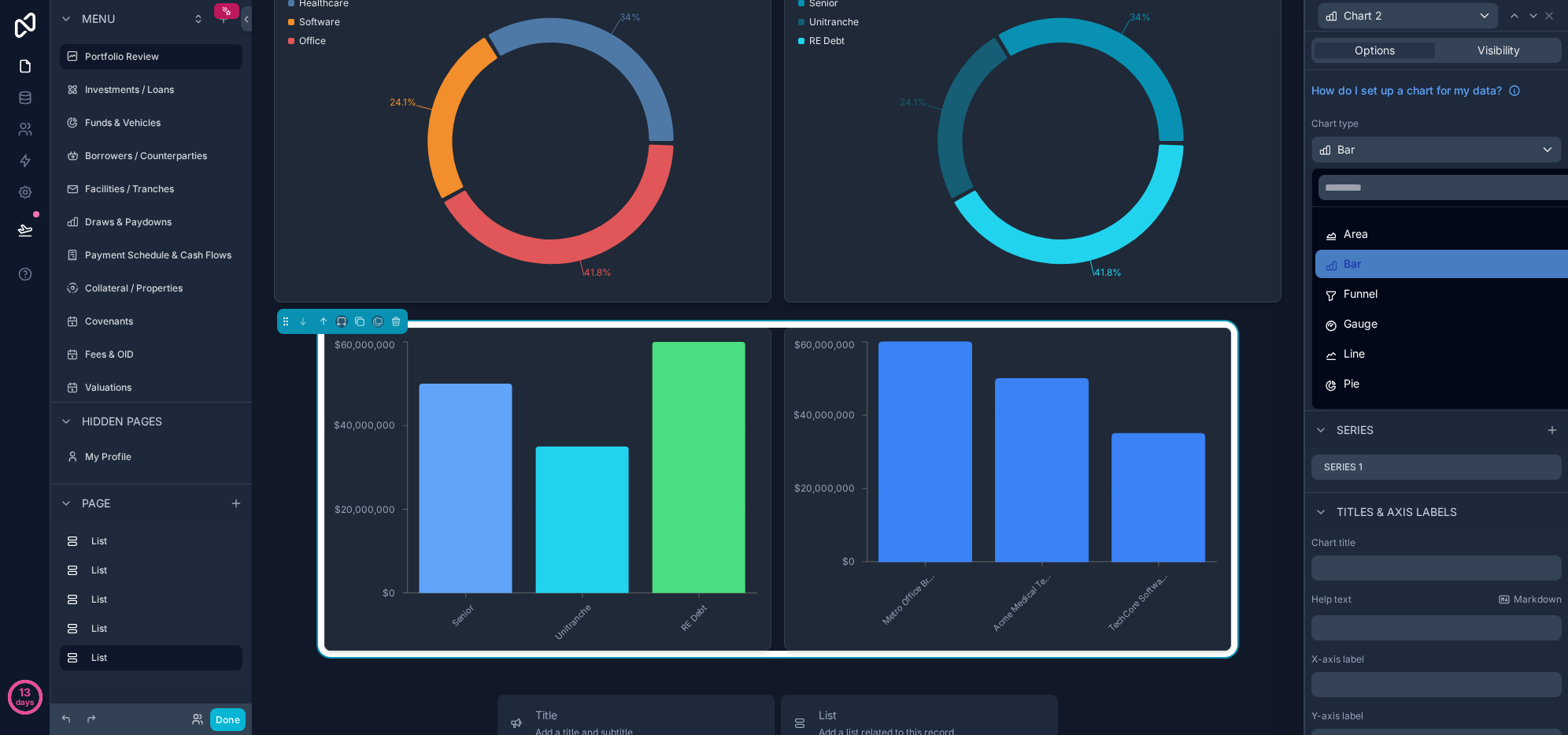
click at [1399, 349] on div "Line" at bounding box center [1448, 354] width 248 height 19
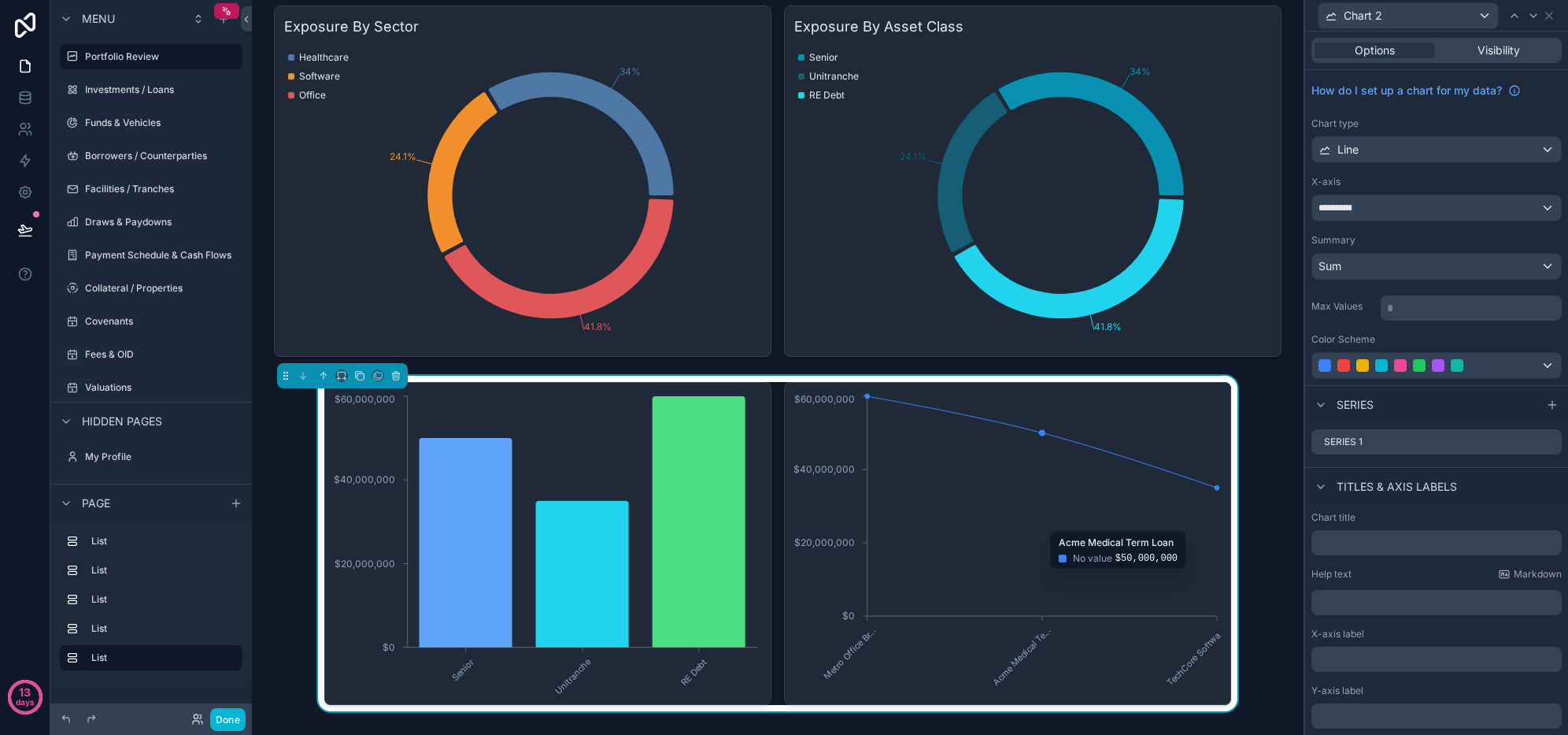
scroll to position [78, 0]
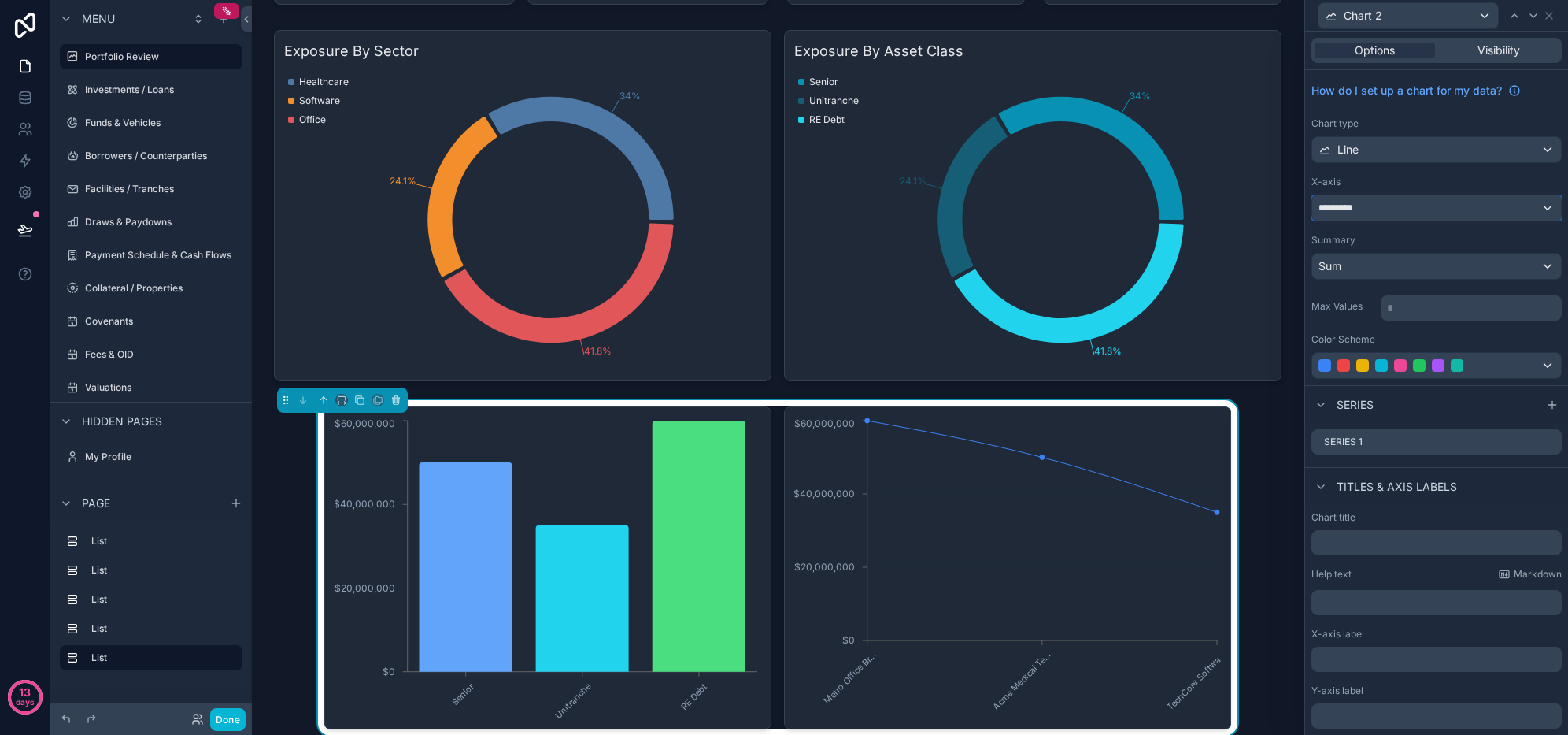
click at [1383, 213] on div "*********" at bounding box center [1437, 208] width 249 height 25
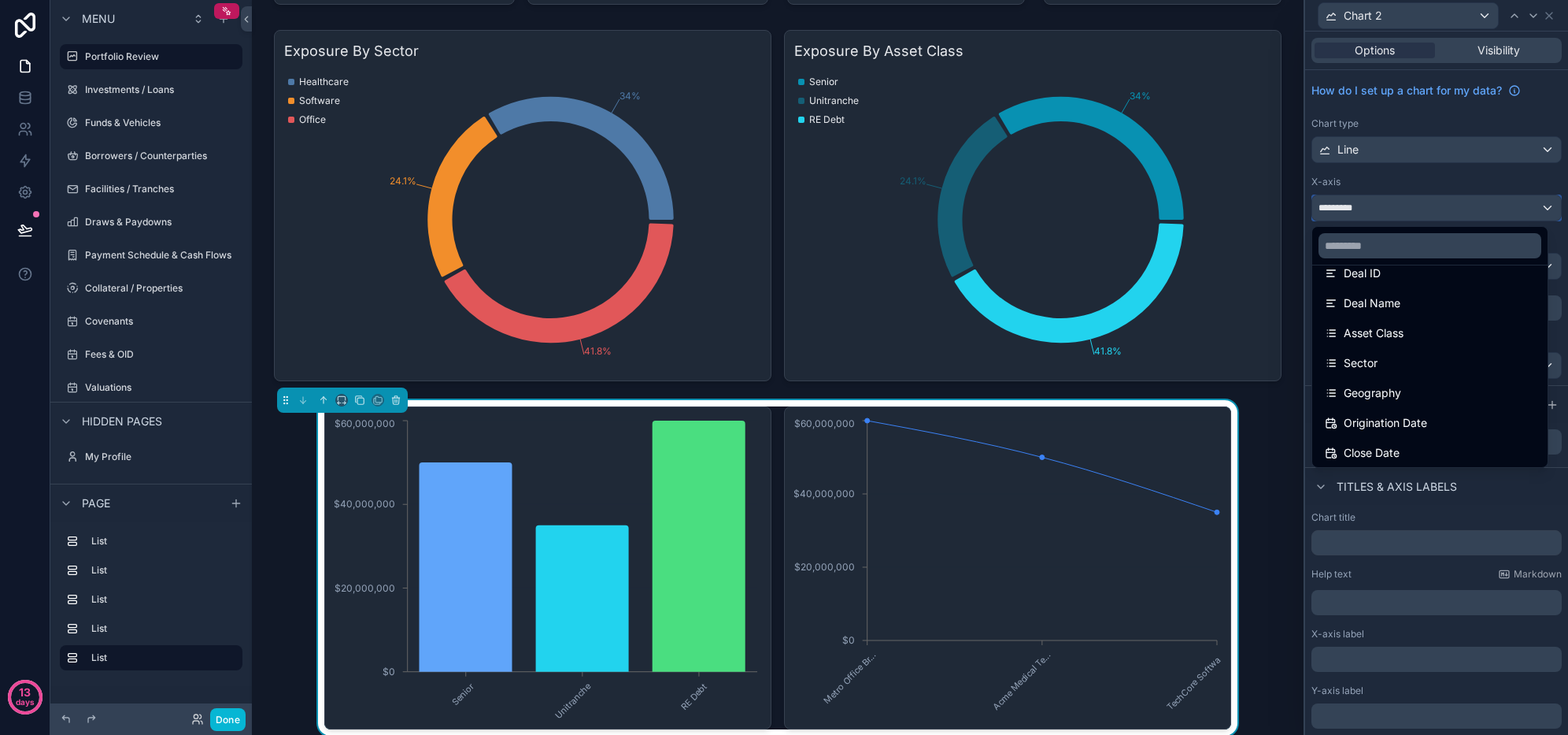
scroll to position [158, 0]
click at [1397, 335] on span "Origination Date" at bounding box center [1385, 345] width 83 height 19
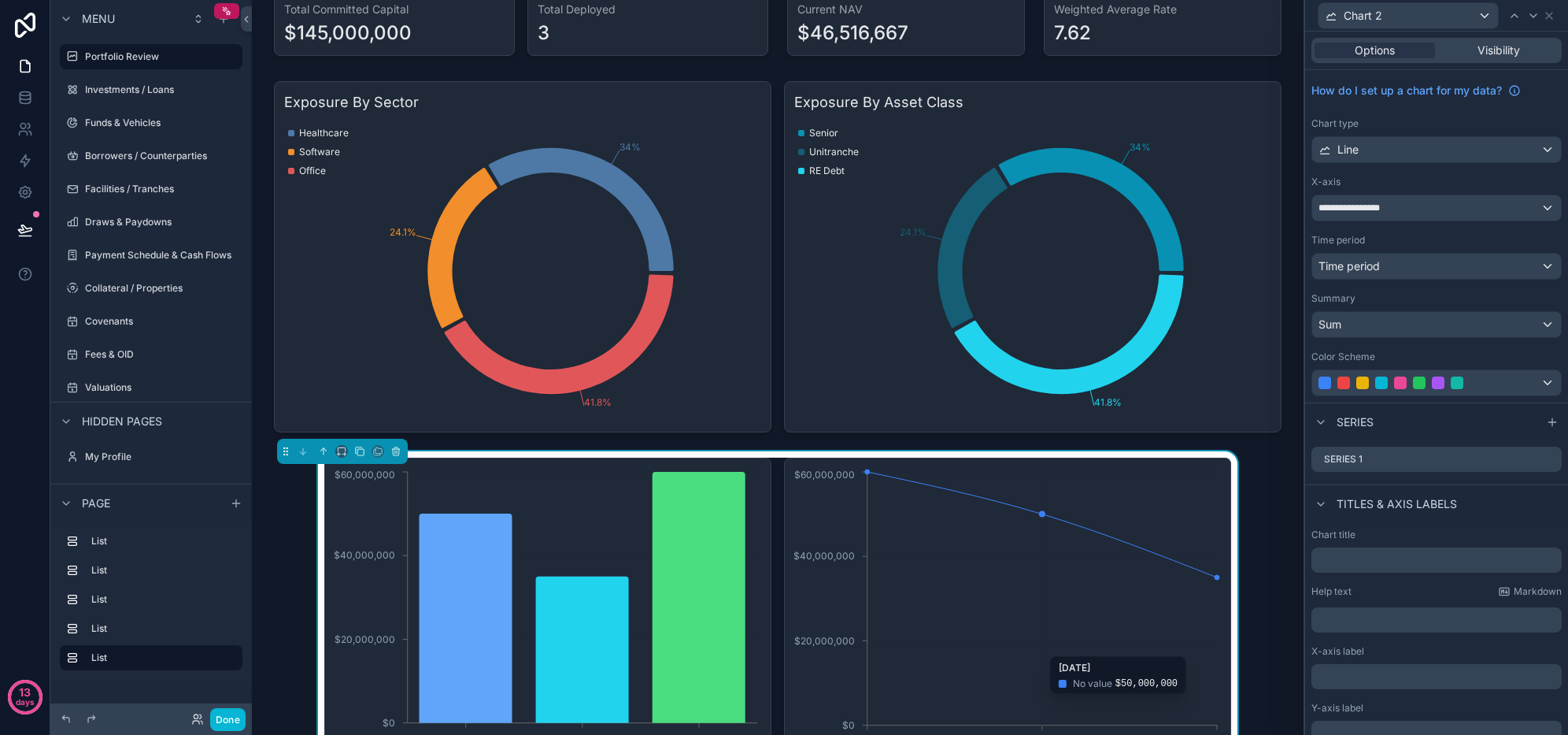
scroll to position [0, 0]
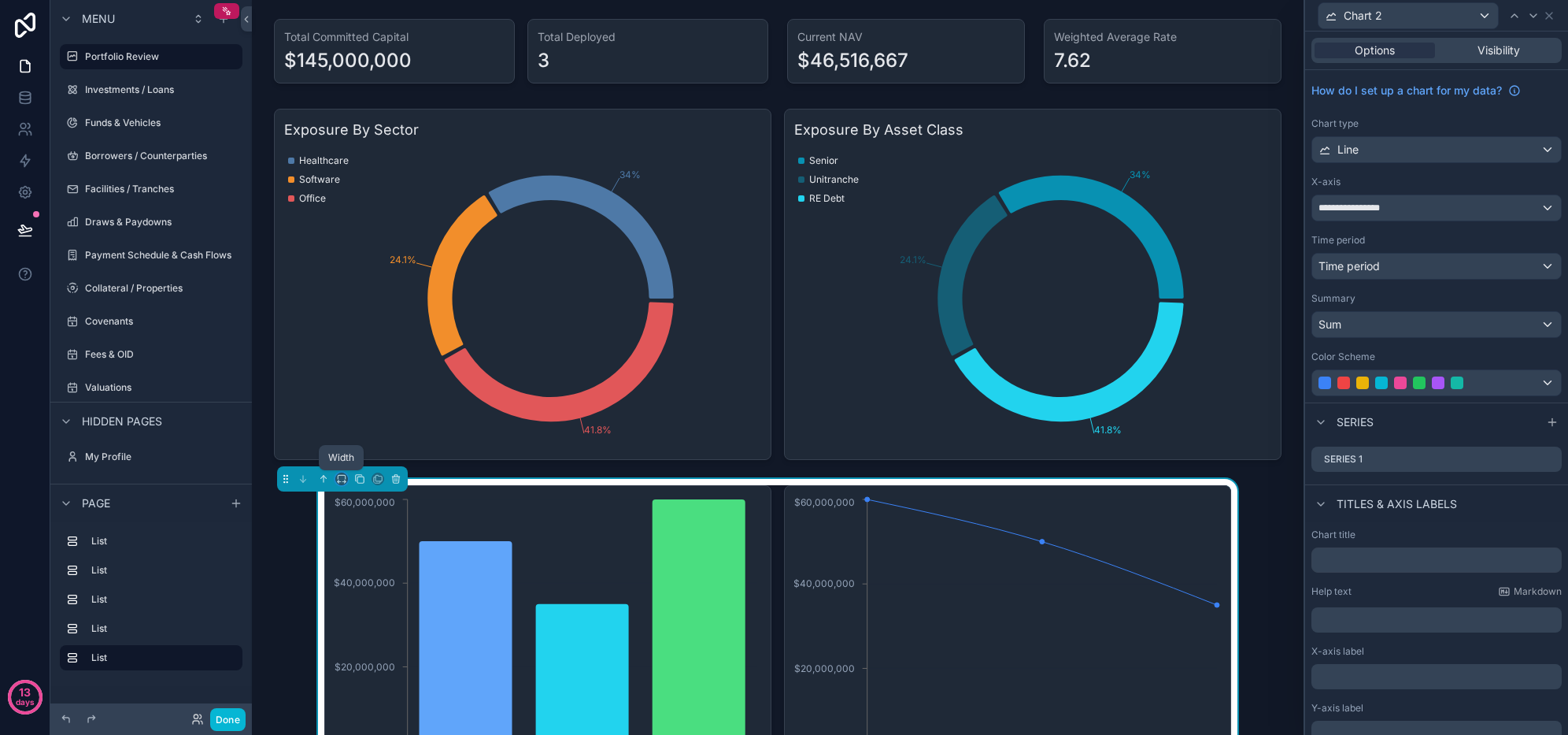
click at [341, 482] on icon "scrollable content" at bounding box center [339, 482] width 3 height 0
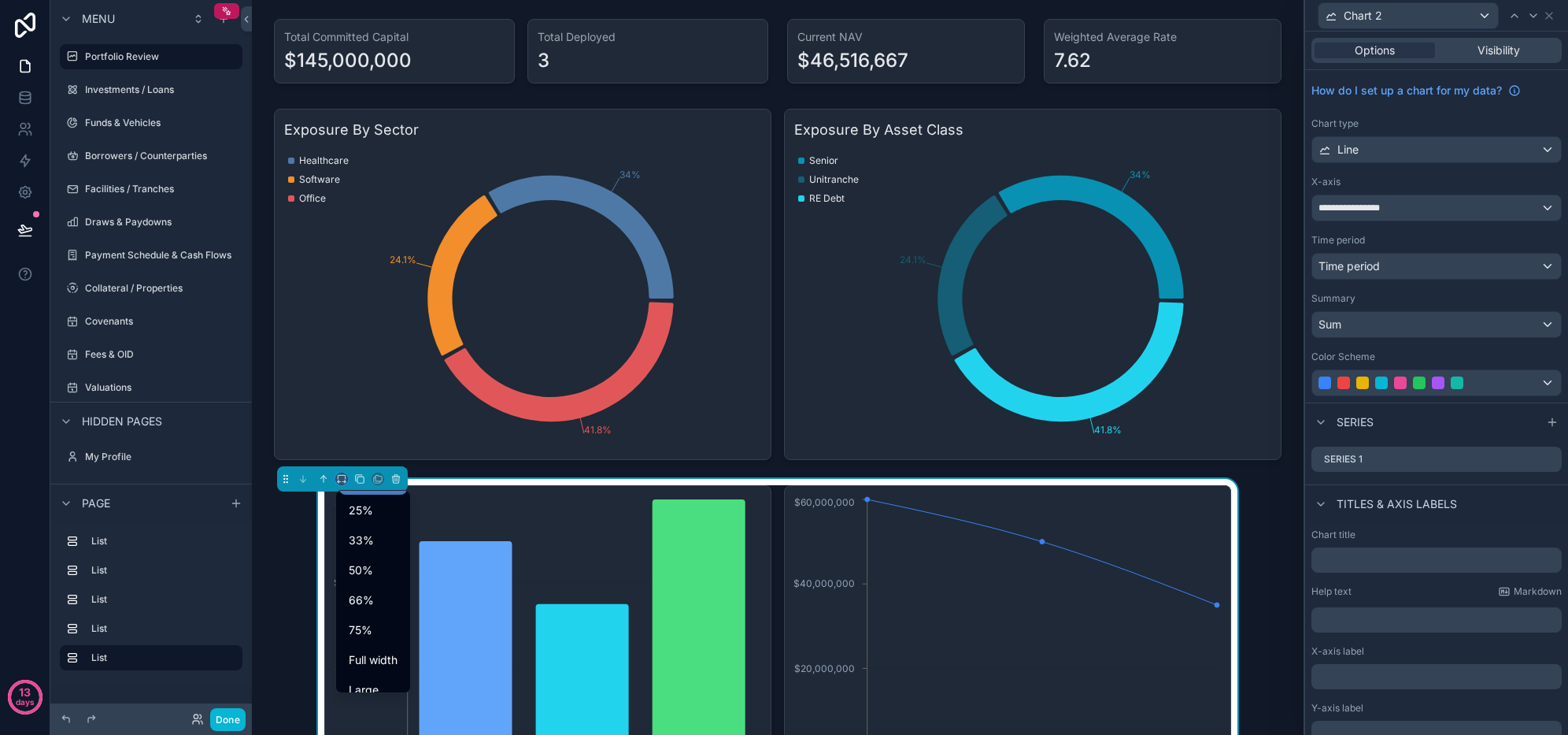
scroll to position [42, 0]
click at [377, 650] on span "Full width" at bounding box center [373, 645] width 49 height 19
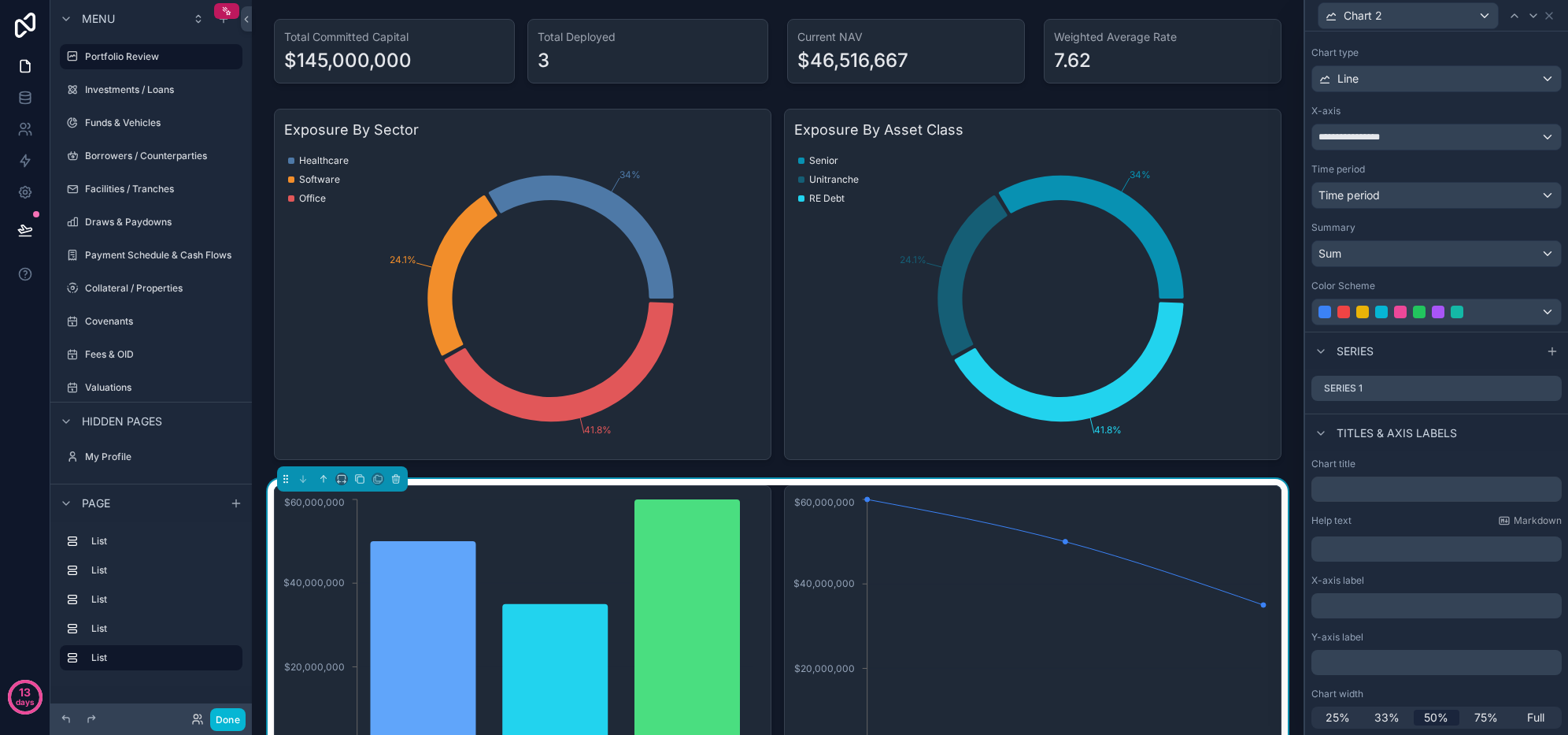
scroll to position [0, 0]
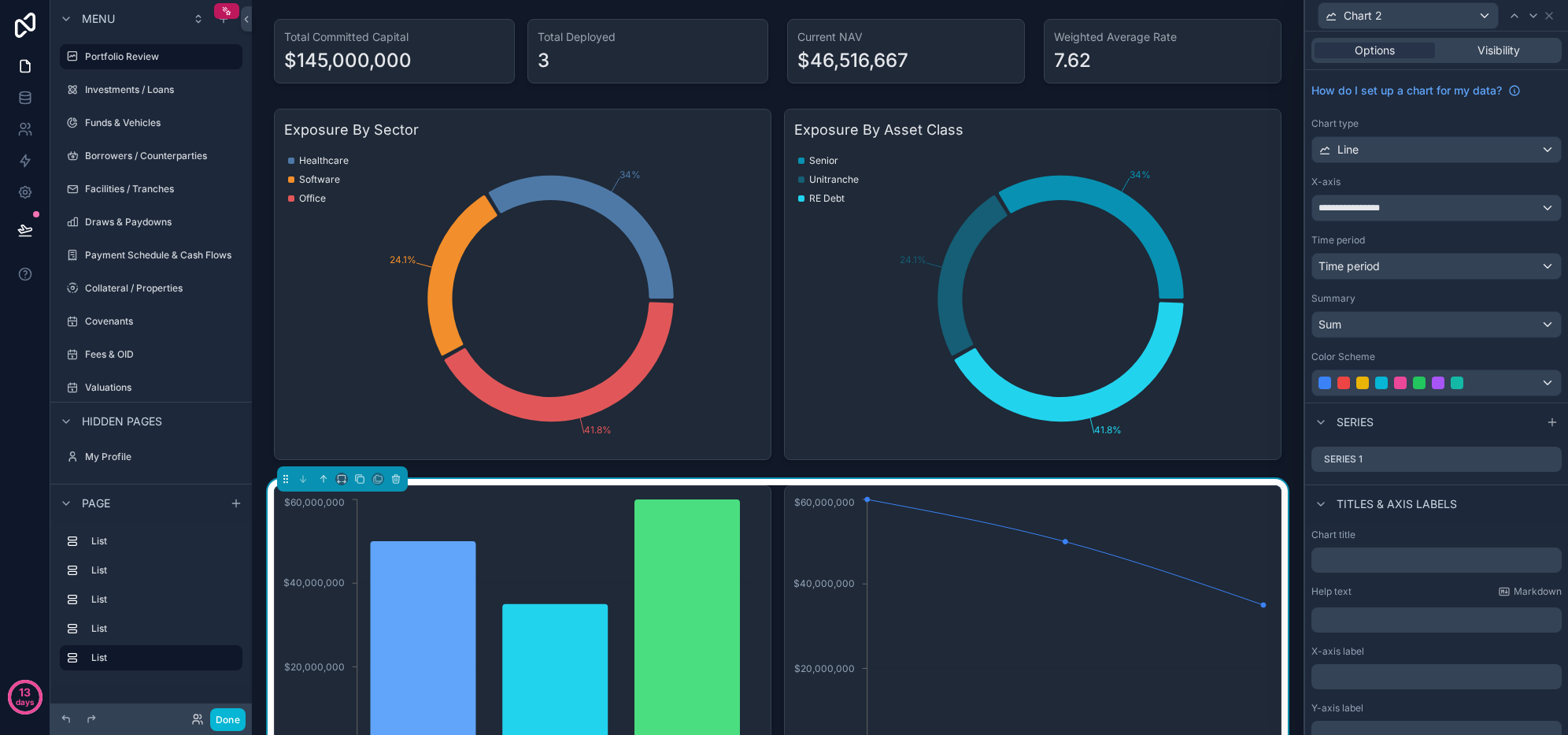
click at [0, 0] on icon at bounding box center [0, 0] width 0 height 0
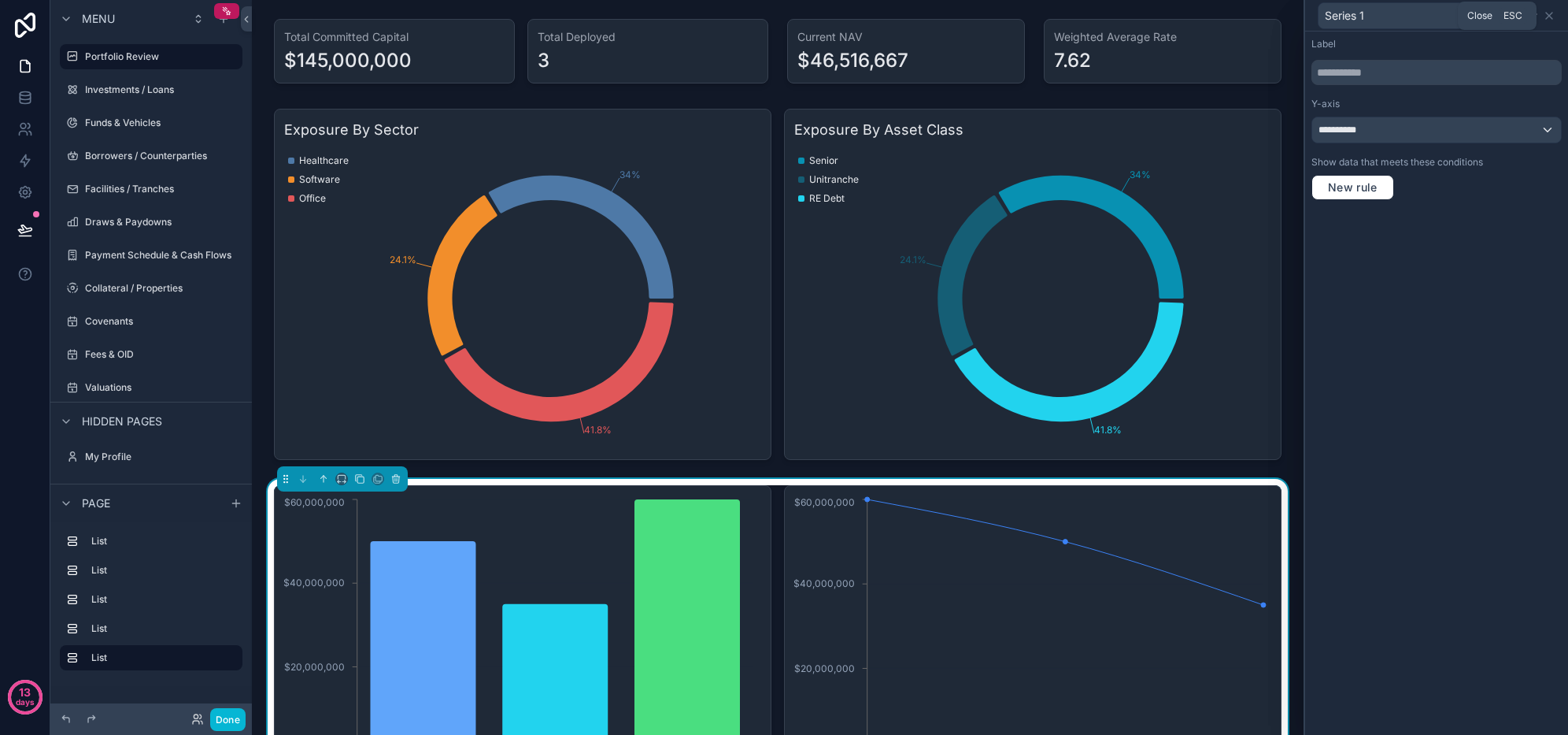
click at [1555, 17] on icon at bounding box center [1549, 15] width 12 height 12
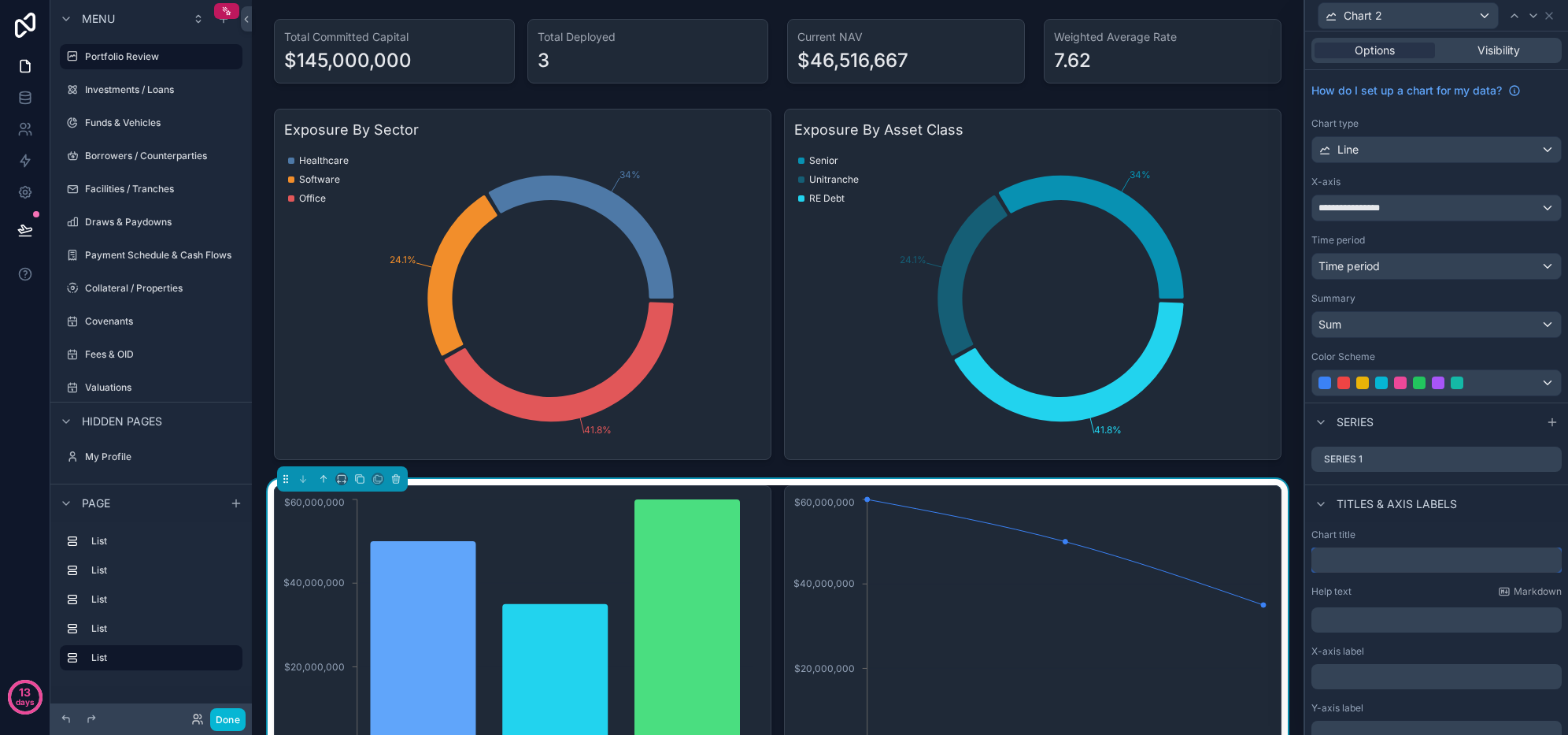
click at [1372, 563] on input "text" at bounding box center [1437, 560] width 251 height 25
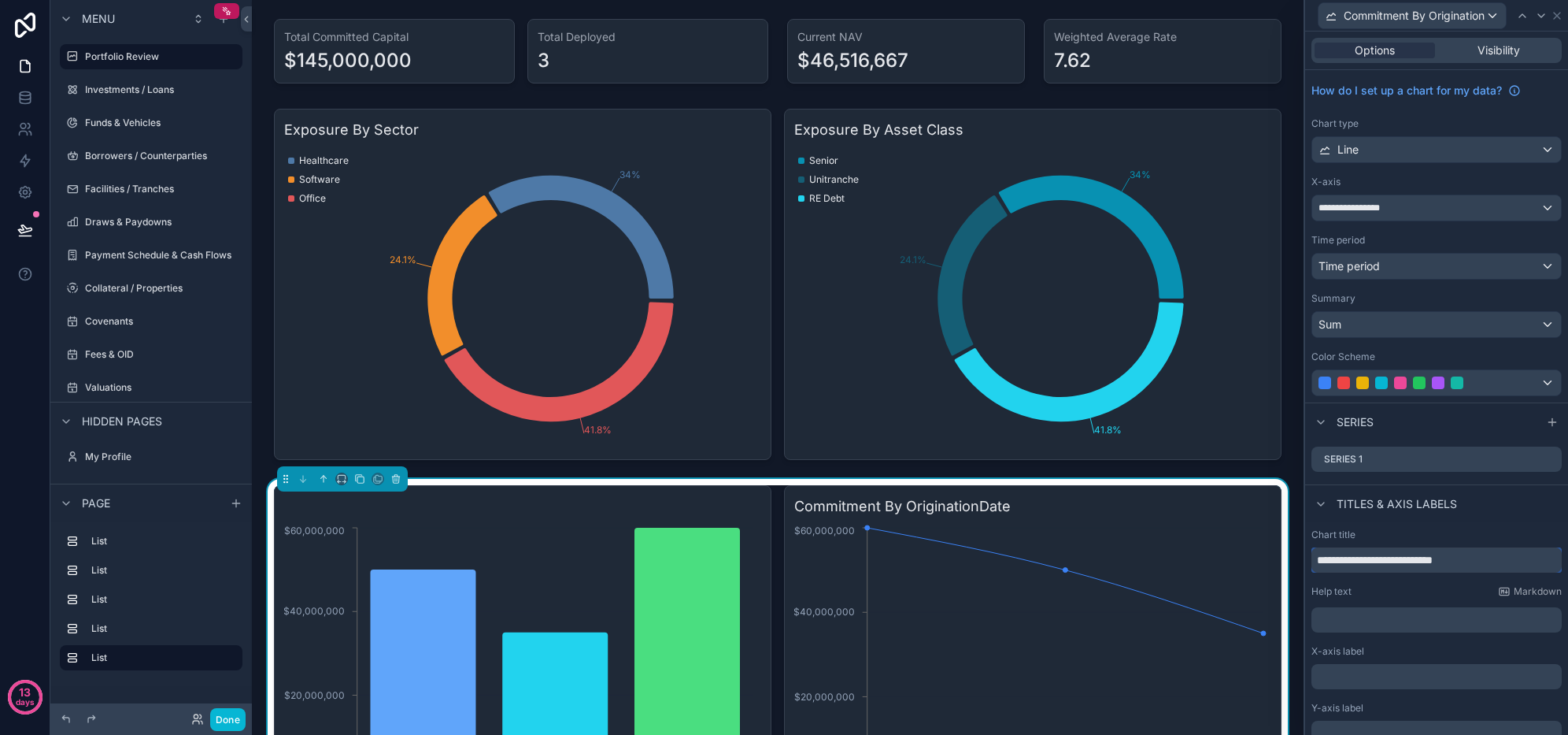
click at [1463, 563] on input "**********" at bounding box center [1437, 560] width 251 height 25
type input "**********"
click at [1527, 12] on icon at bounding box center [1522, 15] width 12 height 12
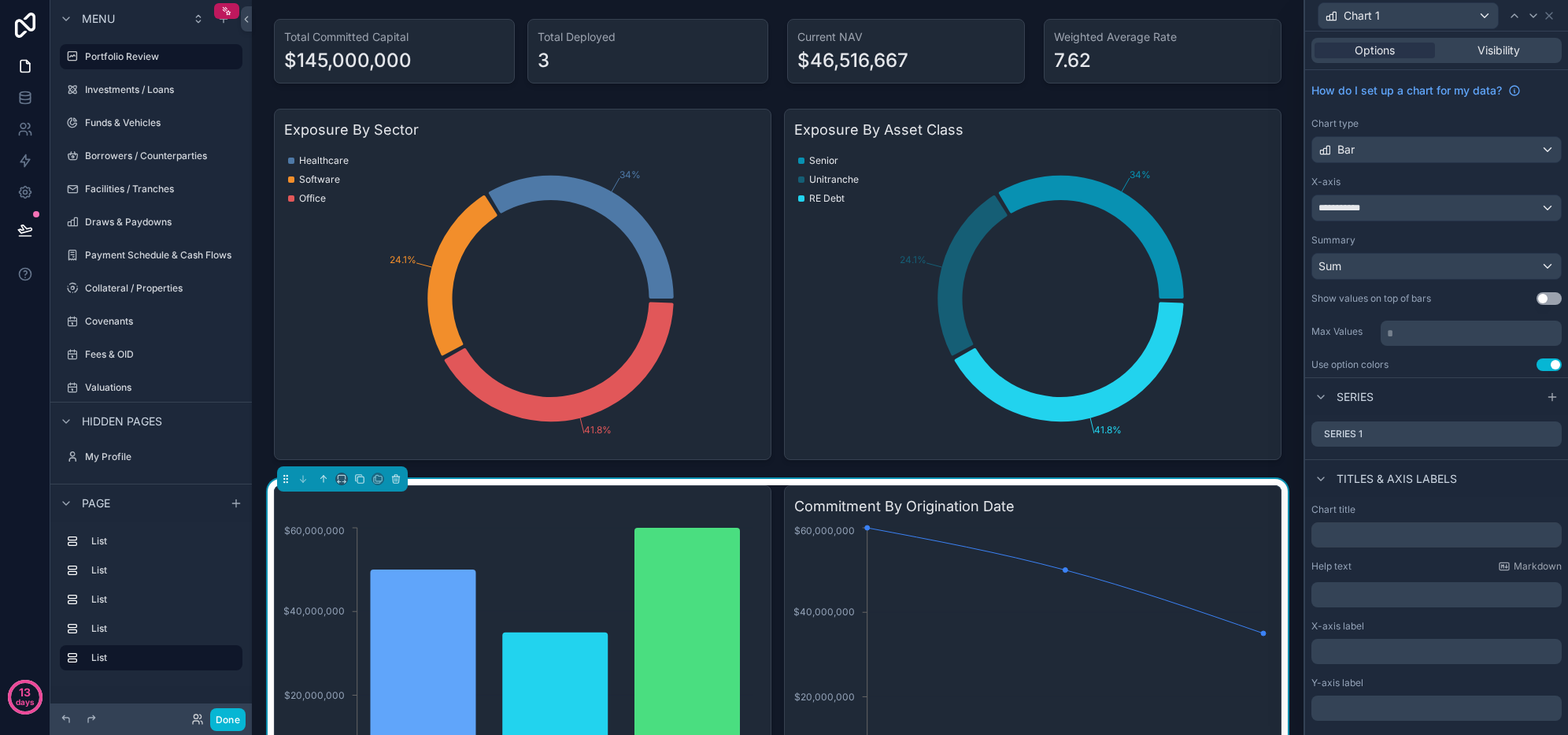
click at [0, 0] on icon at bounding box center [0, 0] width 0 height 0
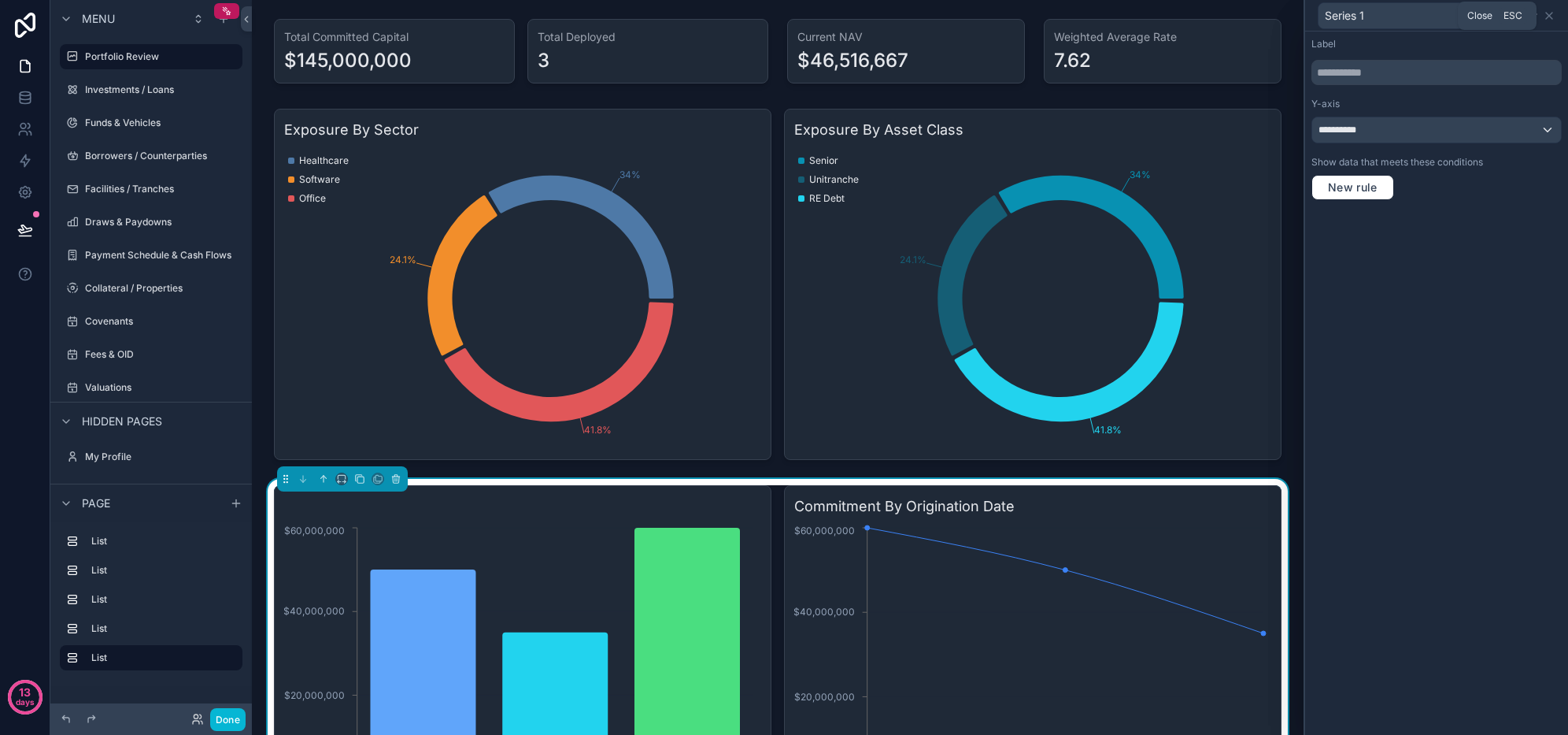
click at [1549, 15] on icon at bounding box center [1549, 15] width 7 height 7
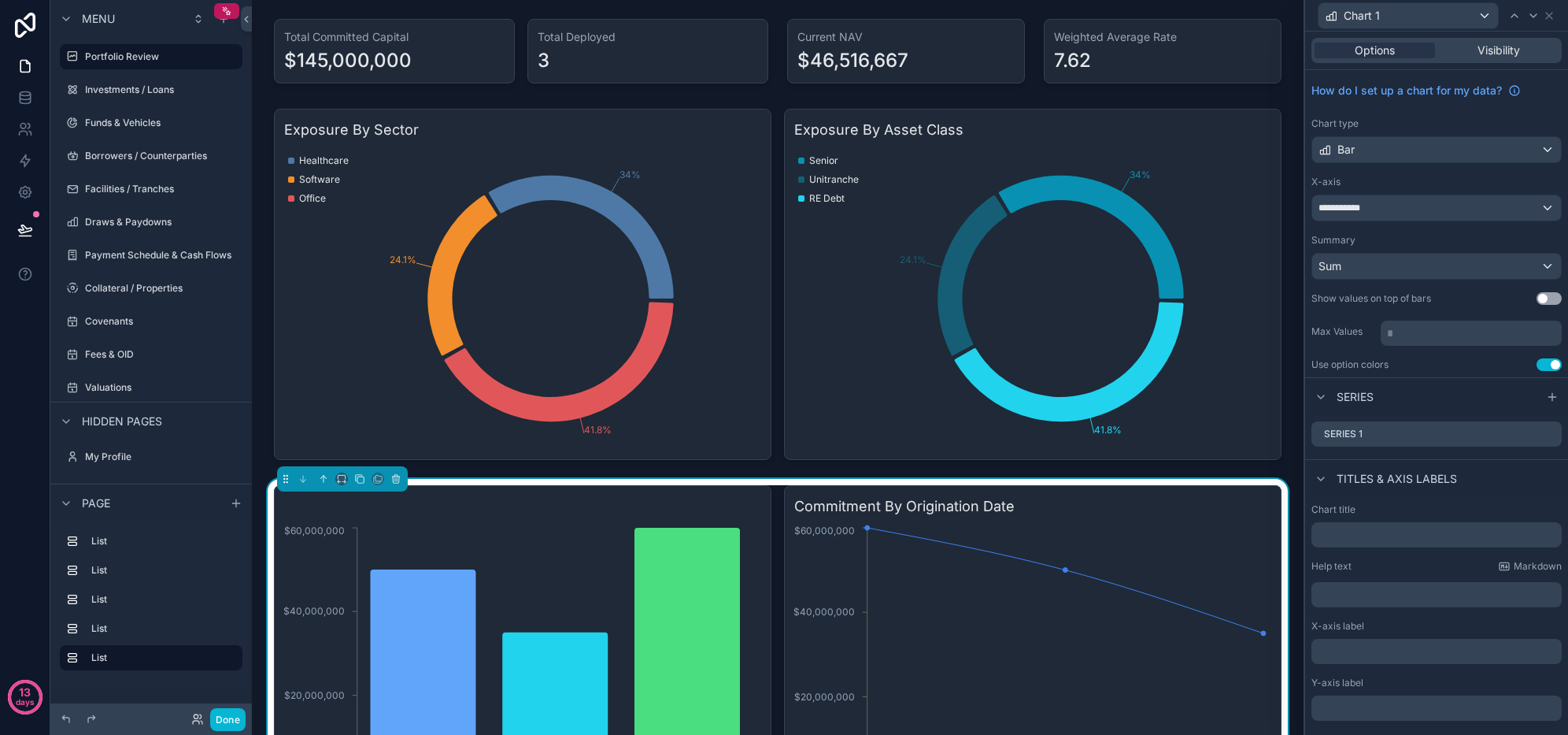
click at [0, 0] on icon at bounding box center [0, 0] width 0 height 0
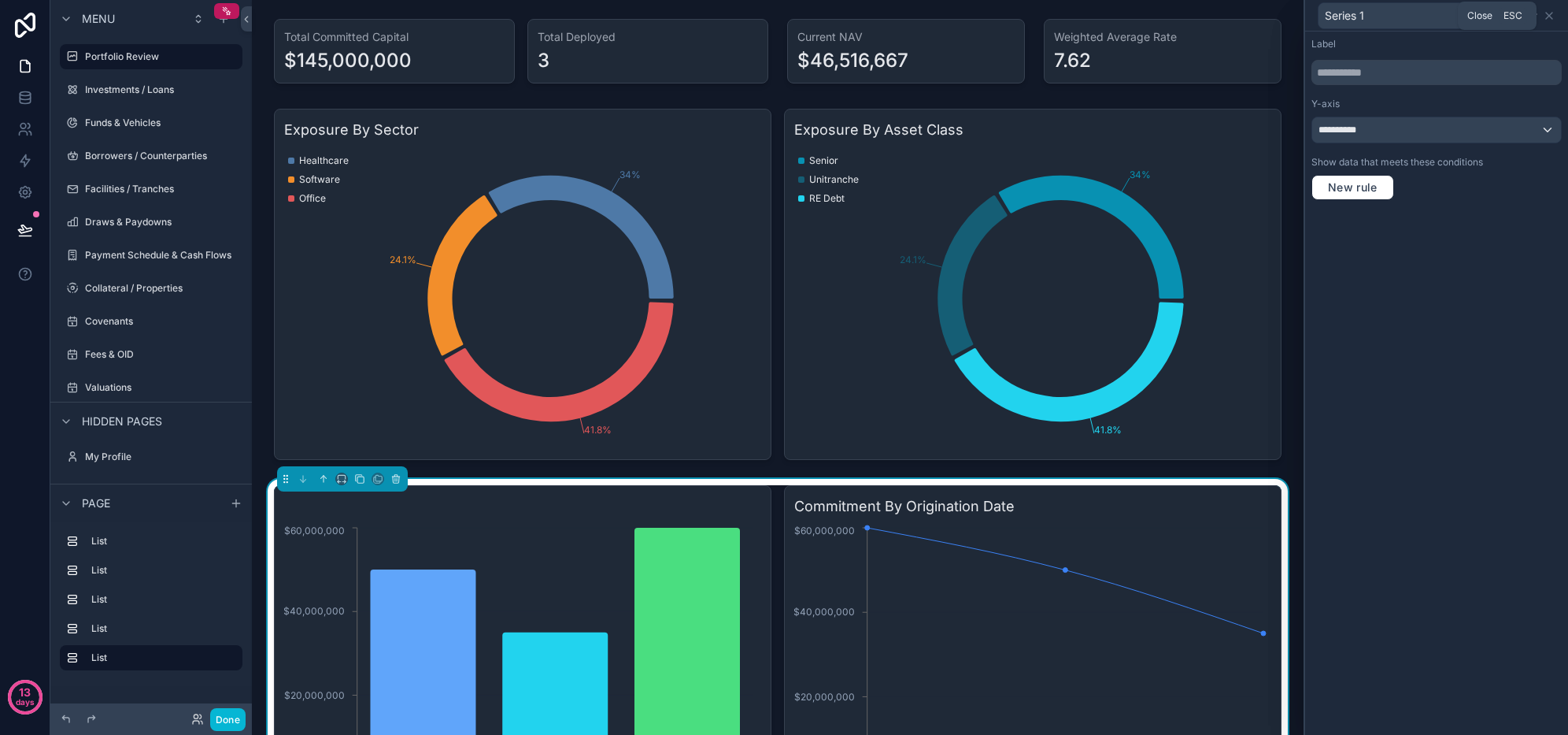
click at [1549, 20] on icon at bounding box center [1549, 15] width 12 height 12
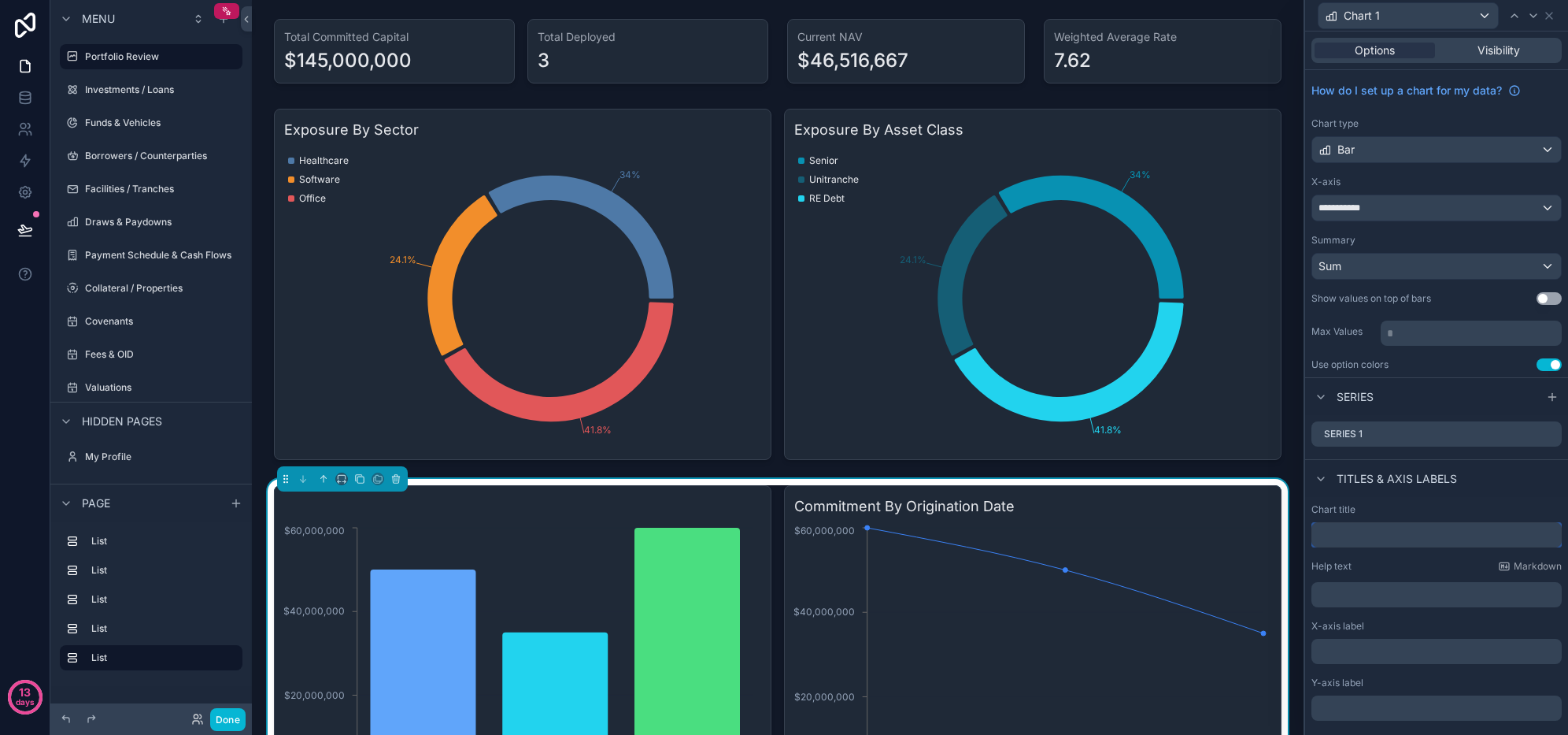
click at [1367, 534] on input "text" at bounding box center [1437, 535] width 251 height 25
type input "**********"
click at [236, 719] on button "Done" at bounding box center [228, 720] width 35 height 23
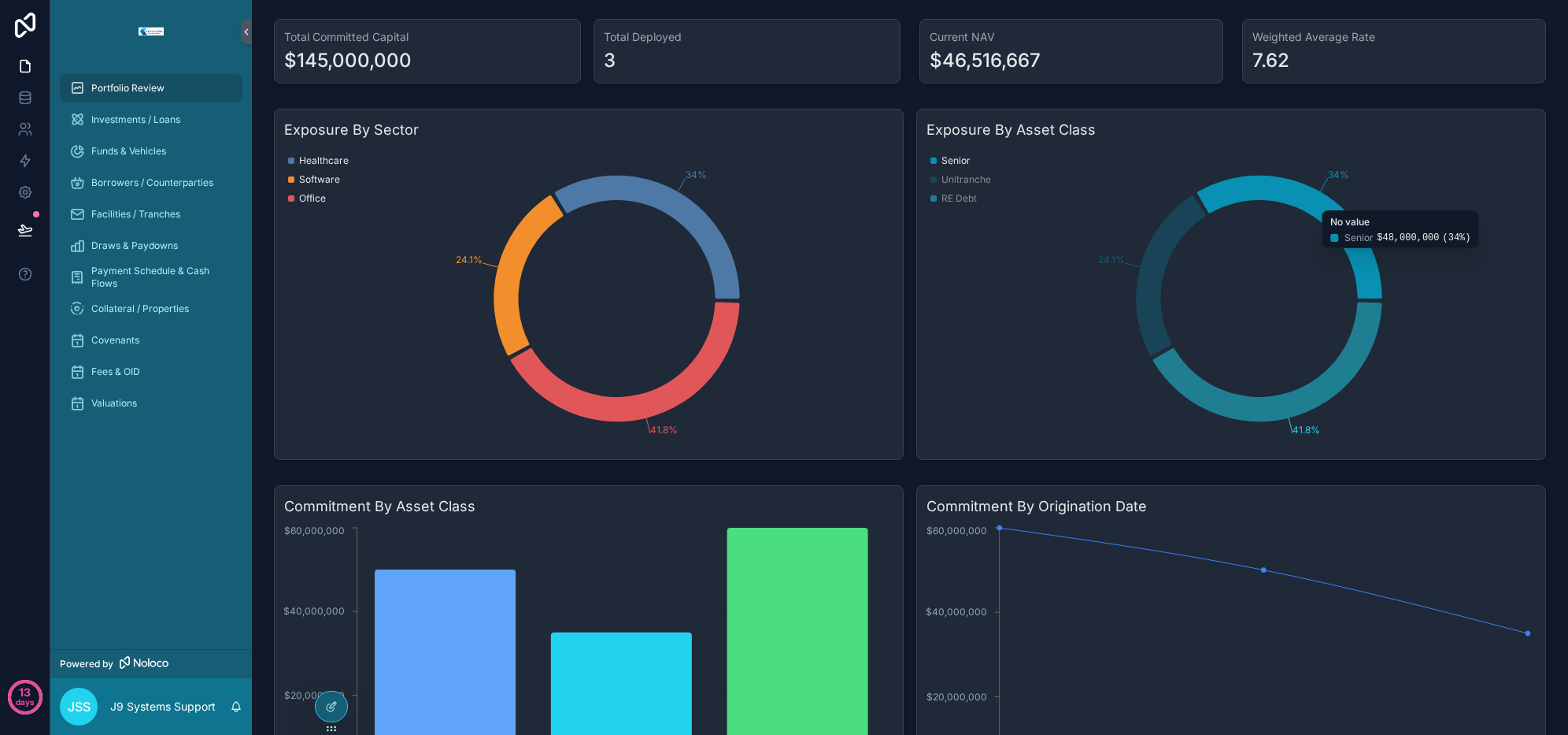
click at [1261, 194] on icon "chart" at bounding box center [1290, 237] width 185 height 122
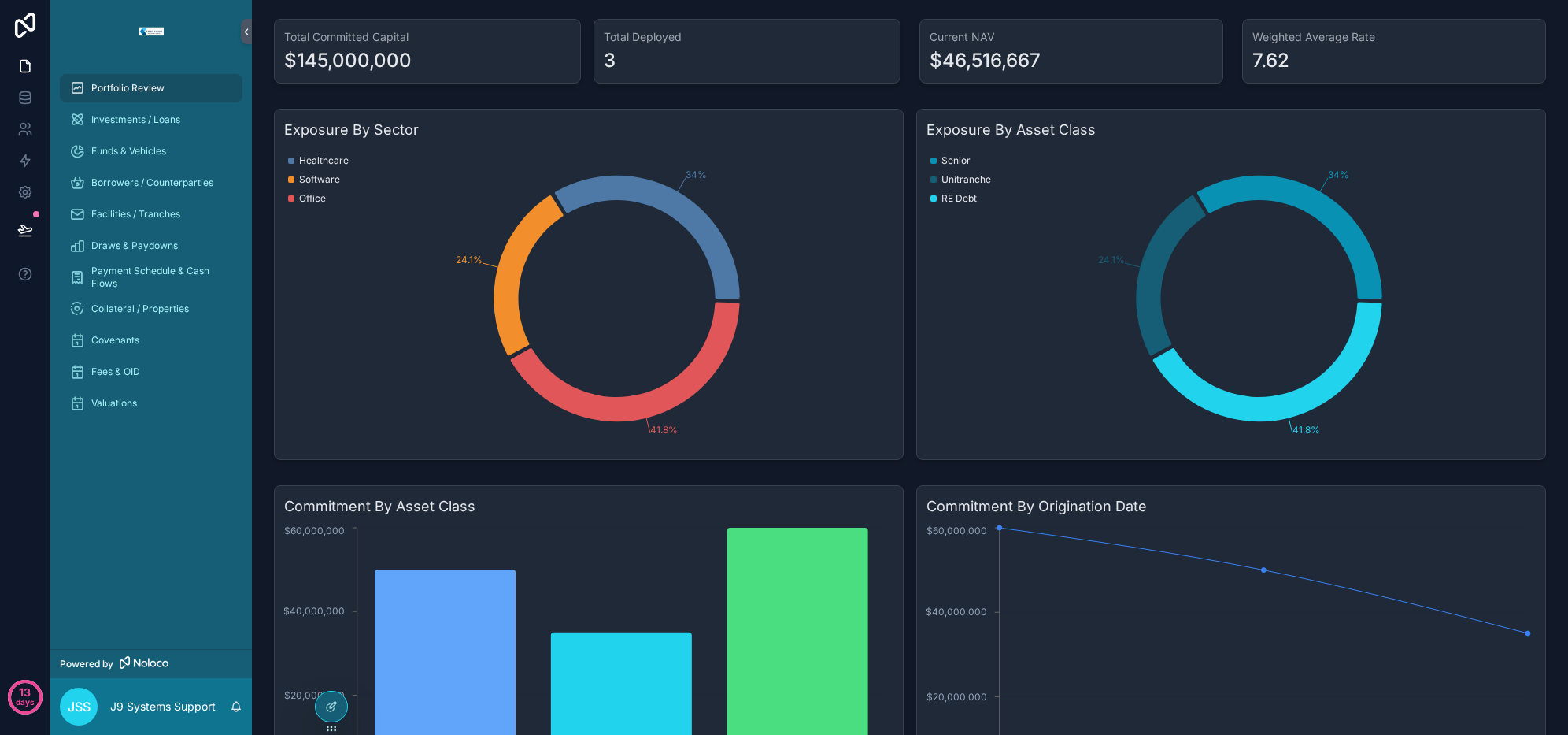
click at [398, 68] on div "$145,000,000" at bounding box center [347, 60] width 127 height 25
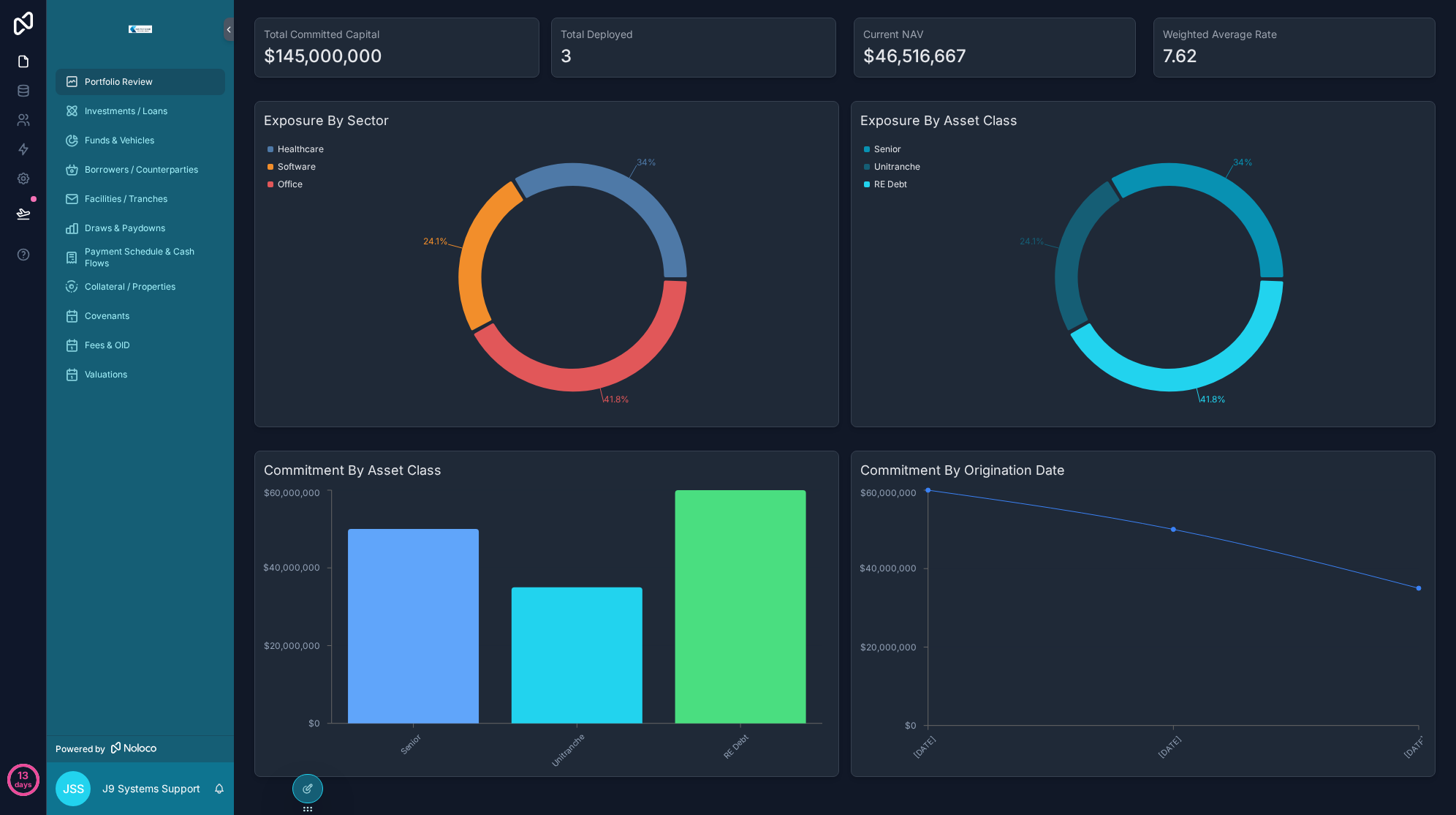
click at [410, 315] on icon "34% 24.1% 41.8%" at bounding box center [545, 277] width 562 height 281
click at [132, 117] on div "Investments / Loans" at bounding box center [139, 111] width 152 height 23
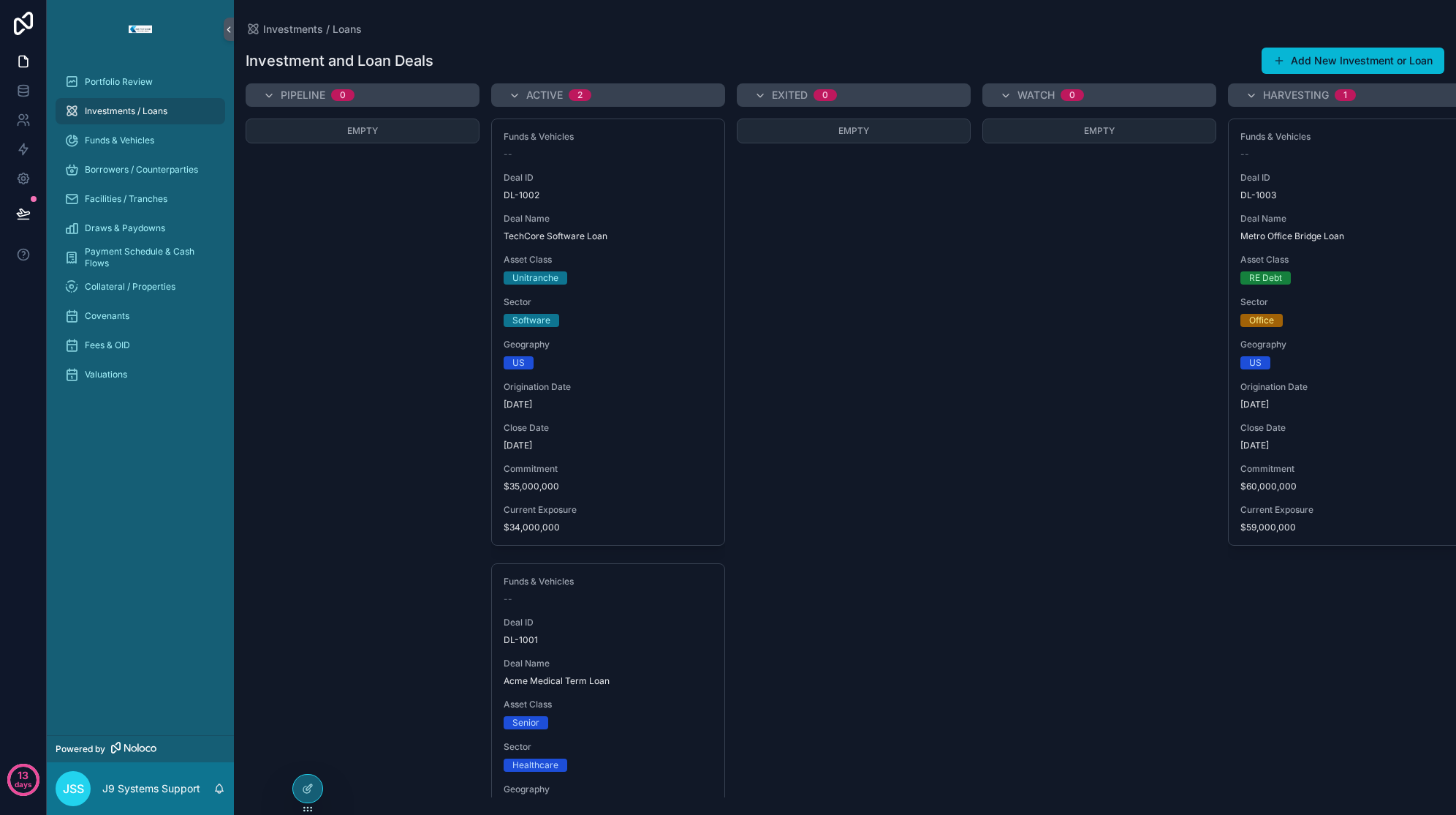
click at [305, 682] on icon at bounding box center [306, 789] width 6 height 6
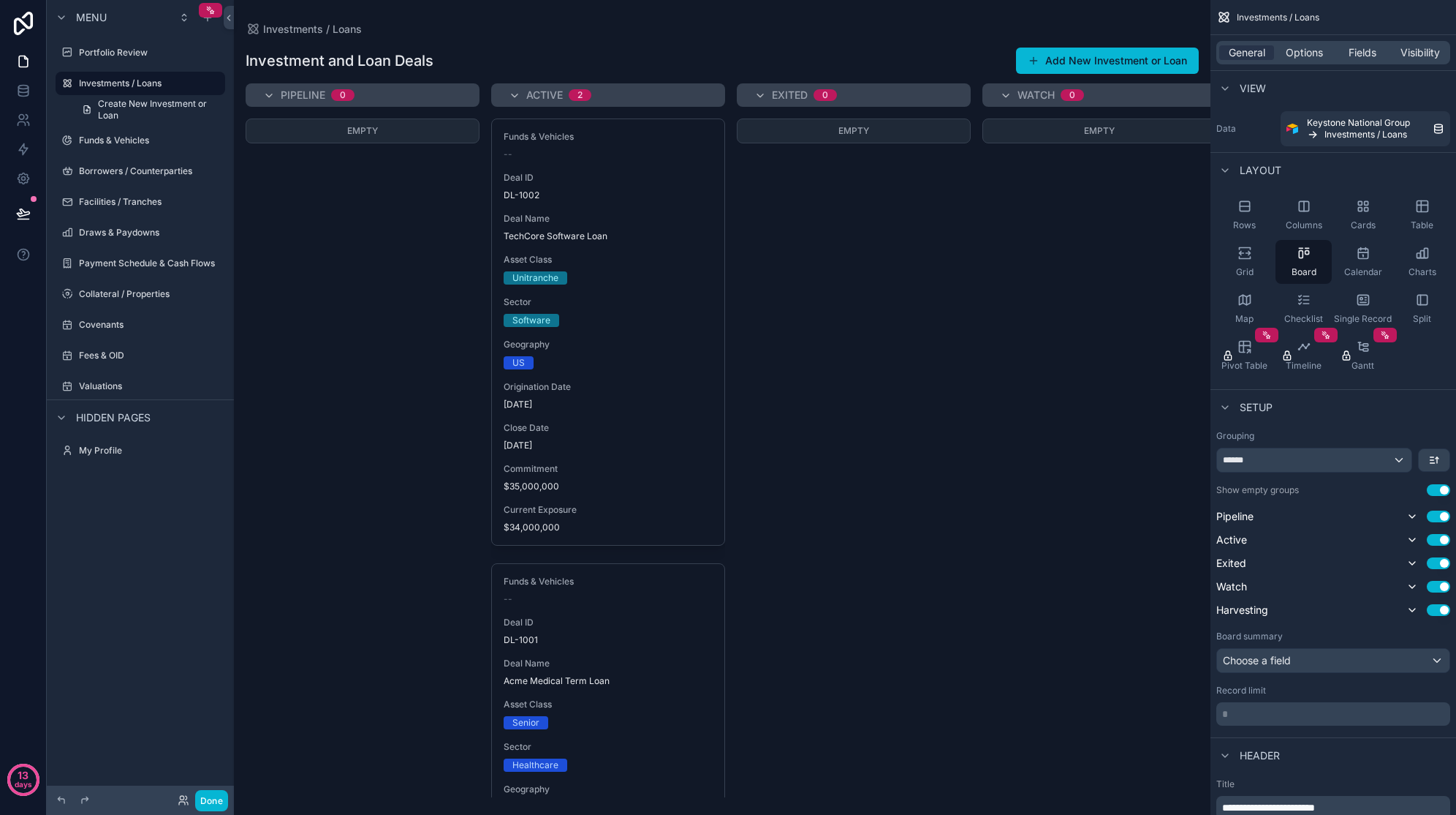
click at [72, 84] on icon "scrollable content" at bounding box center [67, 83] width 12 height 12
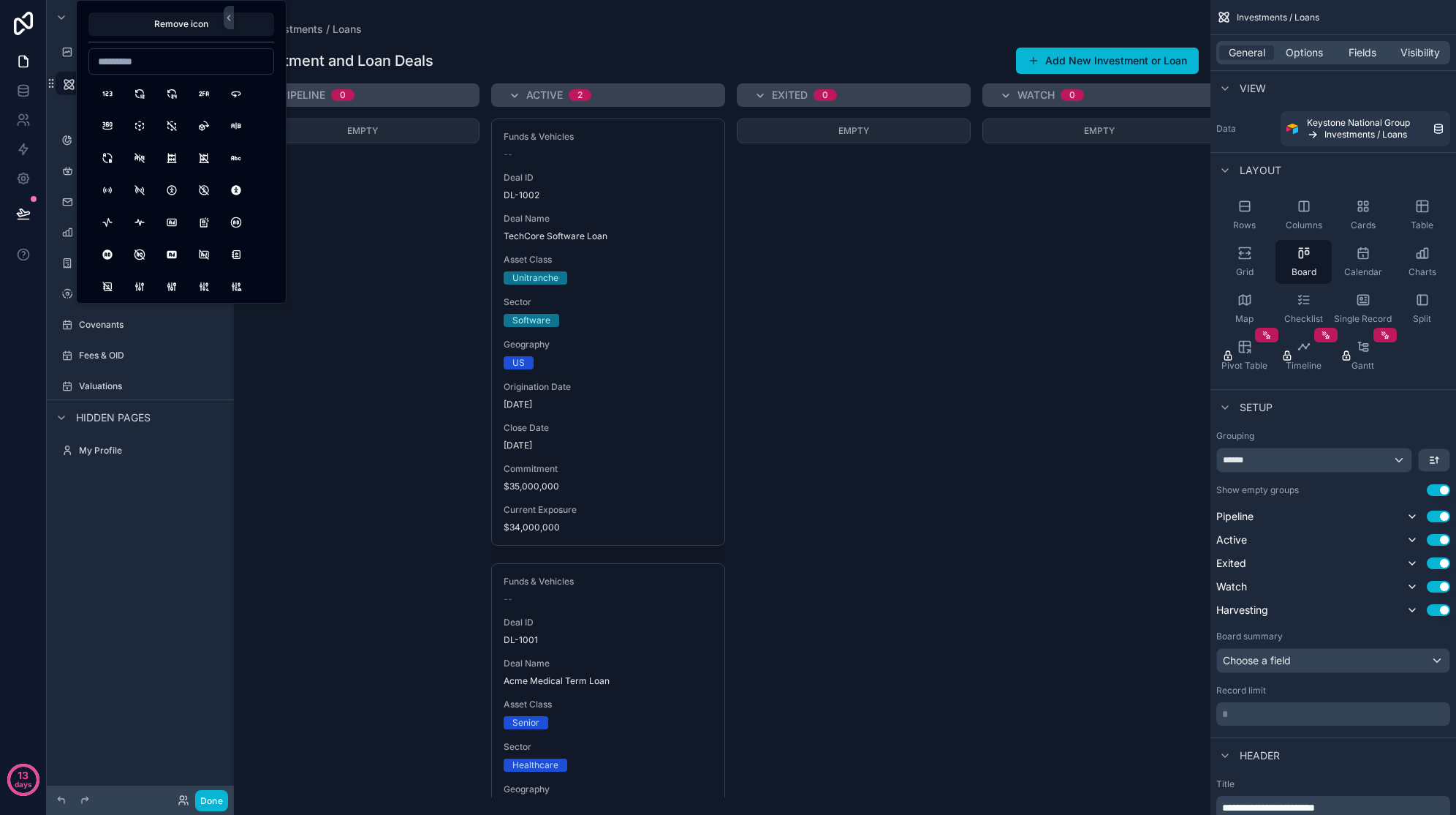
click at [126, 68] on input at bounding box center [180, 61] width 184 height 20
type input "****"
click at [237, 99] on button "ZoomMoney" at bounding box center [236, 94] width 27 height 27
click at [203, 586] on div "**********" at bounding box center [140, 398] width 187 height 797
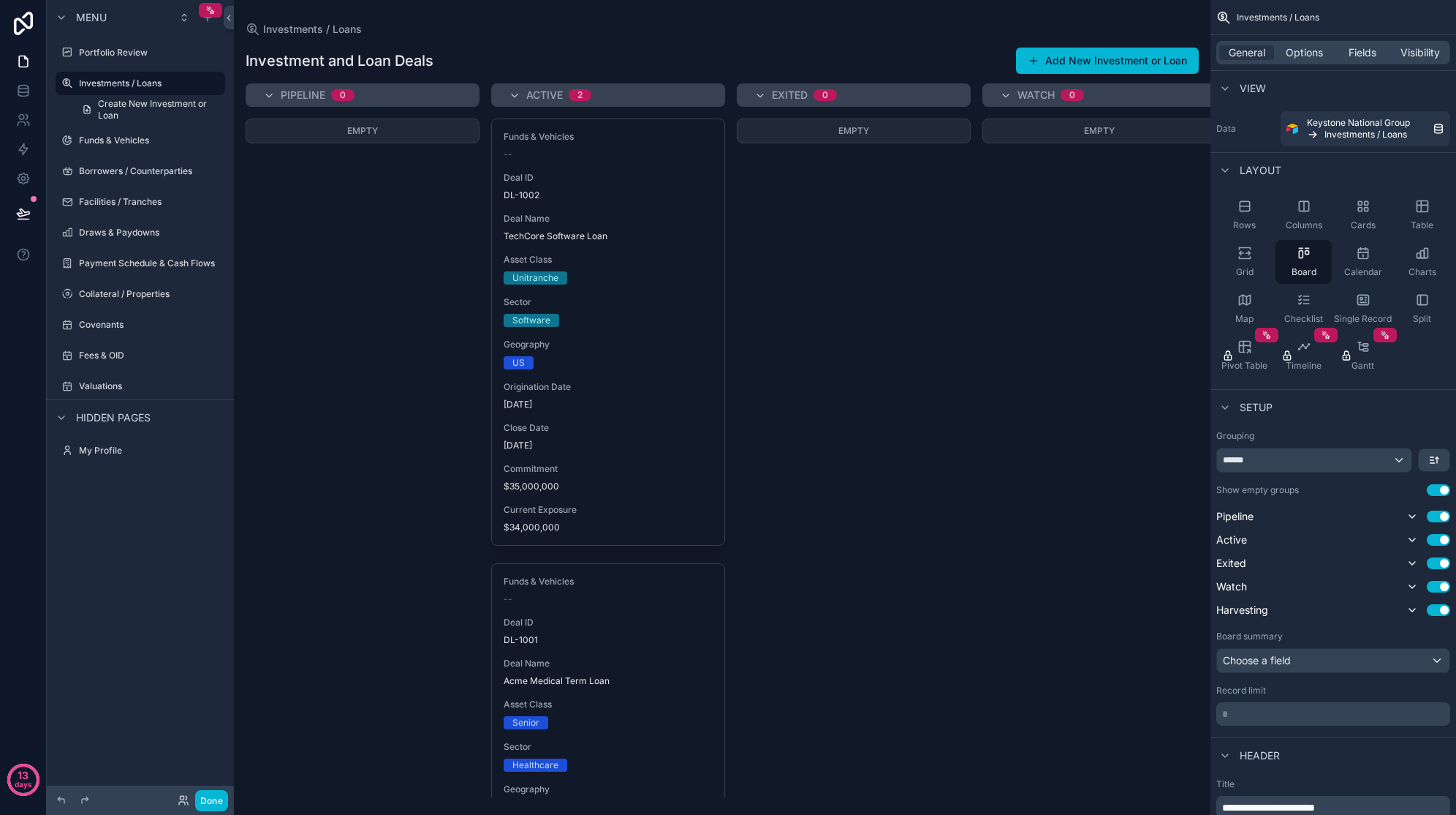
click at [778, 574] on div "scrollable content" at bounding box center [721, 407] width 976 height 815
click at [1327, 53] on div "Options" at bounding box center [1305, 52] width 55 height 14
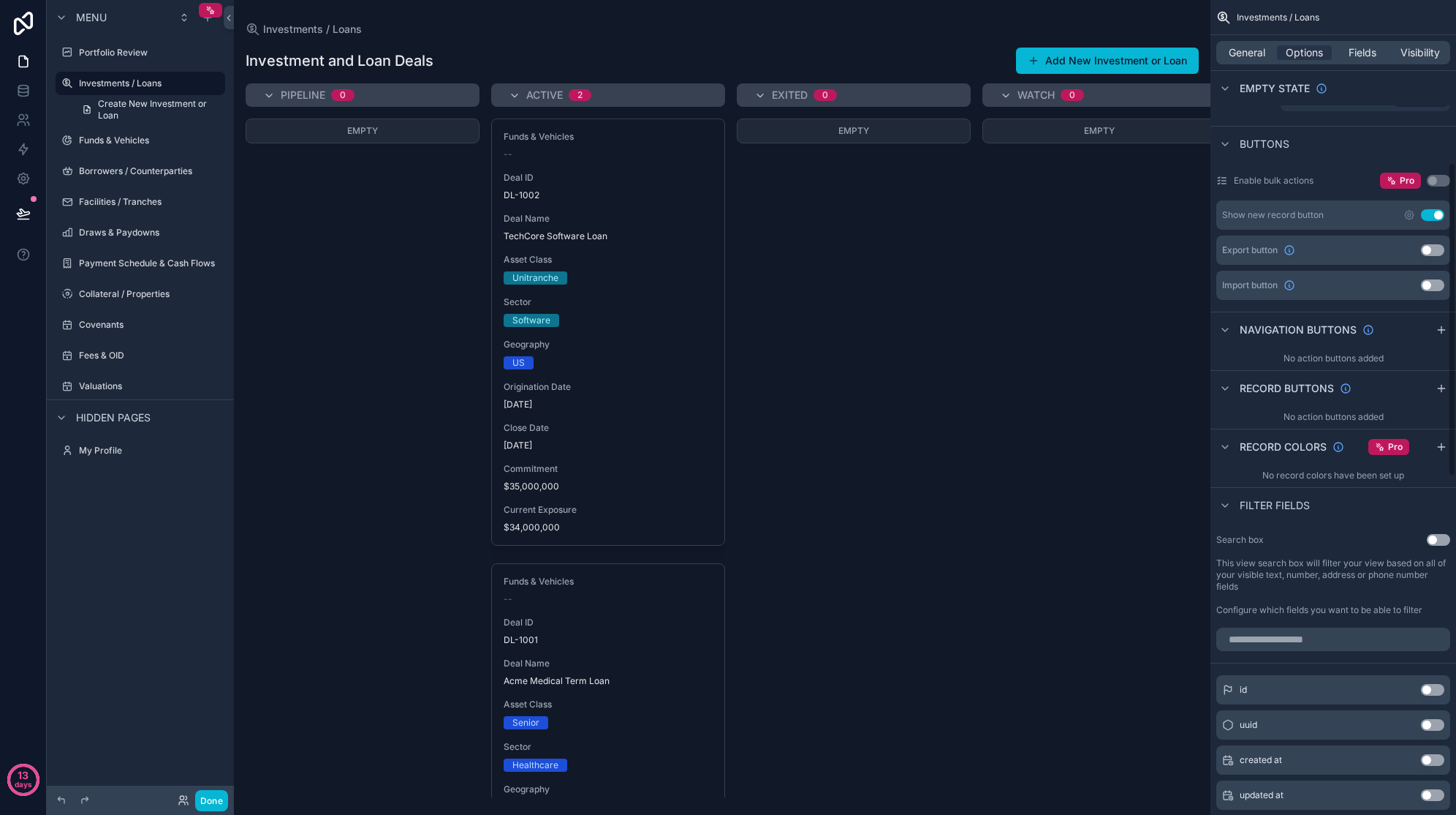
scroll to position [439, 0]
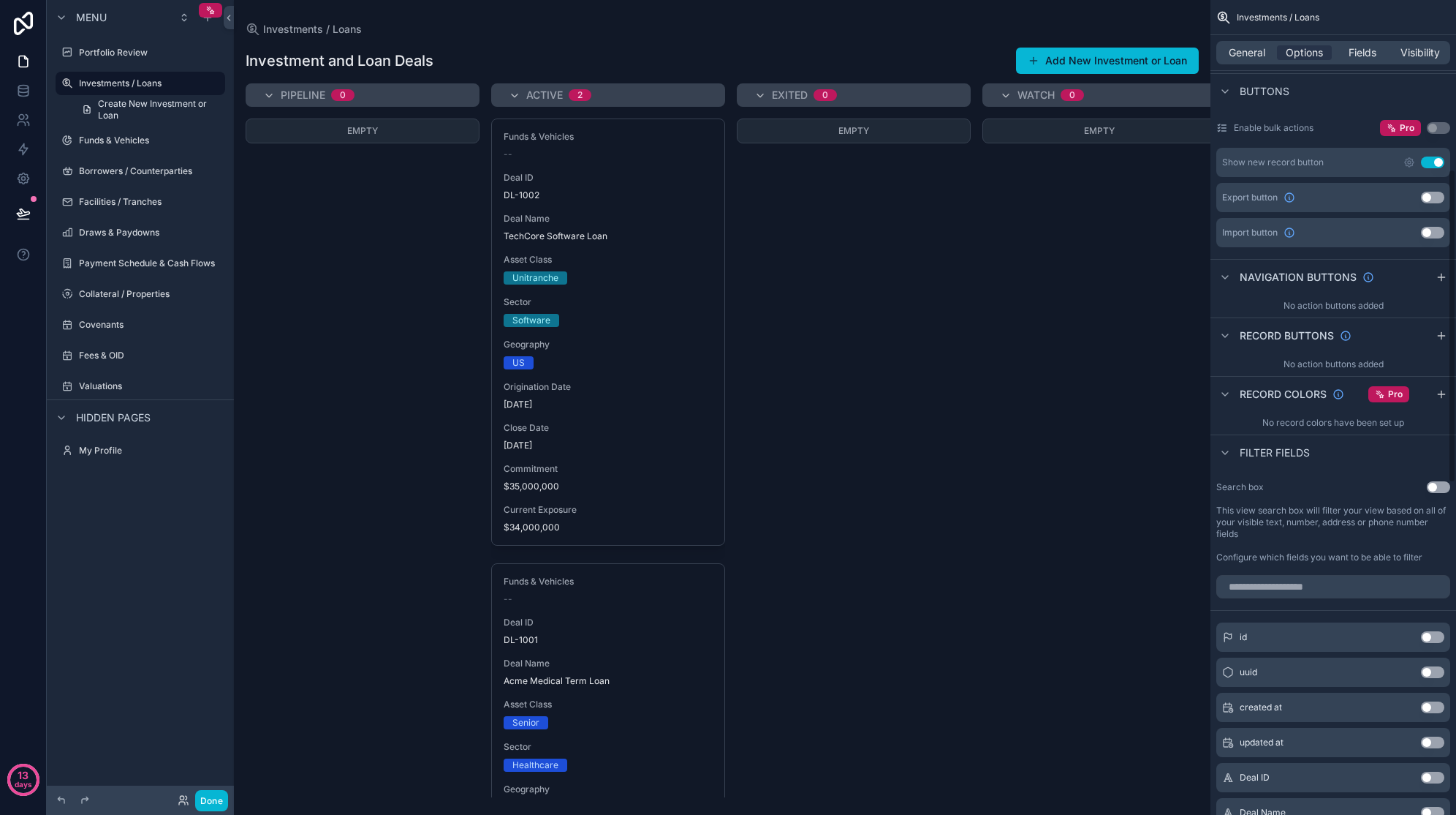
click at [1436, 485] on button "Use setting" at bounding box center [1438, 487] width 23 height 12
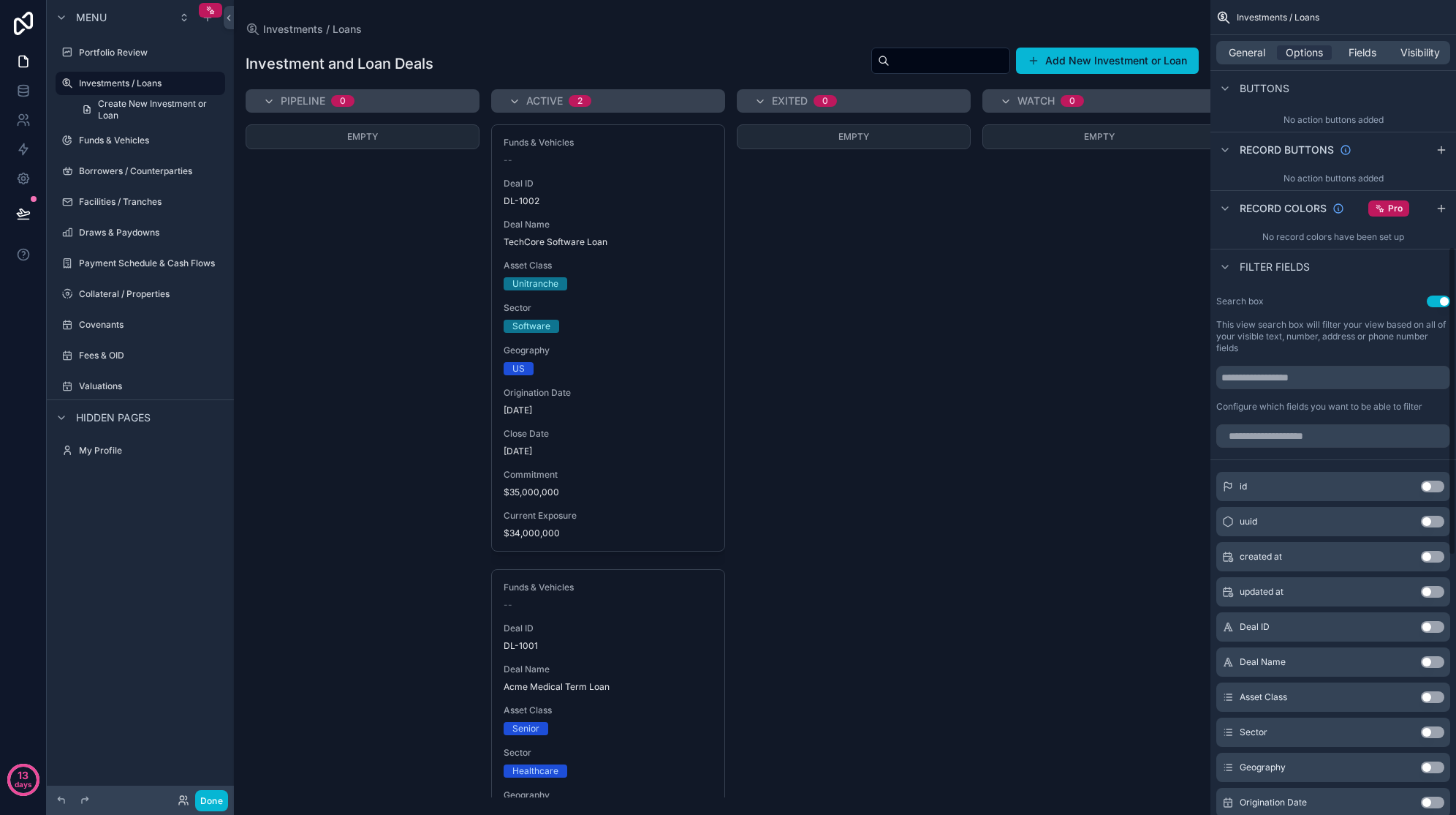
scroll to position [659, 0]
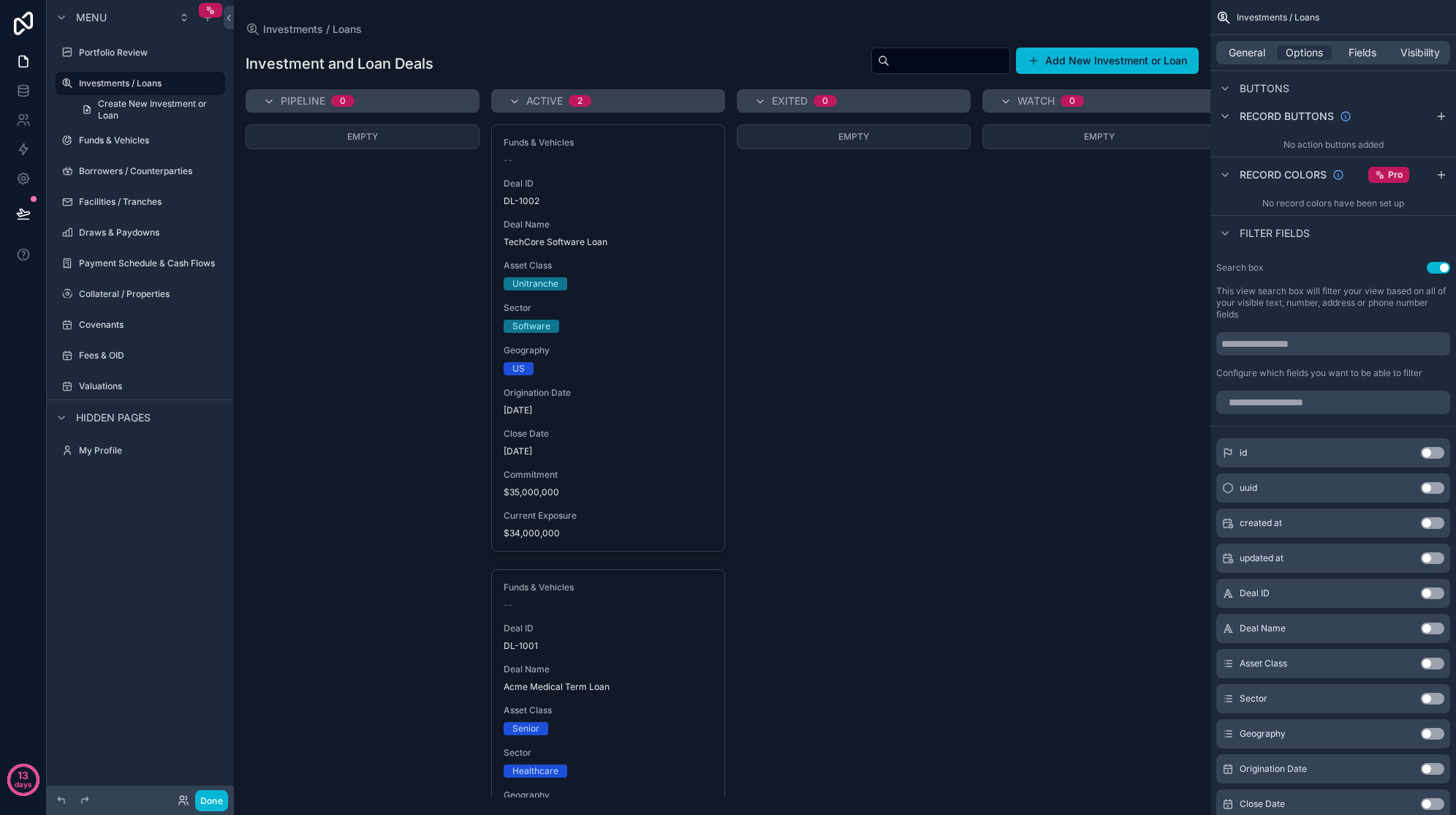
click at [1427, 664] on button "Use setting" at bounding box center [1433, 663] width 23 height 12
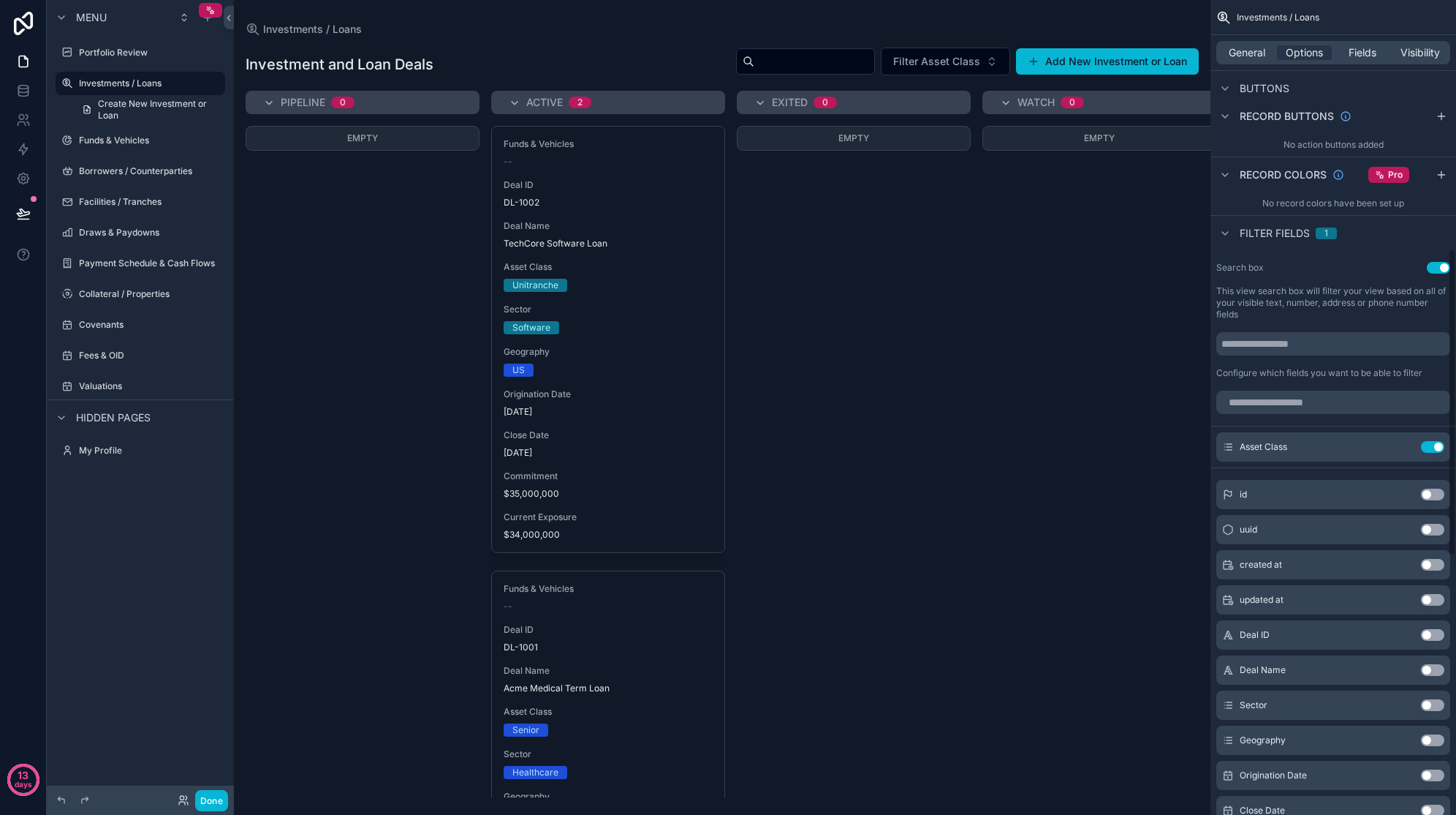
click at [1433, 682] on button "Use setting" at bounding box center [1433, 705] width 23 height 12
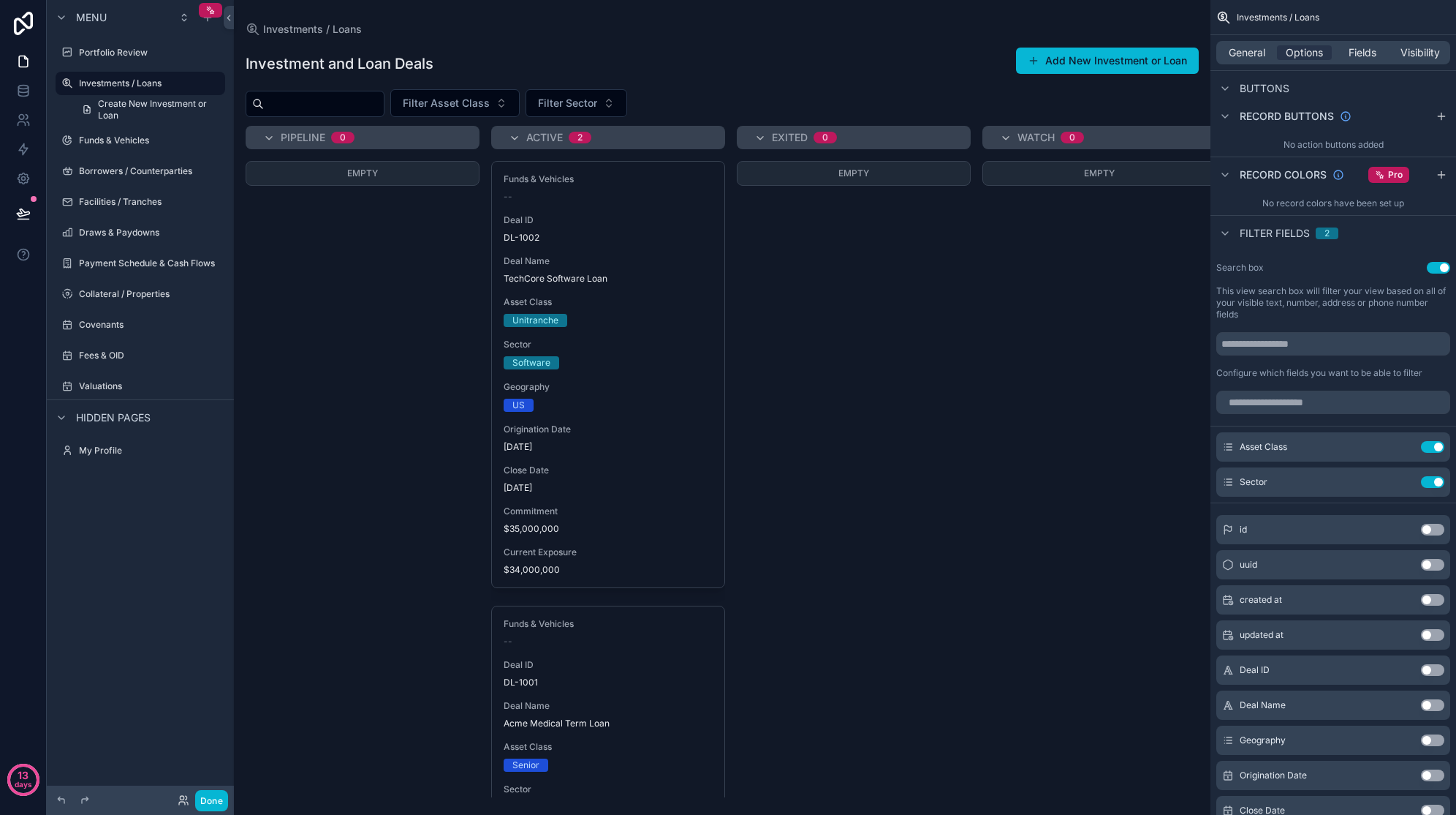
click at [1429, 682] on button "Use setting" at bounding box center [1433, 775] width 23 height 12
click at [720, 110] on input "scrollable content" at bounding box center [694, 103] width 120 height 20
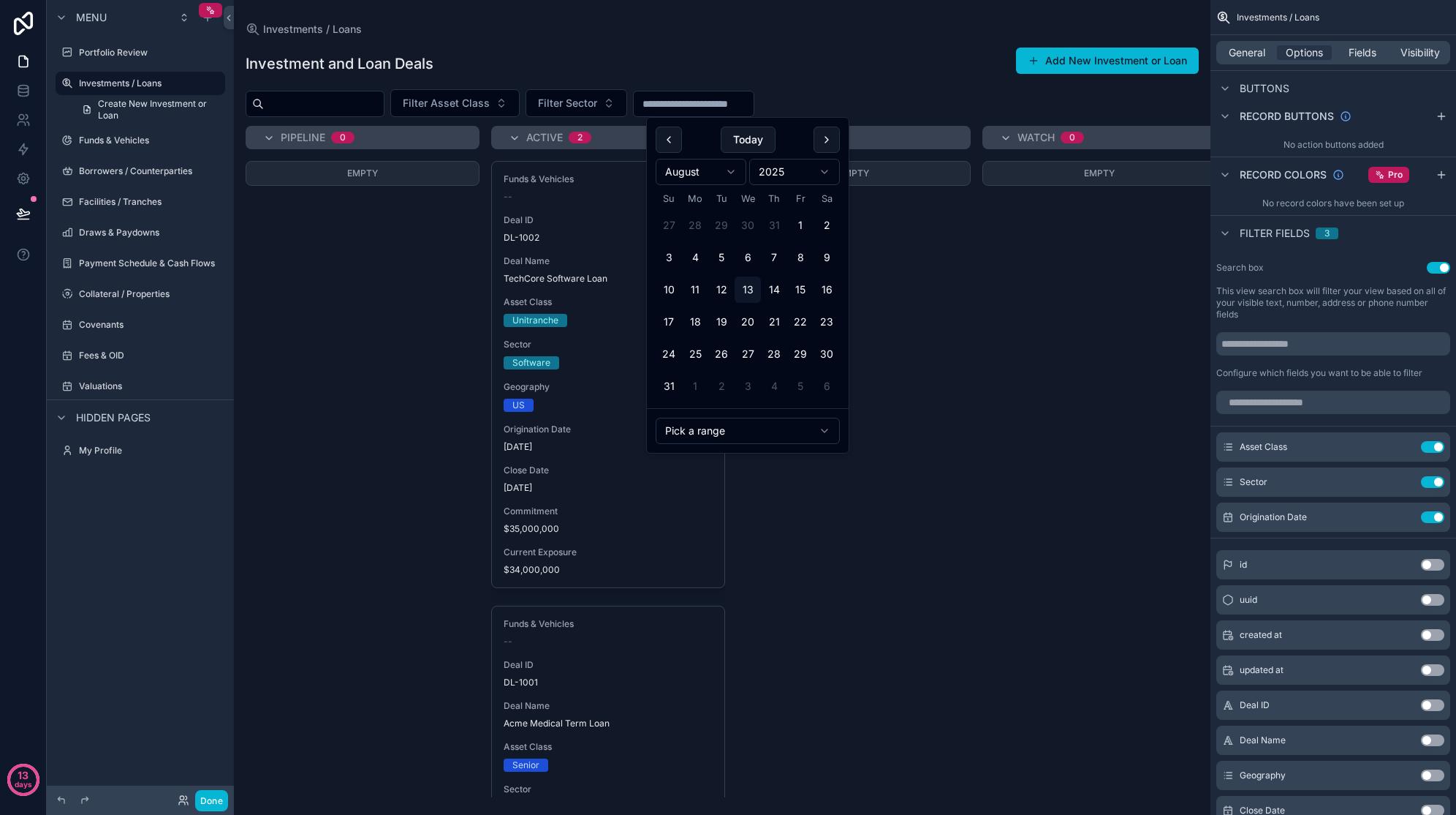
click at [750, 431] on html "13 days Menu Portfolio Review Investments / Loans Create New Investment or Loan…" at bounding box center [728, 407] width 1456 height 815
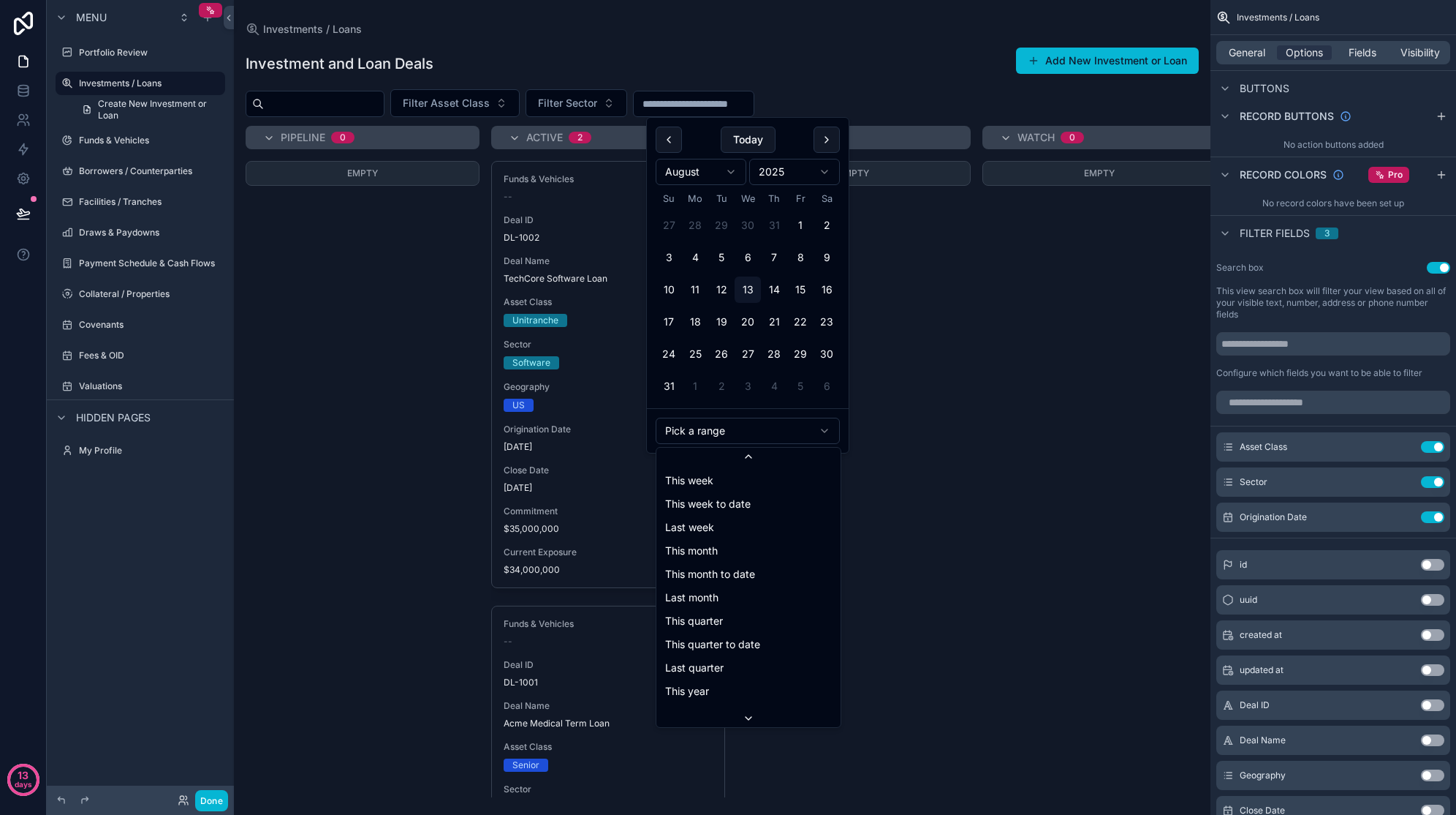
scroll to position [0, 0]
click at [776, 433] on html "13 days Menu Portfolio Review Investments / Loans Create New Investment or Loan…" at bounding box center [728, 407] width 1456 height 815
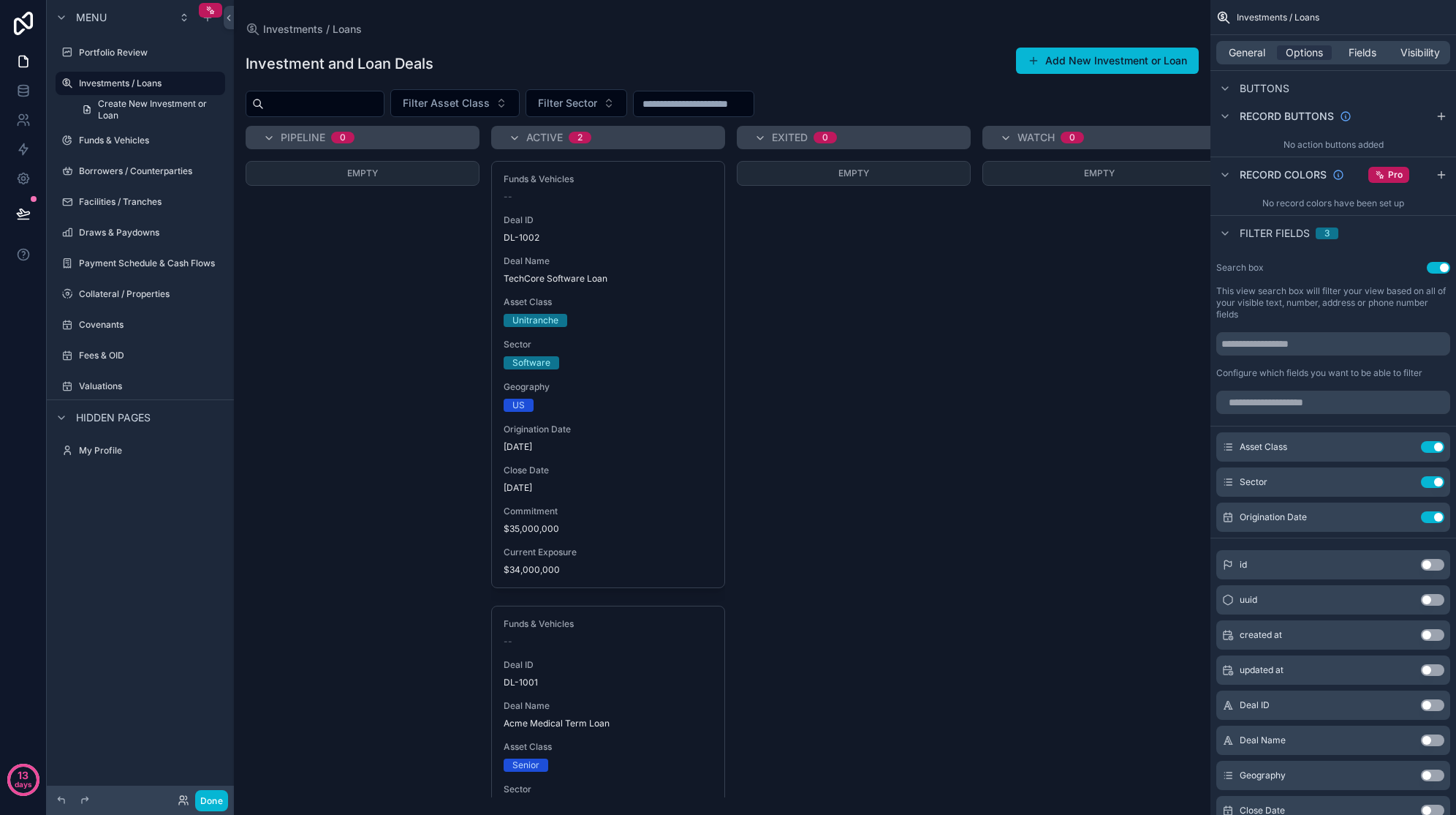
click at [939, 322] on div "Empty" at bounding box center [854, 479] width 234 height 636
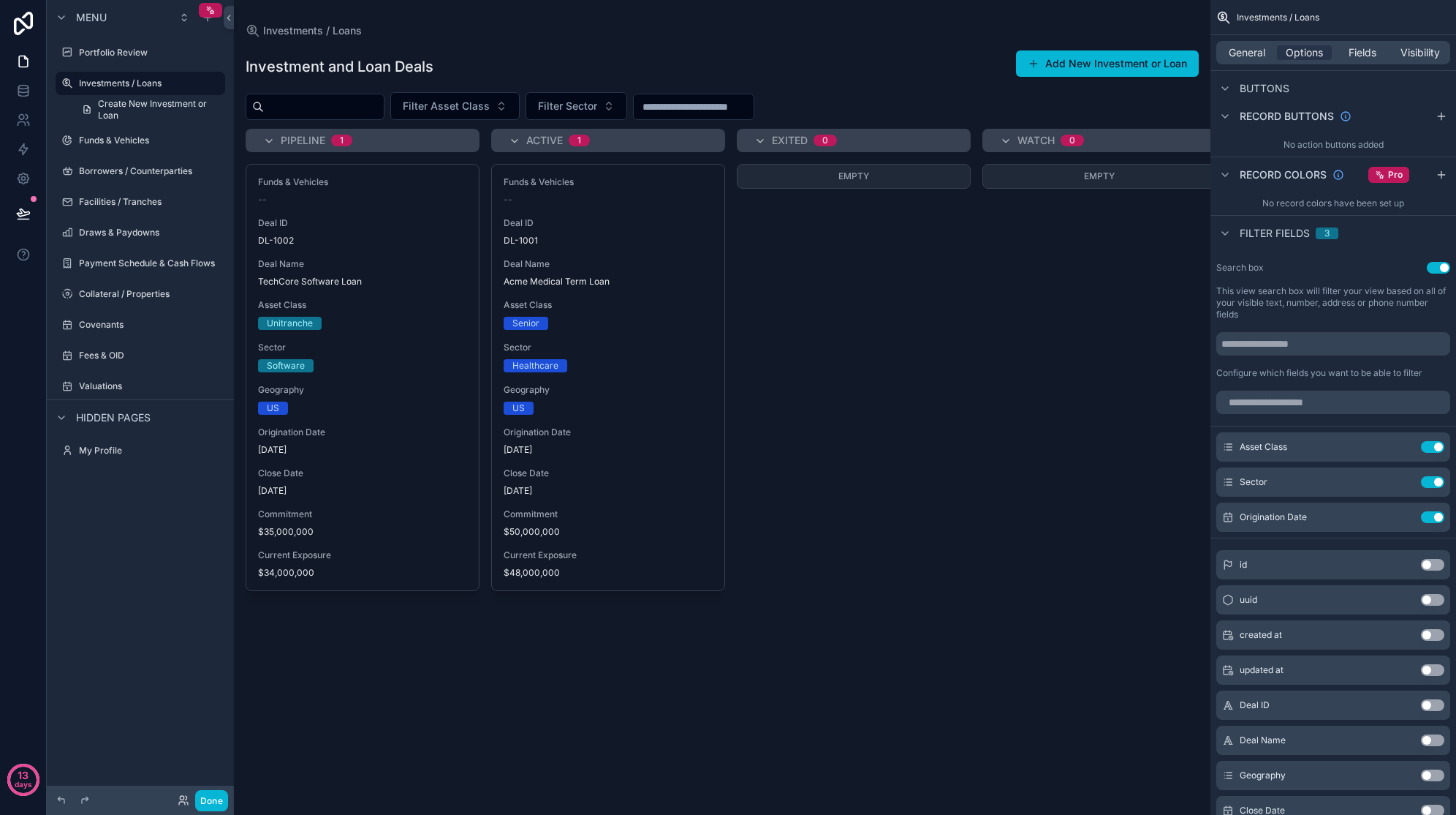
click at [899, 424] on div "Empty" at bounding box center [854, 480] width 234 height 634
click at [913, 337] on div "Empty" at bounding box center [854, 480] width 234 height 634
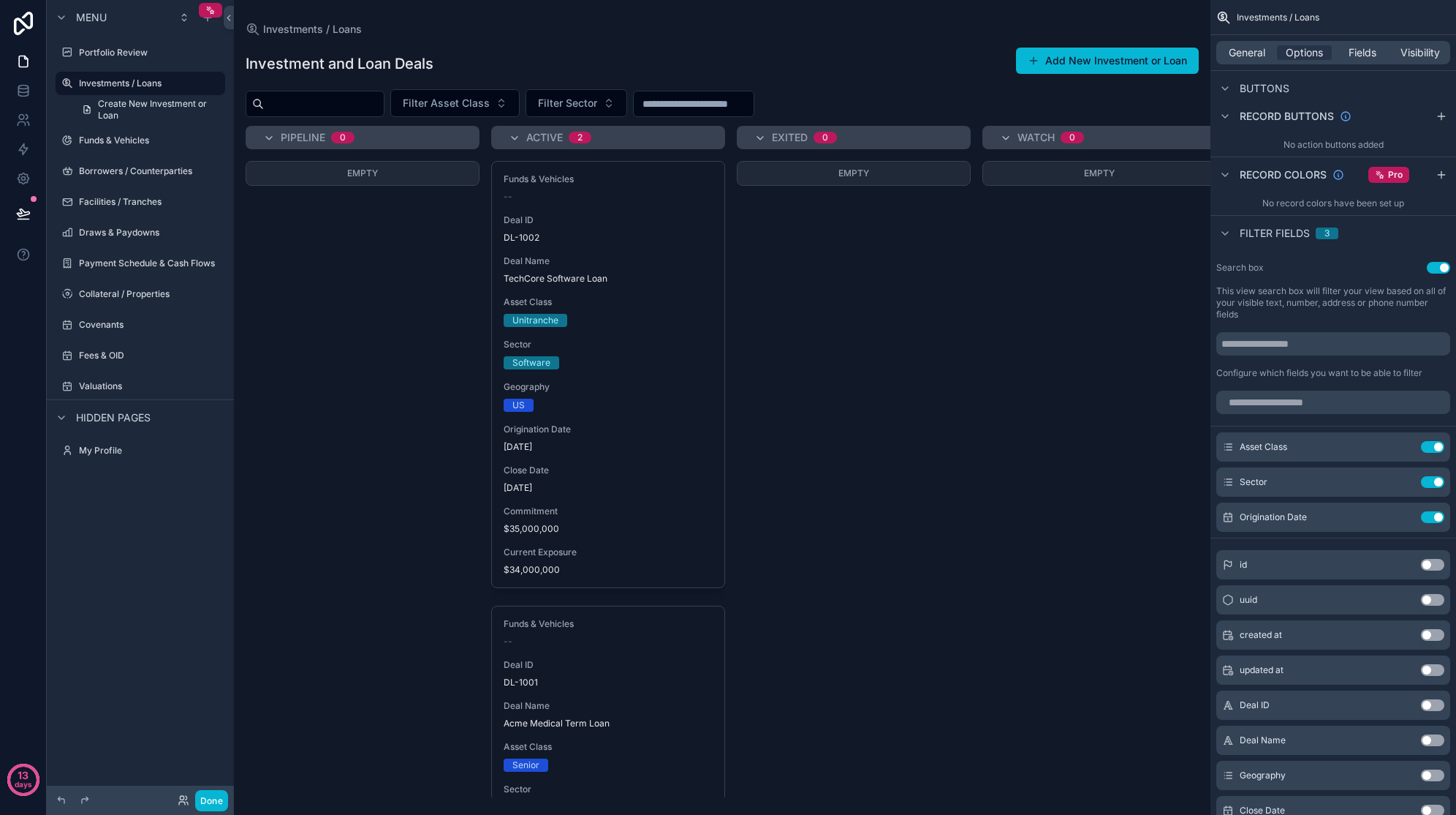
drag, startPoint x: 368, startPoint y: 362, endPoint x: 350, endPoint y: 521, distance: 160.0
click at [350, 521] on div "Empty" at bounding box center [362, 479] width 234 height 636
click at [1127, 64] on button "Add New Investment or Loan" at bounding box center [1108, 60] width 183 height 27
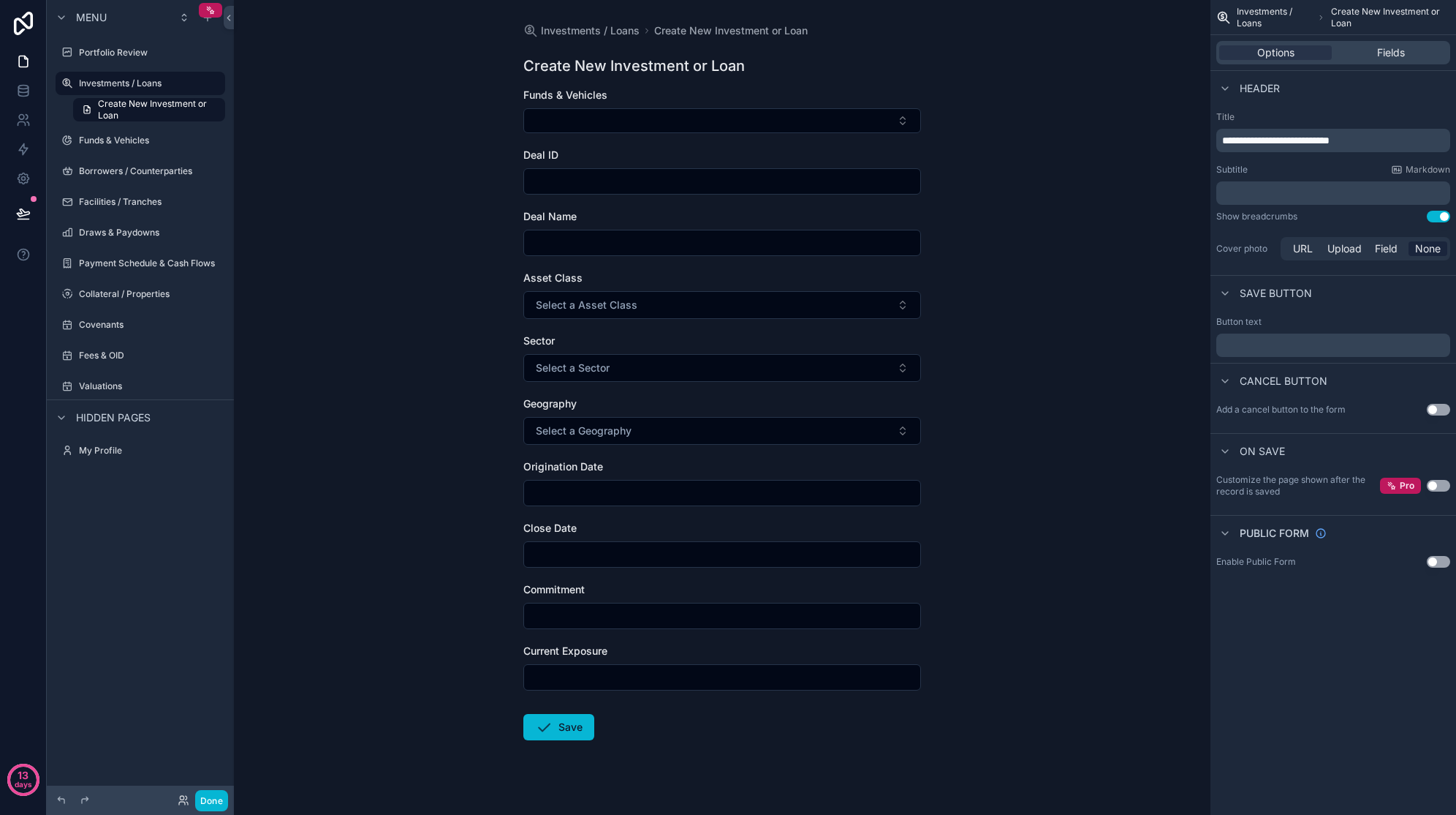
click at [152, 84] on label "Investments / Loans" at bounding box center [147, 83] width 138 height 12
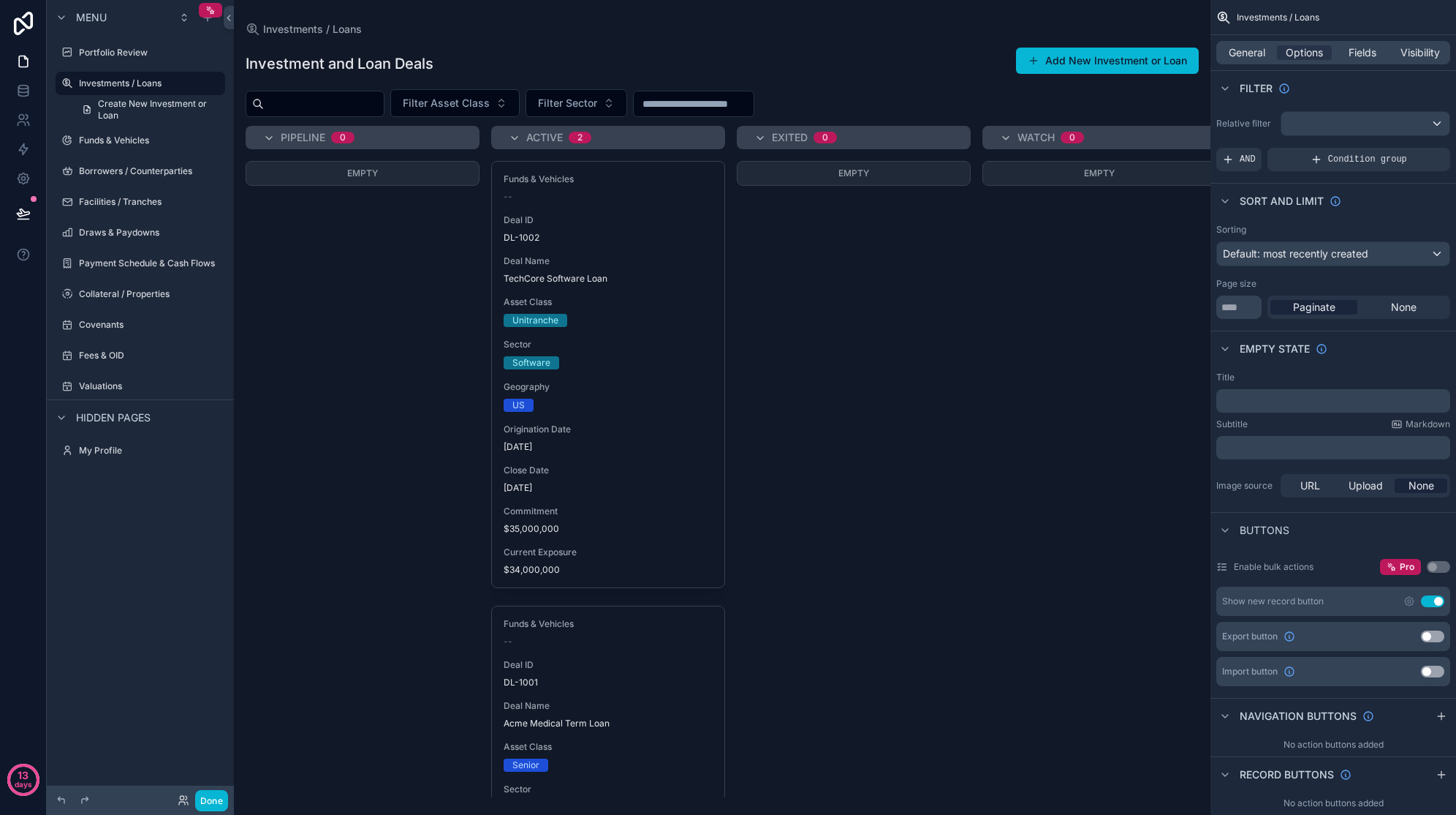
click at [801, 522] on div "Empty" at bounding box center [854, 479] width 234 height 636
click at [340, 578] on div "Empty" at bounding box center [362, 479] width 234 height 636
click at [1248, 63] on div "General Options Fields Visibility" at bounding box center [1333, 52] width 234 height 23
click at [1255, 56] on span "General" at bounding box center [1246, 52] width 36 height 14
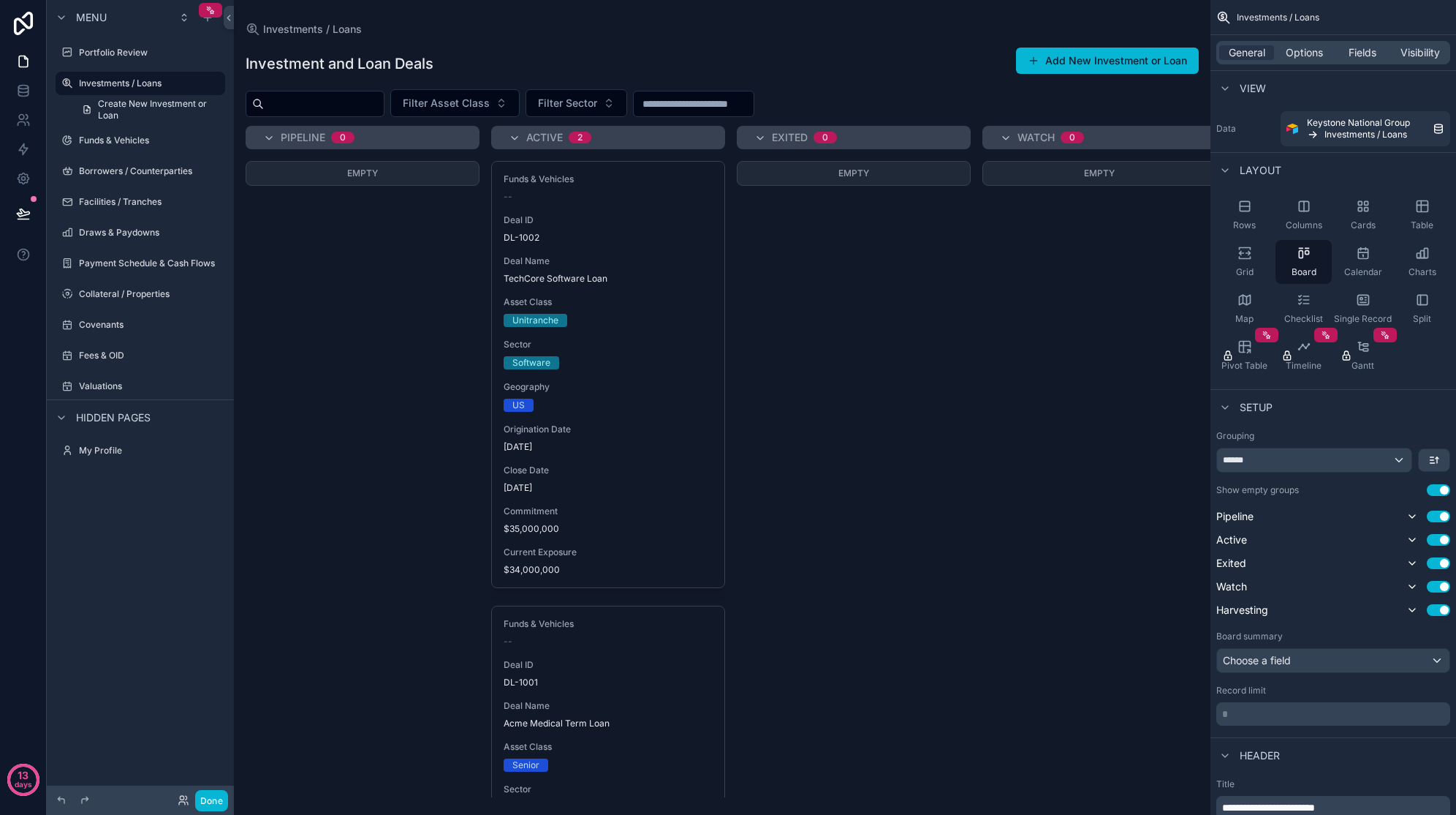
click at [1264, 263] on div "Grid" at bounding box center [1244, 261] width 56 height 44
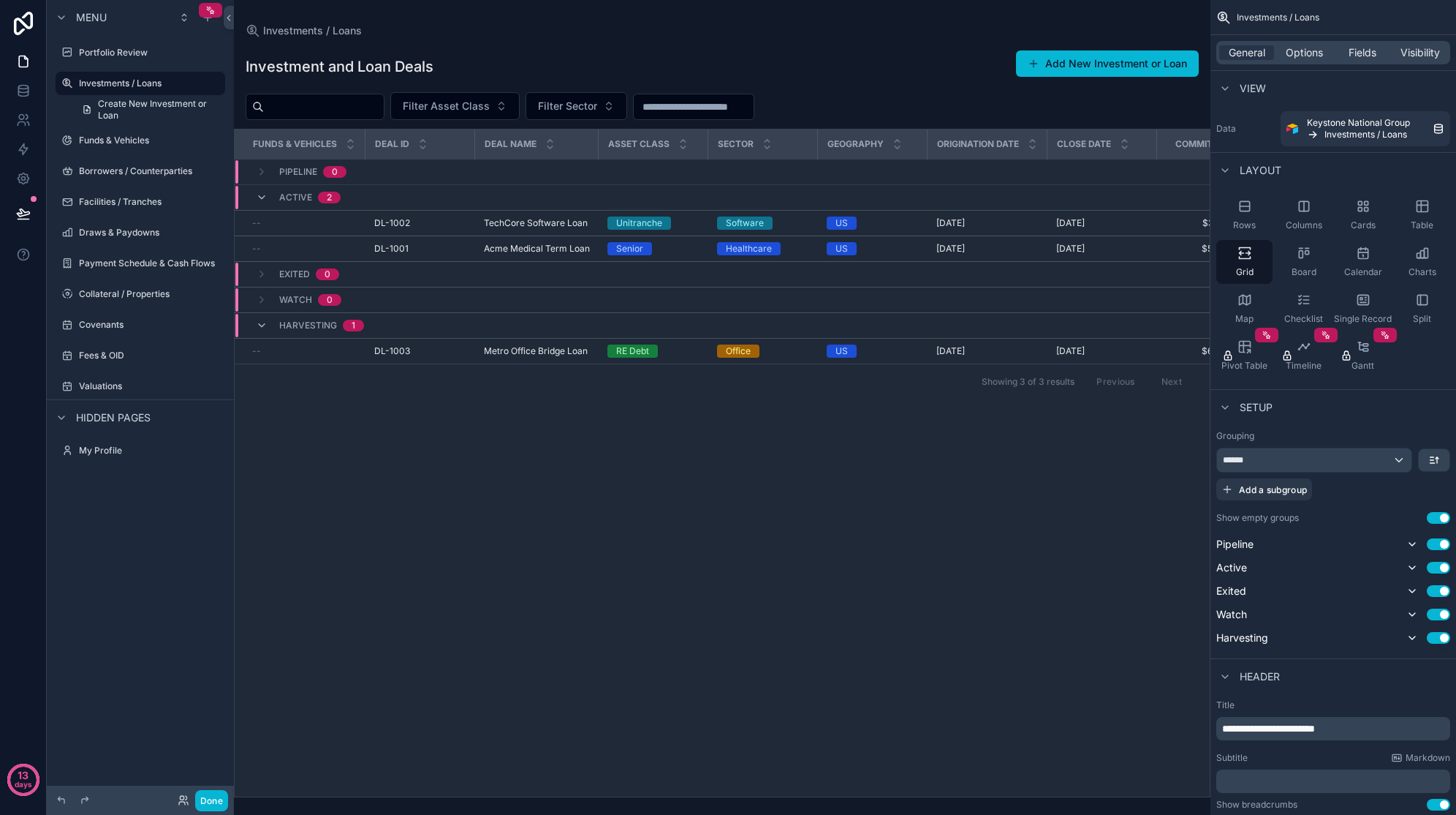
click at [694, 535] on div "Funds & Vehicles Deal ID Deal Name Asset Class Sector Geography Origination Dat…" at bounding box center [722, 463] width 975 height 667
click at [1314, 249] on div "Board" at bounding box center [1303, 261] width 56 height 44
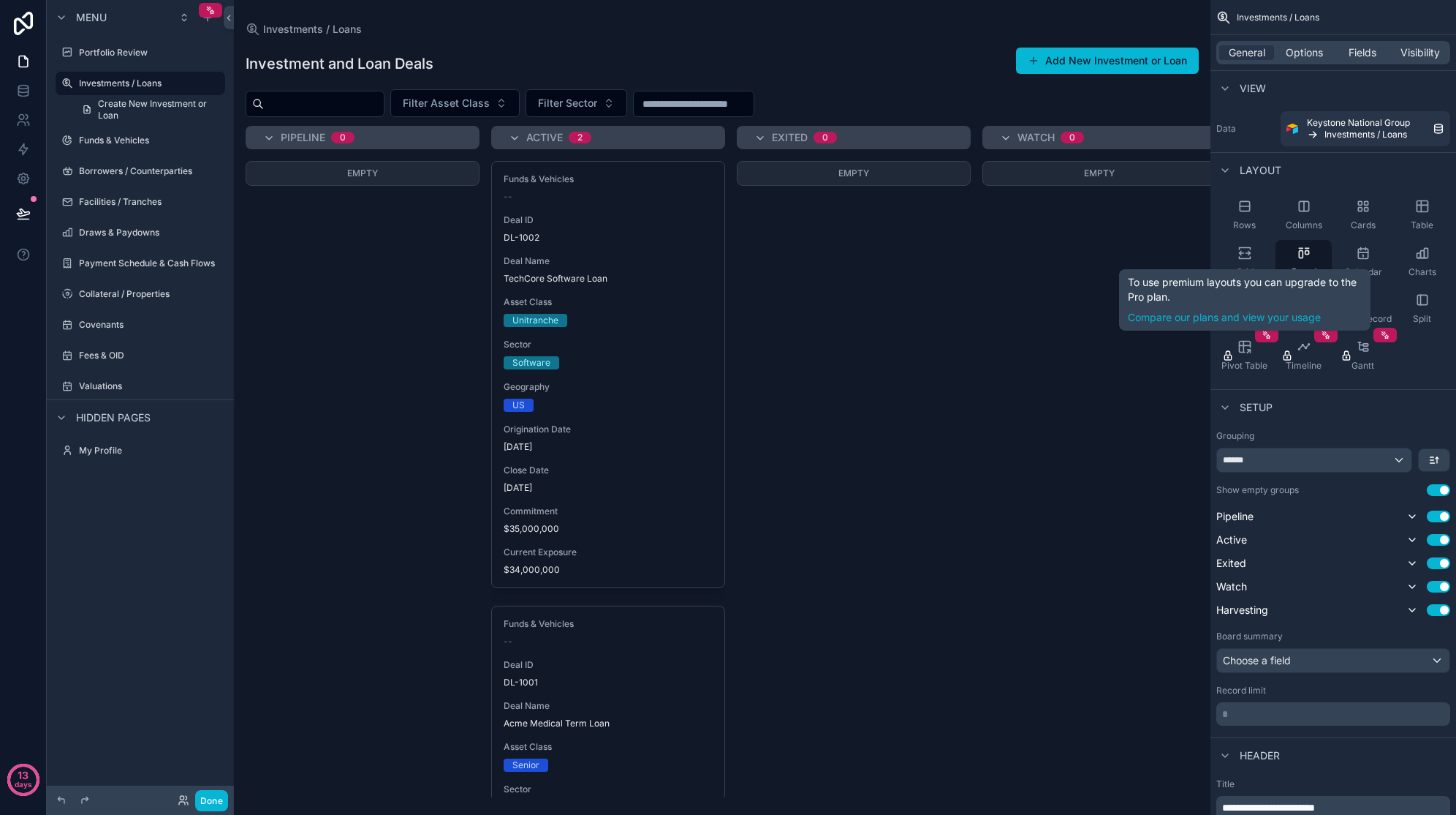
click at [973, 435] on div "Pipeline 0 Empty Active 2 Funds & Vehicles -- Deal ID DL-1002 Deal Name TechCor…" at bounding box center [721, 461] width 976 height 671
click at [350, 494] on div "Empty" at bounding box center [362, 479] width 234 height 636
click at [1082, 409] on div "Empty" at bounding box center [1099, 479] width 234 height 636
click at [129, 58] on label "Portfolio Review" at bounding box center [150, 52] width 143 height 12
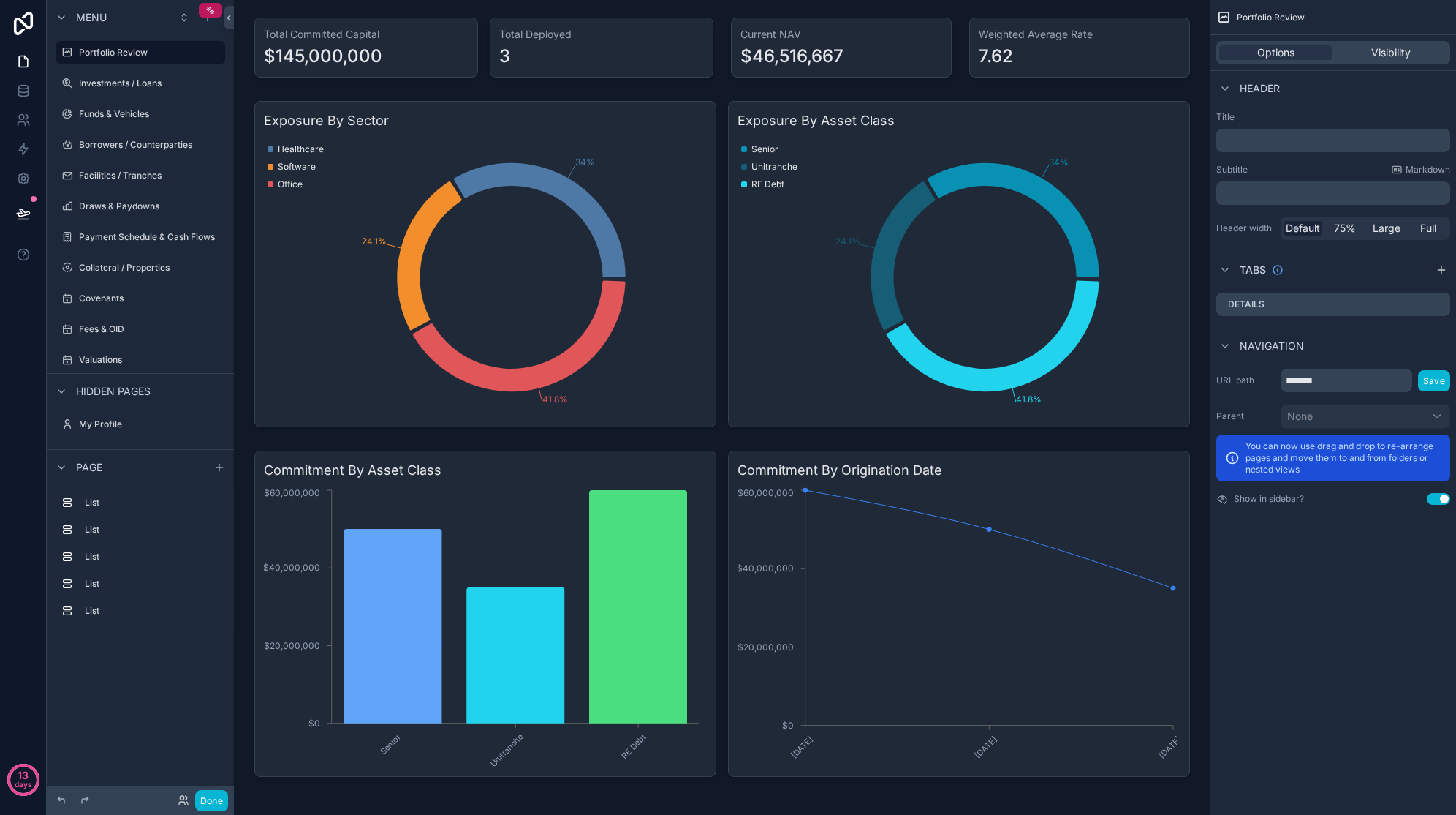
click at [135, 81] on label "Investments / Loans" at bounding box center [150, 83] width 143 height 12
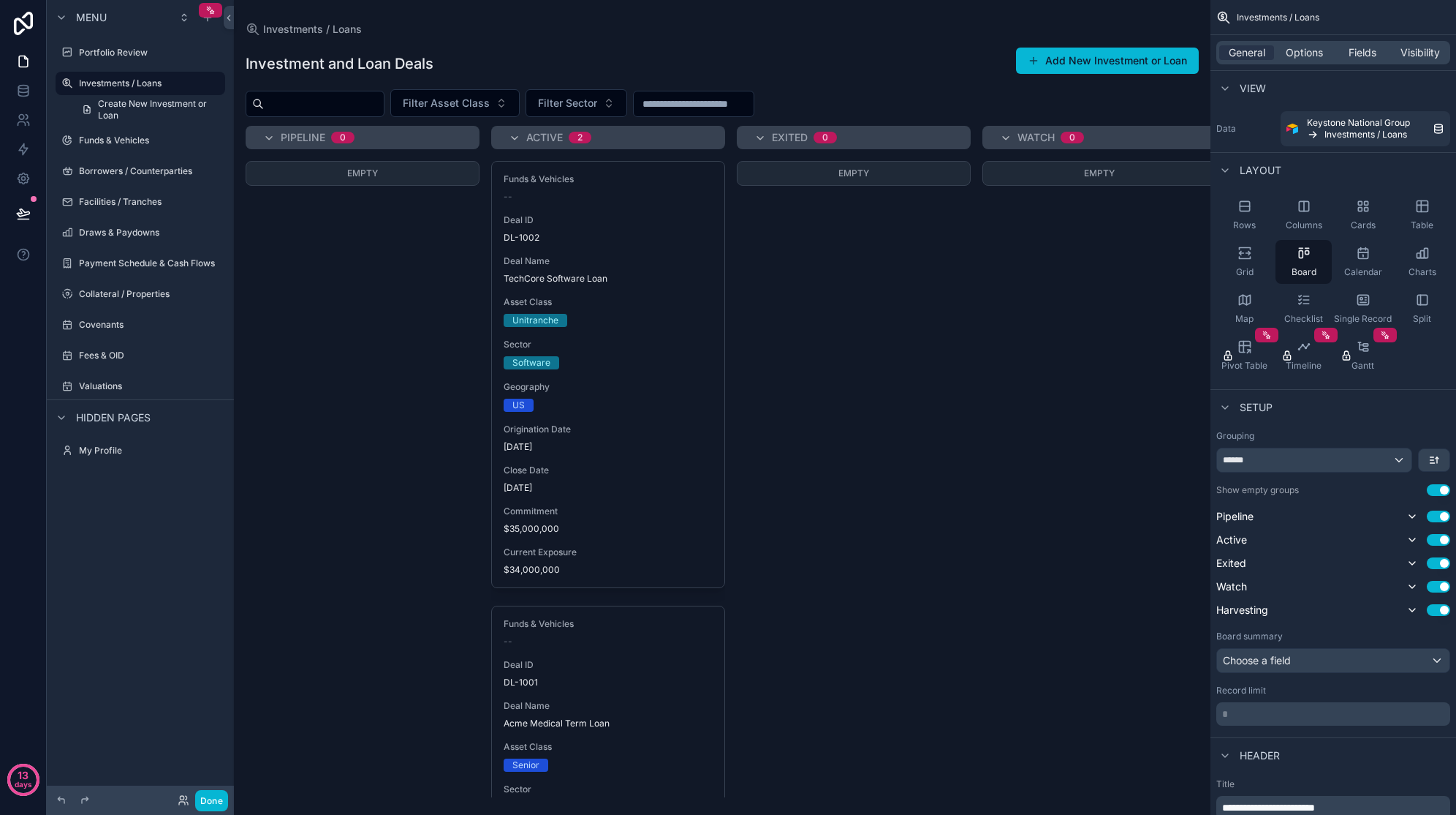
click at [862, 451] on div "Empty" at bounding box center [854, 479] width 234 height 636
click at [627, 92] on button "Filter Sector" at bounding box center [577, 102] width 101 height 28
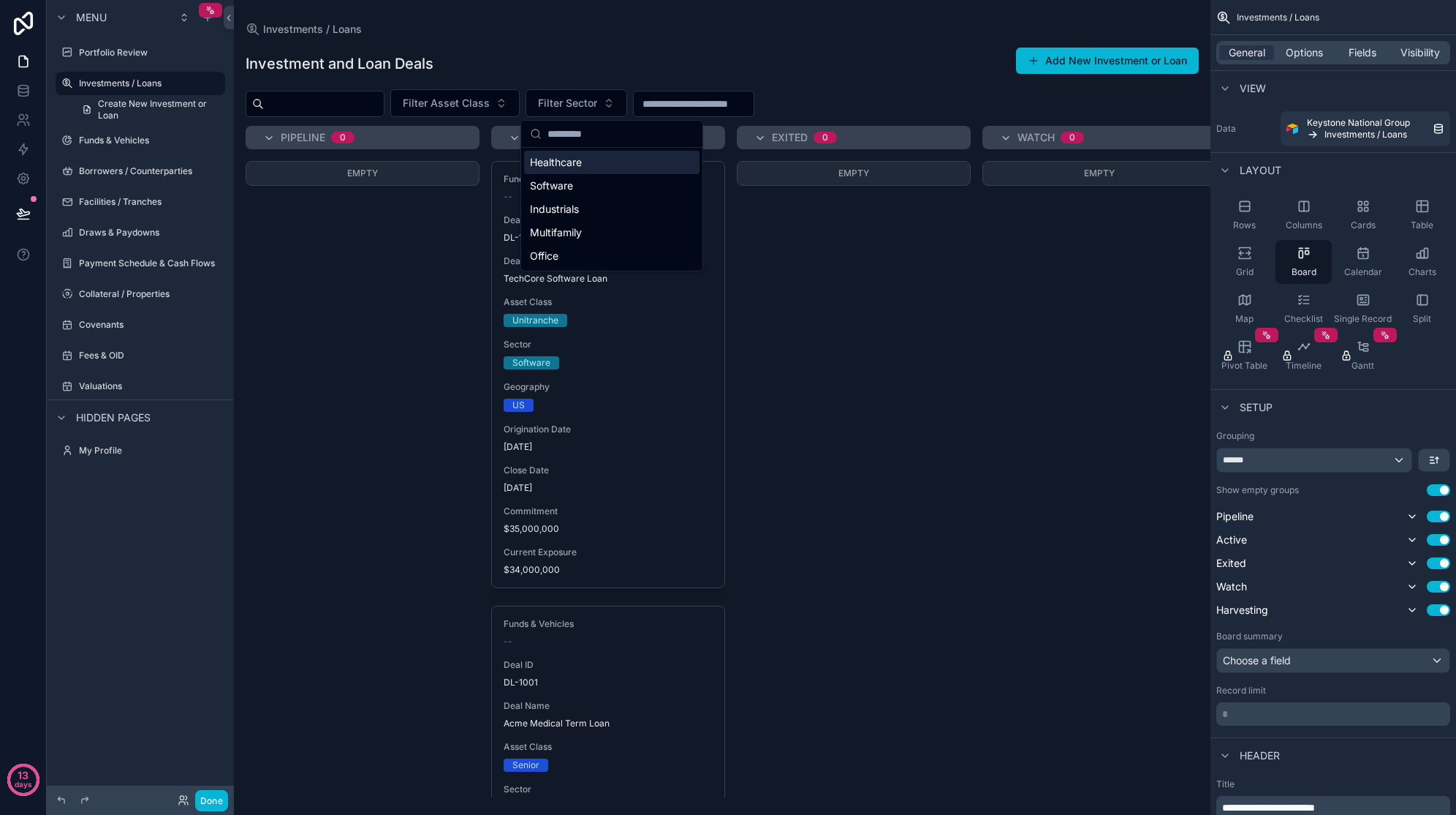
click at [520, 103] on button "Filter Asset Class" at bounding box center [455, 102] width 130 height 28
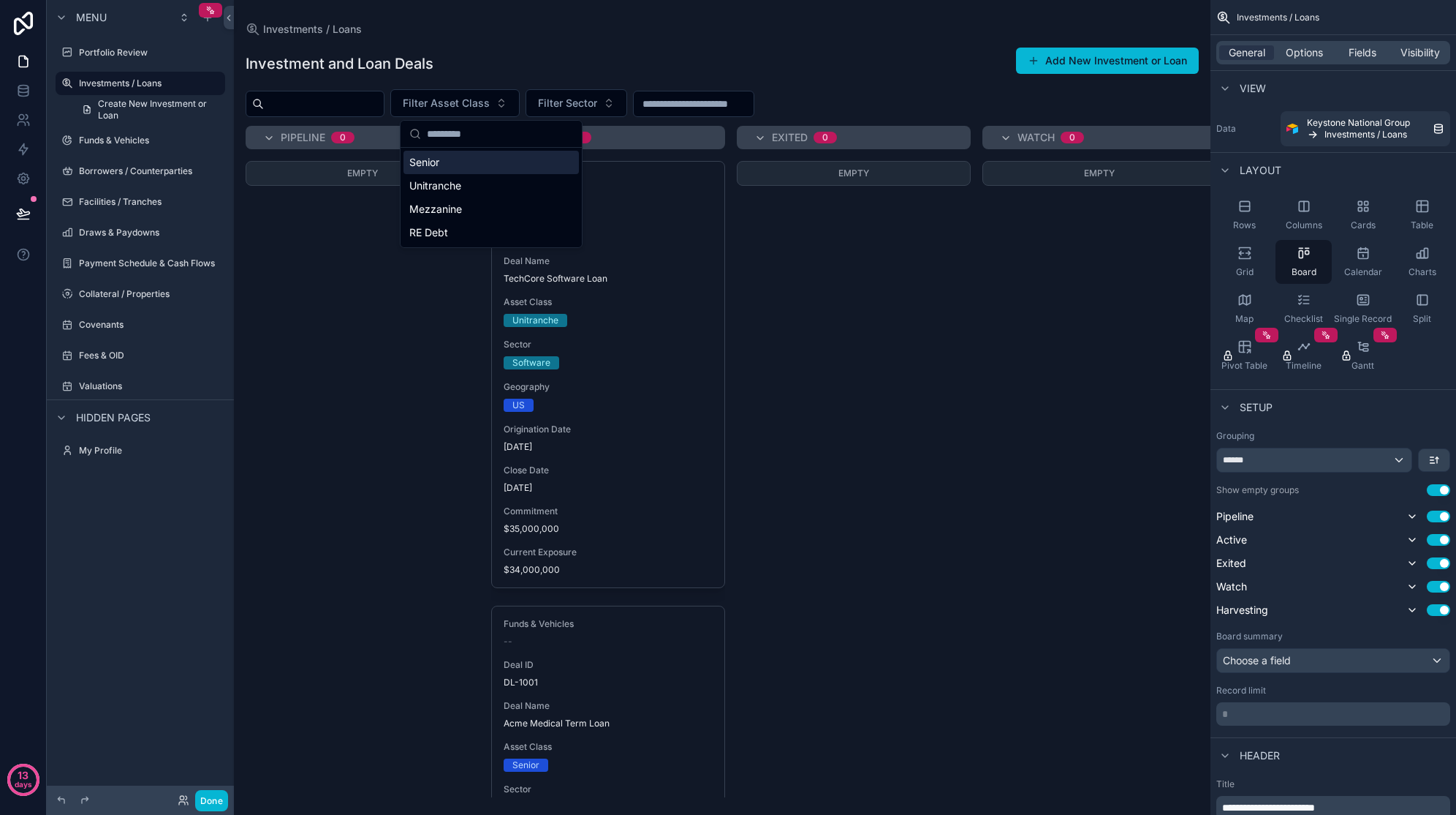
click at [704, 104] on input "scrollable content" at bounding box center [694, 103] width 120 height 20
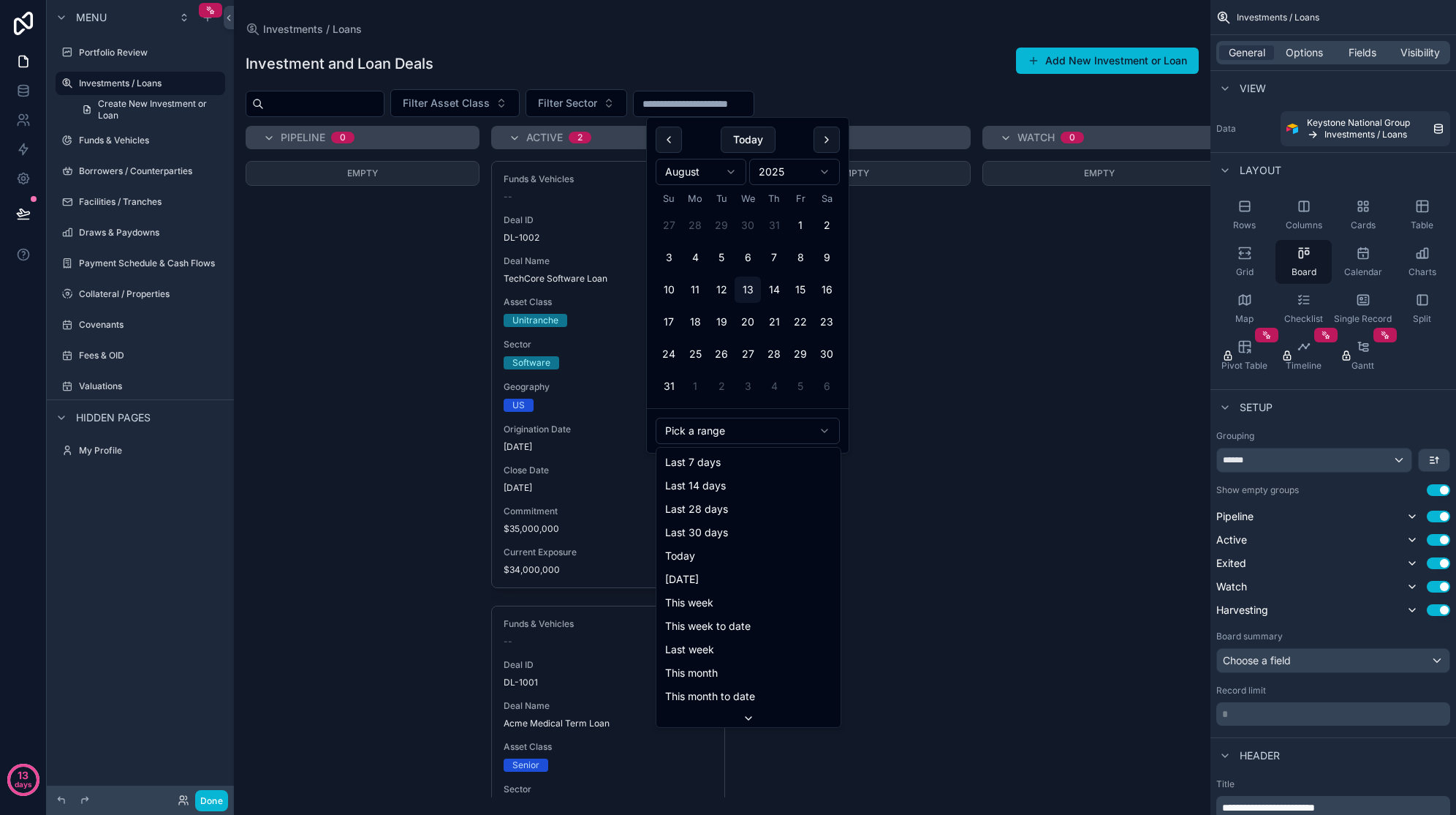
click at [725, 427] on html "13 days Menu Portfolio Review Investments / Loans Create New Investment or Loan…" at bounding box center [728, 407] width 1456 height 815
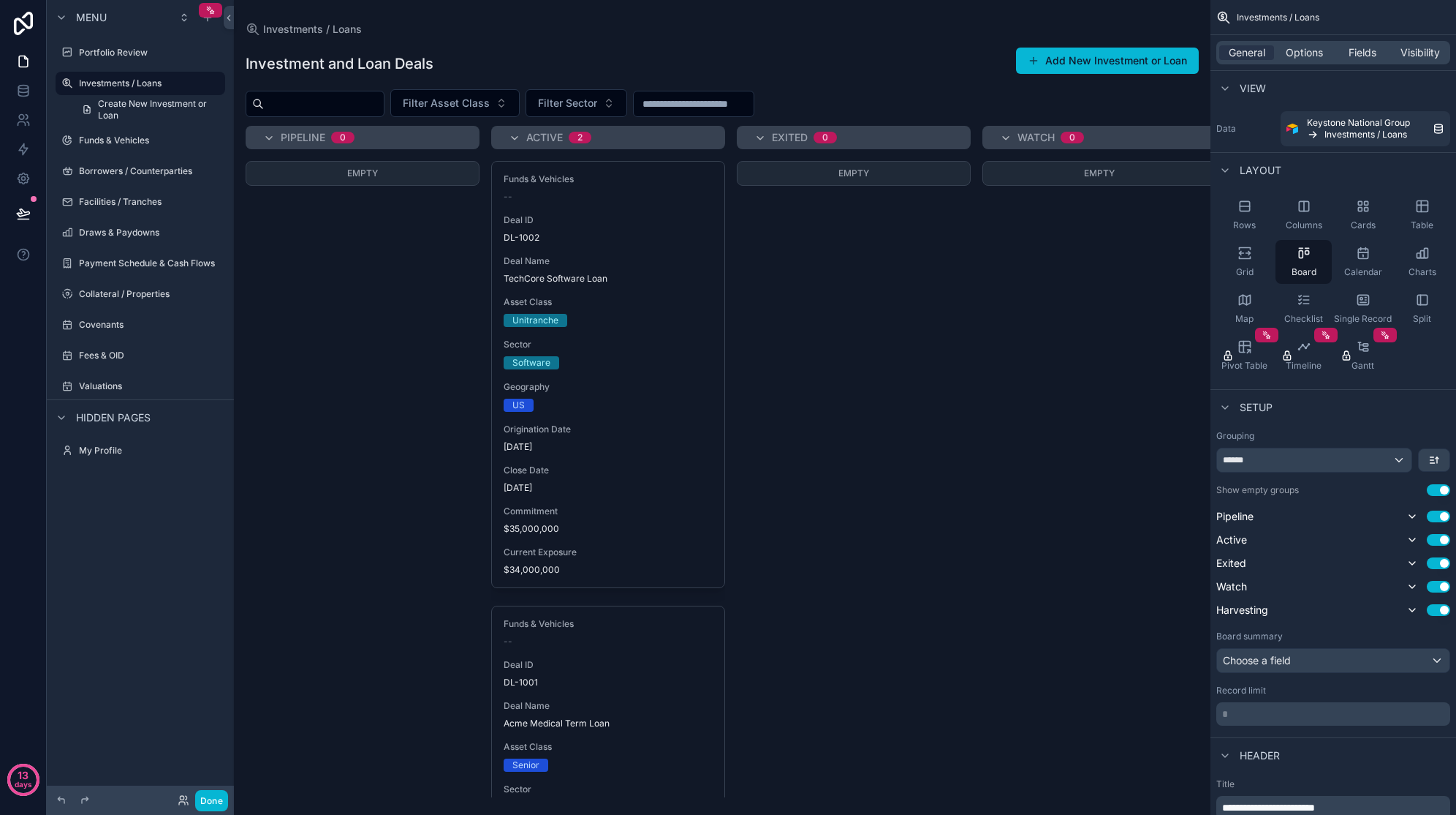
click at [871, 427] on div "Empty" at bounding box center [854, 479] width 234 height 636
click at [656, 415] on div "Funds & Vehicles -- Deal ID DL-1002 Deal Name TechCore Software Loan Asset Clas…" at bounding box center [609, 374] width 233 height 426
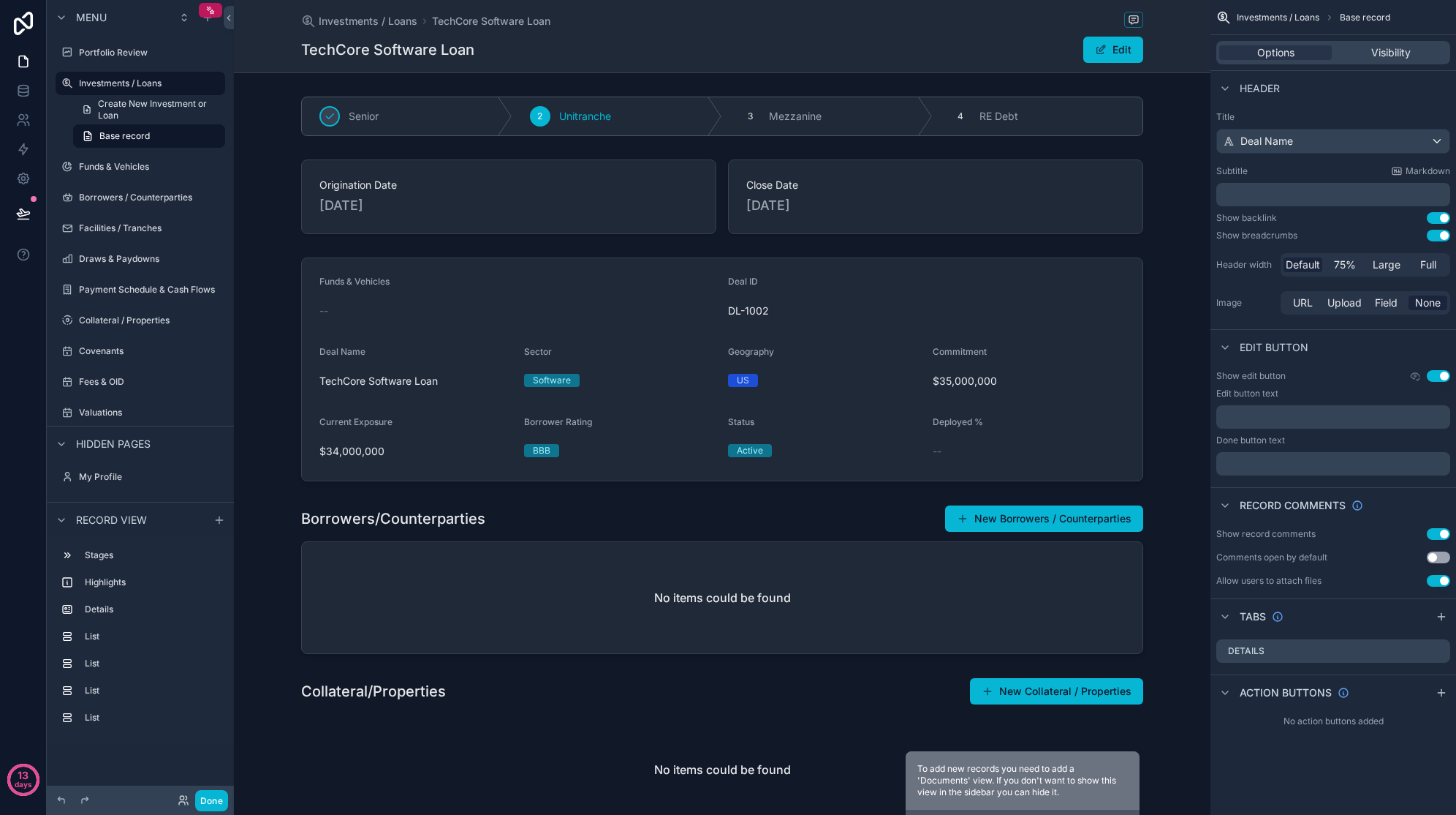
click at [629, 353] on div "scrollable content" at bounding box center [721, 369] width 976 height 236
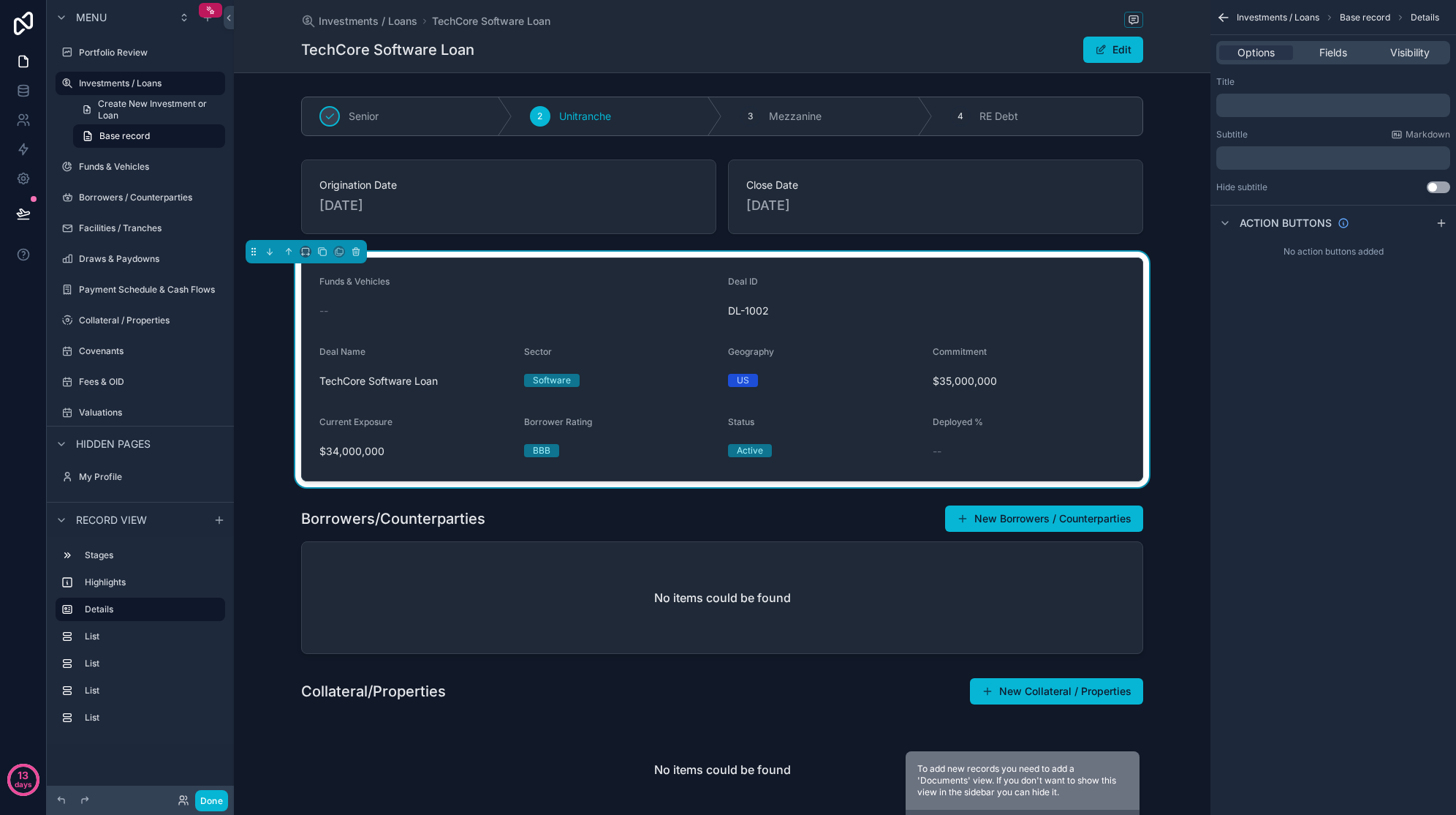
click at [1278, 108] on p "﻿" at bounding box center [1334, 105] width 225 height 12
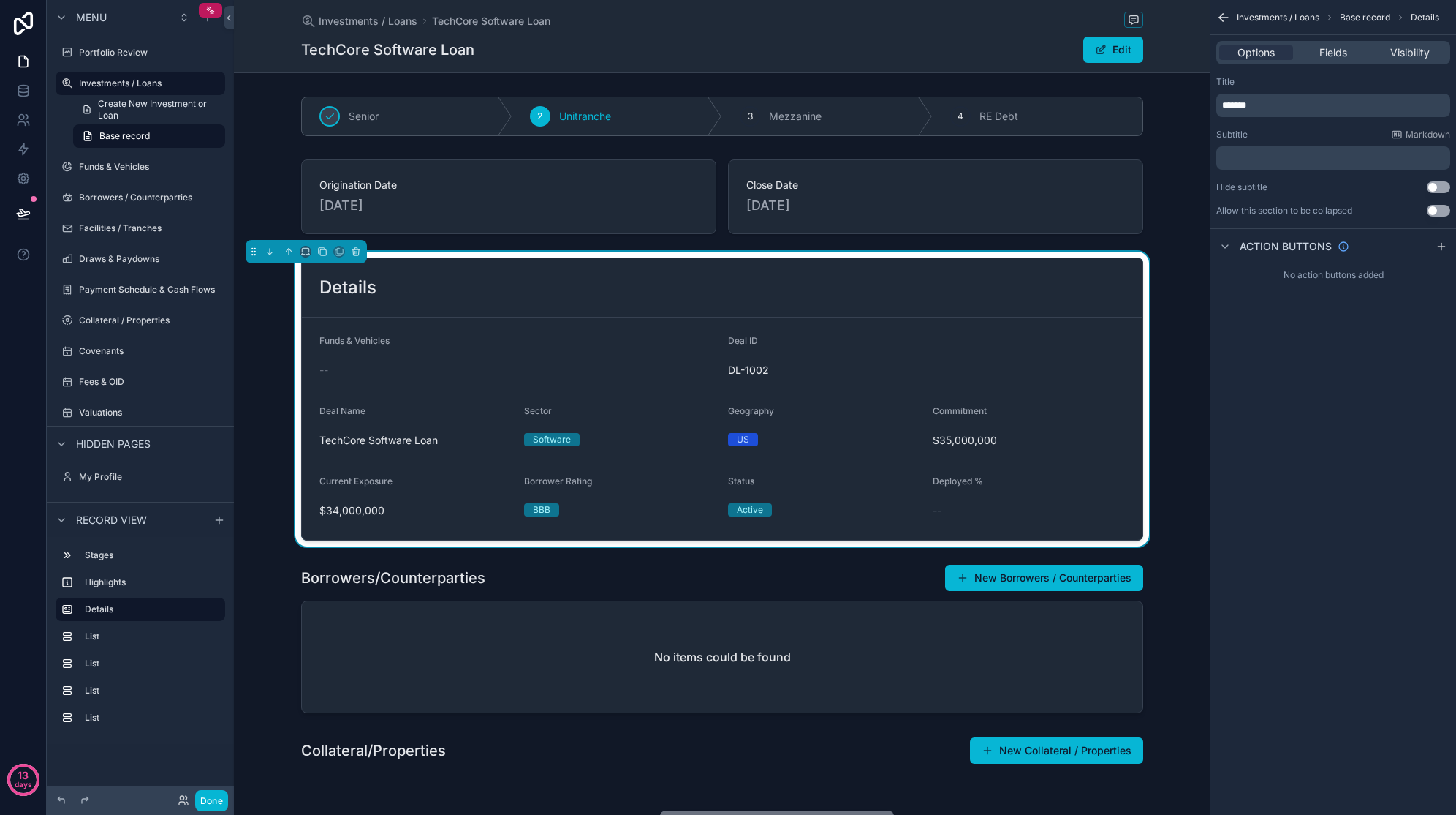
click at [640, 100] on div "scrollable content" at bounding box center [721, 116] width 976 height 52
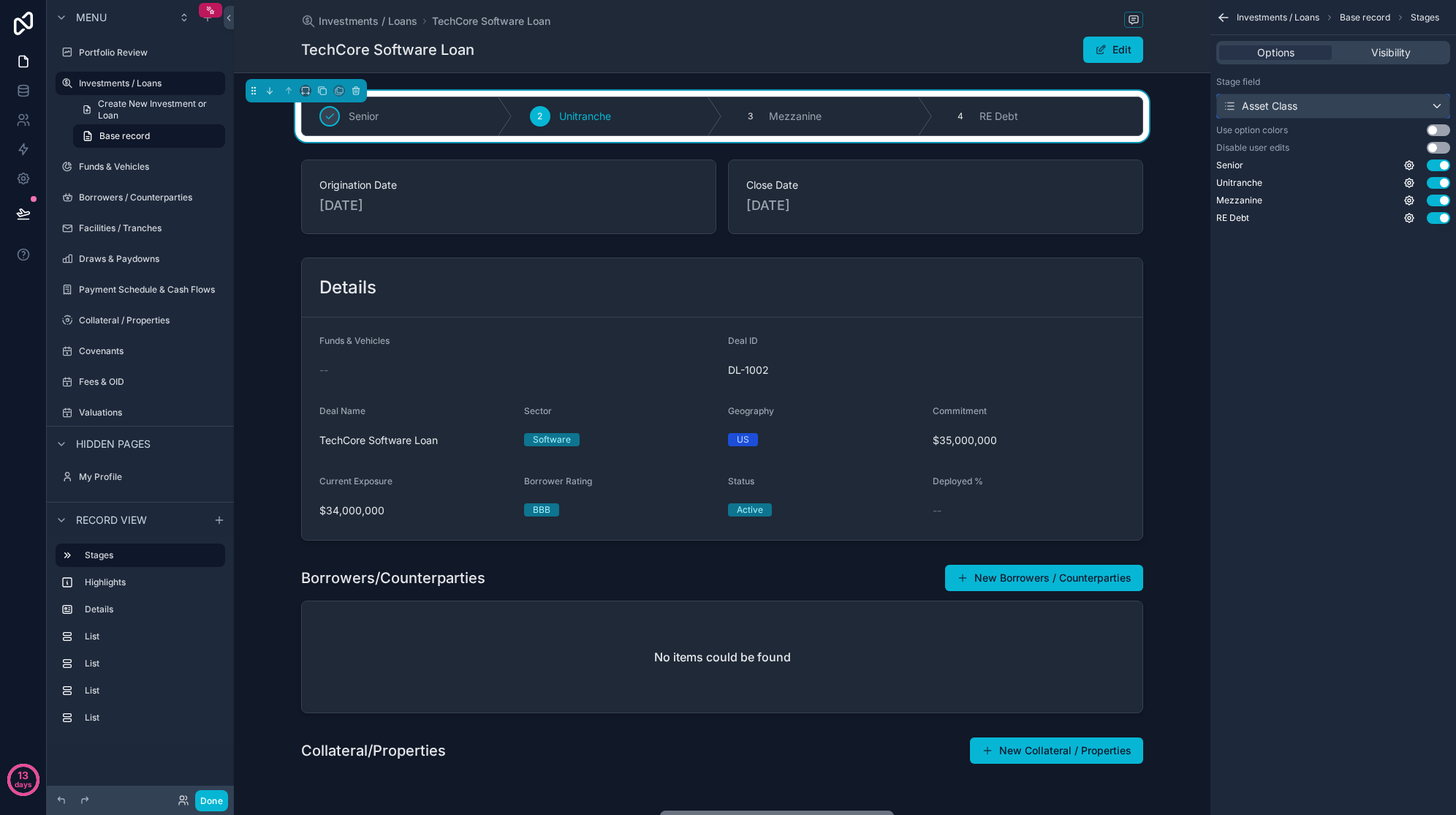
click at [1337, 104] on div "Asset Class" at bounding box center [1333, 106] width 233 height 23
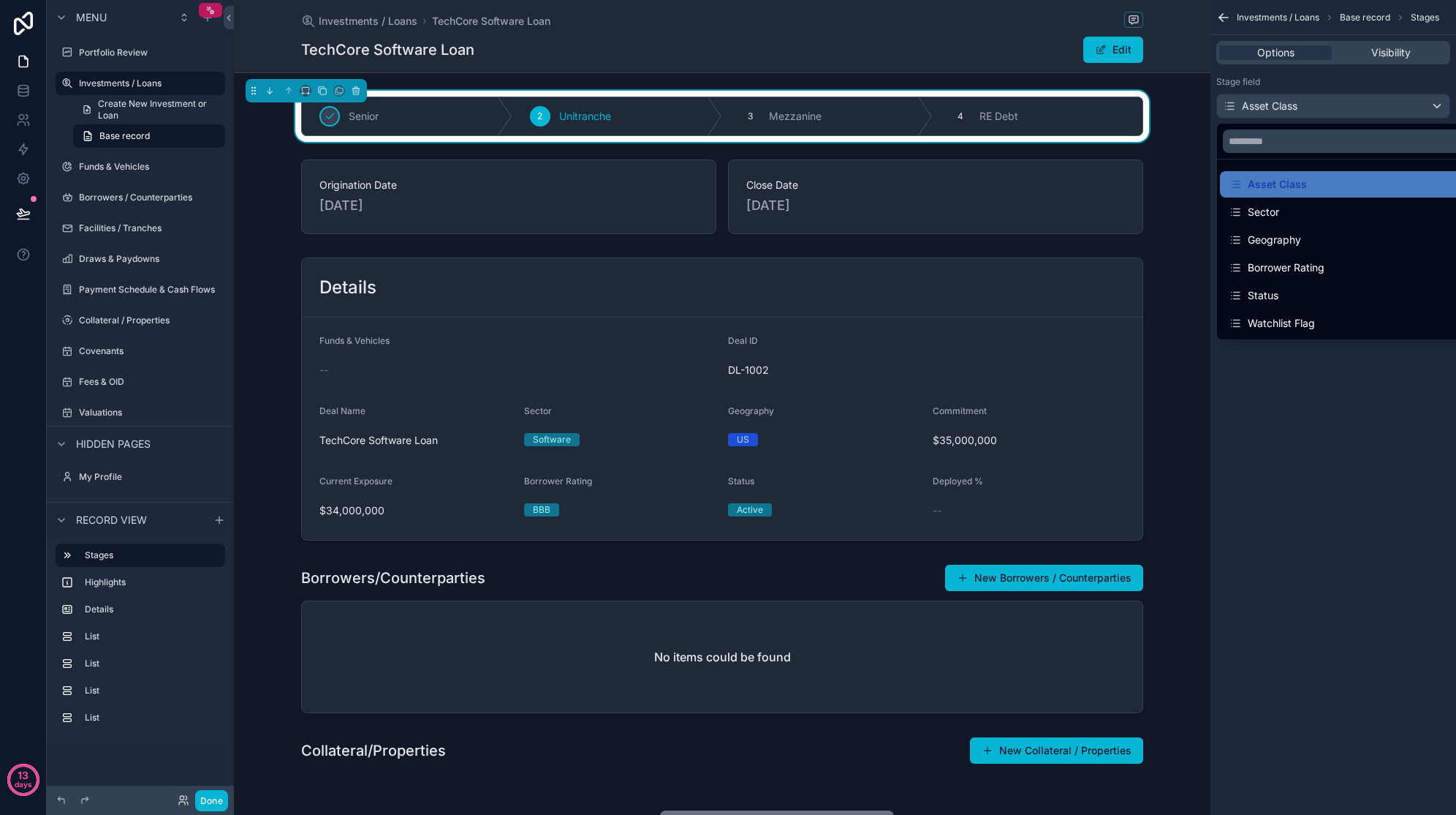
click at [1311, 287] on div "Status" at bounding box center [1349, 296] width 243 height 18
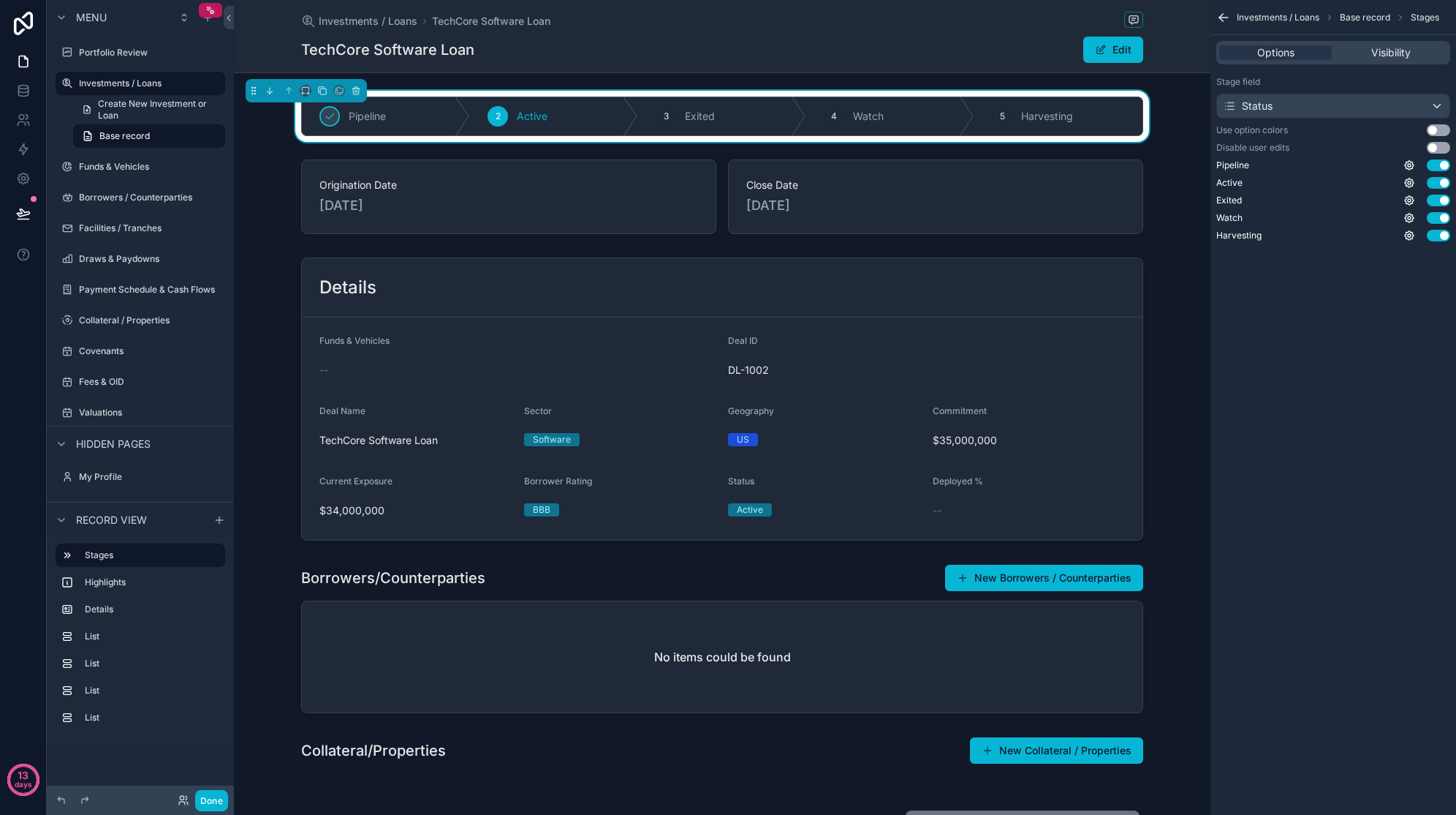
click at [1309, 354] on div "Investments / Loans Base record Stages Options Visibility Stage field Status Us…" at bounding box center [1333, 407] width 246 height 815
click at [465, 505] on div "scrollable content" at bounding box center [721, 399] width 976 height 295
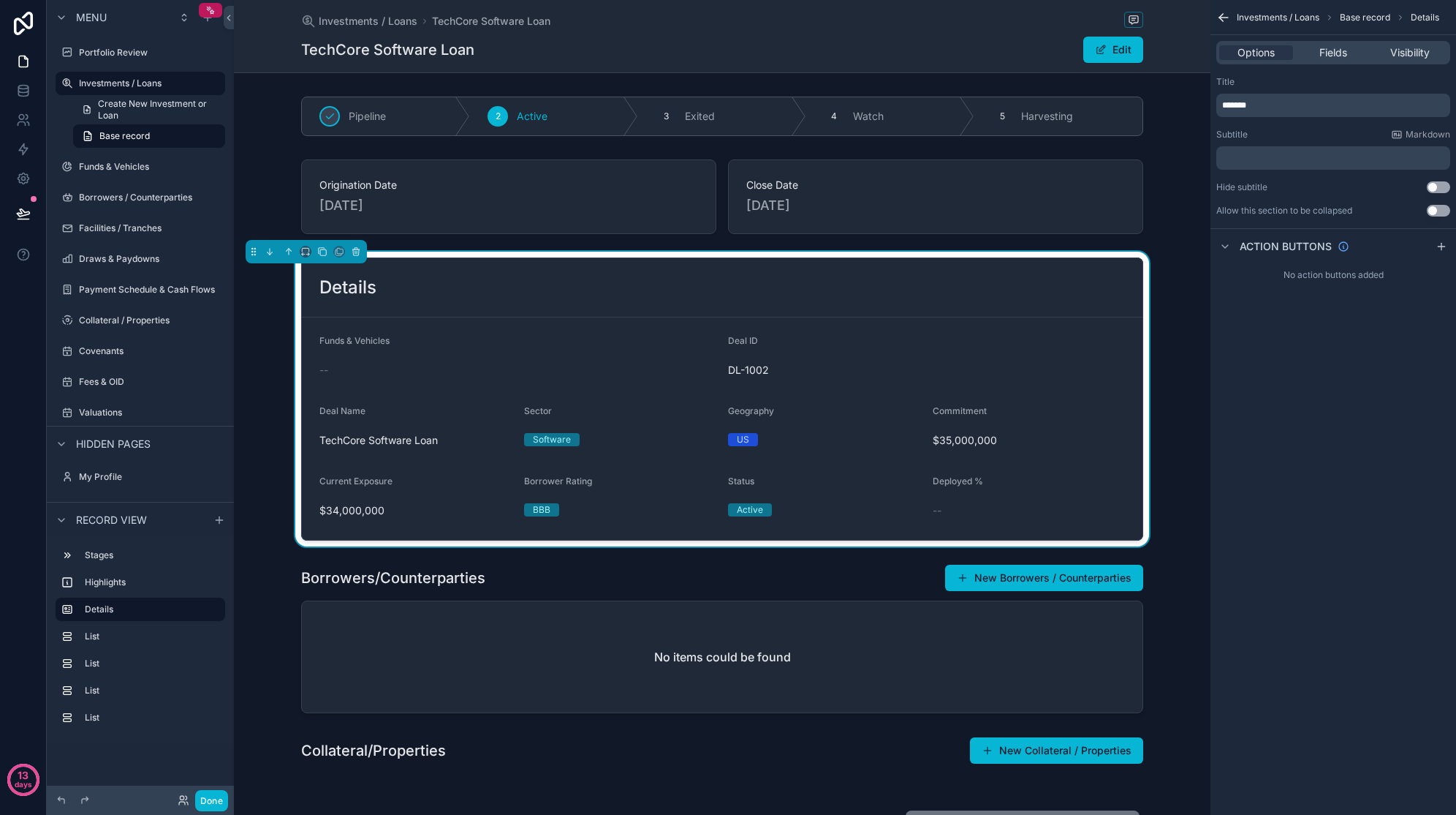
click at [1323, 47] on span "Fields" at bounding box center [1333, 52] width 28 height 14
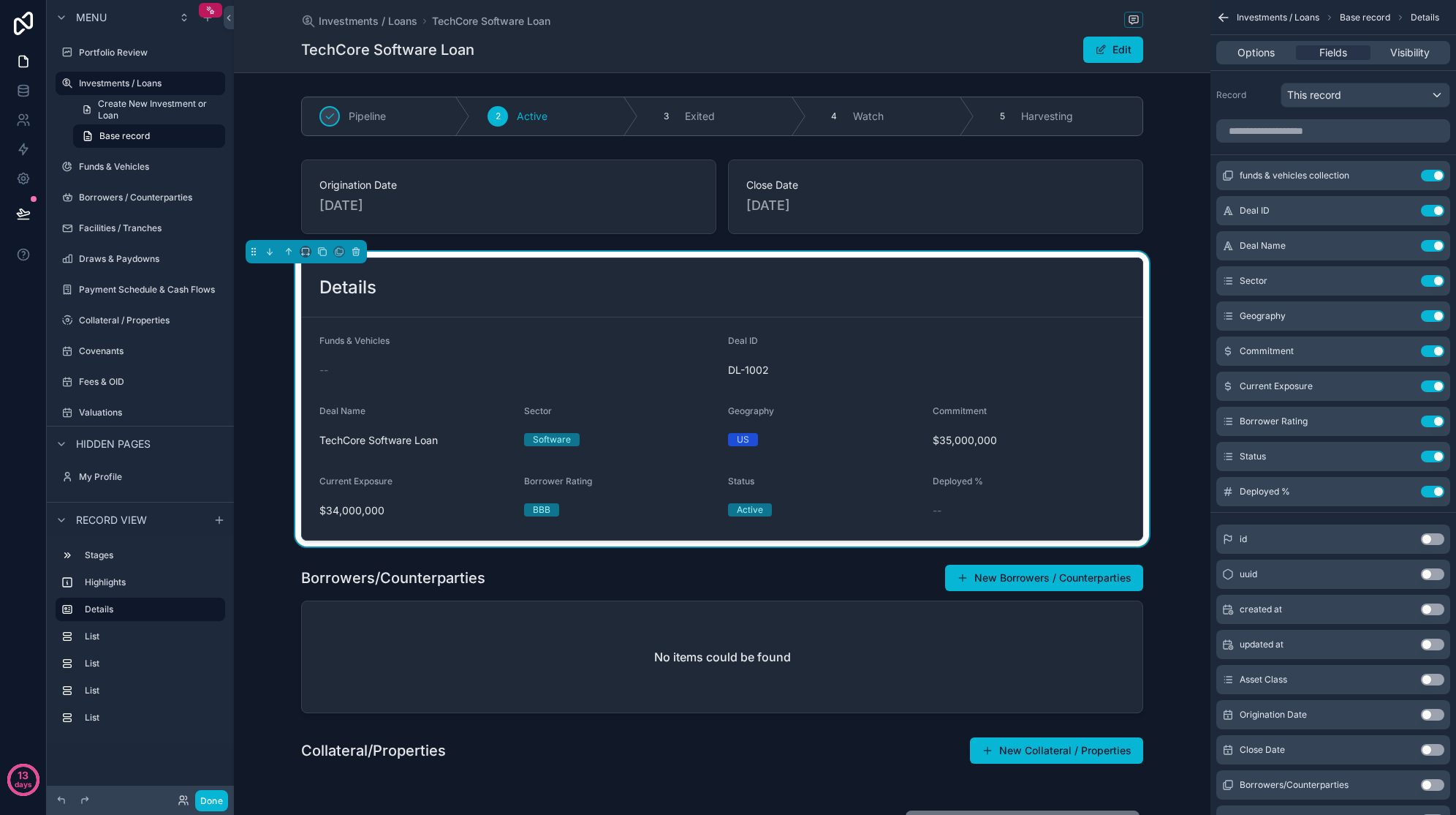
click at [1426, 174] on button "Use setting" at bounding box center [1433, 175] width 23 height 12
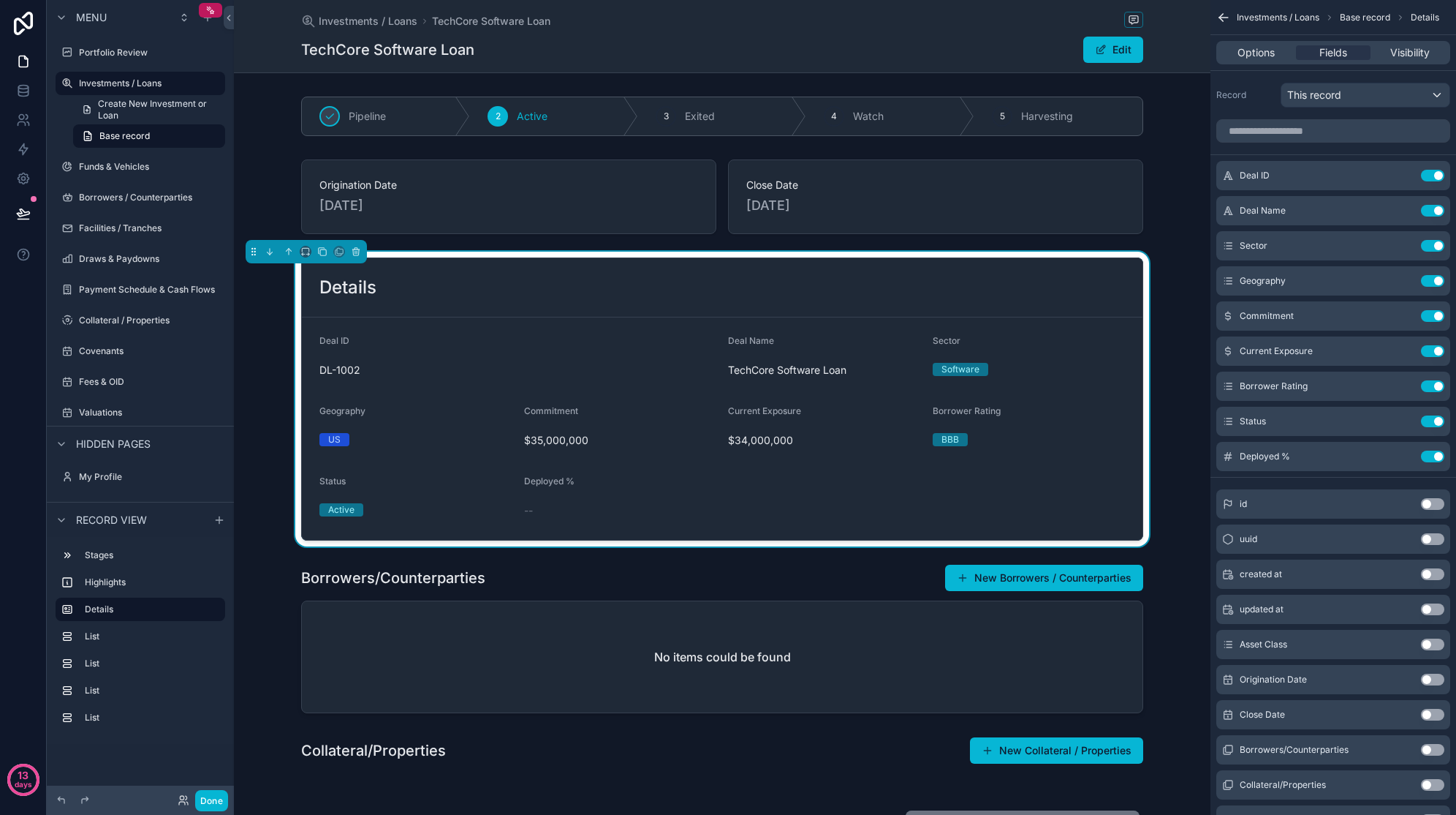
click at [0, 0] on icon "scrollable content" at bounding box center [0, 0] width 0 height 0
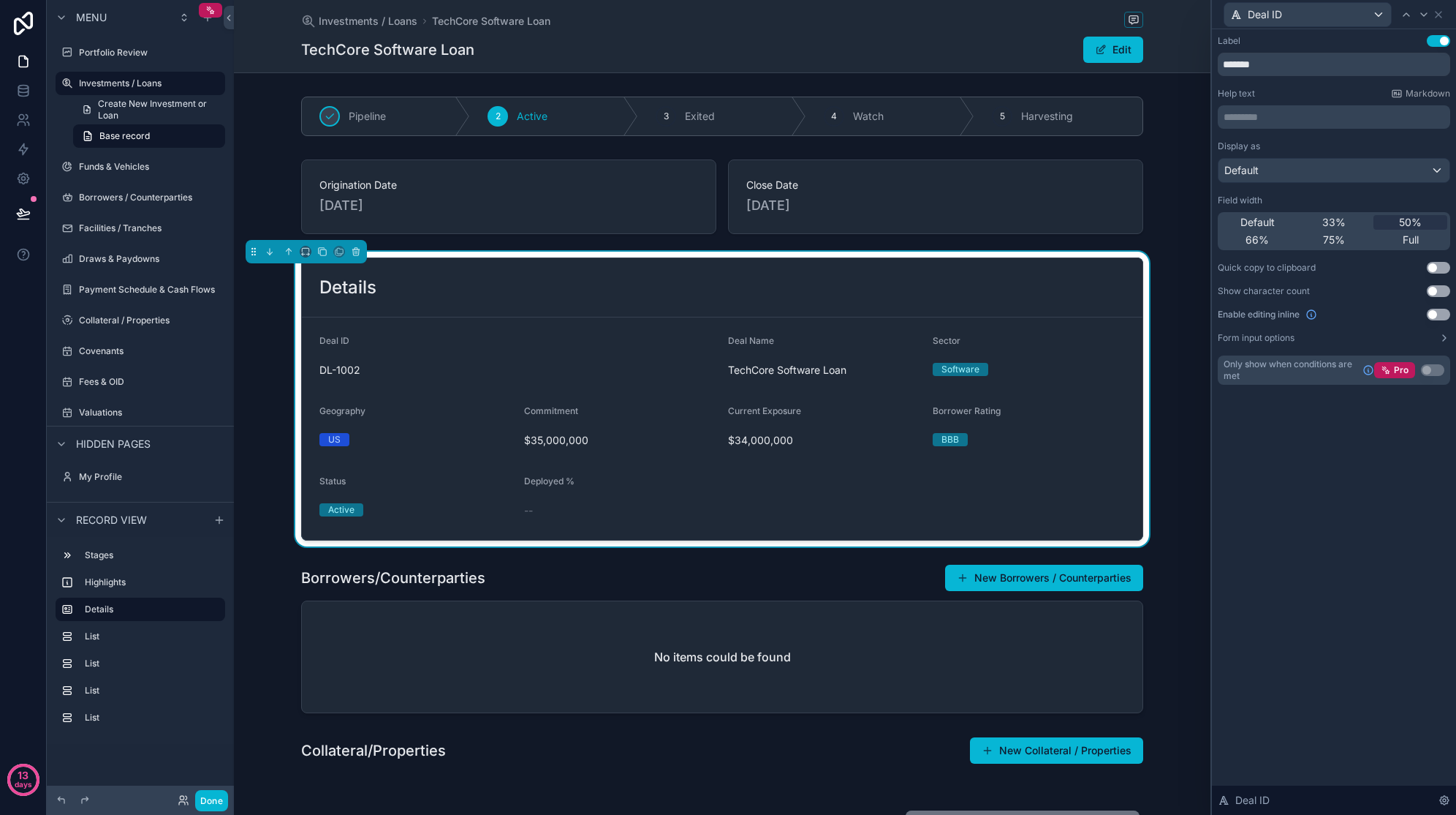
click at [1277, 221] on div "Default" at bounding box center [1257, 222] width 74 height 14
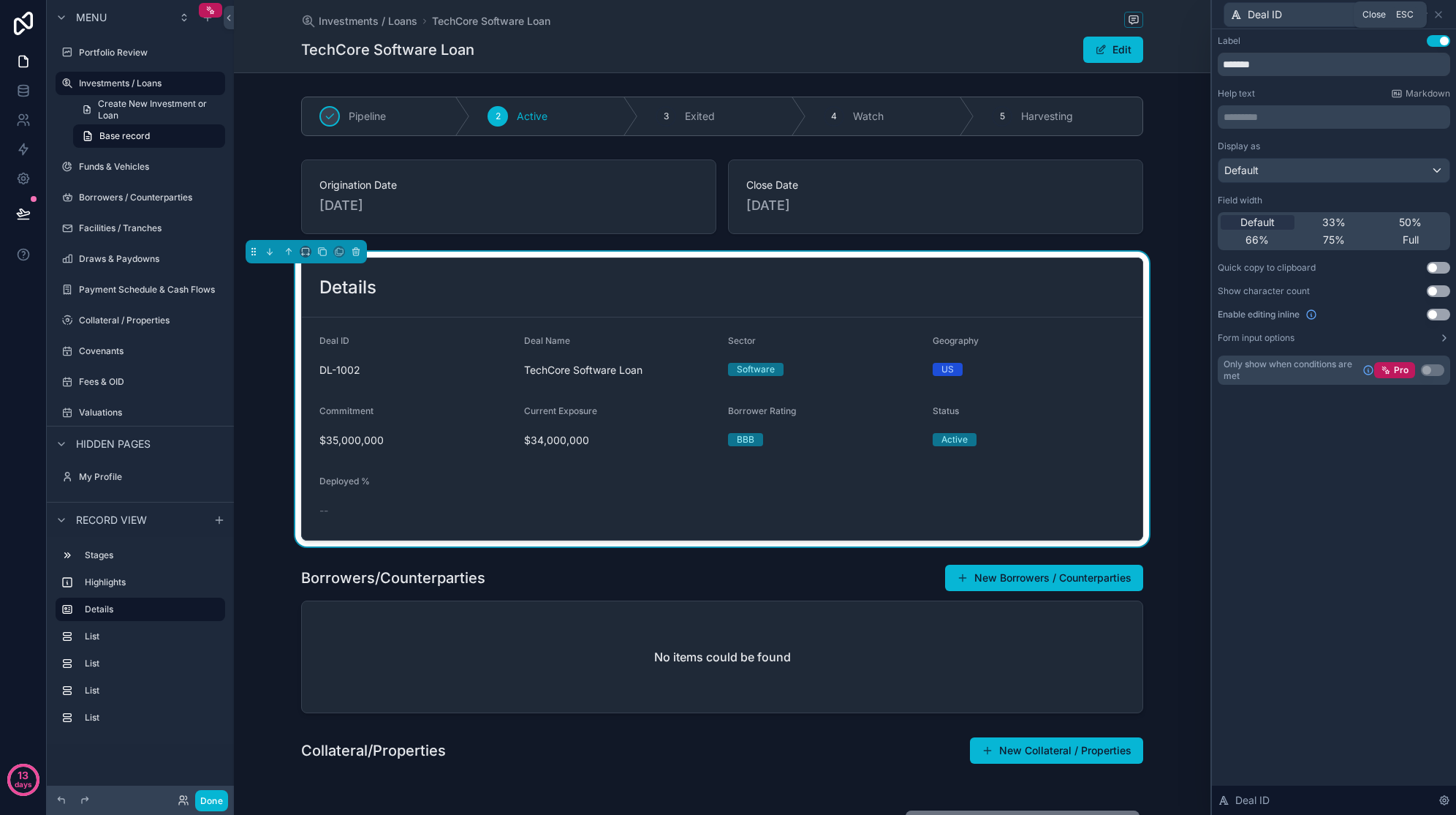
click at [1442, 16] on icon at bounding box center [1438, 14] width 12 height 12
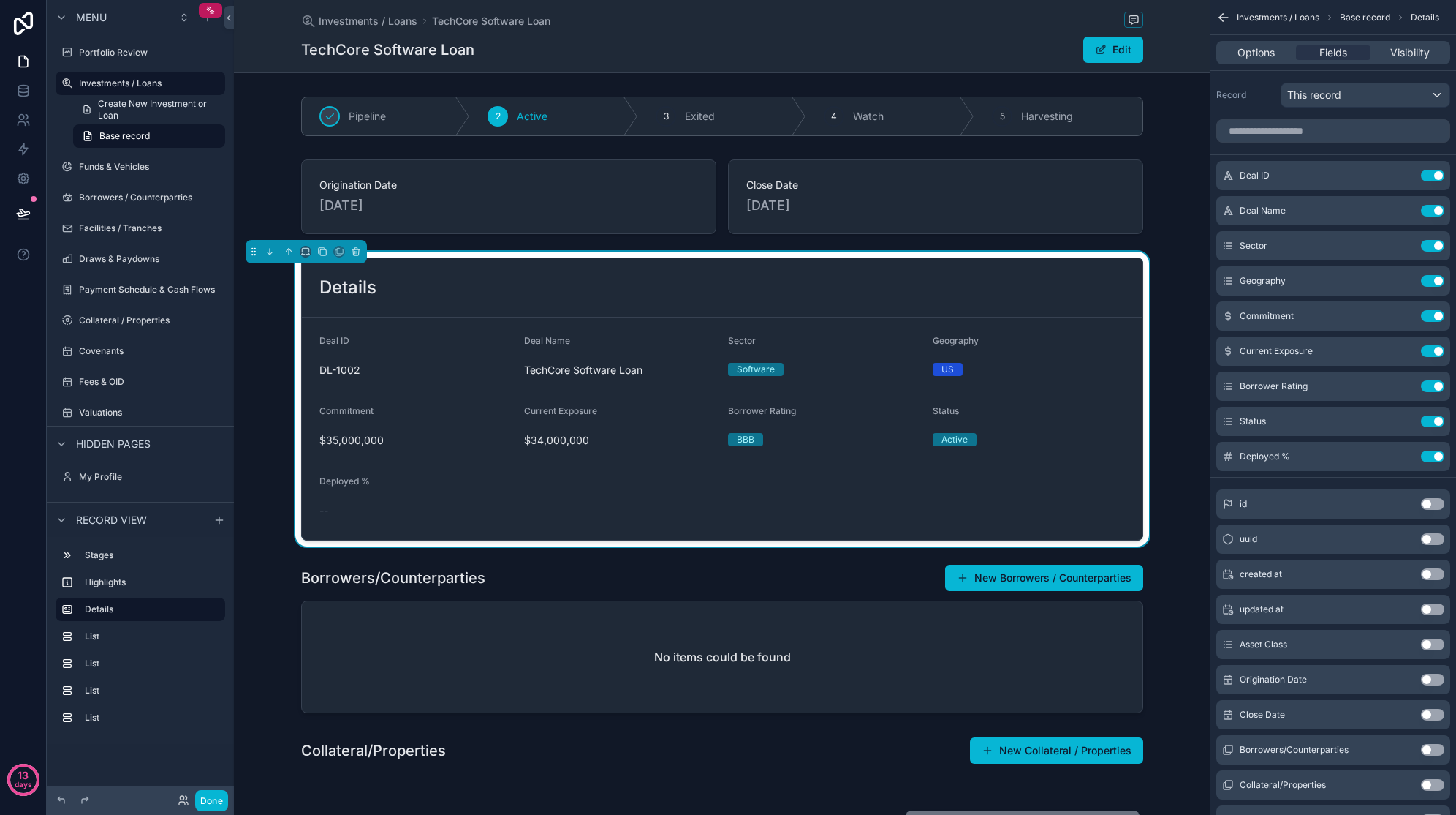
click at [1426, 418] on button "Use setting" at bounding box center [1433, 420] width 23 height 12
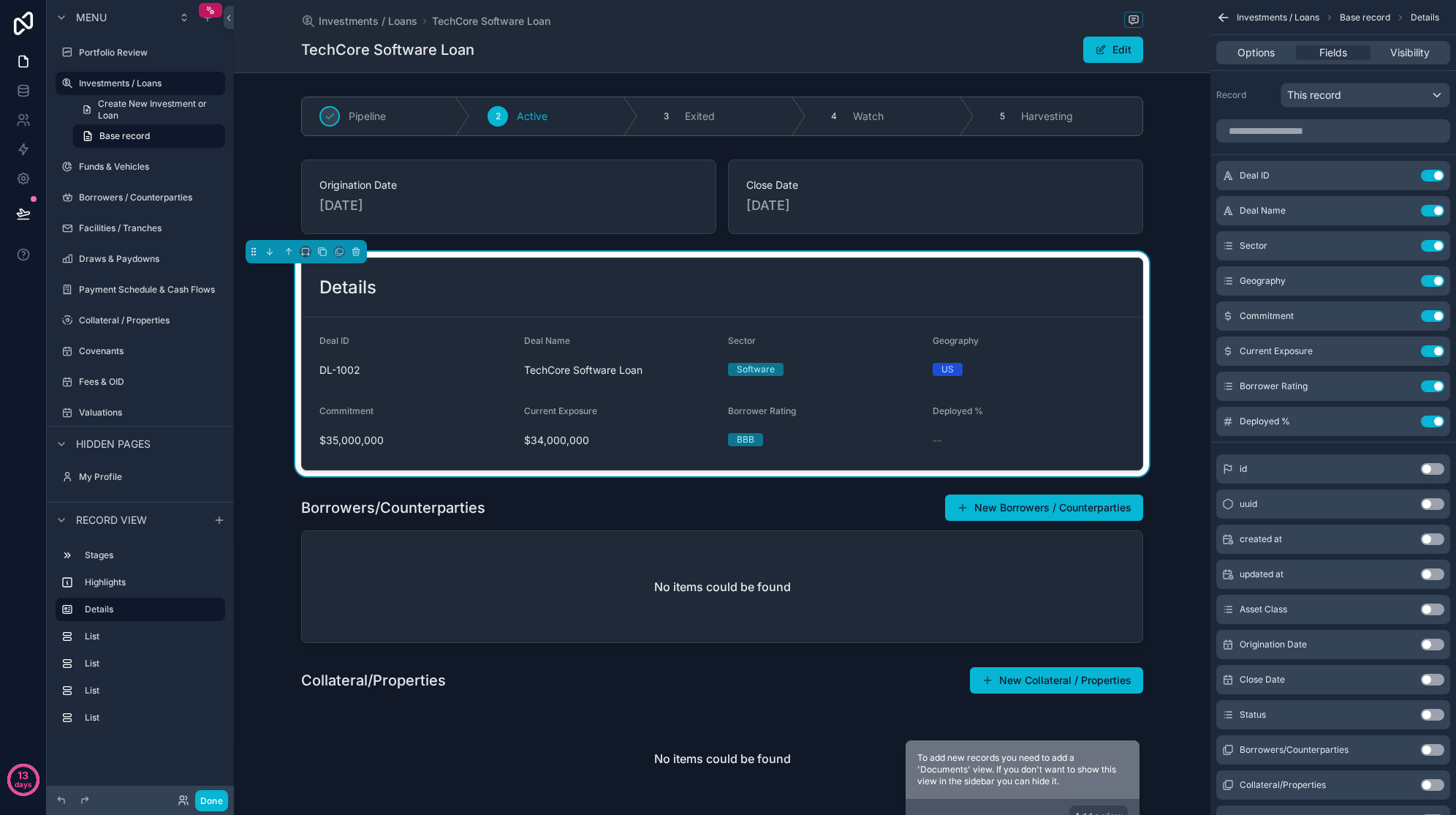
click at [1116, 54] on button "Edit" at bounding box center [1113, 50] width 60 height 27
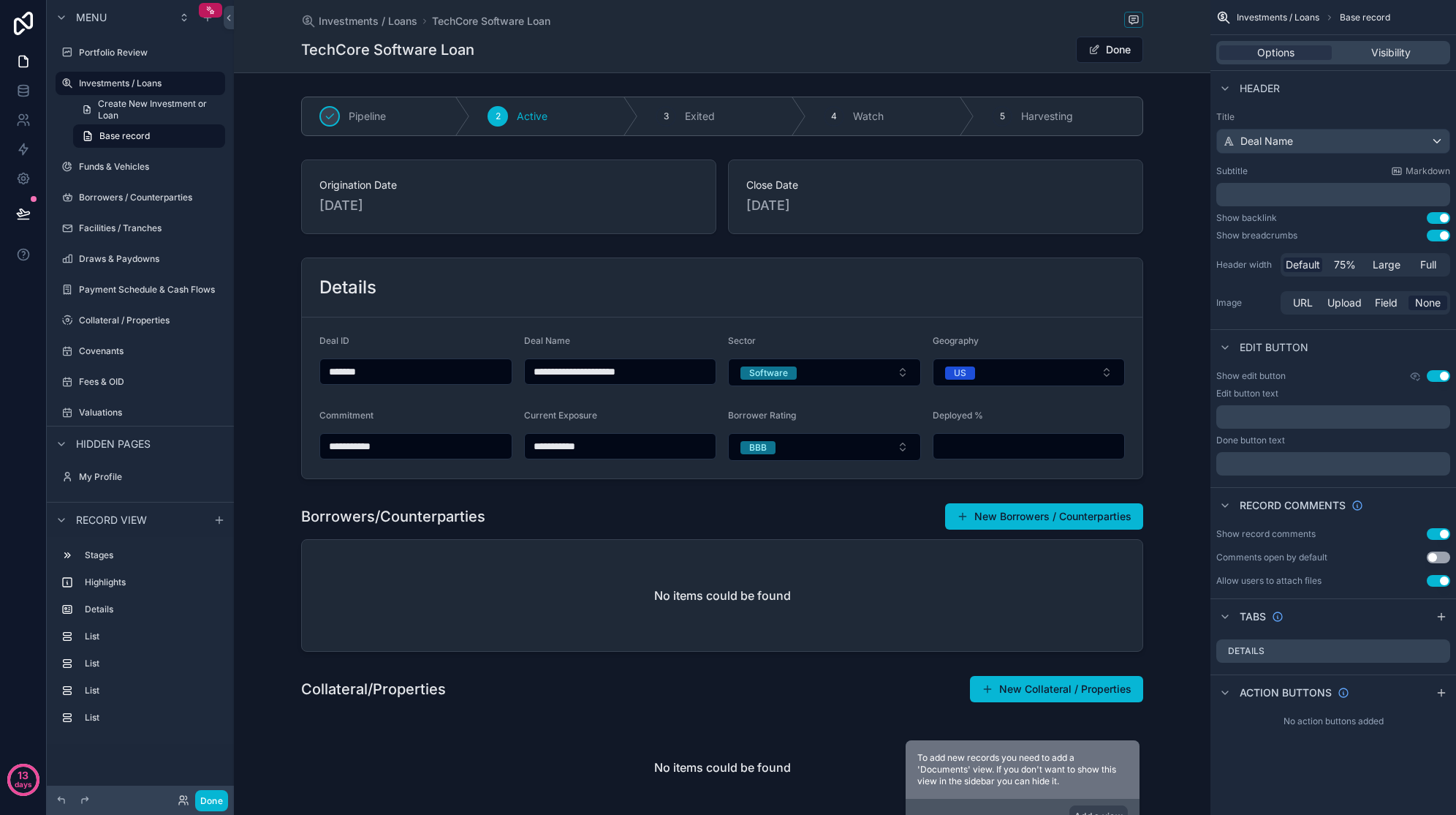
click at [1116, 54] on button "Done" at bounding box center [1110, 50] width 68 height 27
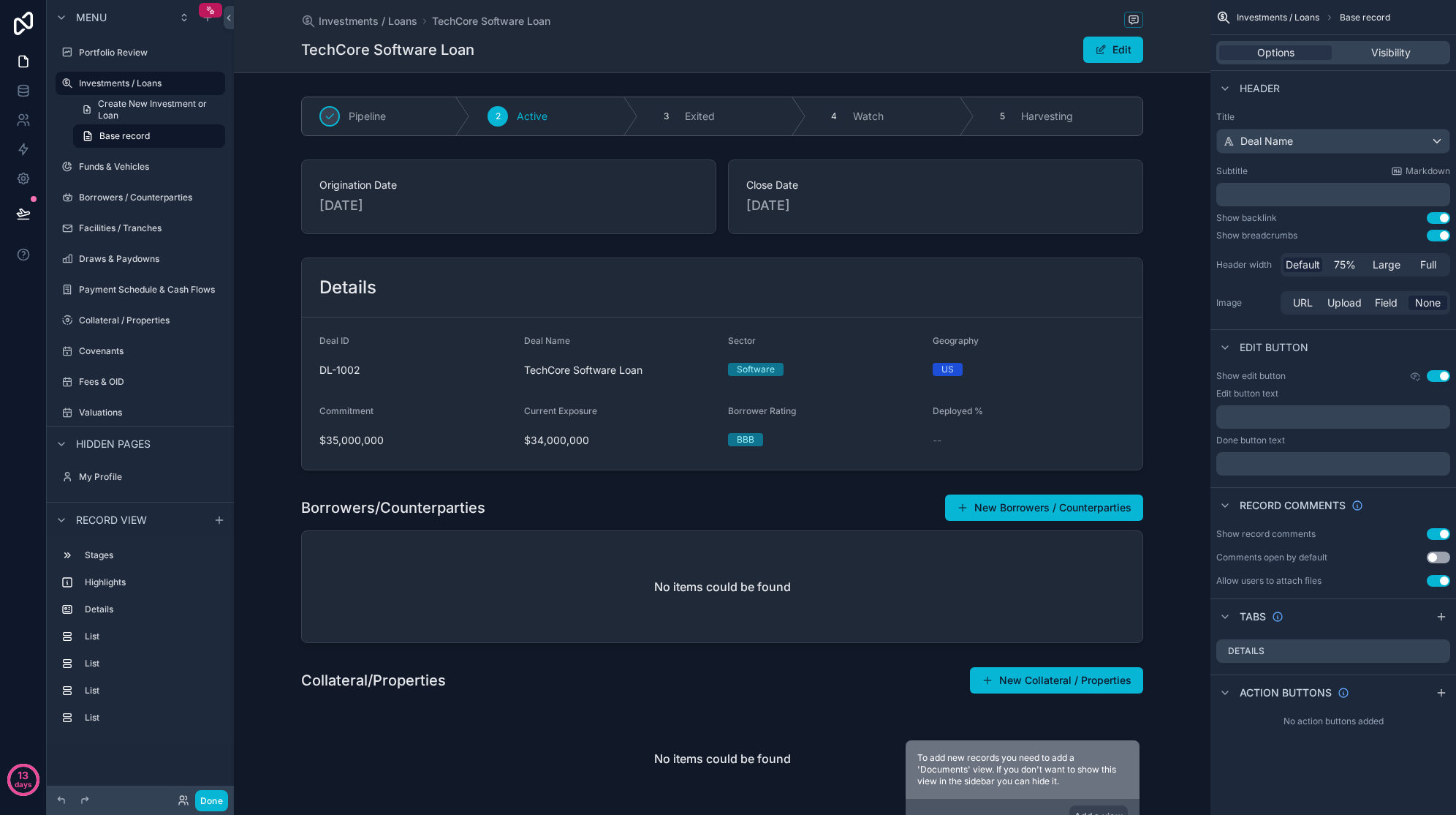
click at [537, 184] on div "scrollable content" at bounding box center [721, 196] width 976 height 86
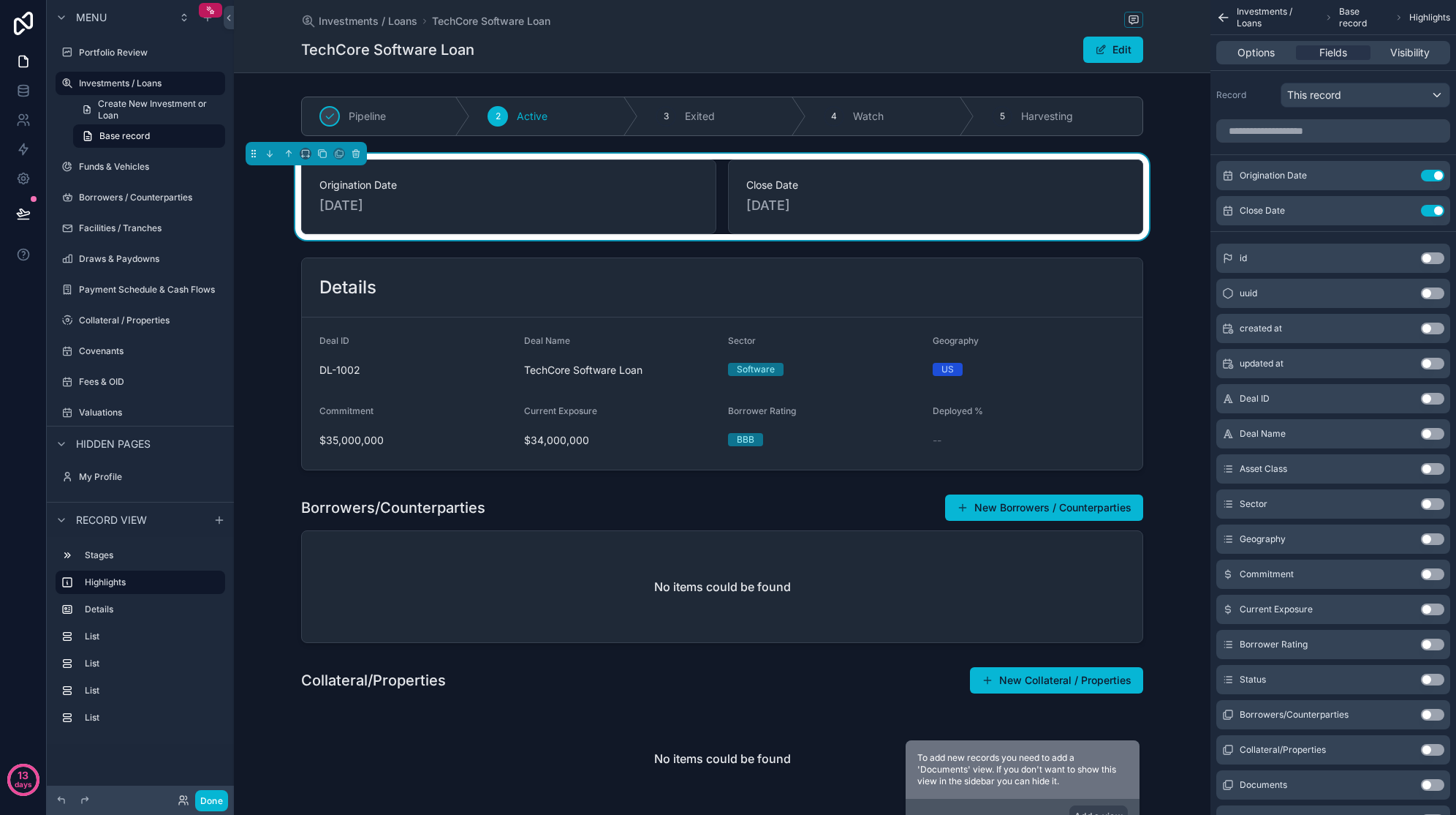
click at [275, 413] on div "scrollable content" at bounding box center [721, 364] width 976 height 225
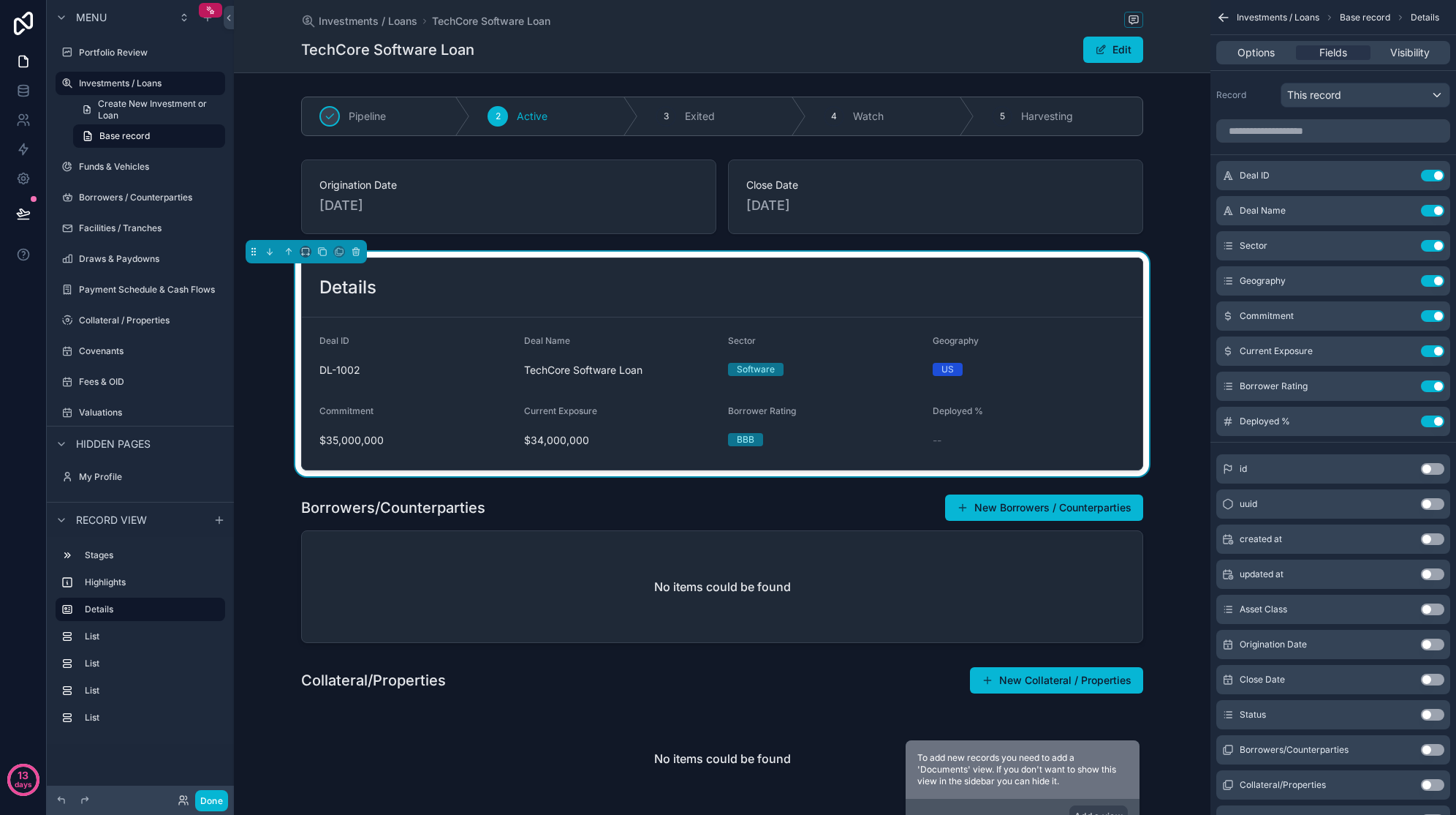
click at [1010, 511] on div "scrollable content" at bounding box center [721, 568] width 976 height 161
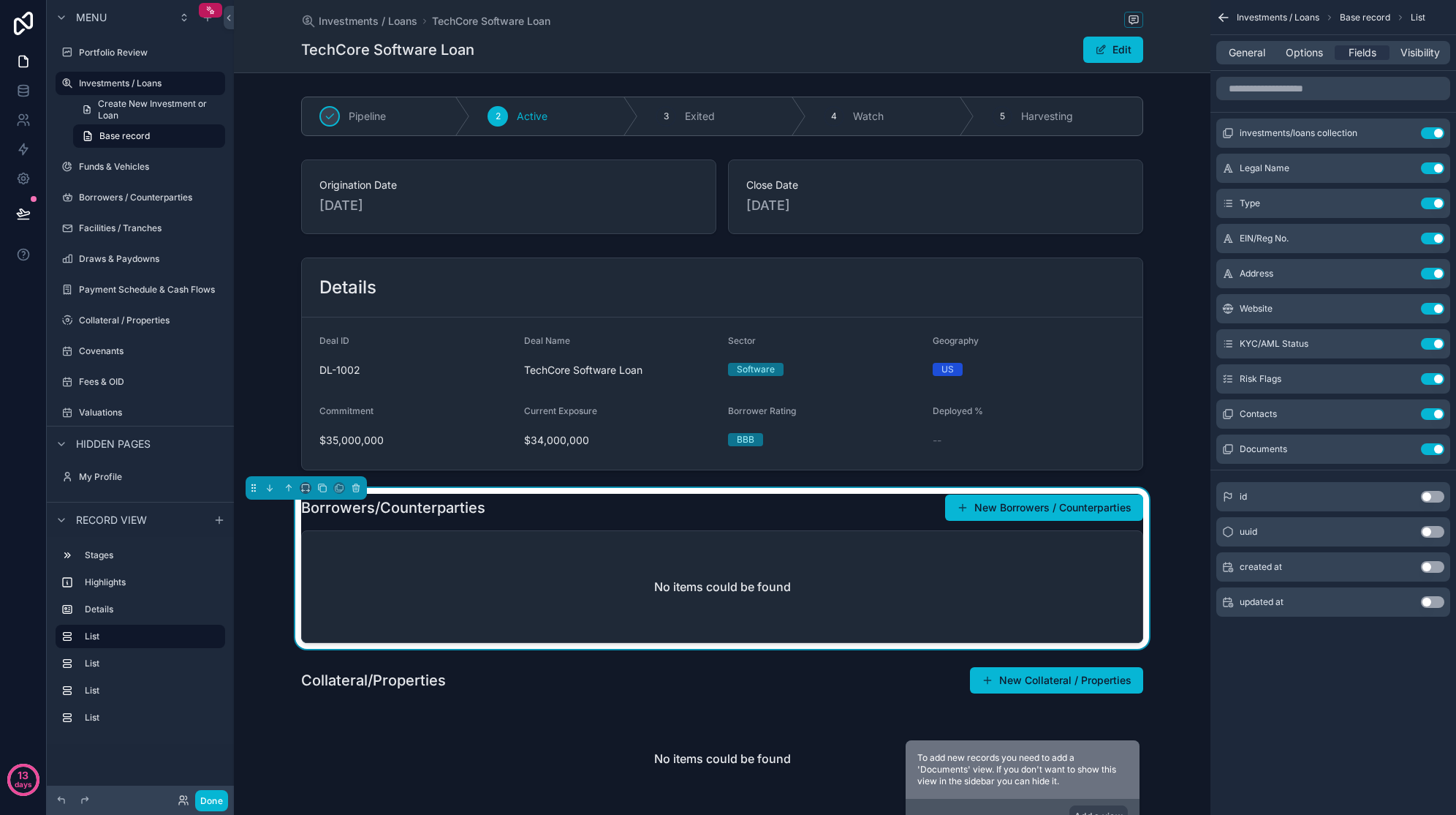
click at [1007, 511] on button "New Borrowers / Counterparties" at bounding box center [1044, 507] width 198 height 27
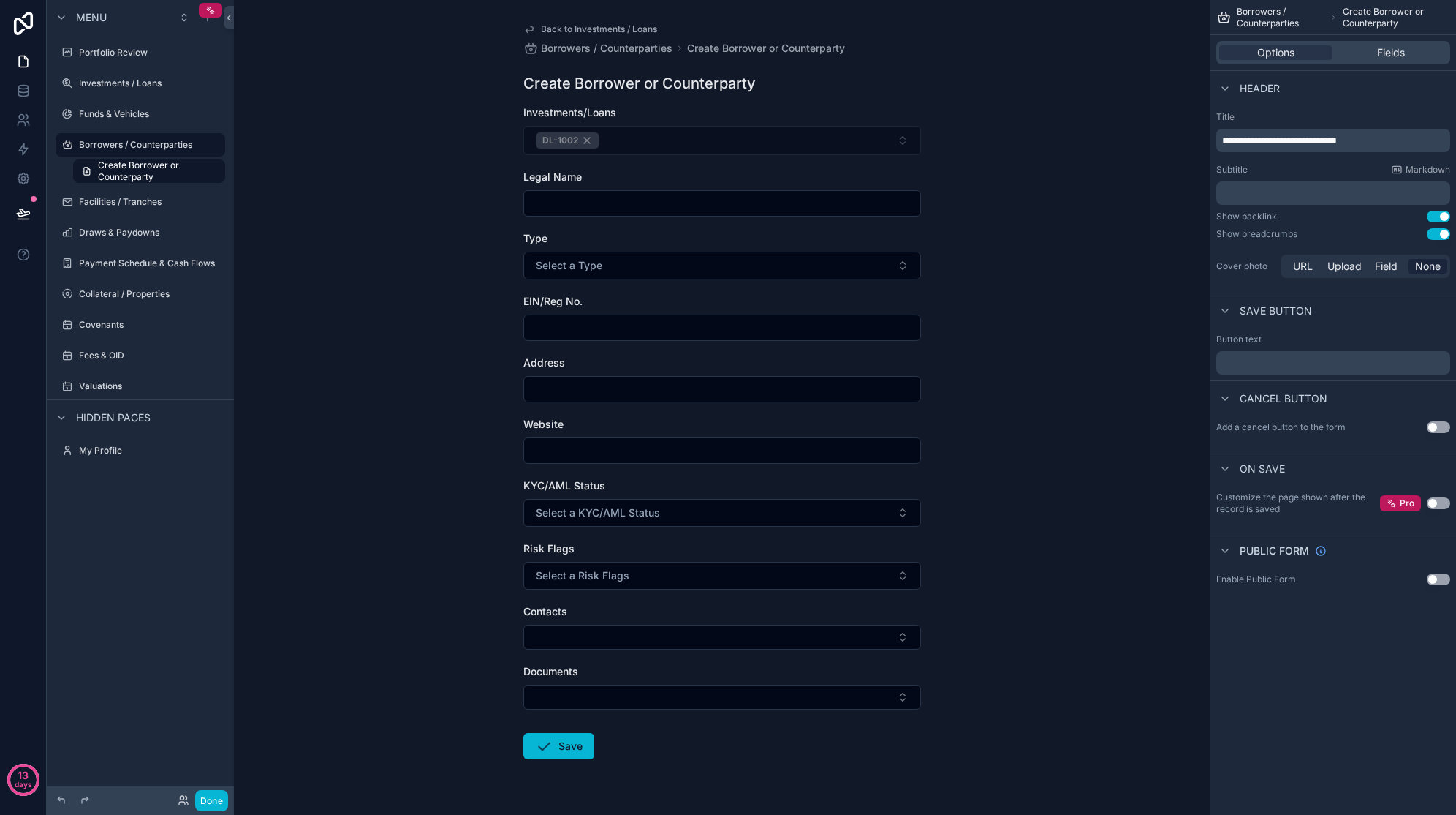
click at [622, 201] on input "scrollable content" at bounding box center [722, 203] width 396 height 20
click at [547, 27] on span "Back to Investments / Loans" at bounding box center [599, 28] width 116 height 12
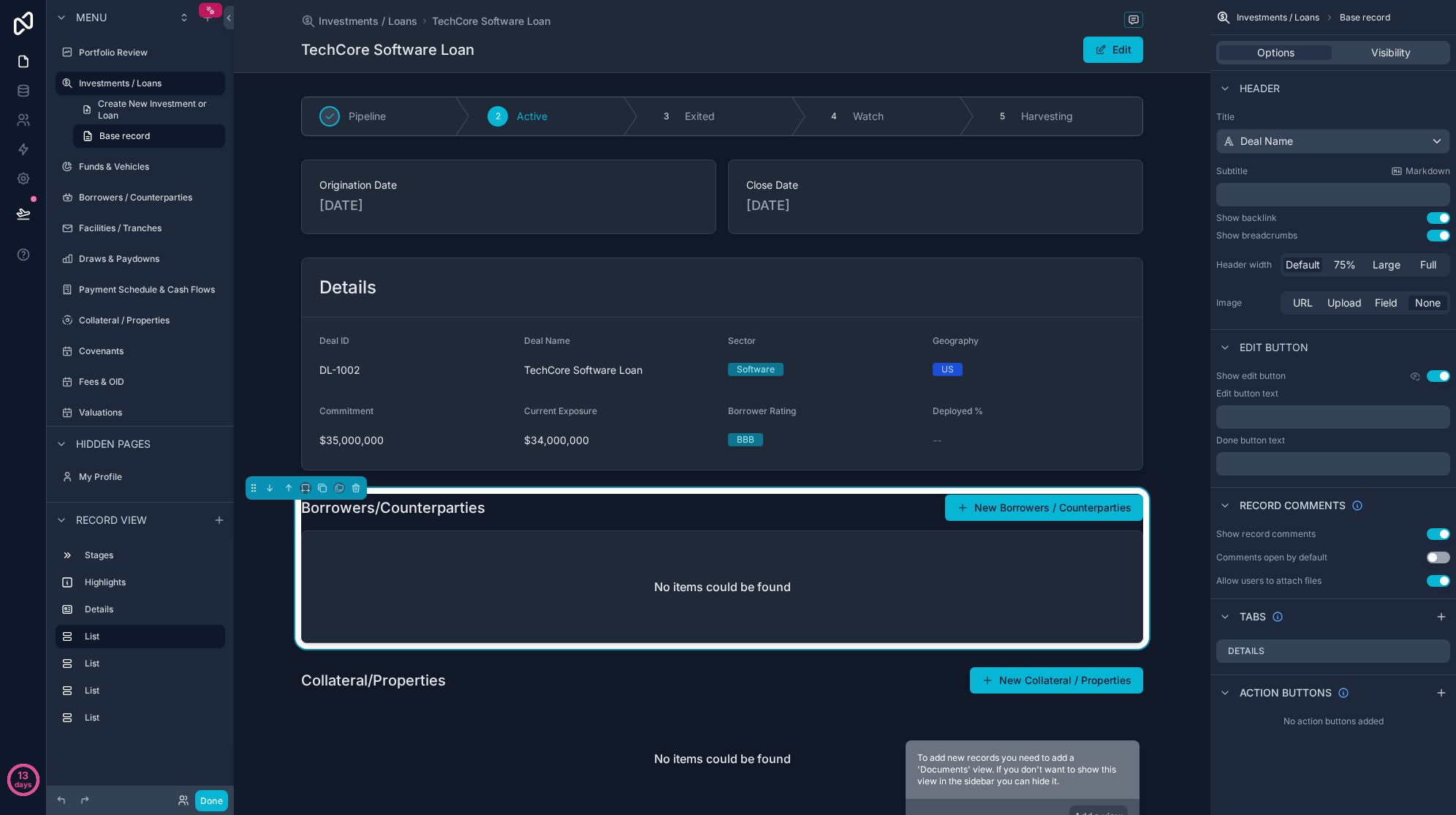
click at [976, 507] on button "New Borrowers / Counterparties" at bounding box center [1044, 507] width 198 height 27
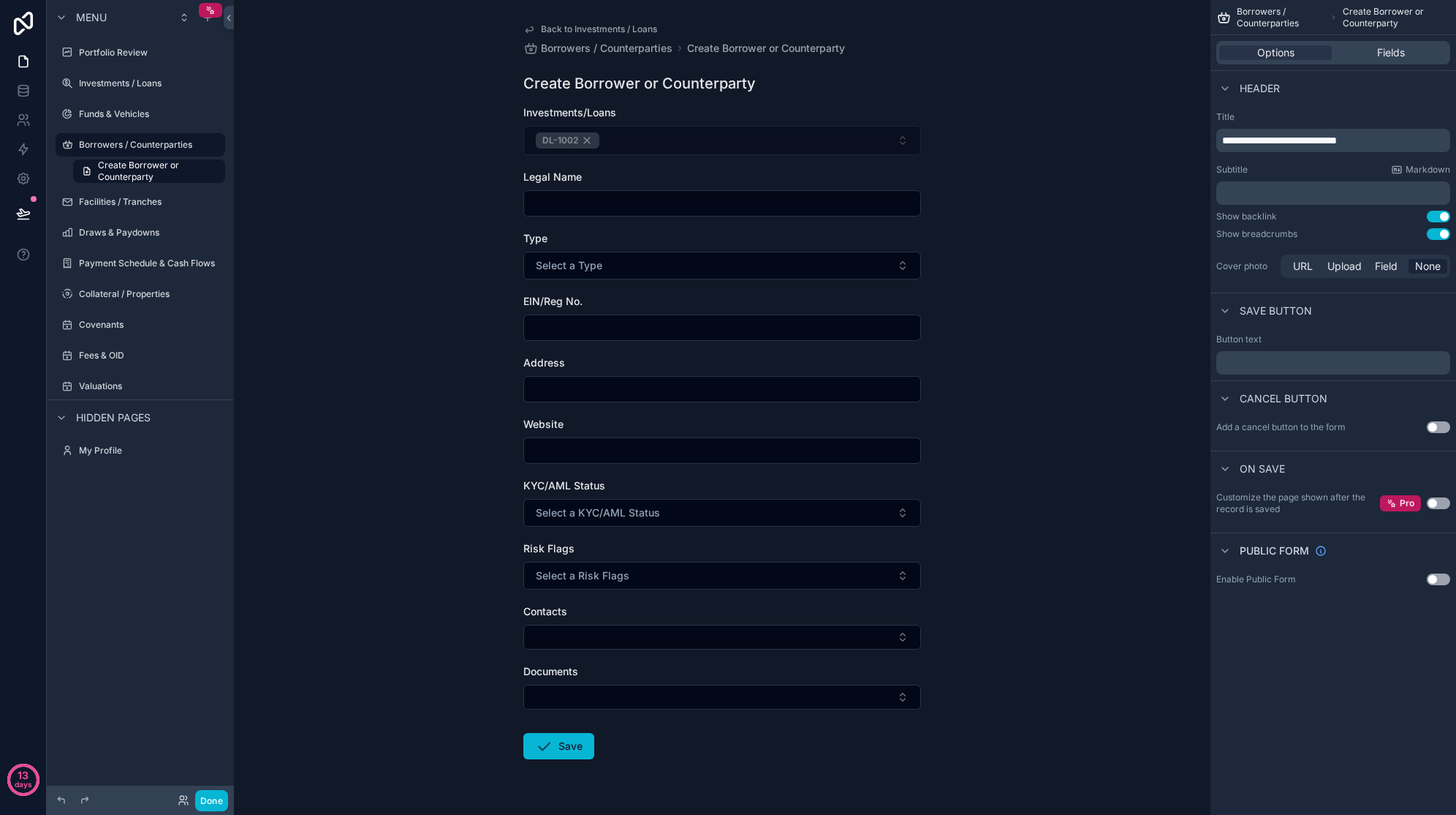
click at [572, 209] on input "scrollable content" at bounding box center [722, 203] width 396 height 20
click at [569, 203] on input "scrollable content" at bounding box center [722, 203] width 396 height 20
paste input "**********"
type input "**********"
click at [595, 254] on button "Select a Type" at bounding box center [722, 265] width 398 height 28
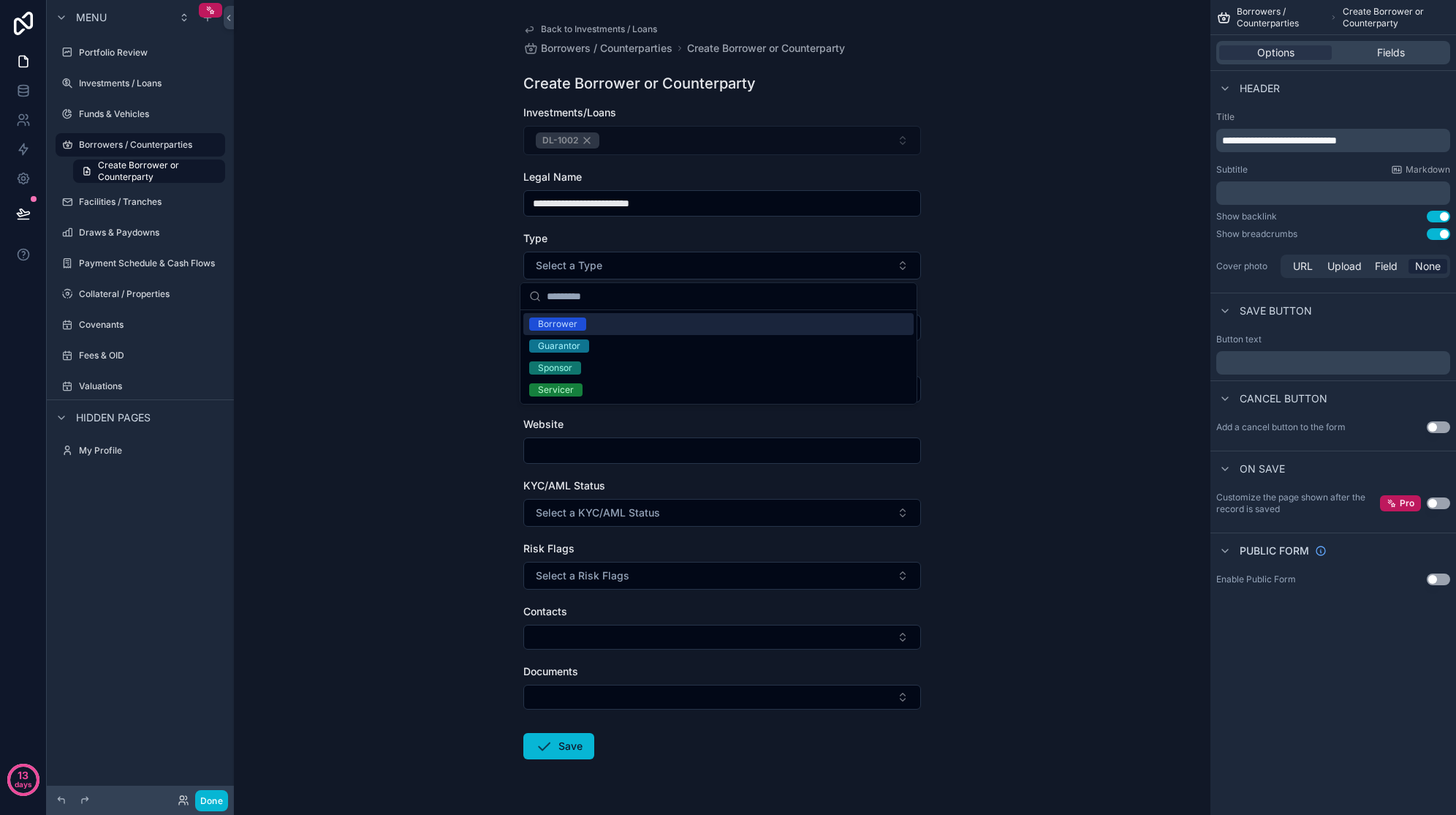
click at [613, 324] on div "Borrower" at bounding box center [718, 324] width 390 height 22
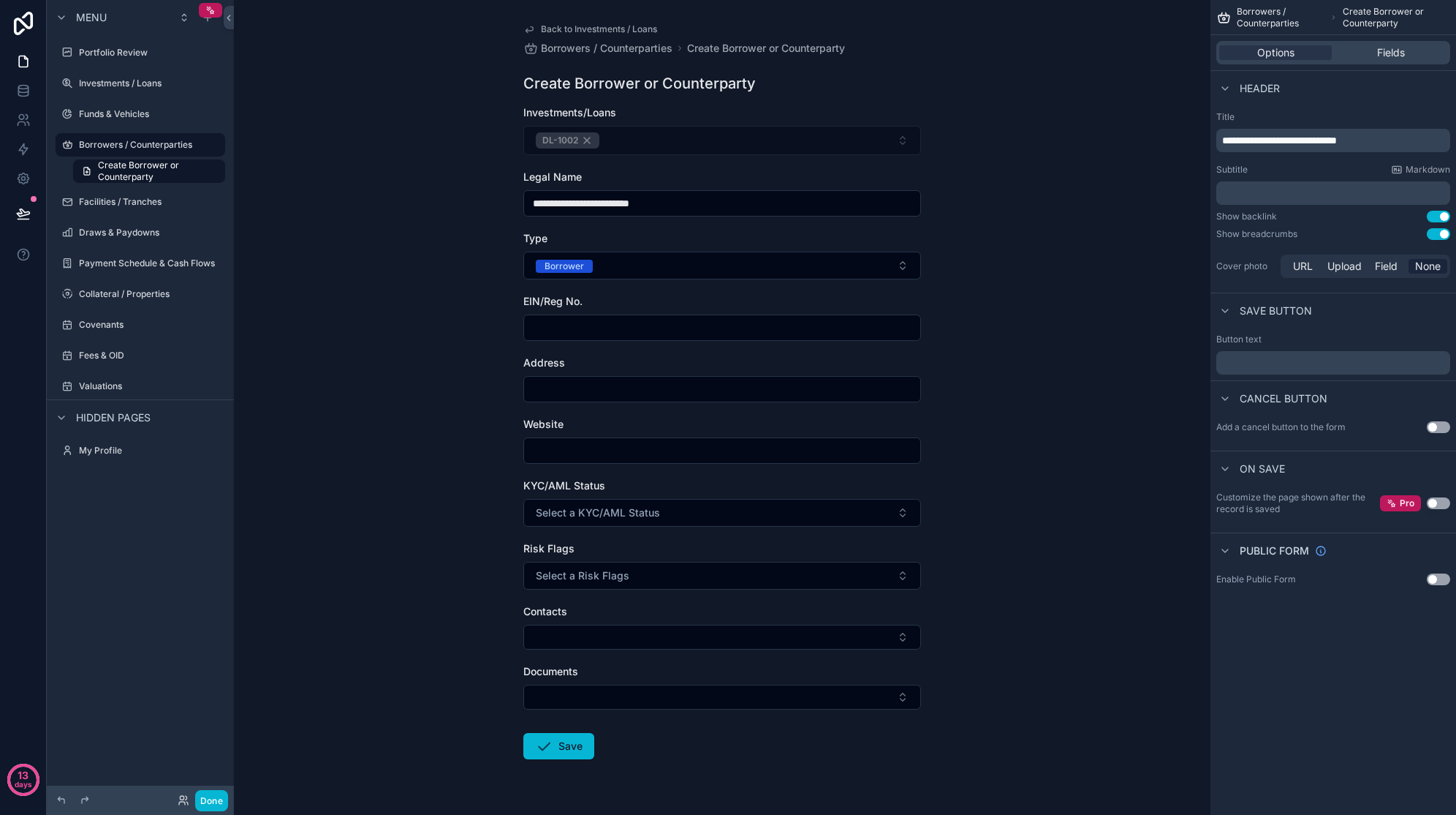
click at [611, 324] on input "scrollable content" at bounding box center [722, 327] width 396 height 20
click at [585, 324] on input "scrollable content" at bounding box center [722, 327] width 396 height 20
paste input "**********"
type input "**********"
click at [580, 388] on input "scrollable content" at bounding box center [722, 388] width 396 height 20
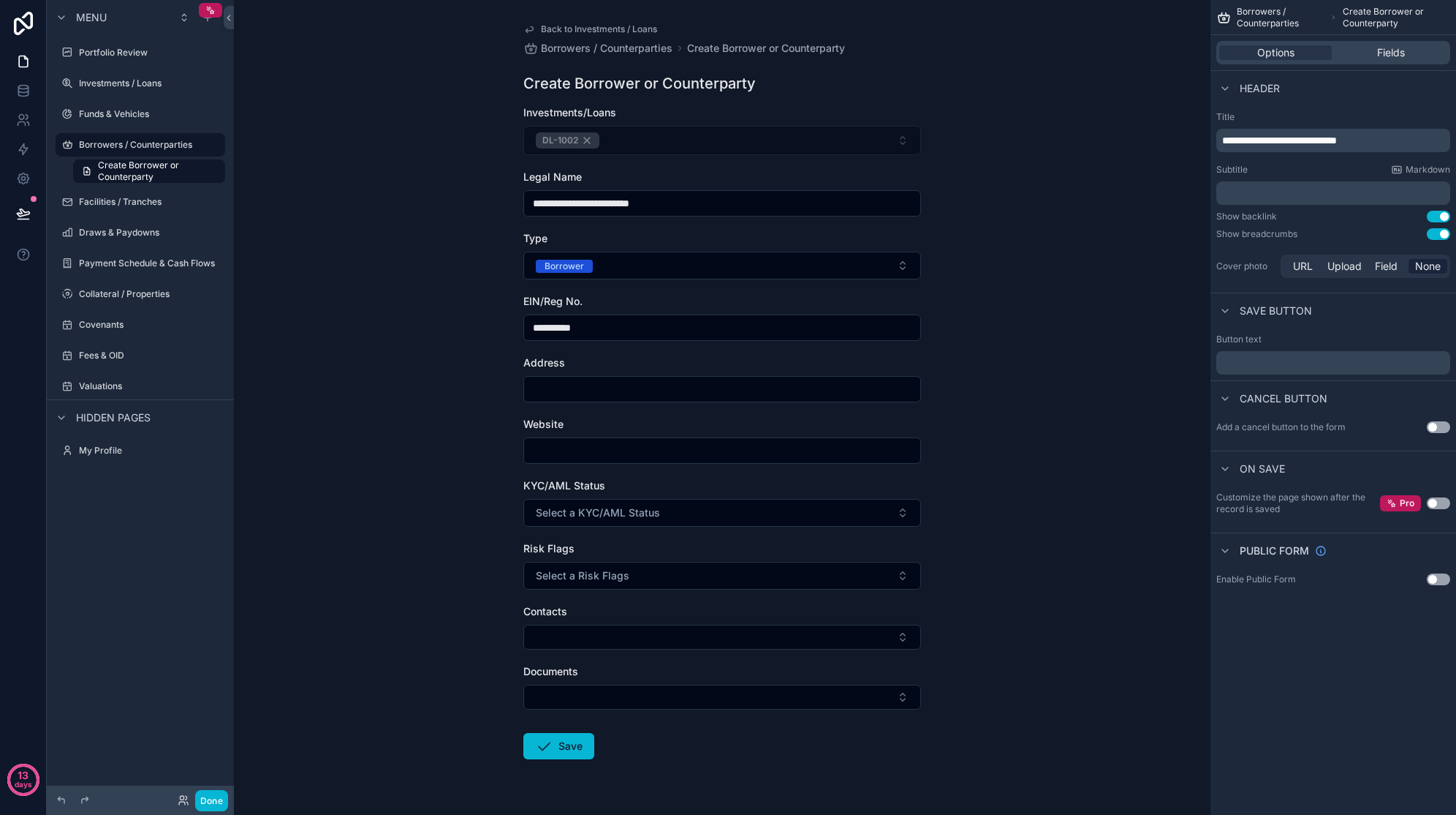
paste input "**********"
type input "**********"
click at [580, 452] on input "scrollable content" at bounding box center [722, 450] width 396 height 20
paste input "**********"
type input "**********"
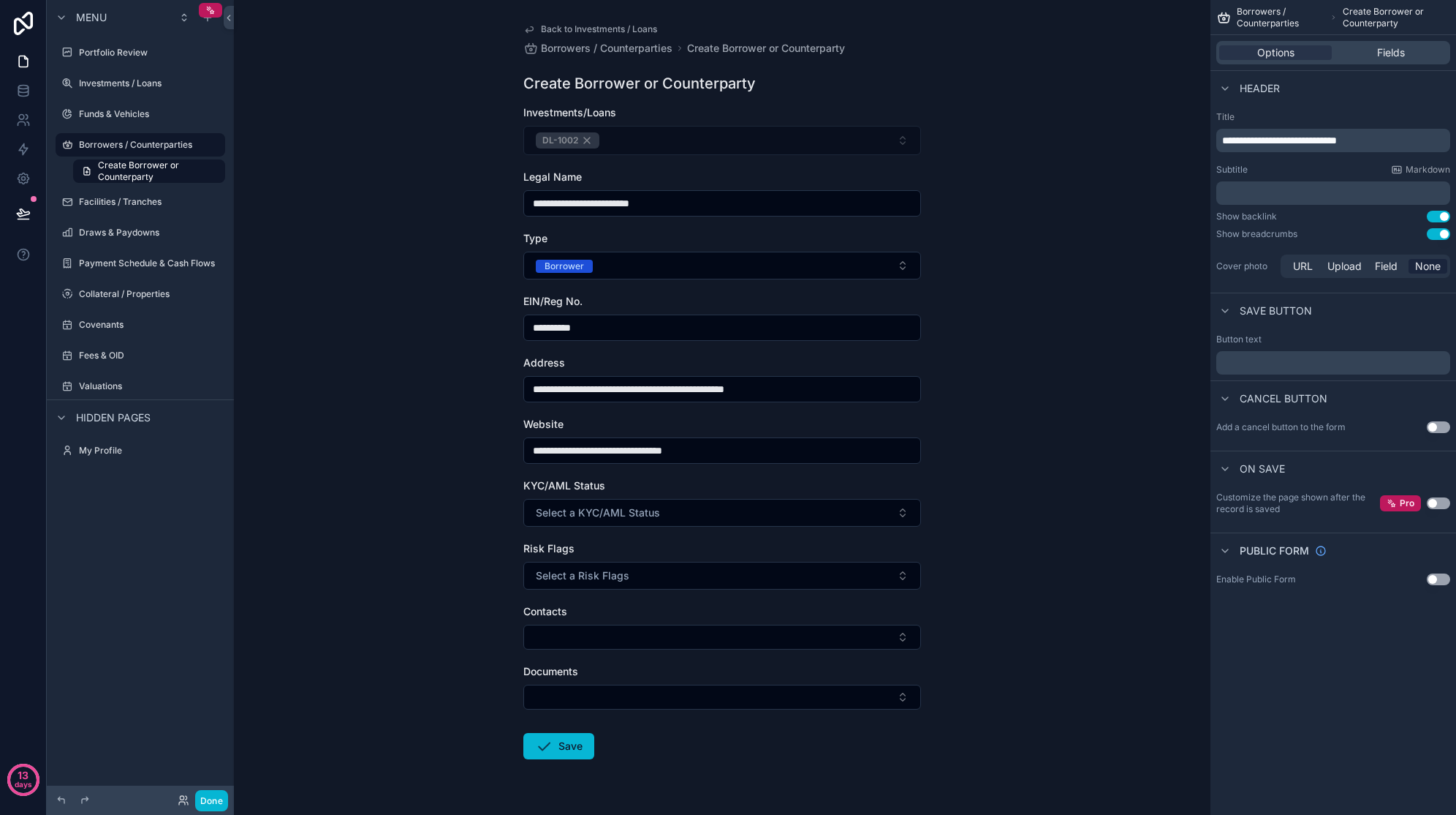
click at [669, 518] on button "Select a KYC/AML Status" at bounding box center [722, 512] width 398 height 28
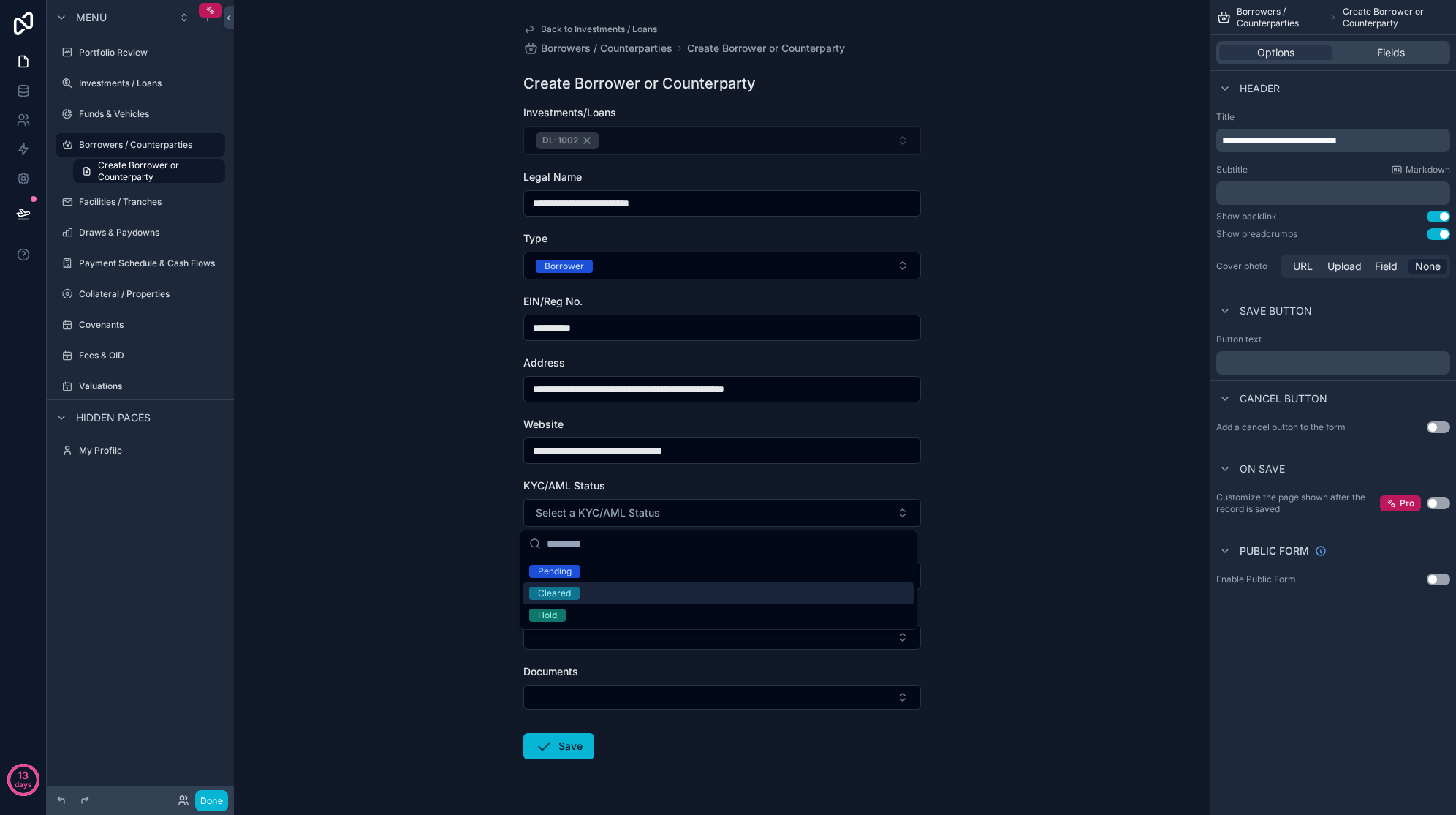
click at [633, 584] on div "Cleared" at bounding box center [718, 593] width 390 height 22
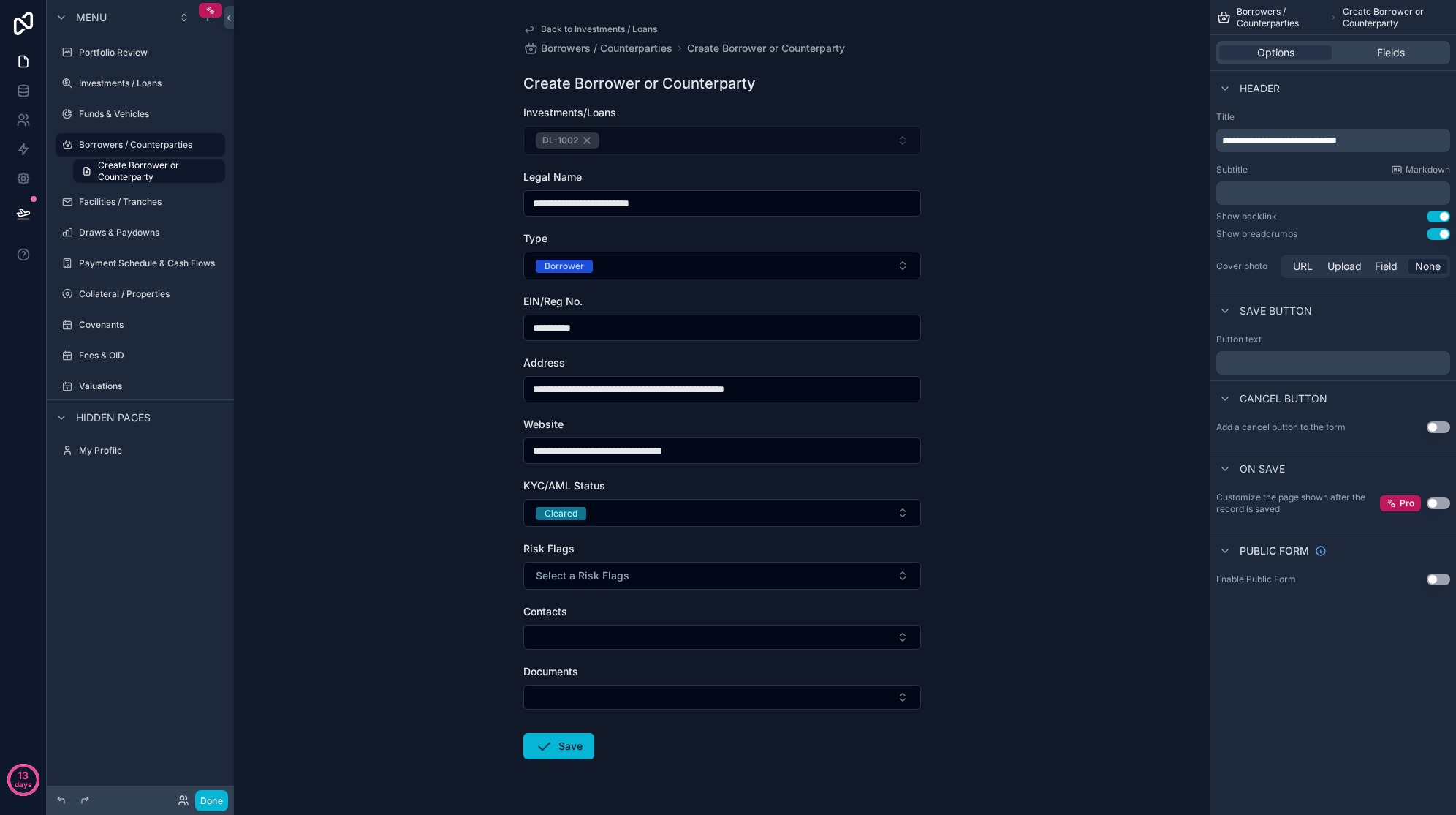
click at [633, 584] on button "Select a Risk Flags" at bounding box center [722, 575] width 398 height 28
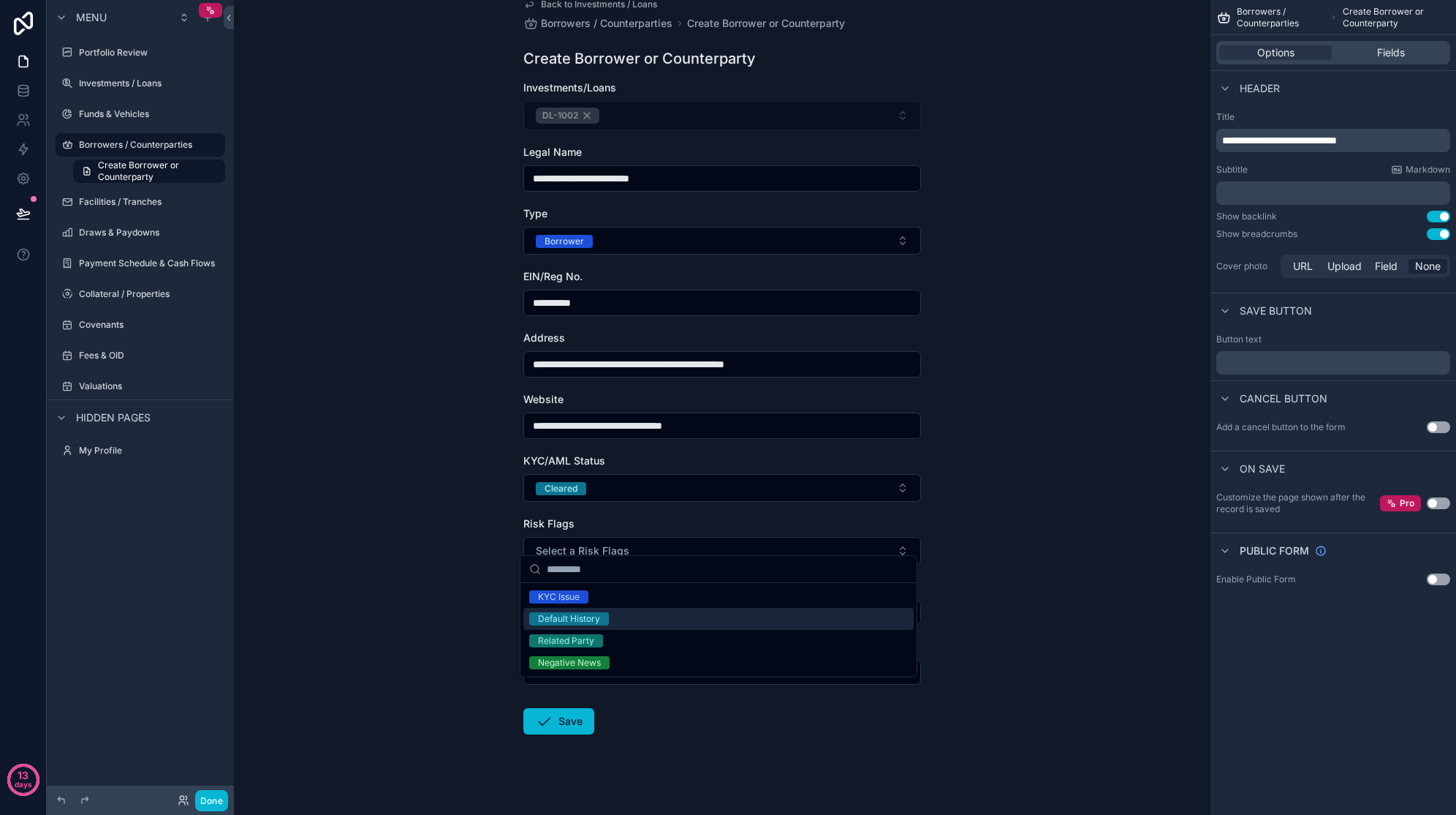
scroll to position [38, 0]
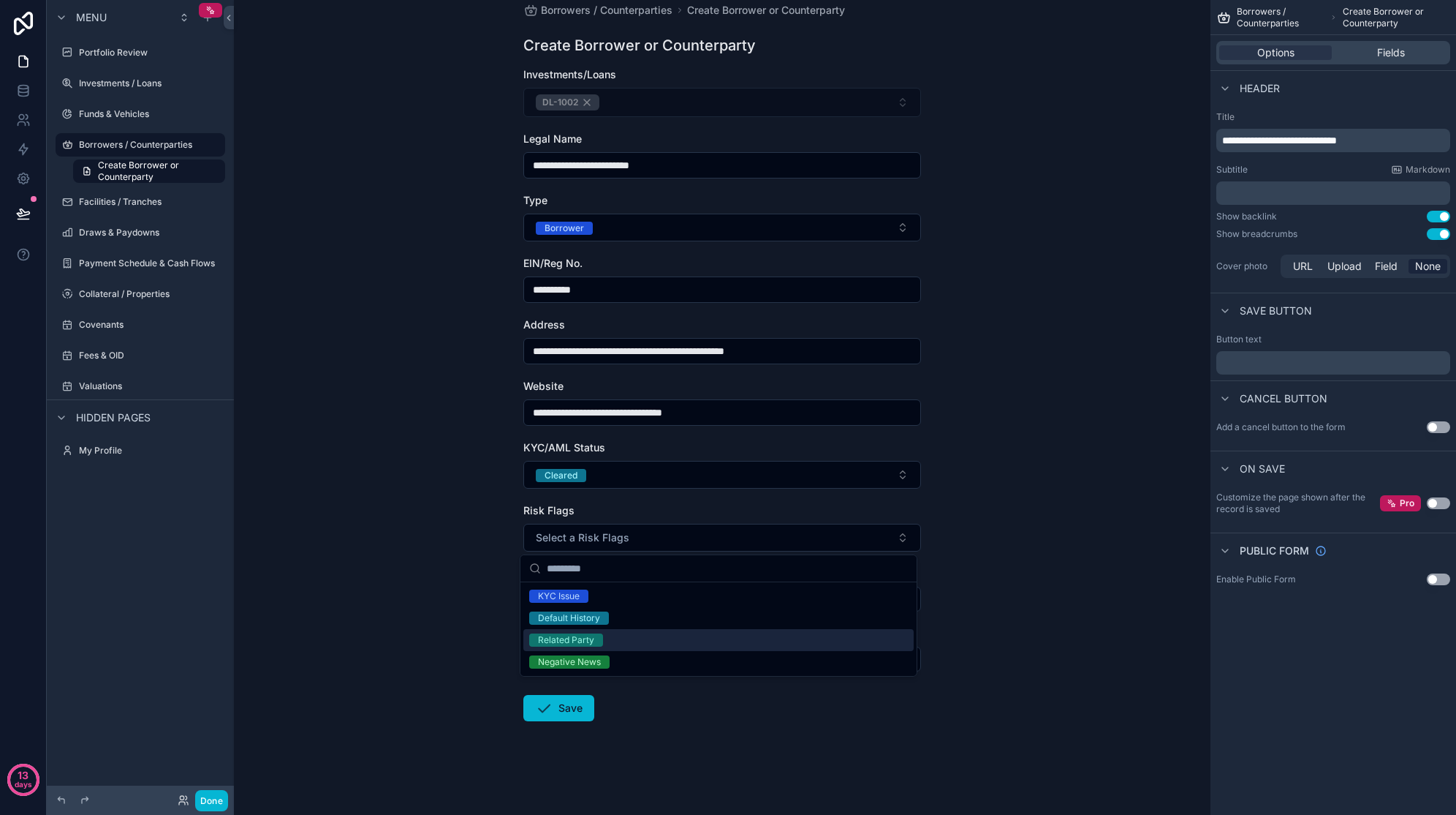
click at [634, 646] on div "Related Party" at bounding box center [718, 640] width 390 height 22
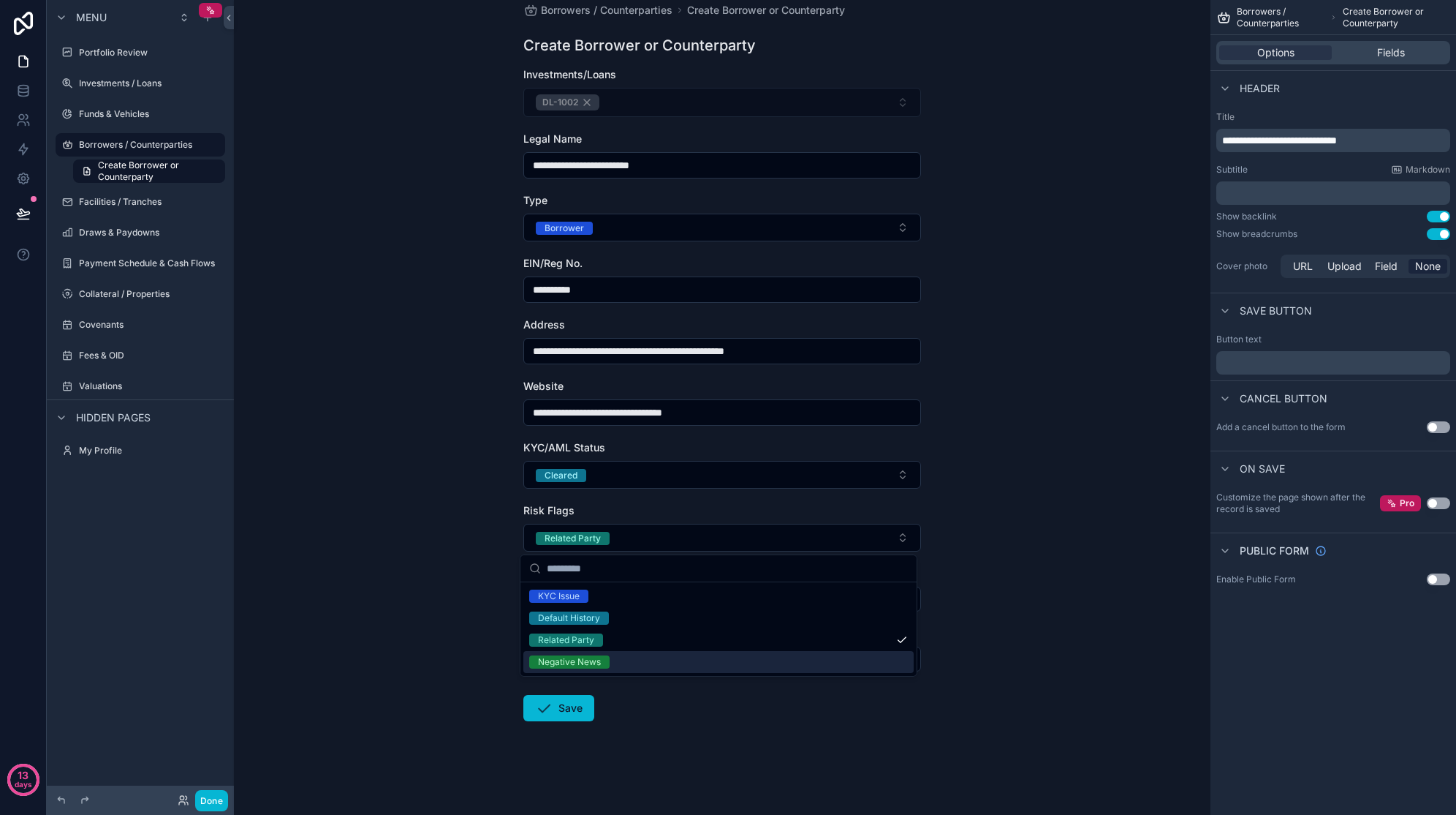
click at [693, 682] on form "**********" at bounding box center [722, 441] width 398 height 747
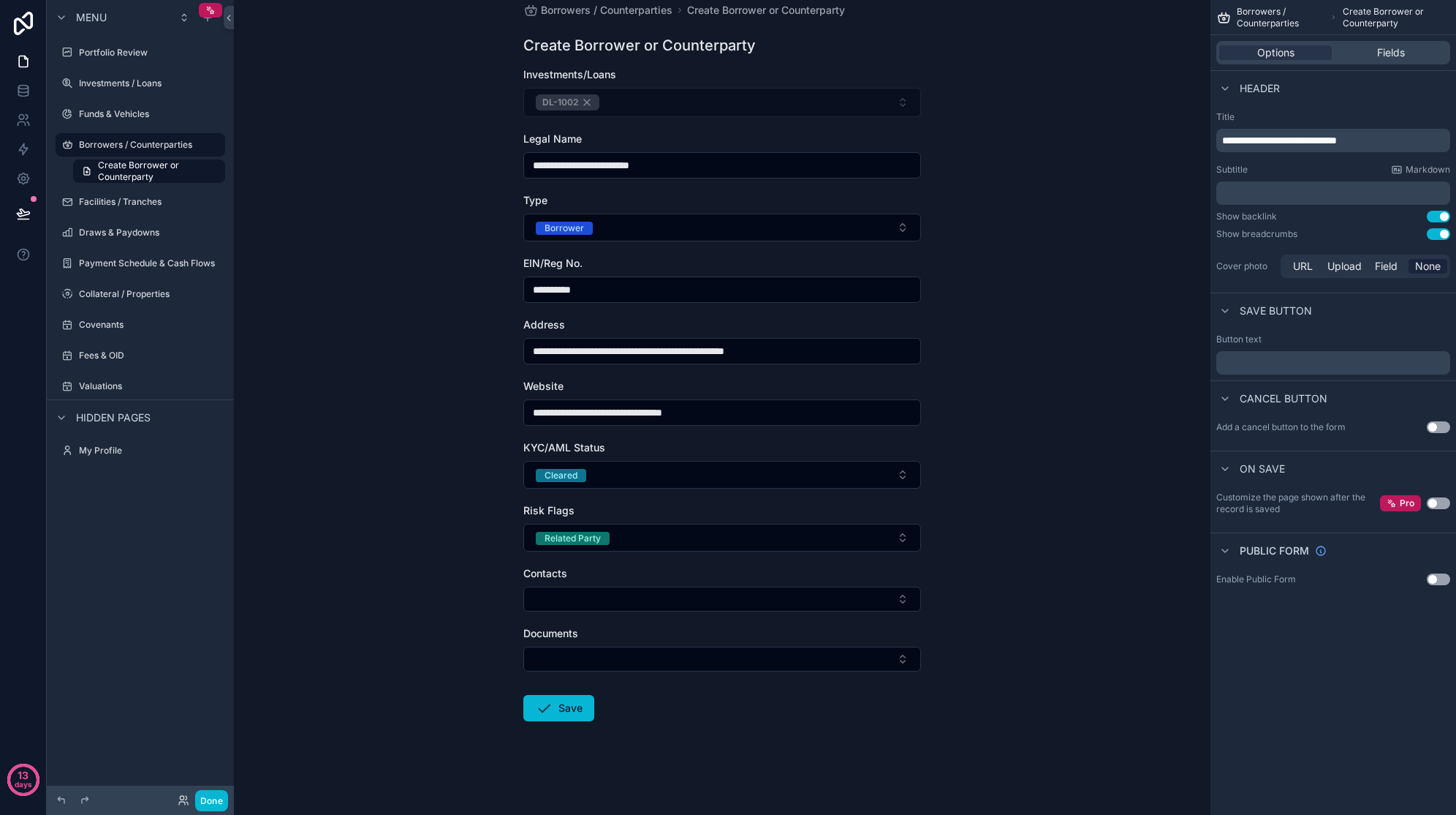
click at [714, 597] on button "Select Button" at bounding box center [722, 599] width 398 height 25
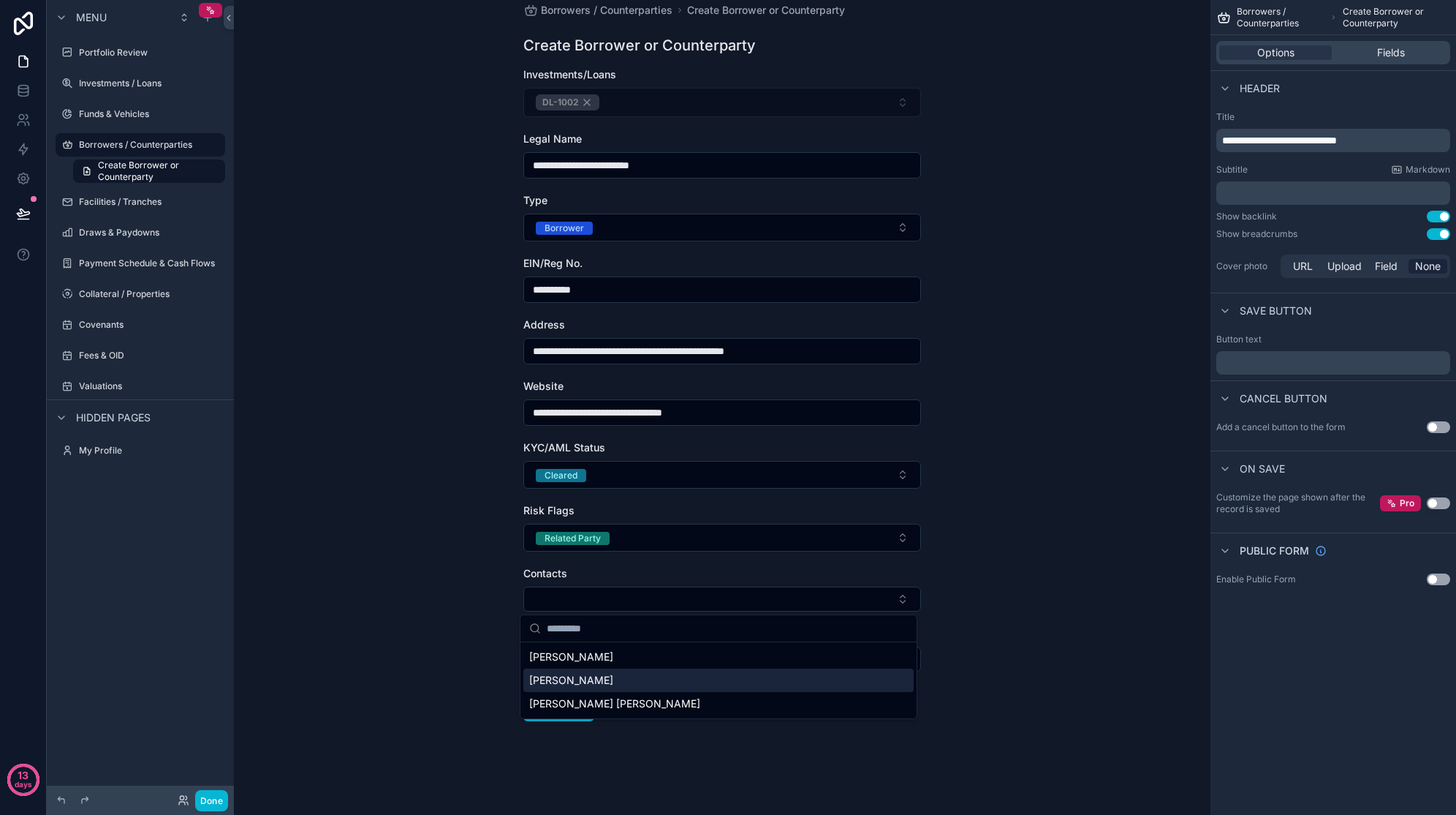
click at [611, 675] on div "[PERSON_NAME]" at bounding box center [718, 680] width 390 height 23
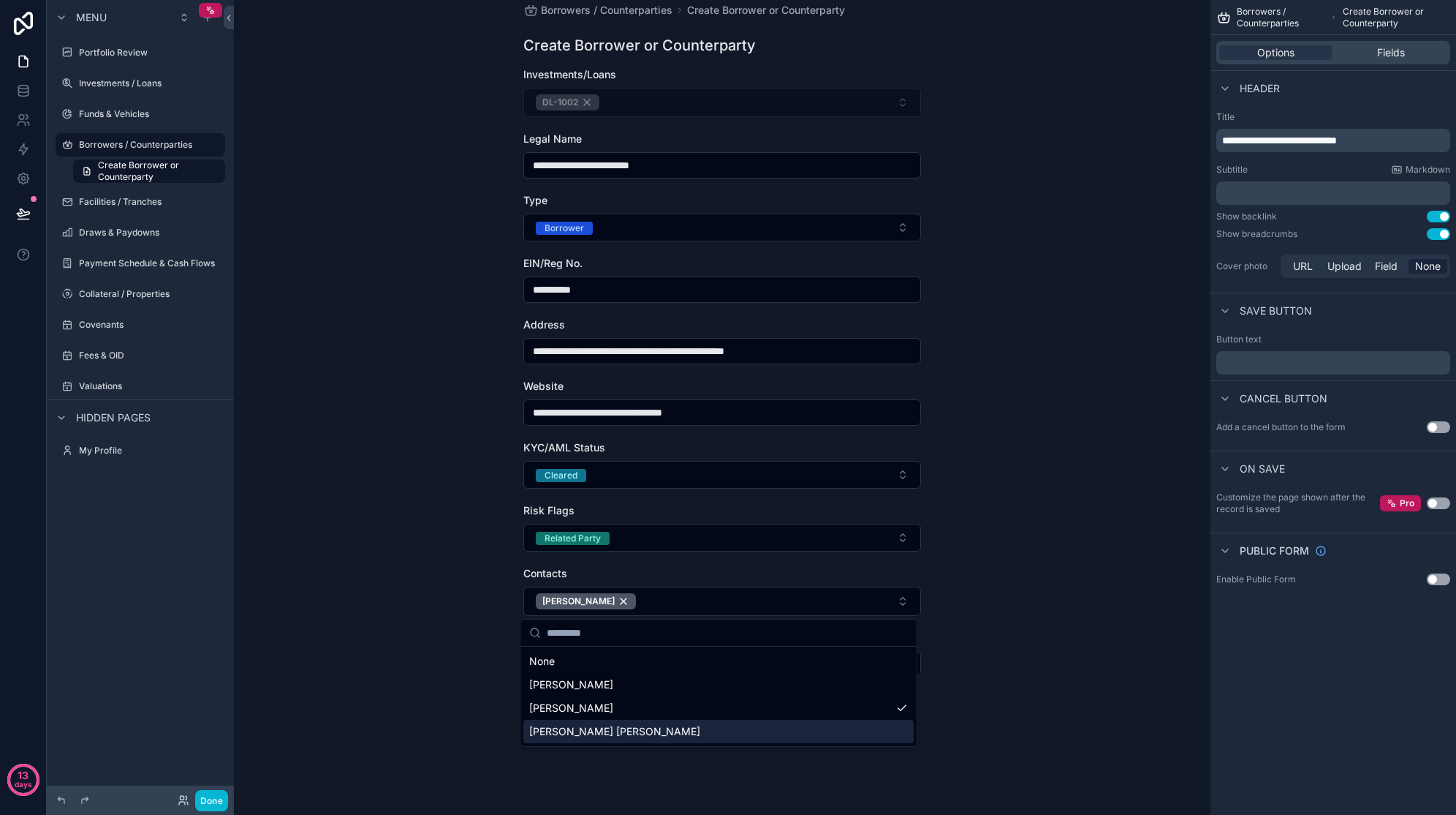
click at [608, 682] on div "[PERSON_NAME] [PERSON_NAME]" at bounding box center [718, 731] width 390 height 23
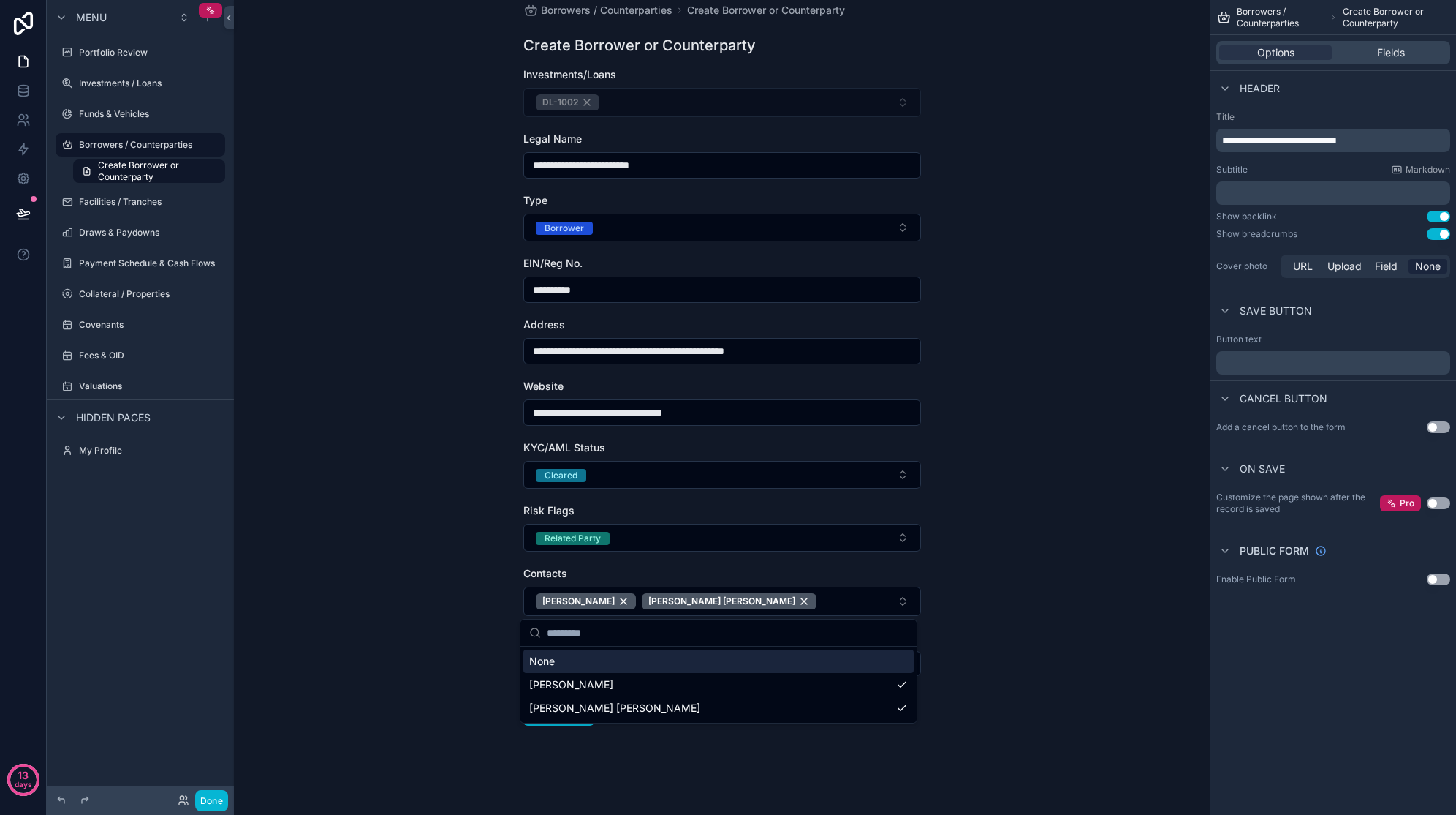
click at [960, 673] on div "**********" at bounding box center [721, 369] width 976 height 815
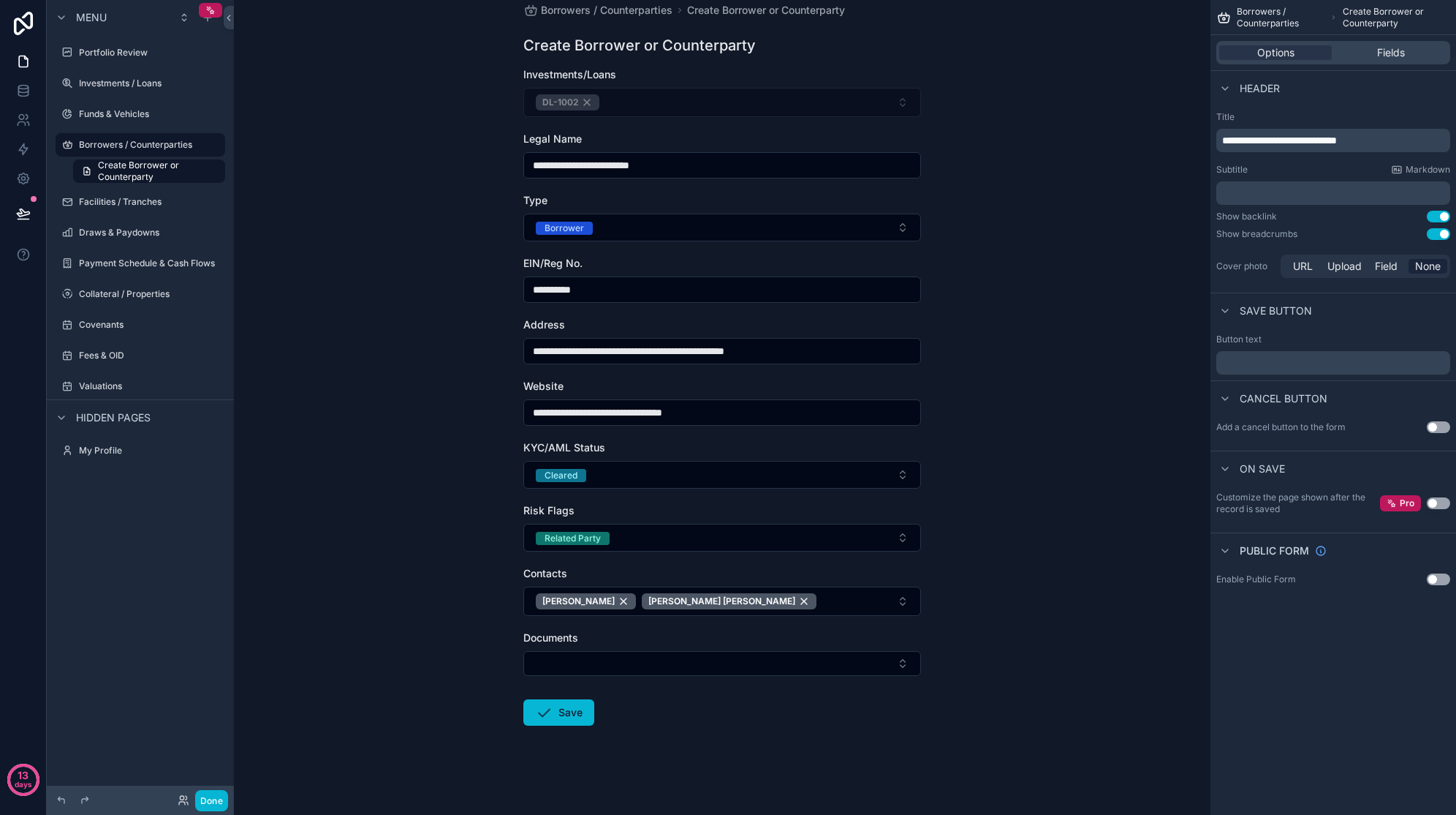
click at [697, 667] on button "Select Button" at bounding box center [722, 663] width 398 height 25
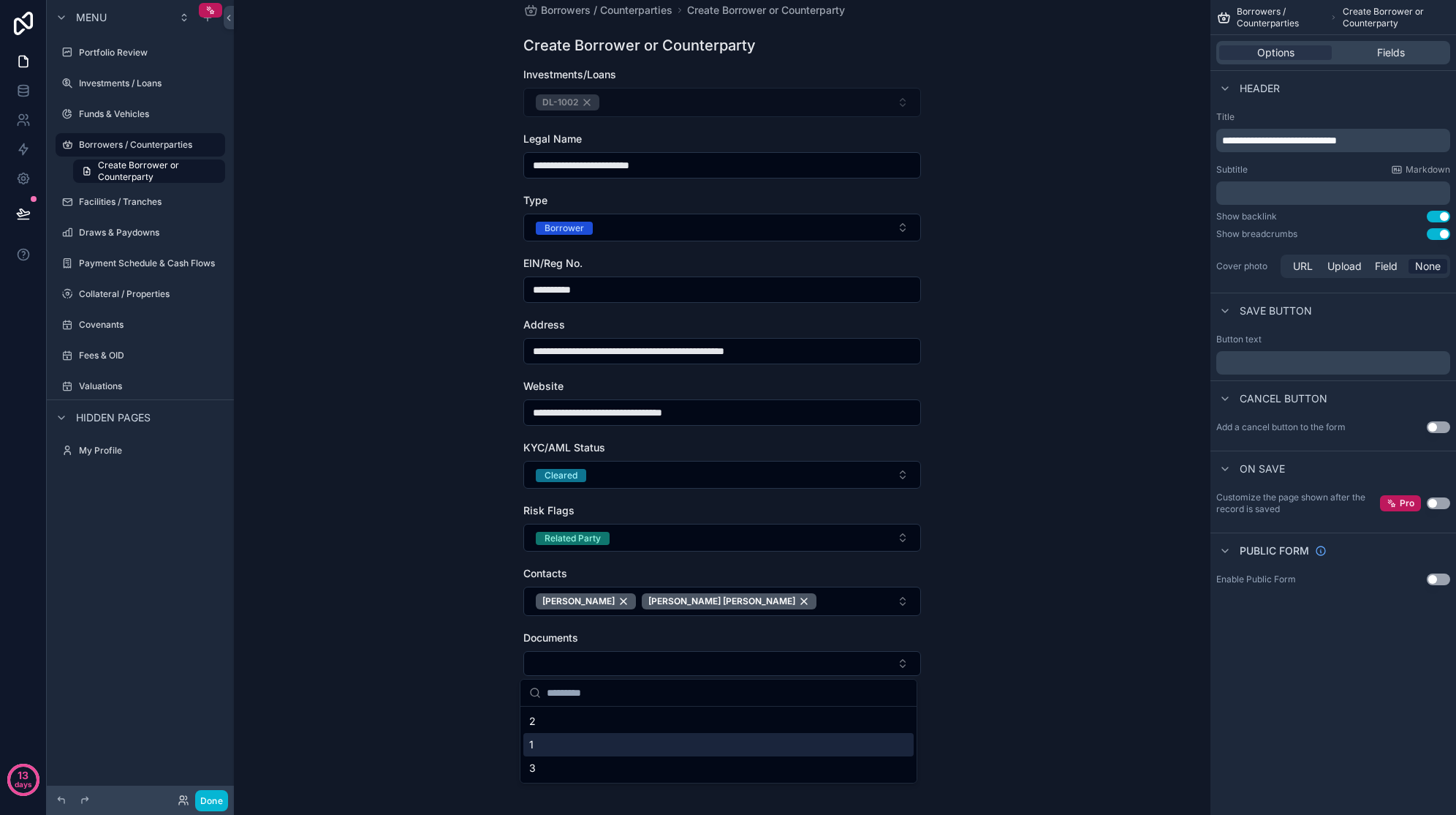
click at [603, 682] on div "1" at bounding box center [718, 745] width 390 height 23
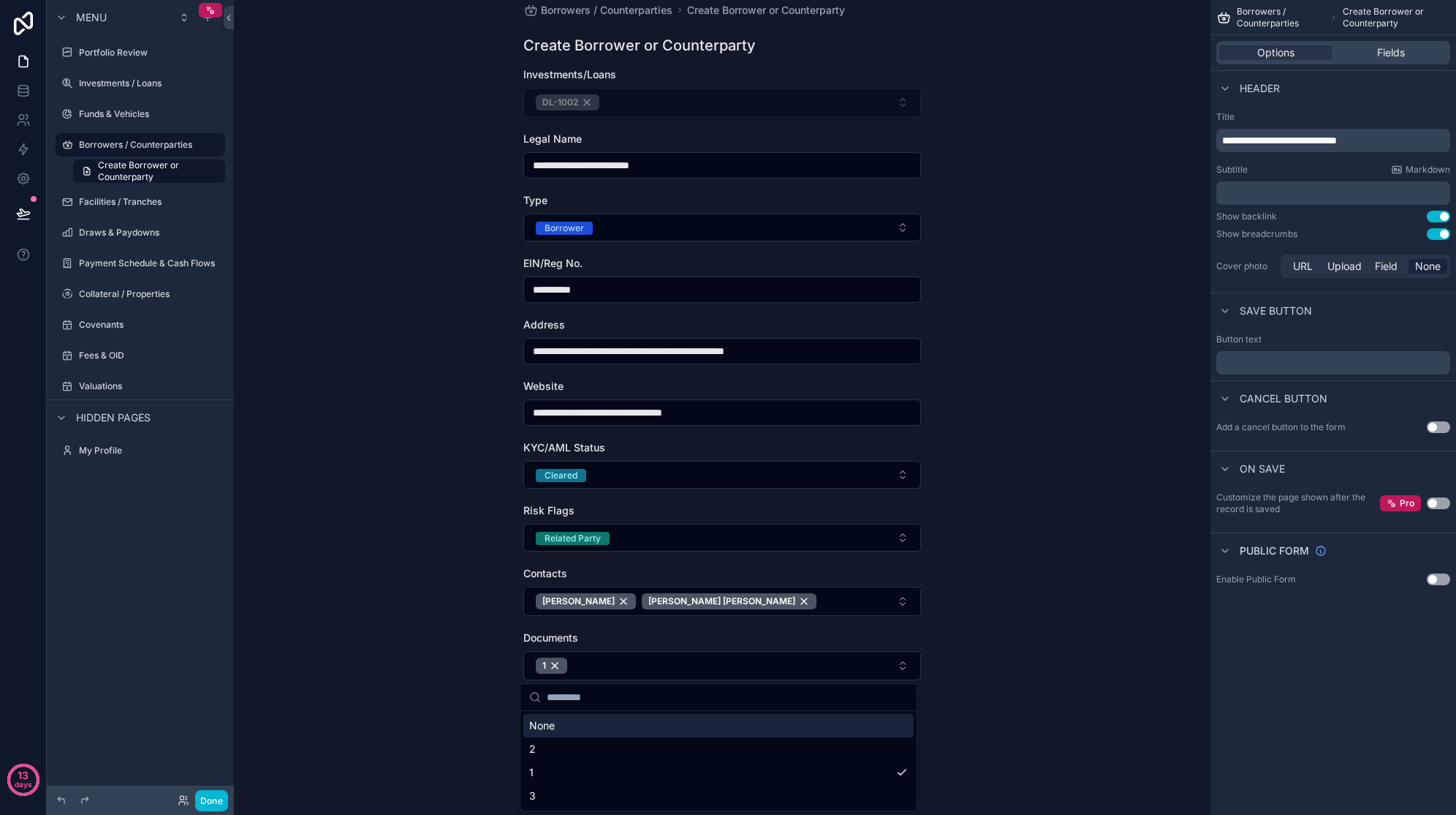
click at [974, 682] on div "**********" at bounding box center [721, 369] width 976 height 815
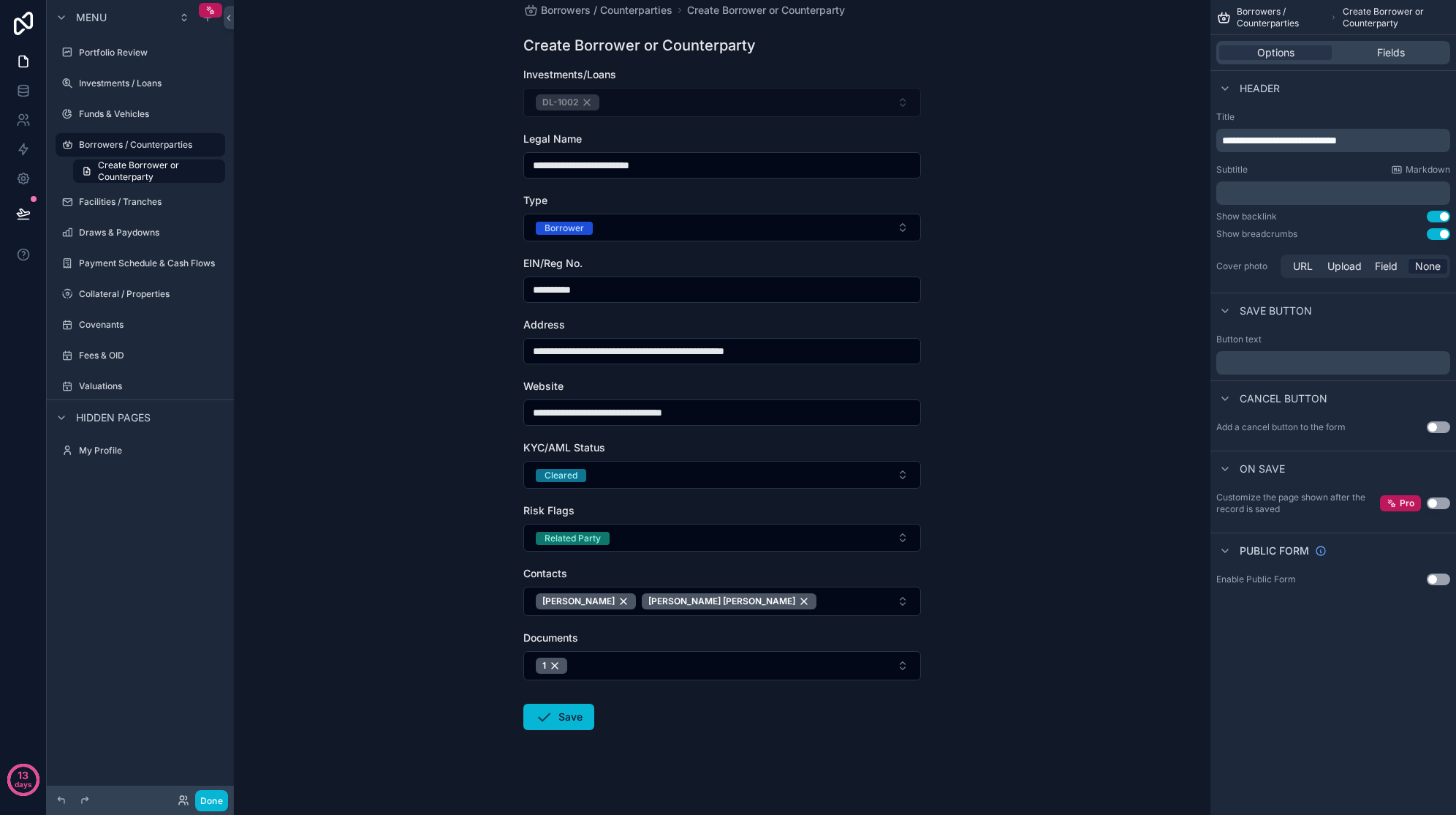
click at [582, 682] on button "Save" at bounding box center [559, 717] width 71 height 27
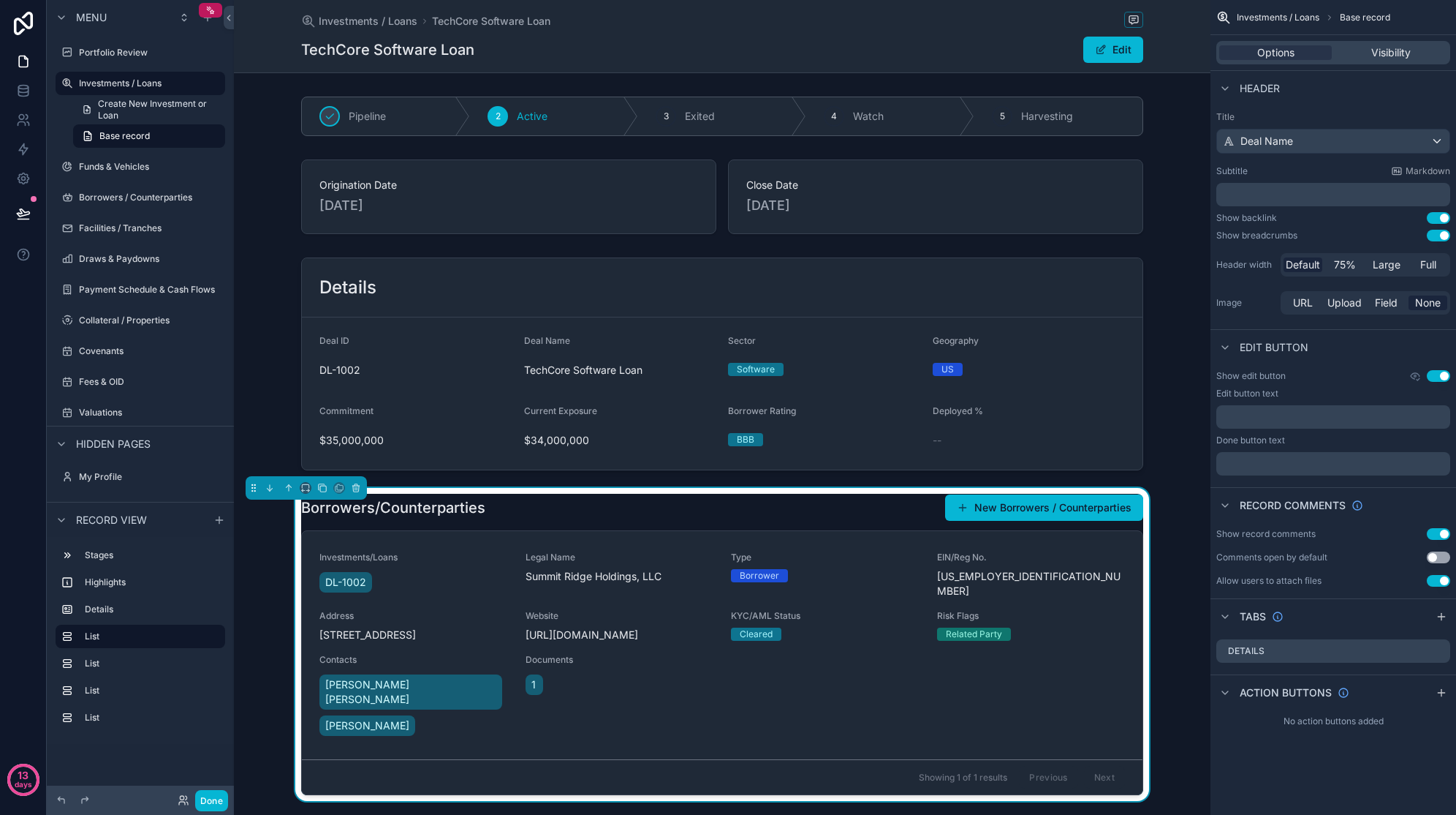
click at [510, 666] on div "Investments/Loans DL-1002 Legal Name Summit Ridge Holdings, LLC Type Borrower E…" at bounding box center [722, 645] width 806 height 188
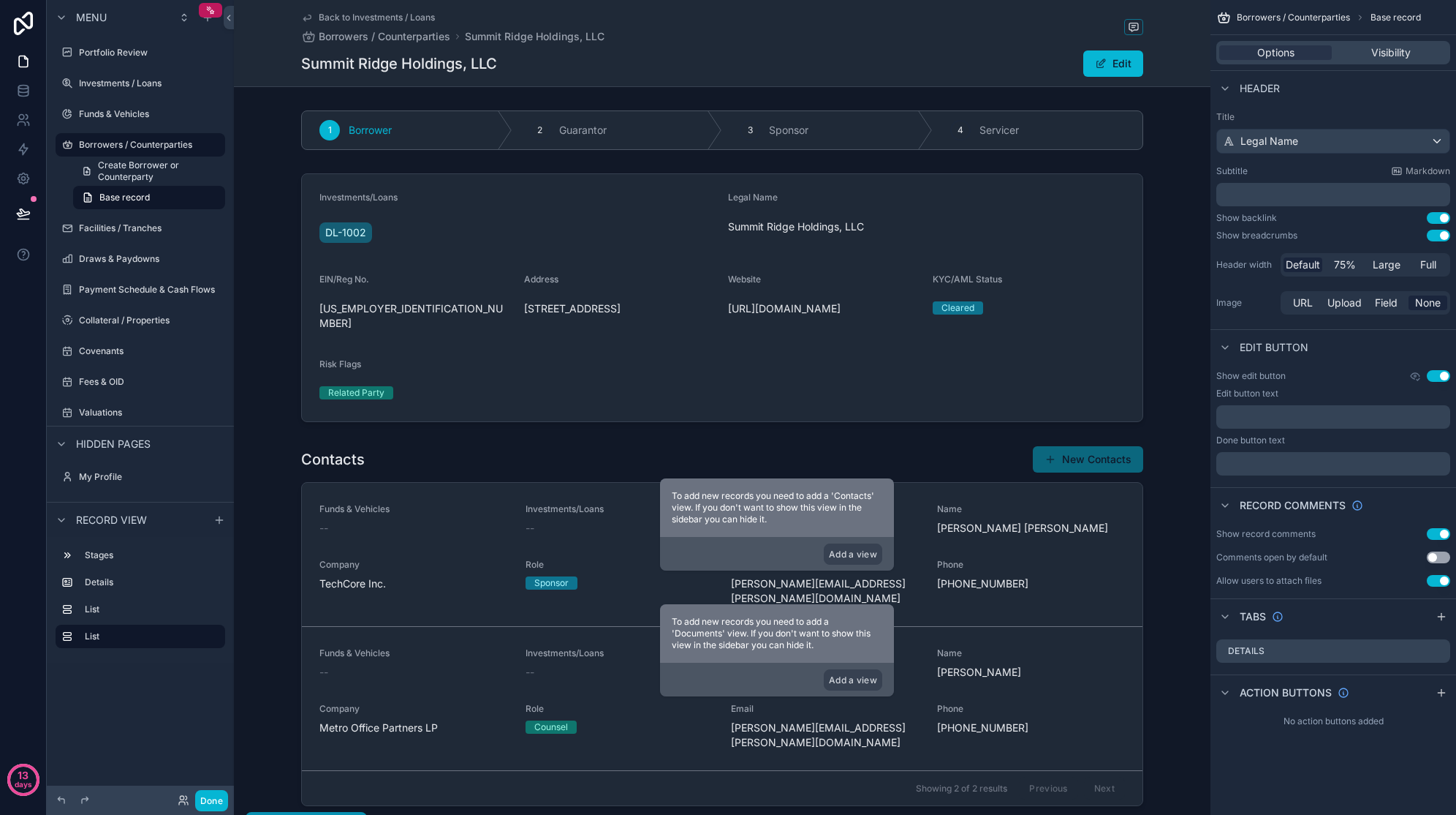
click at [340, 19] on span "Back to Investments / Loans" at bounding box center [377, 17] width 116 height 12
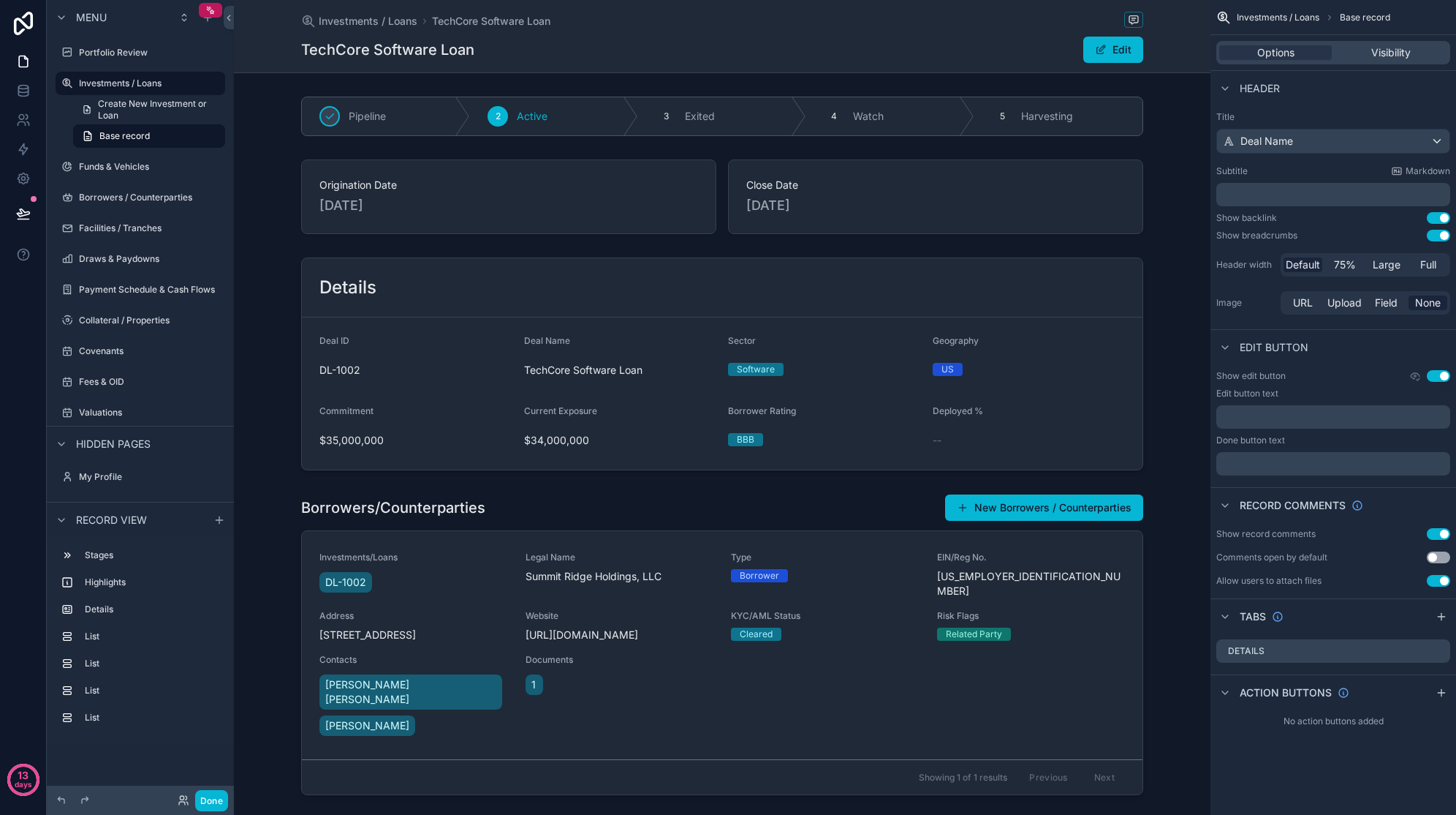
click at [529, 511] on div "scrollable content" at bounding box center [721, 644] width 976 height 313
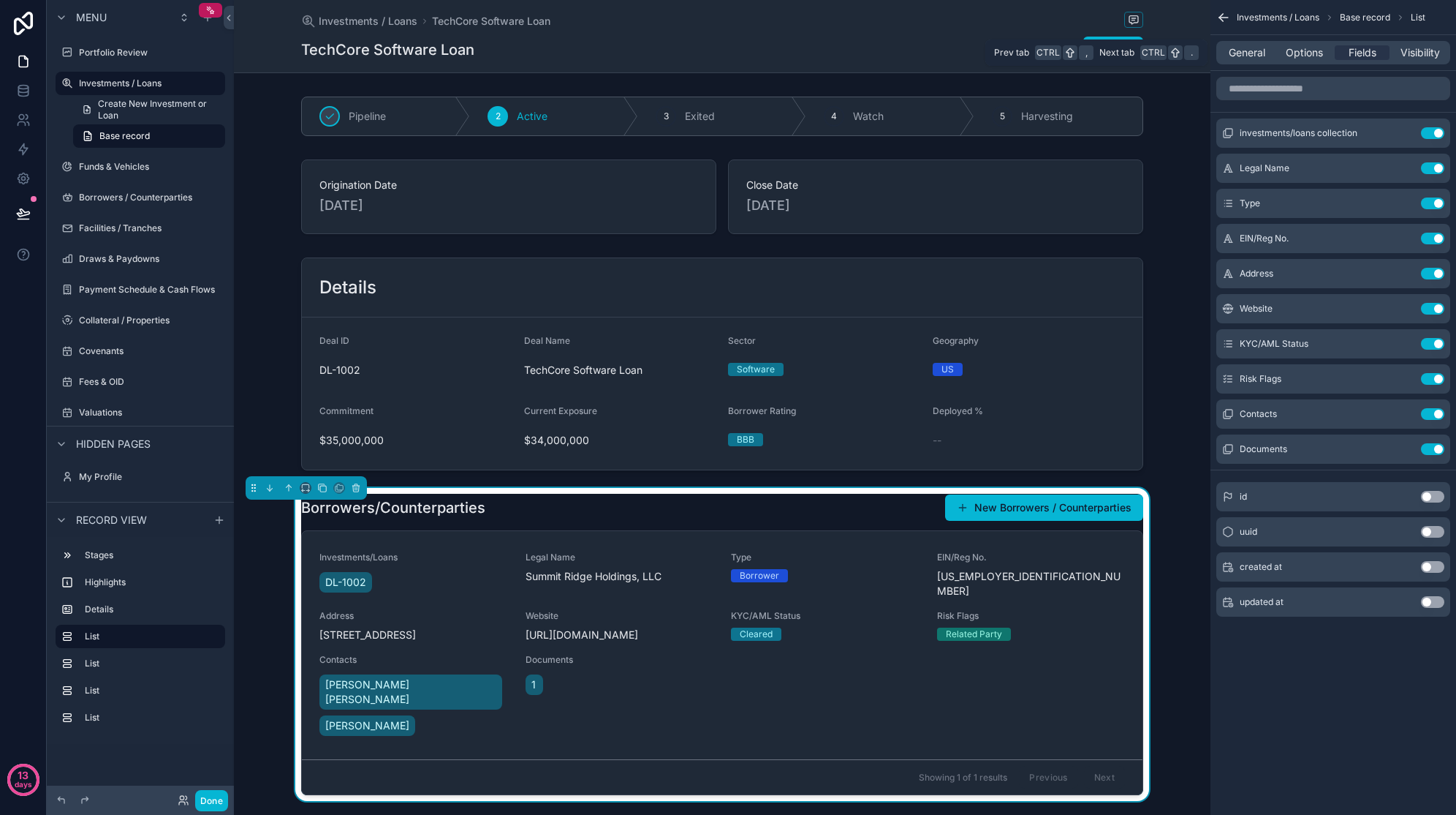
click at [1303, 53] on span "Options" at bounding box center [1305, 52] width 37 height 14
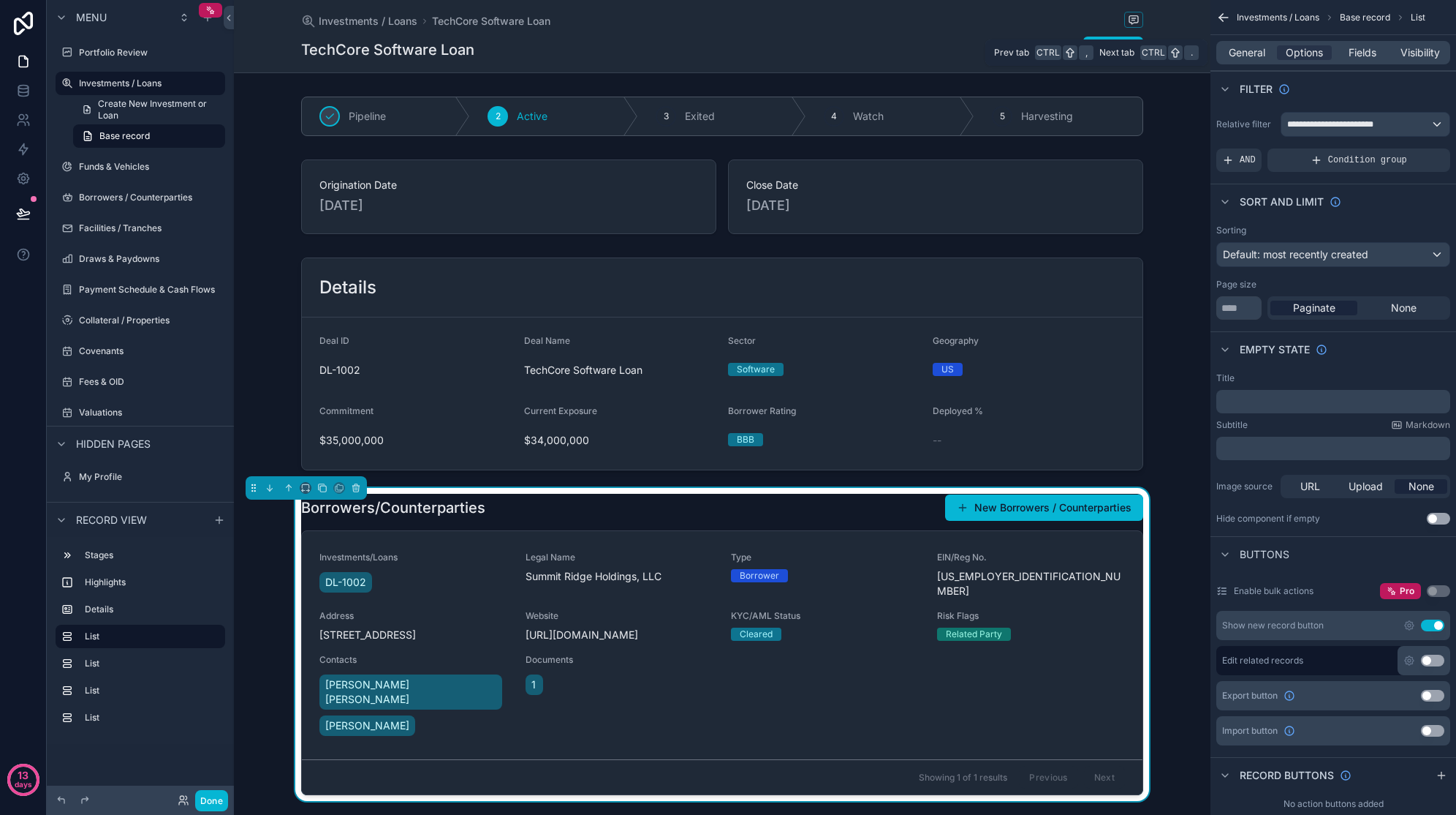
click at [1264, 55] on span "General" at bounding box center [1246, 52] width 36 height 14
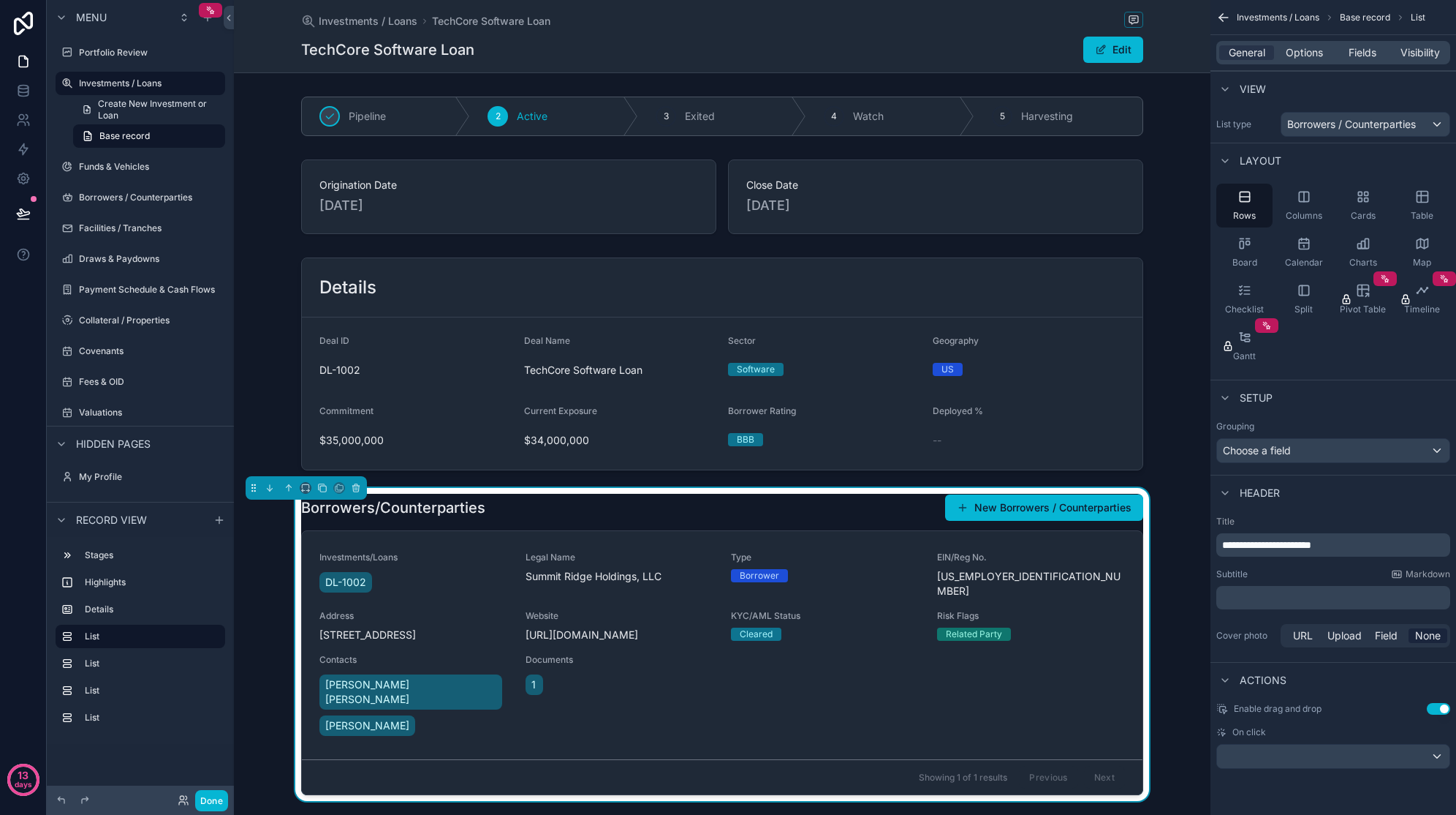
click at [1428, 210] on span "Table" at bounding box center [1422, 215] width 23 height 12
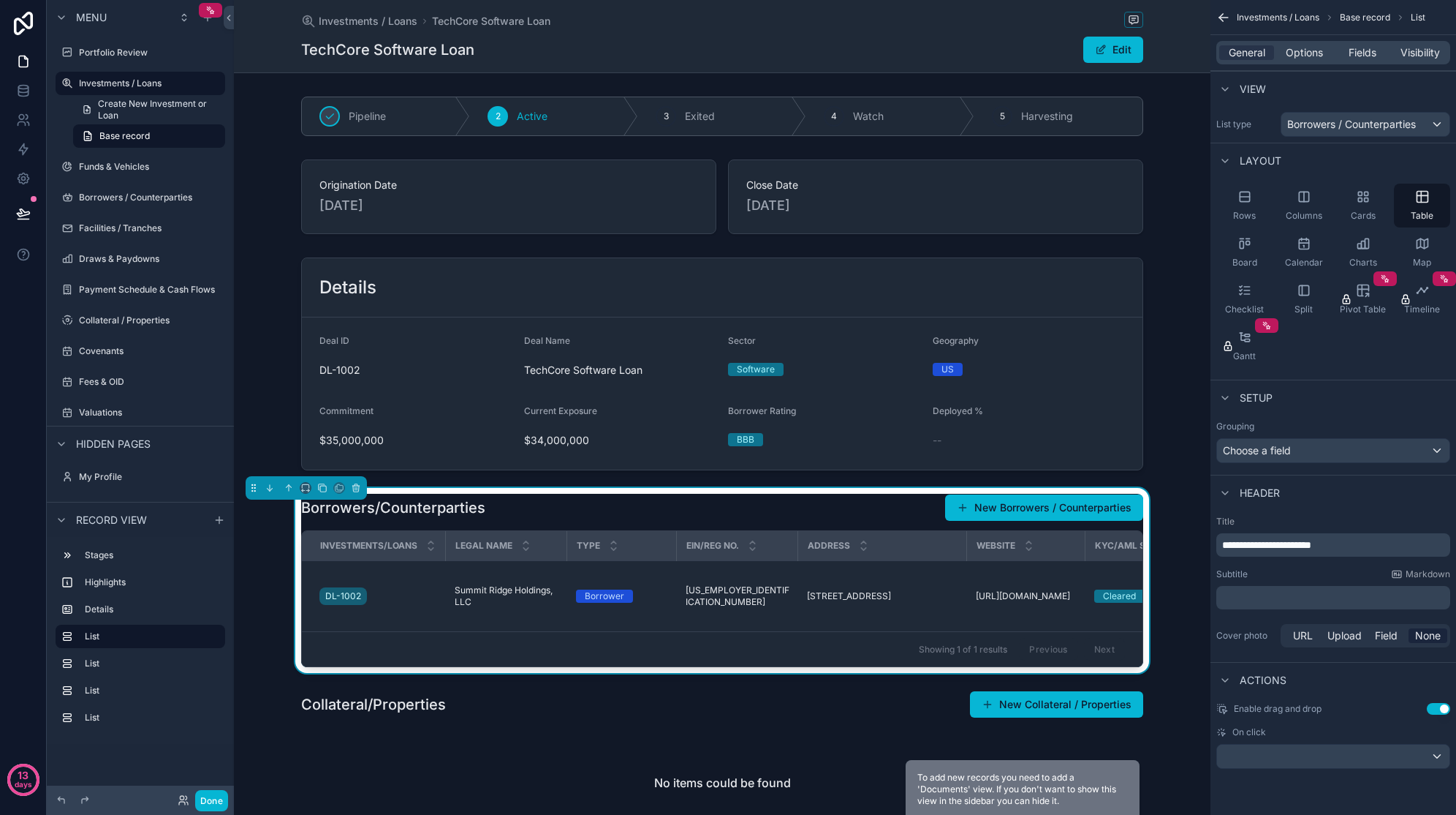
click at [266, 682] on div "scrollable content" at bounding box center [721, 763] width 976 height 159
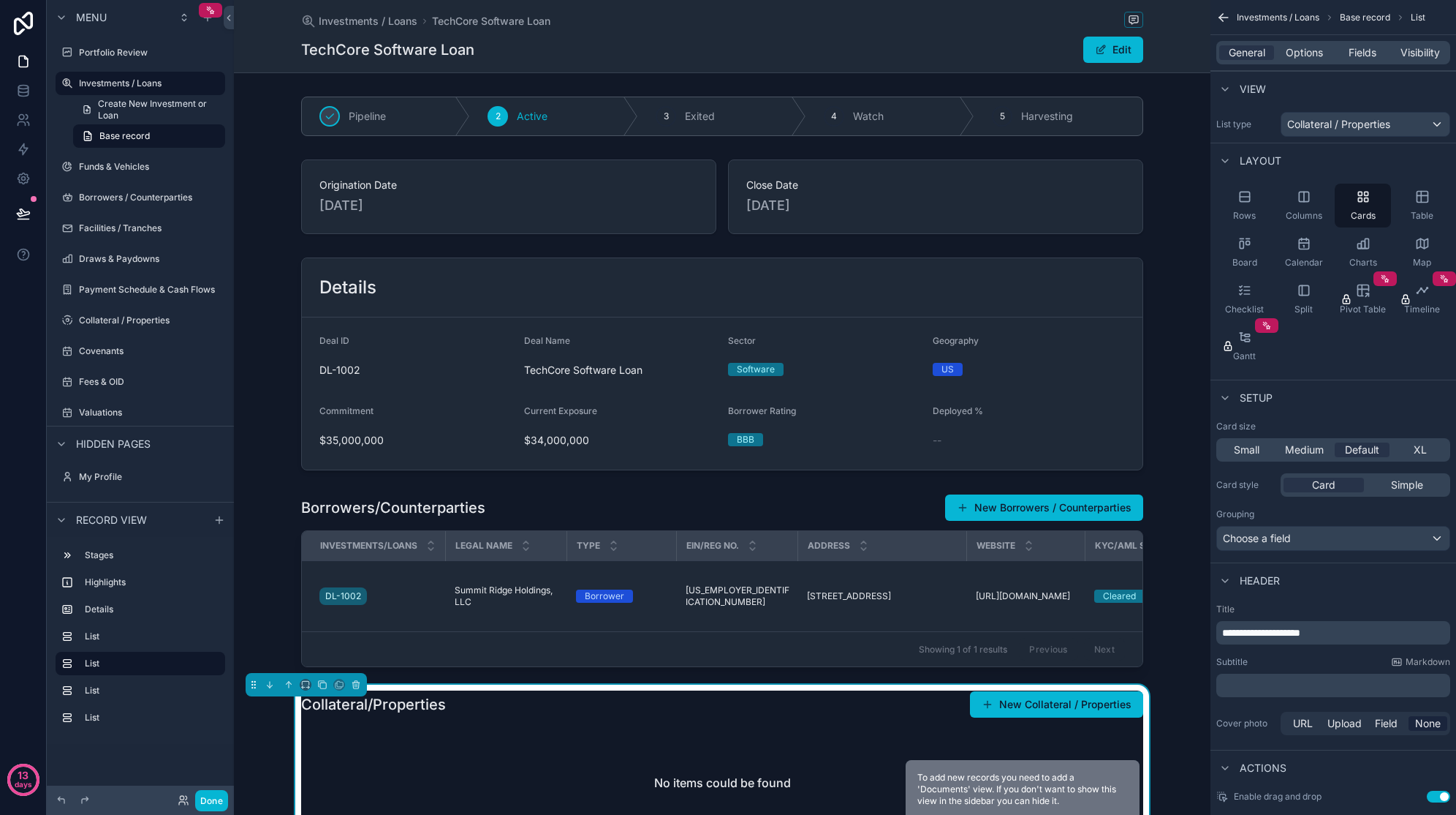
drag, startPoint x: 655, startPoint y: 655, endPoint x: 823, endPoint y: 661, distance: 168.1
click at [823, 661] on div "scrollable content" at bounding box center [721, 580] width 976 height 185
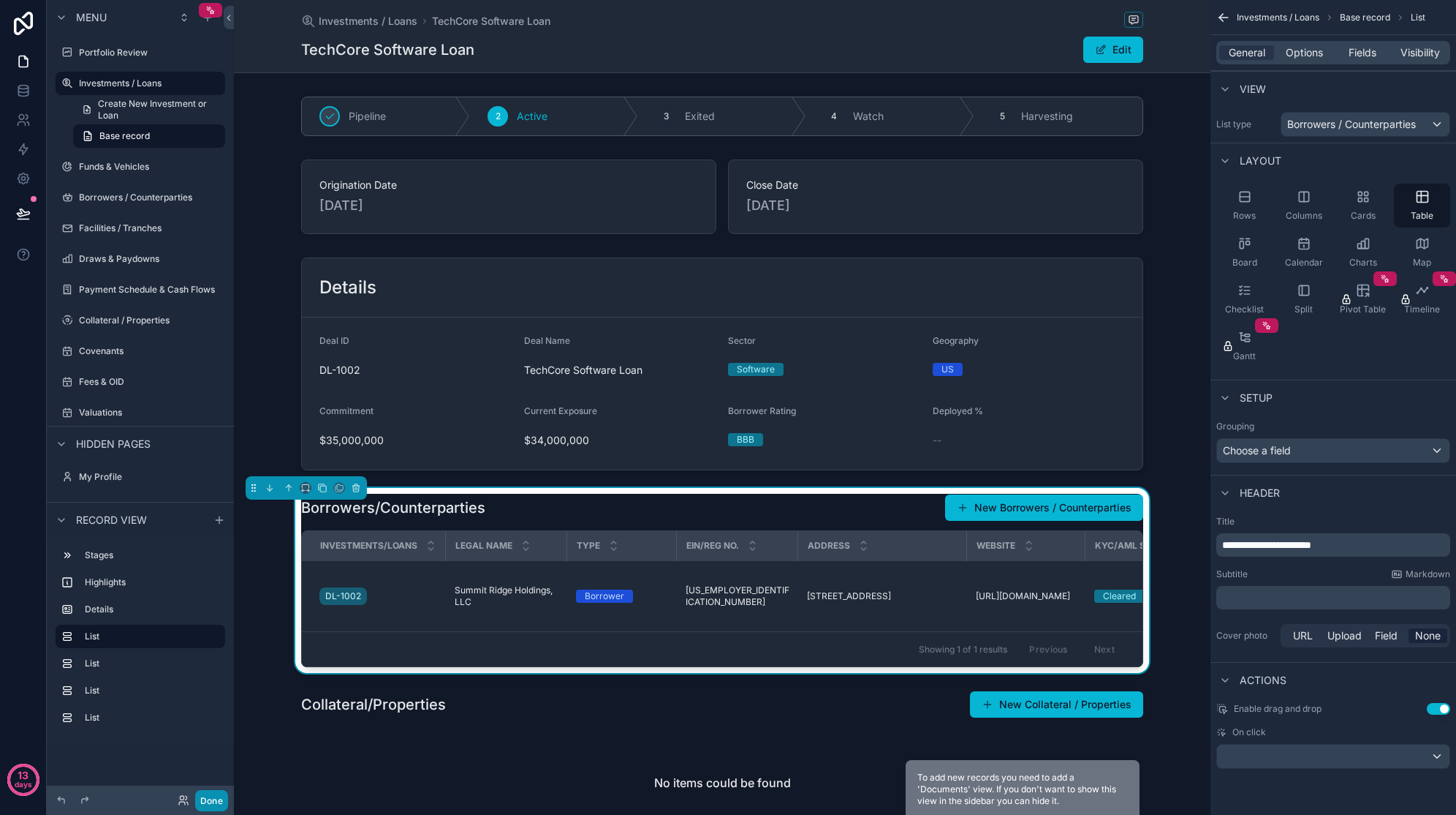
click at [217, 682] on button "Done" at bounding box center [211, 801] width 33 height 21
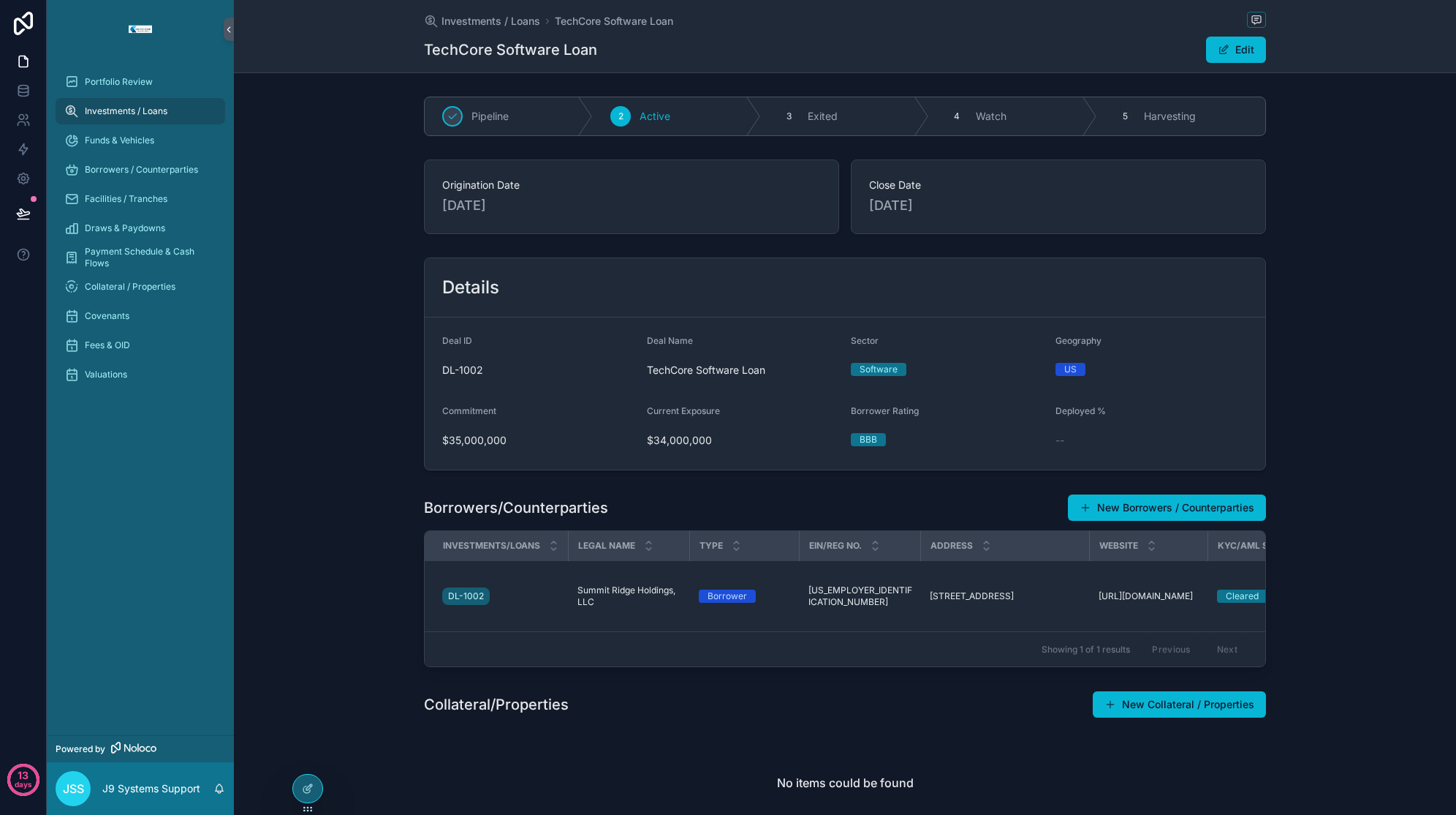
drag, startPoint x: 1309, startPoint y: 246, endPoint x: 1229, endPoint y: 259, distance: 81.0
click at [1303, 246] on div "Pipeline 2 Active 3 Exited 4 Watch 5 Harvesting Origination Date [DATE] Close D…" at bounding box center [845, 636] width 1222 height 1091
click at [1158, 271] on div "Details" at bounding box center [845, 288] width 840 height 60
click at [1233, 65] on div "Investments / Loans TechCore Software Loan TechCore Software Loan Edit" at bounding box center [845, 36] width 842 height 72
click at [1233, 62] on button "Edit" at bounding box center [1236, 50] width 60 height 27
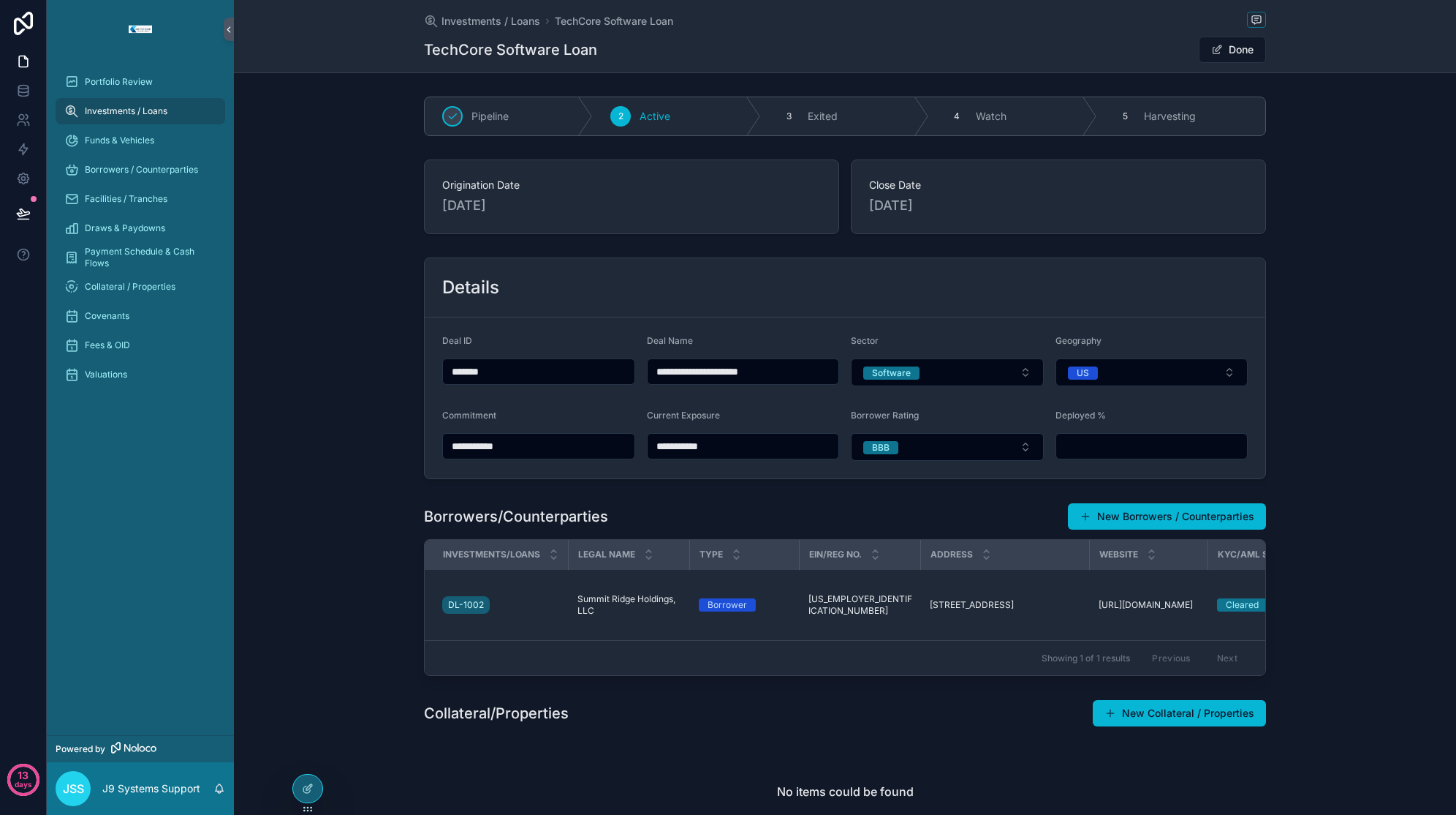
click at [1221, 52] on button "Done" at bounding box center [1233, 50] width 68 height 27
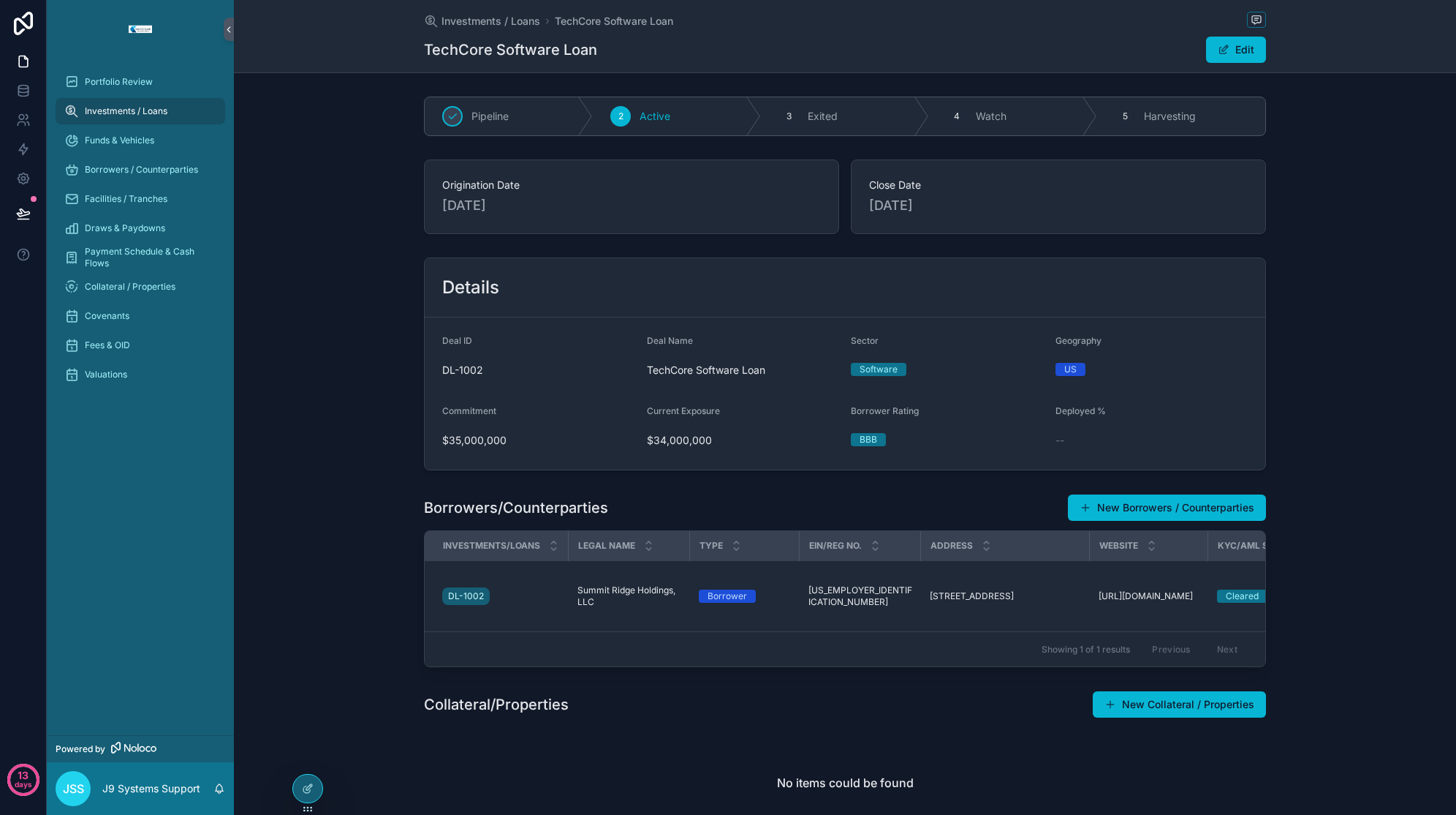
click at [859, 531] on div "EIN/Reg No." at bounding box center [860, 545] width 119 height 28
click at [1162, 514] on button "New Borrowers / Counterparties" at bounding box center [1166, 507] width 198 height 27
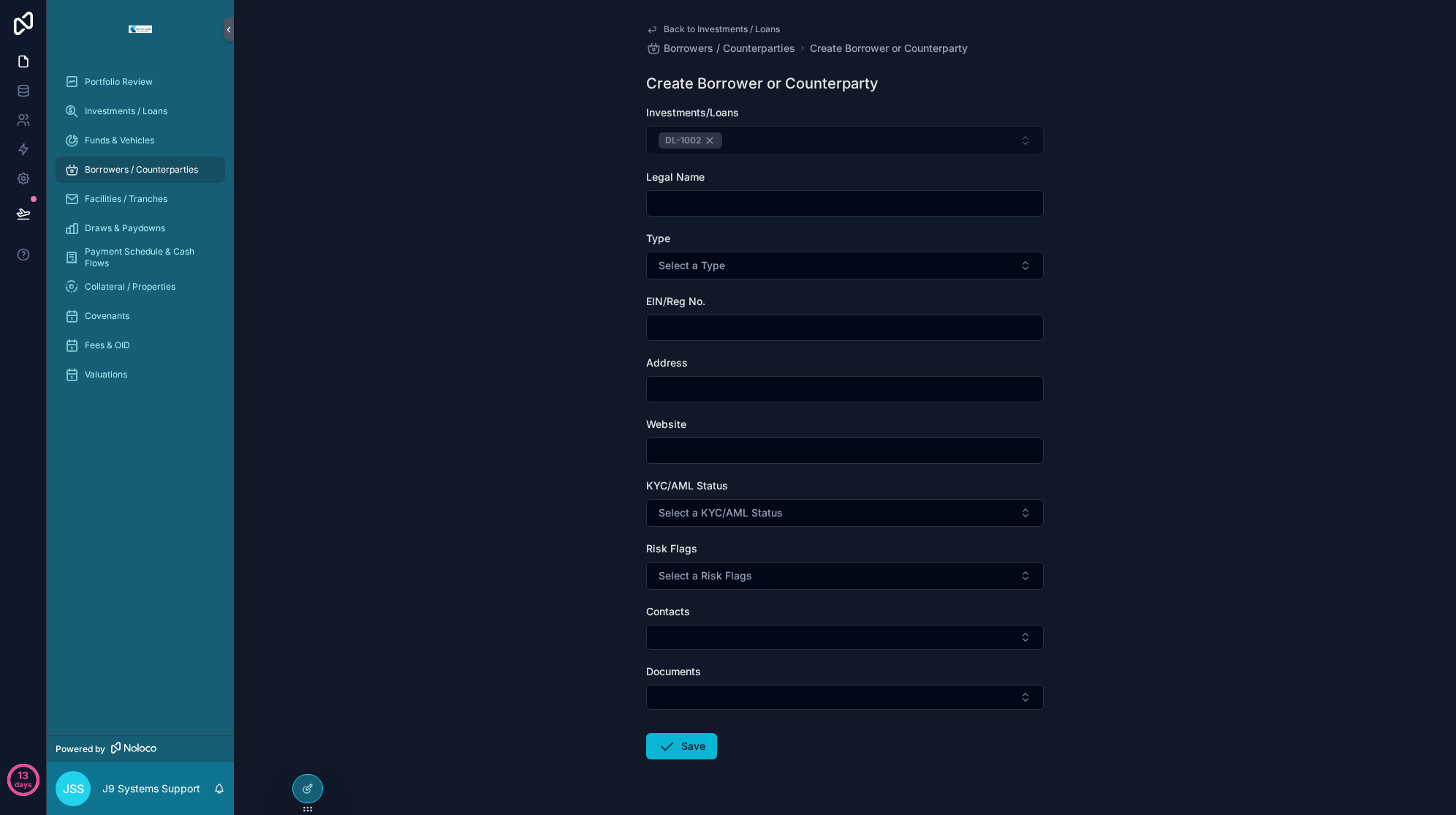
click at [678, 25] on span "Back to Investments / Loans" at bounding box center [721, 28] width 116 height 12
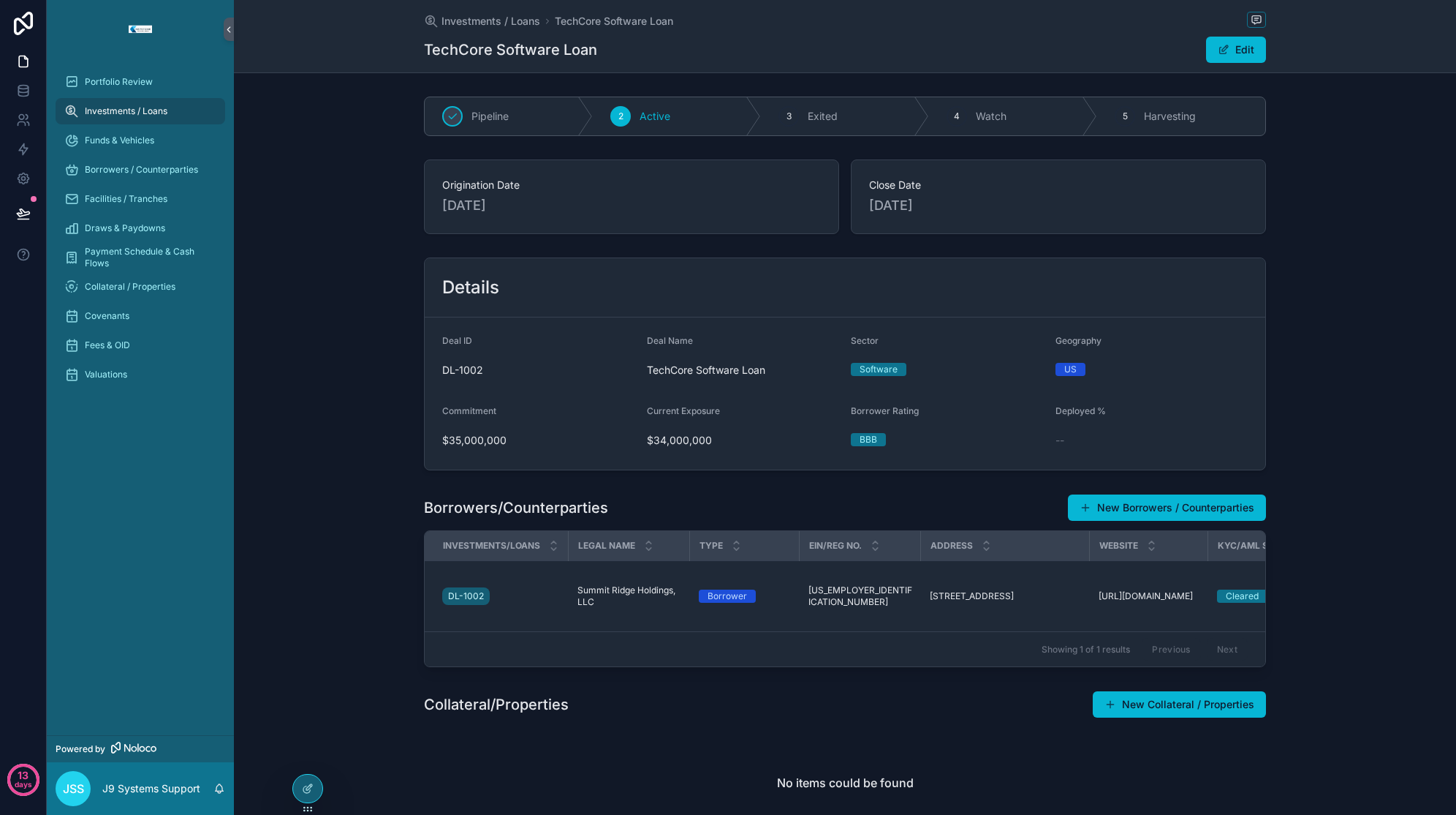
click at [1283, 470] on div "Details Deal ID DL-1002 Deal Name TechCore Software Loan Sector Software Geogra…" at bounding box center [845, 364] width 1222 height 225
click at [130, 72] on div "Portfolio Review" at bounding box center [139, 82] width 152 height 23
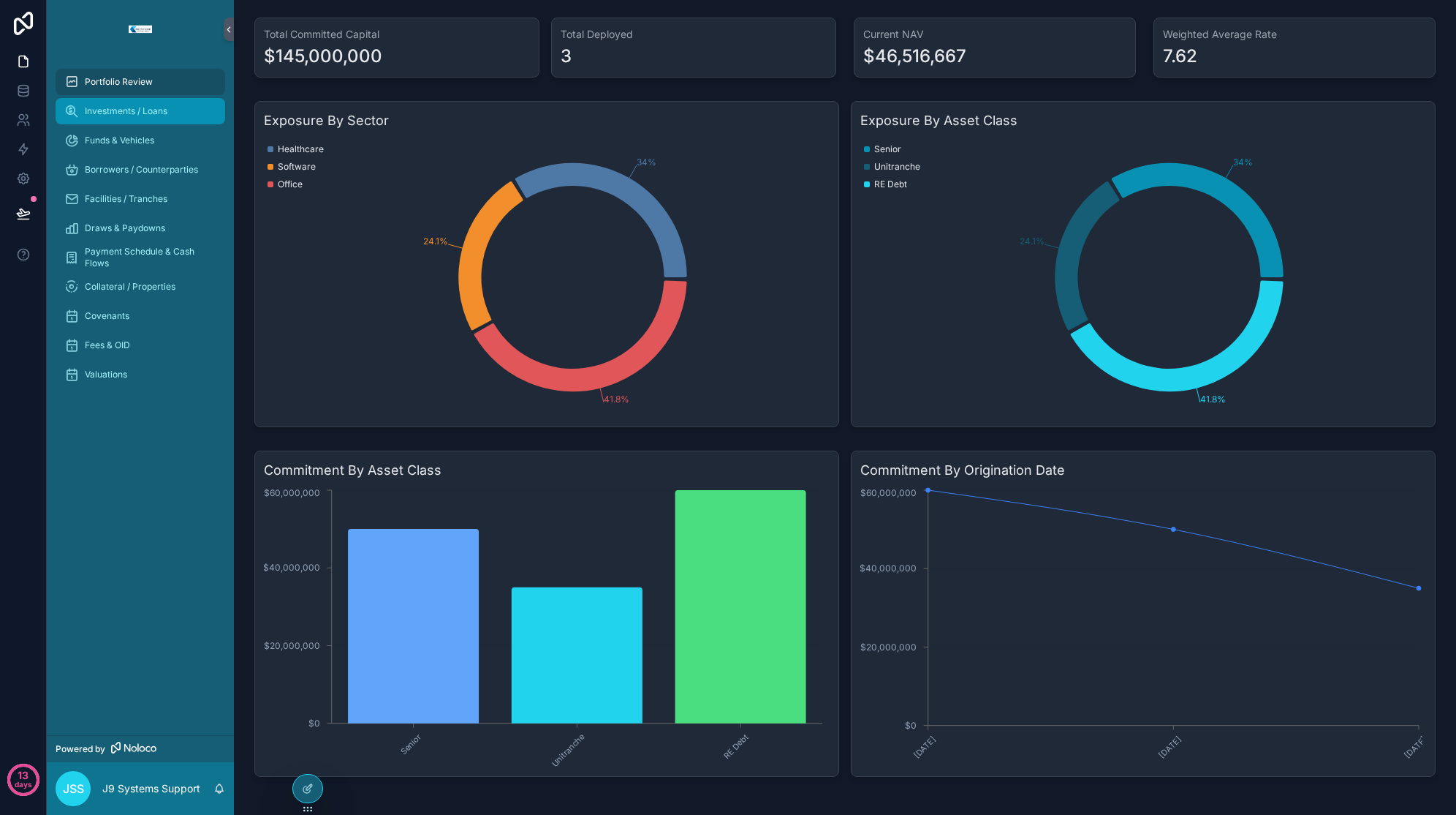
click at [123, 110] on span "Investments / Loans" at bounding box center [125, 111] width 83 height 12
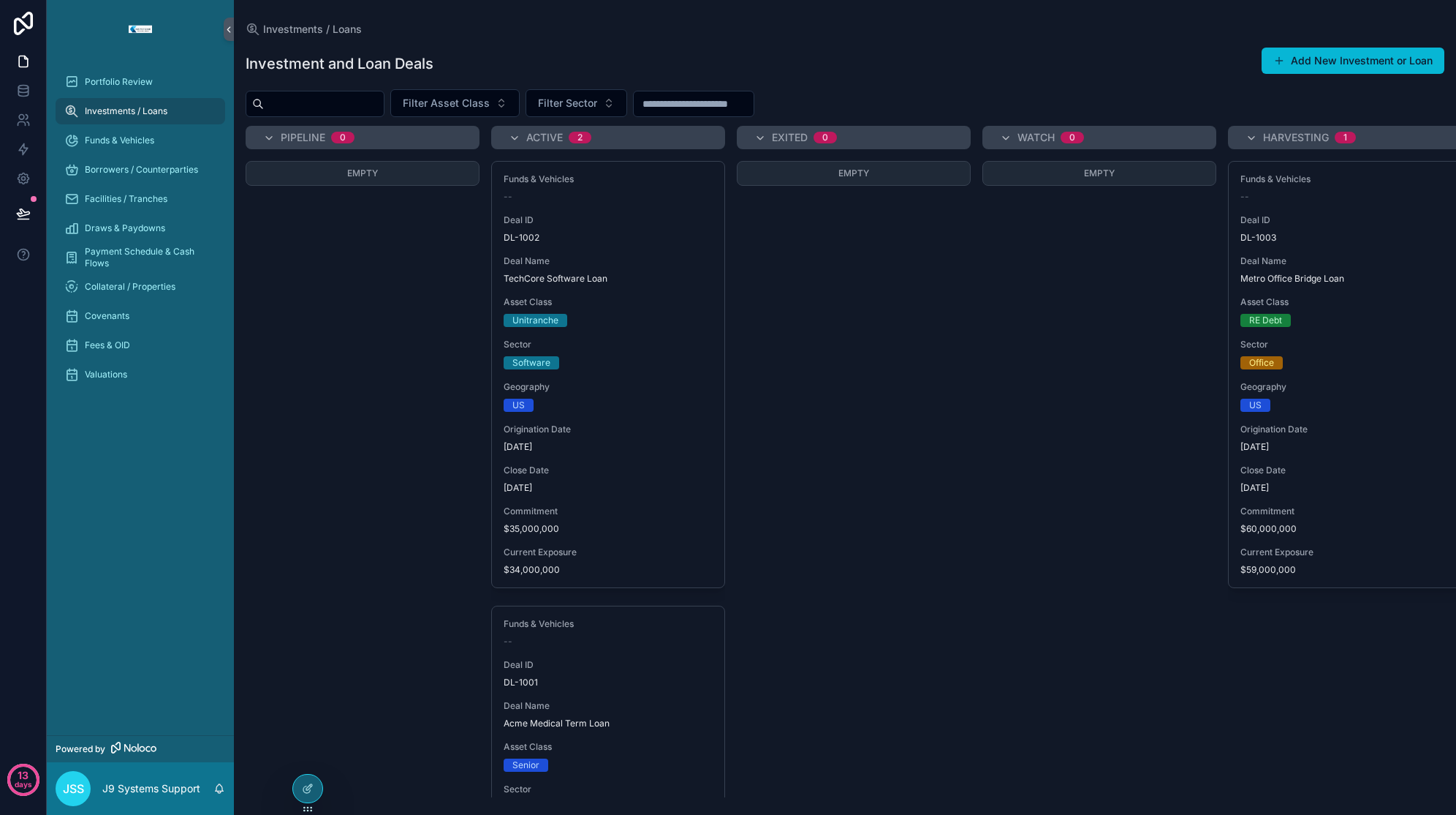
click at [329, 324] on div "Empty" at bounding box center [362, 479] width 234 height 636
click at [127, 75] on div "Portfolio Review" at bounding box center [139, 82] width 152 height 23
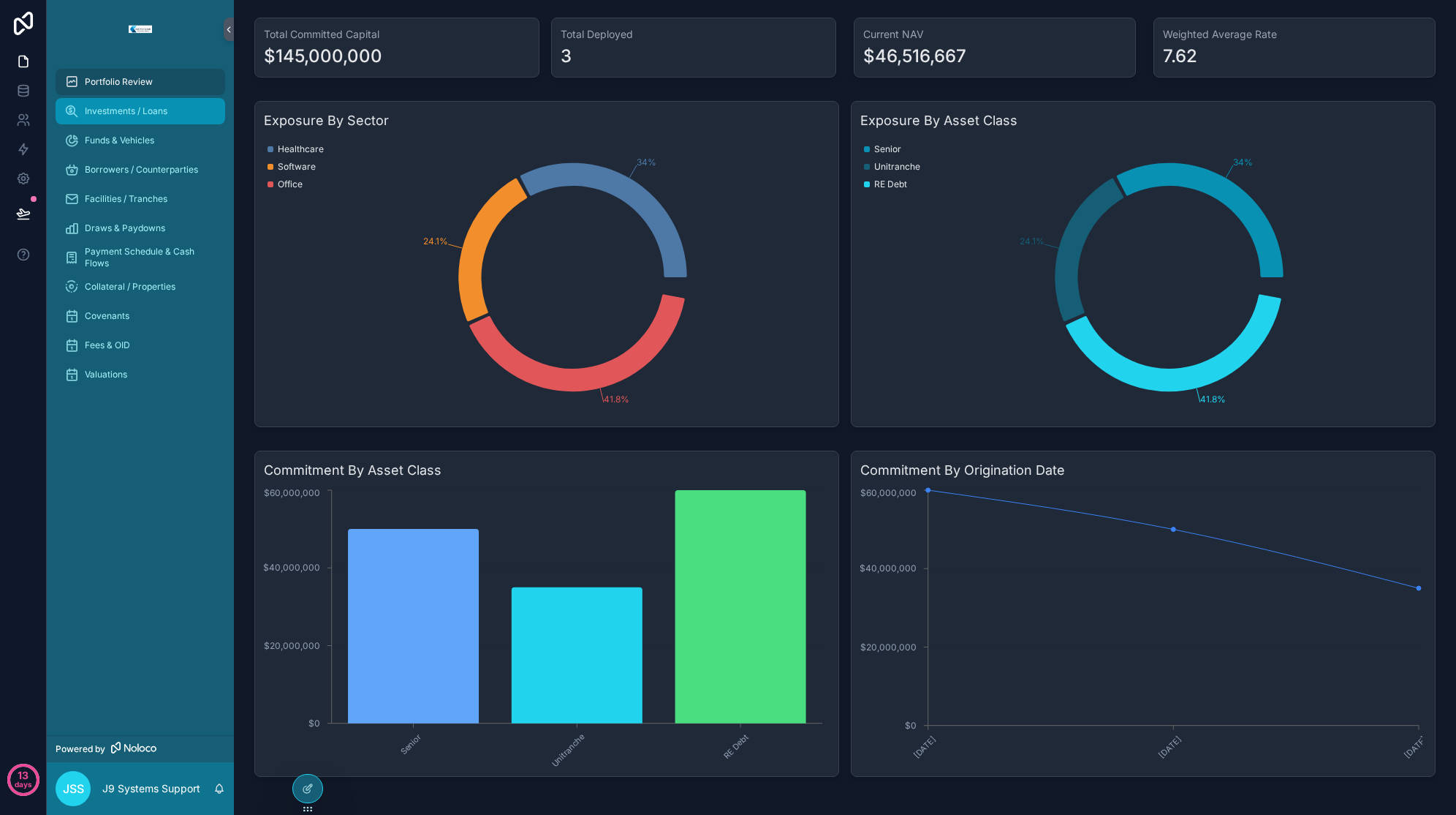
click at [127, 121] on div "Investments / Loans" at bounding box center [139, 111] width 152 height 23
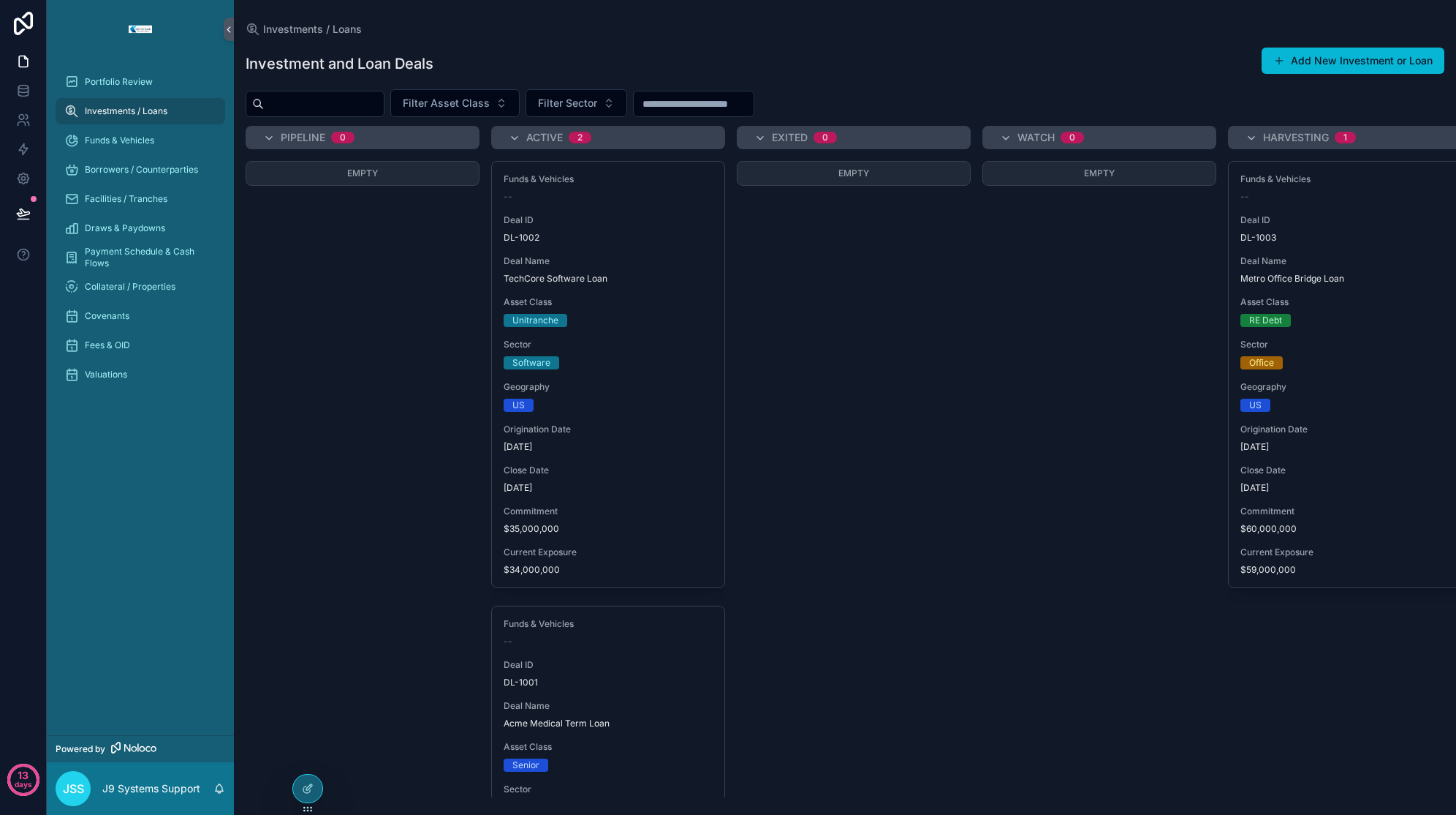
drag, startPoint x: 953, startPoint y: 461, endPoint x: 760, endPoint y: 398, distance: 203.0
click at [953, 461] on div "Empty" at bounding box center [854, 479] width 234 height 636
click at [138, 148] on div "Funds & Vehicles" at bounding box center [139, 140] width 152 height 23
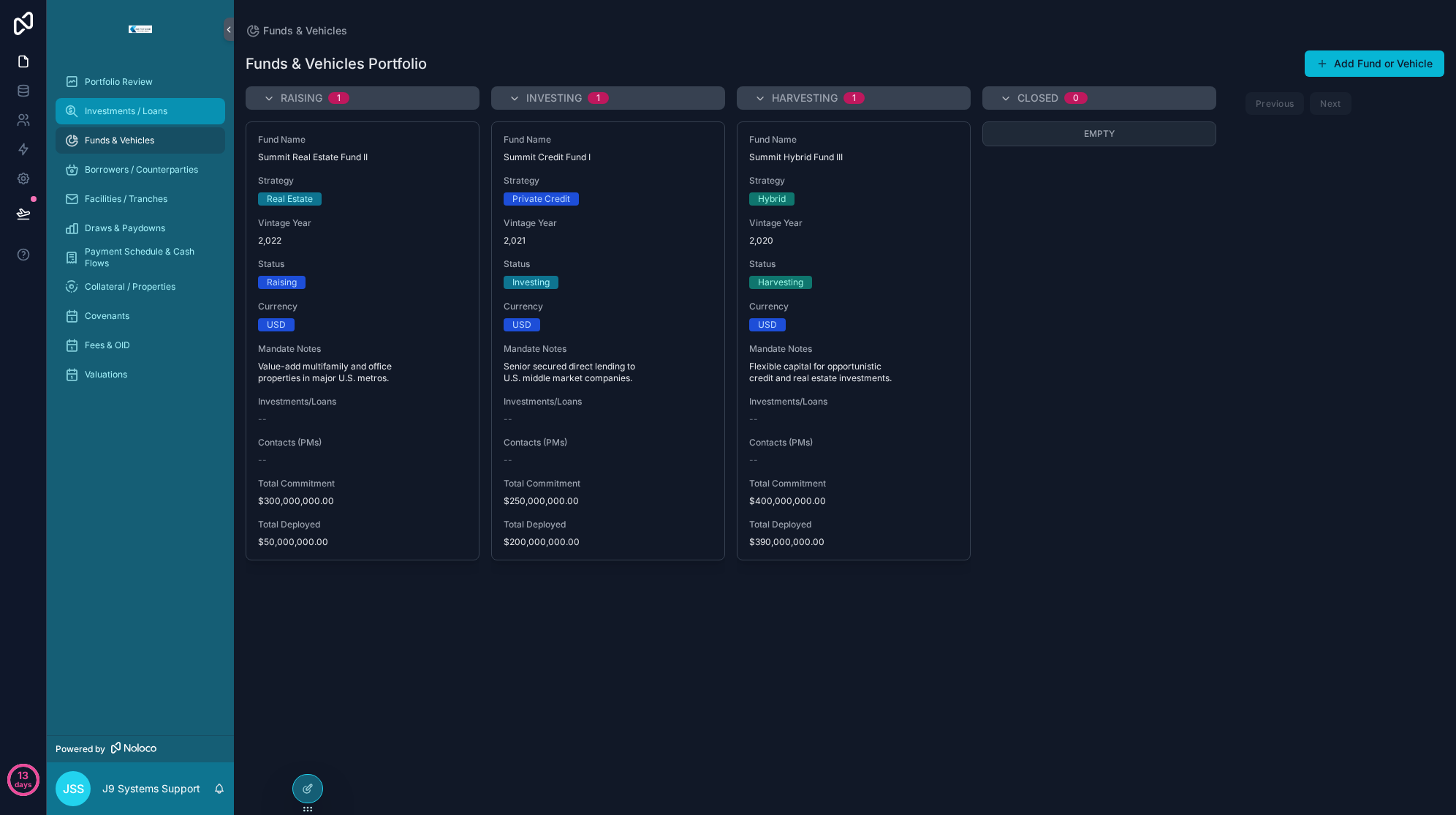
click at [152, 116] on span "Investments / Loans" at bounding box center [125, 111] width 83 height 12
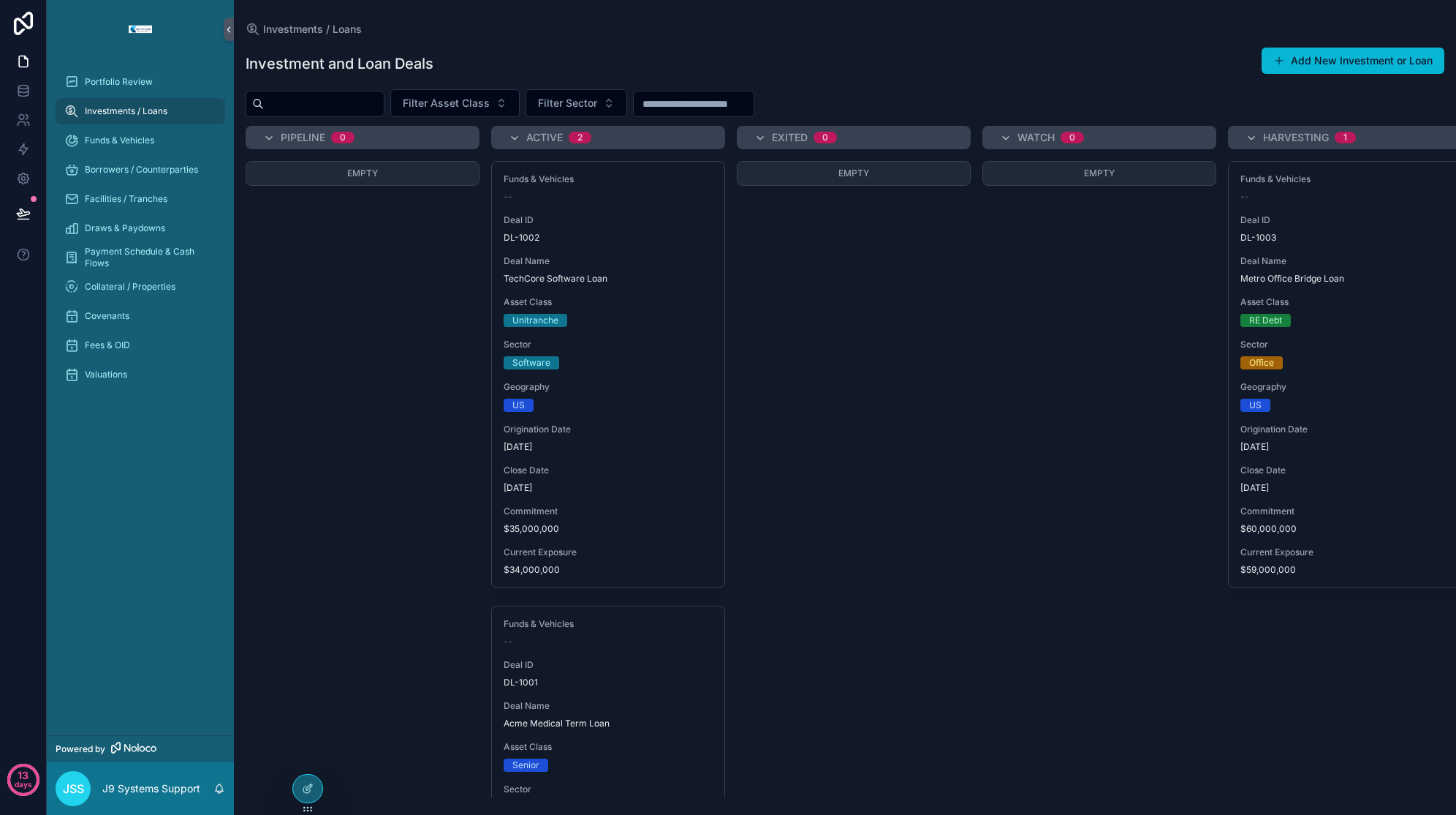
click at [415, 378] on div "Empty" at bounding box center [362, 479] width 234 height 636
click at [117, 84] on span "Portfolio Review" at bounding box center [118, 82] width 68 height 12
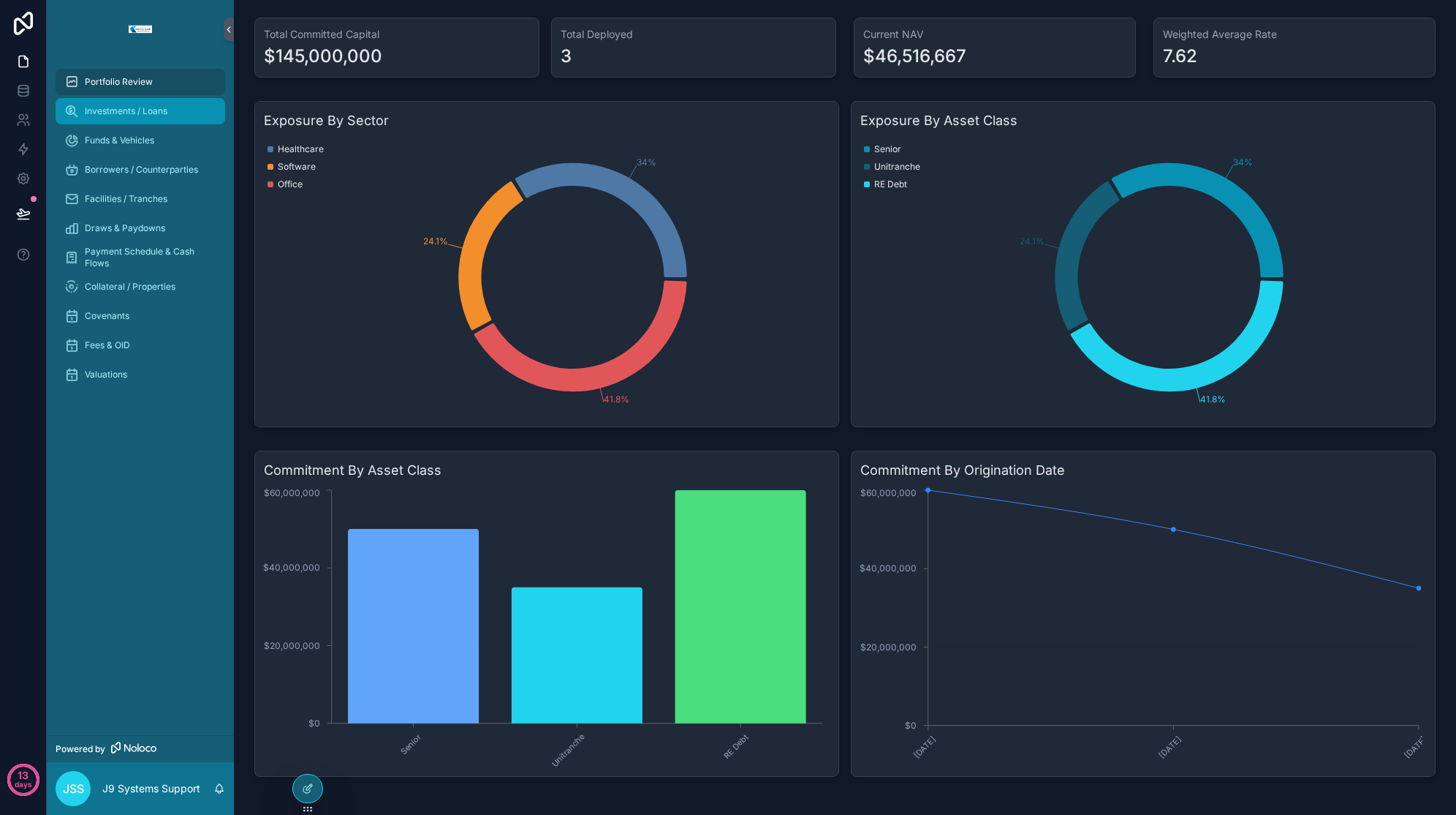
click at [117, 108] on span "Investments / Loans" at bounding box center [125, 111] width 83 height 12
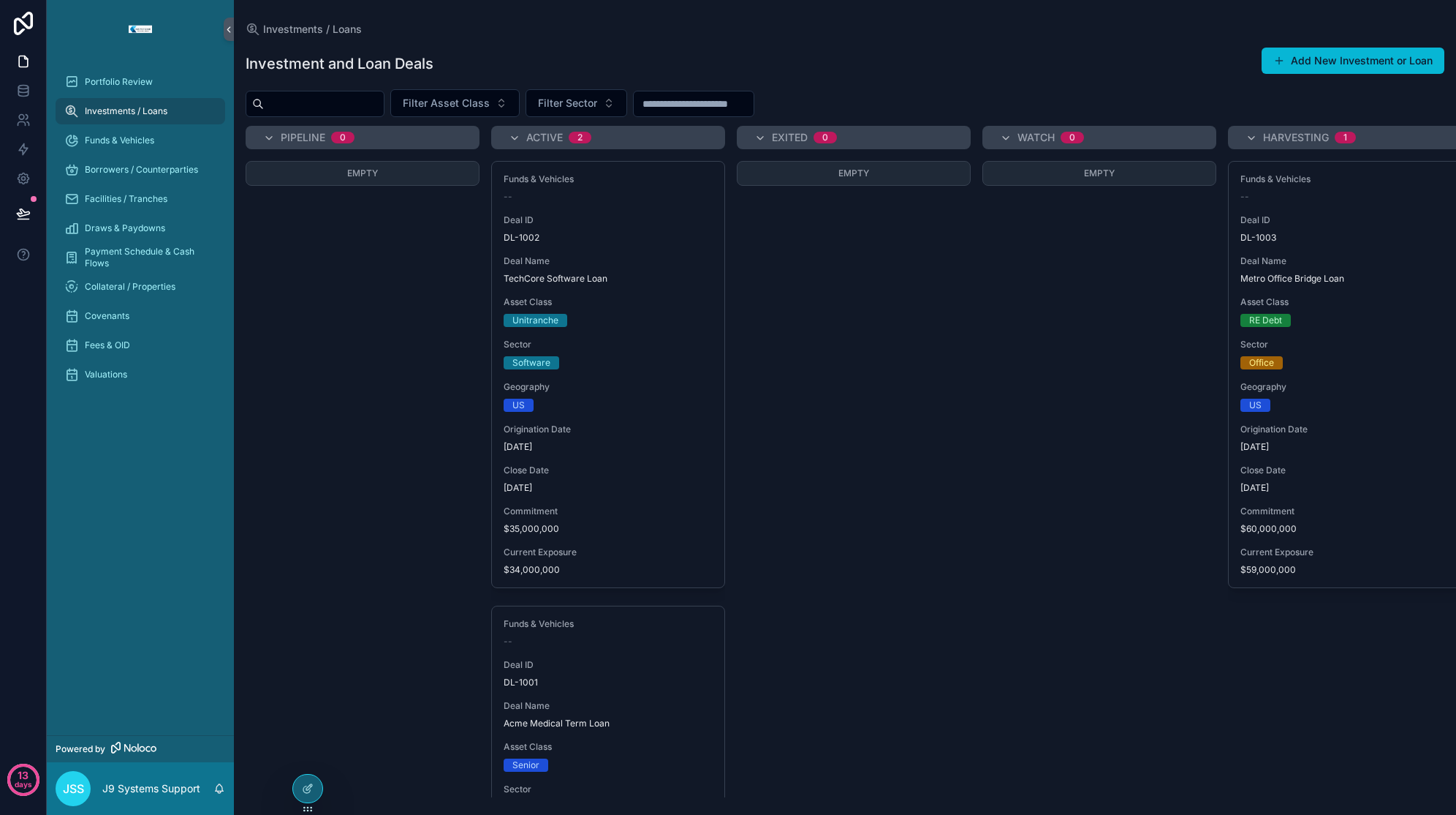
click at [298, 571] on div "Empty" at bounding box center [362, 479] width 234 height 636
click at [27, 177] on icon at bounding box center [23, 179] width 11 height 11
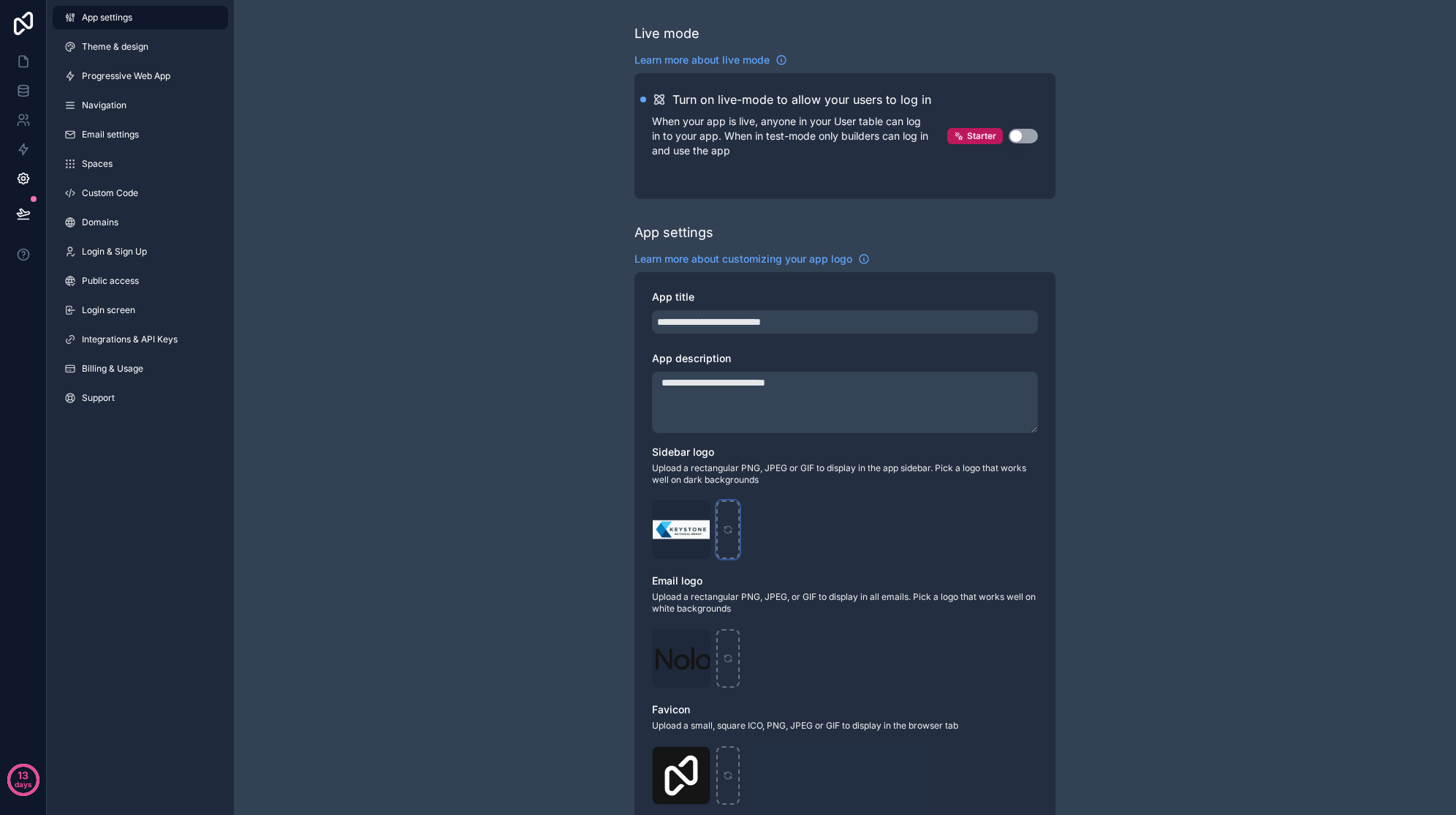
click at [719, 536] on div "scrollable content" at bounding box center [728, 530] width 23 height 59
type input "**********"
click at [832, 568] on div "**********" at bounding box center [845, 548] width 421 height 553
click at [731, 533] on icon "scrollable content" at bounding box center [728, 530] width 11 height 11
click at [735, 682] on div "scrollable content" at bounding box center [728, 775] width 23 height 59
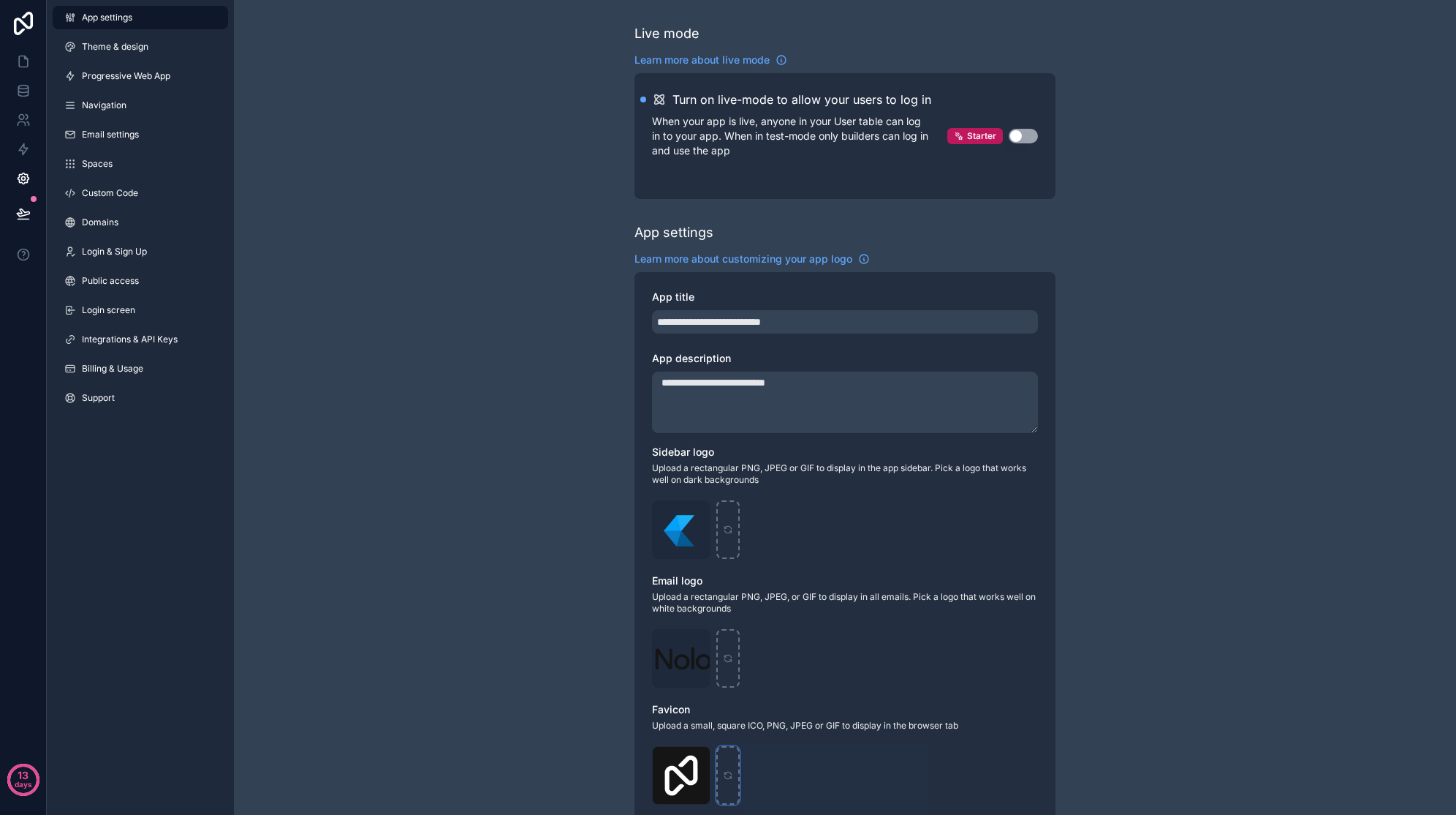
type input "**********"
click at [524, 619] on div "**********" at bounding box center [845, 573] width 1222 height 1147
click at [31, 65] on link at bounding box center [23, 61] width 46 height 29
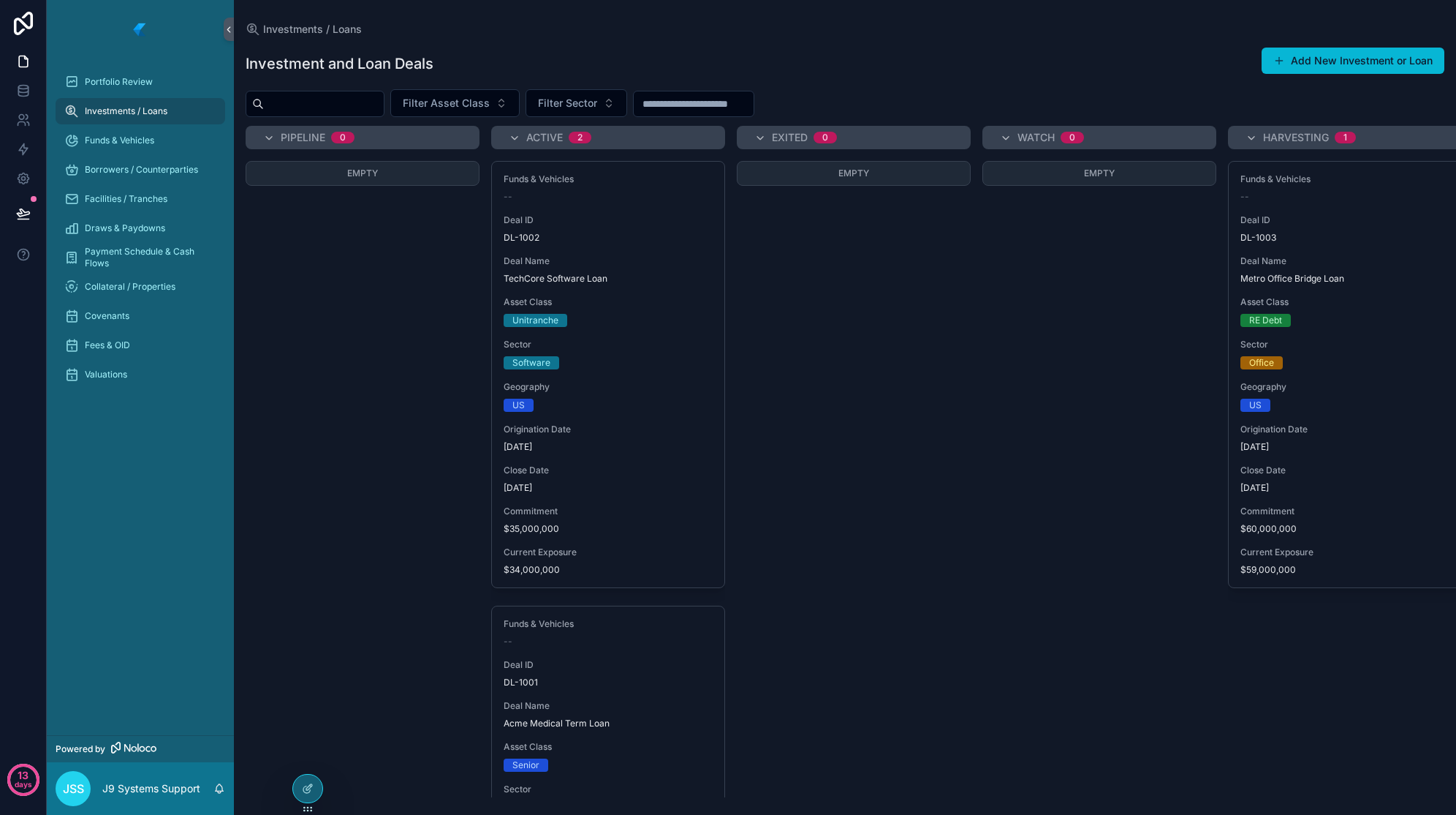
click at [389, 357] on div "Empty" at bounding box center [362, 479] width 234 height 636
click at [365, 340] on div "Empty" at bounding box center [362, 479] width 234 height 636
click at [316, 404] on div "Empty" at bounding box center [362, 479] width 234 height 636
click at [338, 399] on div "Empty" at bounding box center [362, 479] width 234 height 636
click at [318, 322] on div "Empty" at bounding box center [362, 479] width 234 height 636
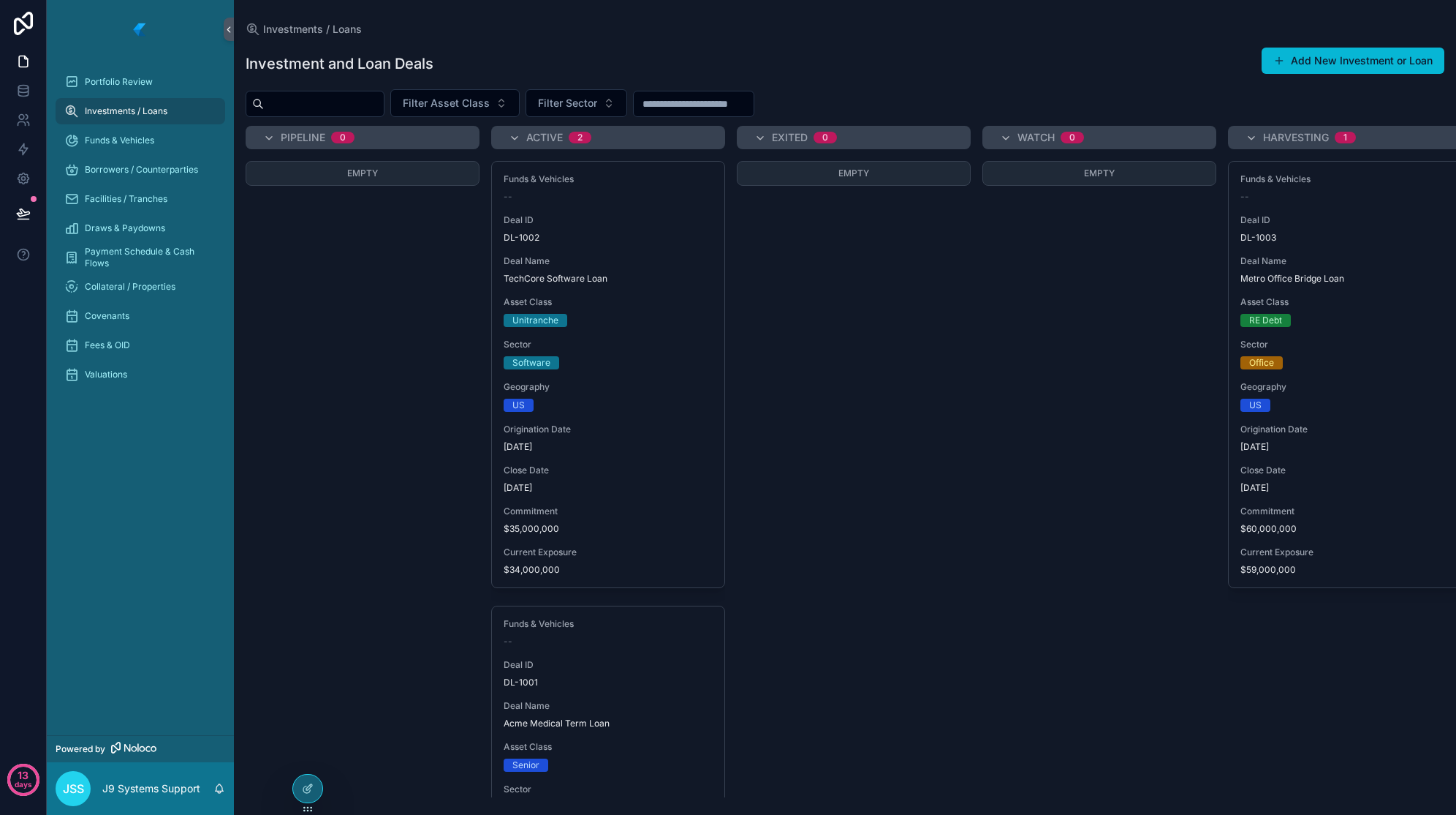
click at [635, 404] on div "US" at bounding box center [608, 405] width 209 height 13
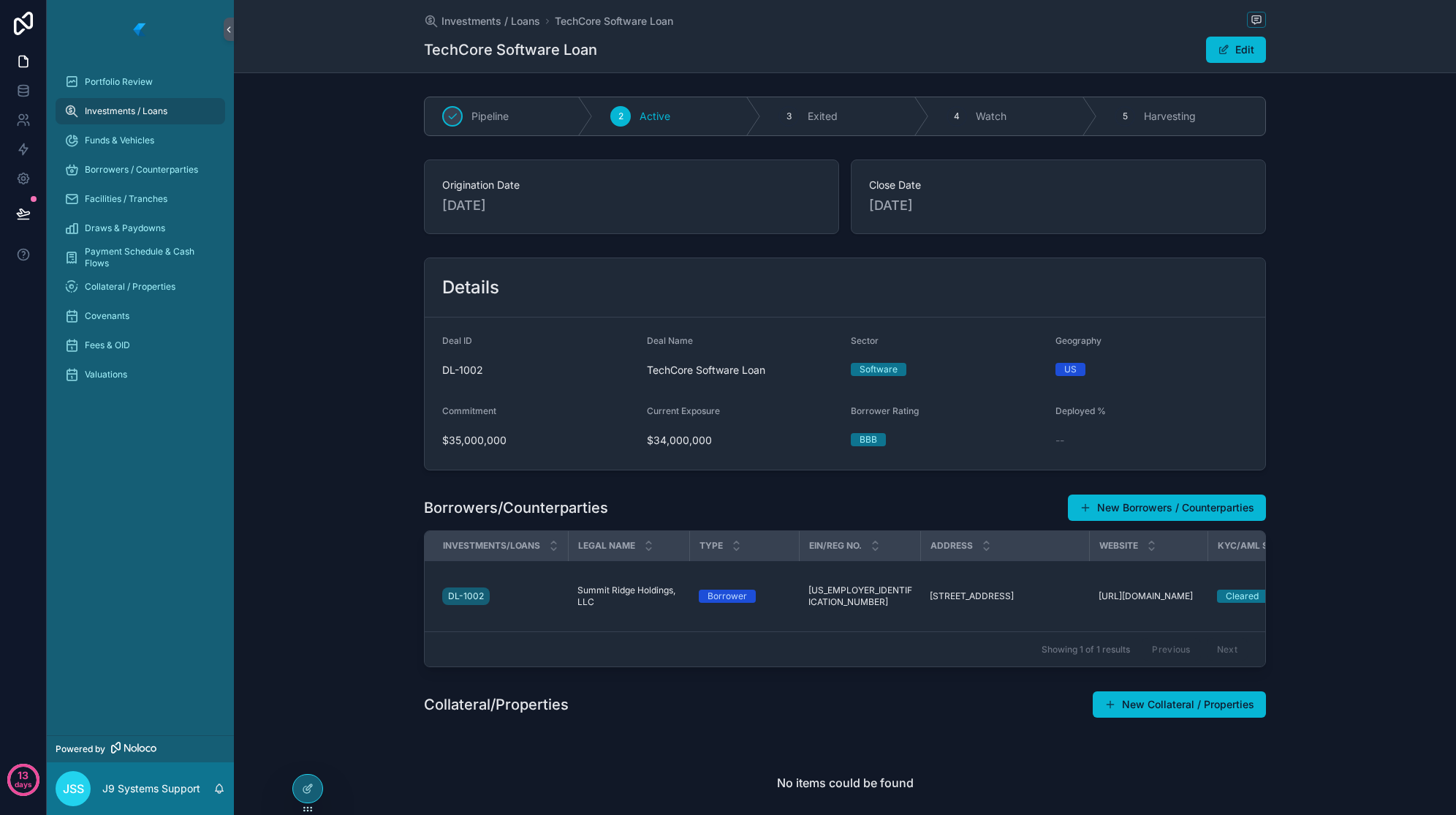
click at [1297, 227] on div "Origination Date 1/10/2023 Close Date 1/31/2023" at bounding box center [845, 196] width 1222 height 86
click at [360, 646] on div "Borrowers/Counterparties New Borrowers / Counterparties Investments/Loans Legal…" at bounding box center [845, 580] width 1222 height 185
click at [338, 437] on div "Details Deal ID DL-1002 Deal Name TechCore Software Loan Sector Software Geogra…" at bounding box center [845, 364] width 1222 height 225
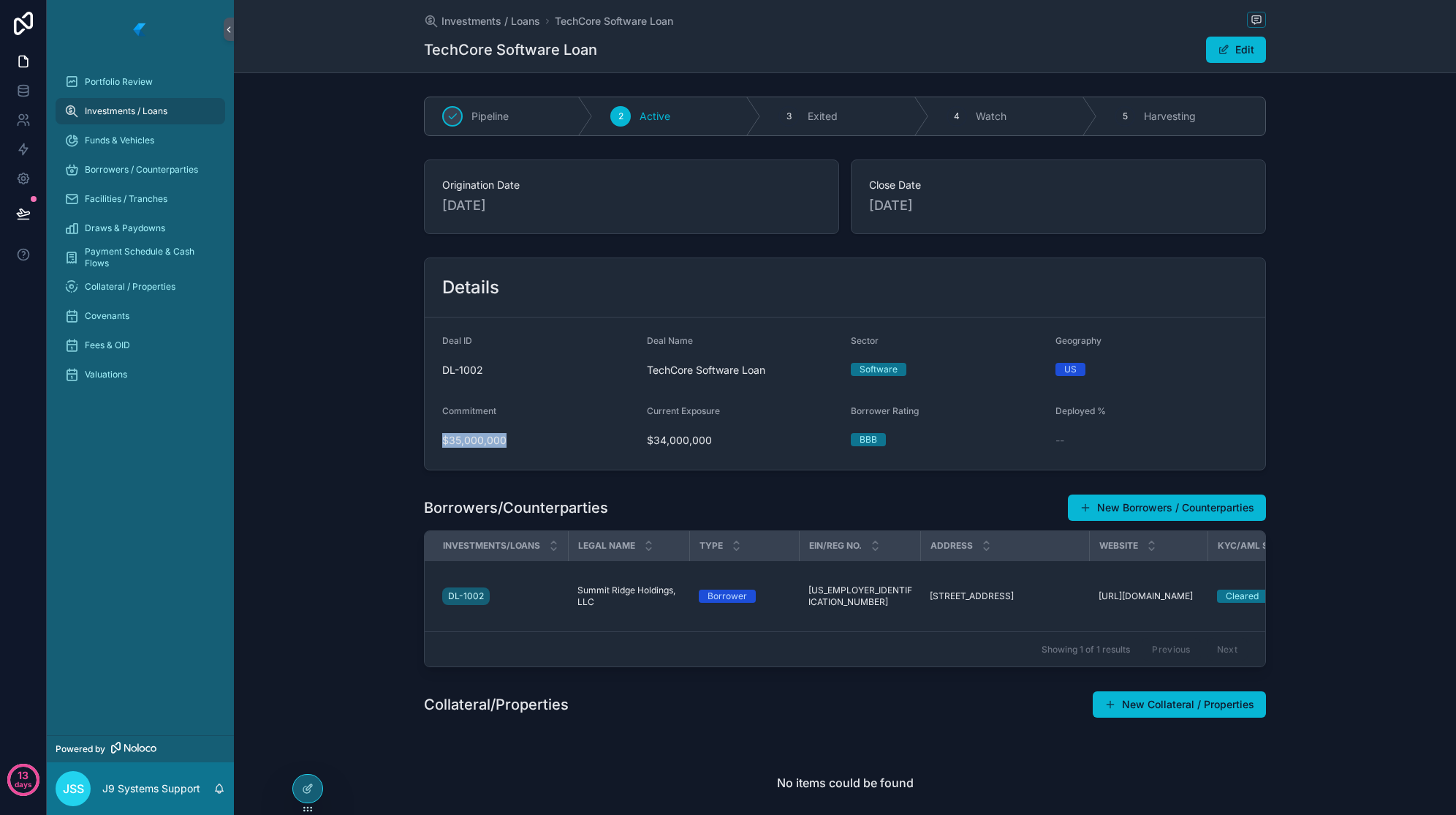
click at [338, 437] on div "Details Deal ID DL-1002 Deal Name TechCore Software Loan Sector Software Geogra…" at bounding box center [845, 364] width 1222 height 225
drag, startPoint x: 338, startPoint y: 437, endPoint x: 319, endPoint y: 482, distance: 48.8
click at [319, 482] on div "Pipeline 2 Active 3 Exited 4 Watch 5 Harvesting Origination Date [DATE] Close D…" at bounding box center [845, 636] width 1222 height 1091
click at [374, 531] on div "Borrowers/Counterparties New Borrowers / Counterparties Investments/Loans Legal…" at bounding box center [845, 580] width 1222 height 185
click at [304, 617] on div "Borrowers/Counterparties New Borrowers / Counterparties Investments/Loans Legal…" at bounding box center [845, 580] width 1222 height 185
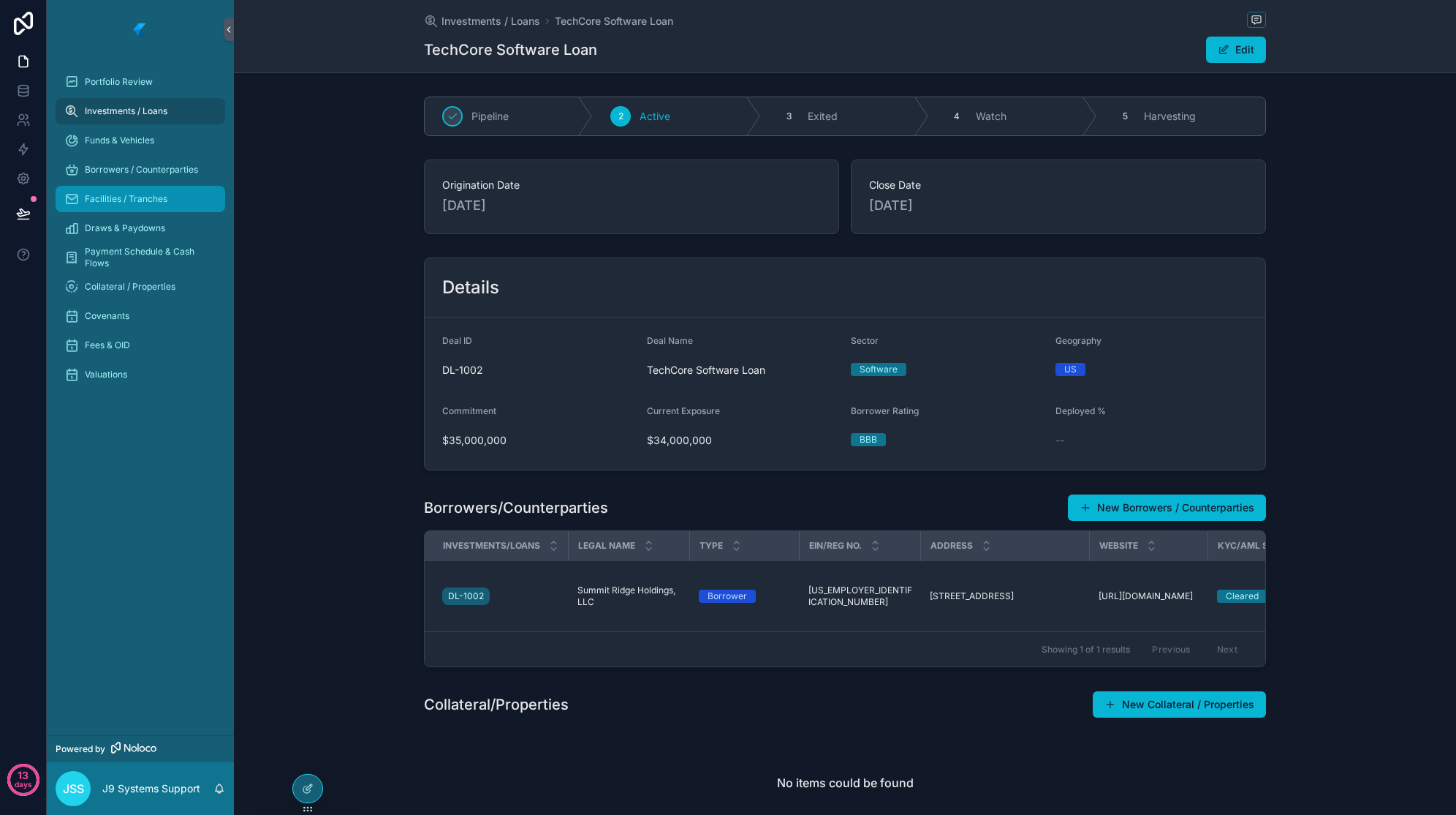
click at [160, 211] on link "Facilities / Tranches" at bounding box center [140, 199] width 170 height 27
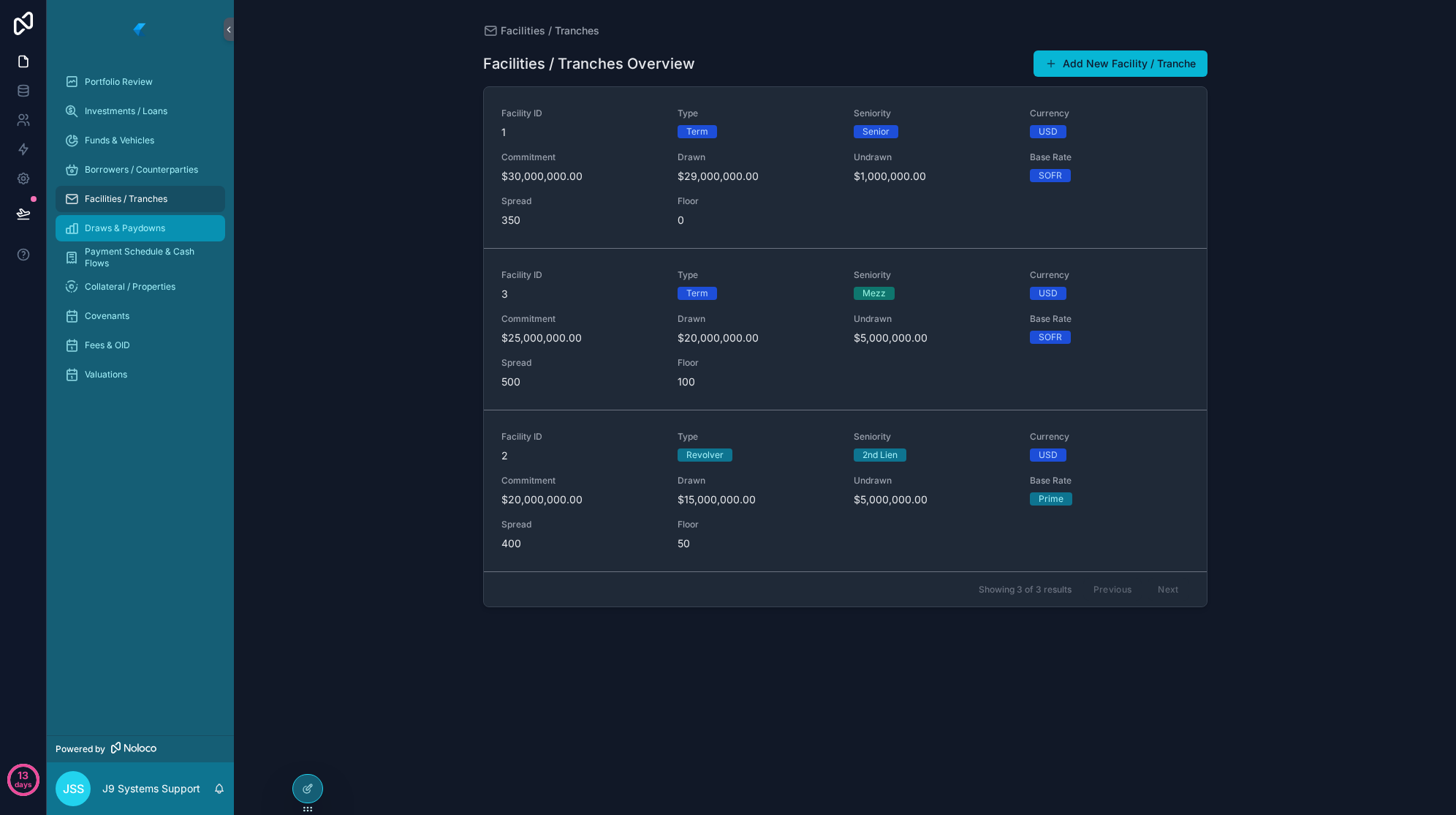
click at [130, 234] on div "Draws & Paydowns" at bounding box center [139, 228] width 152 height 23
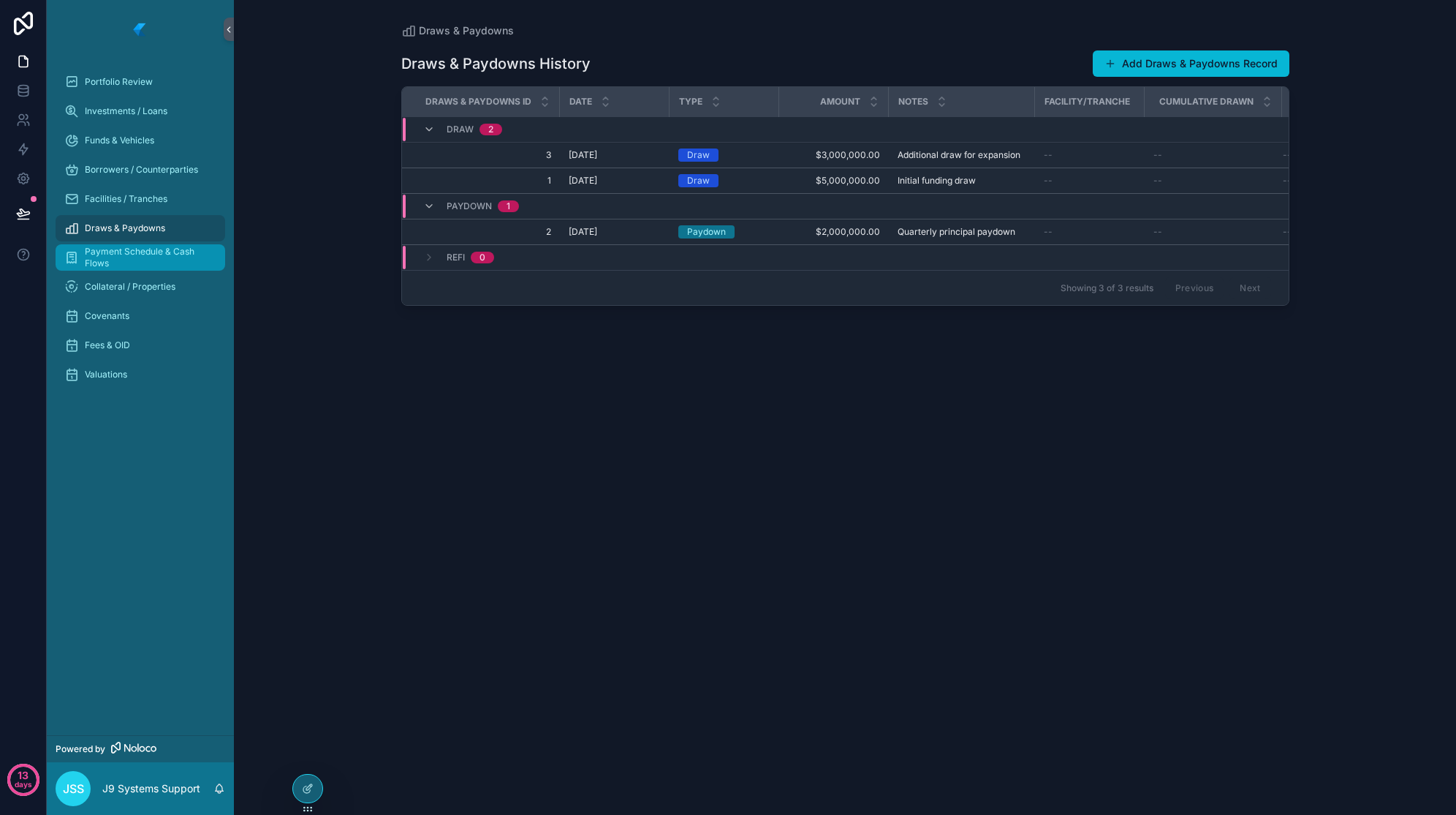
click at [134, 258] on span "Payment Schedule & Cash Flows" at bounding box center [147, 258] width 126 height 23
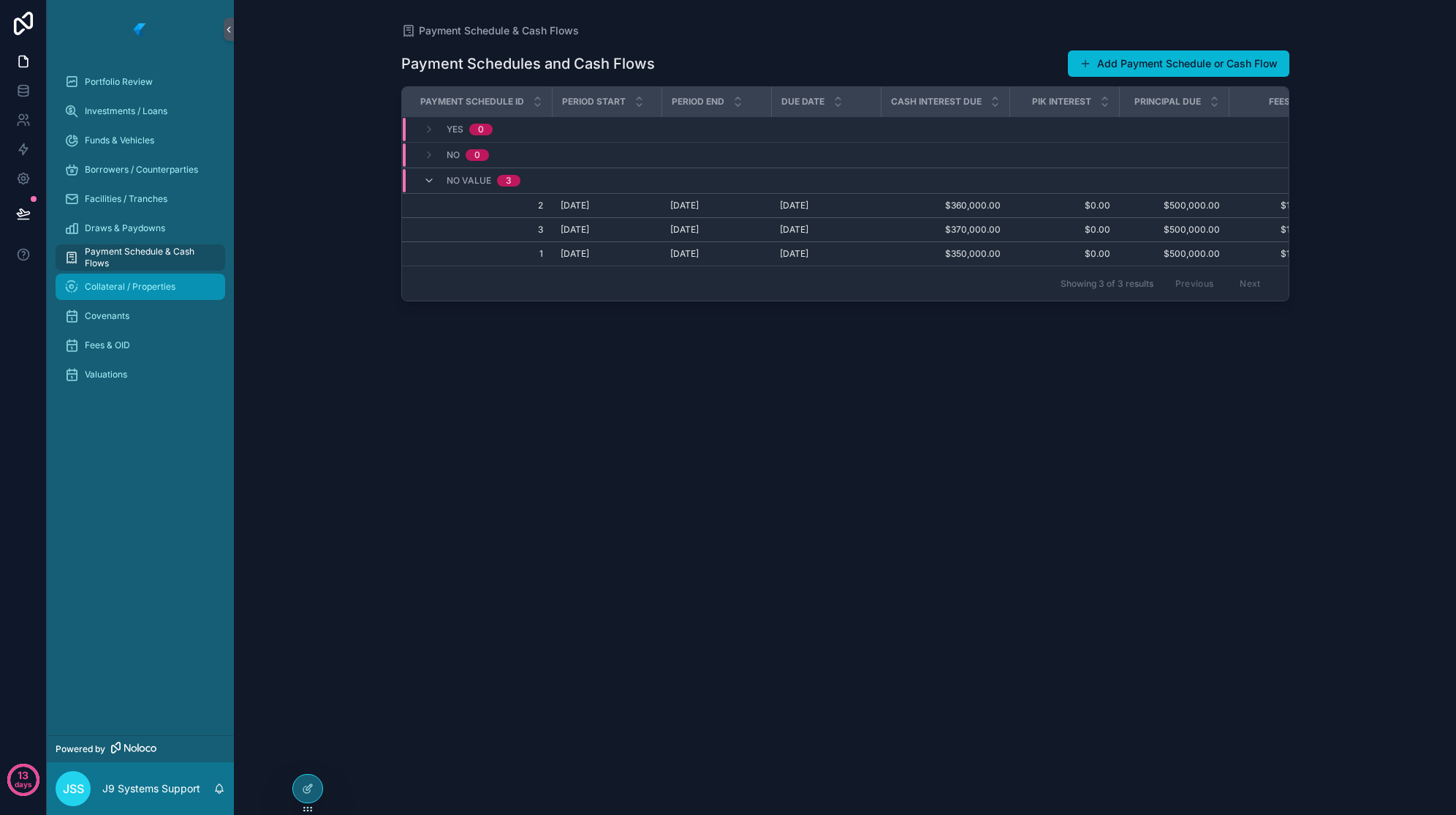
click at [130, 281] on span "Collateral / Properties" at bounding box center [130, 286] width 91 height 12
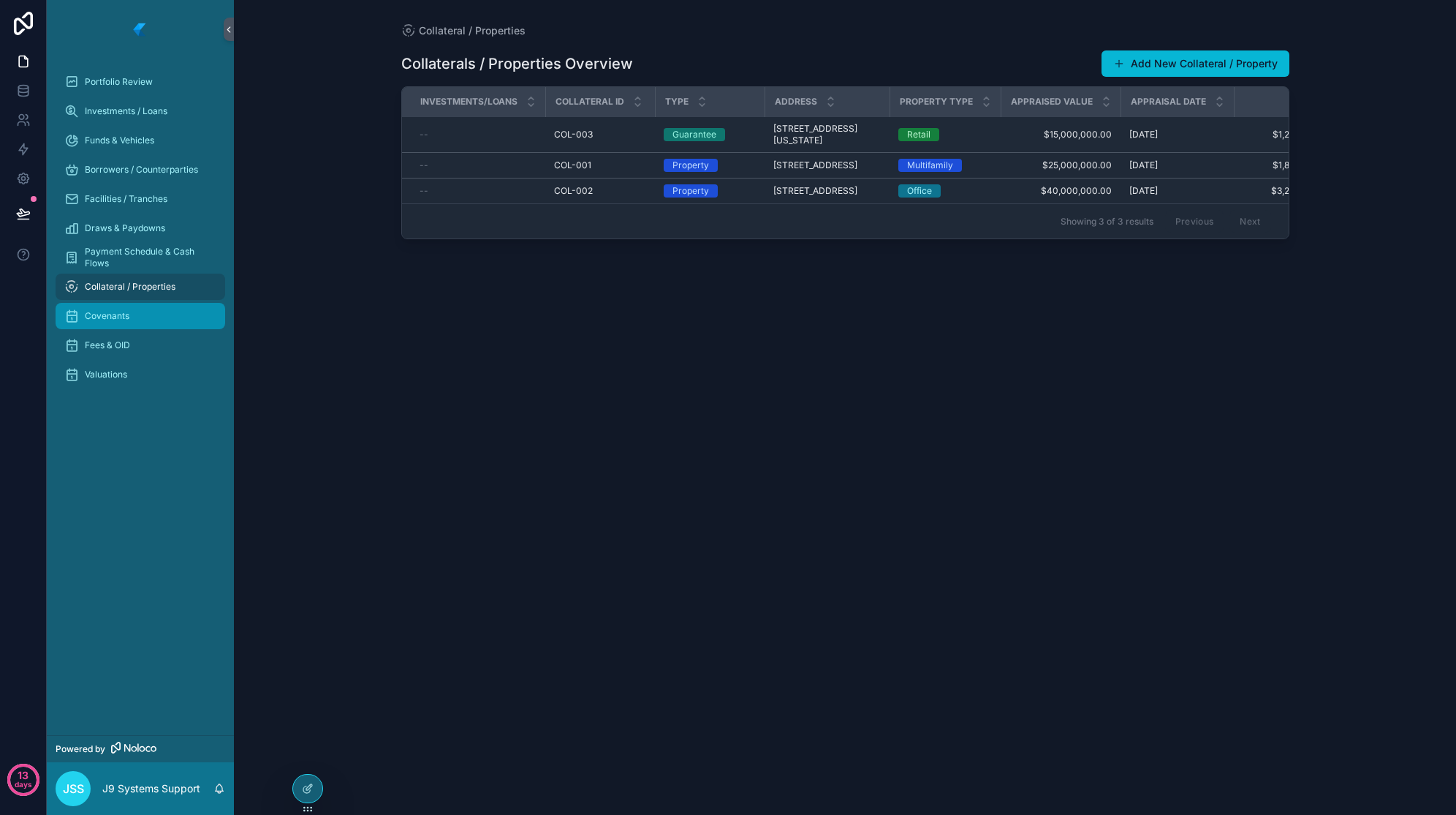
click at [130, 310] on div "Covenants" at bounding box center [139, 316] width 152 height 23
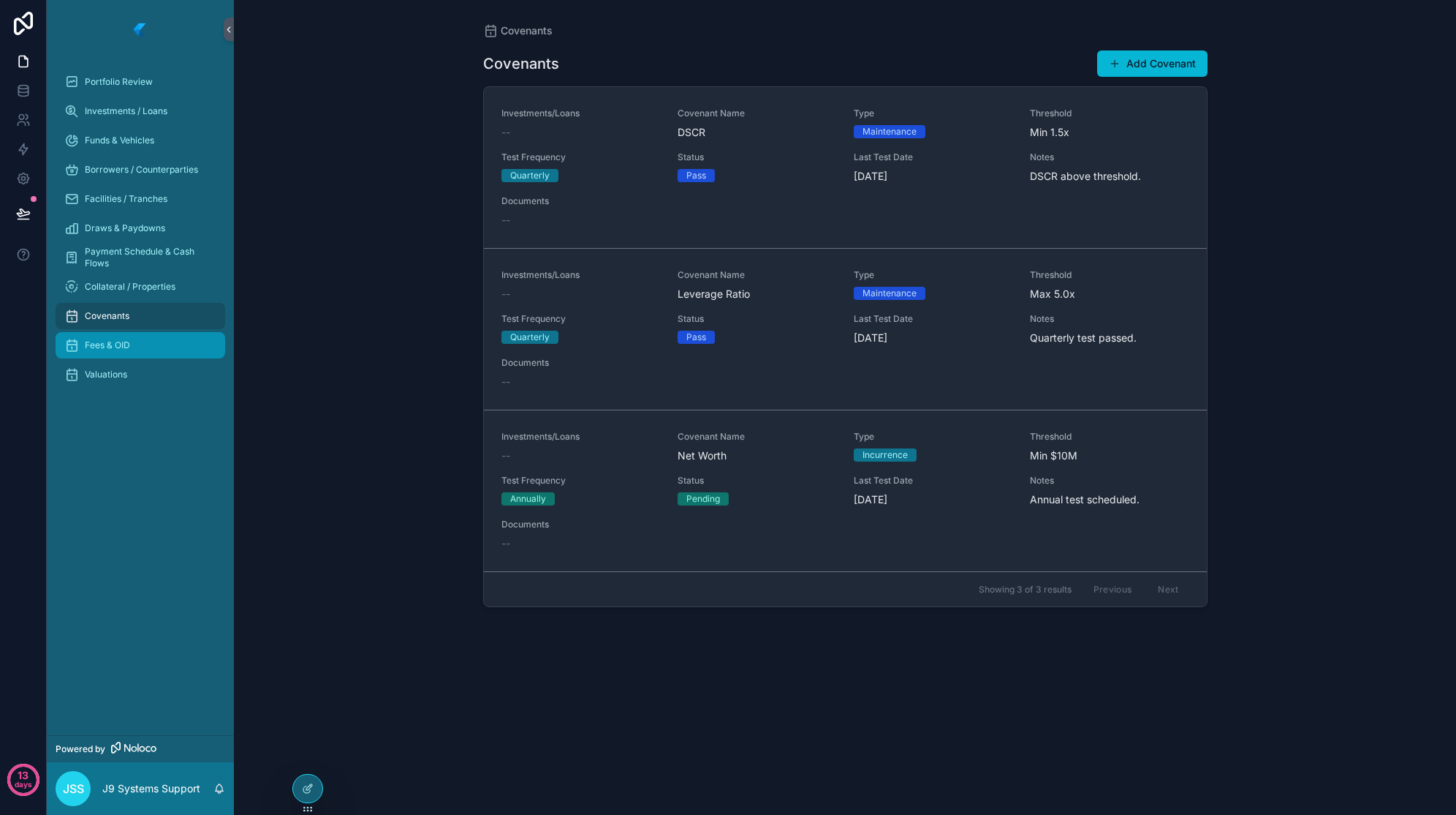
click at [129, 345] on span "Fees & OID" at bounding box center [107, 345] width 45 height 12
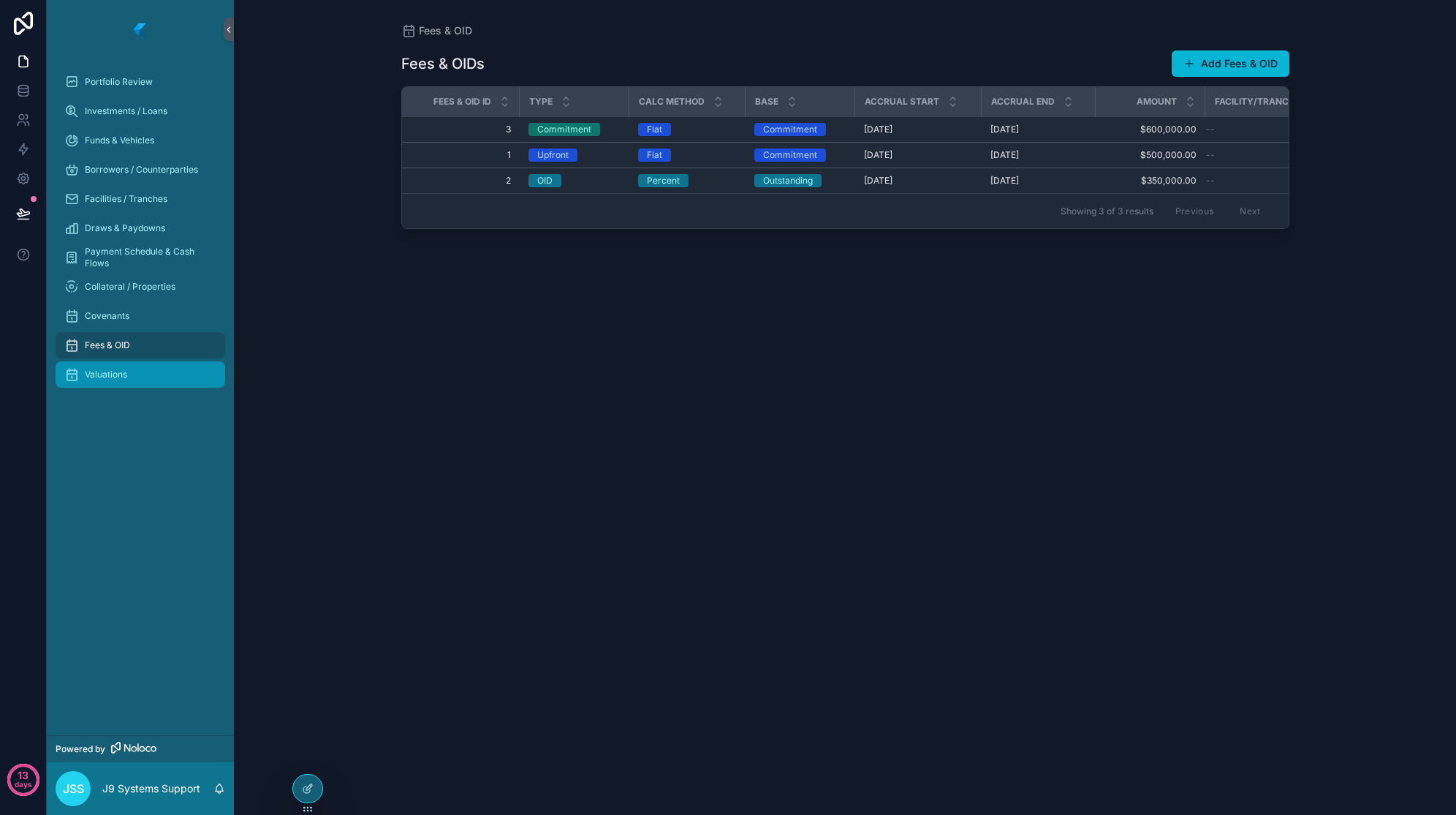
click at [127, 372] on span "Valuations" at bounding box center [106, 374] width 43 height 12
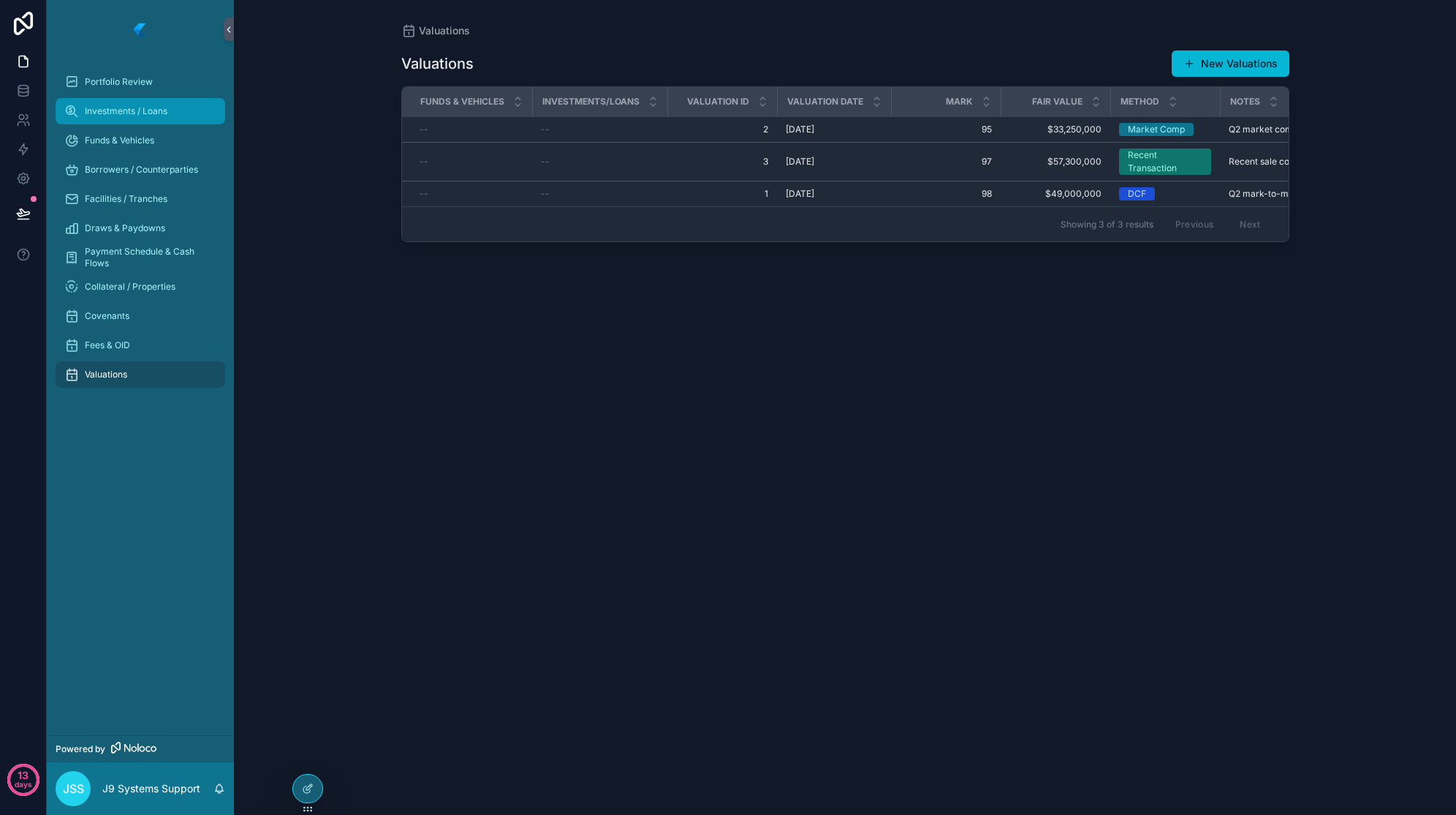
click at [130, 108] on span "Investments / Loans" at bounding box center [125, 111] width 83 height 12
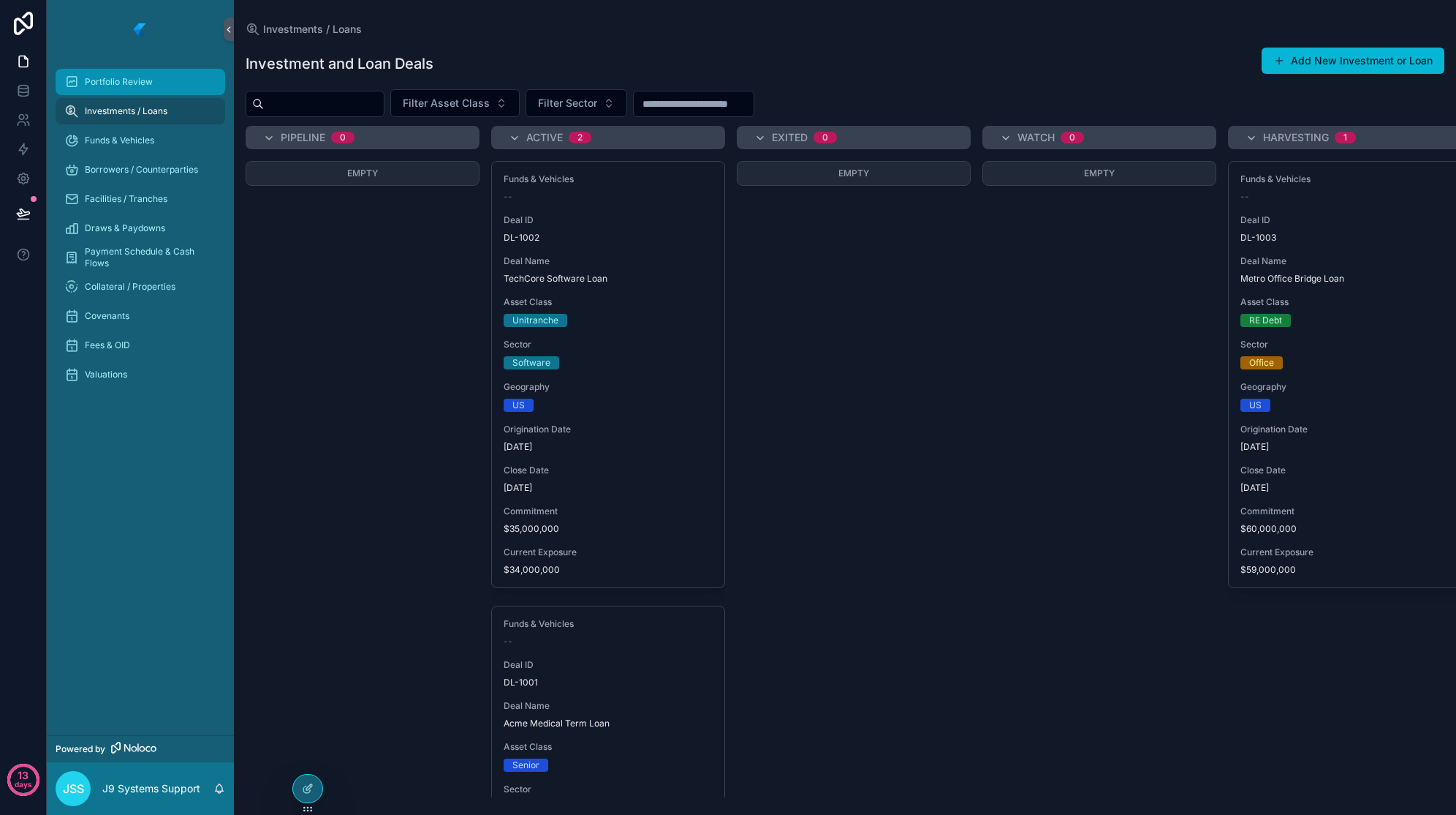
click at [145, 86] on span "Portfolio Review" at bounding box center [118, 82] width 68 height 12
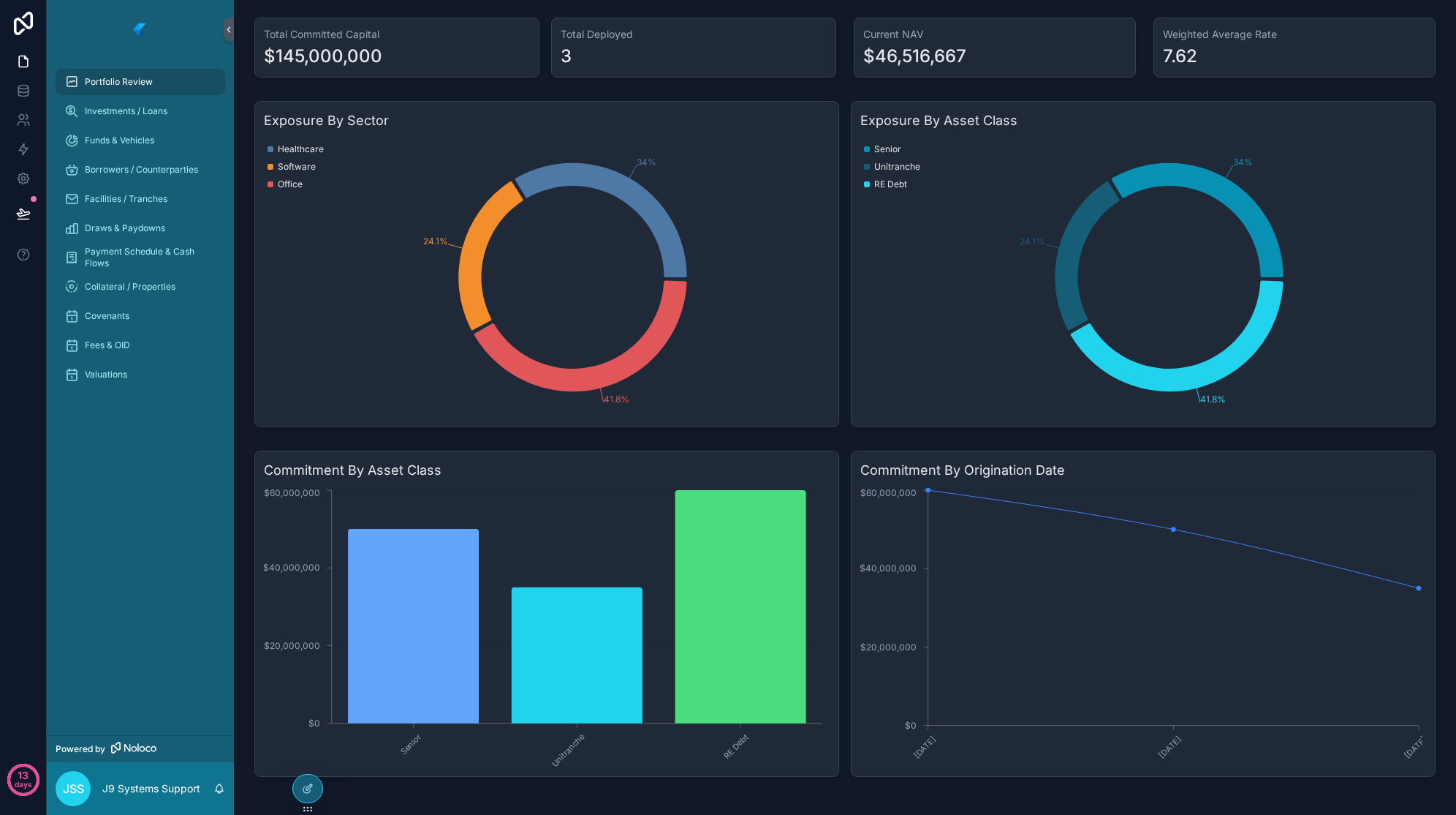
click at [935, 304] on icon "34% 24.1% 41.8%" at bounding box center [1142, 277] width 562 height 281
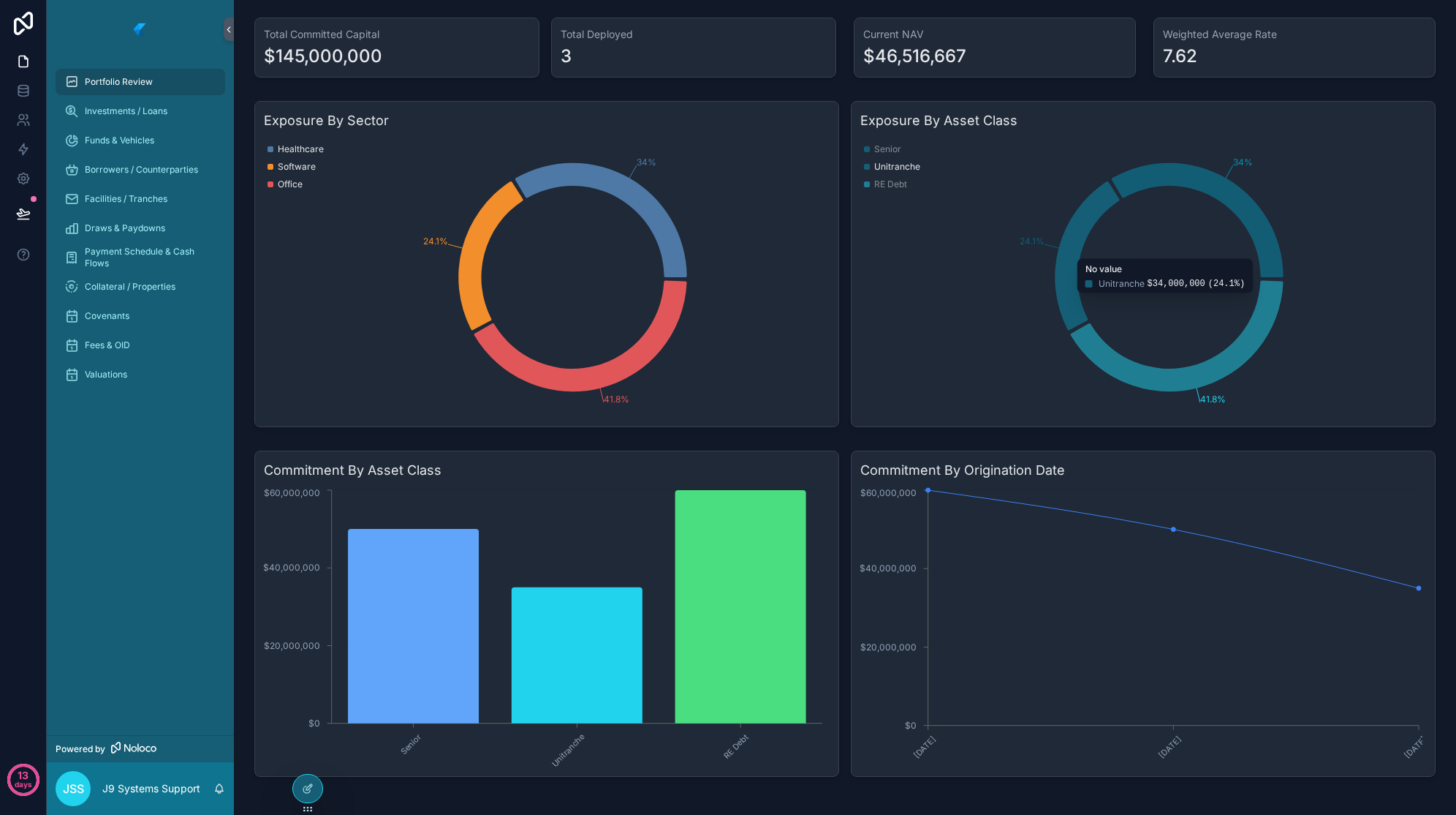
click at [1067, 233] on icon "chart" at bounding box center [1087, 255] width 64 height 148
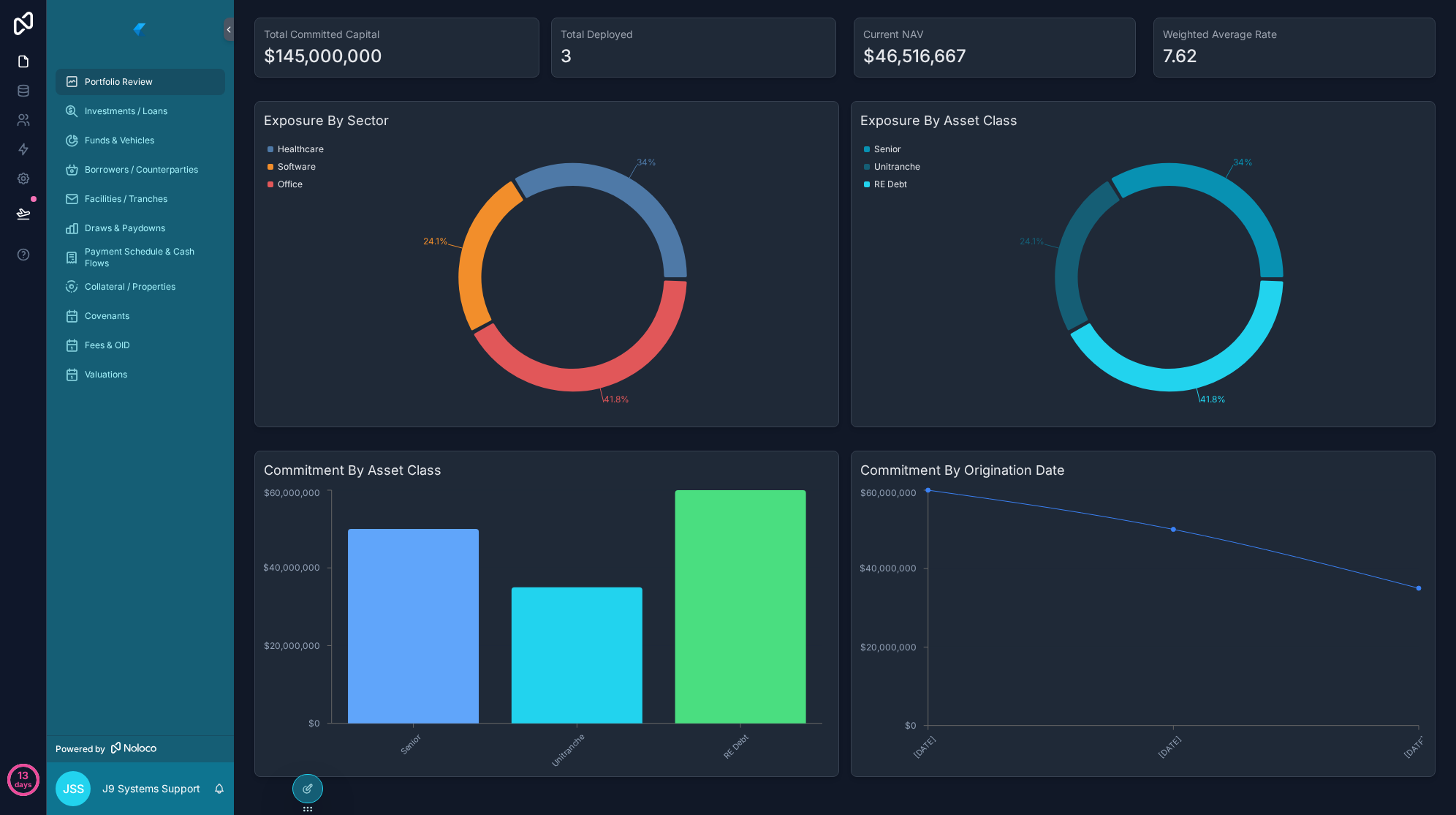
click at [941, 308] on icon "34% 24.1% 41.8%" at bounding box center [1142, 277] width 562 height 281
click at [113, 109] on span "Investments / Loans" at bounding box center [125, 111] width 83 height 12
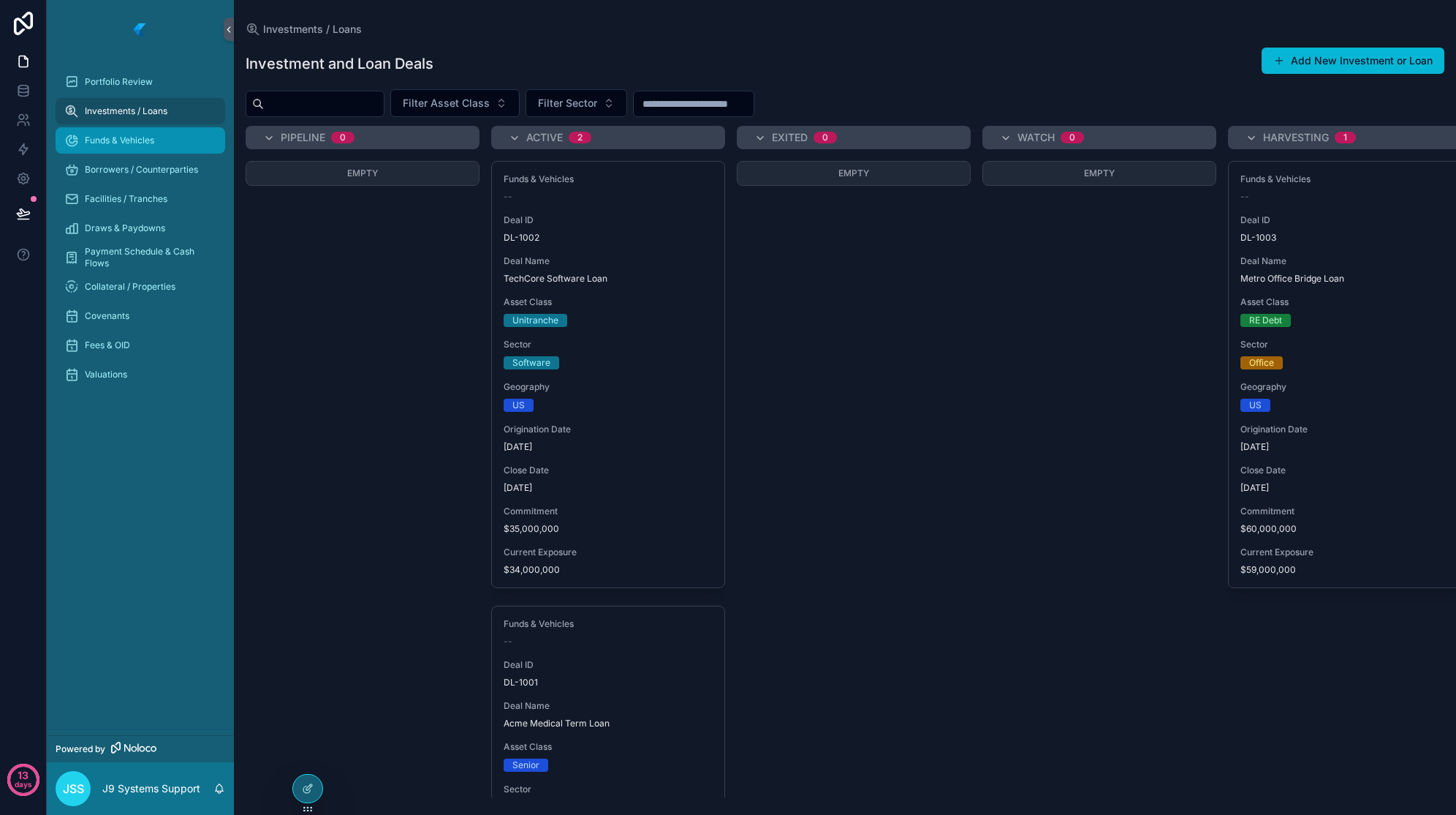
click at [117, 132] on div "Funds & Vehicles" at bounding box center [139, 140] width 152 height 23
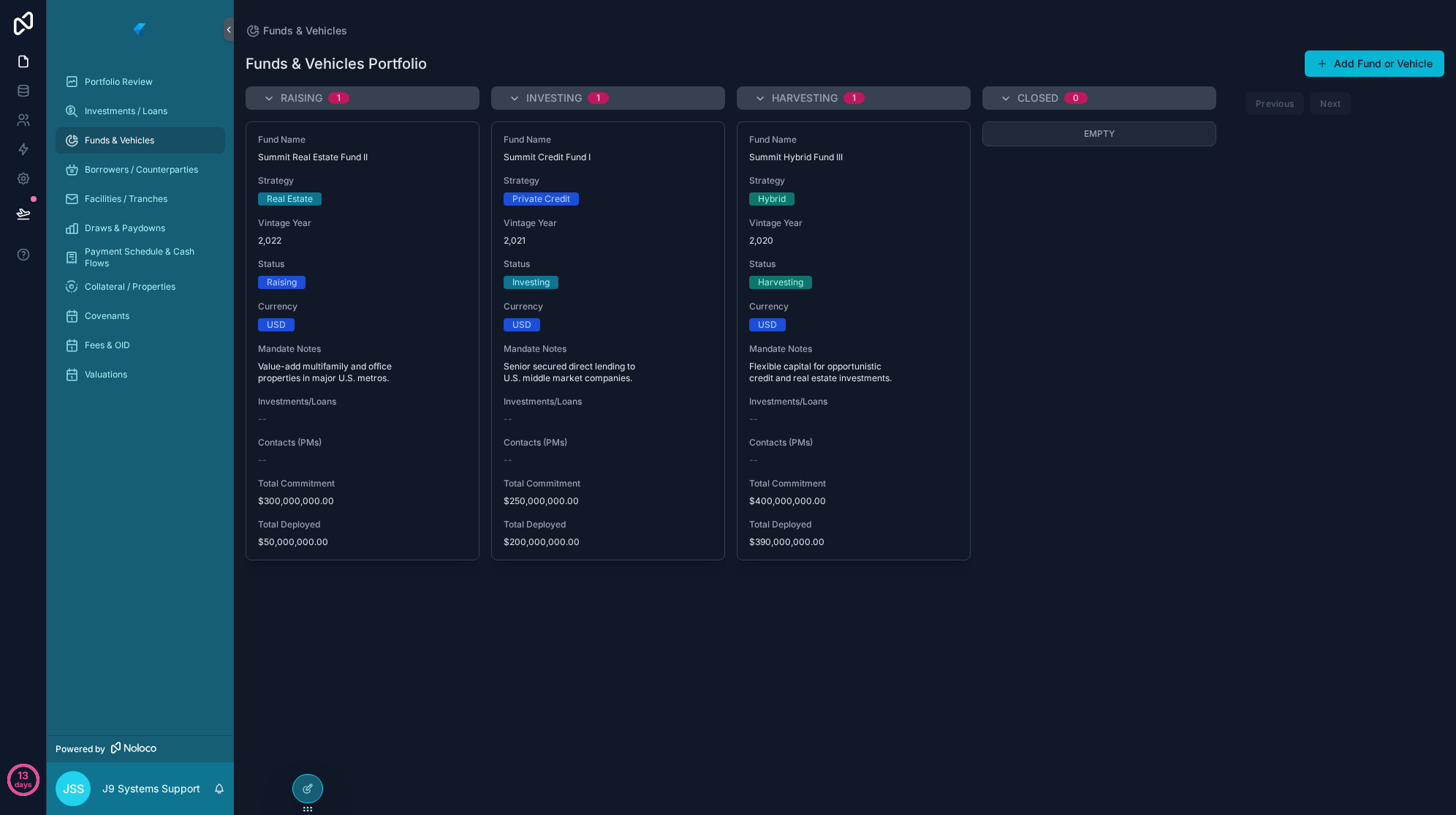
click at [1081, 524] on div "Empty" at bounding box center [1099, 459] width 234 height 675
click at [124, 83] on span "Portfolio Review" at bounding box center [118, 82] width 68 height 12
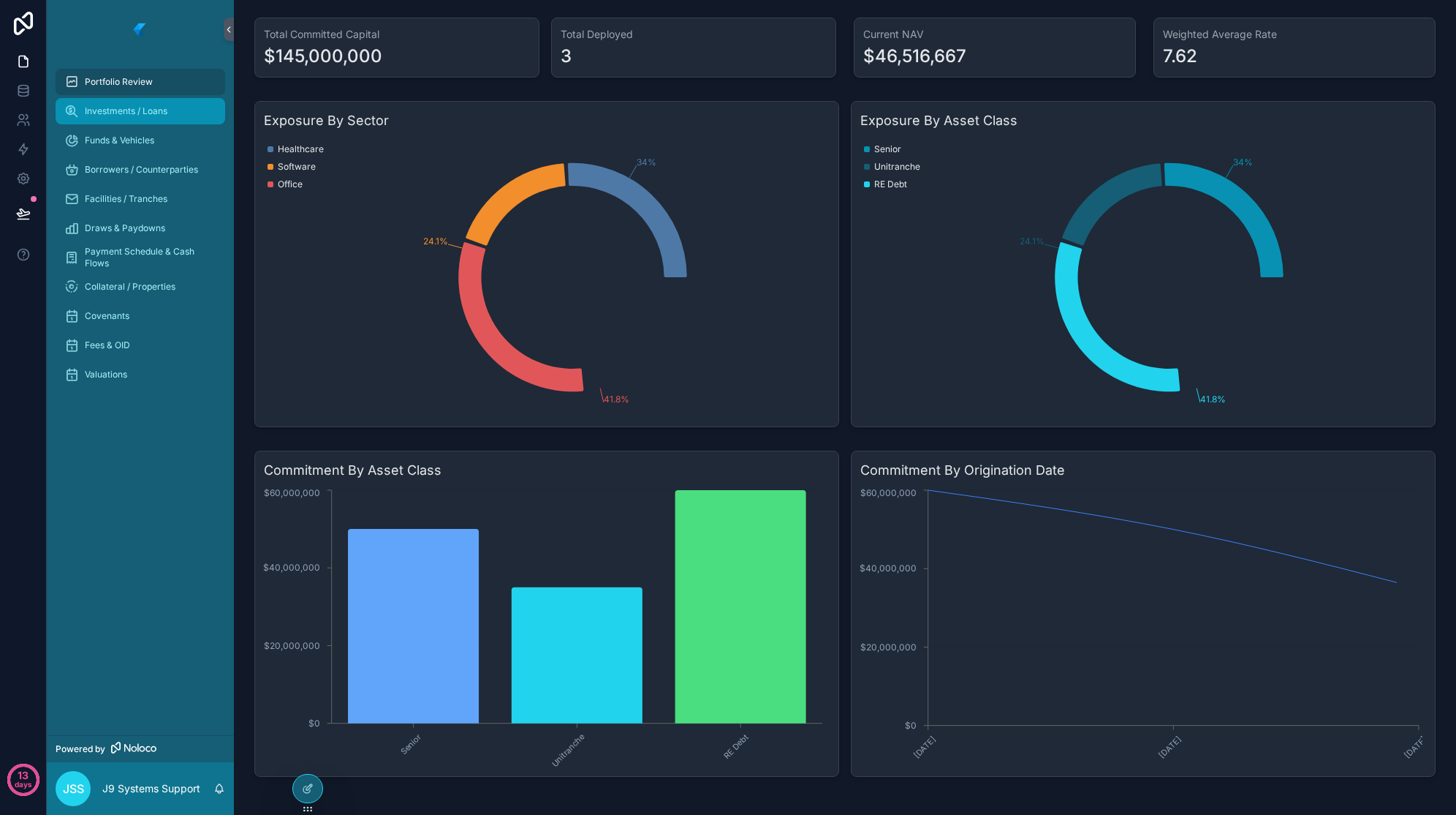
click at [126, 105] on div "Investments / Loans" at bounding box center [139, 111] width 152 height 23
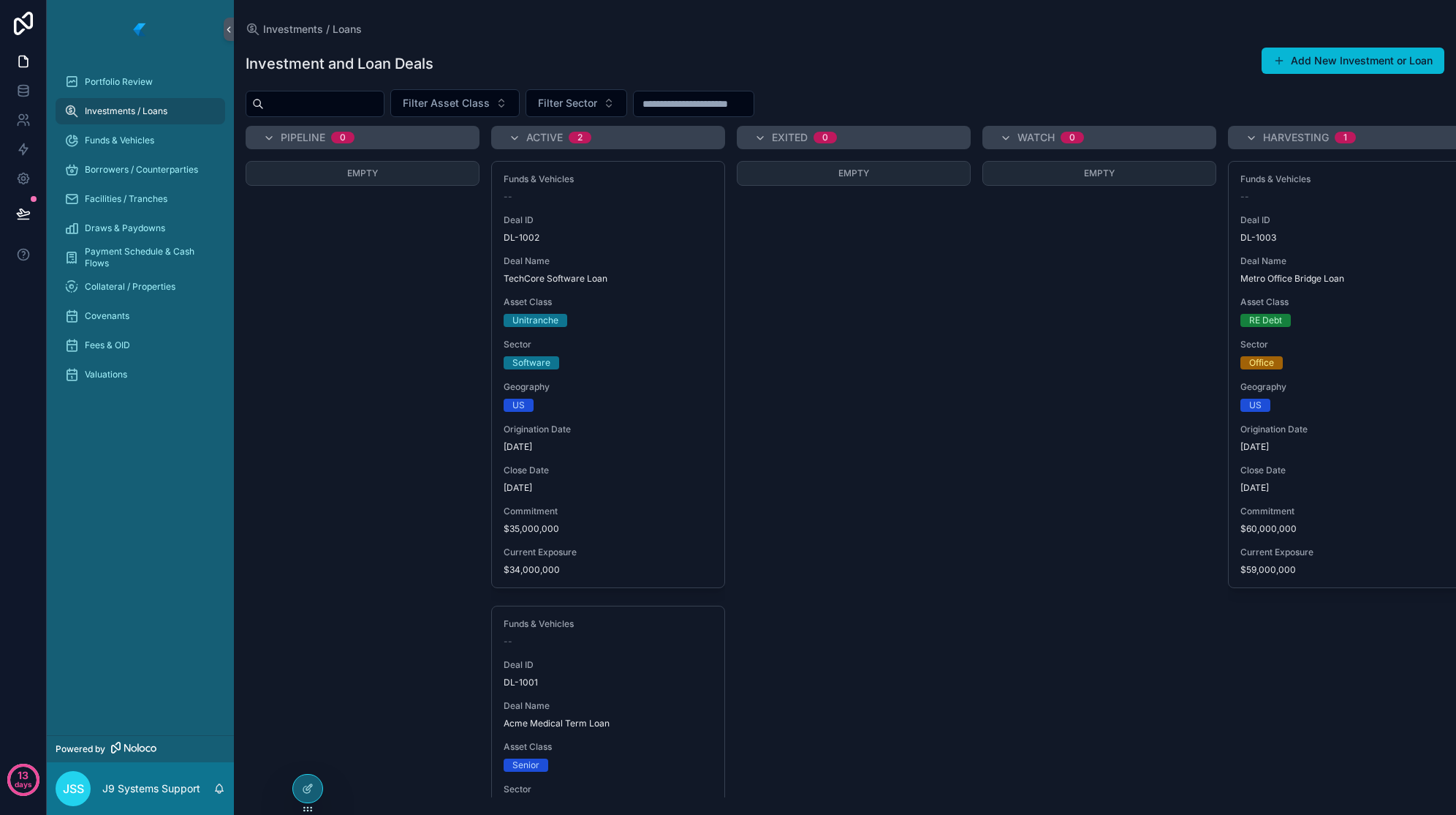
click at [871, 394] on div "Empty" at bounding box center [854, 479] width 234 height 636
click at [828, 593] on div "Empty" at bounding box center [854, 479] width 234 height 636
click at [282, 457] on div "Empty" at bounding box center [362, 479] width 234 height 636
click at [418, 354] on div "Empty" at bounding box center [362, 479] width 234 height 636
click at [376, 405] on div "Empty" at bounding box center [362, 479] width 234 height 636
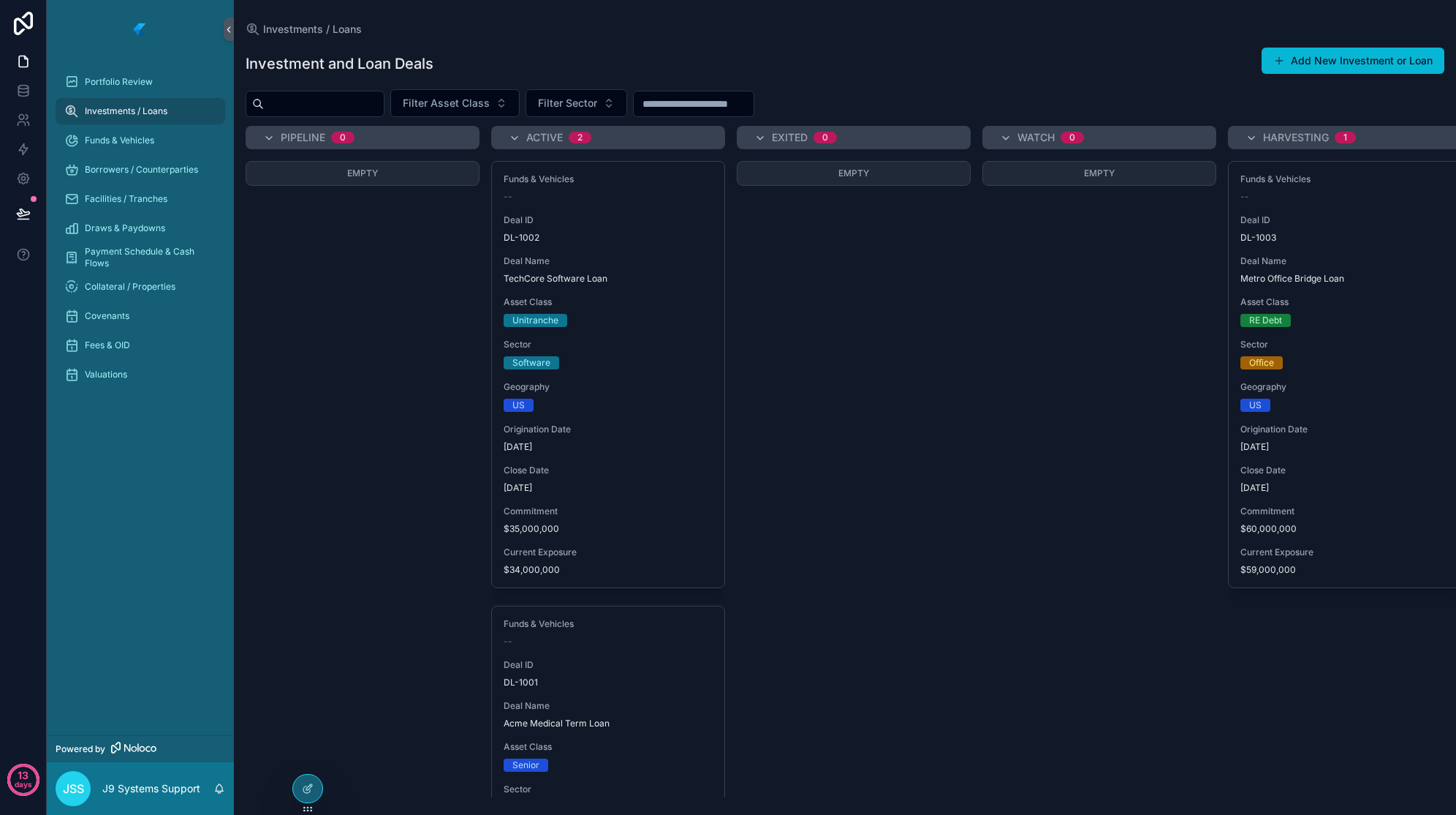
click at [318, 353] on div "Empty" at bounding box center [362, 479] width 234 height 636
click at [28, 93] on icon at bounding box center [23, 93] width 10 height 6
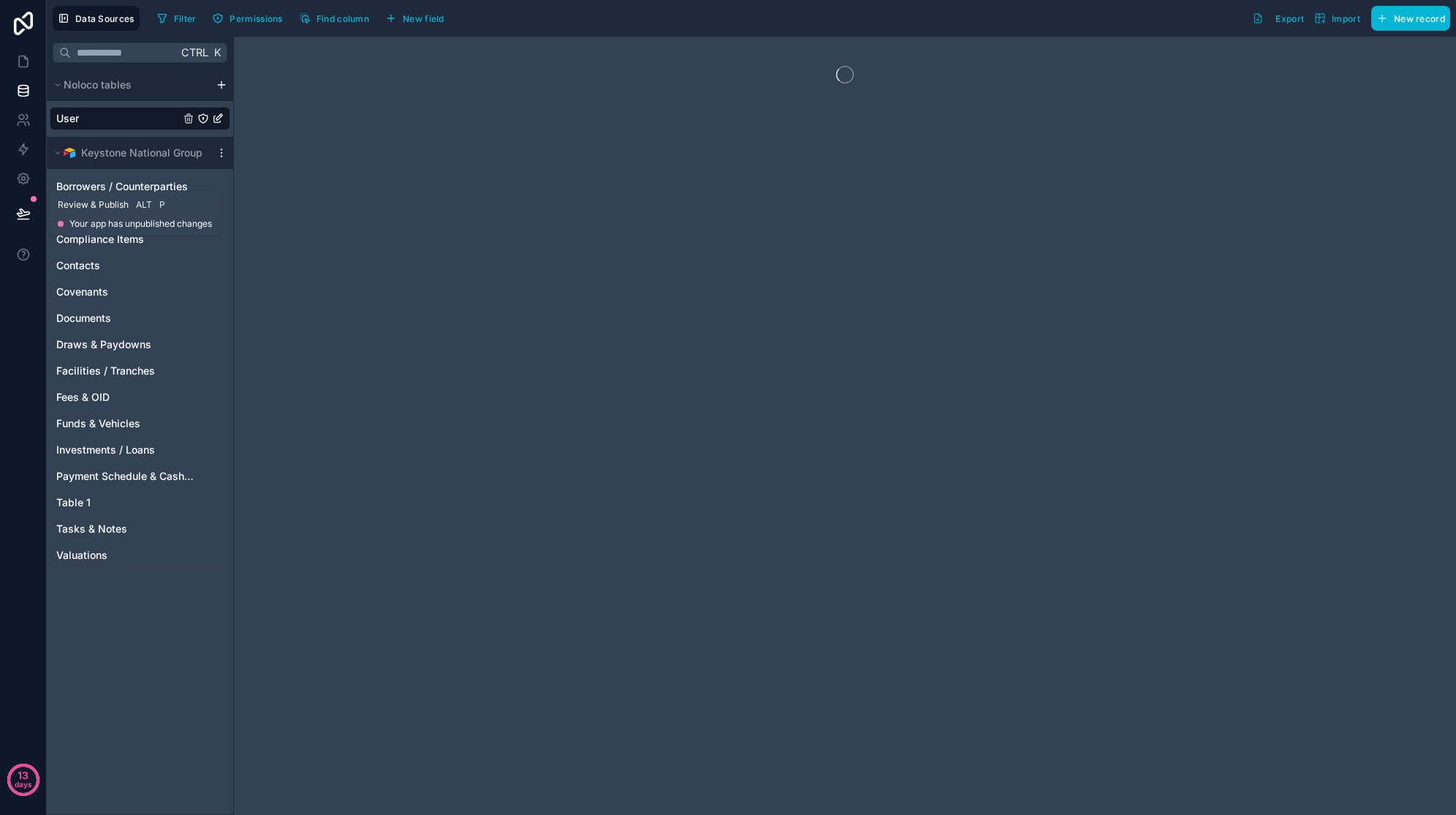
click at [26, 217] on icon at bounding box center [23, 213] width 14 height 14
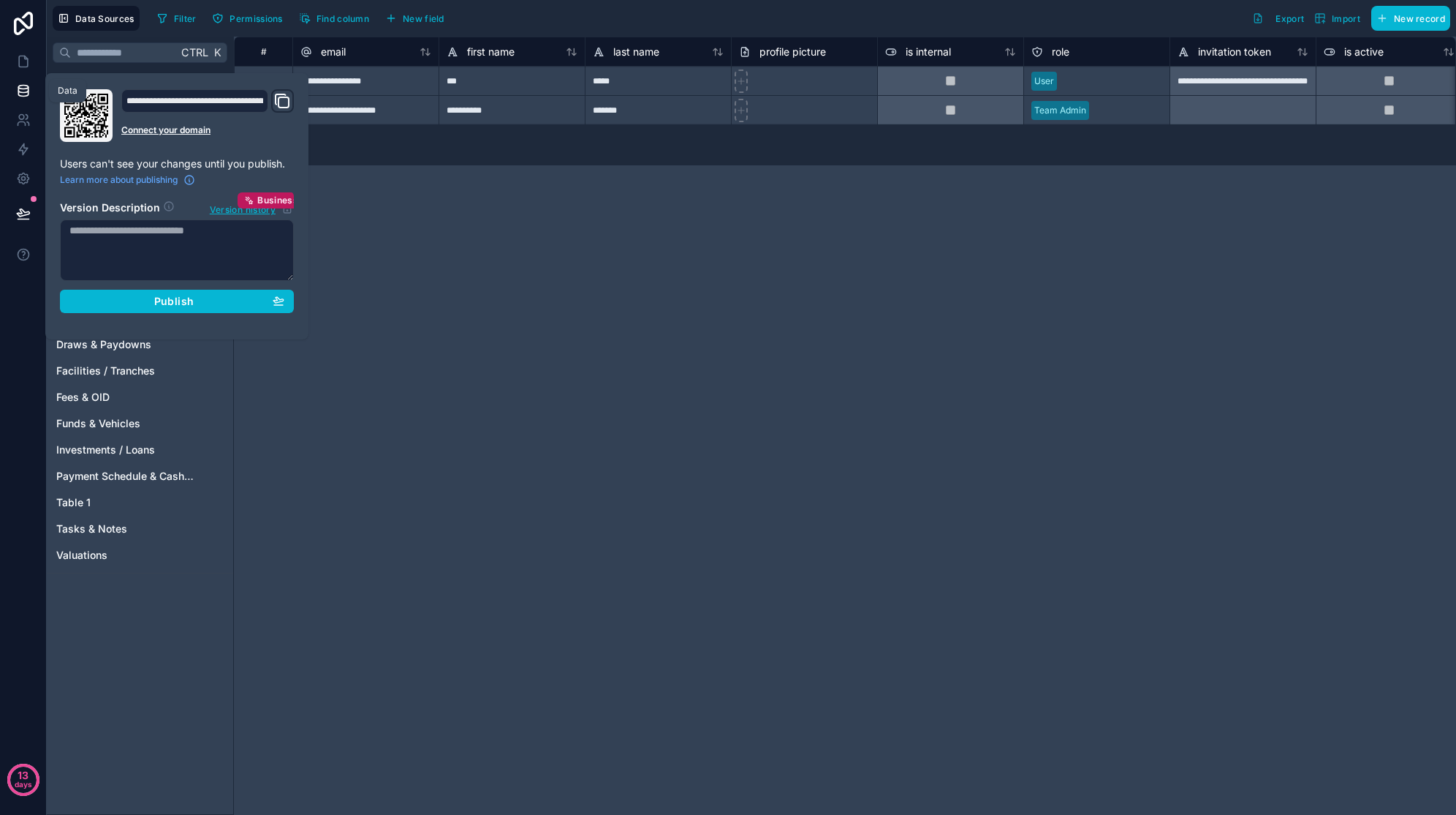
click at [23, 93] on icon at bounding box center [23, 91] width 14 height 14
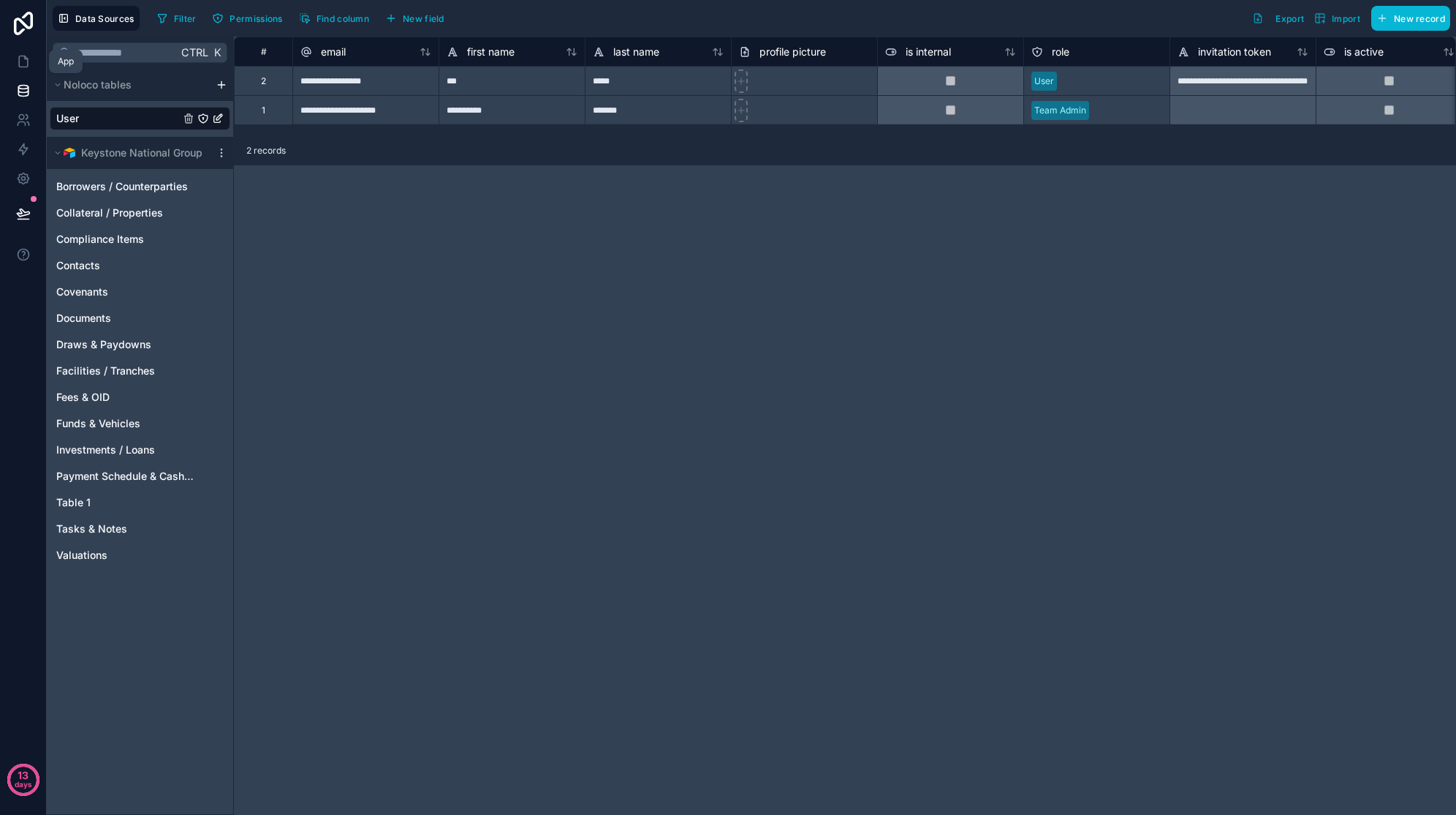
click at [27, 68] on icon at bounding box center [23, 61] width 9 height 11
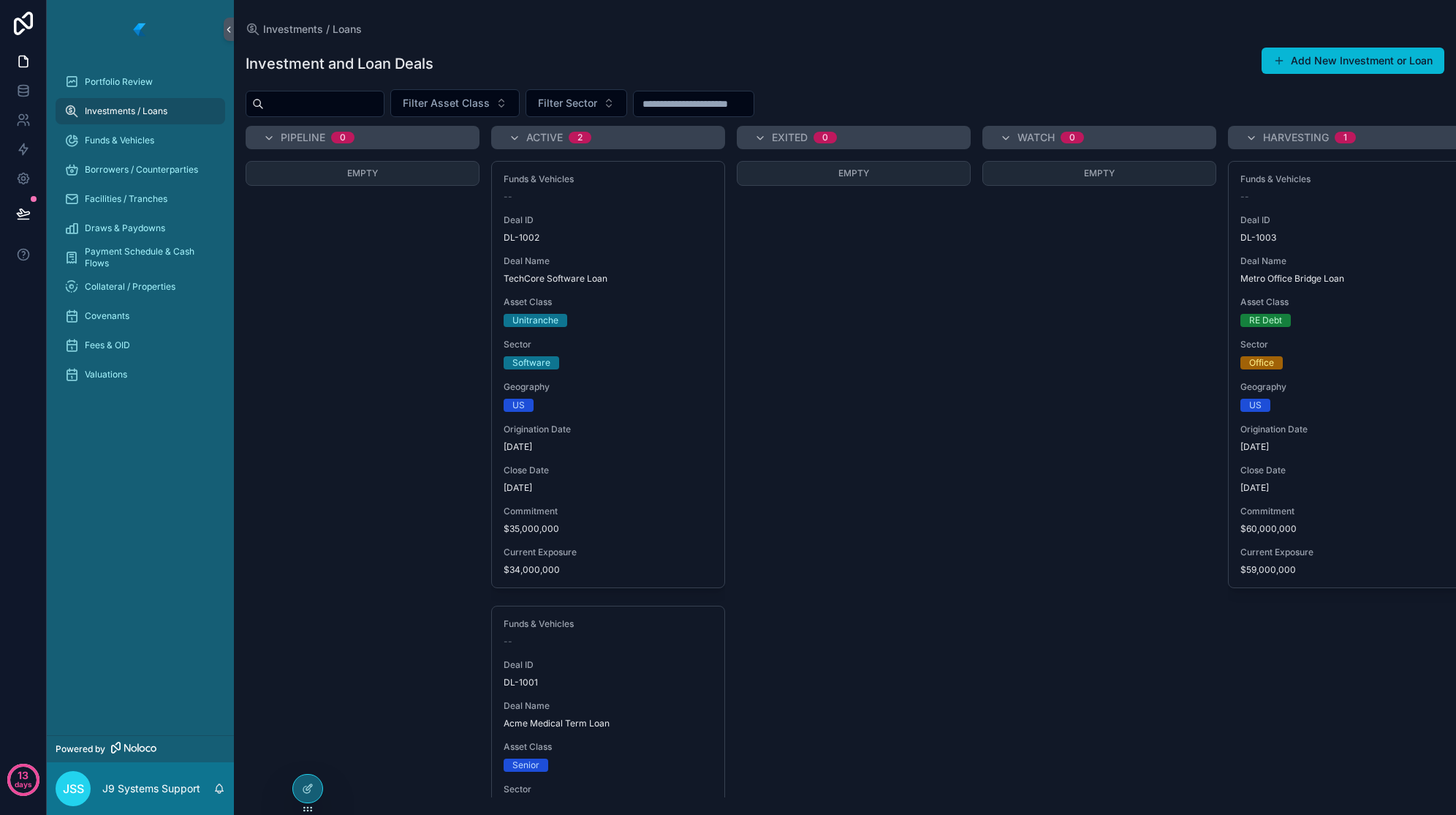
click at [364, 175] on span "Empty" at bounding box center [362, 172] width 31 height 11
drag, startPoint x: 364, startPoint y: 175, endPoint x: 362, endPoint y: 282, distance: 107.0
click at [362, 282] on div "Empty" at bounding box center [362, 479] width 234 height 636
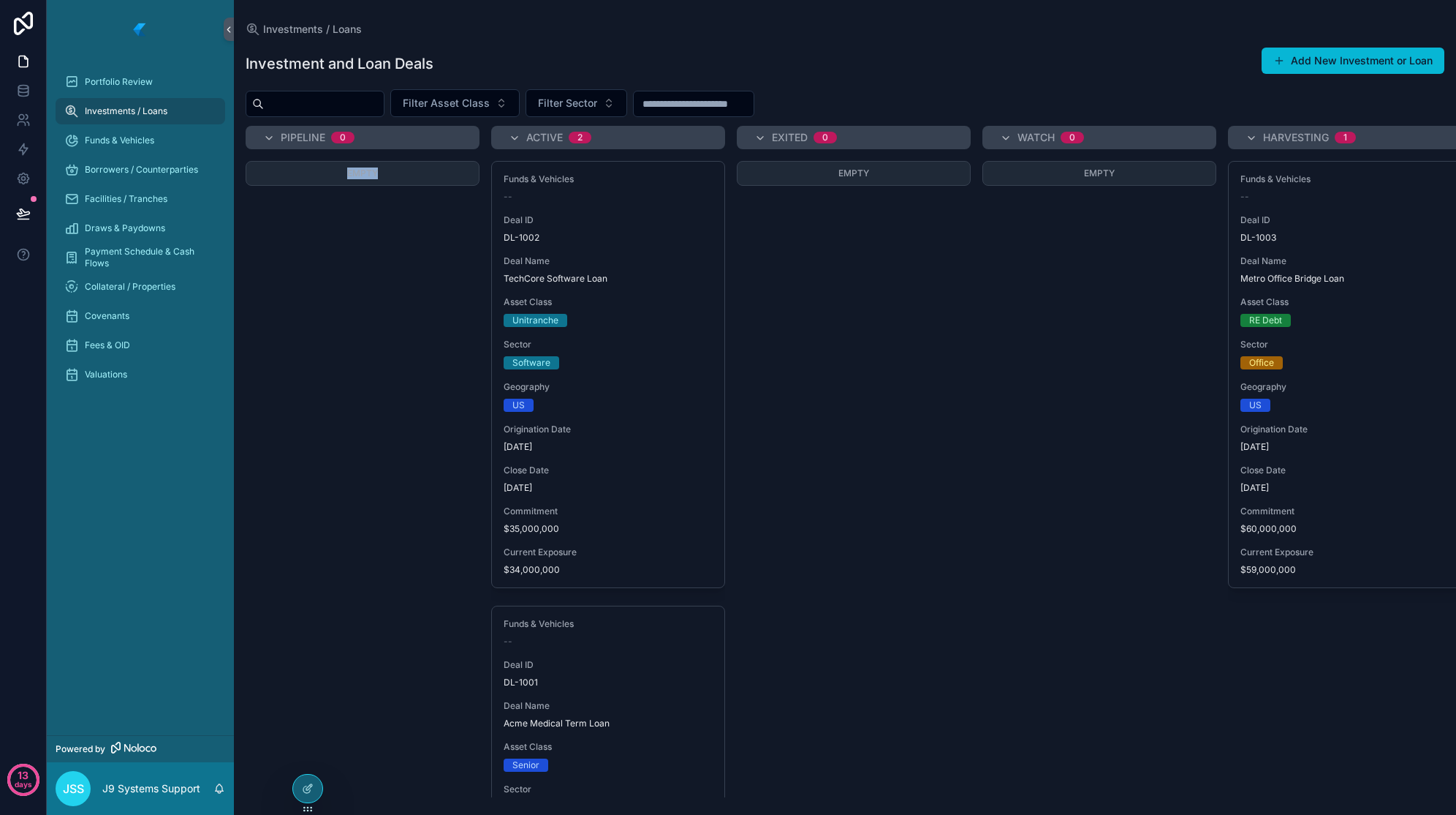
click at [362, 282] on div "Empty" at bounding box center [362, 479] width 234 height 636
click at [842, 175] on span "Empty" at bounding box center [854, 172] width 31 height 11
drag, startPoint x: 842, startPoint y: 175, endPoint x: 956, endPoint y: 217, distance: 121.5
click at [851, 236] on div "Empty" at bounding box center [854, 479] width 234 height 636
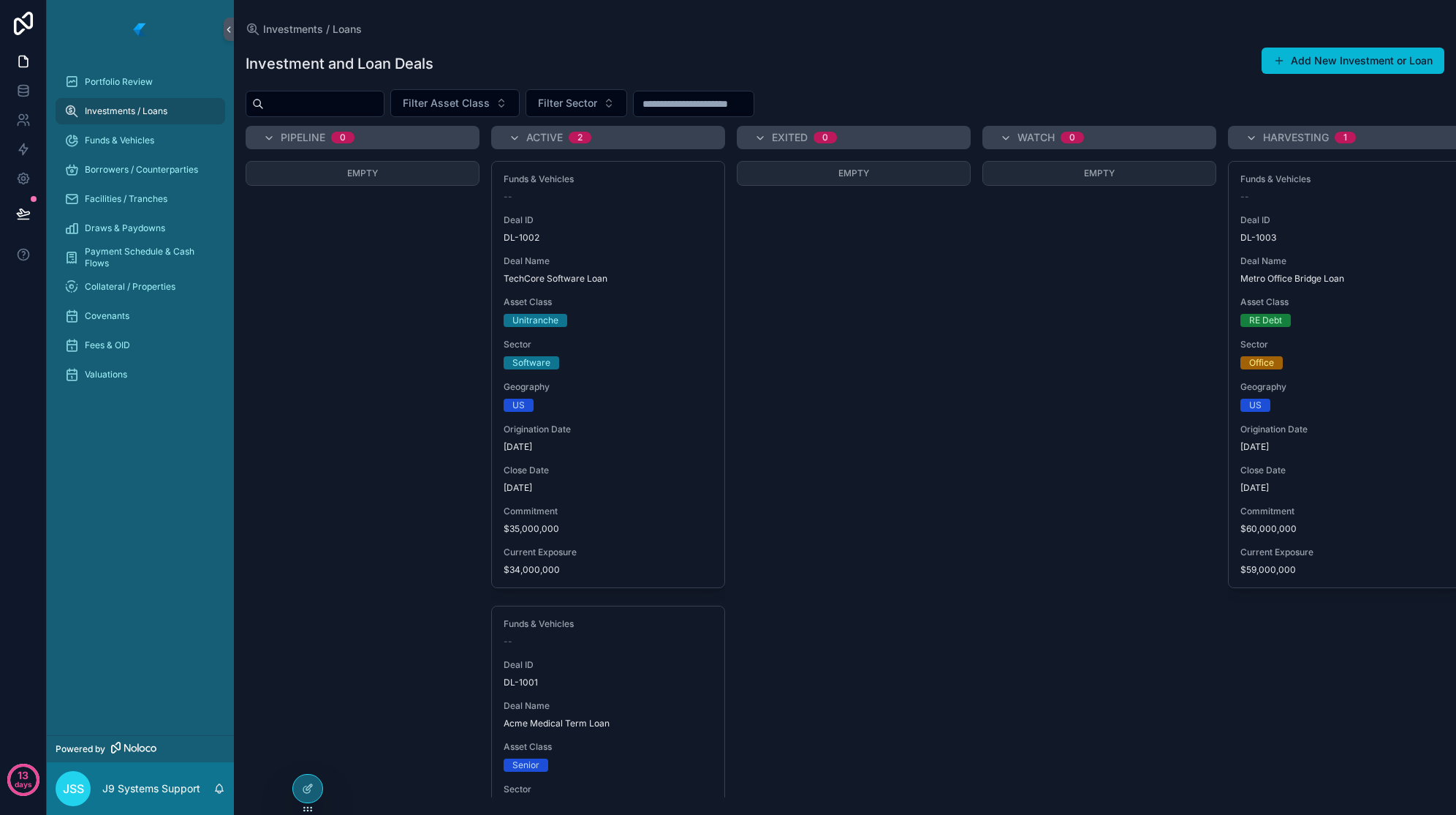
click at [1101, 172] on span "Empty" at bounding box center [1099, 172] width 31 height 11
drag, startPoint x: 1101, startPoint y: 172, endPoint x: 1075, endPoint y: 268, distance: 99.5
click at [1075, 268] on div "Empty" at bounding box center [1099, 479] width 234 height 636
click at [442, 374] on div "Empty" at bounding box center [362, 479] width 234 height 636
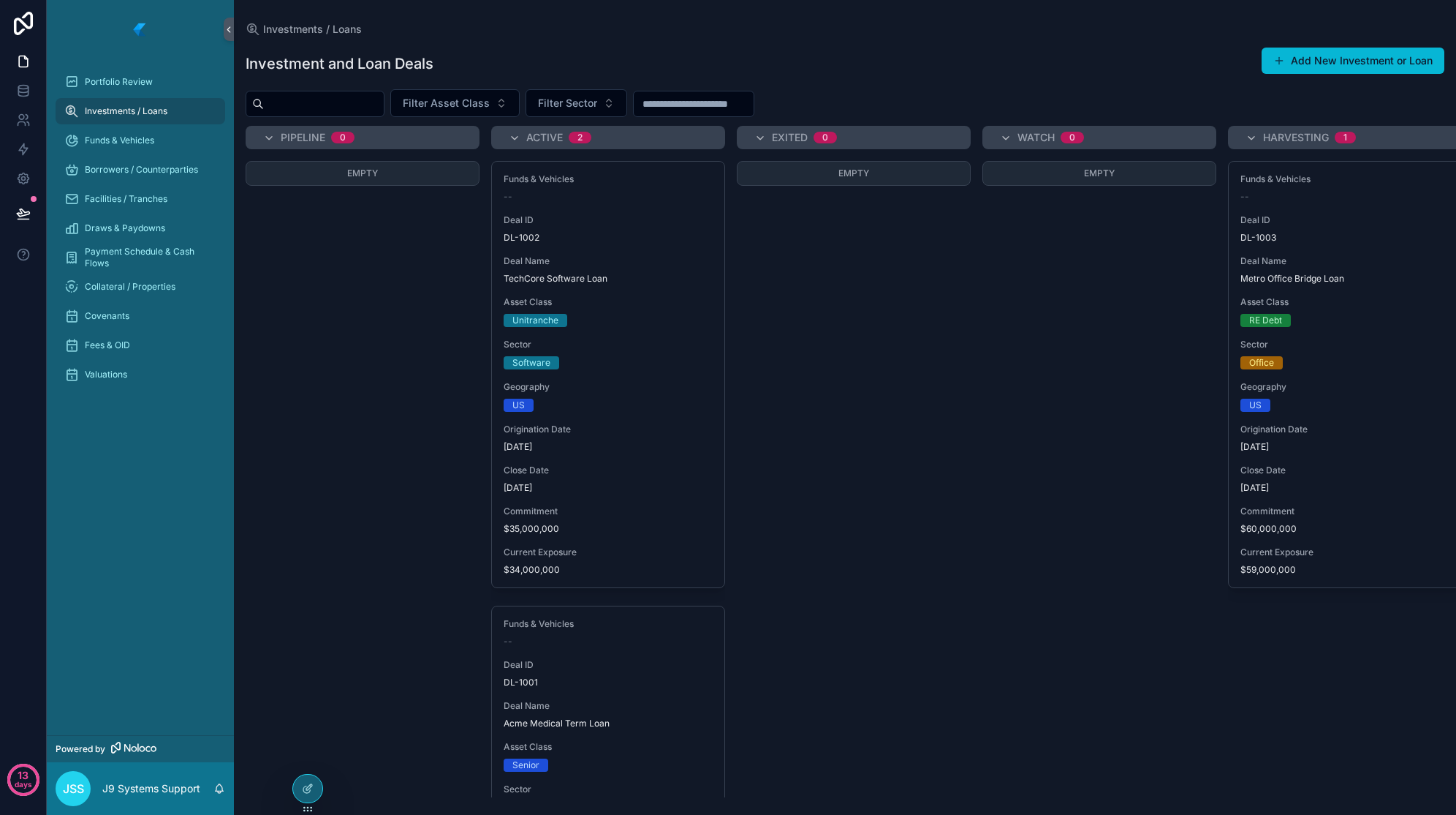
click at [382, 180] on div "Empty" at bounding box center [362, 173] width 234 height 25
drag, startPoint x: 382, startPoint y: 180, endPoint x: 369, endPoint y: 176, distance: 13.6
click at [369, 176] on span "Empty" at bounding box center [362, 172] width 31 height 11
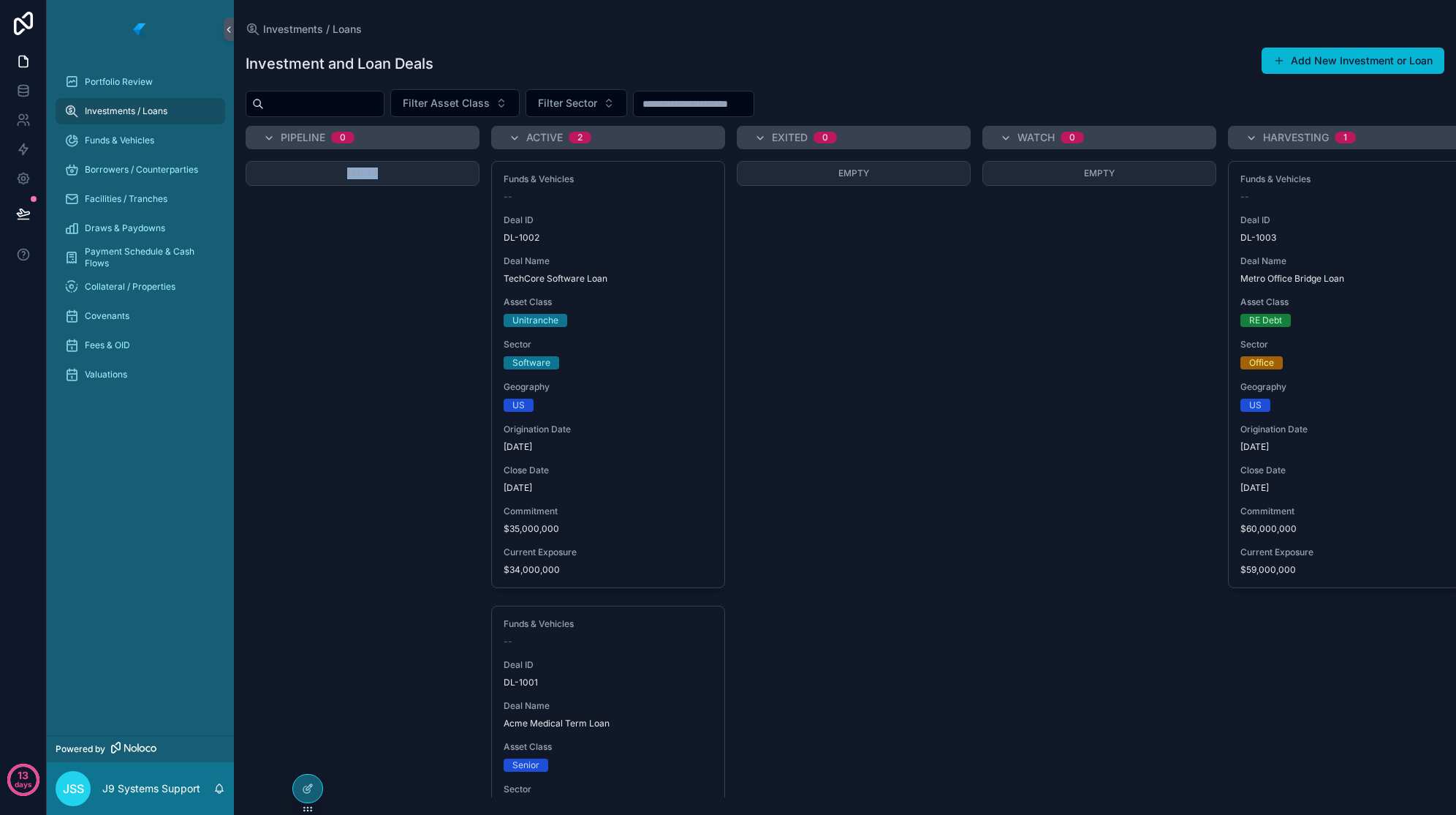
drag, startPoint x: 369, startPoint y: 176, endPoint x: 362, endPoint y: 276, distance: 100.2
click at [362, 276] on div "Empty" at bounding box center [362, 479] width 234 height 636
click at [920, 411] on div "Empty" at bounding box center [854, 479] width 234 height 636
click at [808, 302] on div "Empty" at bounding box center [854, 479] width 234 height 636
click at [359, 434] on div "Empty" at bounding box center [362, 479] width 234 height 636
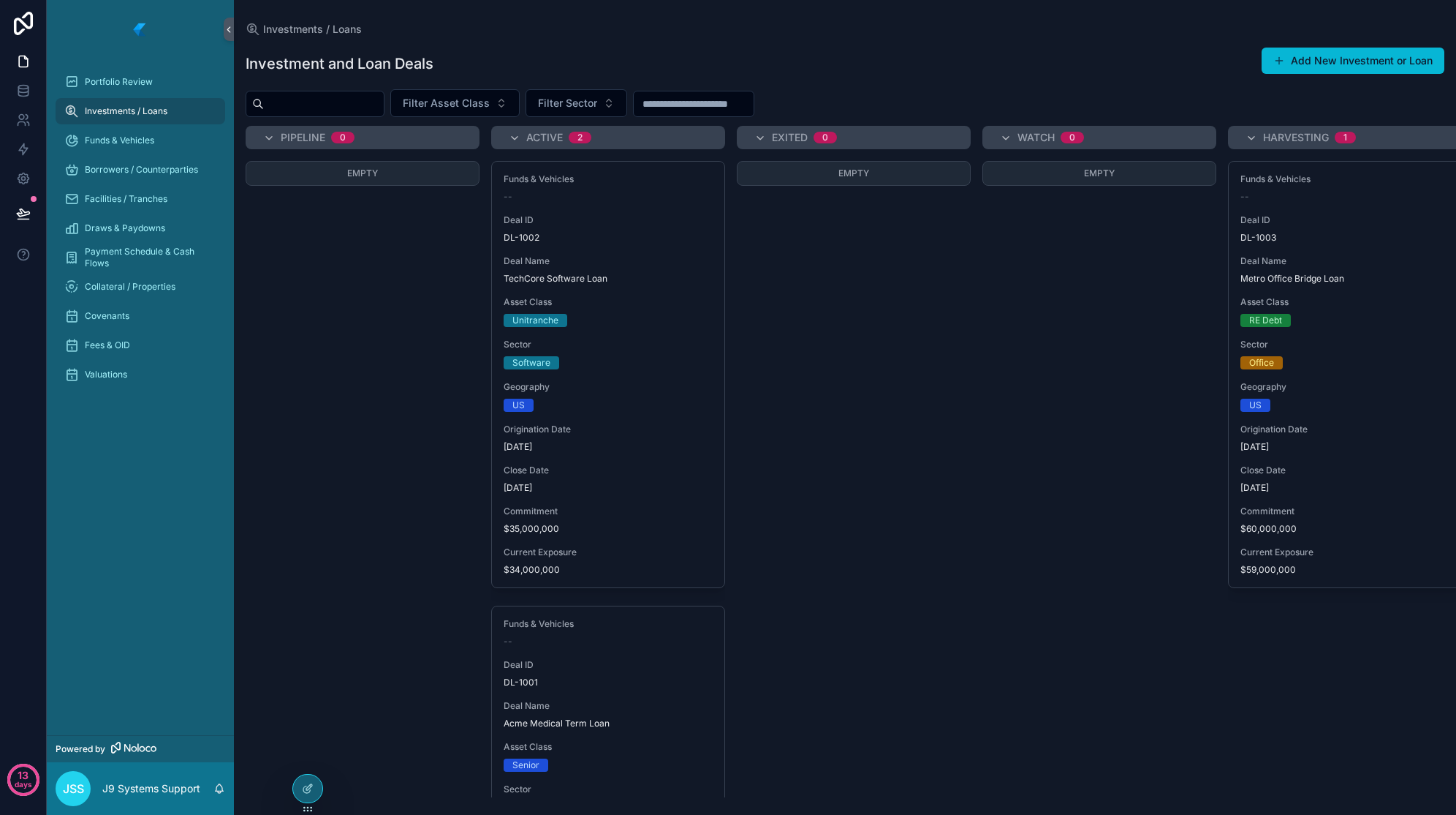
click at [1052, 442] on div "Empty" at bounding box center [1099, 479] width 234 height 636
click at [329, 485] on div "Empty" at bounding box center [362, 479] width 234 height 636
click at [615, 324] on div "Unitranche" at bounding box center [608, 320] width 209 height 13
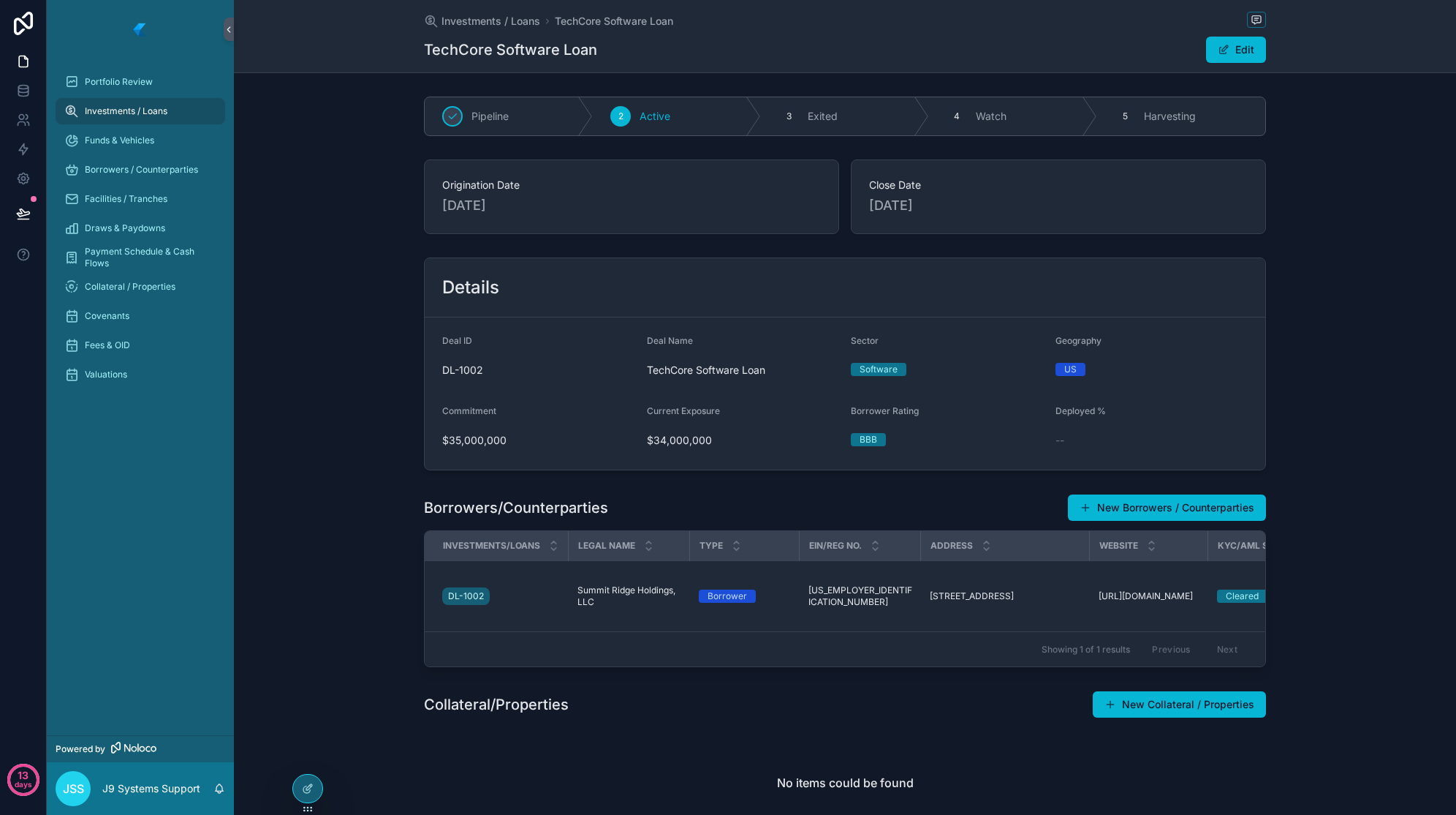
click at [1127, 704] on button "New Collateral / Properties" at bounding box center [1179, 705] width 173 height 27
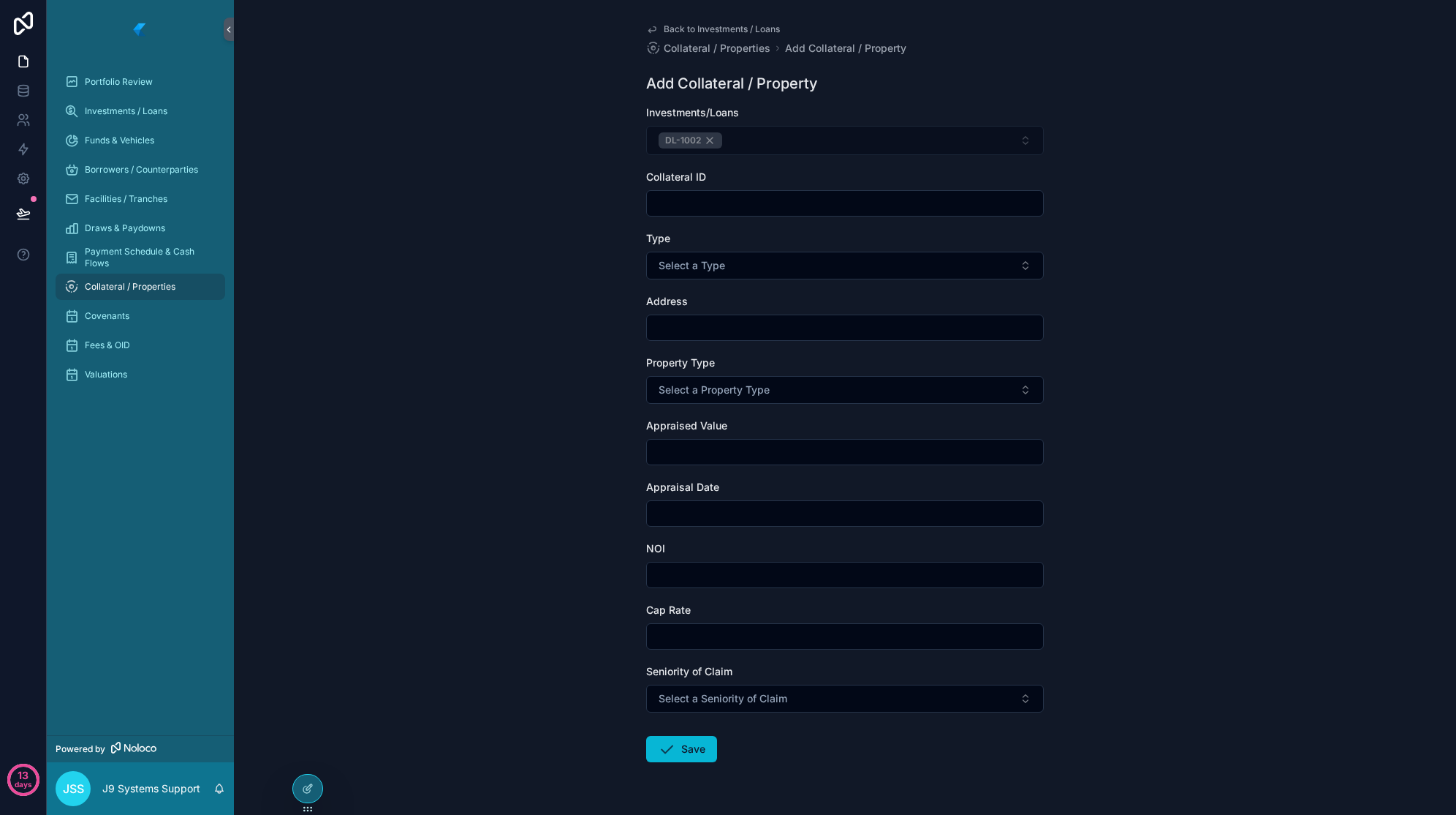
click at [755, 207] on input "scrollable content" at bounding box center [845, 203] width 396 height 20
click at [762, 255] on button "Select a Type" at bounding box center [846, 265] width 398 height 28
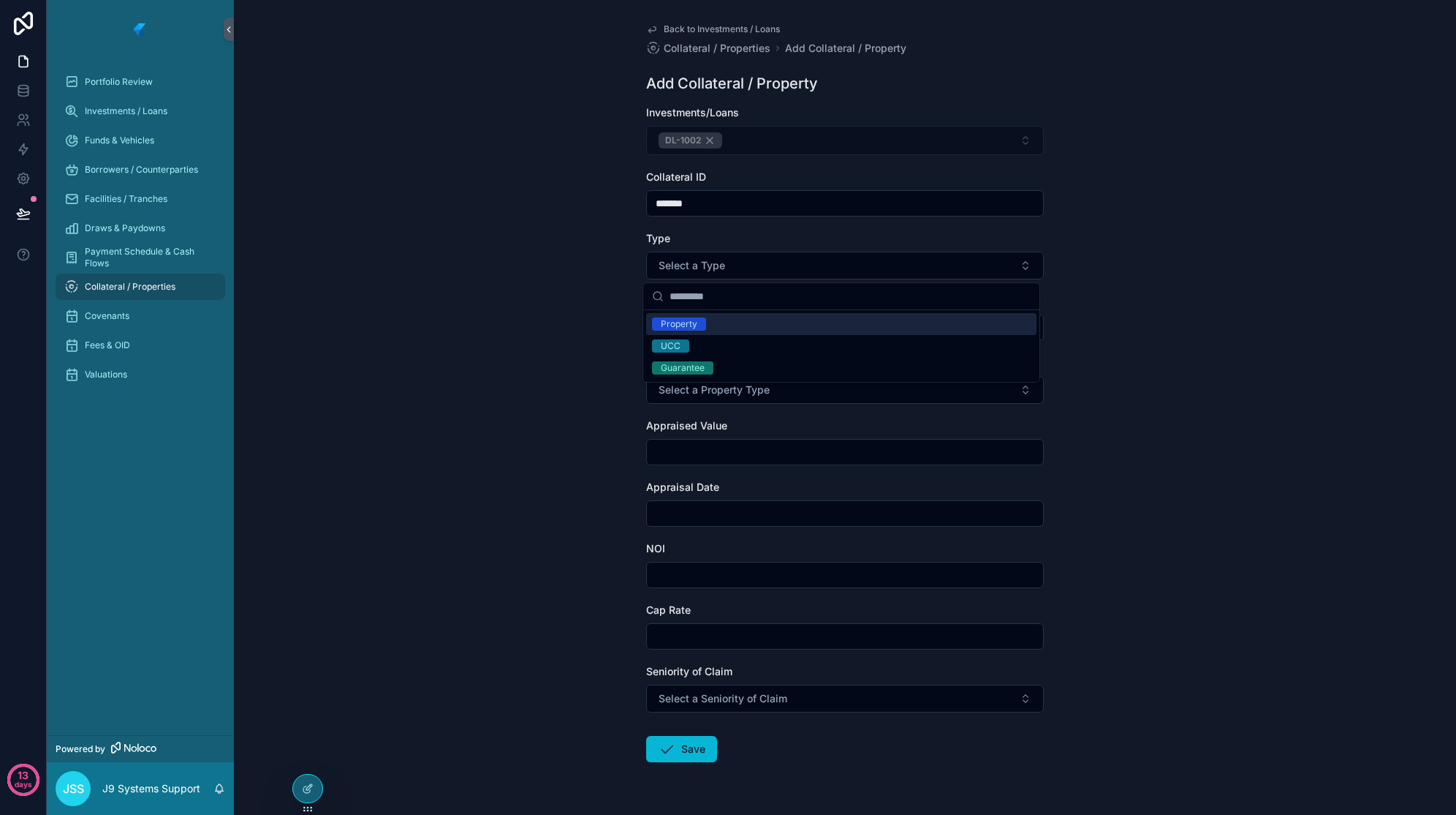
click at [704, 209] on input "*******" at bounding box center [845, 203] width 396 height 20
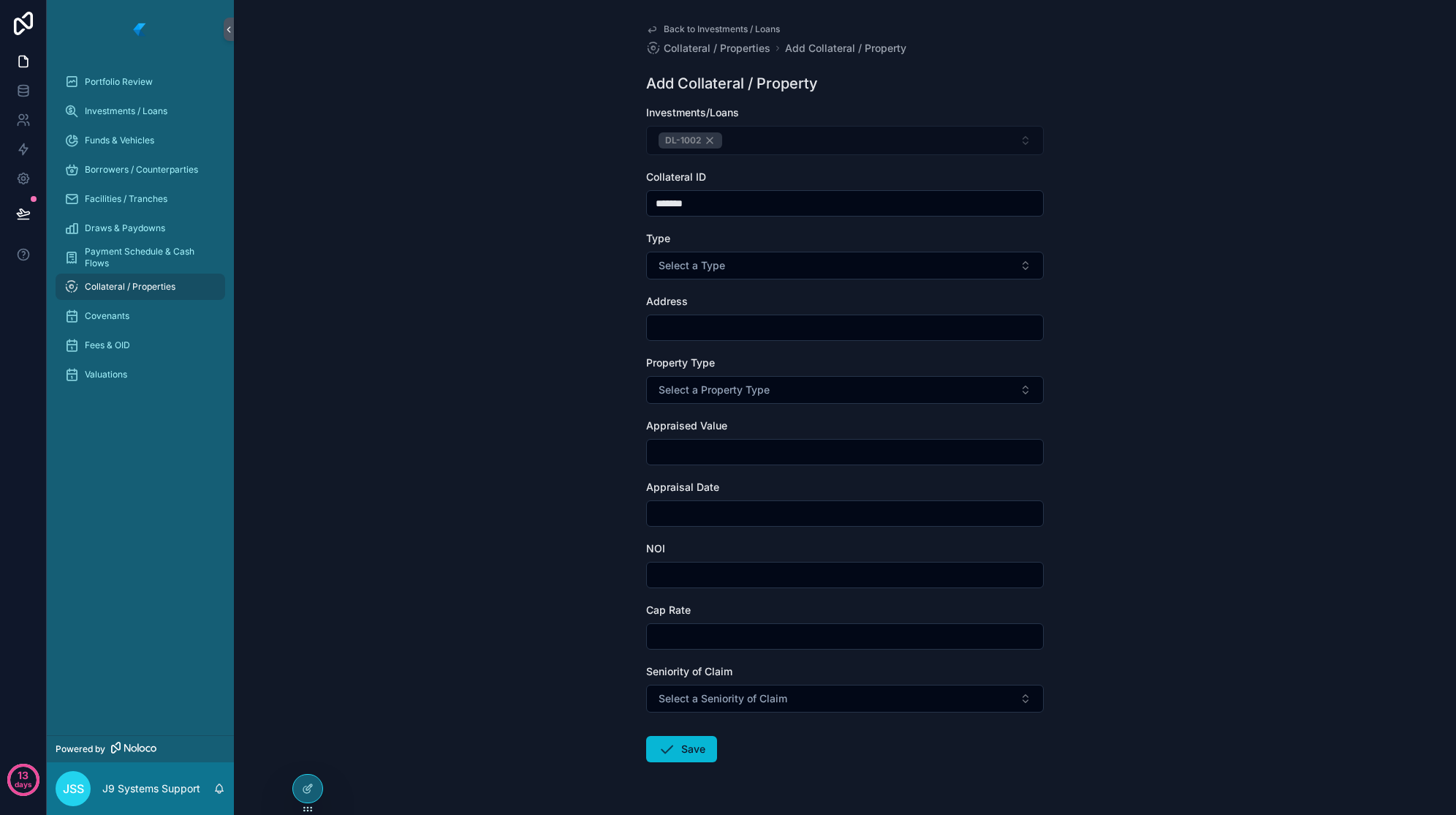
type input "*******"
click at [709, 260] on span "Select a Type" at bounding box center [692, 266] width 67 height 14
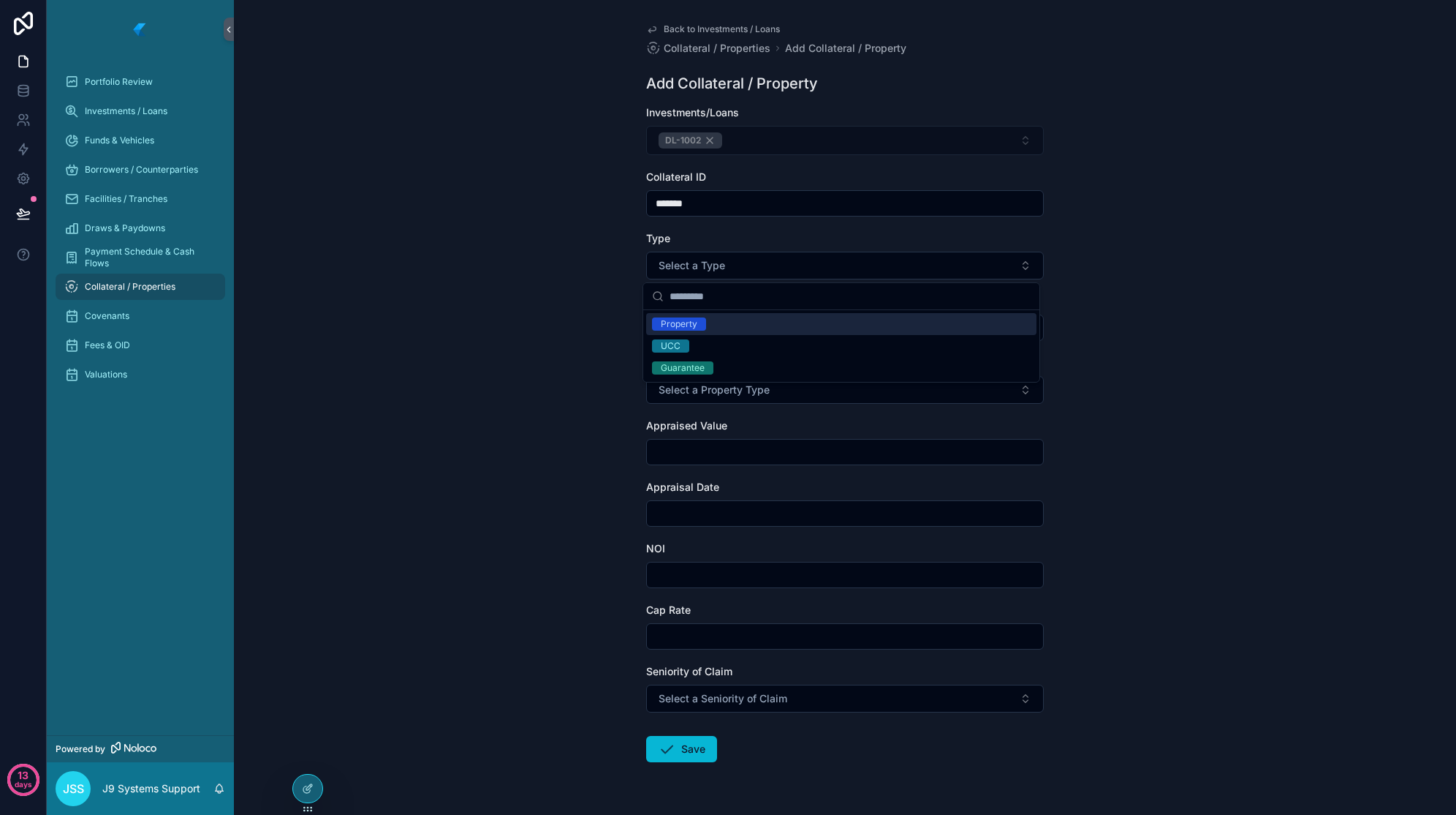
click at [720, 328] on div "Property" at bounding box center [841, 324] width 390 height 22
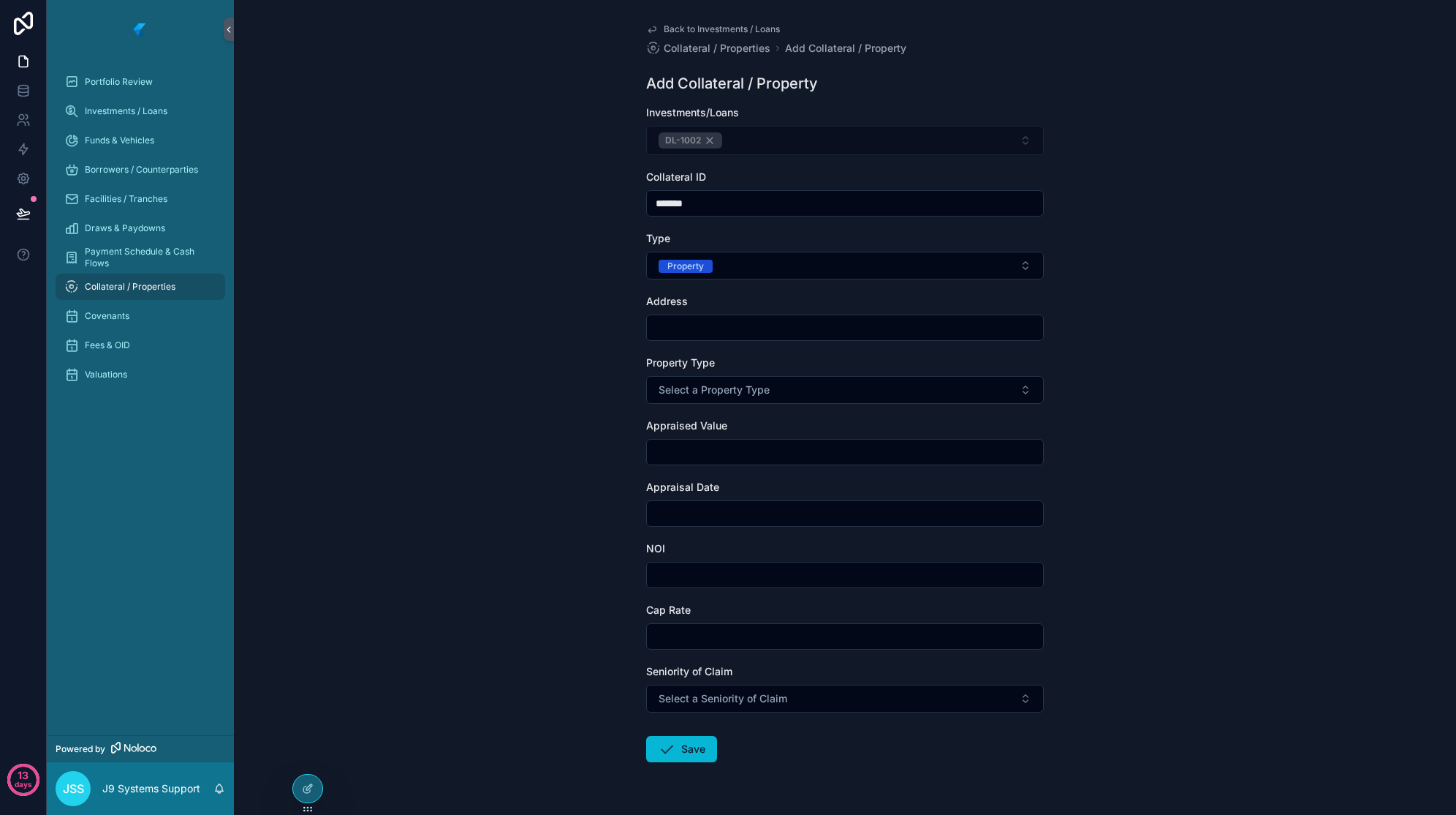
click at [714, 320] on input "scrollable content" at bounding box center [845, 327] width 396 height 20
type input "**********"
click at [804, 392] on button "Select a Property Type" at bounding box center [846, 389] width 398 height 28
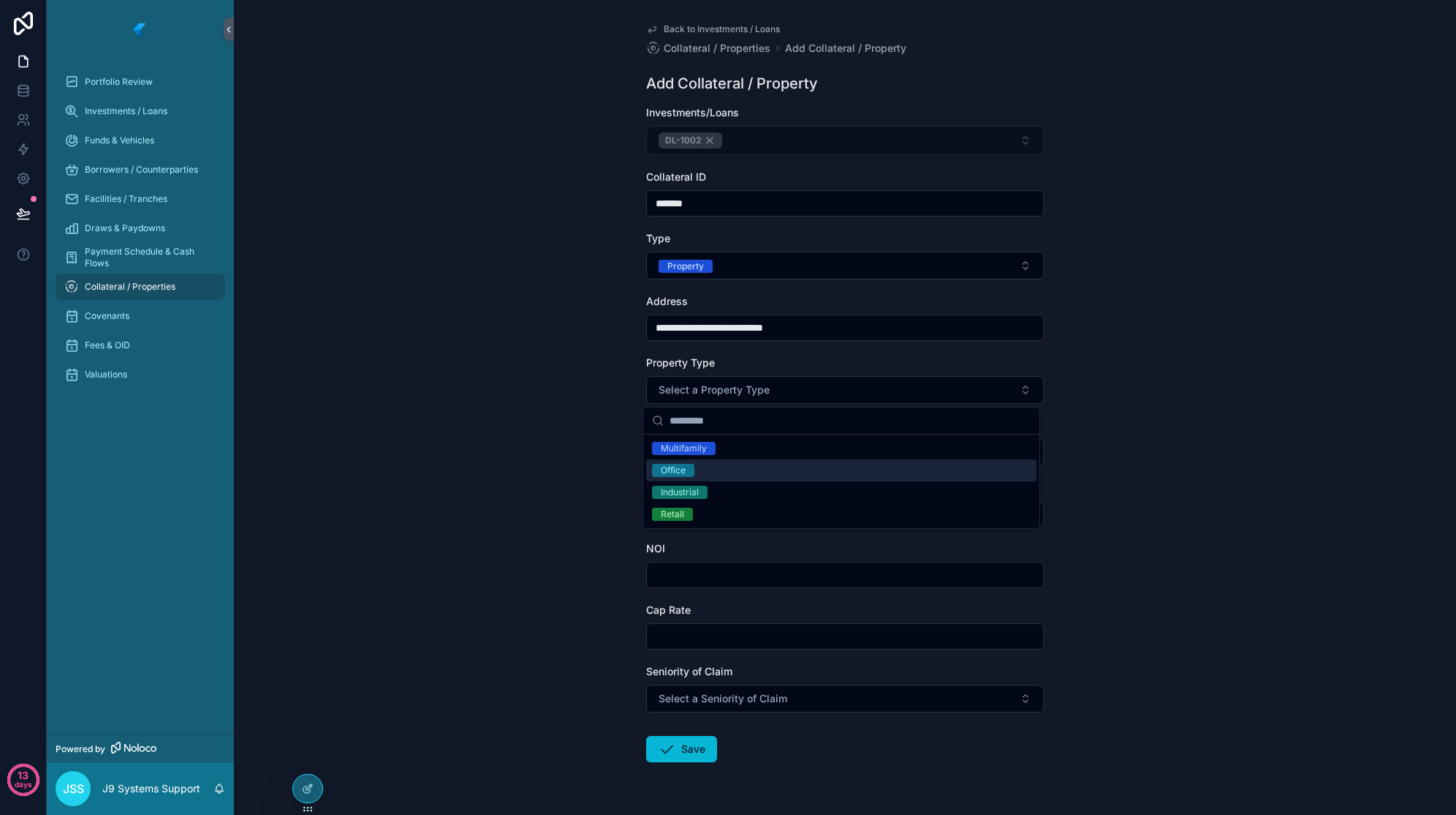
click at [769, 470] on div "Office" at bounding box center [841, 470] width 390 height 22
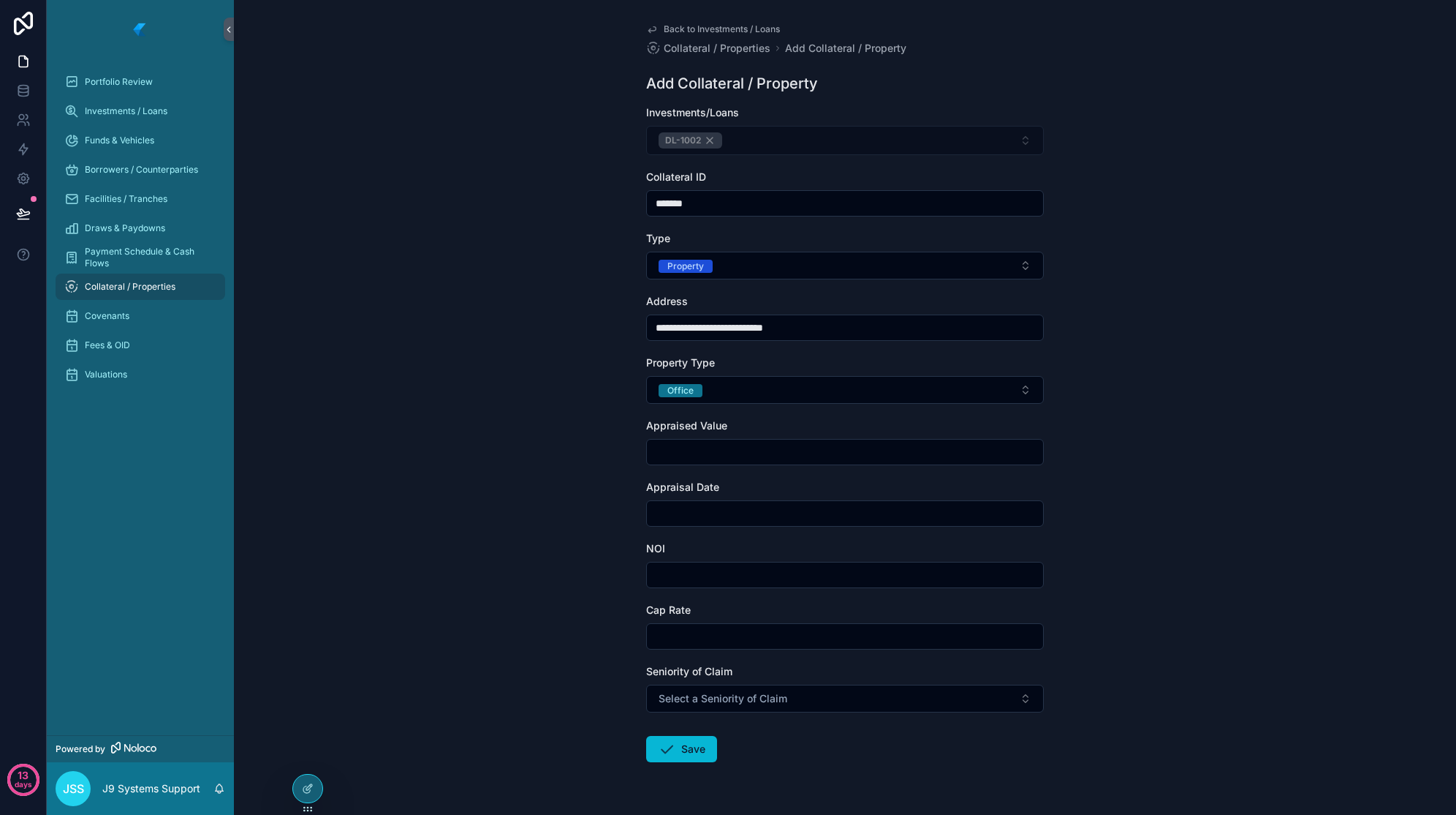
click at [753, 449] on input "scrollable content" at bounding box center [845, 451] width 396 height 20
type input "**********"
click at [755, 512] on input "scrollable content" at bounding box center [845, 513] width 396 height 20
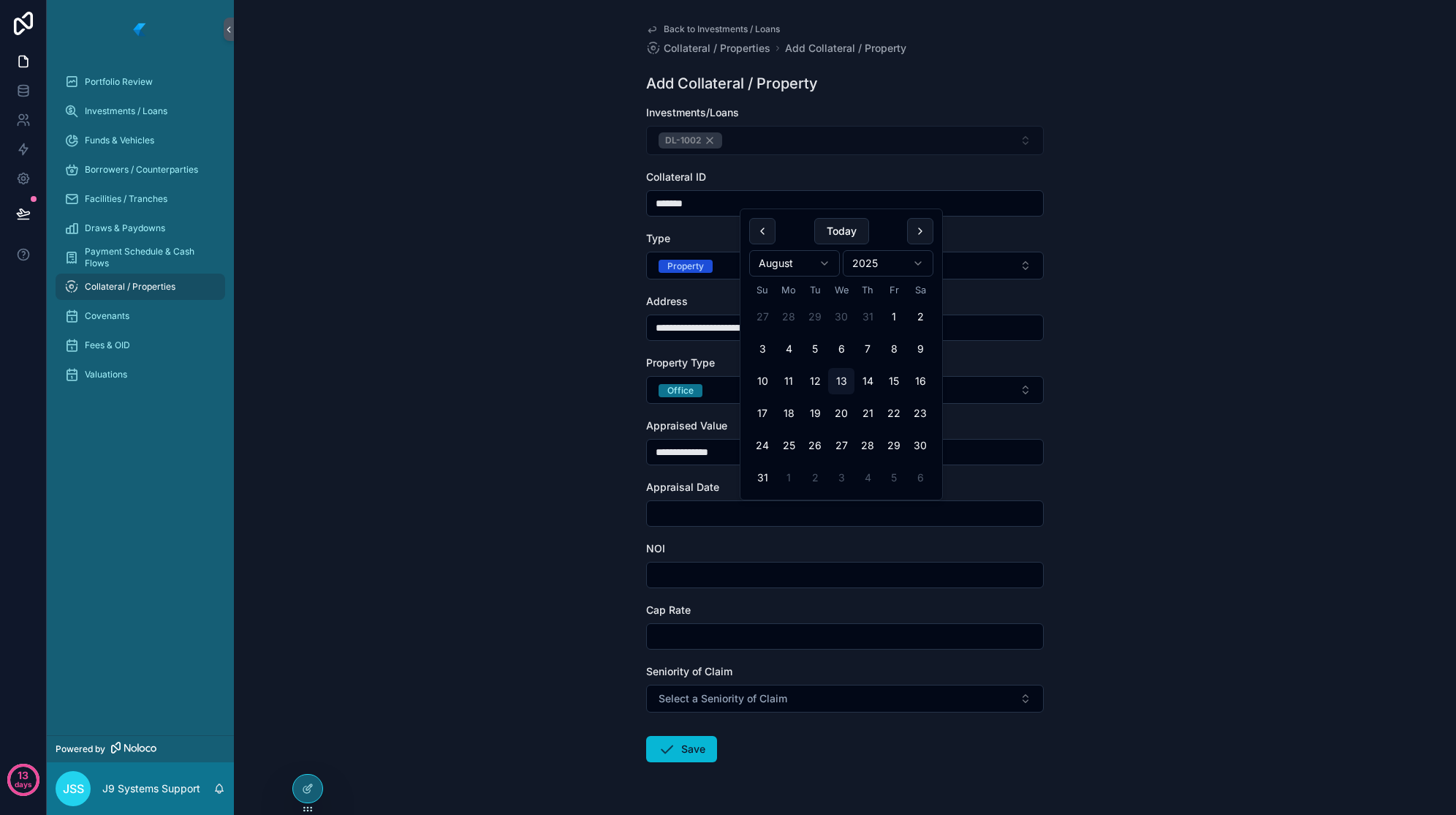
click at [836, 362] on button "6" at bounding box center [841, 349] width 27 height 27
type input "********"
click at [763, 585] on input "scrollable content" at bounding box center [845, 574] width 396 height 20
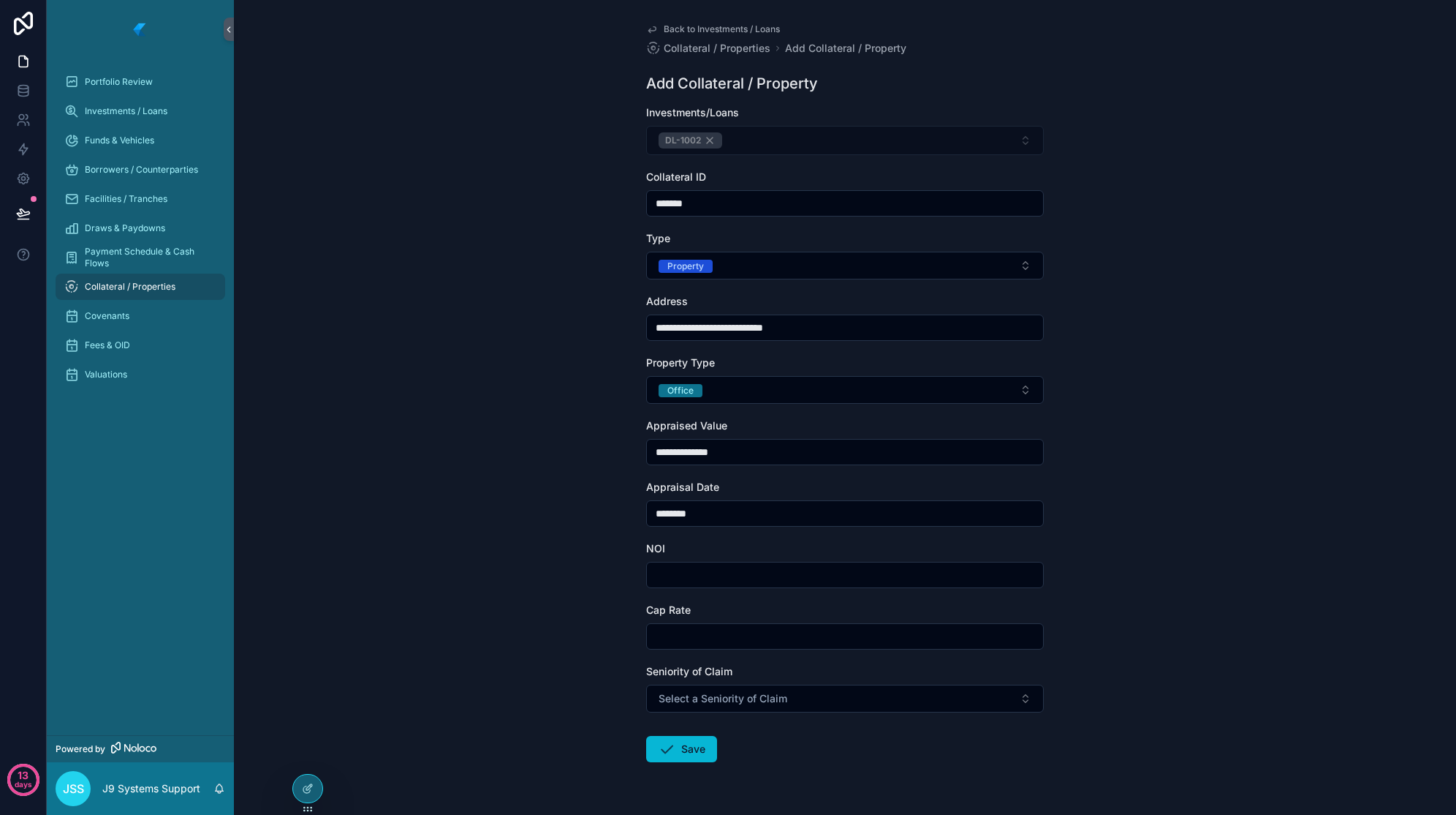
click at [756, 636] on input "scrollable content" at bounding box center [845, 635] width 396 height 20
click at [806, 705] on button "Select a Seniority of Claim" at bounding box center [846, 698] width 398 height 28
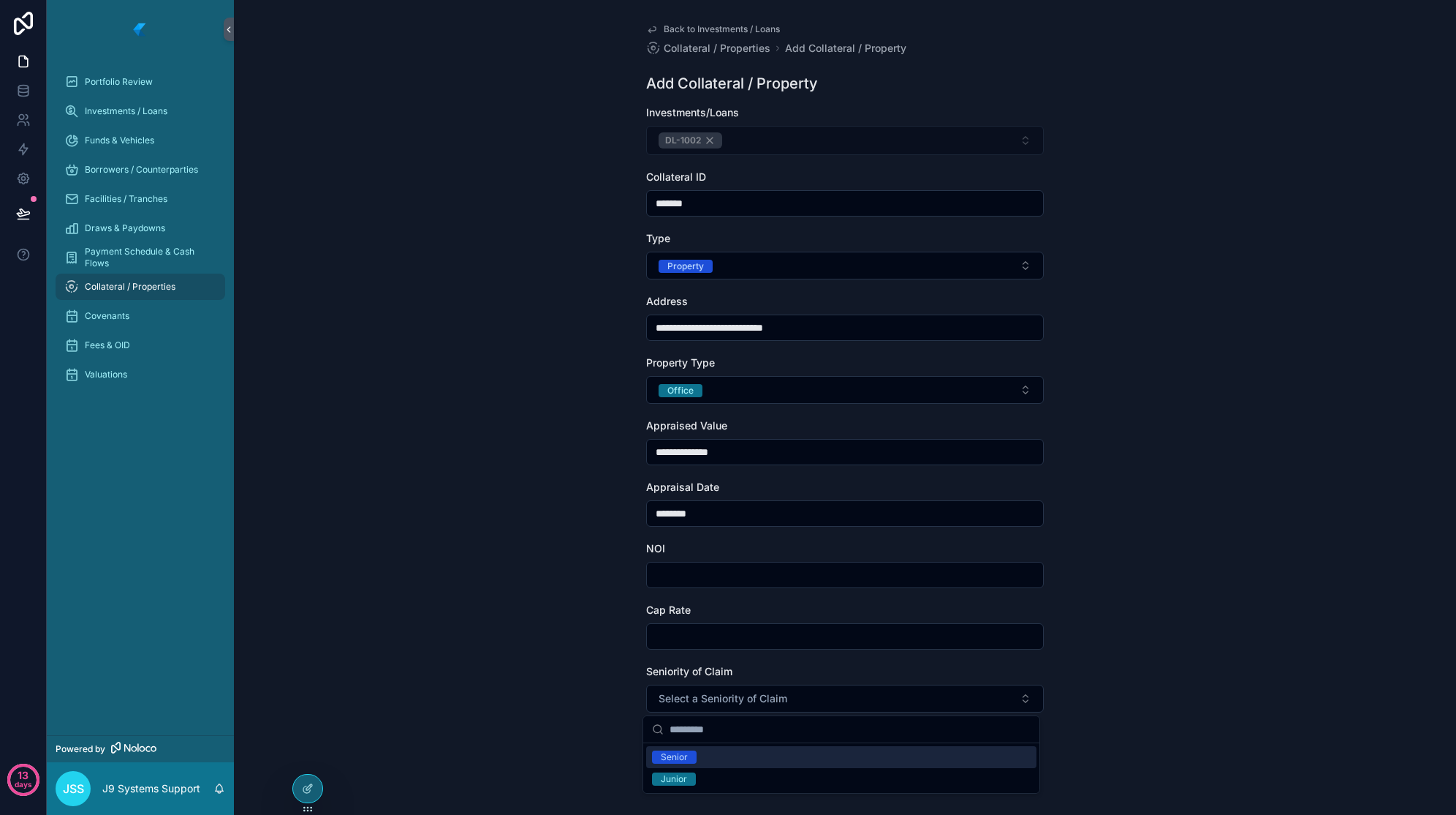
click at [729, 762] on div "Senior" at bounding box center [841, 756] width 390 height 22
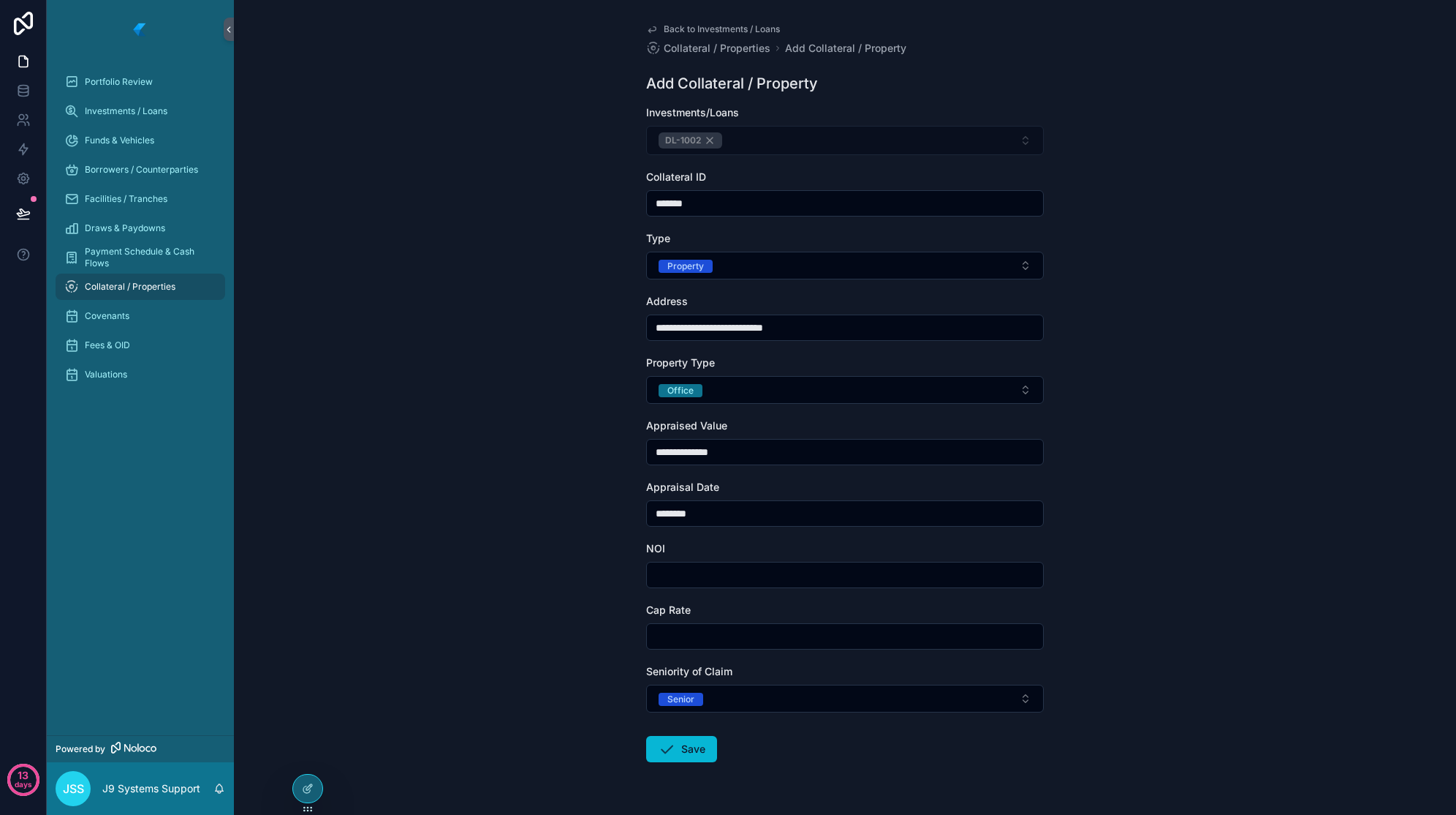
click at [692, 757] on button "Save" at bounding box center [682, 749] width 71 height 27
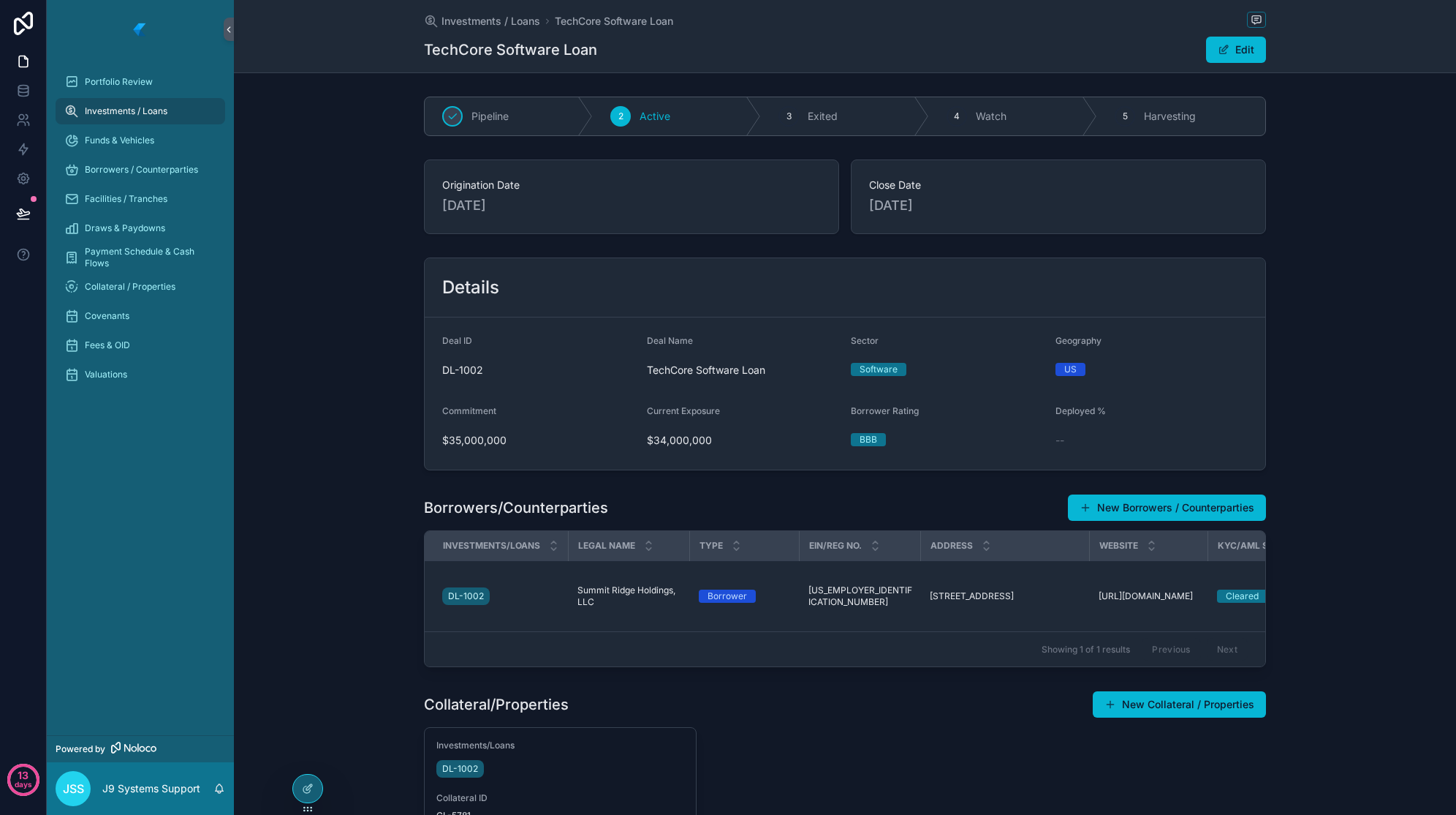
click at [304, 779] on div at bounding box center [307, 788] width 29 height 28
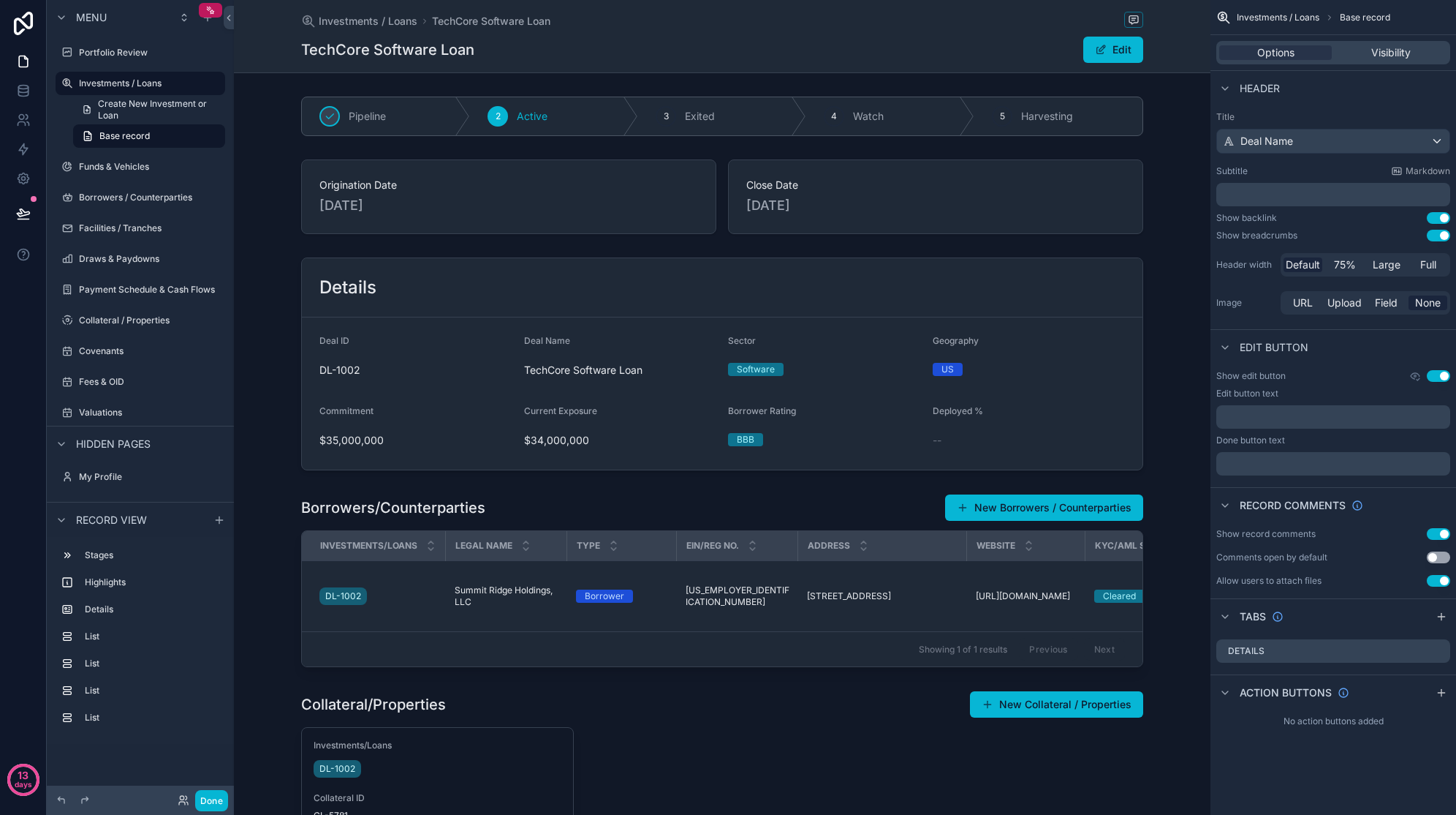
click at [1436, 618] on icon "scrollable content" at bounding box center [1441, 616] width 12 height 12
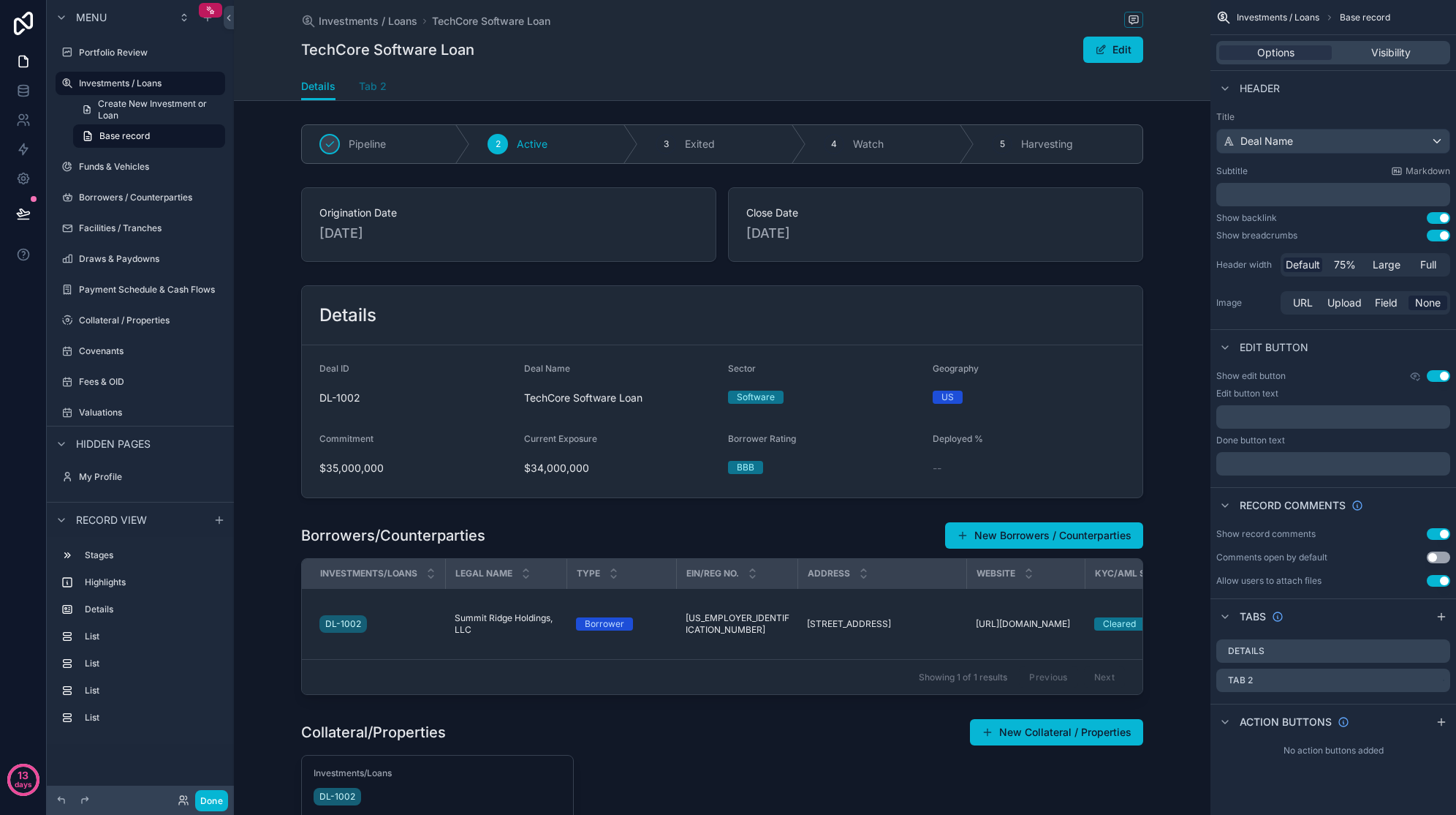
click at [376, 86] on span "Tab 2" at bounding box center [372, 86] width 28 height 14
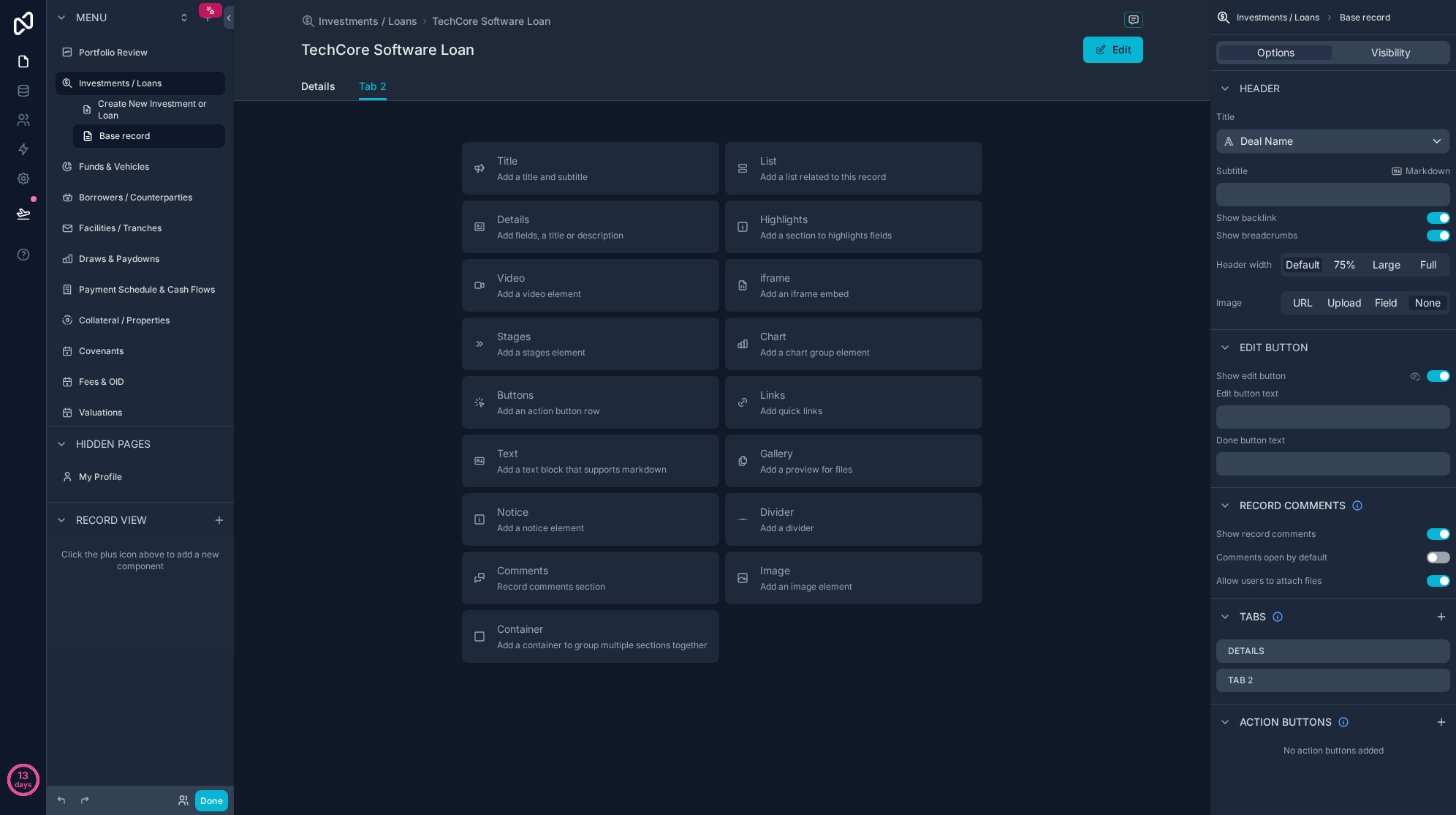
click at [338, 87] on div "Details Tab 2" at bounding box center [722, 85] width 842 height 28
click at [328, 87] on span "Details" at bounding box center [318, 86] width 35 height 14
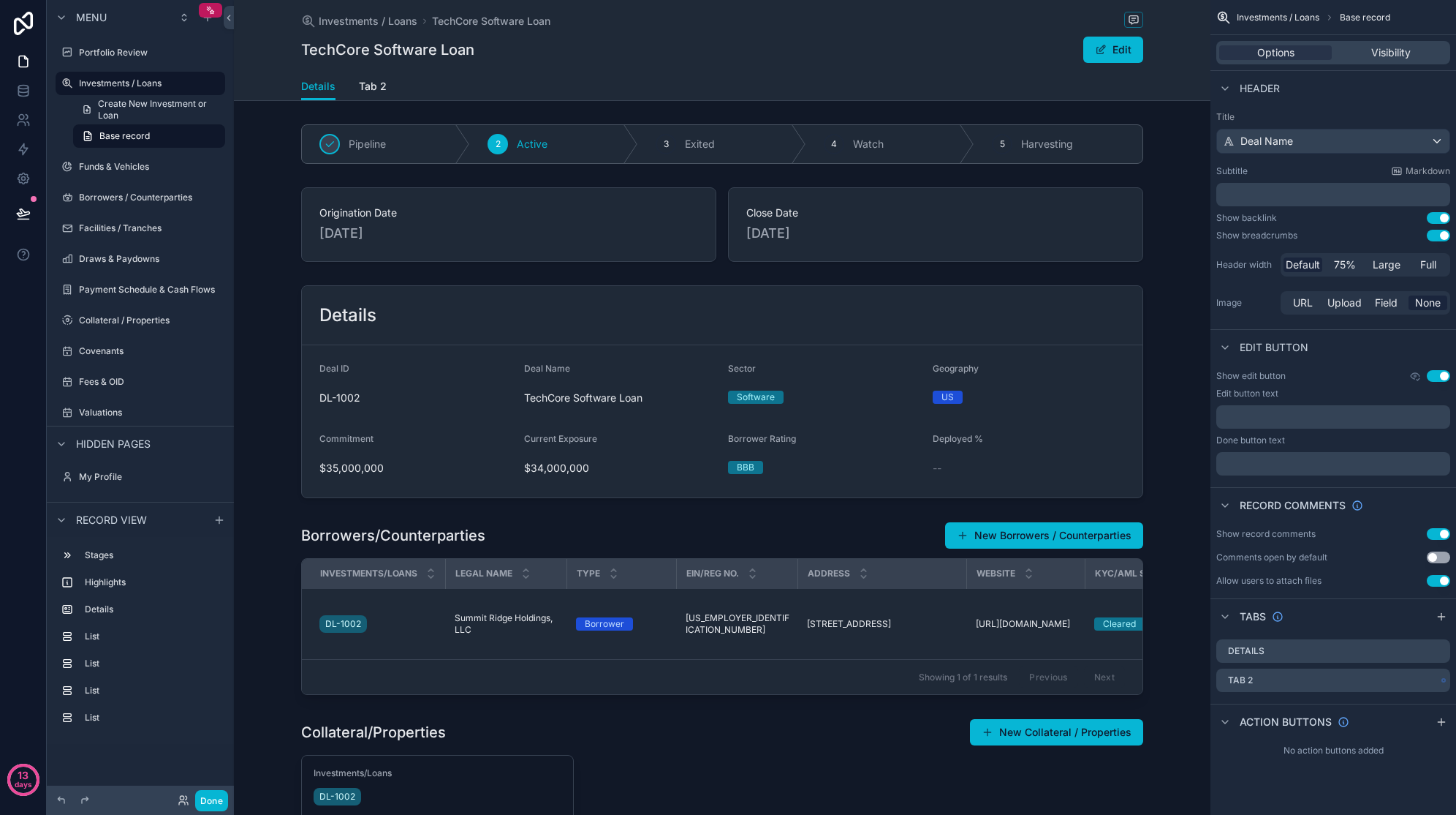
click at [0, 0] on icon "scrollable content" at bounding box center [0, 0] width 0 height 0
click at [1353, 732] on span "Remove tab" at bounding box center [1325, 737] width 58 height 18
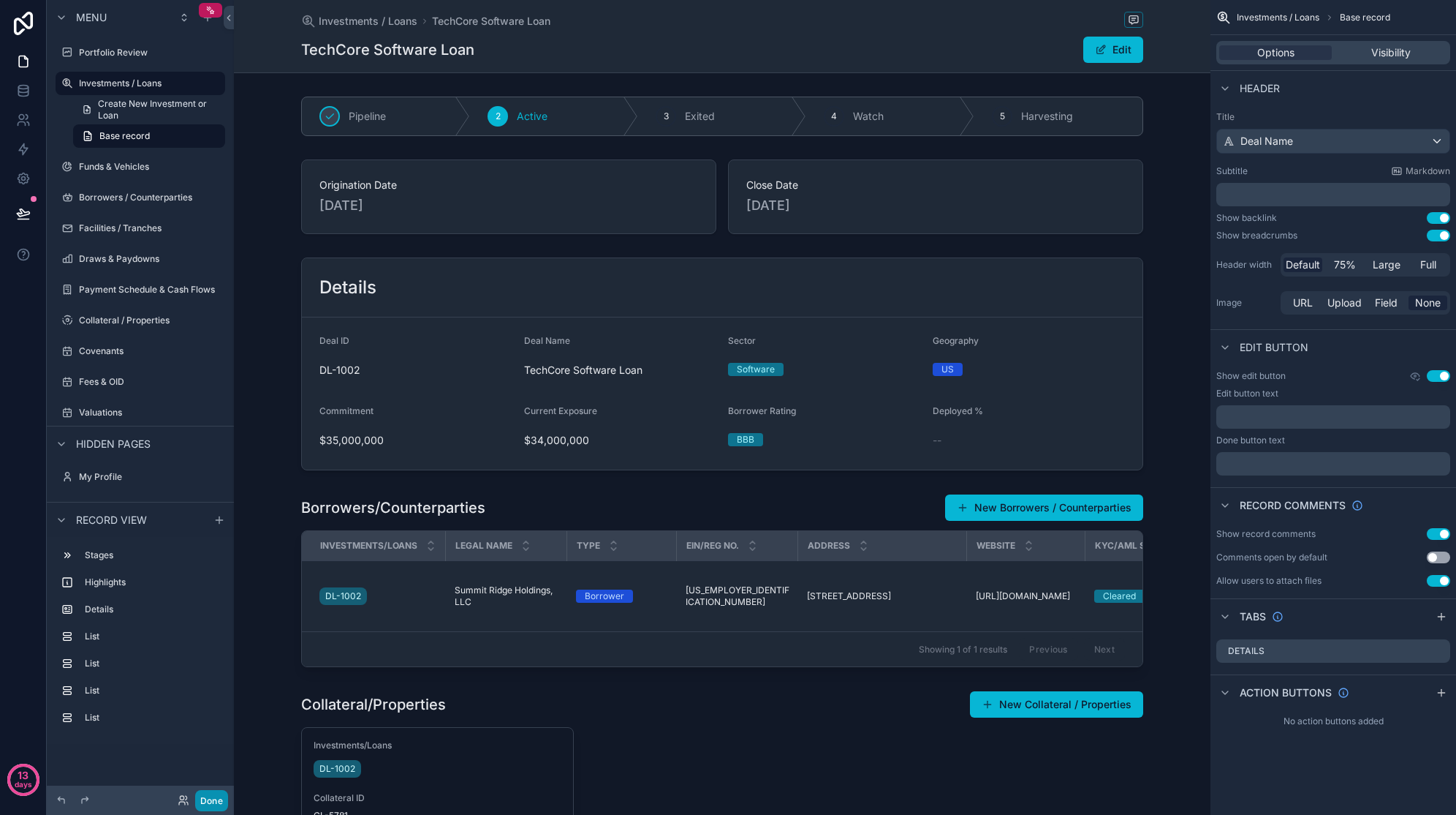
click at [225, 795] on button "Done" at bounding box center [211, 801] width 33 height 21
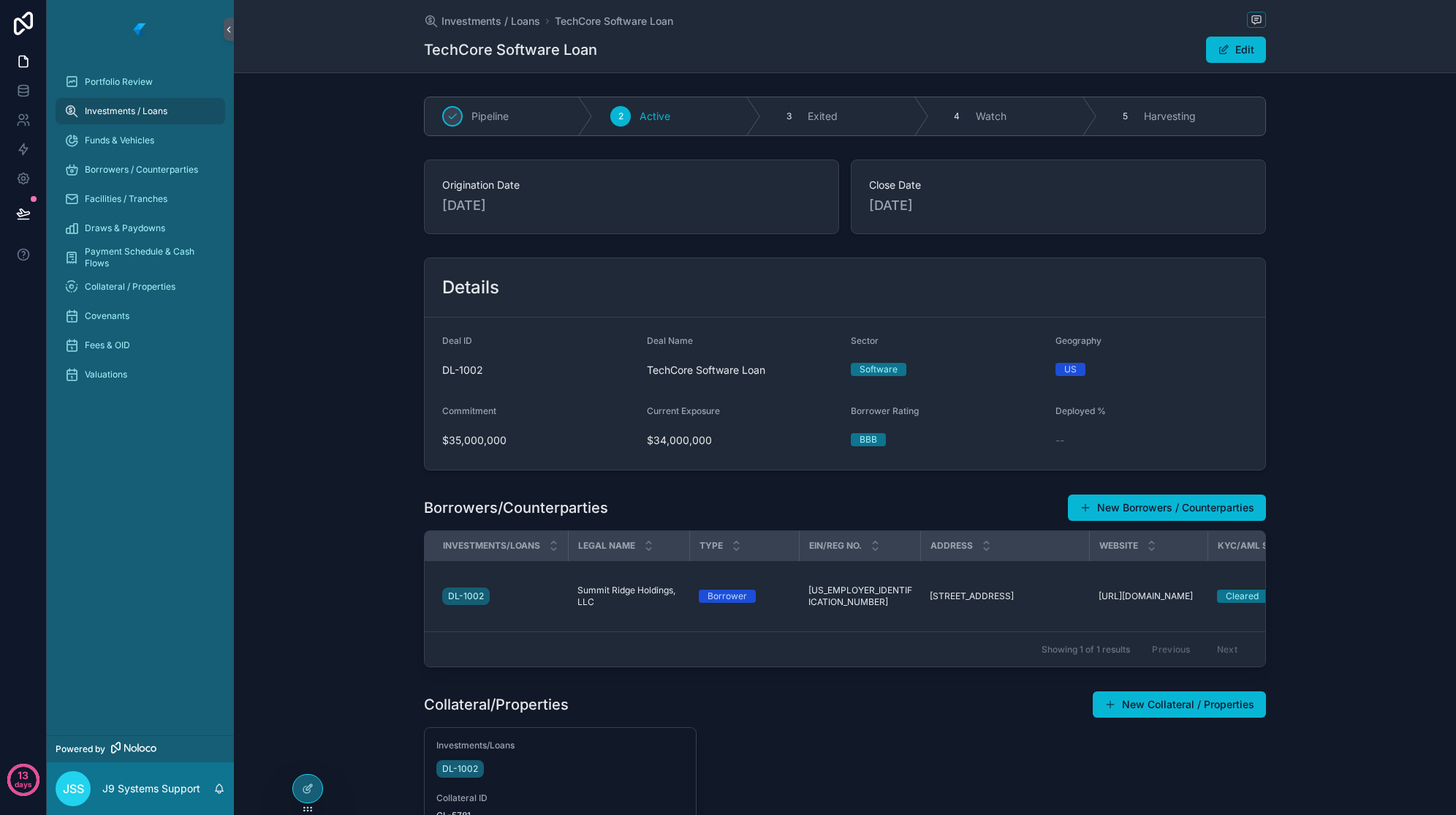
click at [274, 270] on div "Details Deal ID DL-1002 Deal Name TechCore Software Loan Sector Software Geogra…" at bounding box center [845, 364] width 1222 height 225
click at [128, 81] on span "Portfolio Review" at bounding box center [118, 82] width 68 height 12
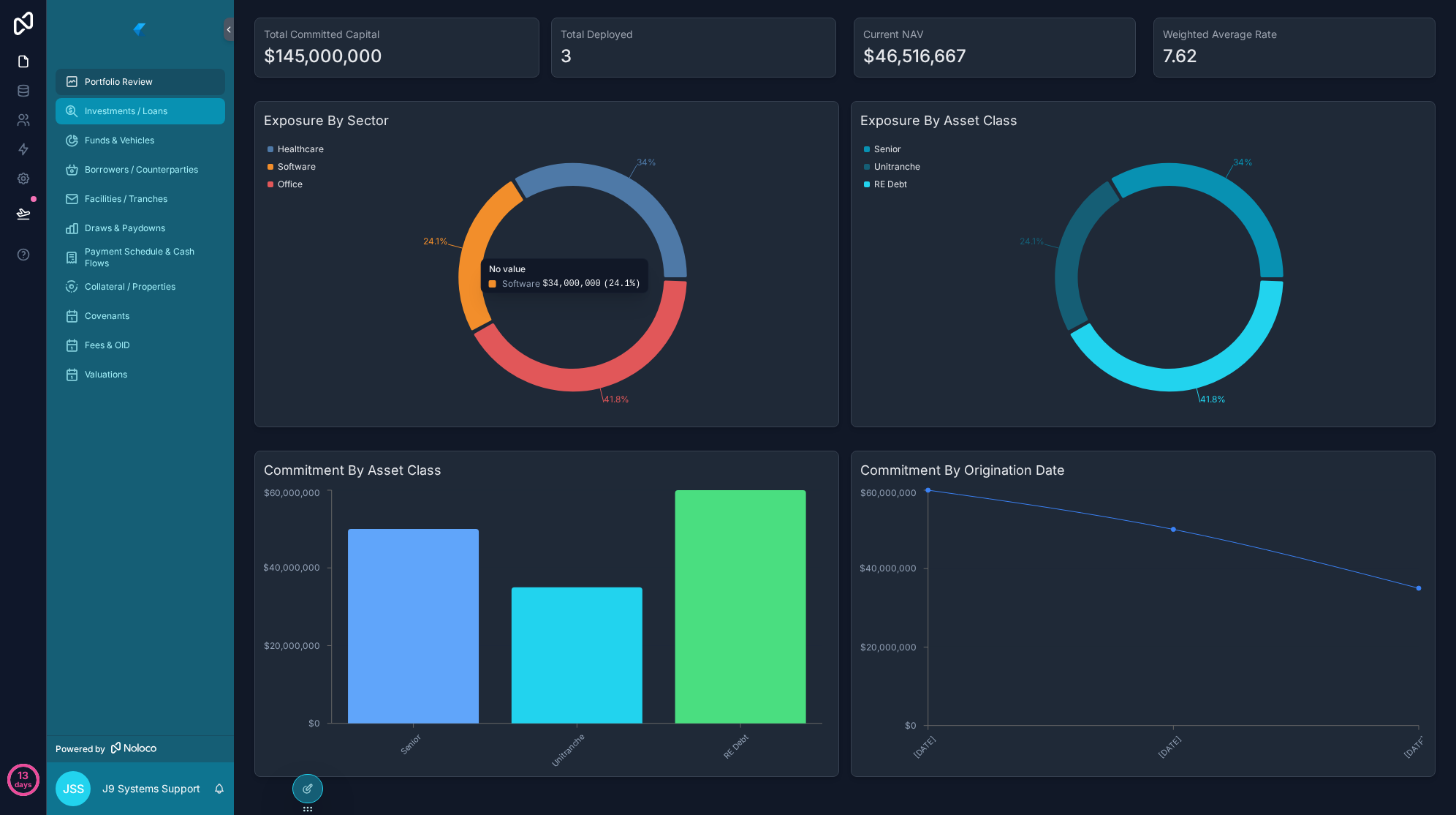
click at [155, 108] on span "Investments / Loans" at bounding box center [125, 111] width 83 height 12
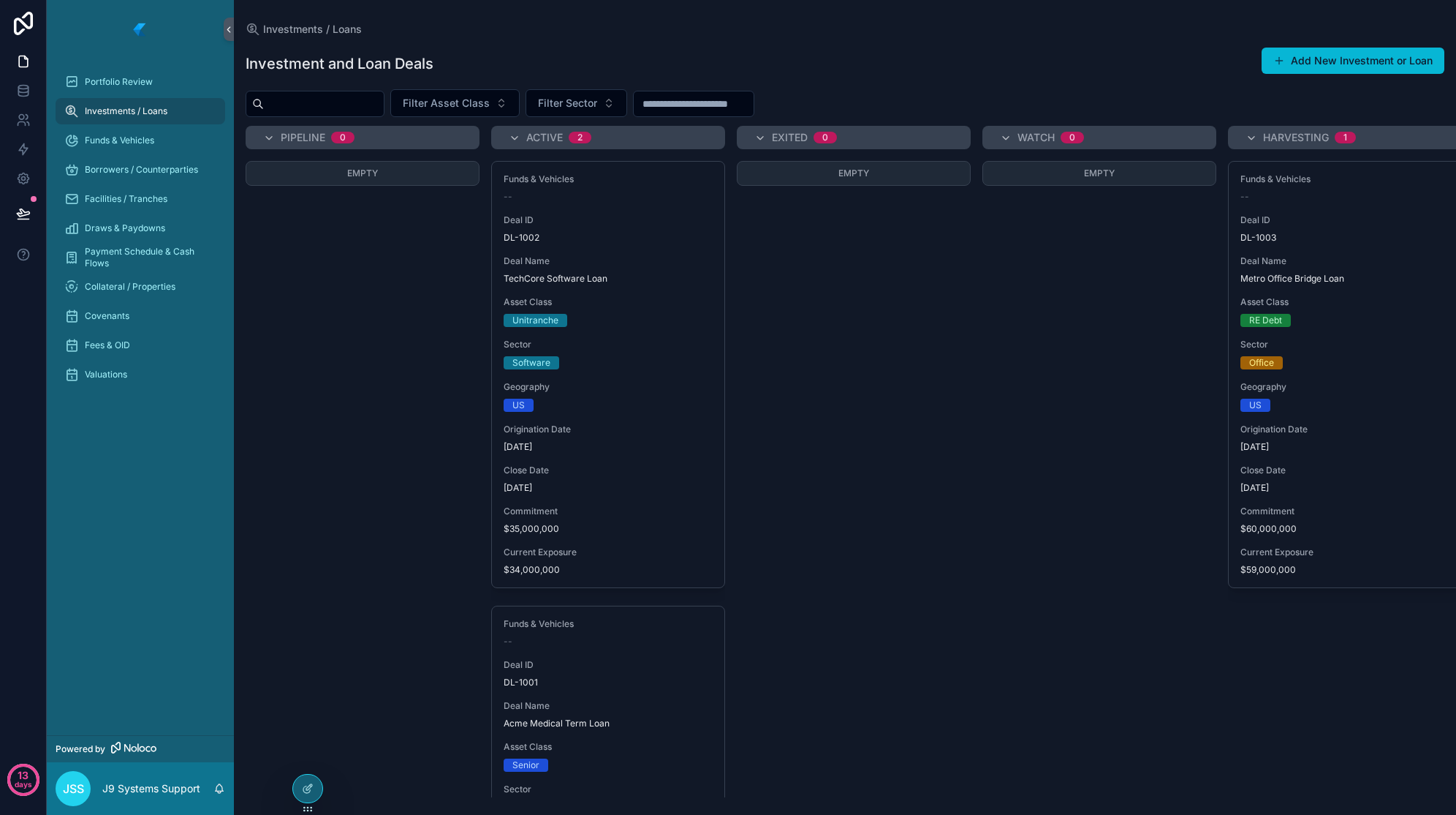
click at [688, 439] on div "Origination Date 1/10/2023" at bounding box center [608, 438] width 209 height 29
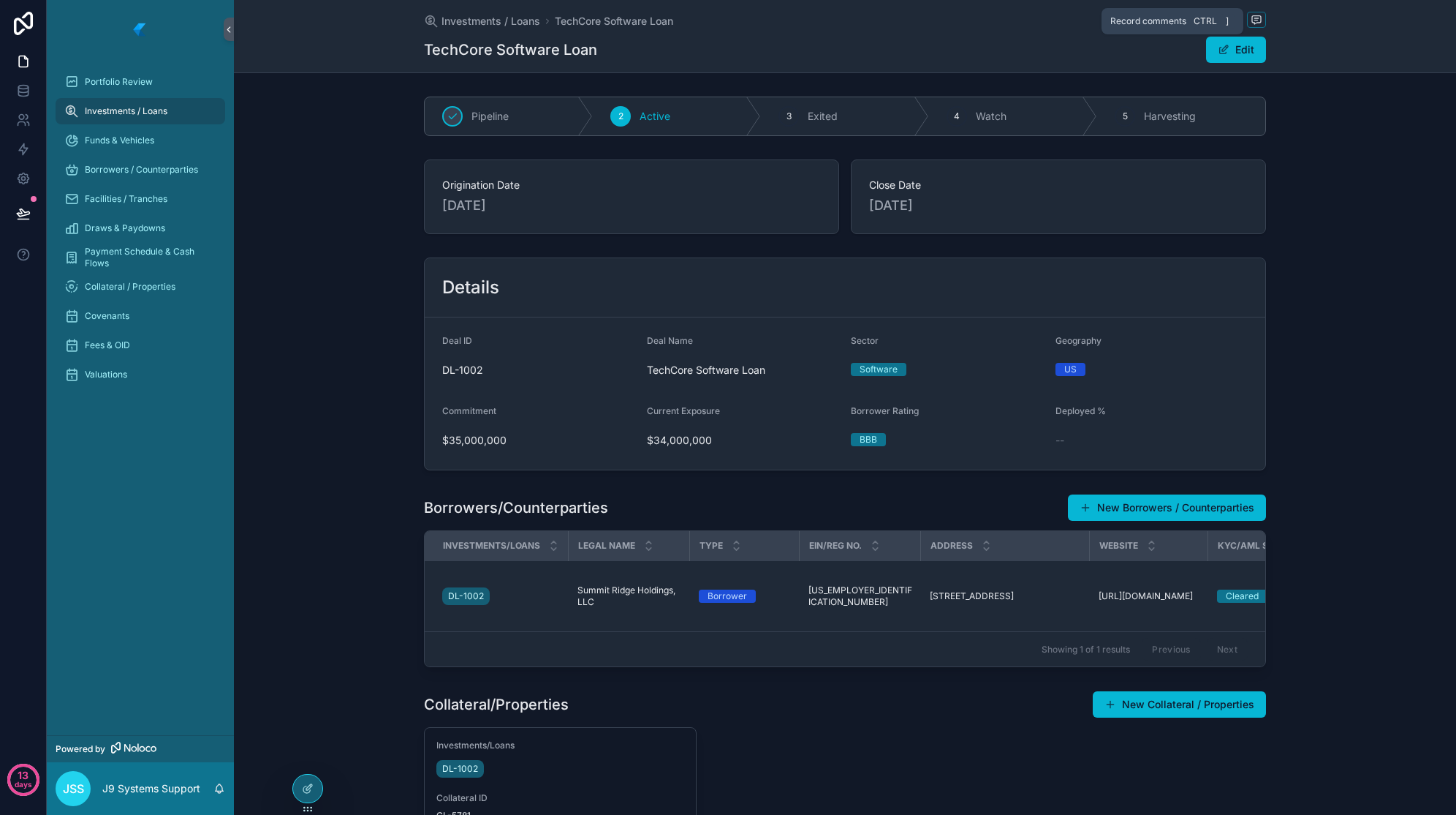
click at [1253, 12] on span "scrollable content" at bounding box center [1256, 20] width 19 height 16
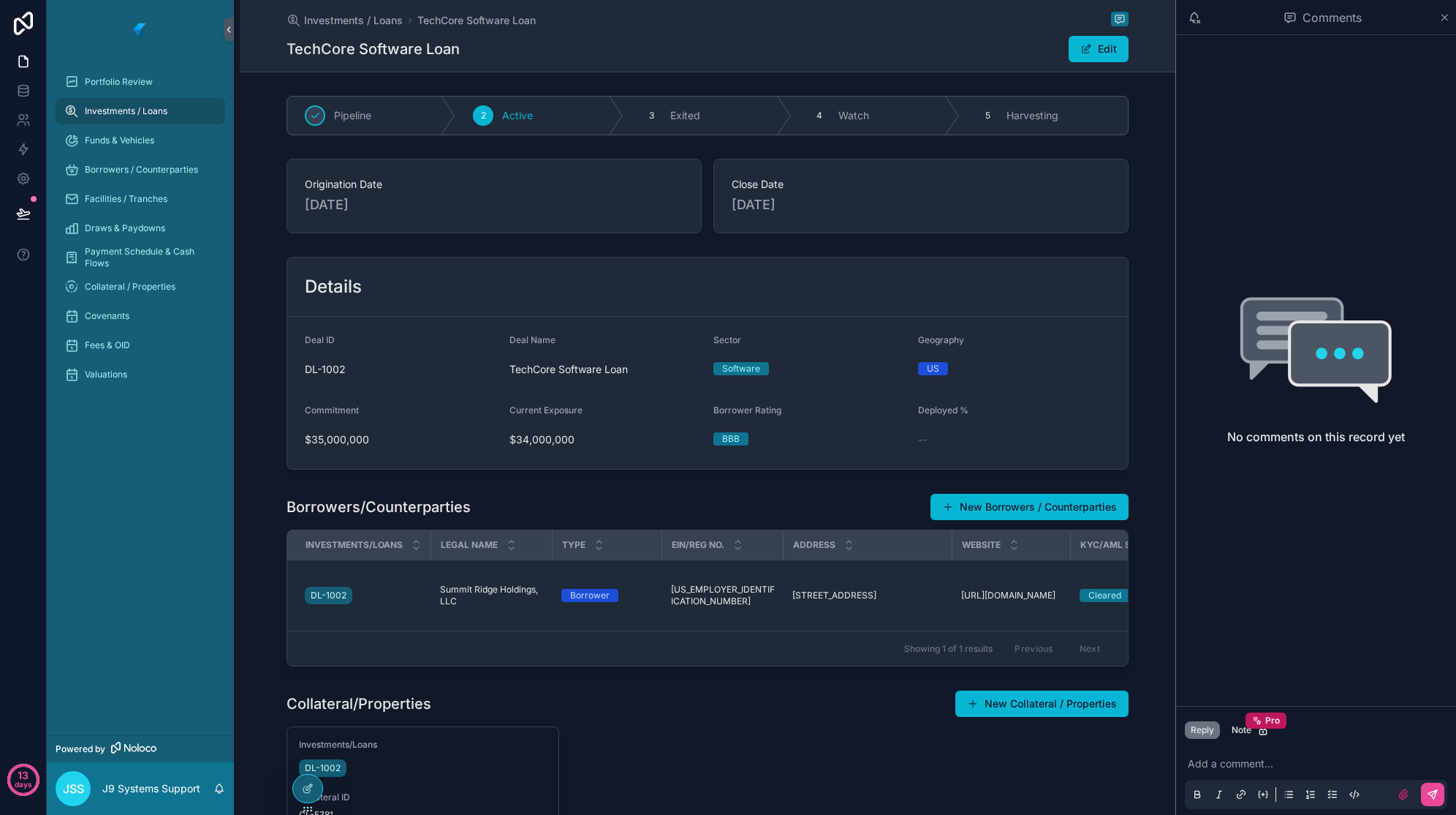
click at [1229, 762] on p "scrollable content" at bounding box center [1318, 763] width 262 height 14
click at [1442, 12] on icon "scrollable content" at bounding box center [1444, 17] width 11 height 12
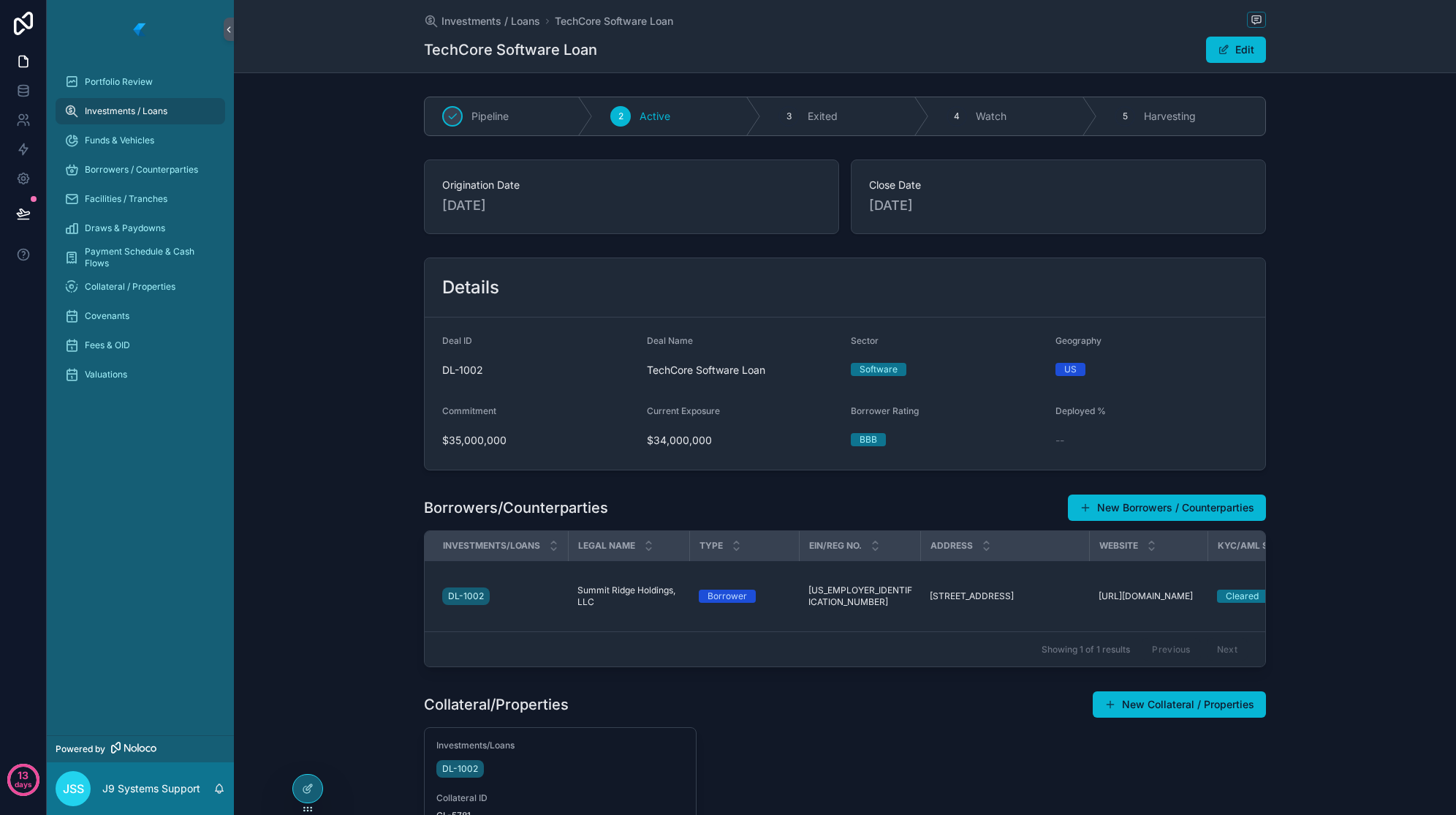
click at [1324, 430] on div "Details Deal ID DL-1002 Deal Name TechCore Software Loan Sector Software Geogra…" at bounding box center [845, 364] width 1222 height 225
click at [977, 283] on div "Details" at bounding box center [845, 287] width 806 height 23
click at [909, 204] on span "[DATE]" at bounding box center [1059, 205] width 378 height 20
click at [638, 208] on span "[DATE]" at bounding box center [632, 205] width 378 height 20
click at [873, 68] on div "Investments / Loans TechCore Software Loan TechCore Software Loan Edit" at bounding box center [845, 36] width 842 height 72
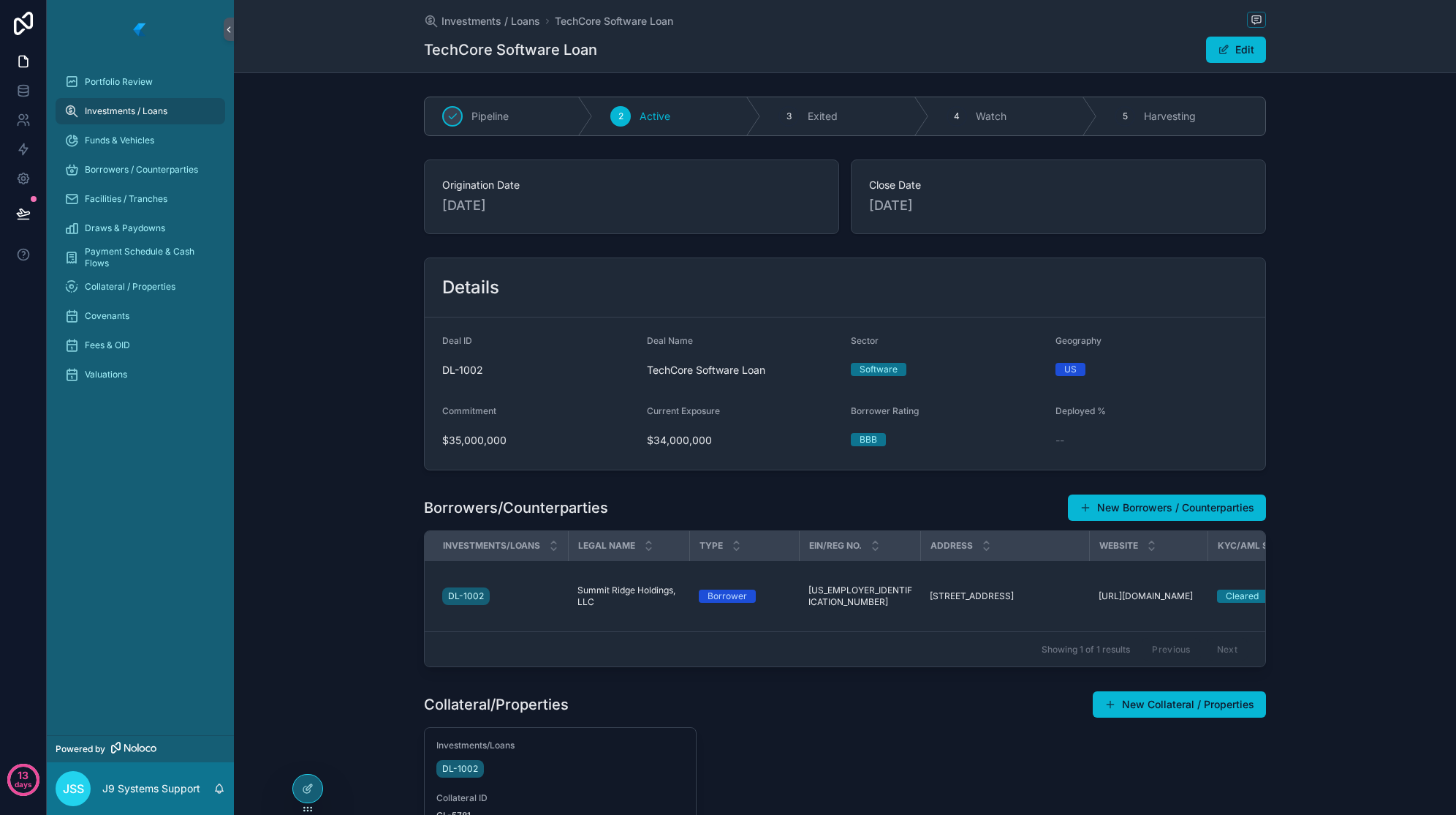
click at [1363, 189] on div "Origination Date 1/10/2023 Close Date 1/31/2023" at bounding box center [845, 196] width 1222 height 86
click at [1311, 527] on div "Borrowers/Counterparties New Borrowers / Counterparties Investments/Loans Legal…" at bounding box center [845, 580] width 1222 height 185
click at [107, 84] on span "Portfolio Review" at bounding box center [118, 82] width 68 height 12
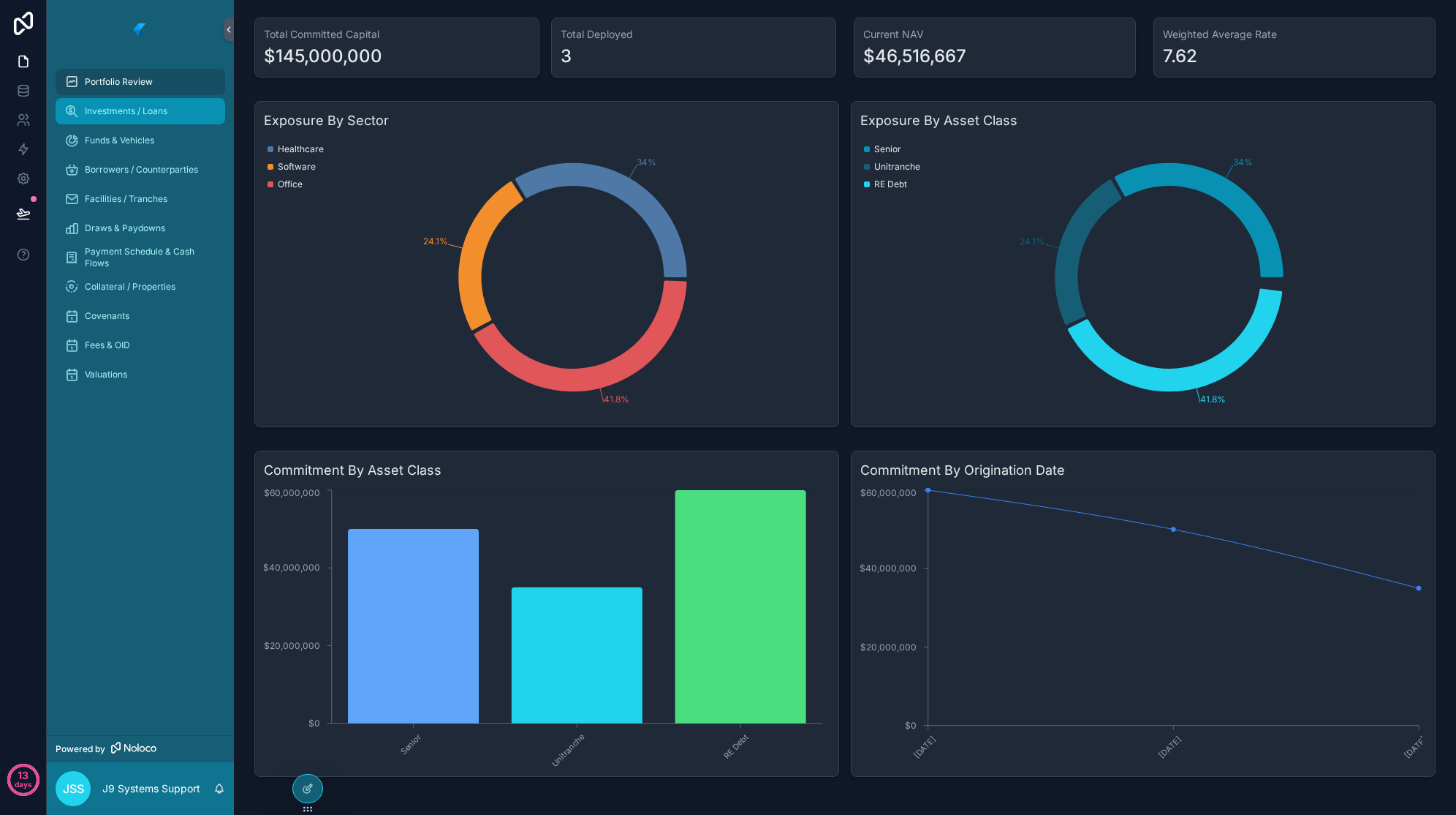
click at [139, 119] on div "Investments / Loans" at bounding box center [139, 111] width 152 height 23
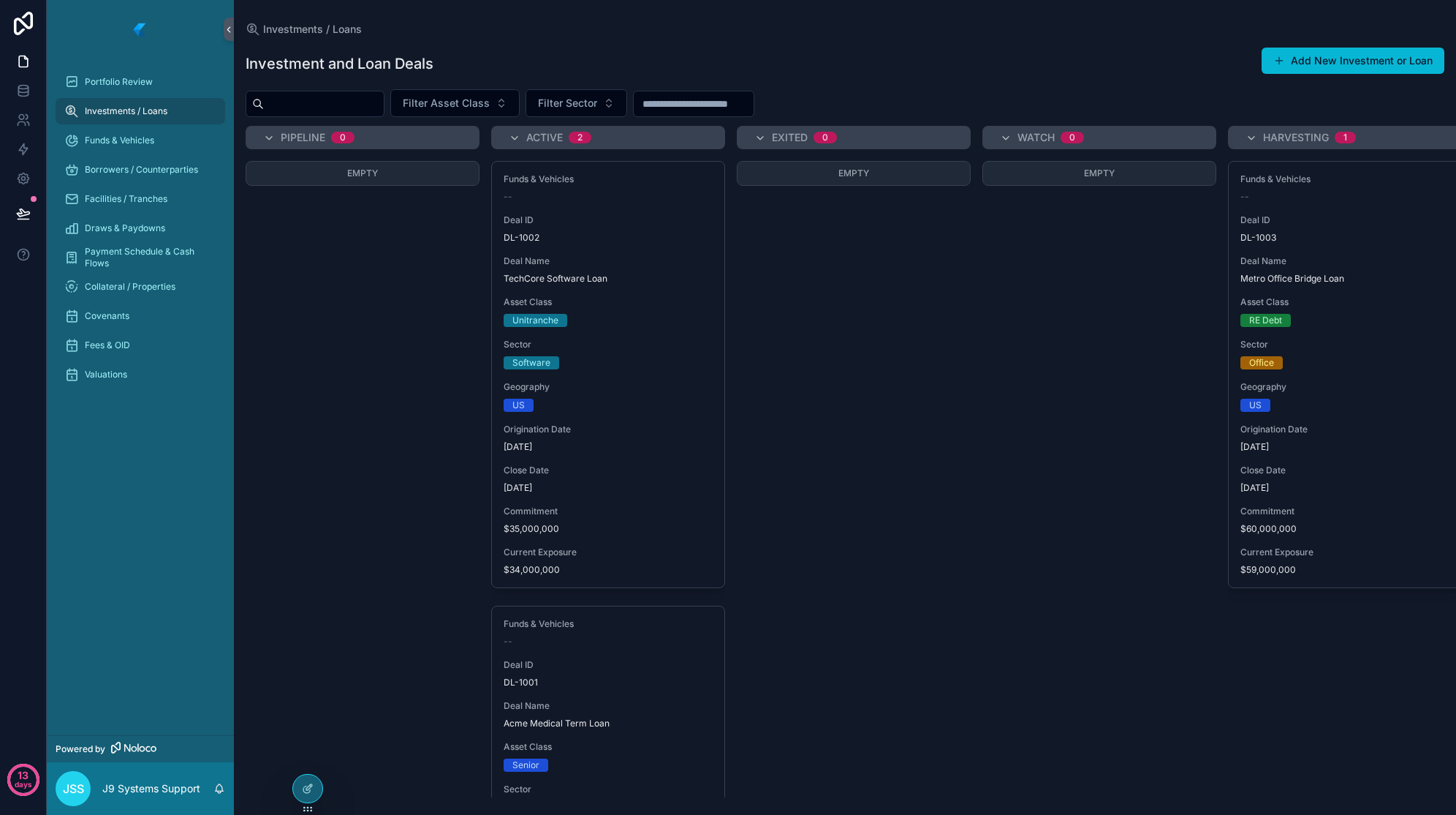
click at [1370, 391] on span "Geography" at bounding box center [1345, 387] width 209 height 12
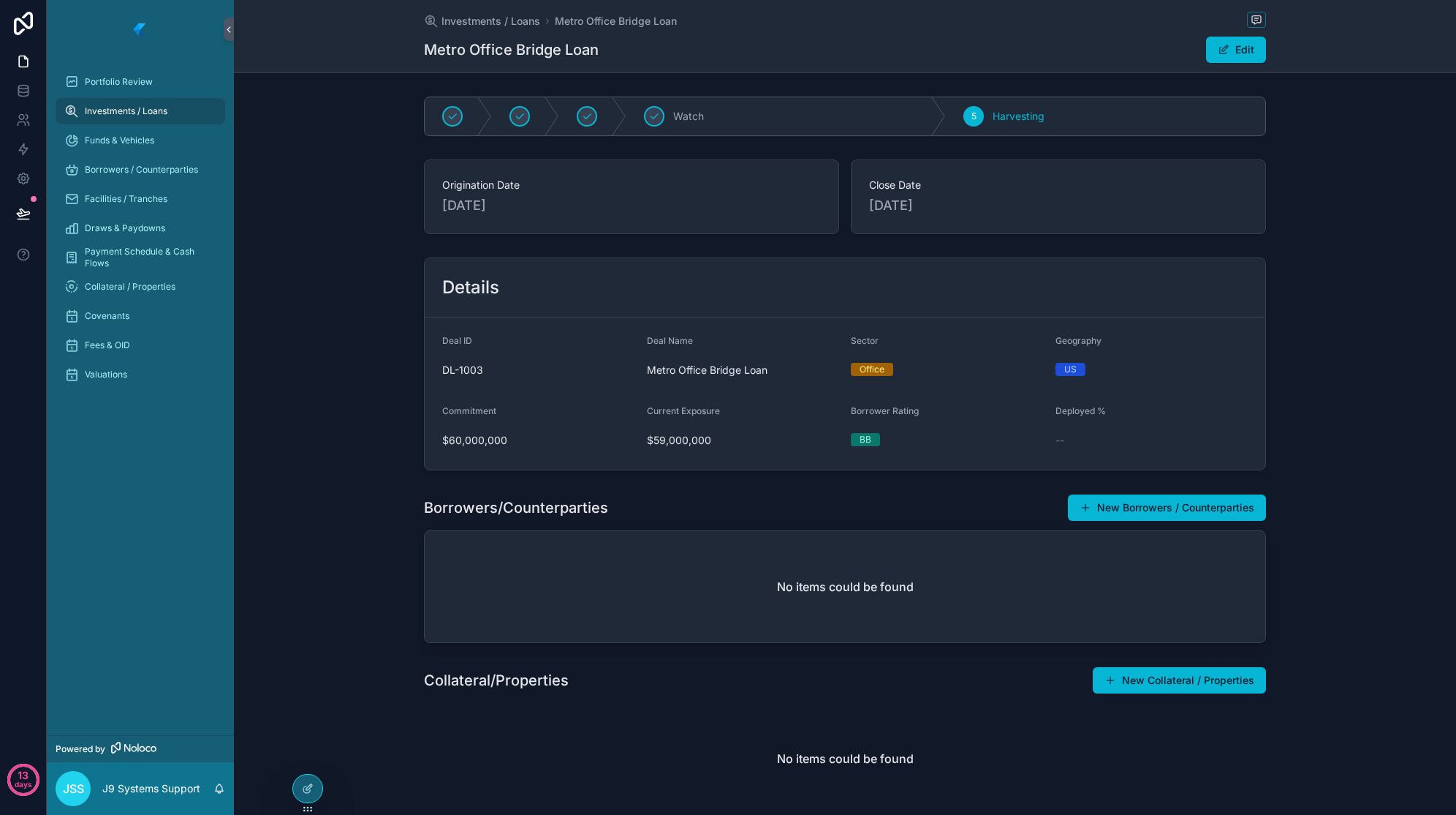
click at [126, 108] on span "Investments / Loans" at bounding box center [125, 111] width 83 height 12
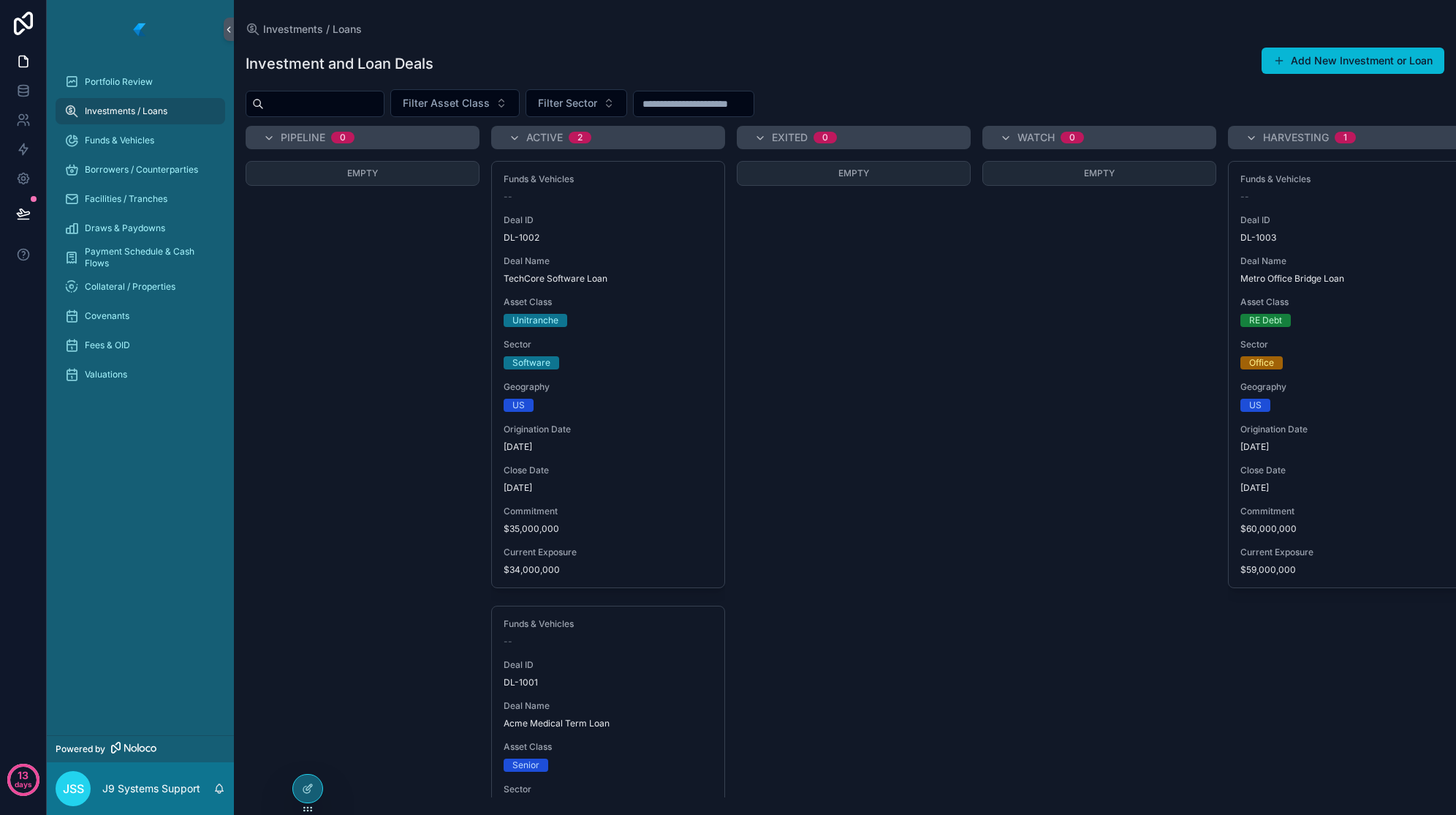
click at [663, 435] on div "Origination Date 1/10/2023" at bounding box center [608, 438] width 209 height 29
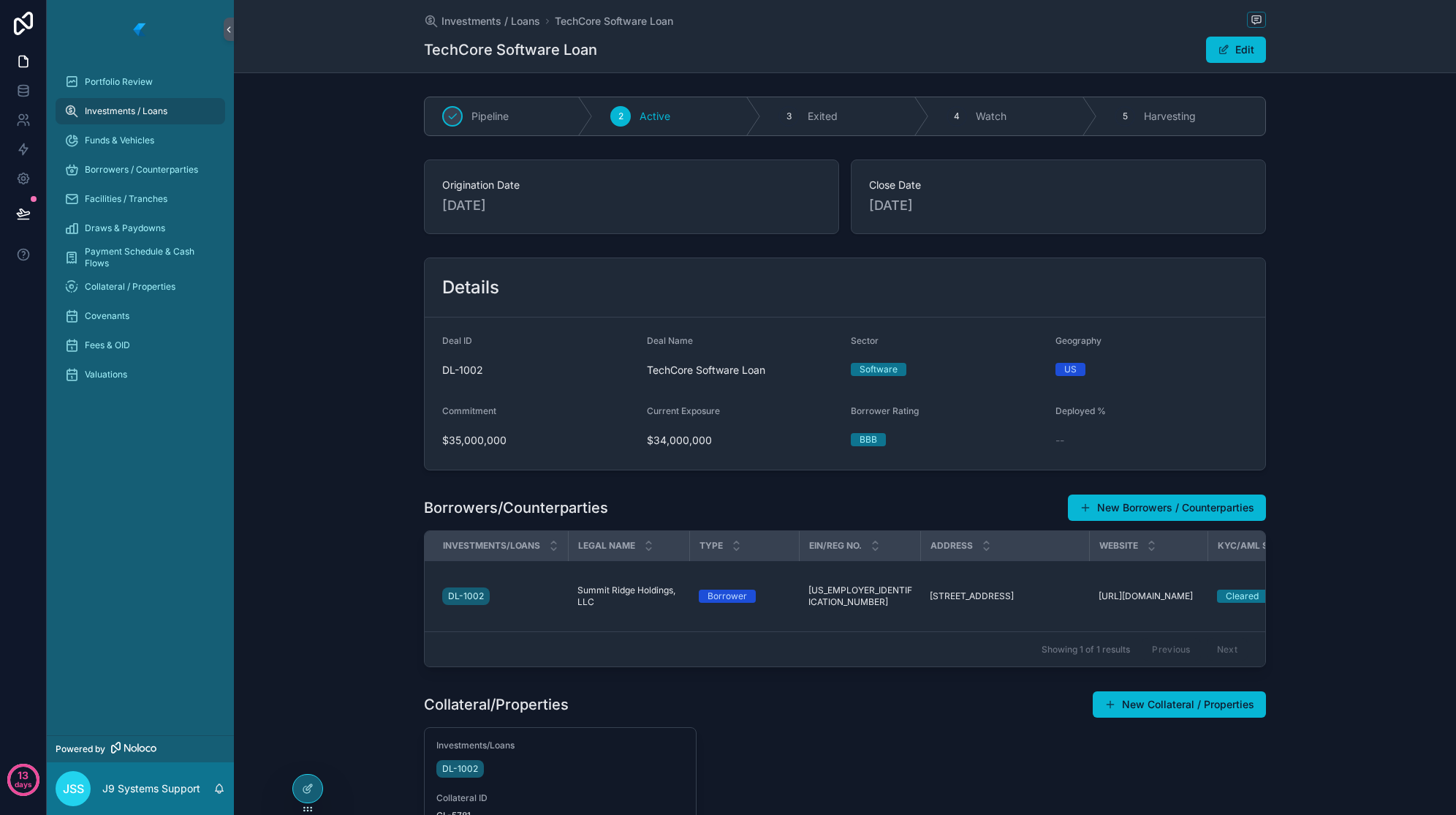
click at [866, 603] on td "92-8456731 92-8456731" at bounding box center [860, 596] width 122 height 71
click at [793, 593] on td "Borrower" at bounding box center [744, 596] width 109 height 71
click at [527, 599] on div "DL-1002" at bounding box center [501, 596] width 117 height 23
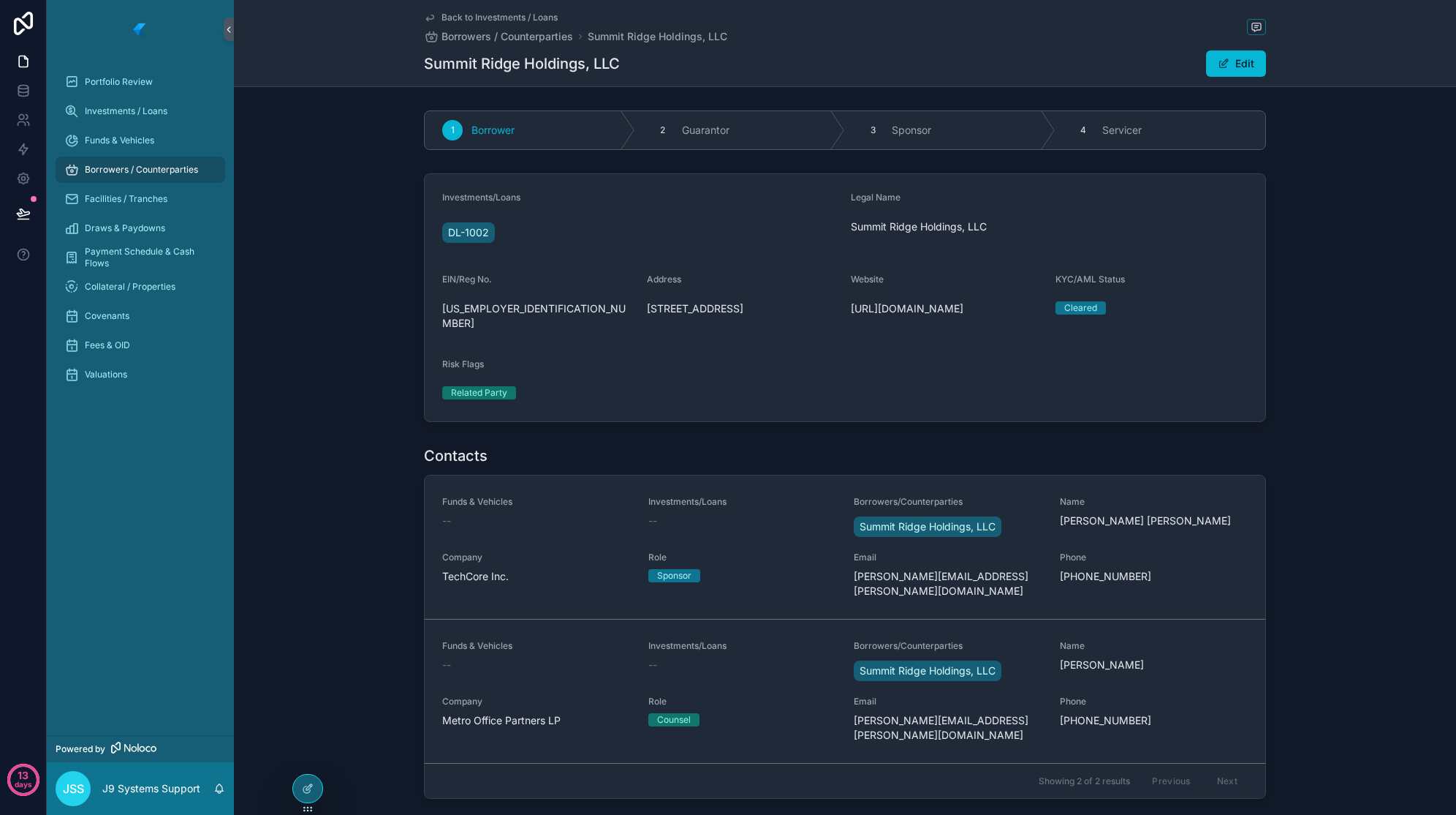
click at [459, 18] on span "Back to Investments / Loans" at bounding box center [499, 17] width 116 height 12
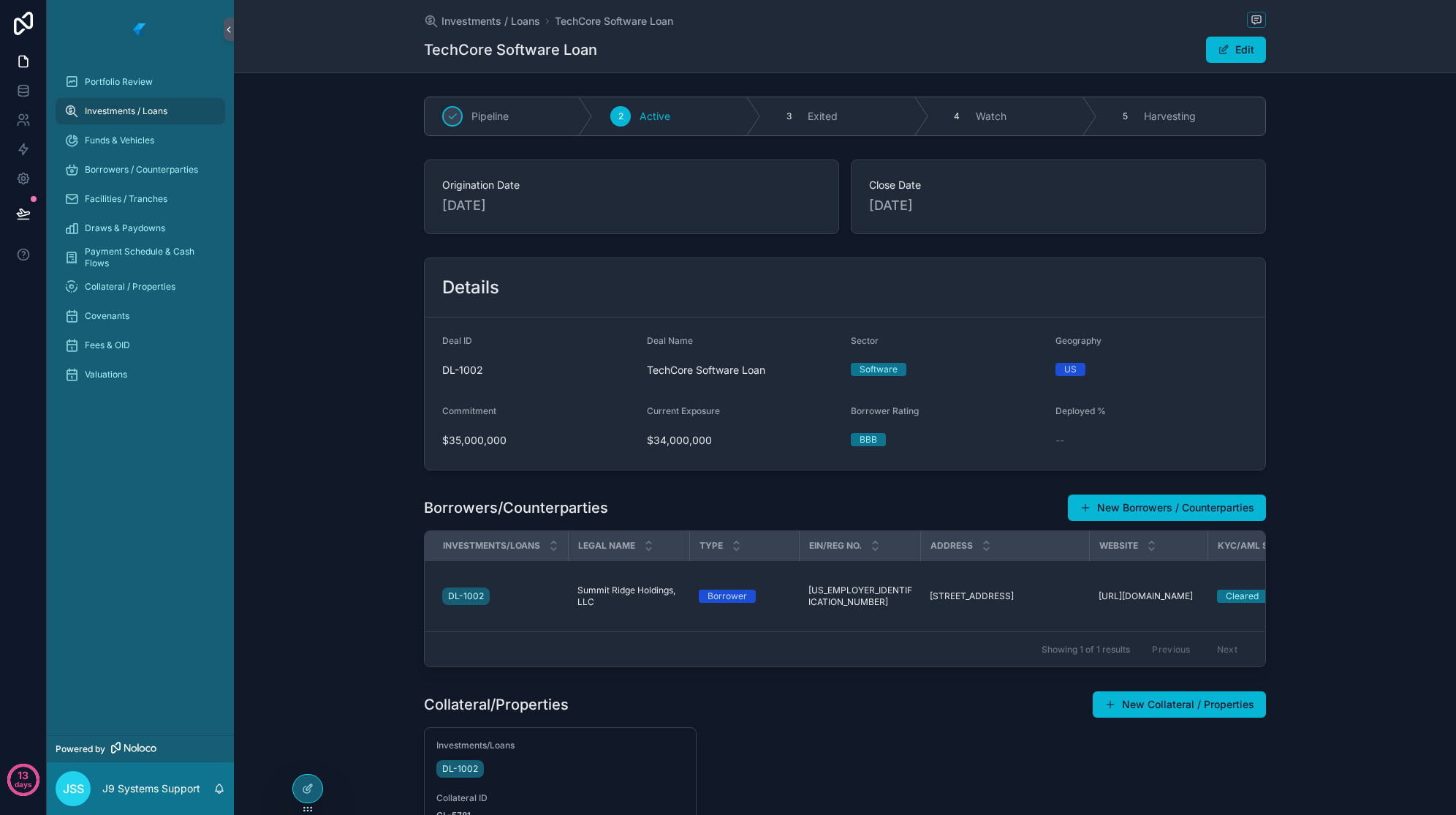
click at [1290, 498] on div "Borrowers/Counterparties New Borrowers / Counterparties Investments/Loans Legal…" at bounding box center [845, 580] width 1222 height 185
click at [1249, 60] on button "Edit" at bounding box center [1236, 50] width 60 height 27
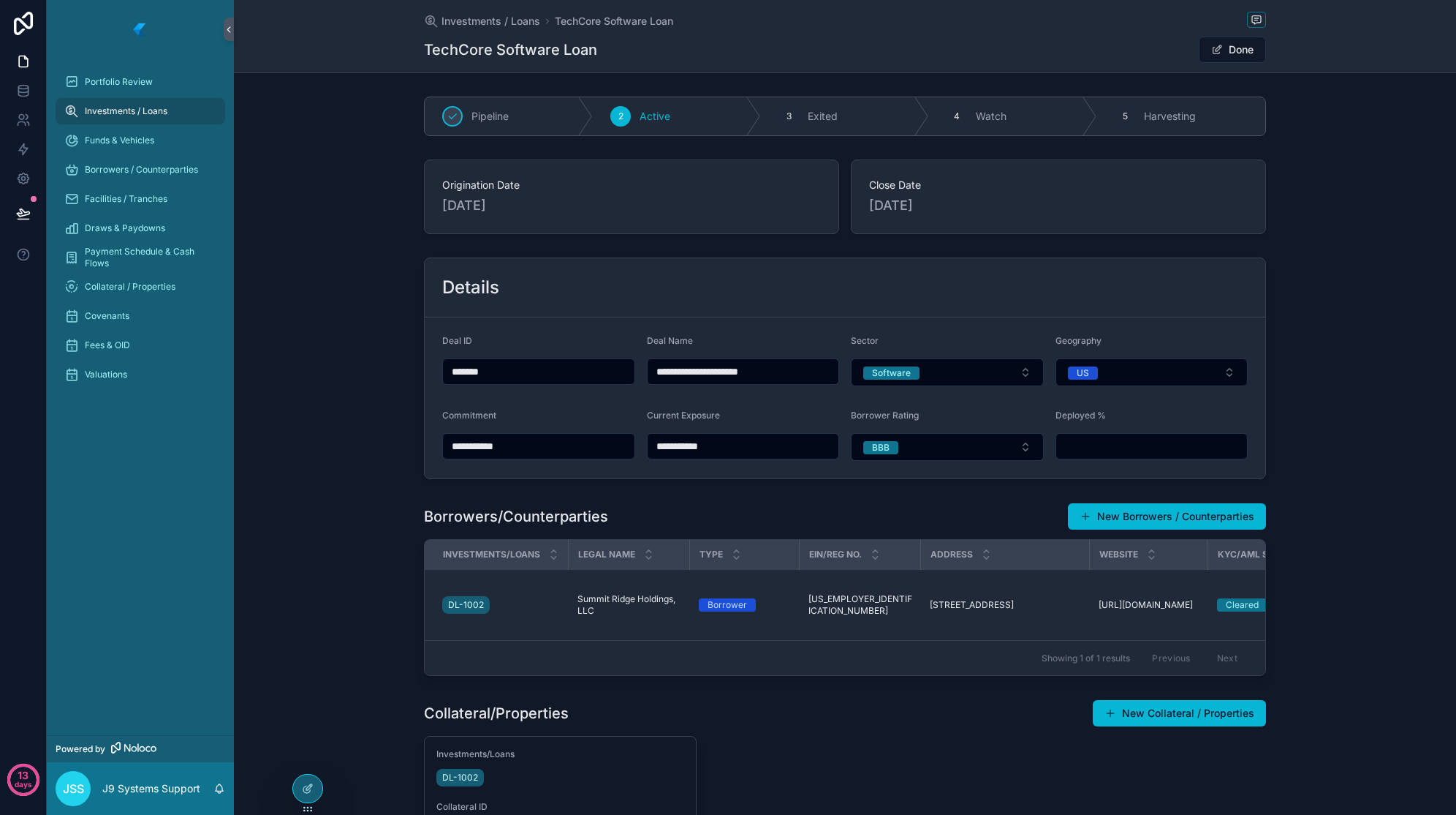
click at [1143, 366] on button "US" at bounding box center [1151, 372] width 193 height 28
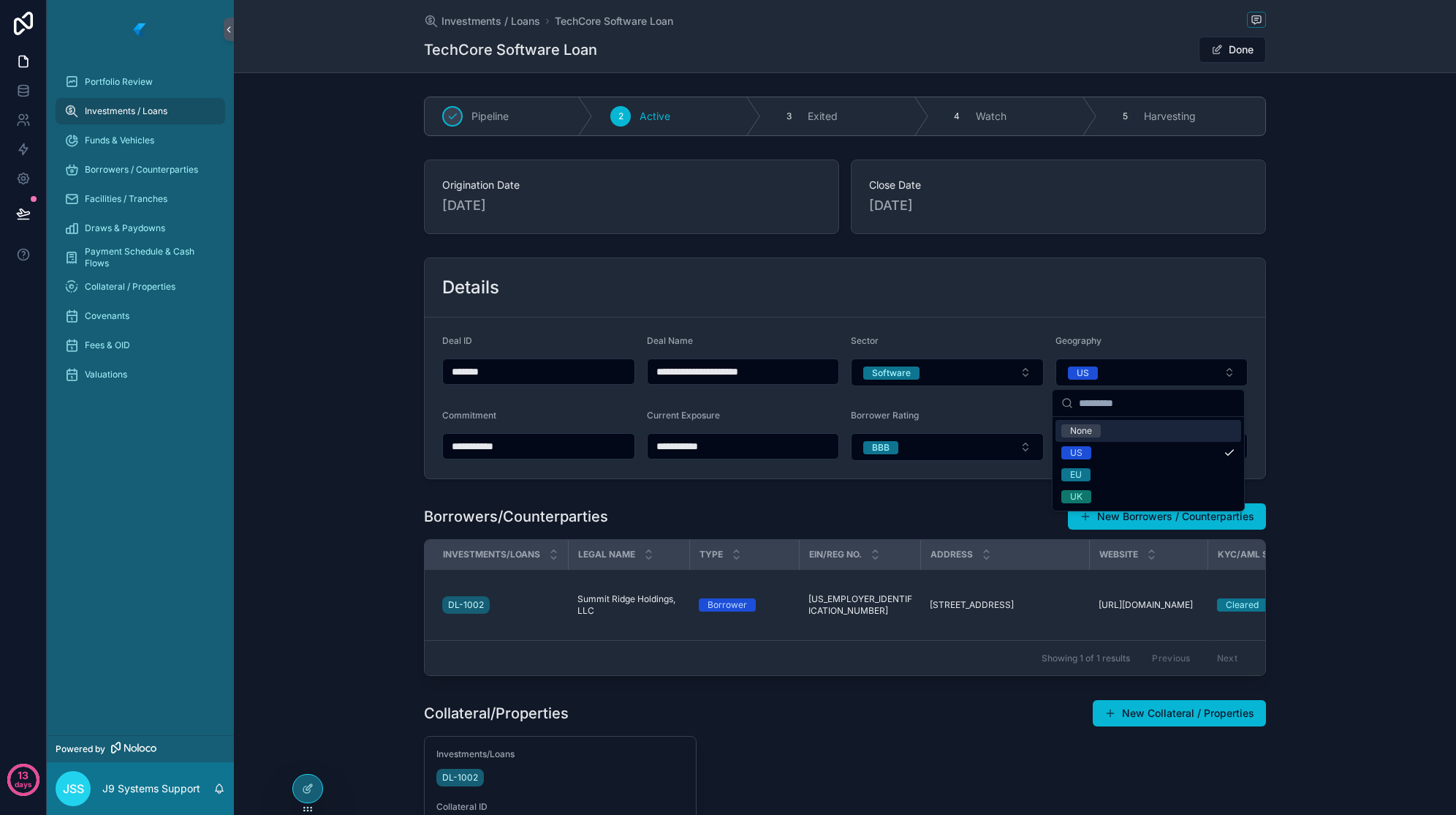
click at [1142, 374] on button "US" at bounding box center [1151, 372] width 193 height 28
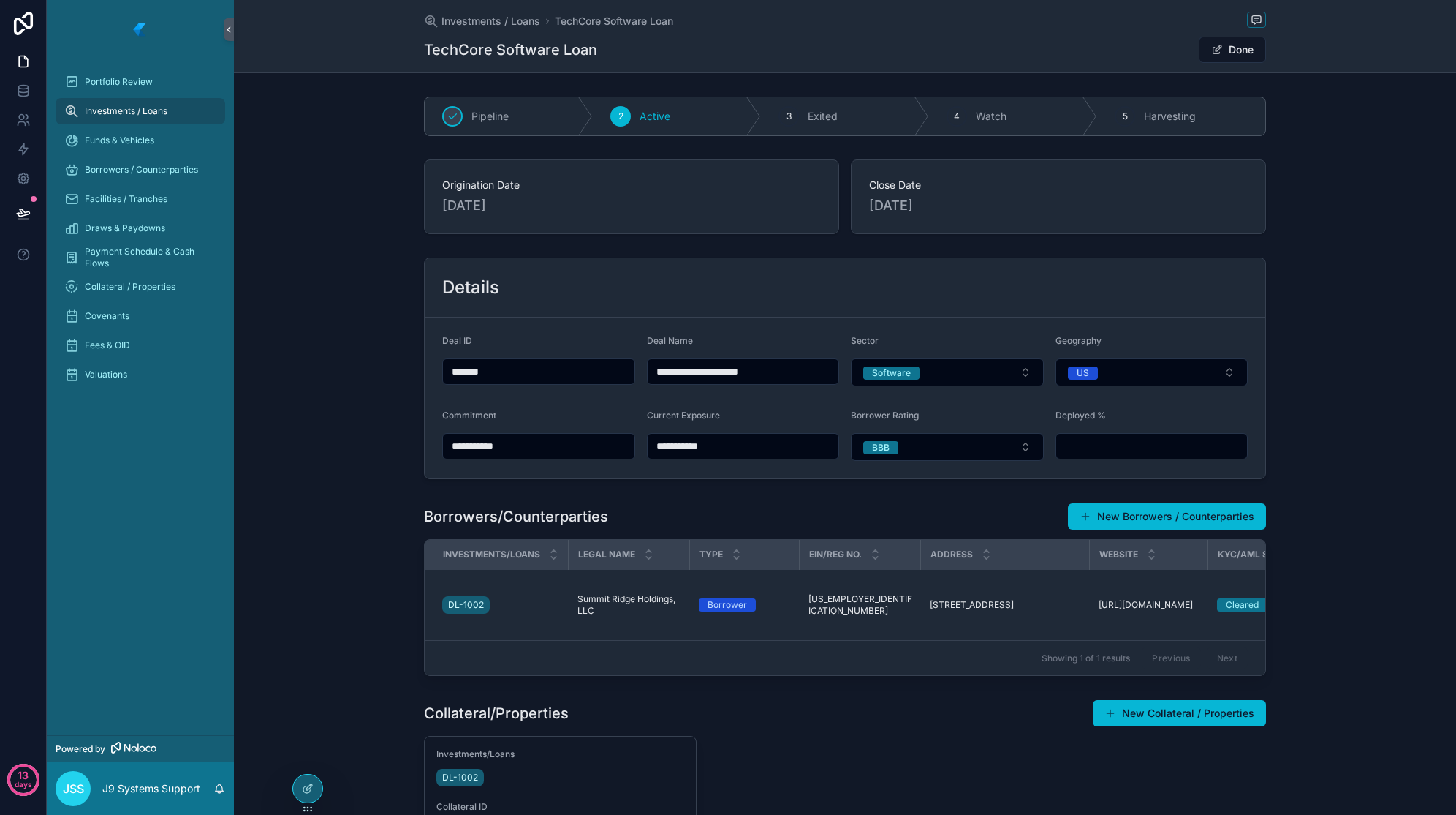
click at [1217, 45] on span "scrollable content" at bounding box center [1217, 49] width 12 height 12
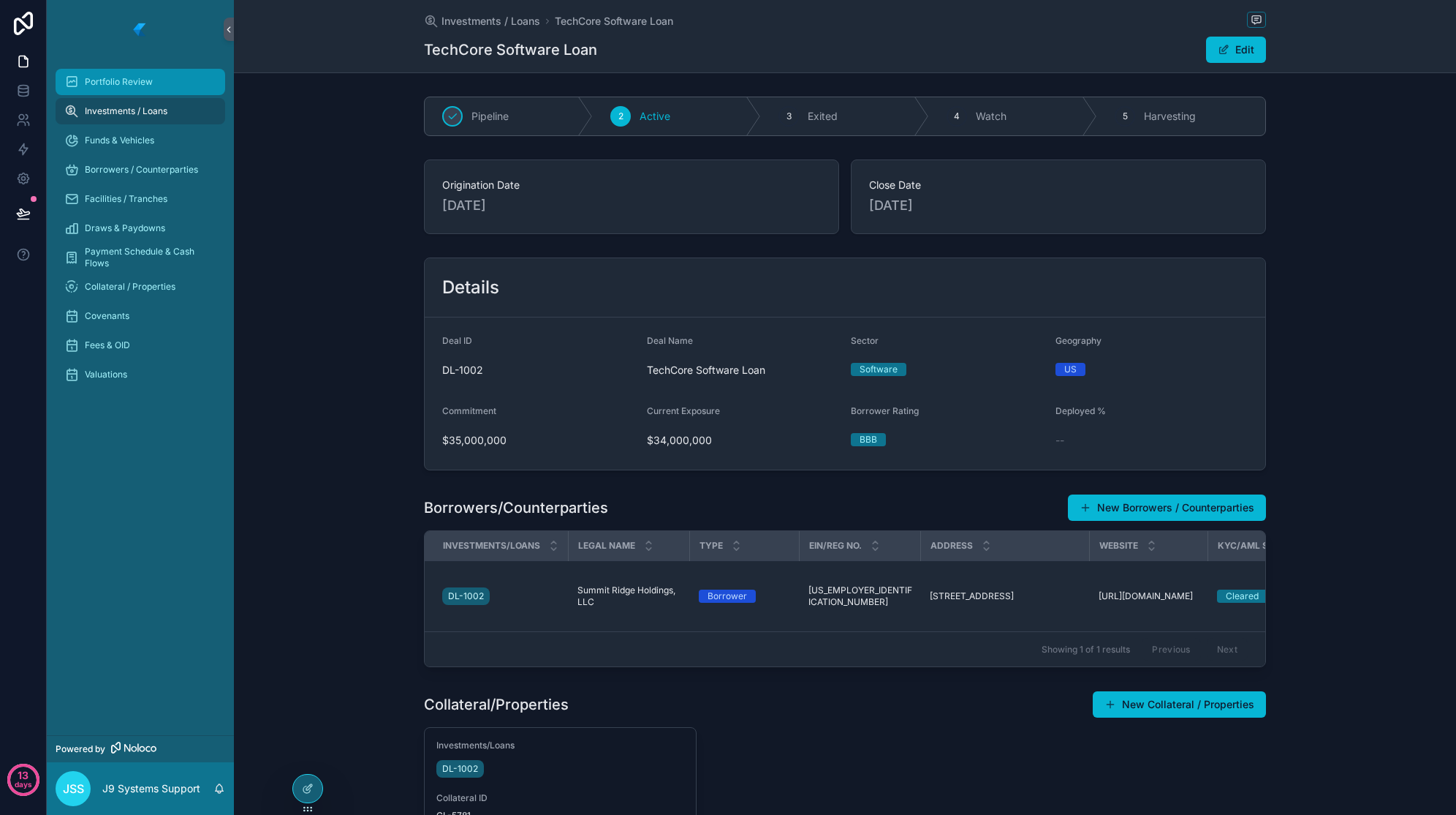
click at [136, 81] on span "Portfolio Review" at bounding box center [118, 82] width 68 height 12
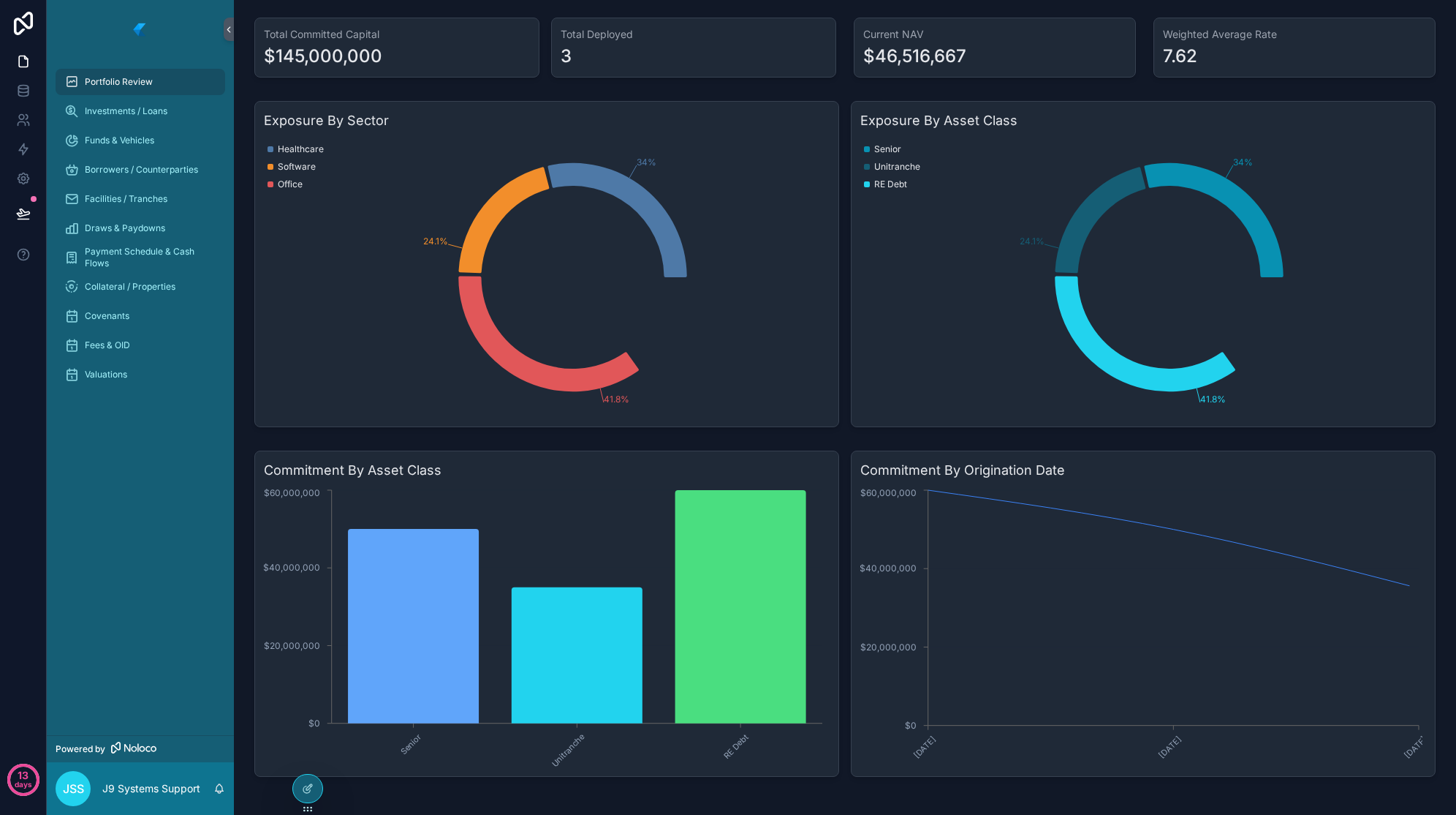
click at [829, 445] on div "Commitment By Asset Class Senior Unitranche RE Debt $0 $20,000,000 $40,000,000 …" at bounding box center [846, 613] width 1199 height 338
